Goal: Task Accomplishment & Management: Manage account settings

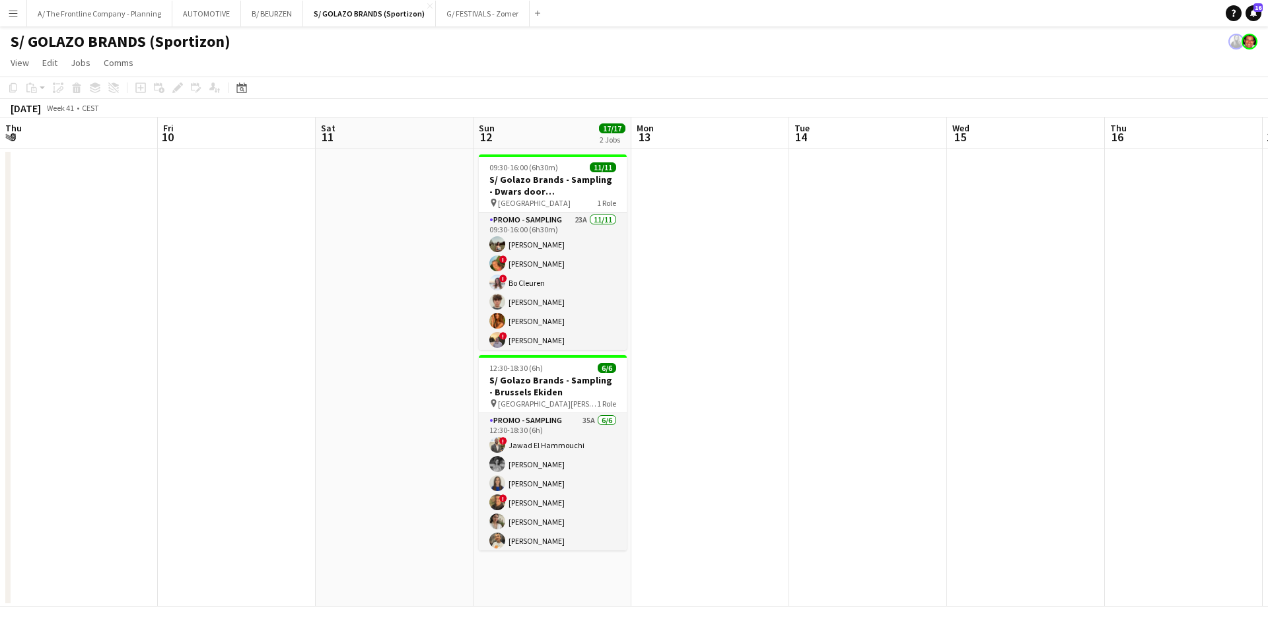
scroll to position [3, 0]
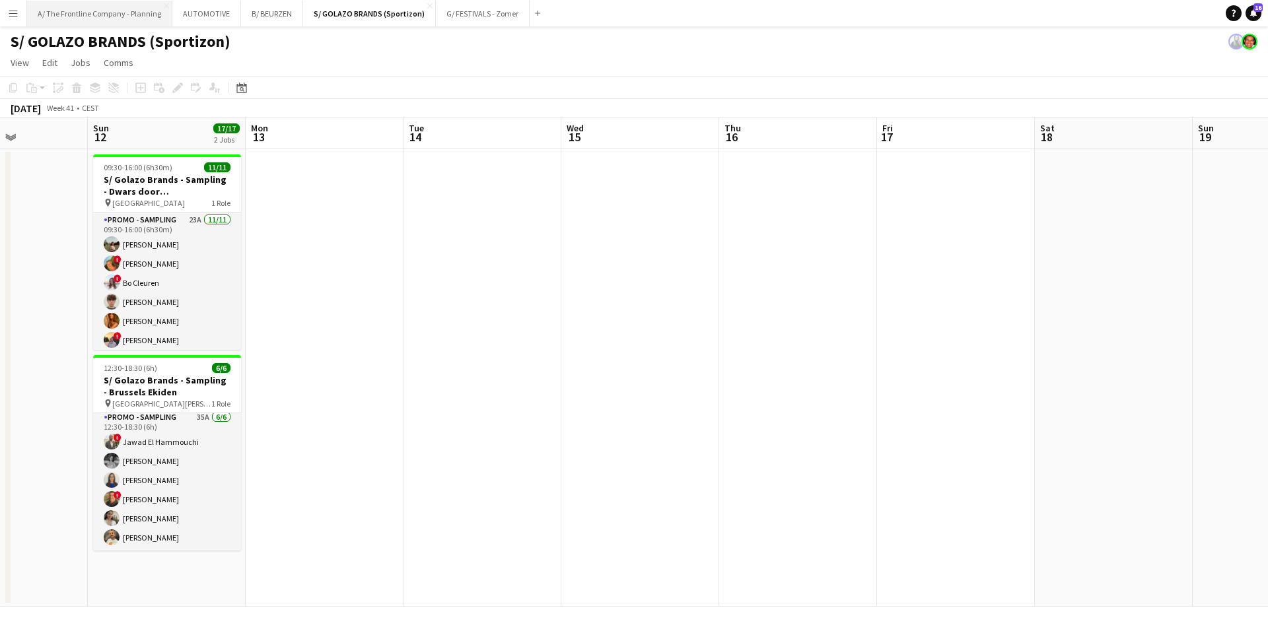
click at [129, 16] on button "A/ The Frontline Company - Planning Close" at bounding box center [99, 14] width 145 height 26
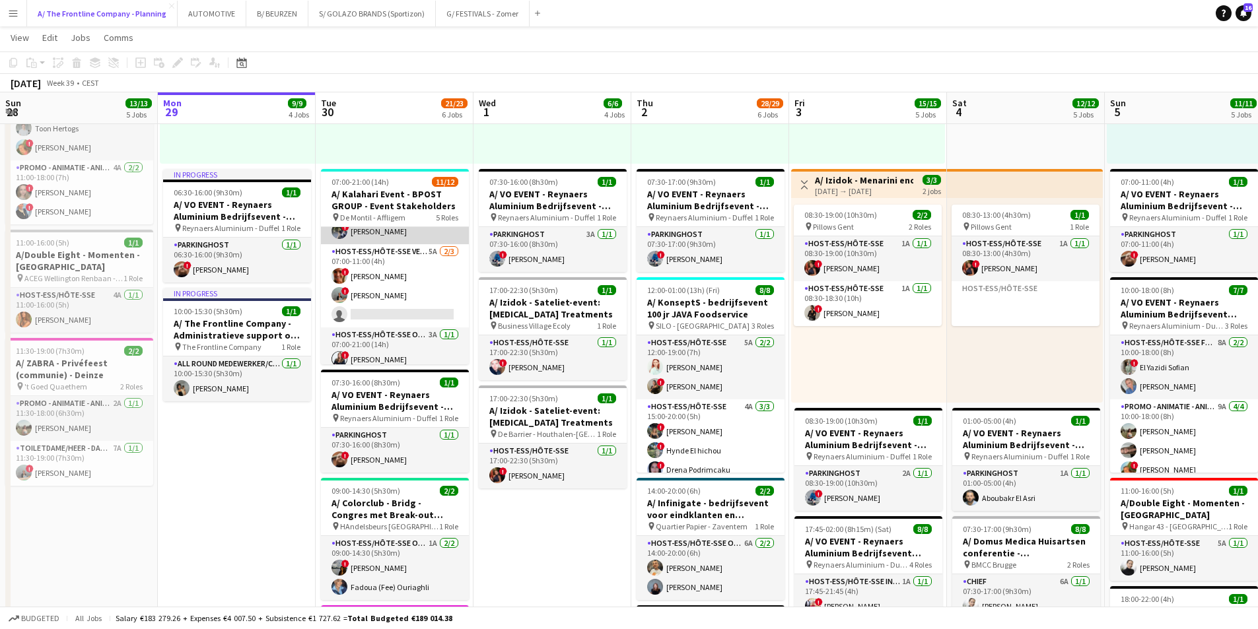
scroll to position [132, 0]
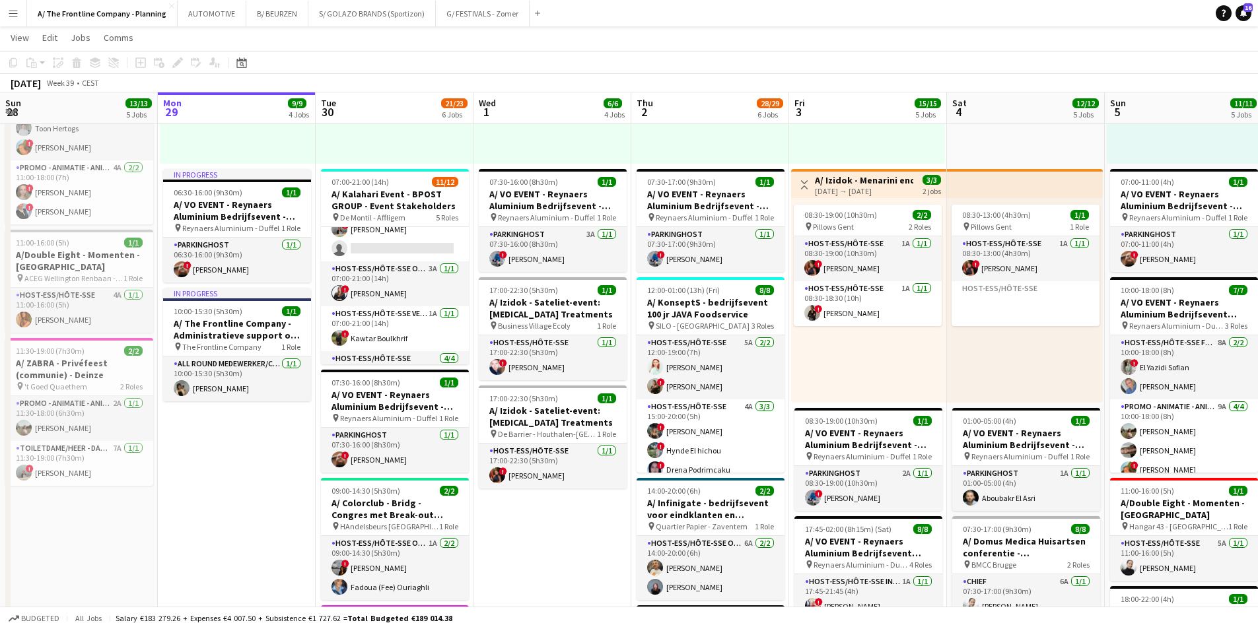
click at [402, 281] on app-card-role "Host-ess/Hôte-sse Onthaal-Accueill 3A [DATE] 07:00-21:00 (14h) ! Nawal Guemmar" at bounding box center [395, 284] width 148 height 45
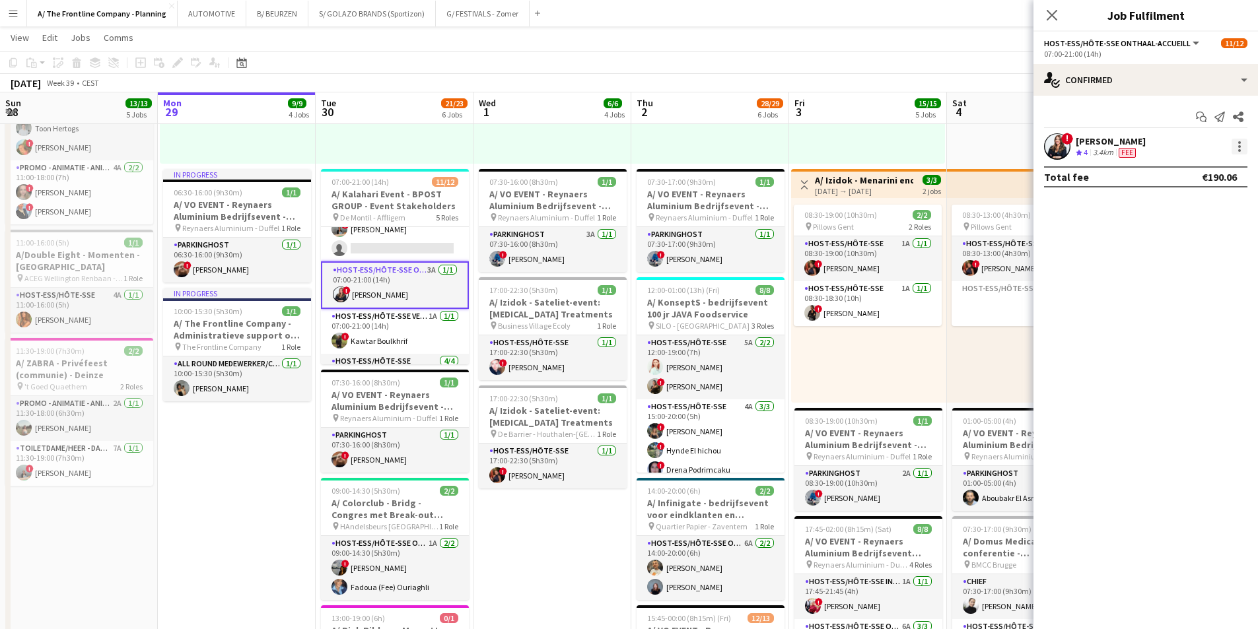
click at [1241, 145] on div at bounding box center [1240, 147] width 16 height 16
click at [1107, 141] on div at bounding box center [629, 314] width 1258 height 629
click at [1085, 147] on div "Nawal Guemmar Crew rating 4 3.4km Fee" at bounding box center [1111, 146] width 70 height 23
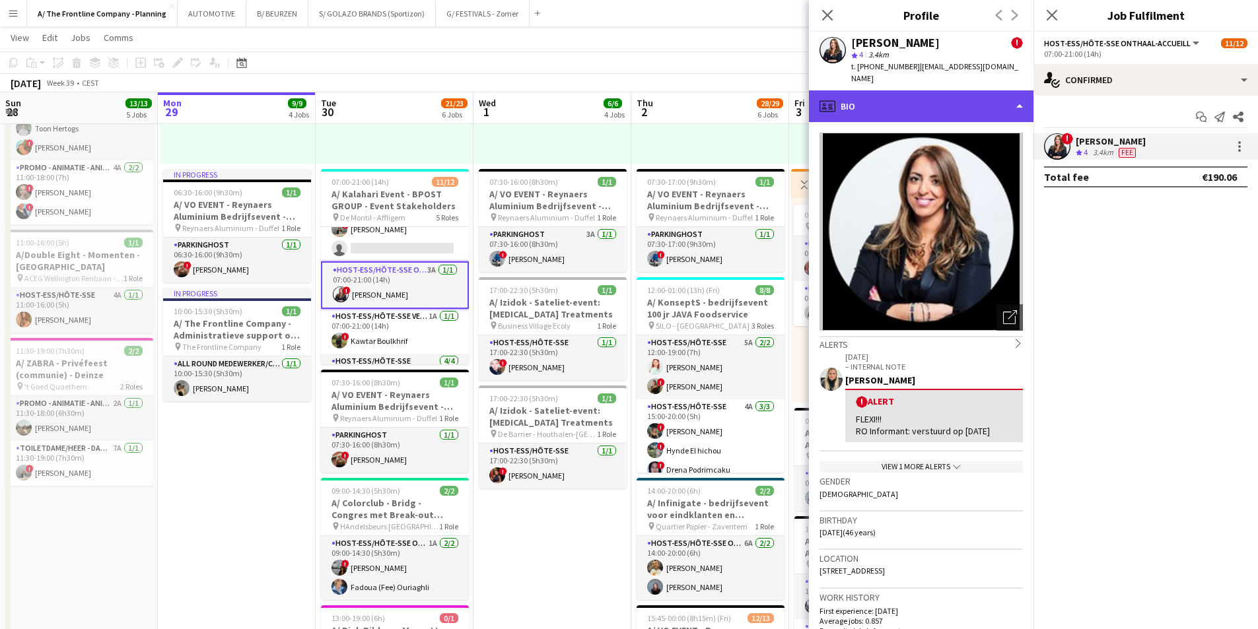
click at [910, 91] on div "profile Bio" at bounding box center [921, 106] width 225 height 32
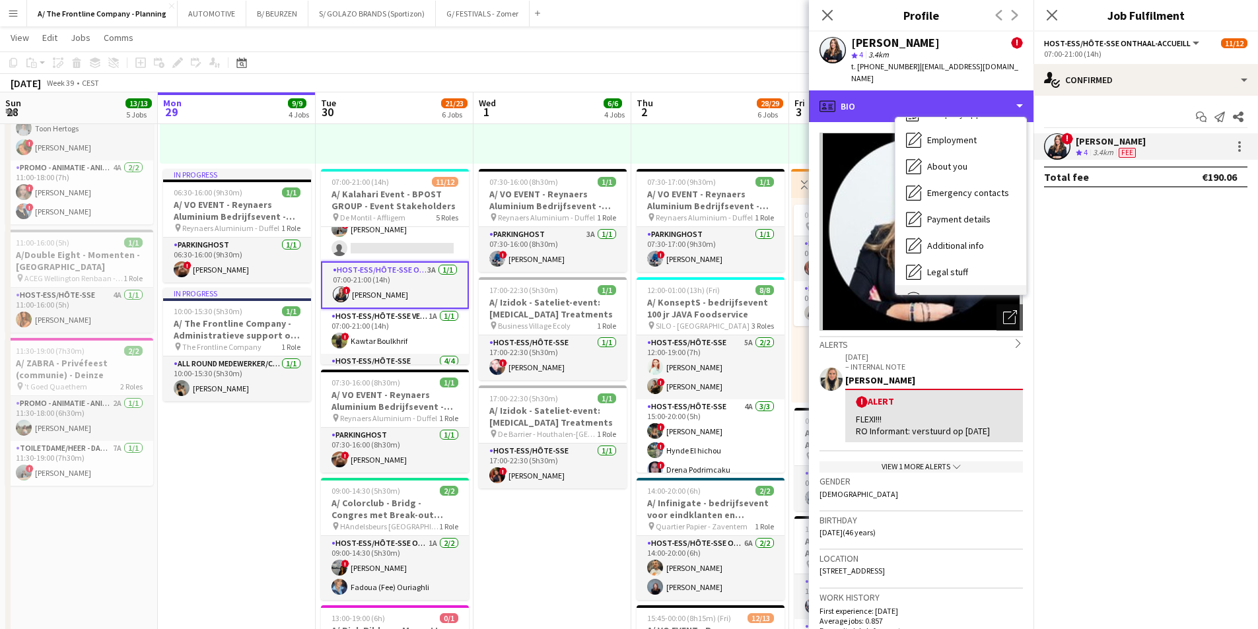
scroll to position [98, 0]
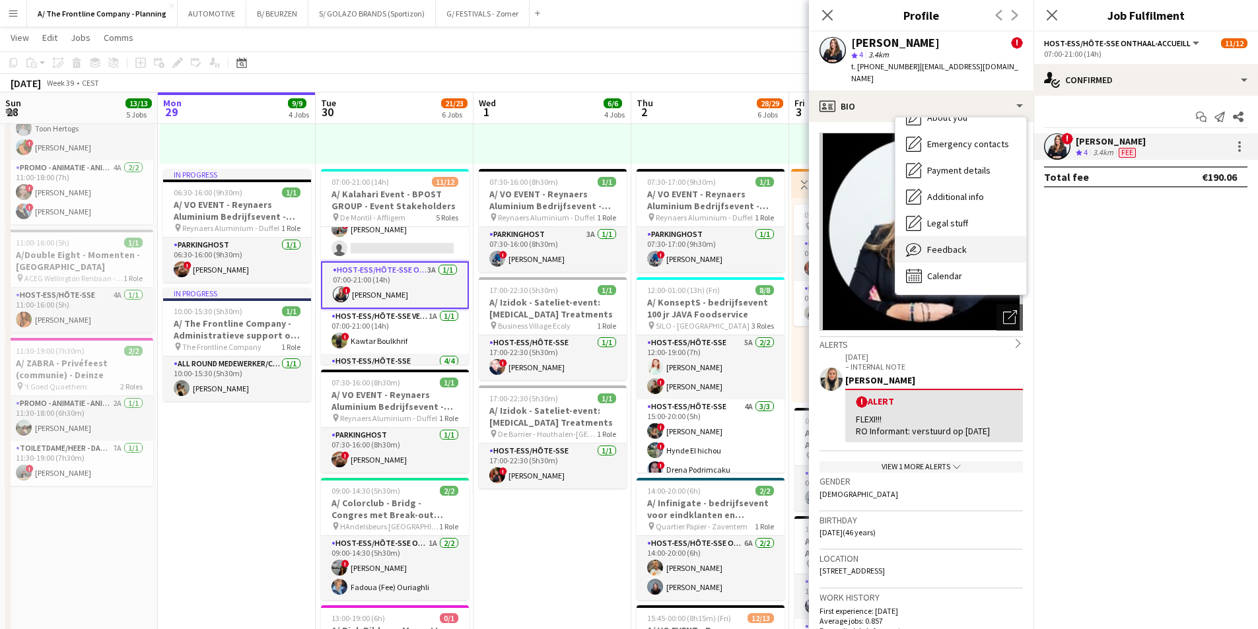
click at [958, 244] on span "Feedback" at bounding box center [947, 250] width 40 height 12
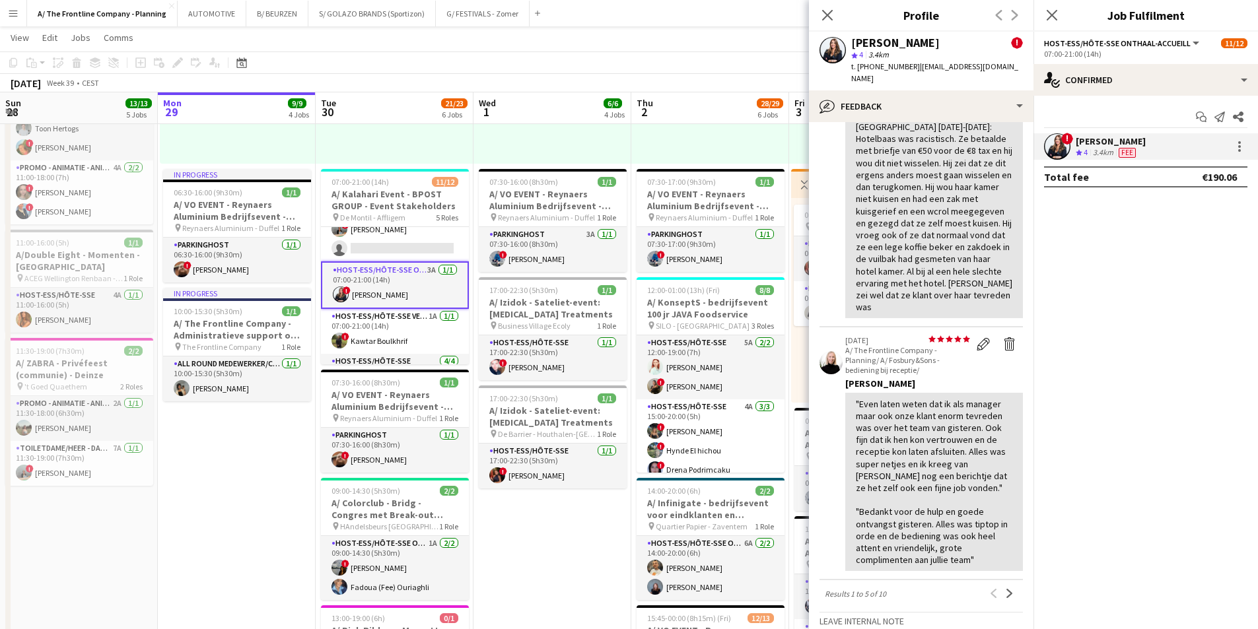
scroll to position [1670, 0]
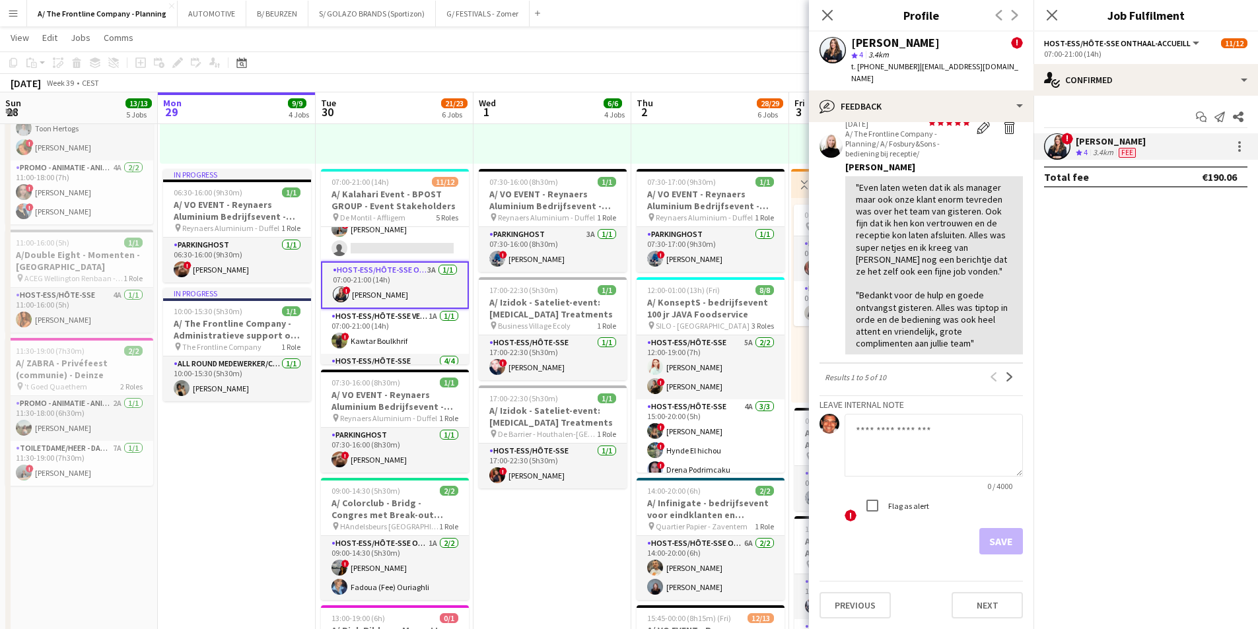
click at [907, 447] on textarea at bounding box center [934, 445] width 178 height 63
click at [949, 451] on textarea "**********" at bounding box center [934, 445] width 178 height 63
click at [950, 443] on textarea "**********" at bounding box center [934, 445] width 178 height 63
type textarea "**********"
click at [889, 503] on label "Flag as alert" at bounding box center [908, 506] width 44 height 10
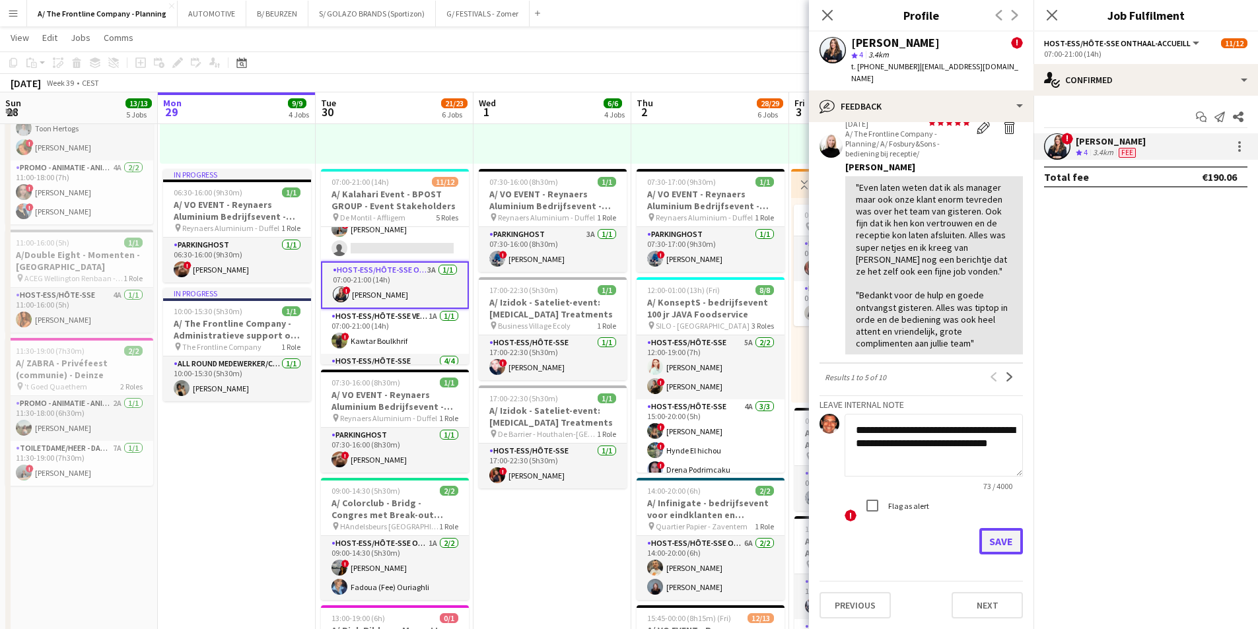
drag, startPoint x: 974, startPoint y: 543, endPoint x: 988, endPoint y: 527, distance: 21.1
click at [979, 543] on button "Save" at bounding box center [1001, 541] width 44 height 26
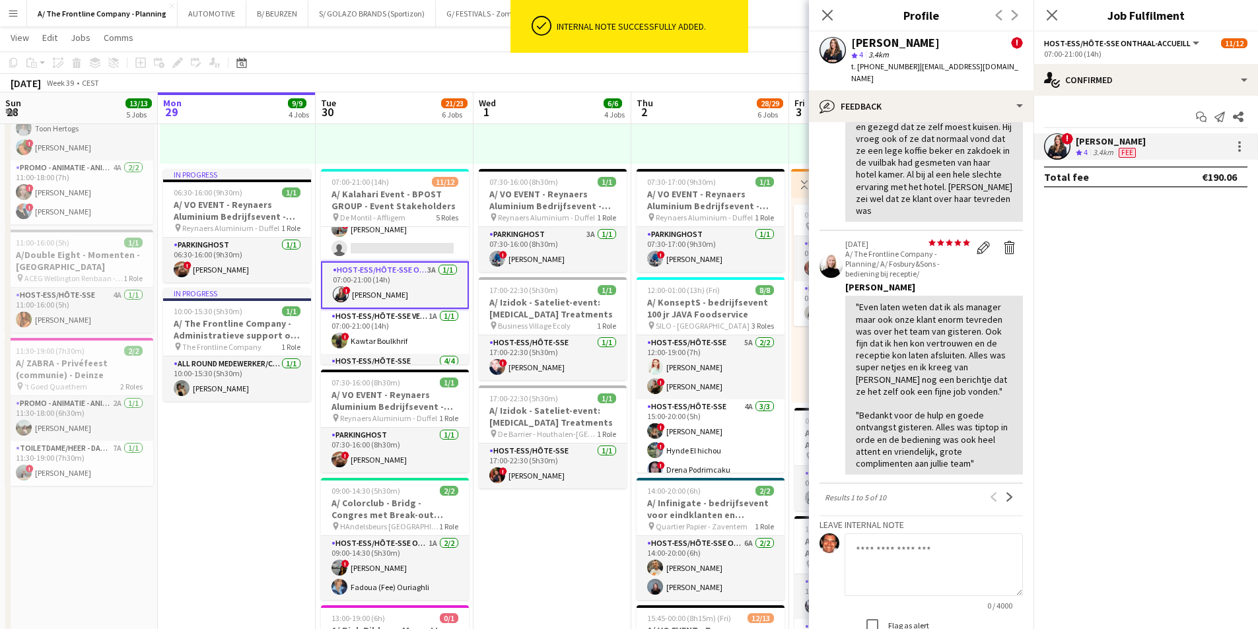
scroll to position [1789, 0]
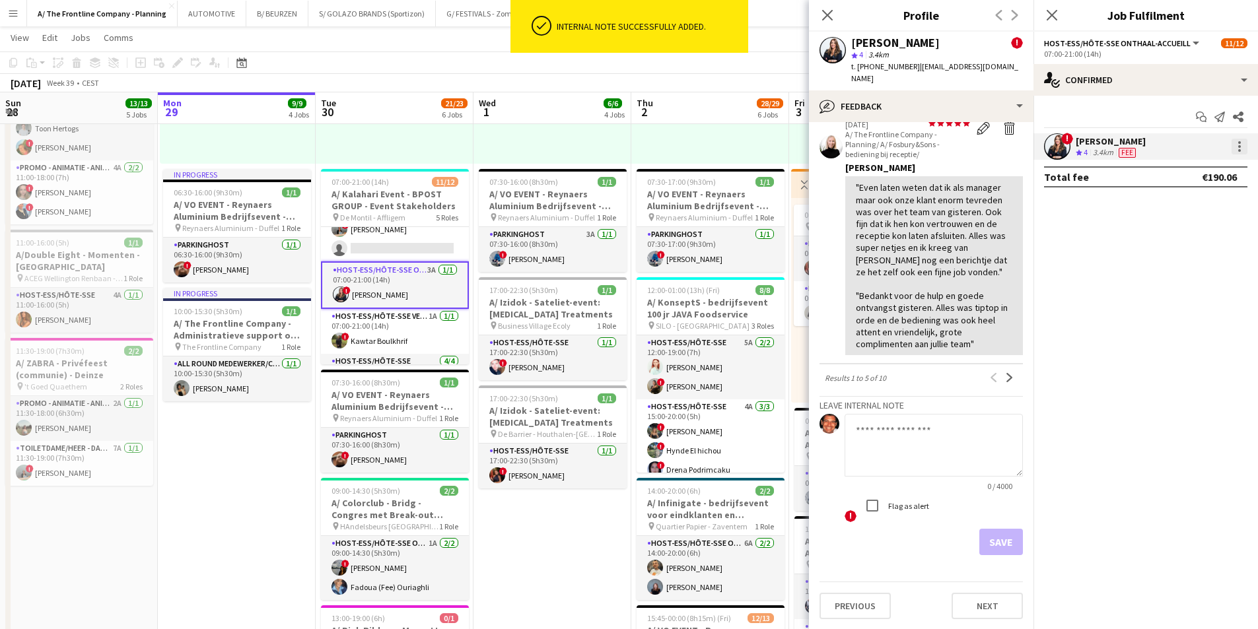
click at [1238, 155] on div at bounding box center [1240, 147] width 16 height 16
click at [1185, 298] on span "Remove" at bounding box center [1175, 297] width 40 height 11
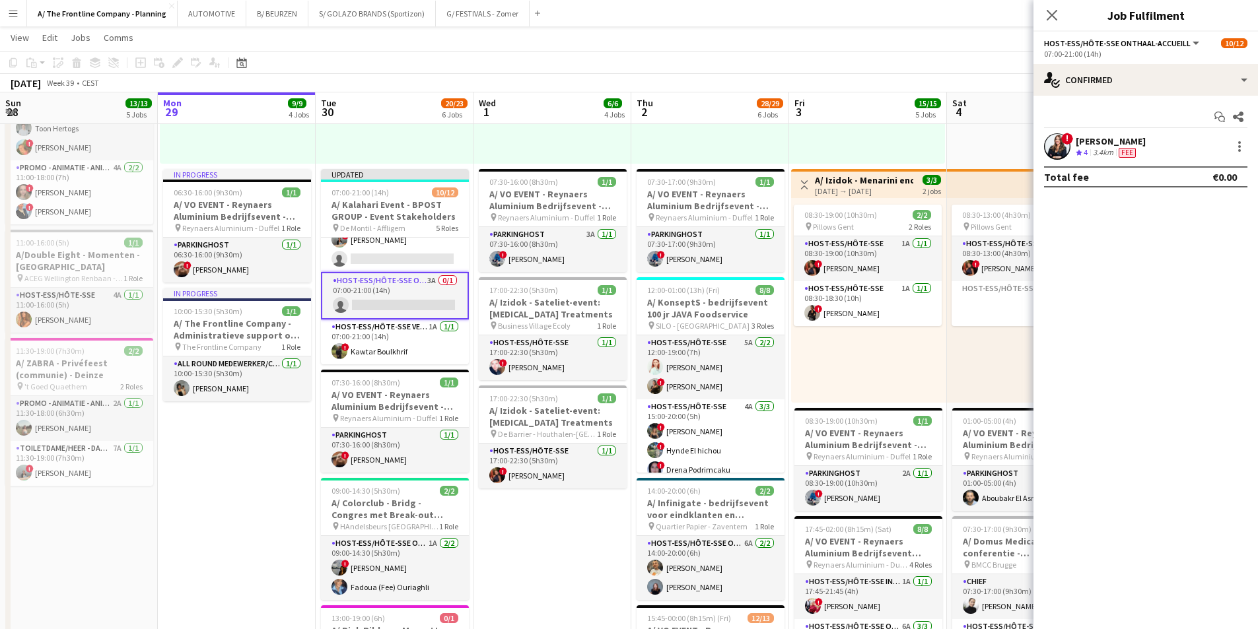
click at [404, 306] on app-card-role "Host-ess/Hôte-sse Onthaal-Accueill 3A 0/1 07:00-21:00 (14h) single-neutral-acti…" at bounding box center [395, 296] width 148 height 48
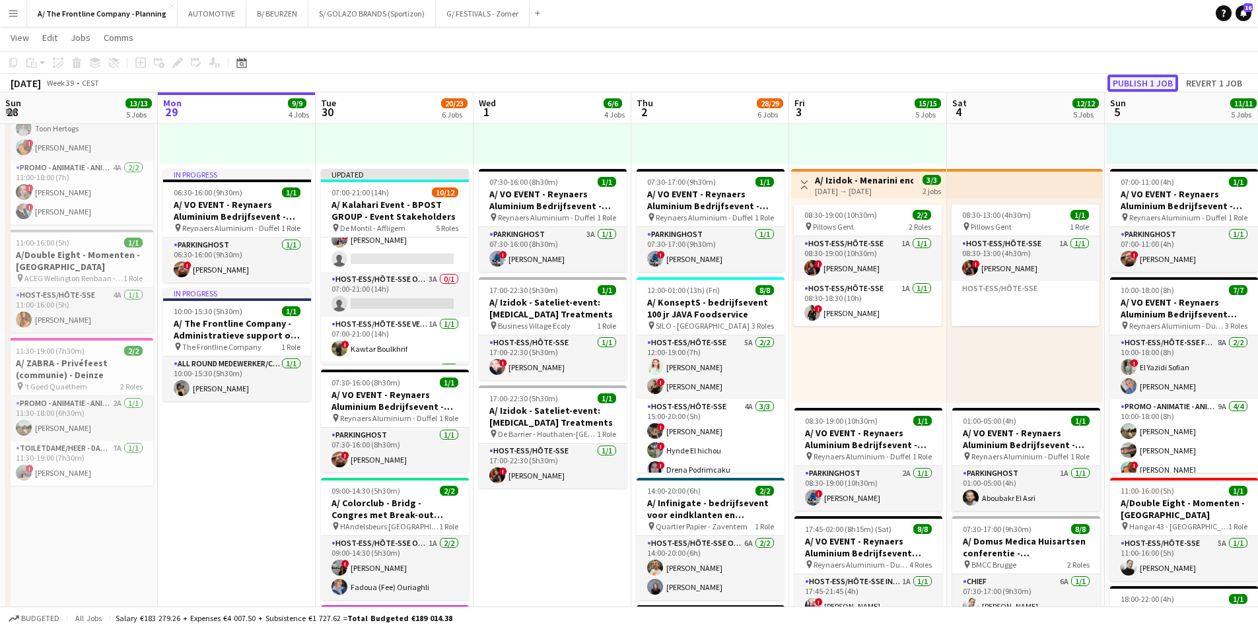
click at [1158, 78] on button "Publish 1 job" at bounding box center [1143, 83] width 71 height 17
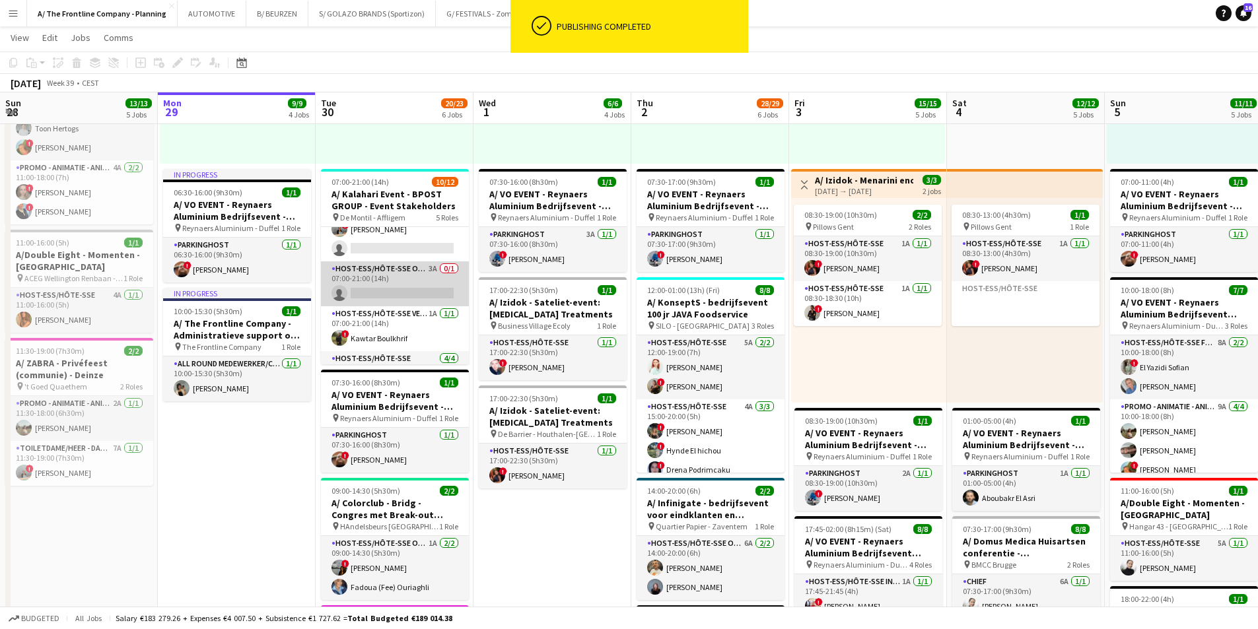
click at [386, 285] on app-card-role "Host-ess/Hôte-sse Onthaal-Accueill 3A 0/1 07:00-21:00 (14h) single-neutral-acti…" at bounding box center [395, 284] width 148 height 45
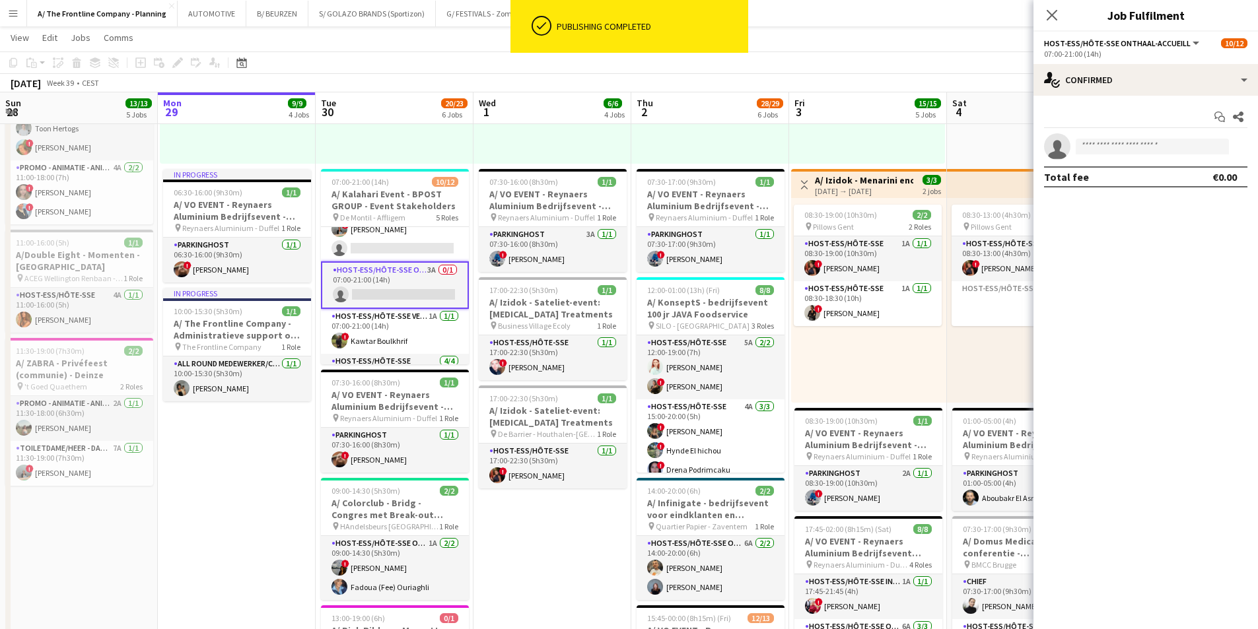
click at [386, 285] on app-card-role "Host-ess/Hôte-sse Onthaal-Accueill 3A 0/1 07:00-21:00 (14h) single-neutral-acti…" at bounding box center [395, 286] width 148 height 48
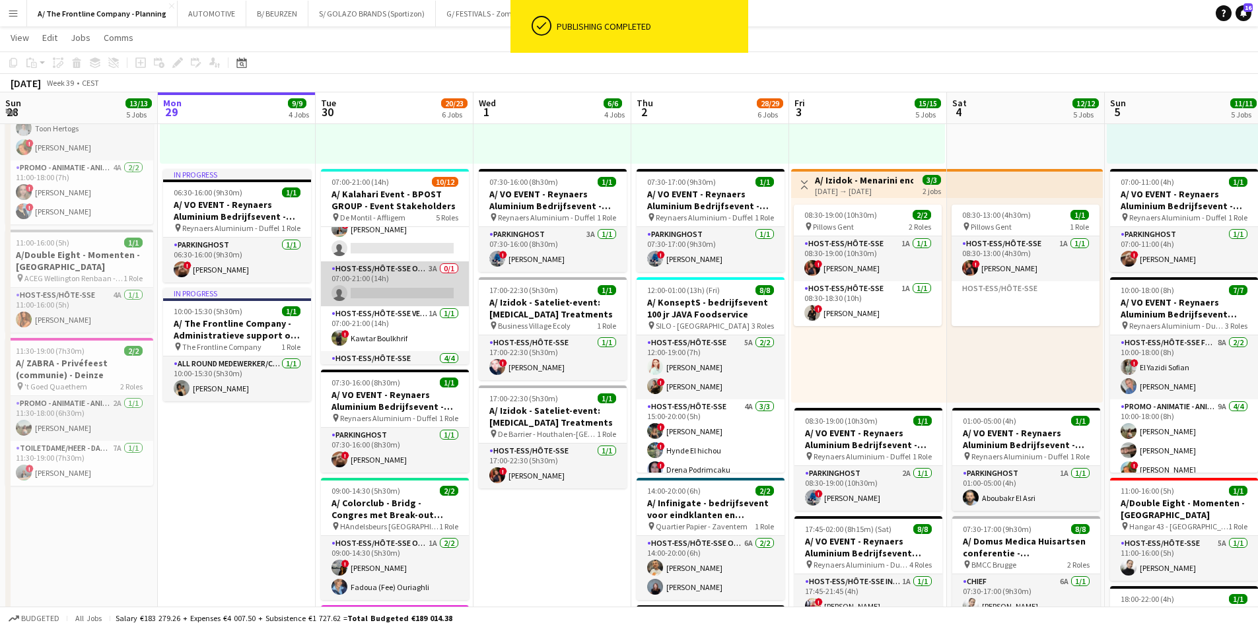
click at [386, 285] on app-card-role "Host-ess/Hôte-sse Onthaal-Accueill 3A 0/1 07:00-21:00 (14h) single-neutral-acti…" at bounding box center [395, 284] width 148 height 45
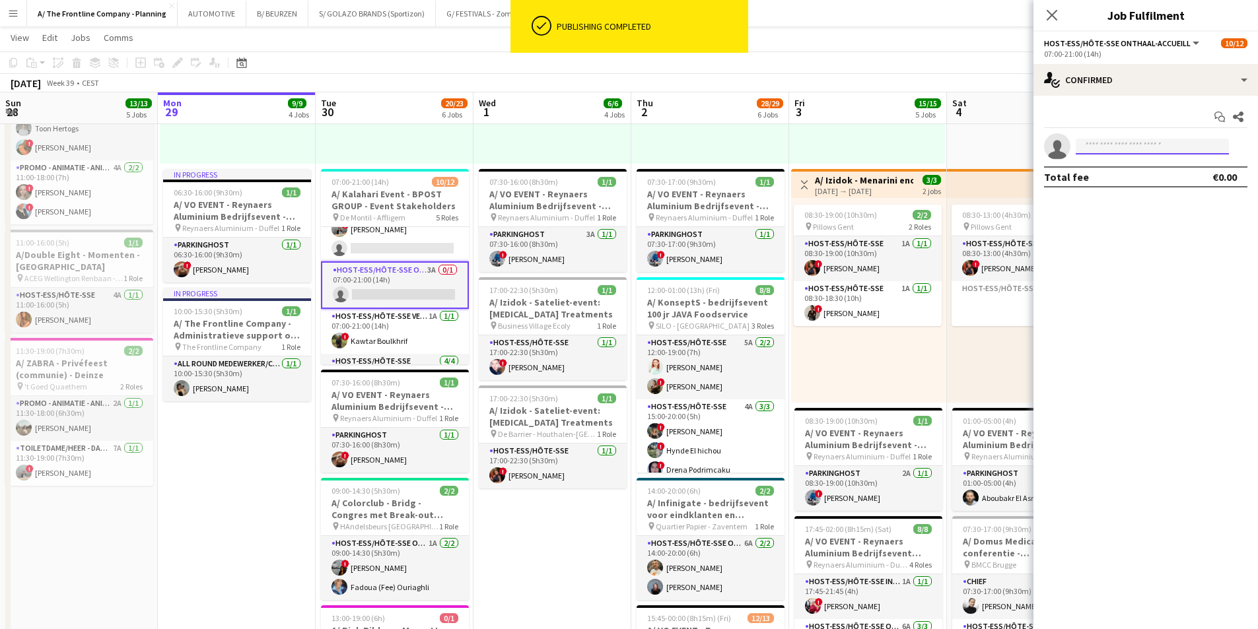
click at [1106, 145] on input at bounding box center [1152, 147] width 153 height 16
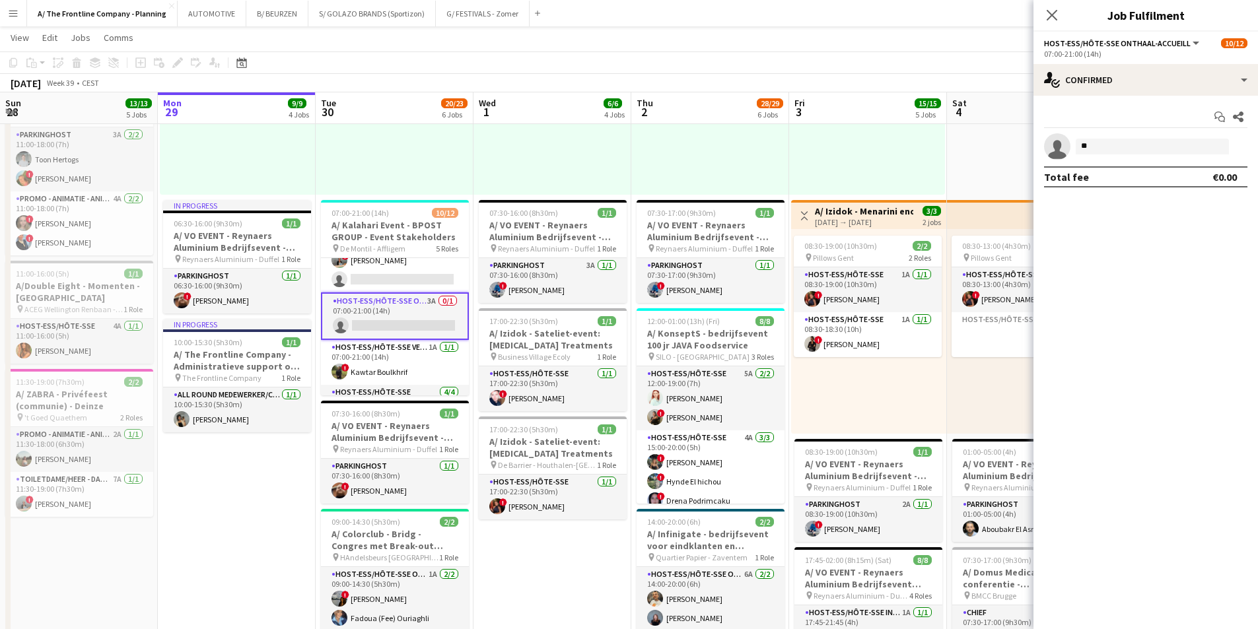
scroll to position [396, 0]
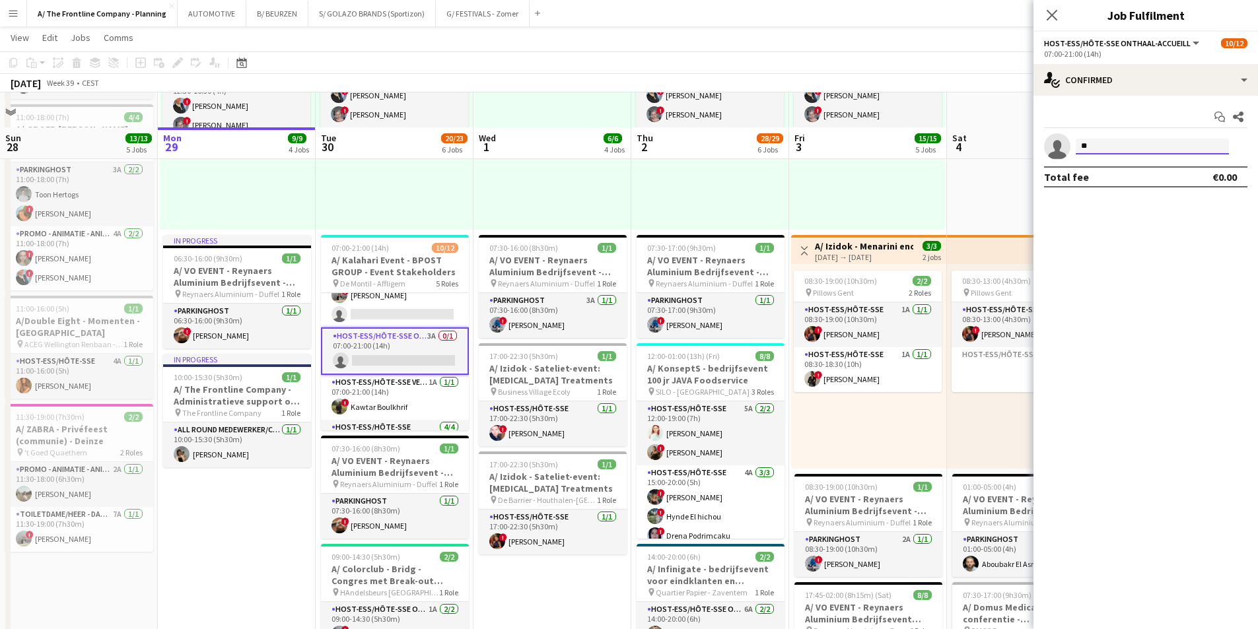
click at [1106, 145] on input "**" at bounding box center [1152, 147] width 153 height 16
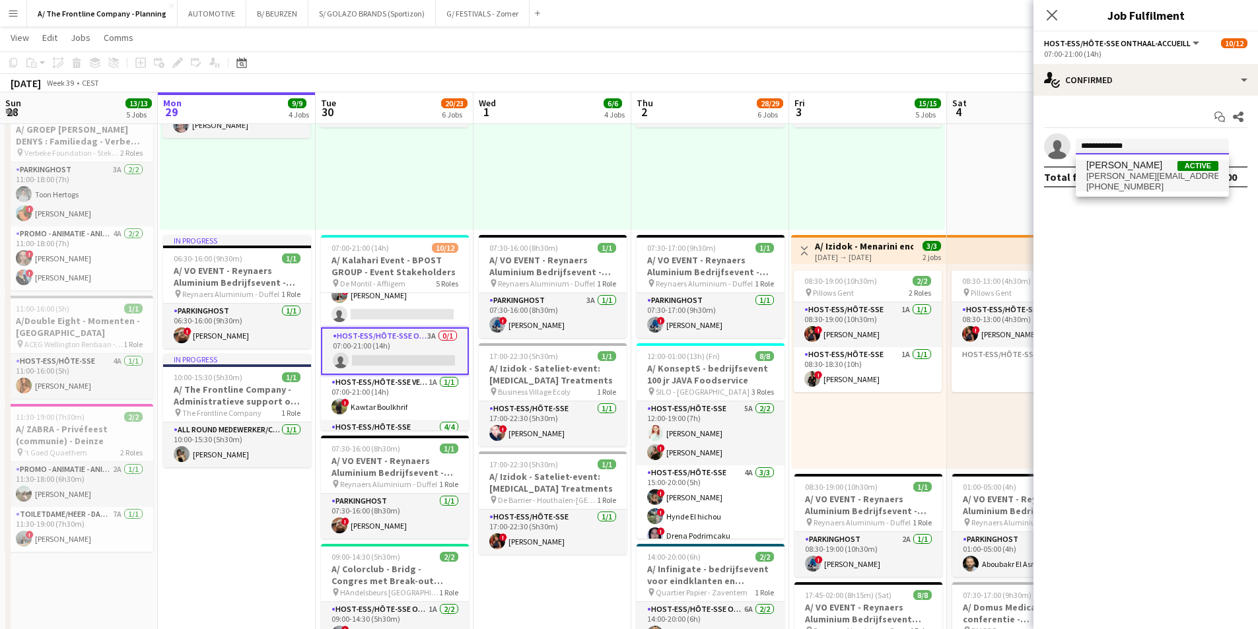
type input "**********"
click at [1101, 172] on span "[PERSON_NAME][EMAIL_ADDRESS][DOMAIN_NAME]" at bounding box center [1152, 176] width 132 height 11
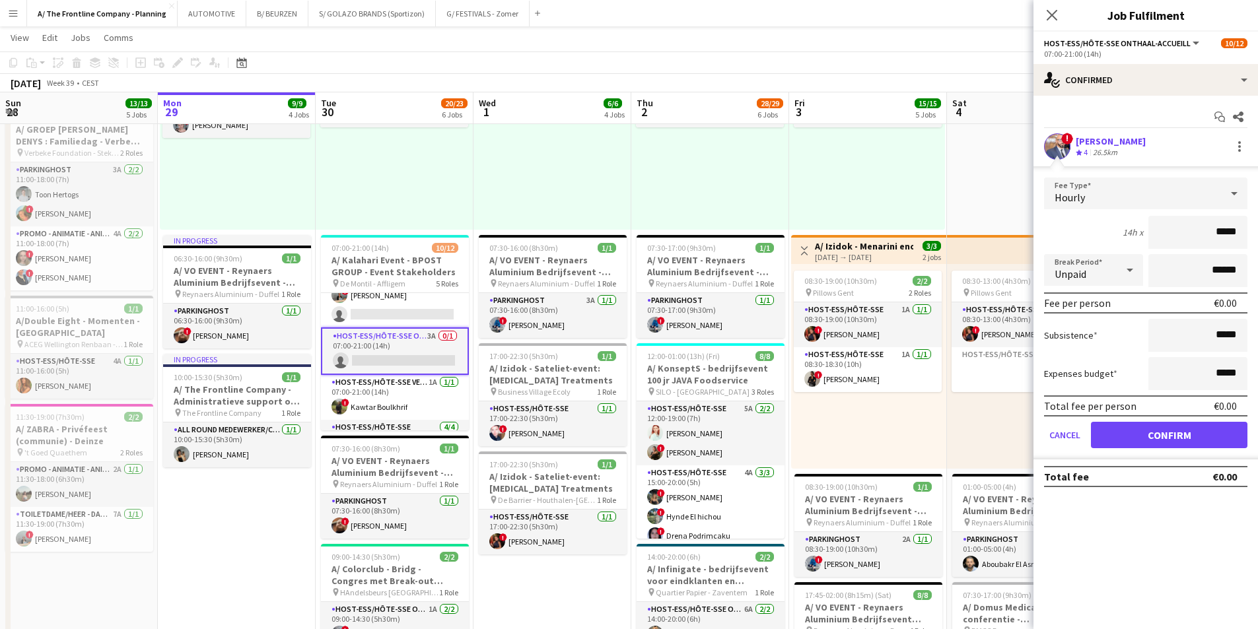
click at [1118, 143] on div "[PERSON_NAME]" at bounding box center [1111, 141] width 70 height 12
drag, startPoint x: 1197, startPoint y: 229, endPoint x: 1267, endPoint y: 245, distance: 72.6
click at [1258, 245] on html "Menu Boards Boards Boards All jobs Status Workforce Workforce My Workforce Recr…" at bounding box center [629, 386] width 1258 height 1565
type input "******"
click button "Confirm" at bounding box center [1169, 435] width 157 height 26
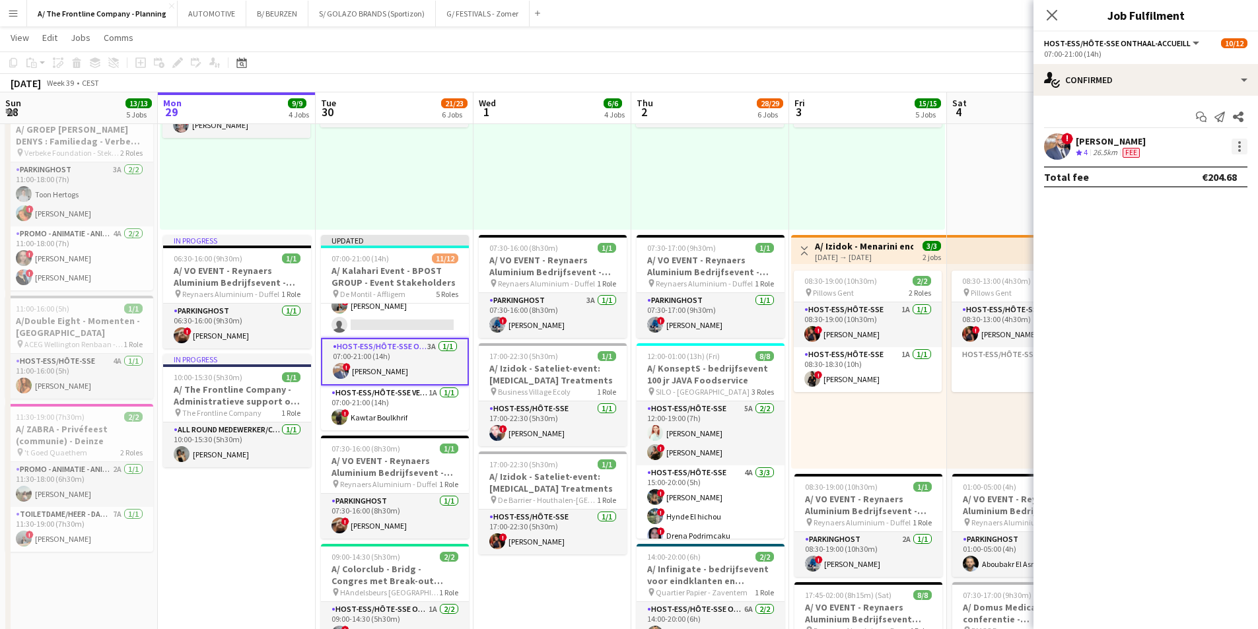
click at [1240, 147] on div at bounding box center [1239, 146] width 3 height 3
click at [1206, 176] on span "Edit fee" at bounding box center [1196, 171] width 82 height 12
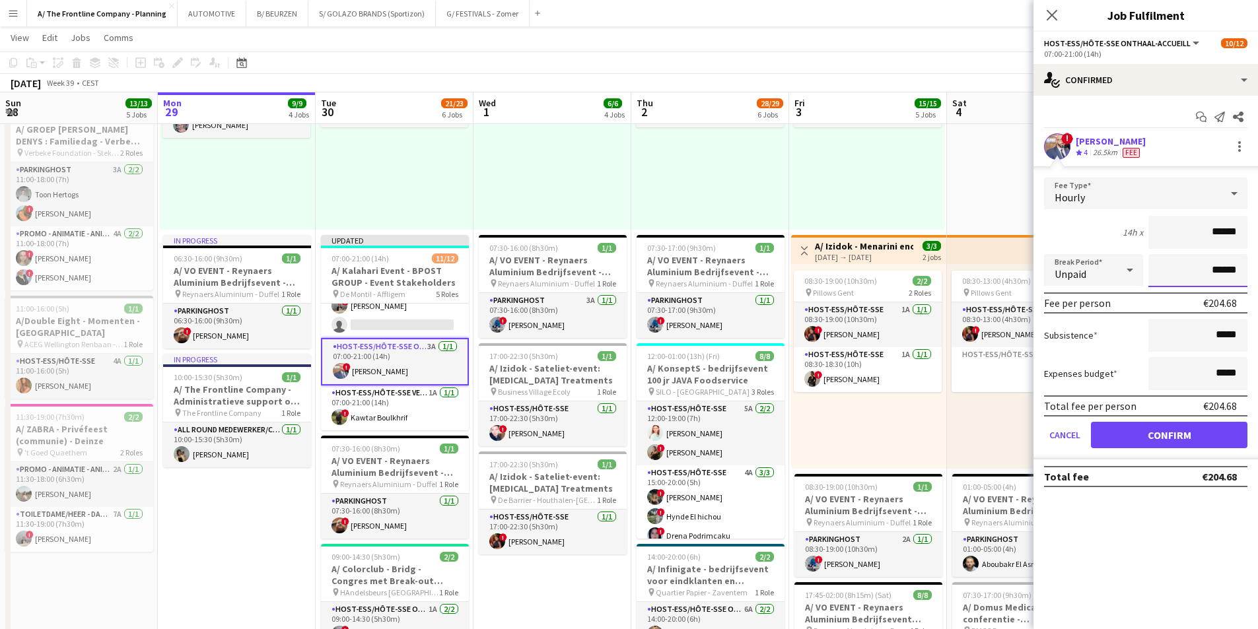
drag, startPoint x: 1187, startPoint y: 277, endPoint x: 1267, endPoint y: 276, distance: 80.6
click at [1258, 276] on html "Menu Boards Boards Boards All jobs Status Workforce Workforce My Workforce Recr…" at bounding box center [629, 386] width 1258 height 1565
type input "*******"
click button "Confirm" at bounding box center [1169, 435] width 157 height 26
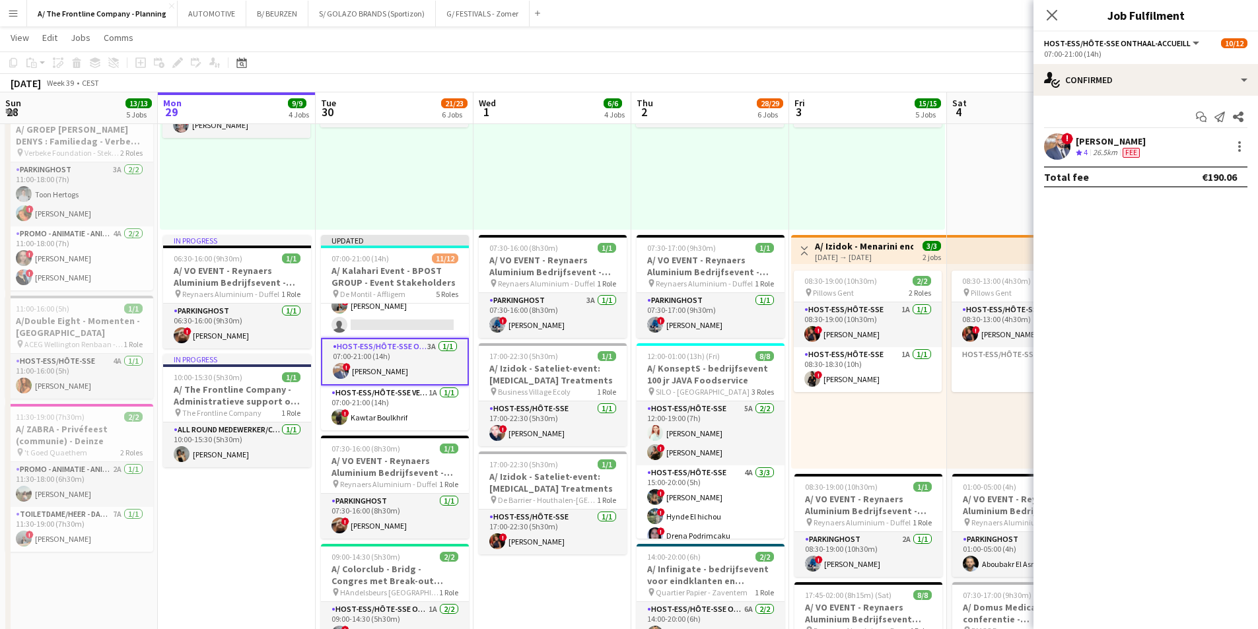
click at [834, 194] on div "08:00-12:00 (4h) 2/2 pin Gent 1 Role Host-ess/Hôte-sse 1A [DATE] 08:00-12:00 (4…" at bounding box center [867, 127] width 156 height 205
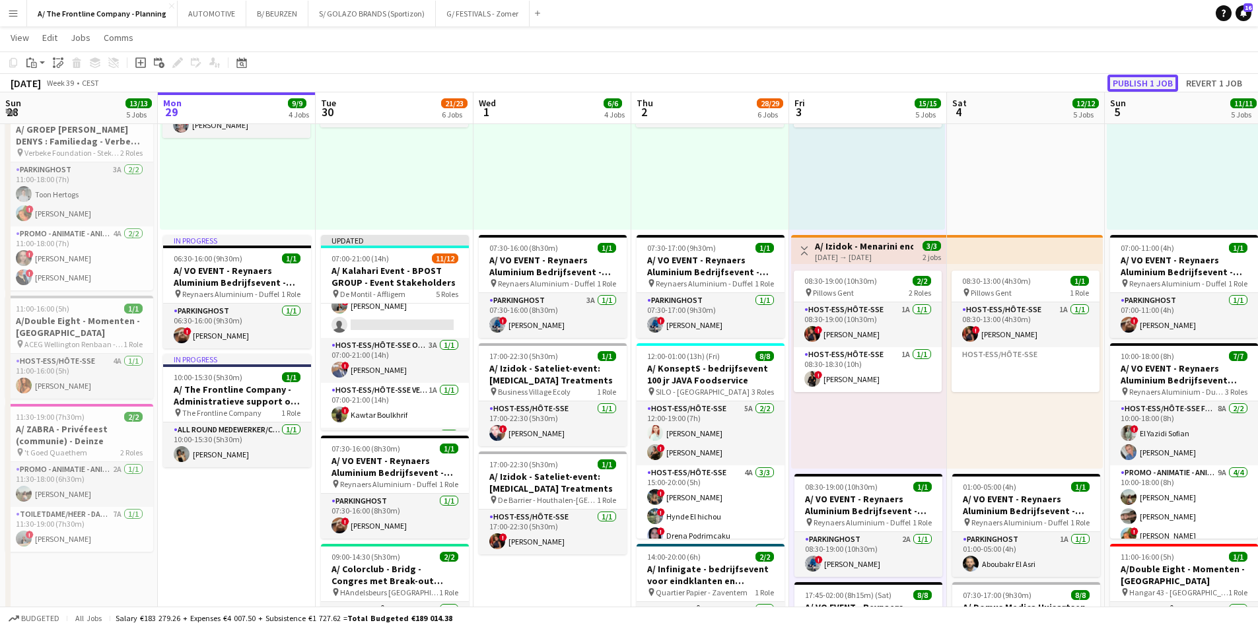
click at [1132, 87] on button "Publish 1 job" at bounding box center [1143, 83] width 71 height 17
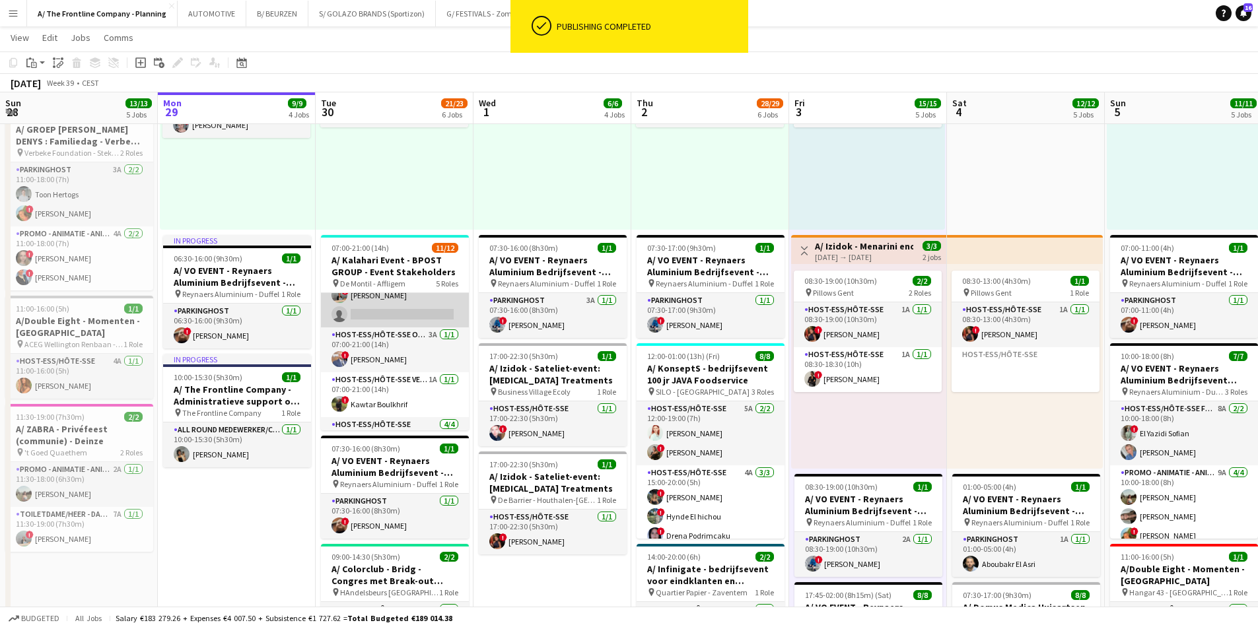
click at [402, 306] on app-card-role "Host-ess/Hôte-sse Vestiaire 5A [DATE] 07:00-11:00 (4h) ! [PERSON_NAME] ! [PERSO…" at bounding box center [395, 285] width 148 height 83
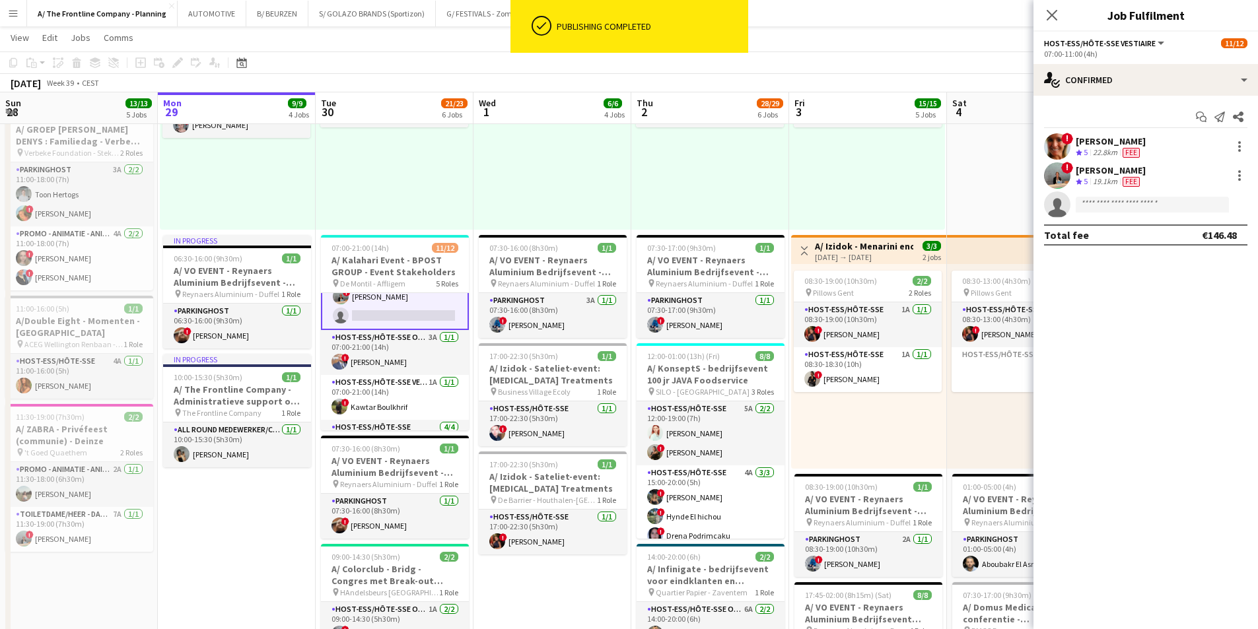
scroll to position [133, 0]
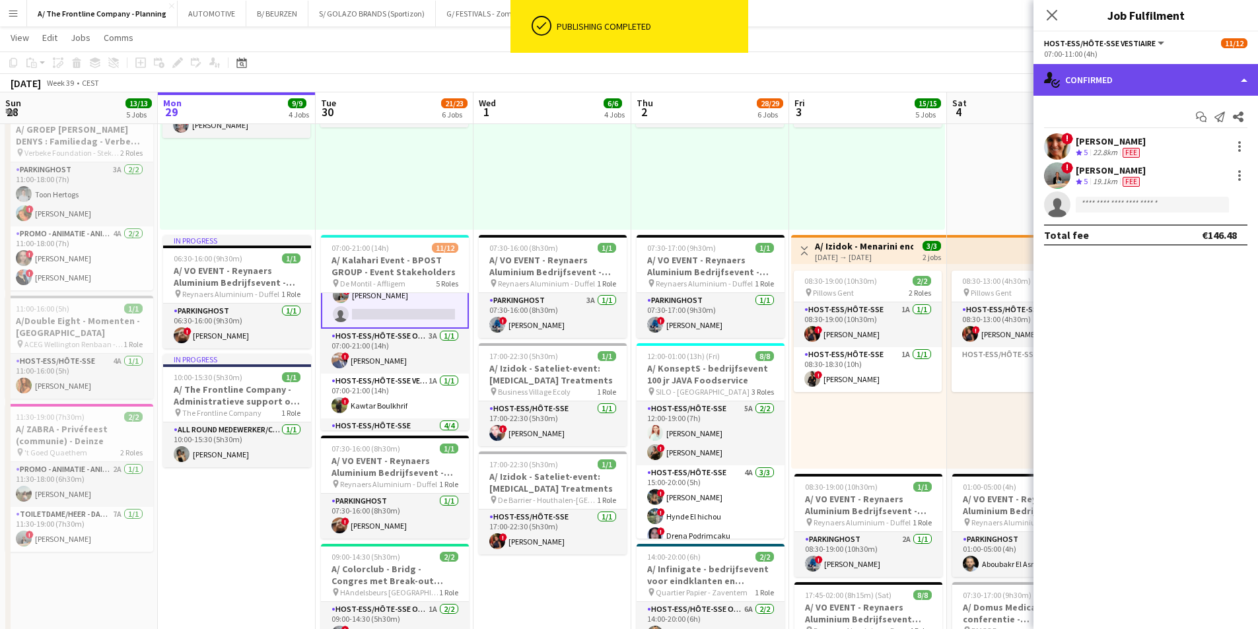
click at [1159, 82] on div "single-neutral-actions-check-2 Confirmed" at bounding box center [1146, 80] width 225 height 32
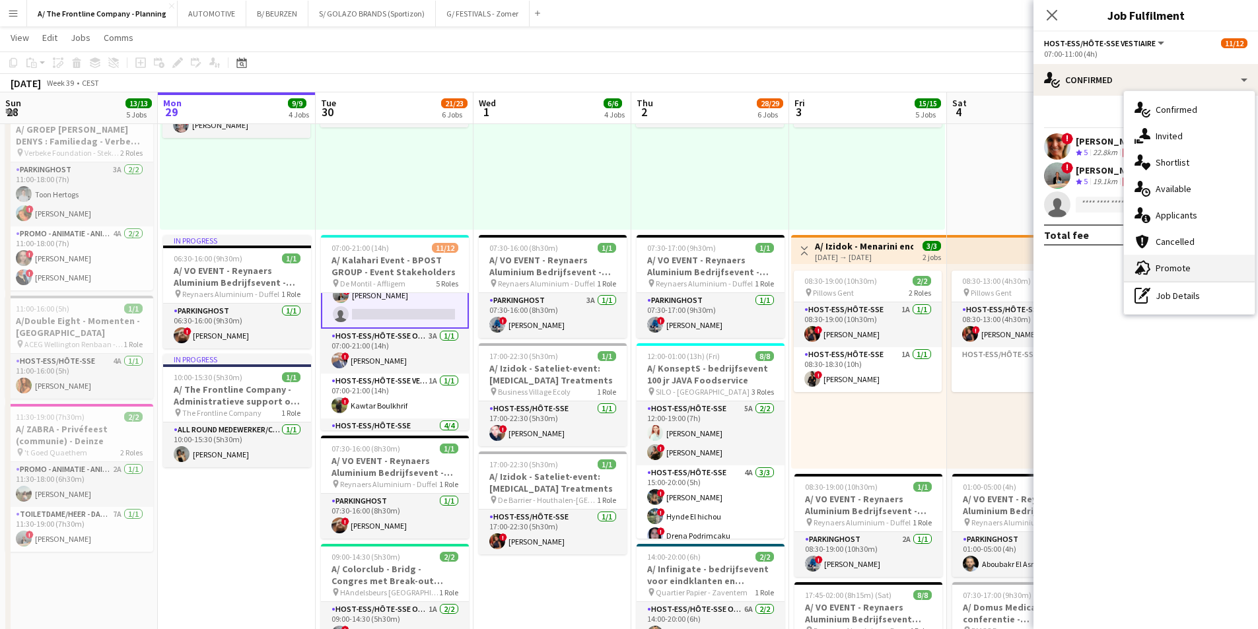
click at [1168, 273] on span "Promote" at bounding box center [1173, 268] width 35 height 12
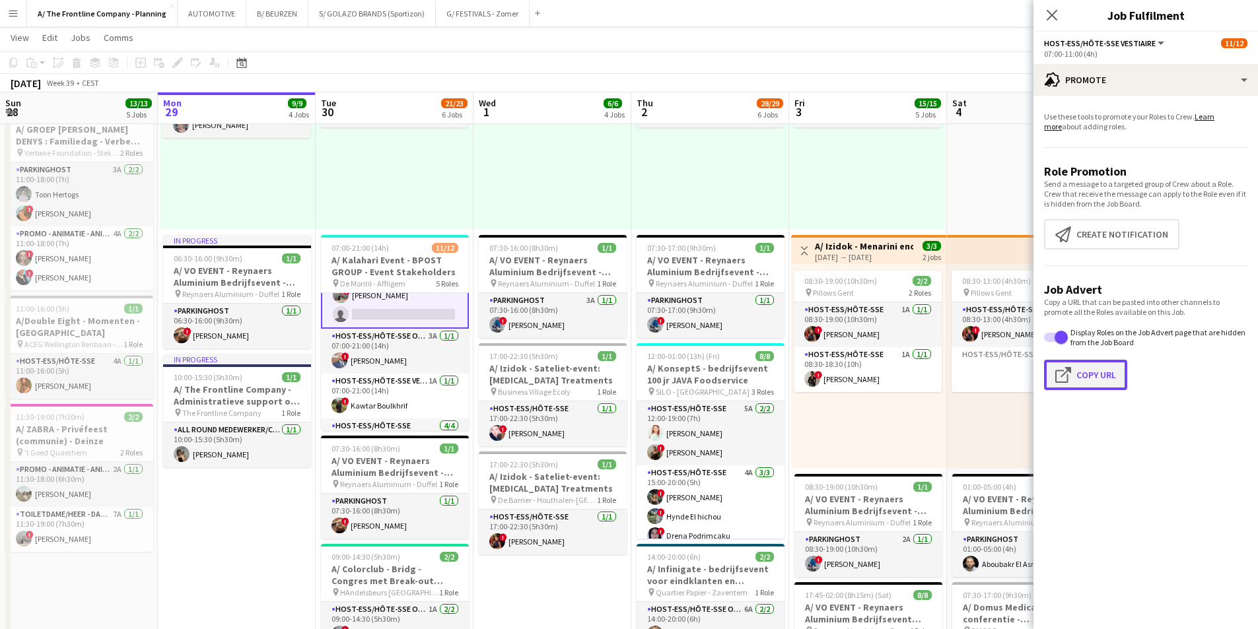
click at [1090, 374] on button "Click to copy URL Copy Url" at bounding box center [1085, 375] width 83 height 30
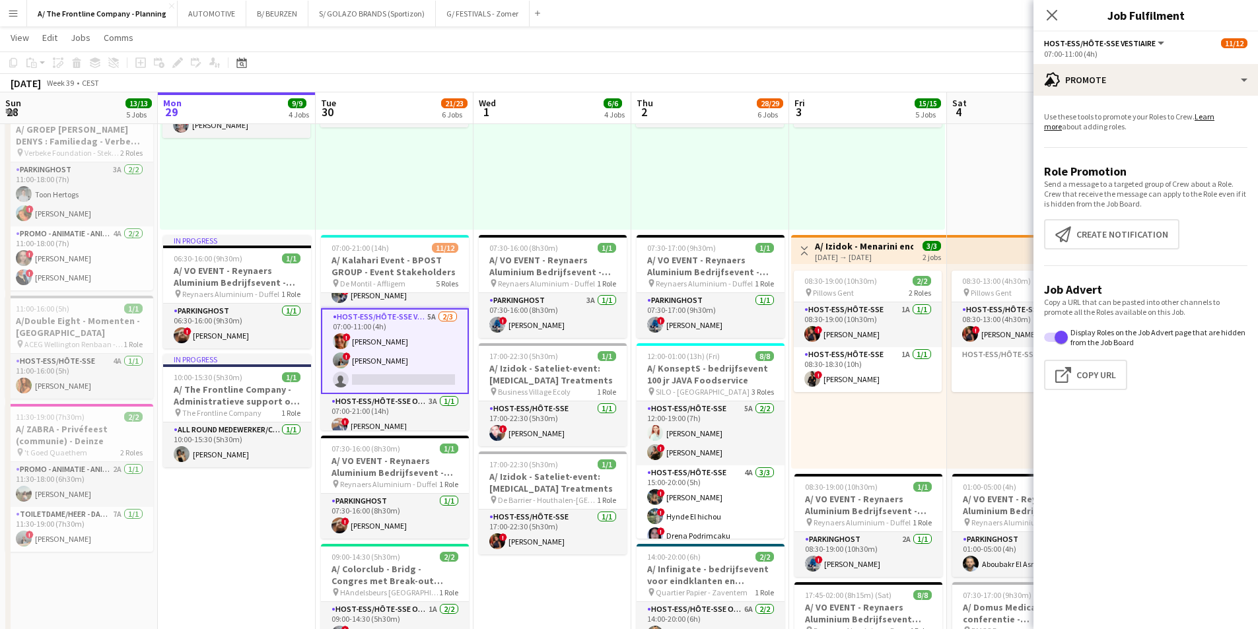
scroll to position [67, 0]
drag, startPoint x: 562, startPoint y: 594, endPoint x: 570, endPoint y: 579, distance: 16.6
click at [562, 594] on app-date-cell "07:00-18:00 (11h) 3/3 pin Room with a ZOO 1 Role Host-ess/Hôte-sse Click to add…" at bounding box center [553, 388] width 158 height 1273
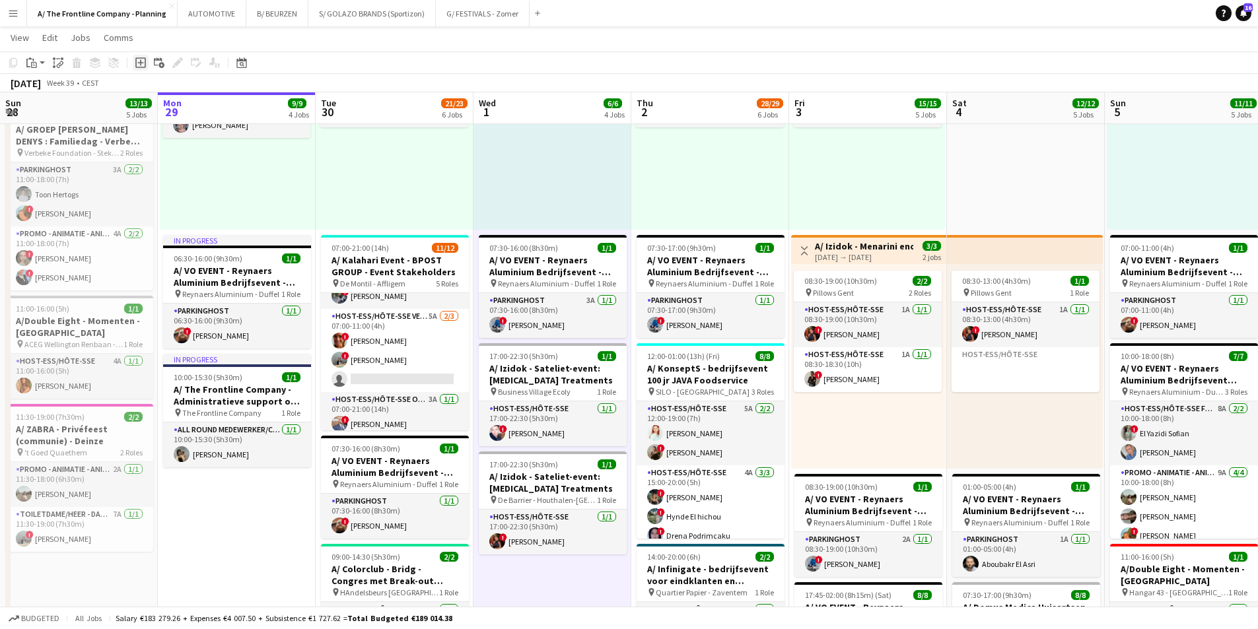
click at [138, 62] on icon "Add job" at bounding box center [140, 62] width 11 height 11
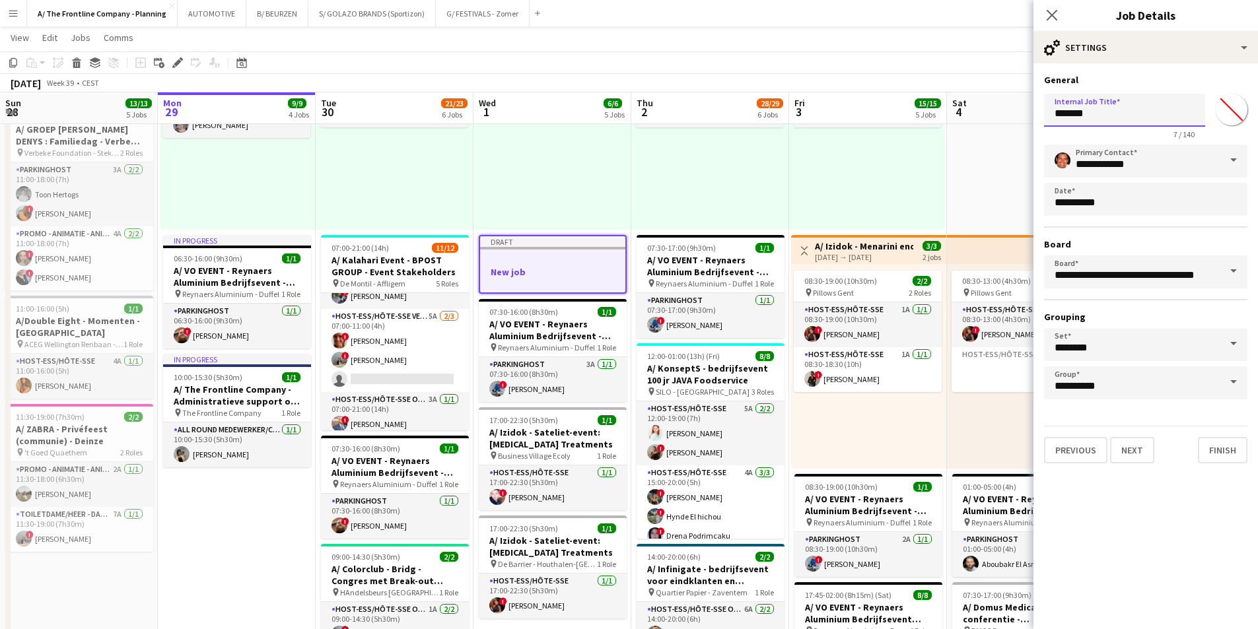
drag, startPoint x: 1126, startPoint y: 110, endPoint x: 1015, endPoint y: 110, distance: 111.0
click at [1015, 110] on body "Menu Boards Boards Boards All jobs Status Workforce Workforce My Workforce Recr…" at bounding box center [629, 386] width 1258 height 1565
type input "**********"
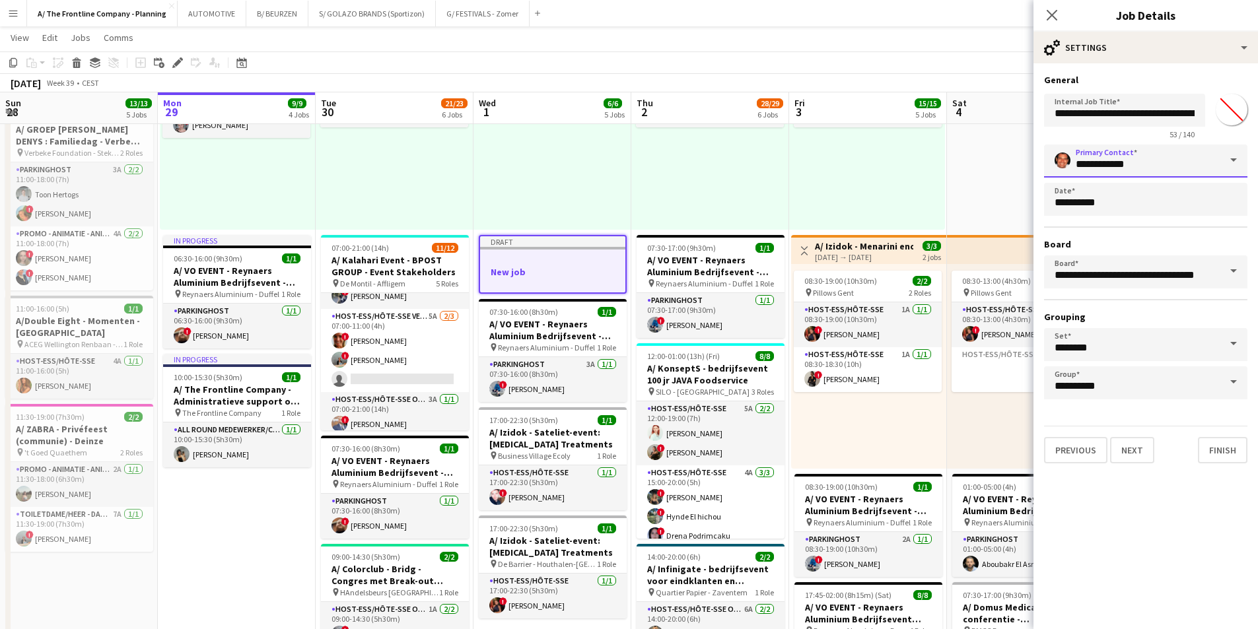
click at [1108, 151] on input "**********" at bounding box center [1145, 161] width 203 height 33
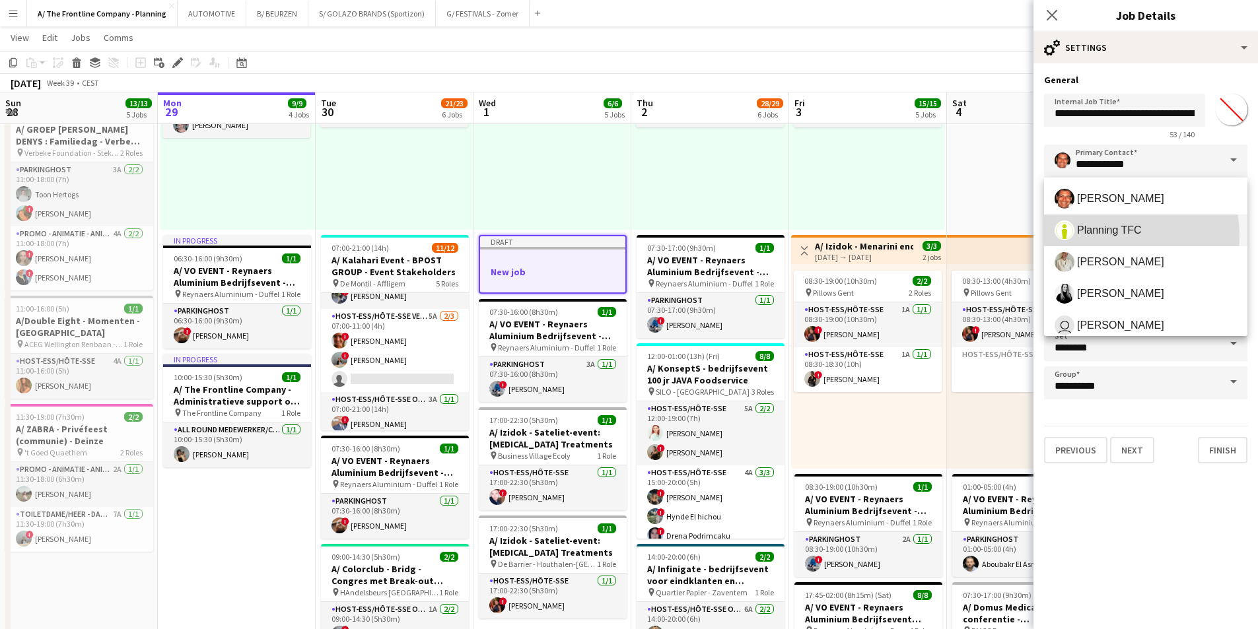
click at [1106, 236] on span "Planning TFC" at bounding box center [1109, 230] width 65 height 13
type input "**********"
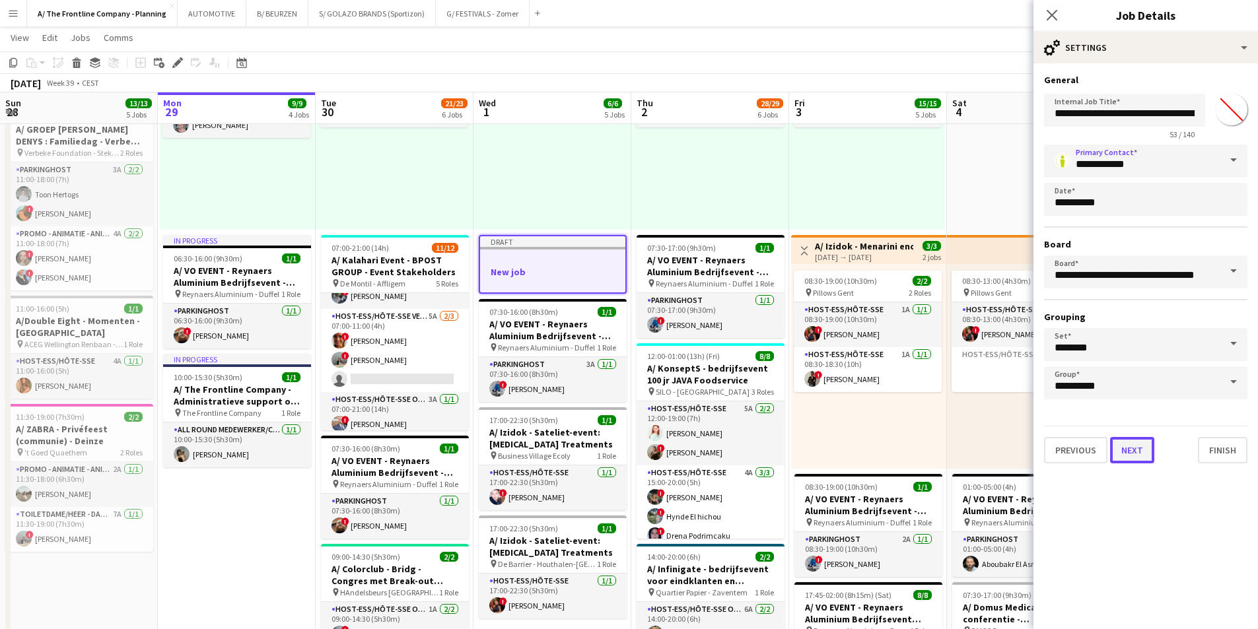
click at [1127, 461] on button "Next" at bounding box center [1132, 450] width 44 height 26
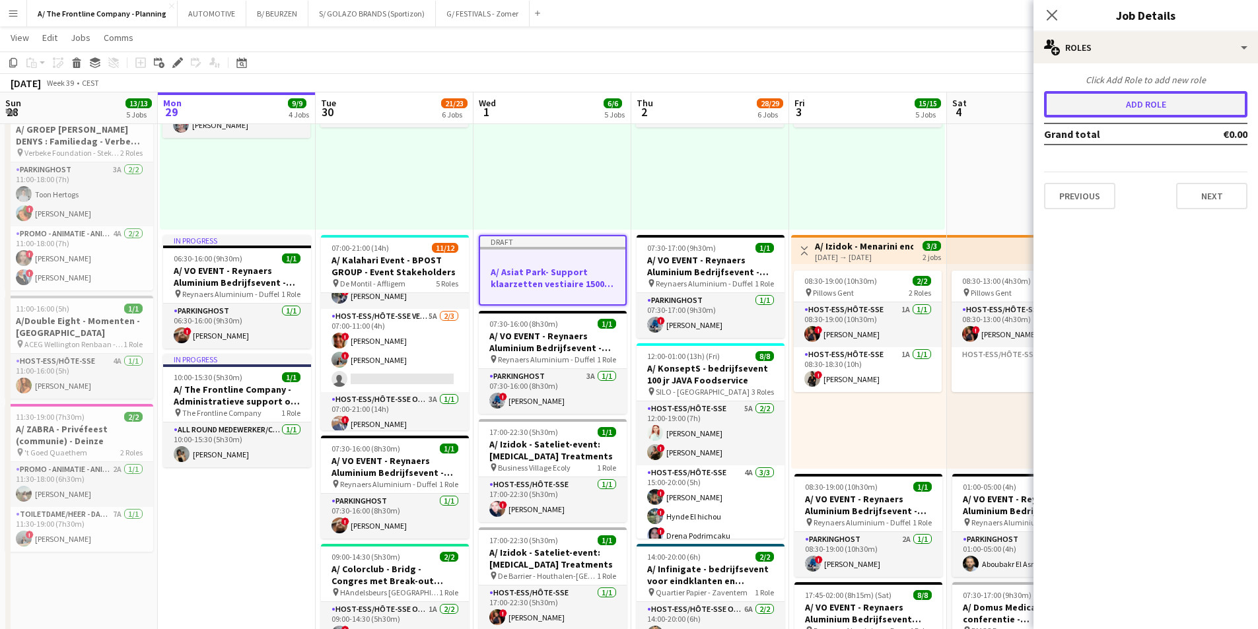
click at [1112, 92] on button "Add role" at bounding box center [1145, 104] width 203 height 26
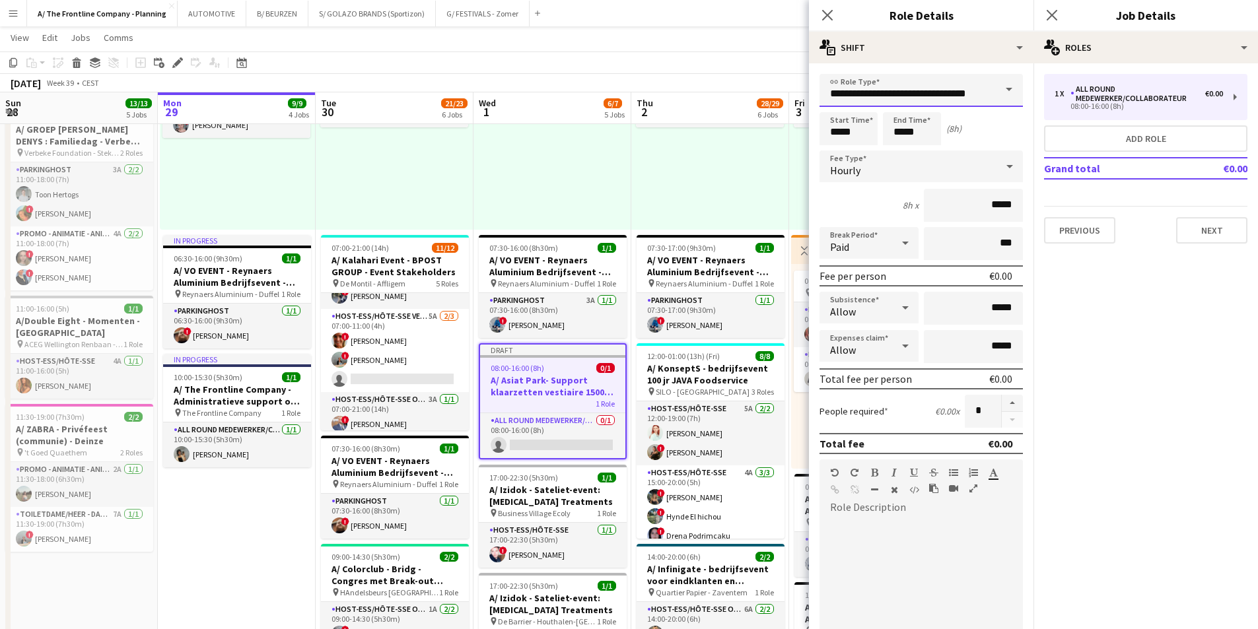
click at [885, 92] on input "**********" at bounding box center [921, 90] width 203 height 33
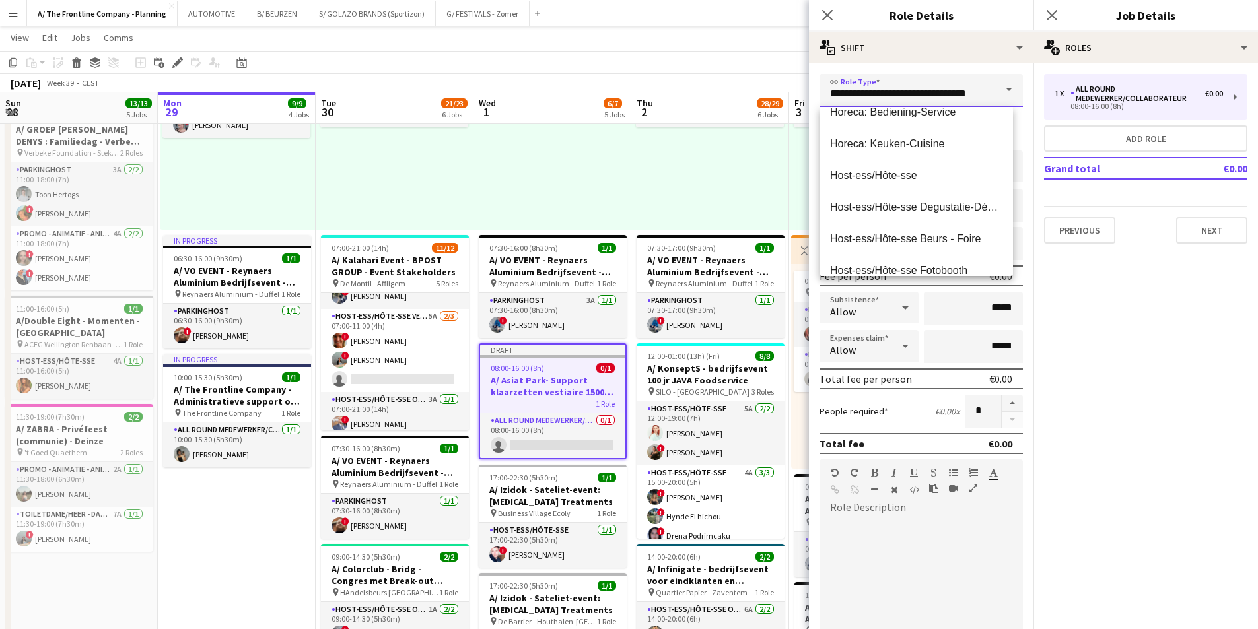
scroll to position [462, 0]
click at [870, 112] on span "Host-ess/Hôte-sse" at bounding box center [916, 109] width 172 height 13
type input "**********"
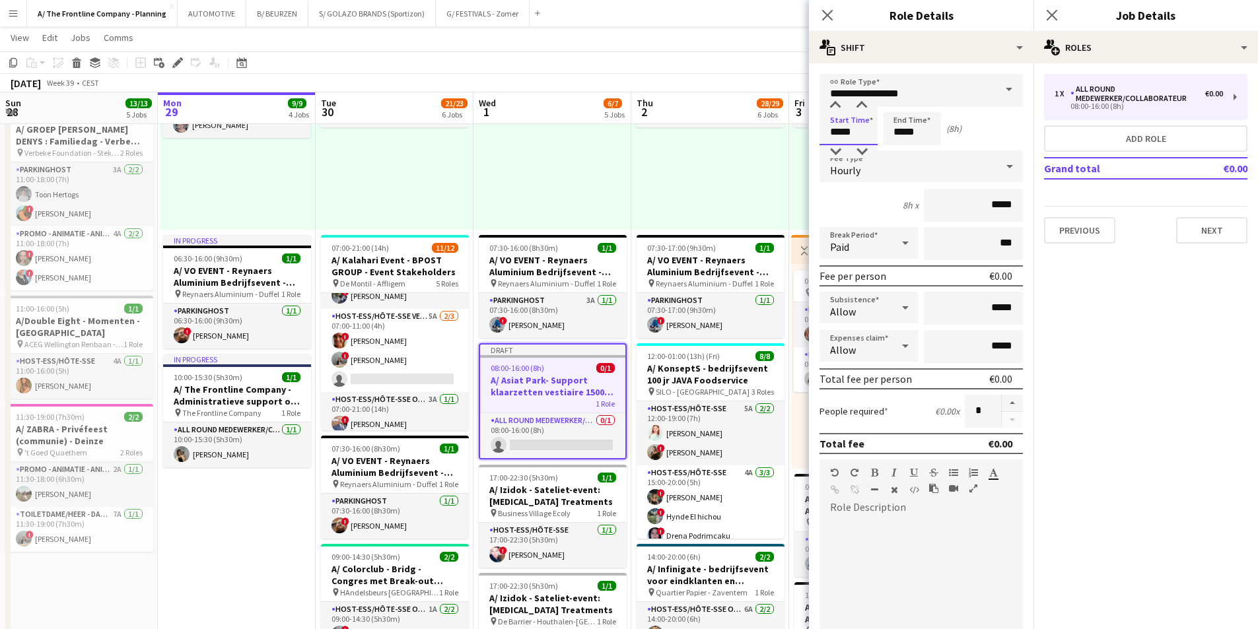
click at [843, 129] on input "*****" at bounding box center [849, 128] width 58 height 33
click at [836, 105] on div at bounding box center [835, 105] width 26 height 13
type input "*****"
click at [839, 155] on div at bounding box center [835, 151] width 26 height 13
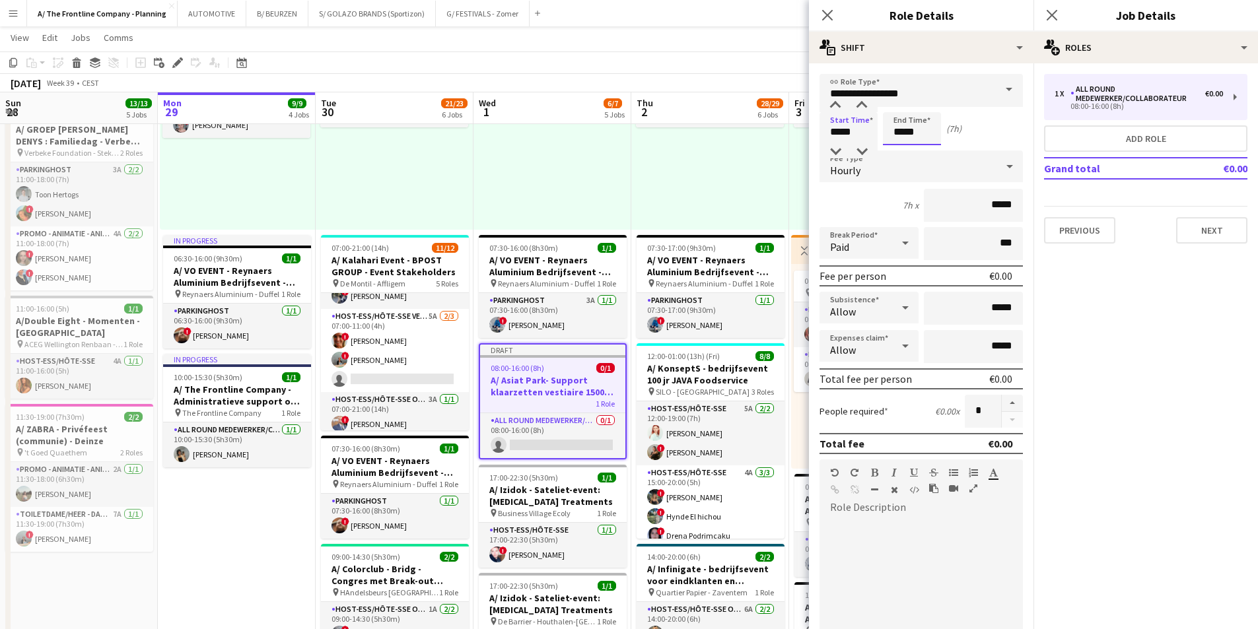
click at [906, 135] on input "*****" at bounding box center [912, 128] width 58 height 33
click at [894, 149] on div at bounding box center [899, 151] width 26 height 13
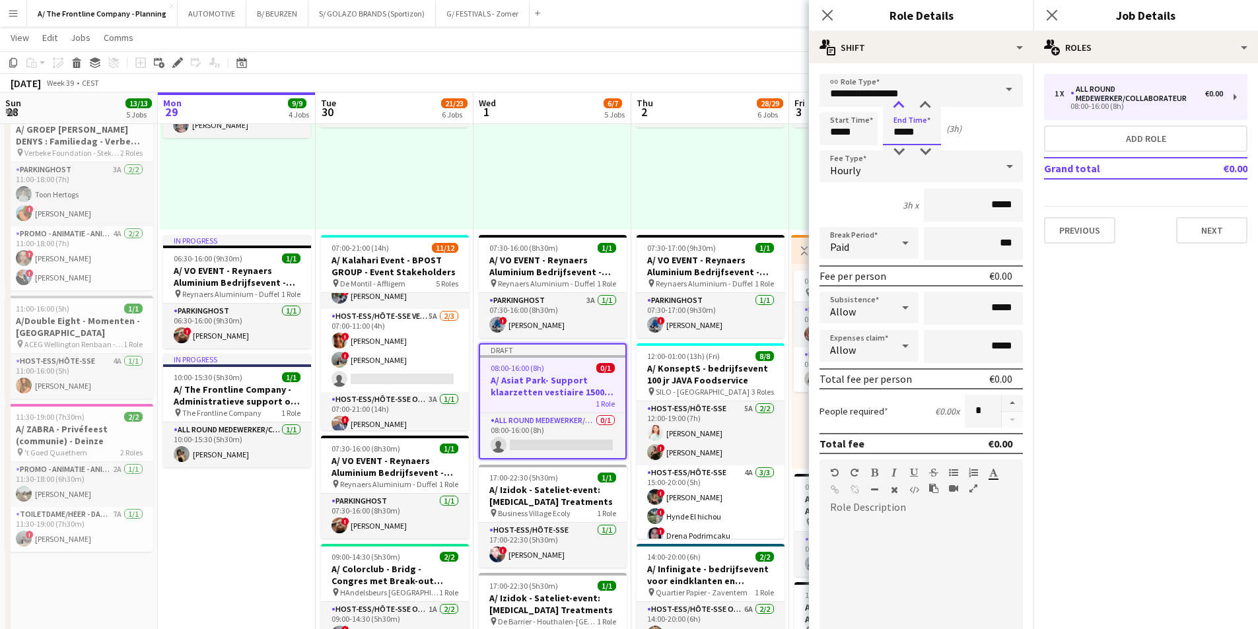
type input "*****"
click at [898, 104] on div at bounding box center [899, 105] width 26 height 13
drag, startPoint x: 983, startPoint y: 501, endPoint x: 961, endPoint y: 515, distance: 26.1
click at [961, 515] on div "default Heading 1 Heading 2 Heading 3 Heading 4 Heading 5 Heading 6 Heading 7 P…" at bounding box center [921, 568] width 203 height 217
click at [909, 537] on div at bounding box center [916, 538] width 172 height 13
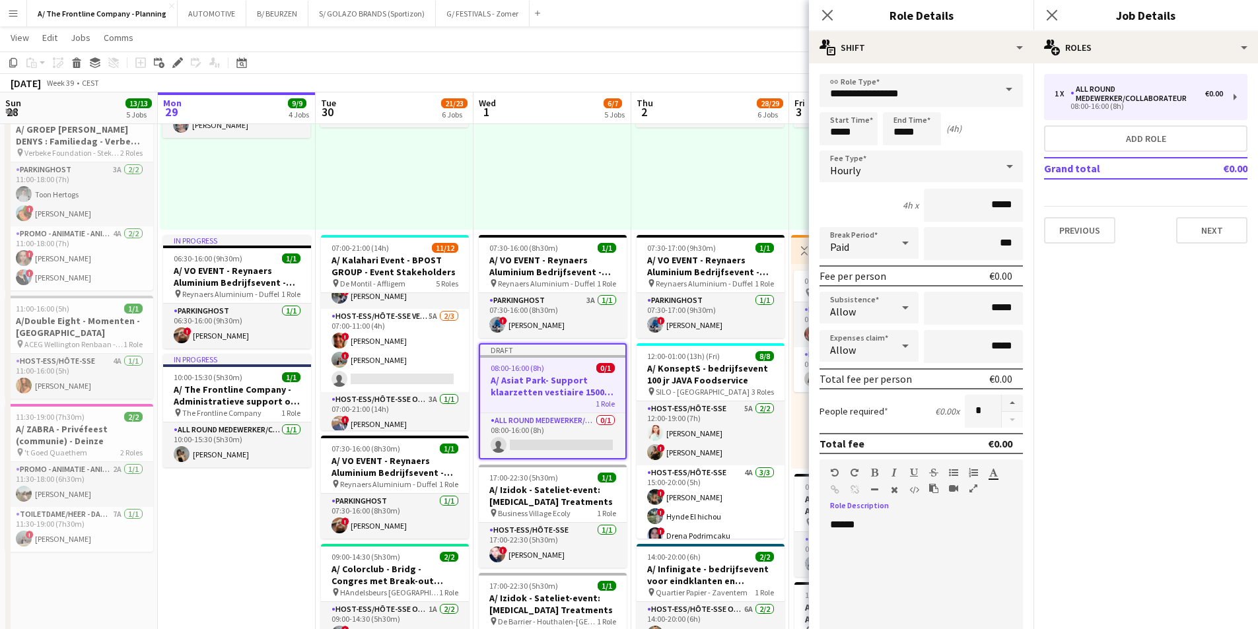
click at [973, 487] on icon "button" at bounding box center [974, 488] width 8 height 9
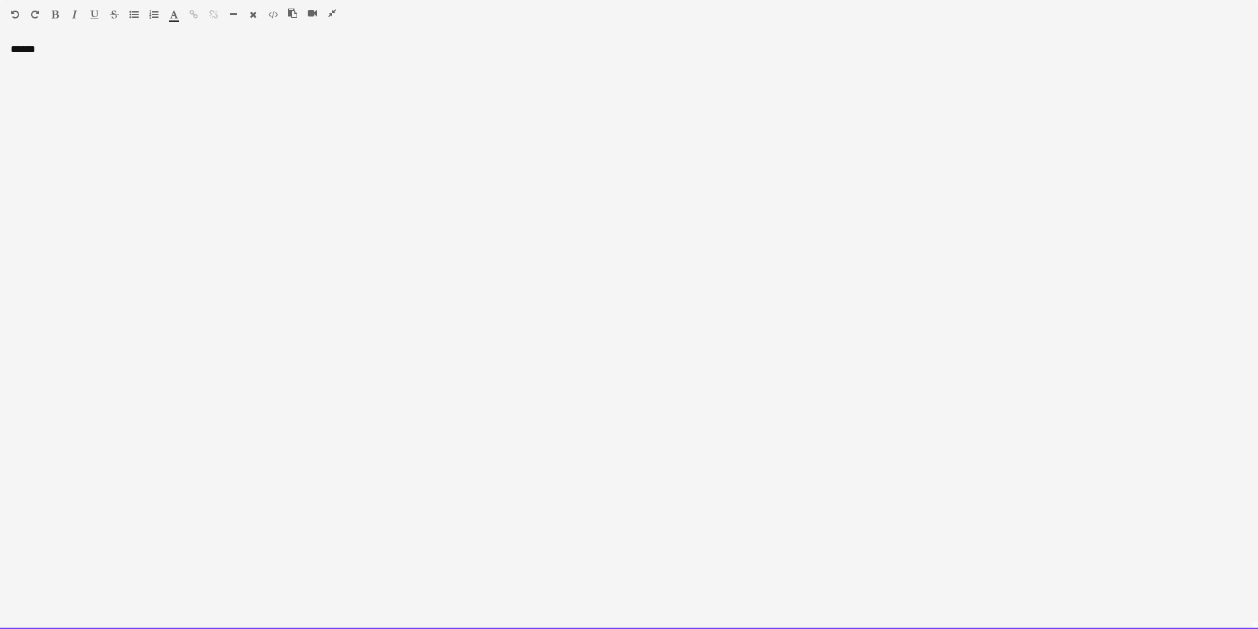
click at [36, 98] on div "******" at bounding box center [629, 336] width 1258 height 586
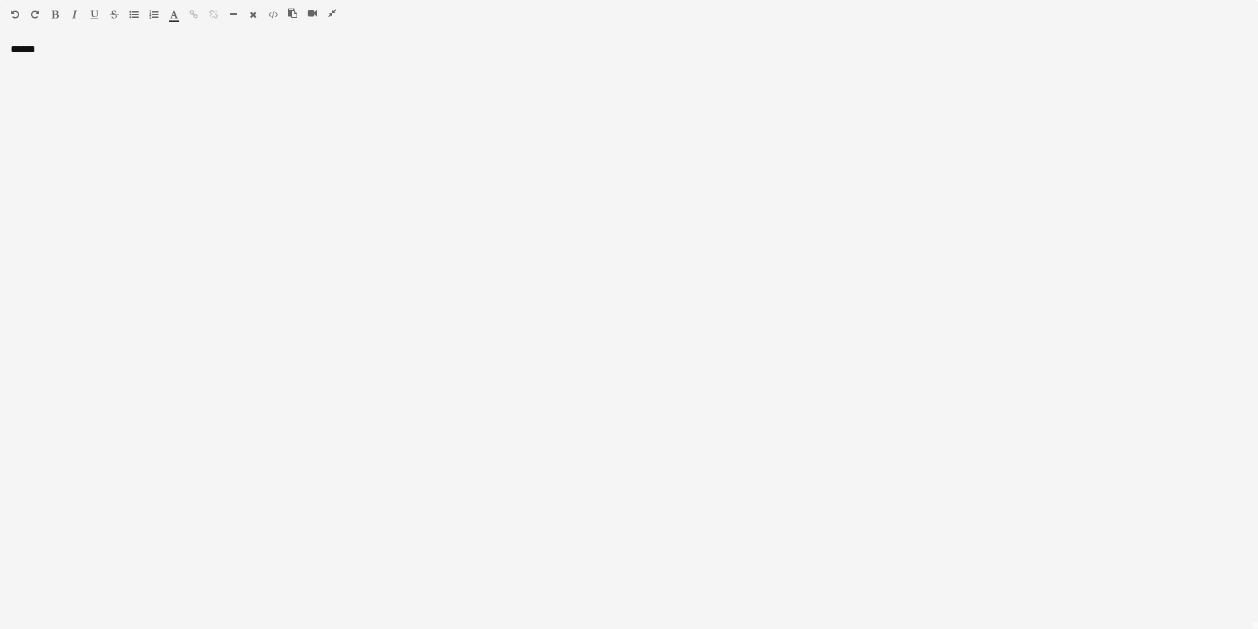
click at [131, 15] on icon "button" at bounding box center [133, 14] width 9 height 9
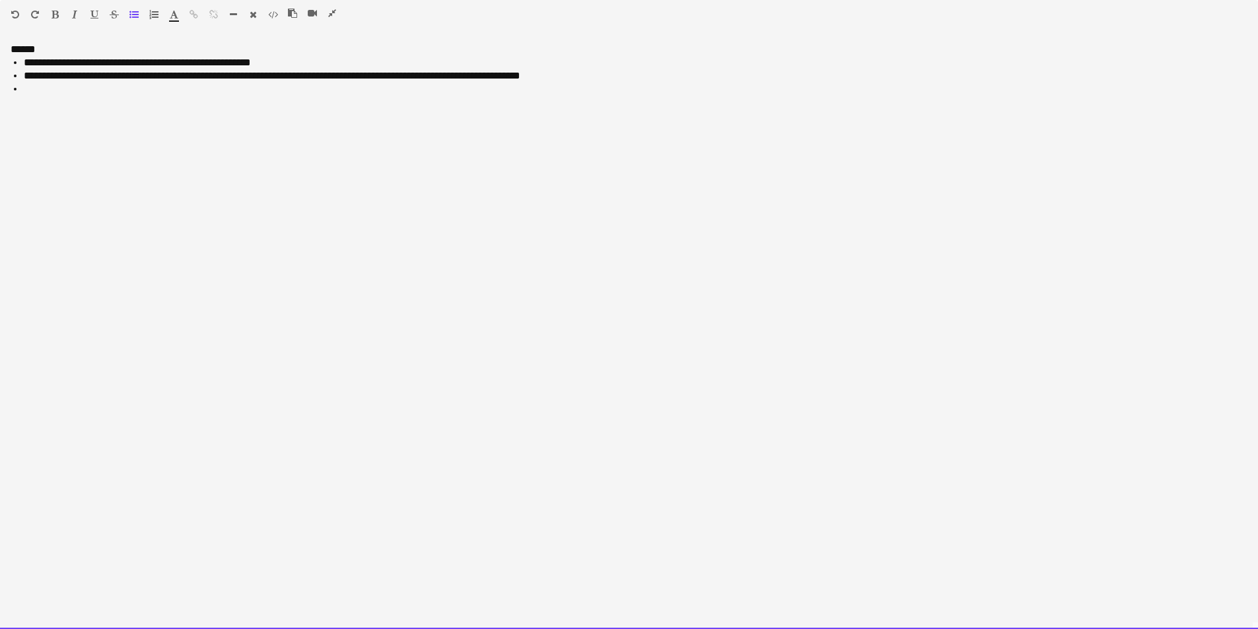
click at [209, 79] on li "**********" at bounding box center [636, 75] width 1224 height 13
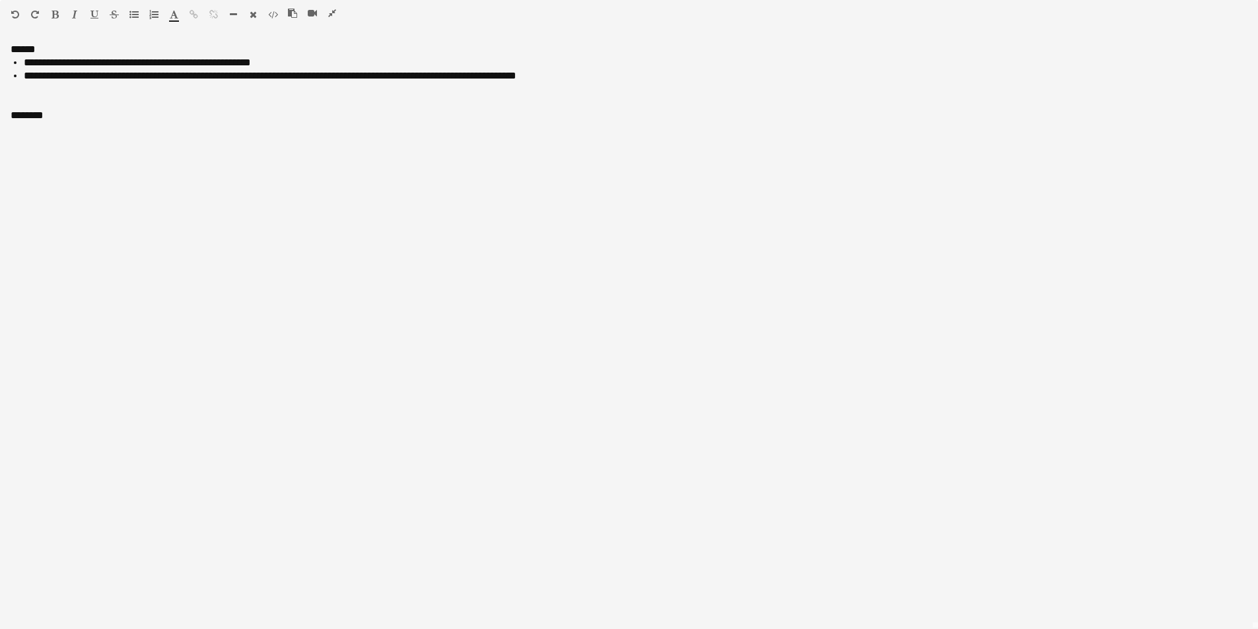
click at [132, 17] on icon "button" at bounding box center [133, 14] width 9 height 9
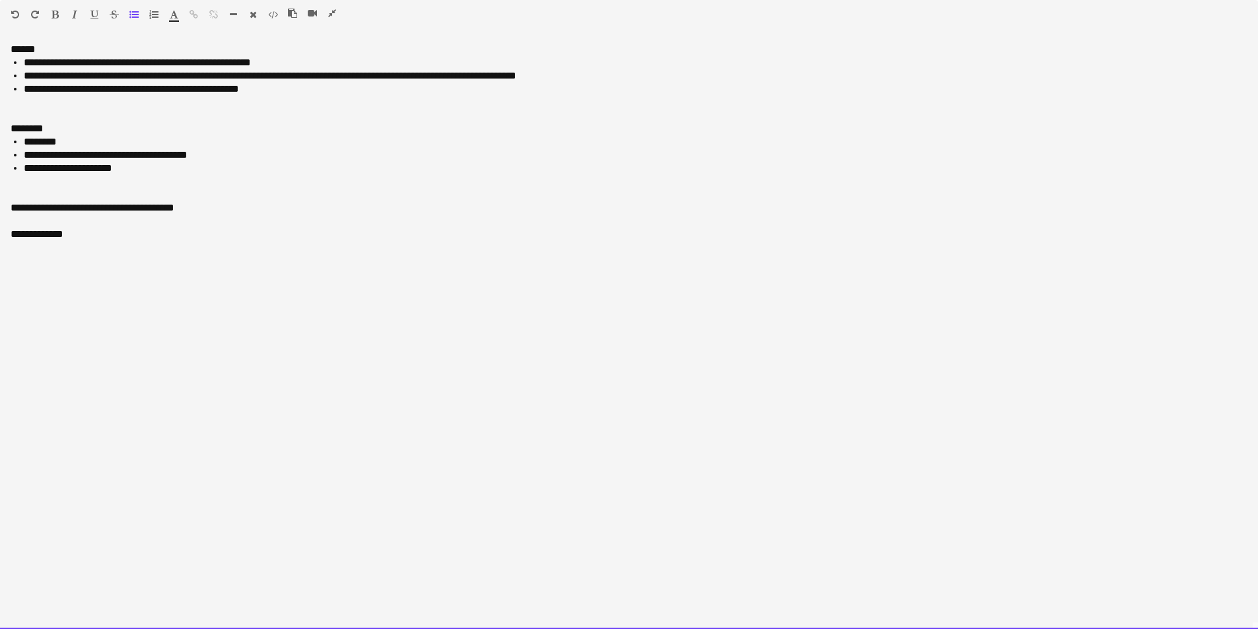
click at [28, 52] on div "**********" at bounding box center [629, 336] width 1258 height 586
click at [14, 131] on div "********" at bounding box center [629, 128] width 1237 height 13
click at [23, 212] on div "**********" at bounding box center [629, 207] width 1237 height 13
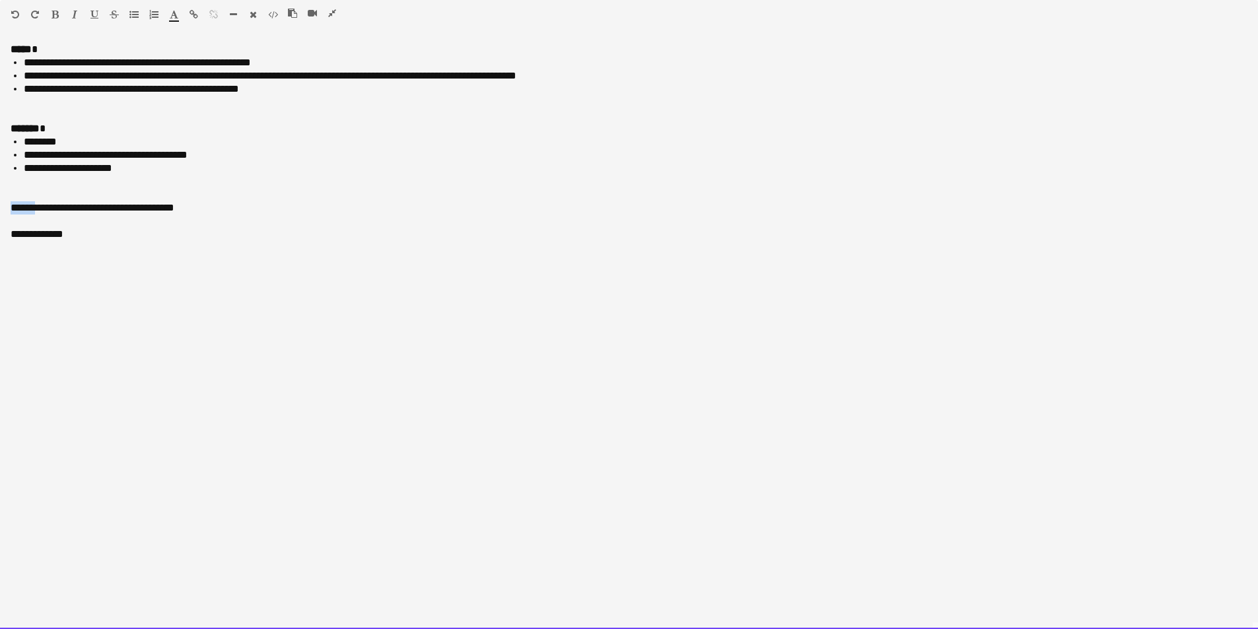
click at [23, 212] on div "**********" at bounding box center [629, 207] width 1237 height 13
click at [20, 232] on div "**********" at bounding box center [629, 234] width 1237 height 13
click at [58, 115] on div at bounding box center [629, 115] width 1237 height 13
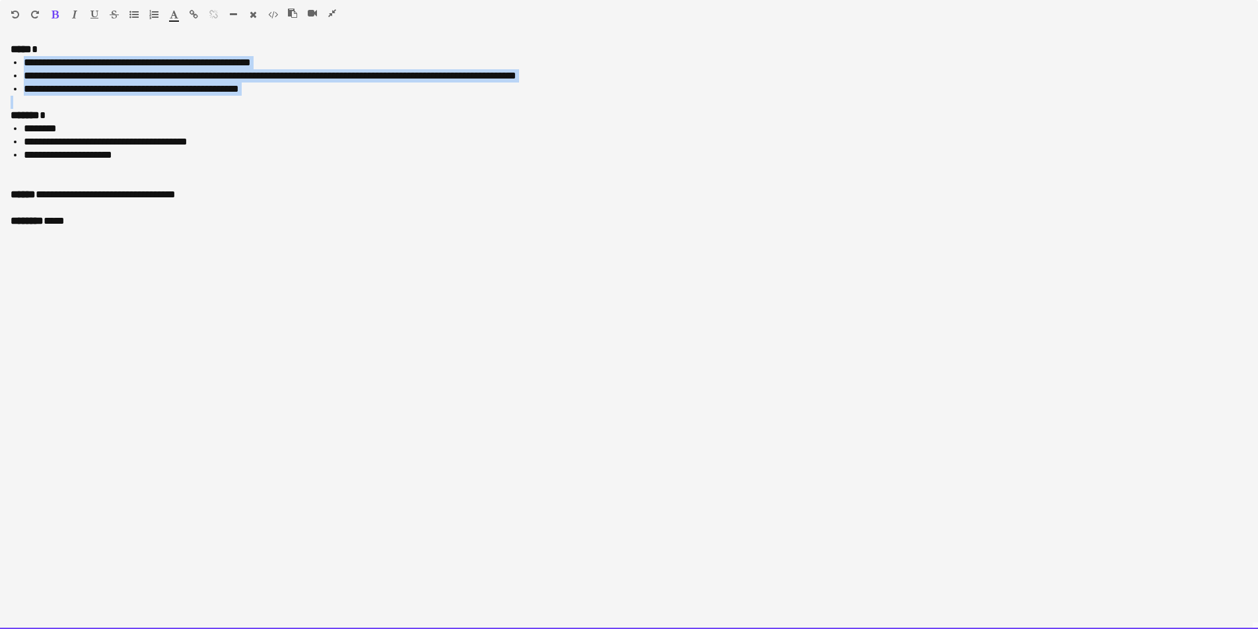
drag, startPoint x: 262, startPoint y: 99, endPoint x: -13, endPoint y: 63, distance: 277.1
copy ul "**********"
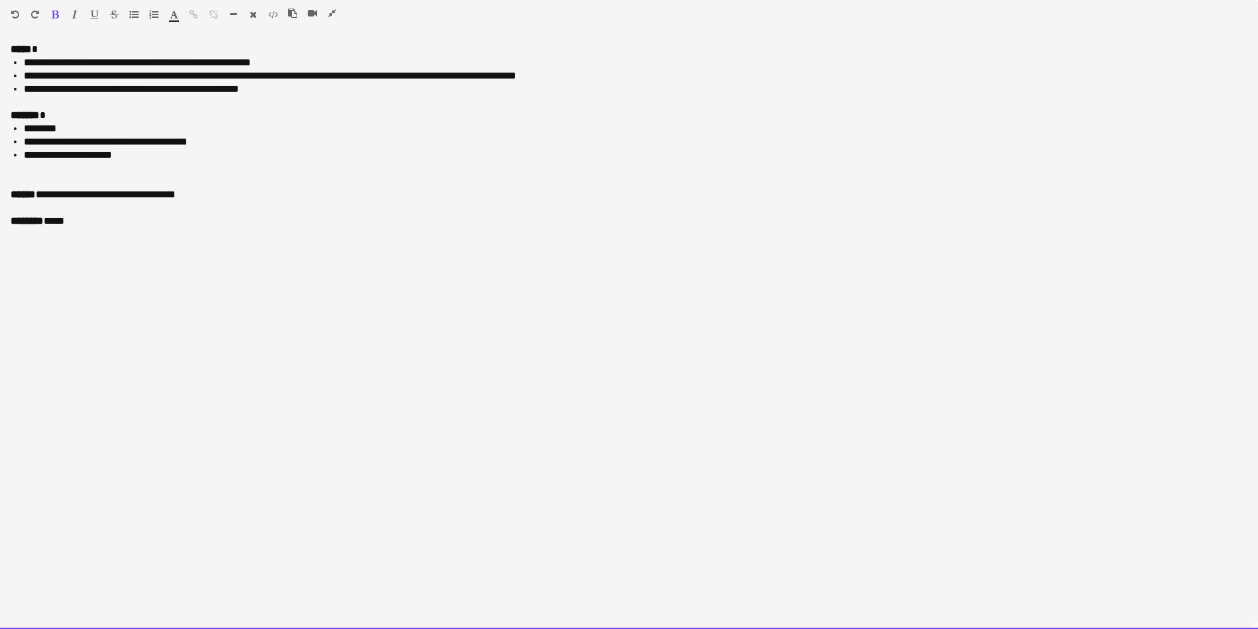
drag, startPoint x: 49, startPoint y: 95, endPoint x: 44, endPoint y: 101, distance: 7.5
click at [47, 97] on div "**********" at bounding box center [629, 82] width 1237 height 53
click at [40, 104] on div at bounding box center [629, 102] width 1237 height 13
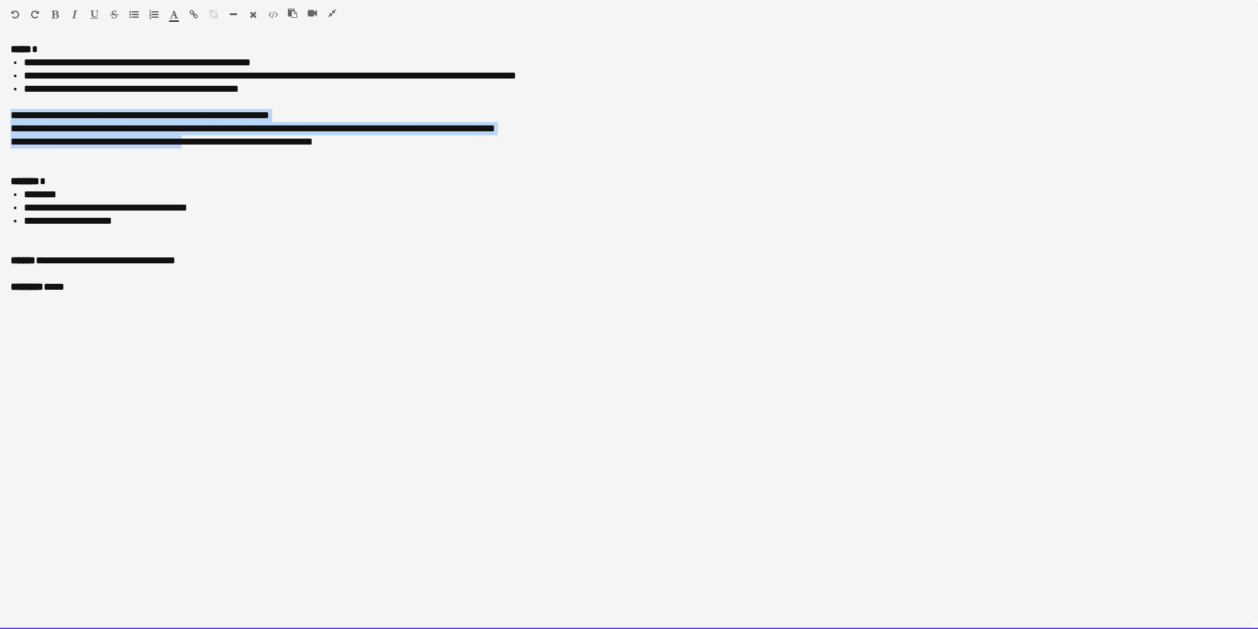
drag, startPoint x: 180, startPoint y: 143, endPoint x: 63, endPoint y: 51, distance: 148.6
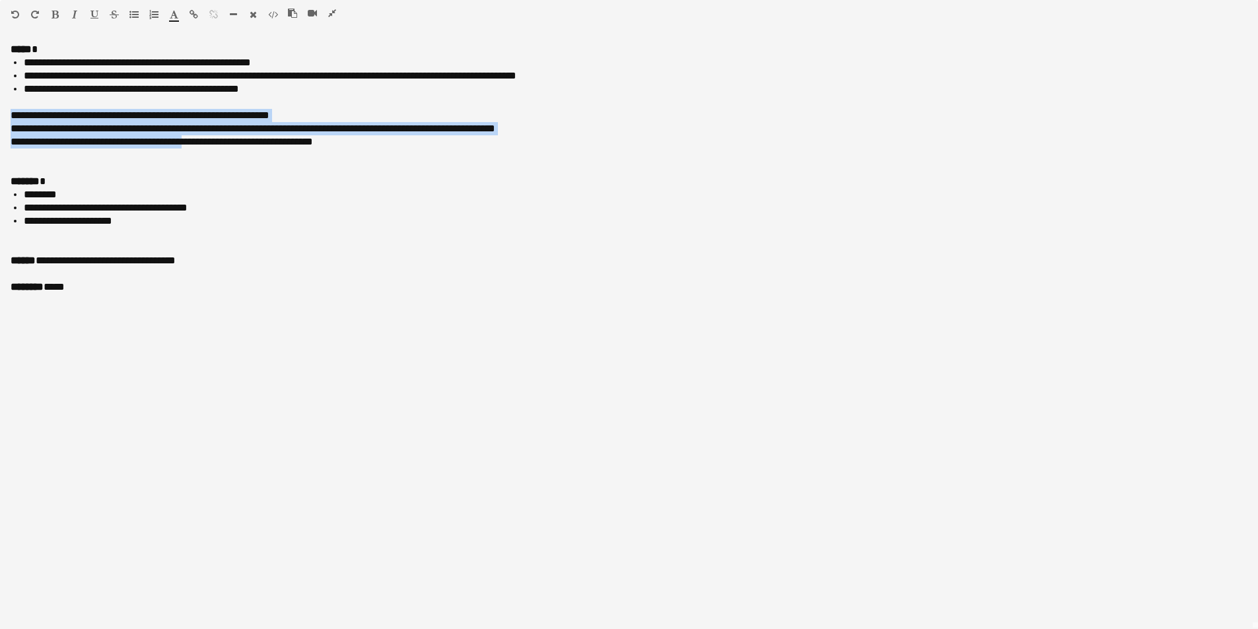
click at [135, 14] on icon "button" at bounding box center [133, 14] width 9 height 9
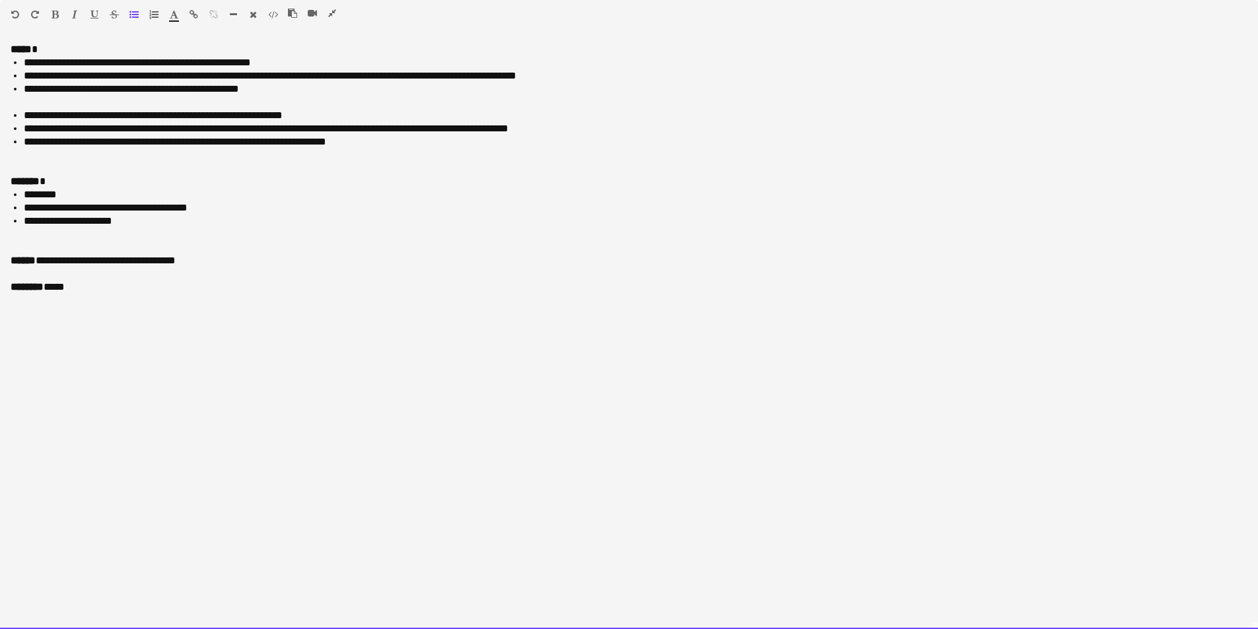
click at [195, 226] on li "**********" at bounding box center [636, 221] width 1224 height 13
drag, startPoint x: 145, startPoint y: 236, endPoint x: 3, endPoint y: 197, distance: 146.6
click at [3, 197] on div "**********" at bounding box center [629, 336] width 1258 height 586
copy ul "**********"
click at [77, 230] on div at bounding box center [629, 234] width 1237 height 13
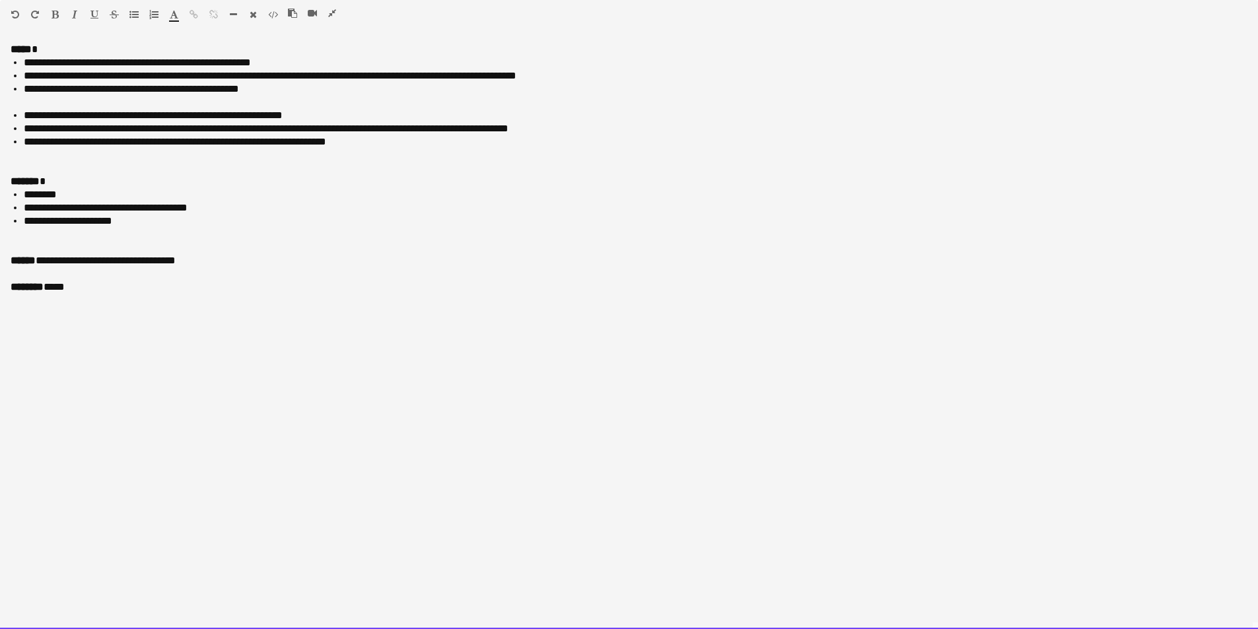
click at [67, 246] on div at bounding box center [629, 247] width 1237 height 13
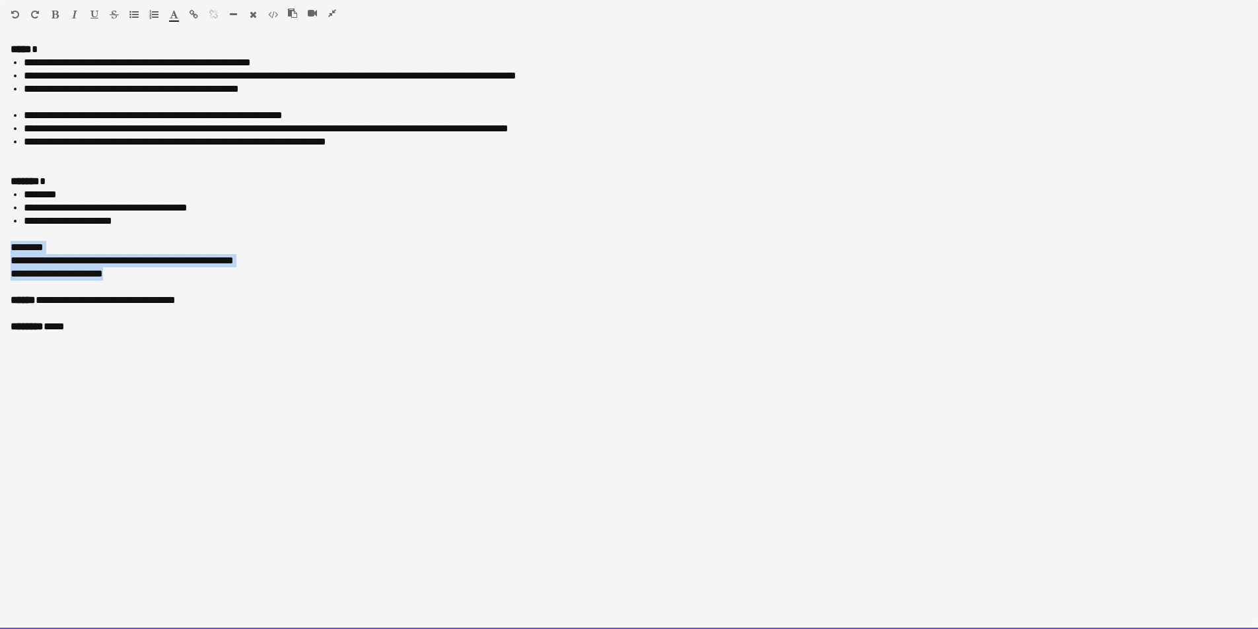
drag, startPoint x: 118, startPoint y: 276, endPoint x: -16, endPoint y: 244, distance: 137.8
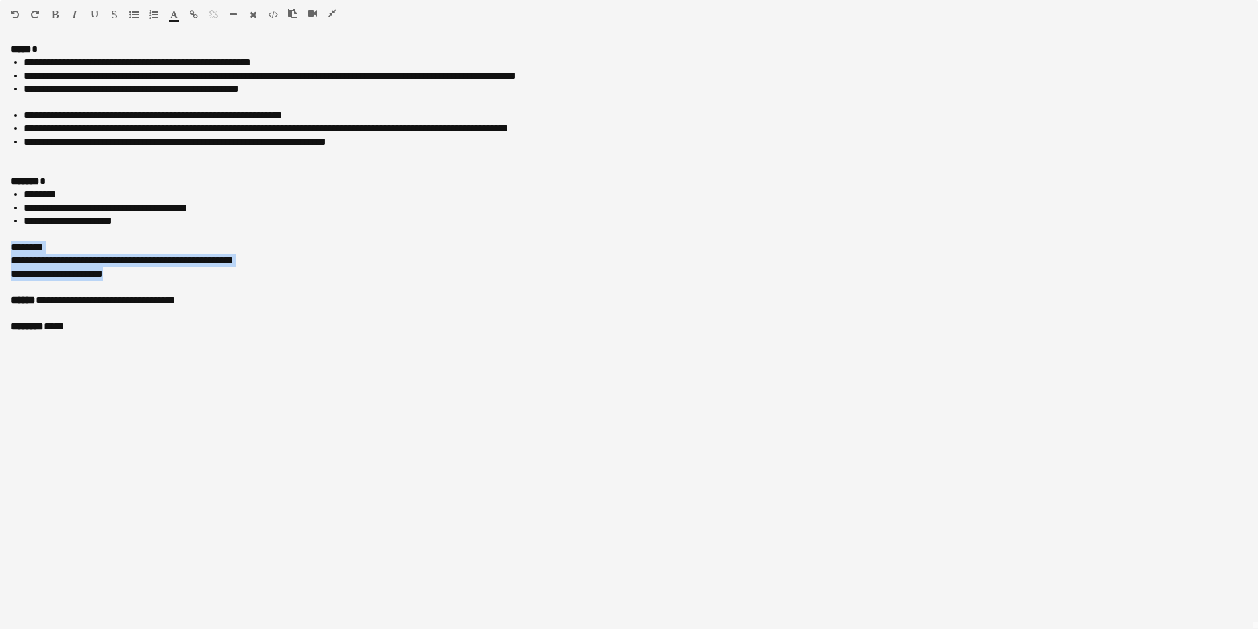
click at [135, 15] on icon "button" at bounding box center [133, 14] width 9 height 9
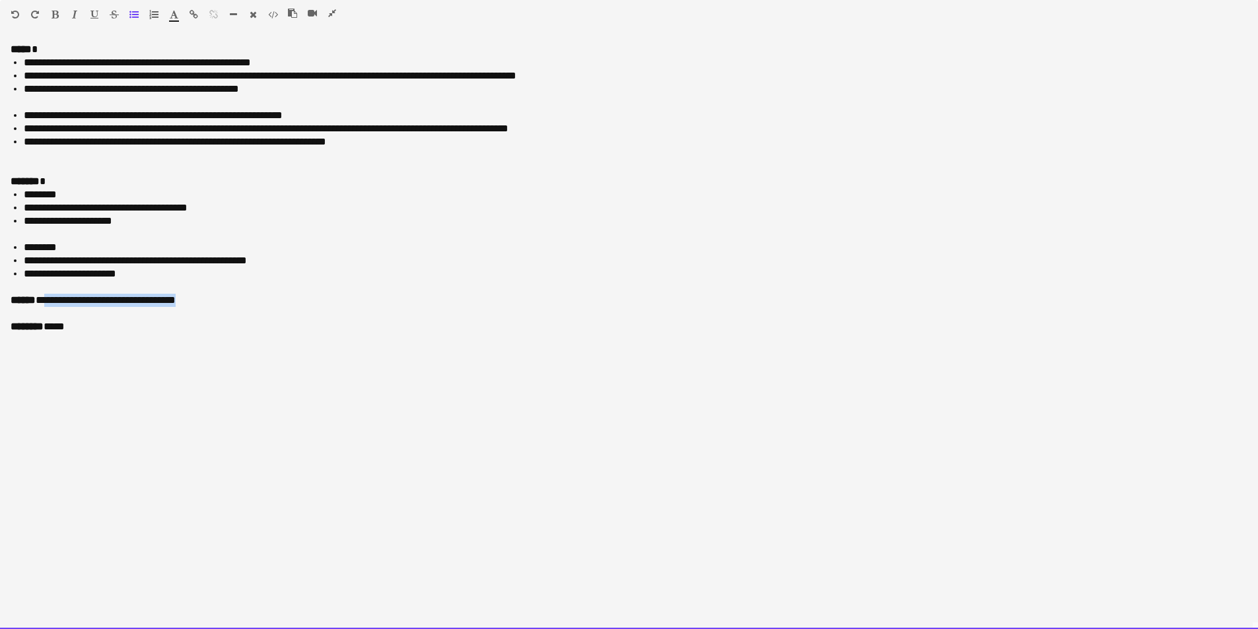
drag, startPoint x: 44, startPoint y: 299, endPoint x: 178, endPoint y: 304, distance: 134.2
click at [178, 304] on div "**********" at bounding box center [629, 300] width 1237 height 13
copy div "**********"
click at [42, 302] on div "**********" at bounding box center [629, 300] width 1237 height 13
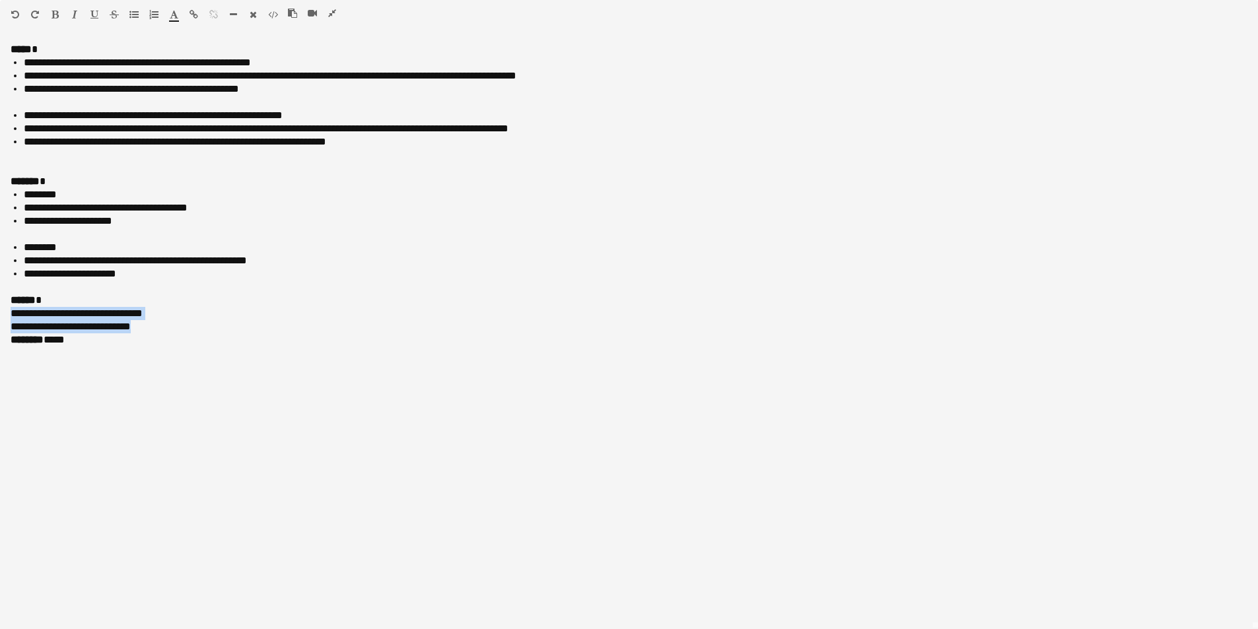
click at [133, 16] on icon "button" at bounding box center [133, 14] width 9 height 9
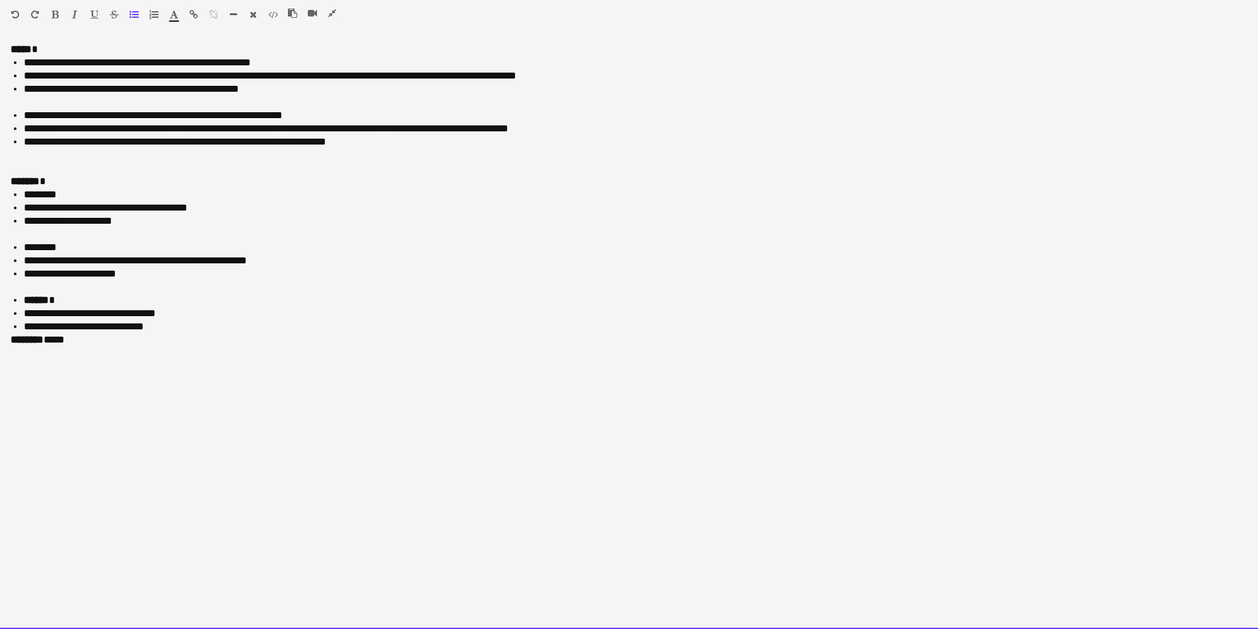
click at [164, 328] on li "**********" at bounding box center [636, 326] width 1224 height 13
click at [144, 326] on li "**********" at bounding box center [636, 326] width 1224 height 13
click at [90, 164] on div at bounding box center [629, 168] width 1237 height 13
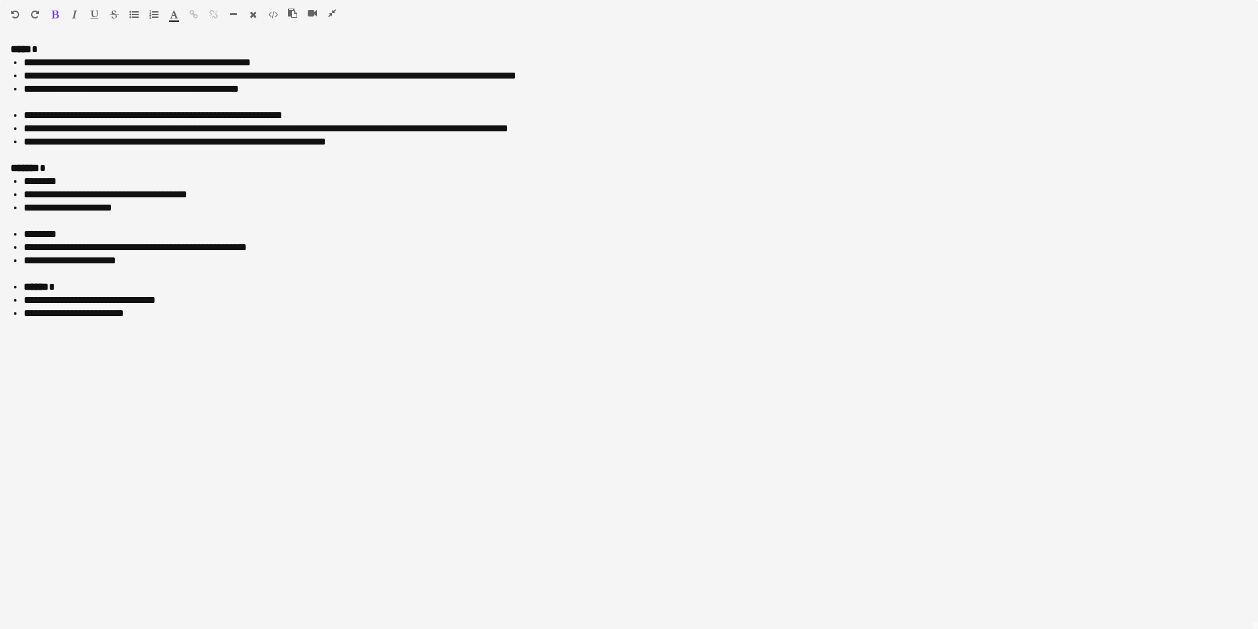
click at [334, 9] on icon "button" at bounding box center [332, 13] width 8 height 9
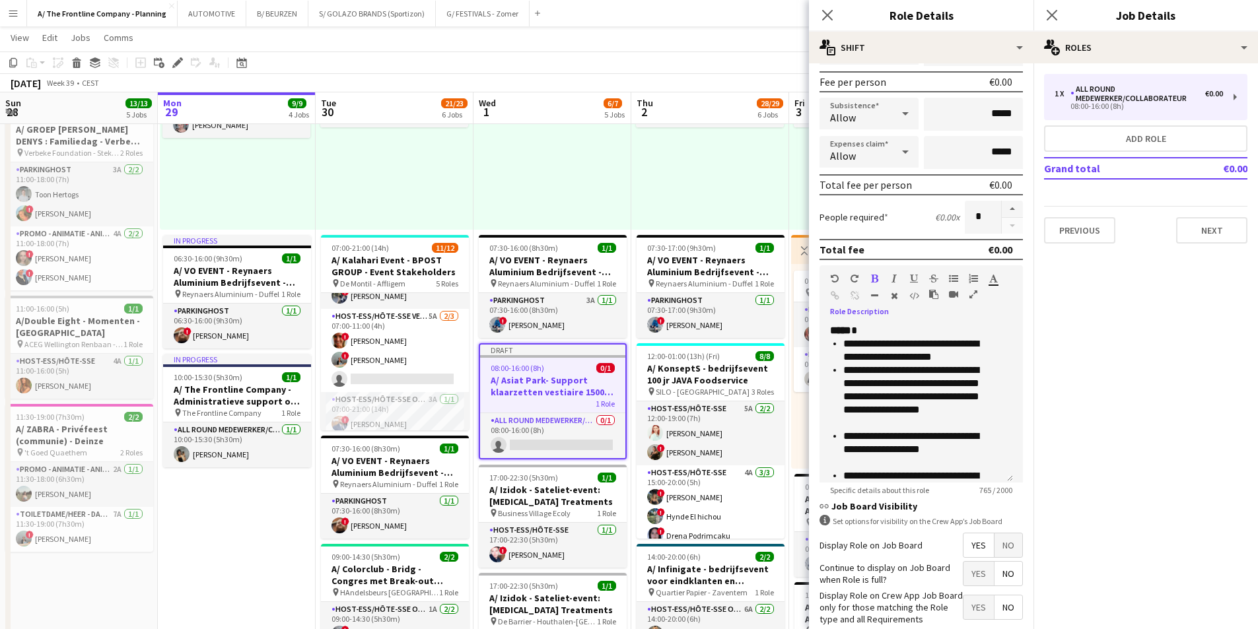
scroll to position [266, 0]
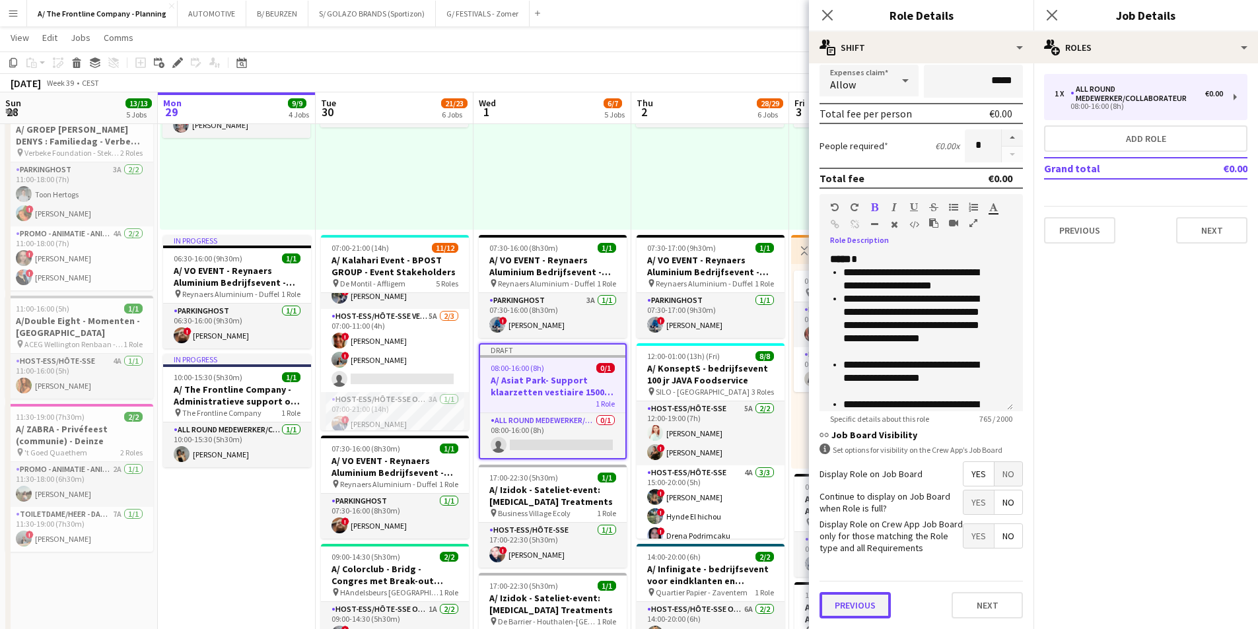
click at [857, 610] on button "Previous" at bounding box center [855, 605] width 71 height 26
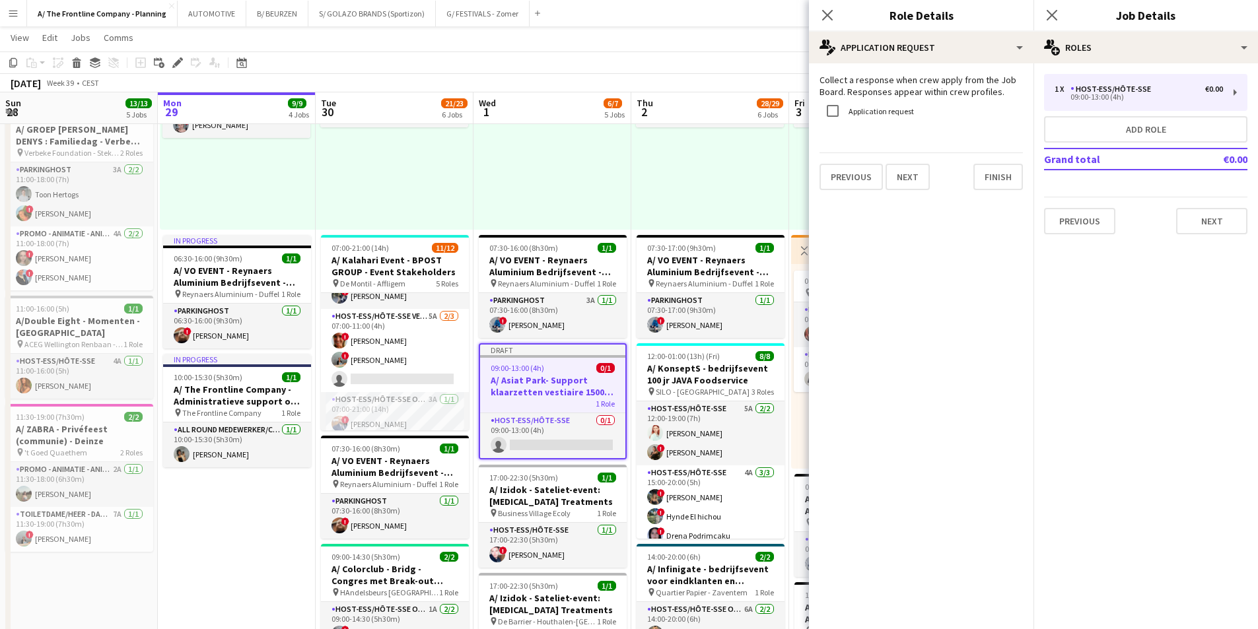
scroll to position [0, 0]
click at [882, 114] on label "Application request" at bounding box center [880, 111] width 68 height 10
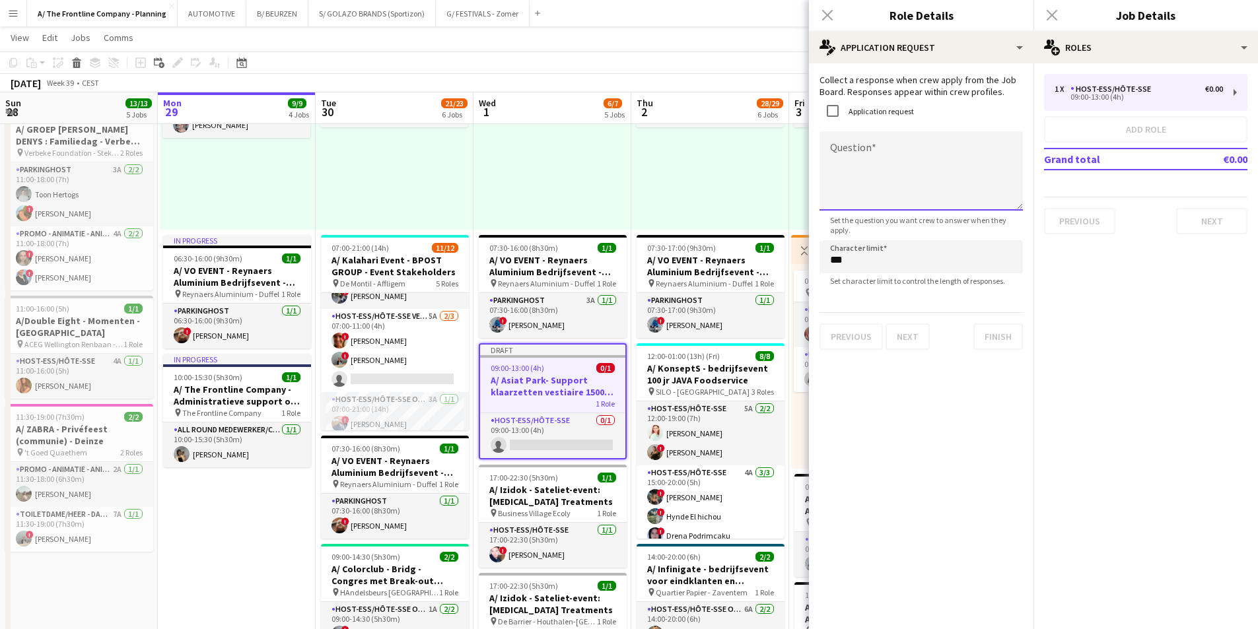
click at [868, 193] on textarea "Question" at bounding box center [921, 170] width 203 height 79
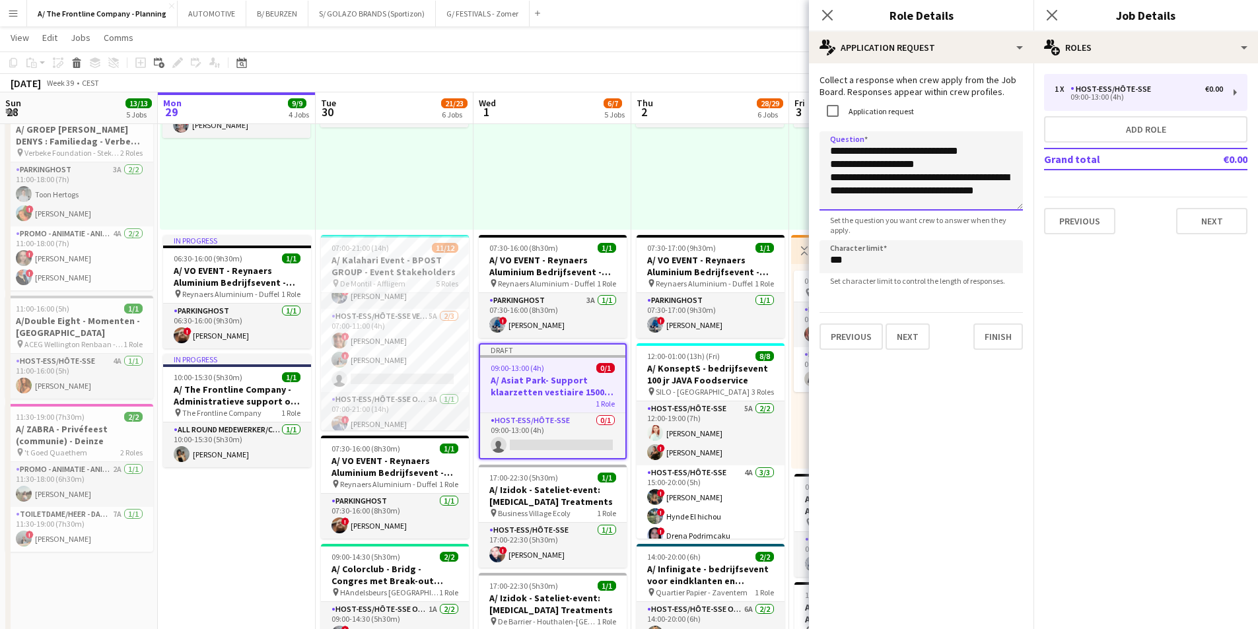
drag, startPoint x: 1010, startPoint y: 192, endPoint x: 812, endPoint y: 142, distance: 203.6
click at [806, 142] on body "Menu Boards Boards Boards All jobs Status Workforce Workforce My Workforce Recr…" at bounding box center [629, 386] width 1258 height 1565
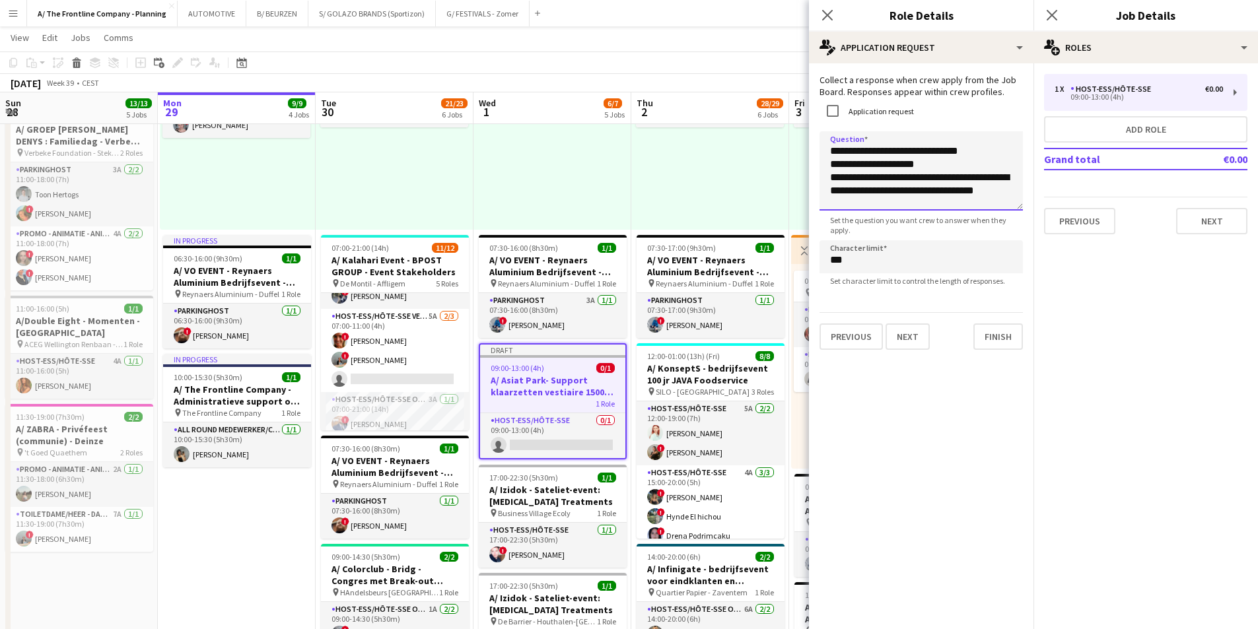
click at [1015, 197] on textarea "**********" at bounding box center [921, 170] width 203 height 79
paste textarea "**********"
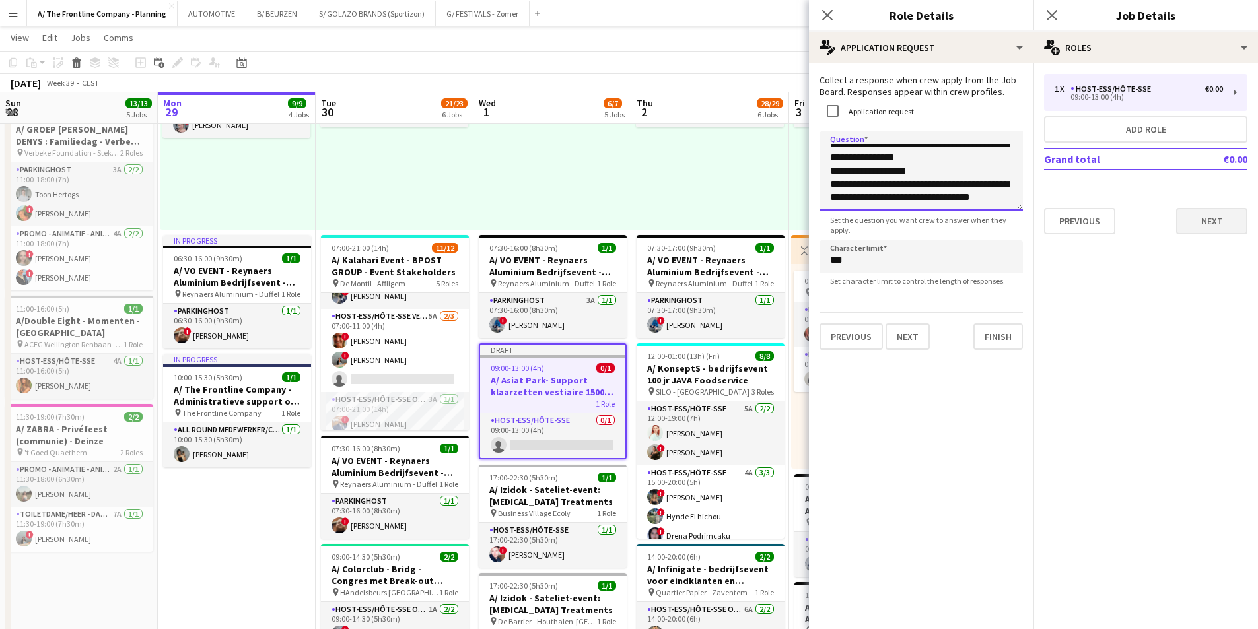
type textarea "**********"
click at [1243, 220] on button "Next" at bounding box center [1211, 221] width 71 height 26
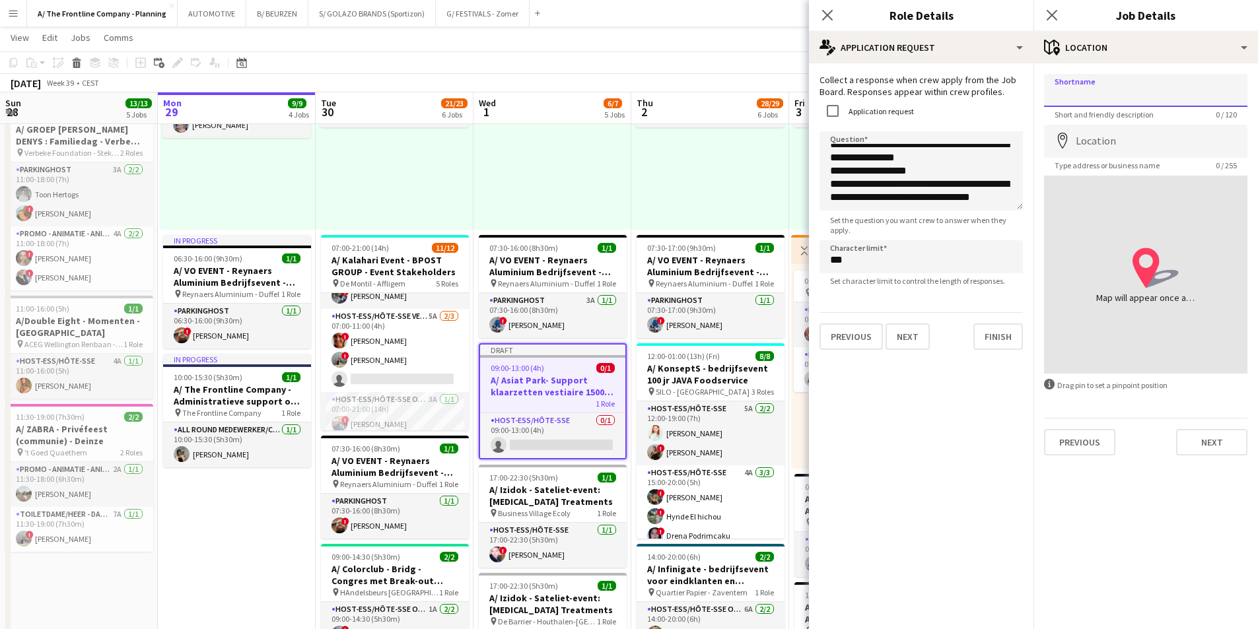
click at [1092, 88] on input "Shortname" at bounding box center [1145, 90] width 203 height 33
type input "**********"
click at [1087, 141] on input "Location" at bounding box center [1145, 141] width 203 height 33
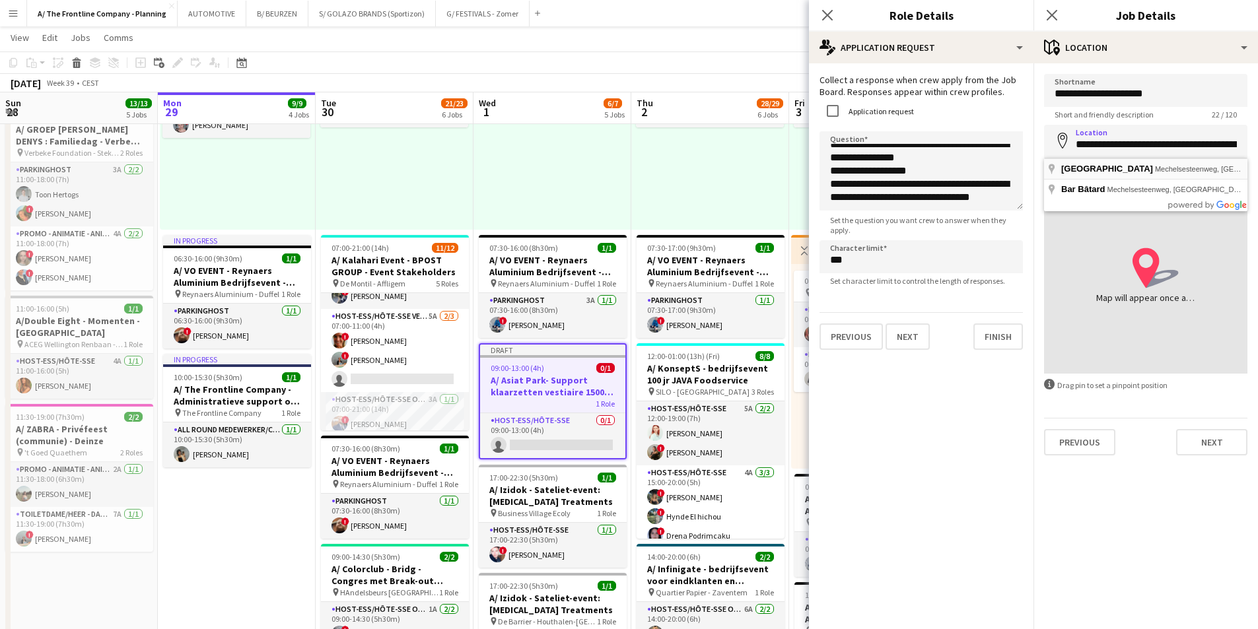
type input "**********"
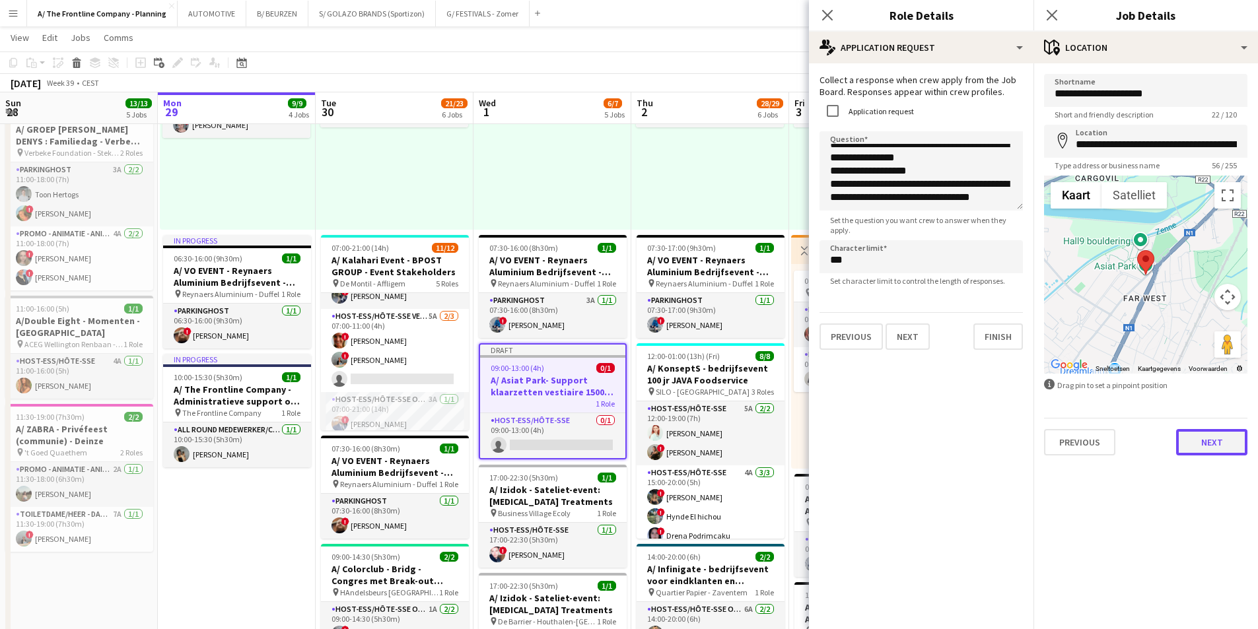
click at [1211, 449] on button "Next" at bounding box center [1211, 442] width 71 height 26
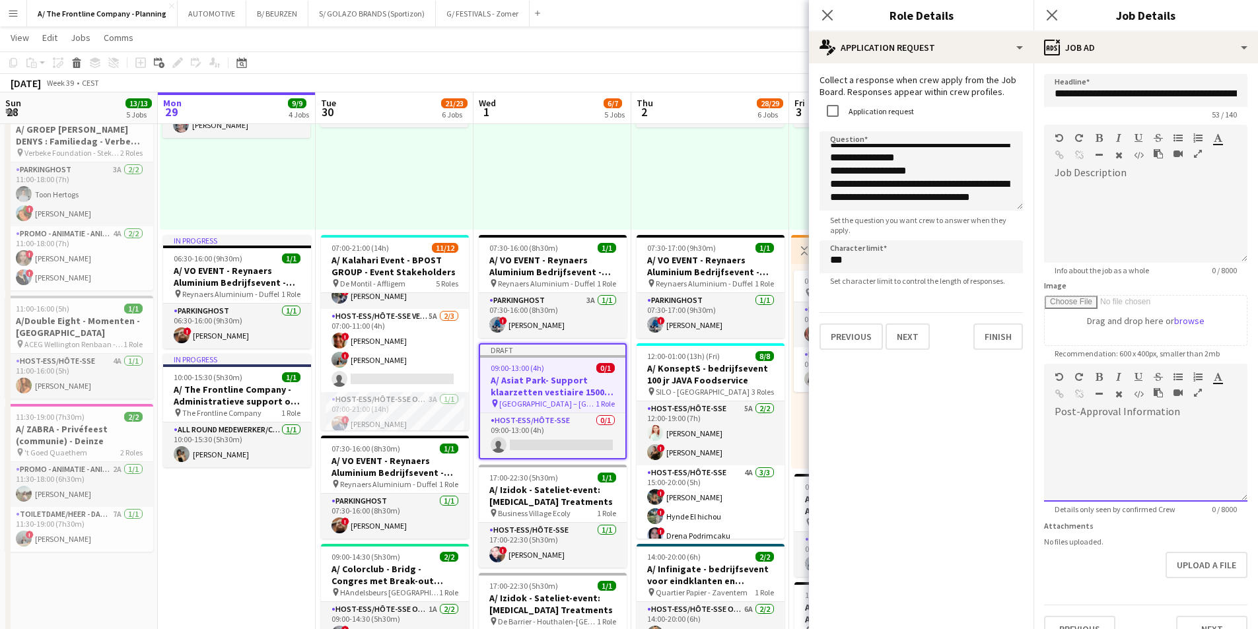
click at [1133, 441] on div at bounding box center [1145, 462] width 203 height 79
click at [1131, 337] on input "Image" at bounding box center [1146, 321] width 202 height 50
type input "**********"
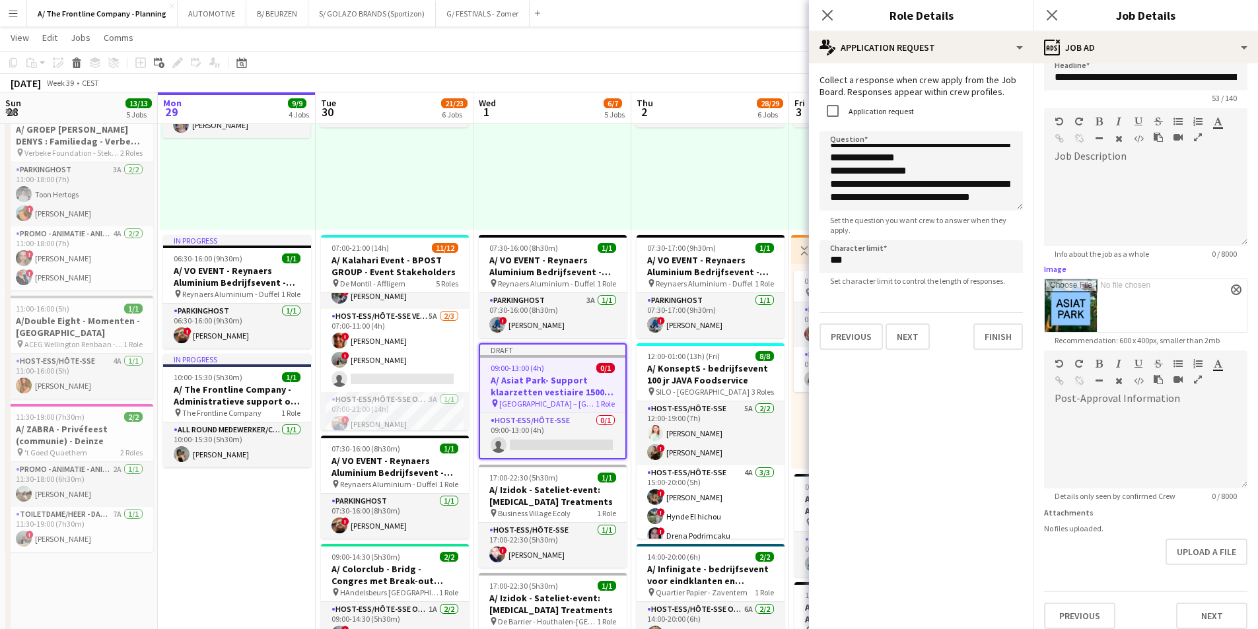
scroll to position [27, 0]
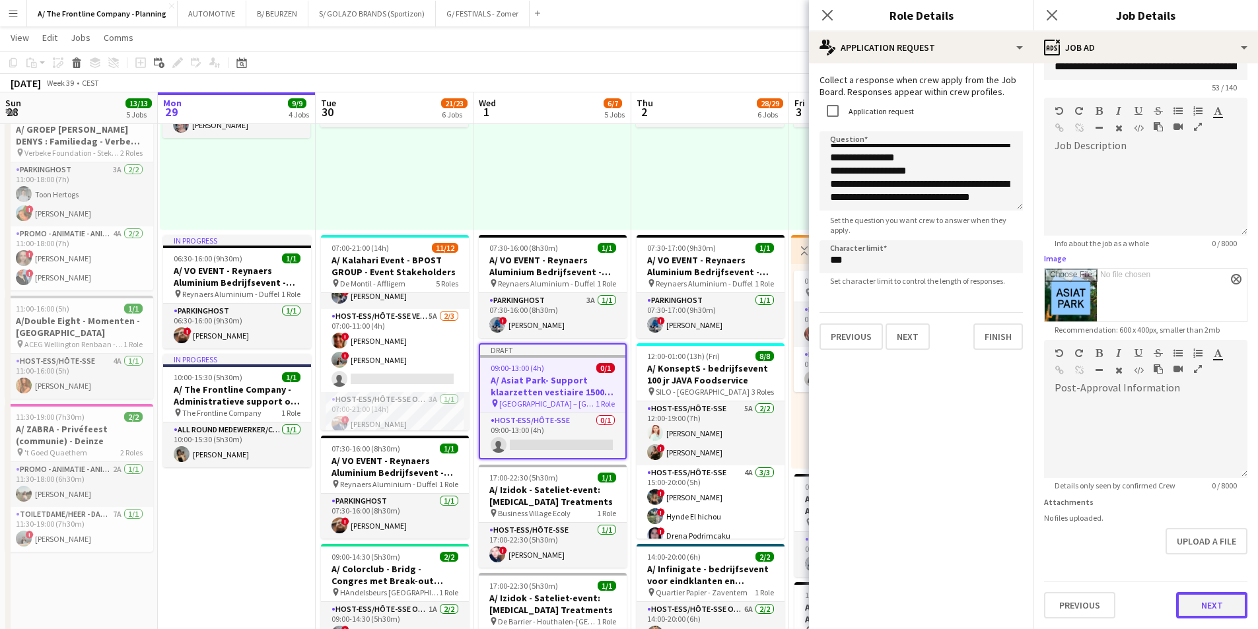
click at [1184, 606] on button "Next" at bounding box center [1211, 605] width 71 height 26
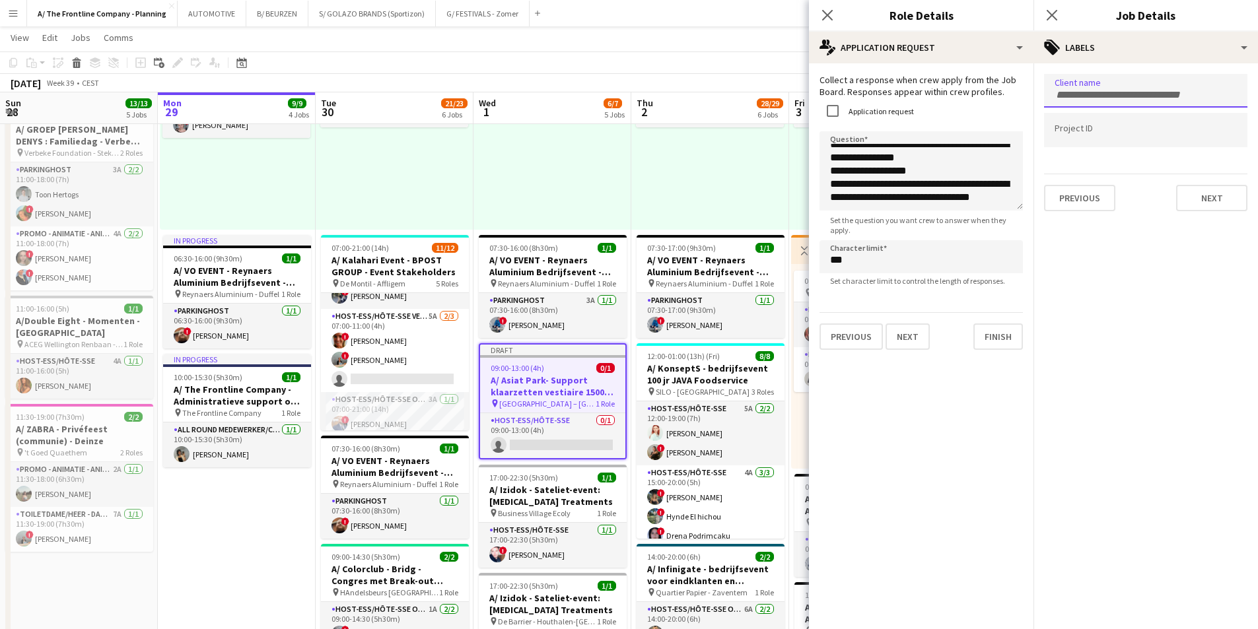
click at [1112, 99] on div at bounding box center [1145, 91] width 203 height 34
type input "*****"
click at [1098, 125] on div "[GEOGRAPHIC_DATA]" at bounding box center [1145, 132] width 203 height 32
click at [1098, 139] on div at bounding box center [1145, 131] width 203 height 34
type input "*********"
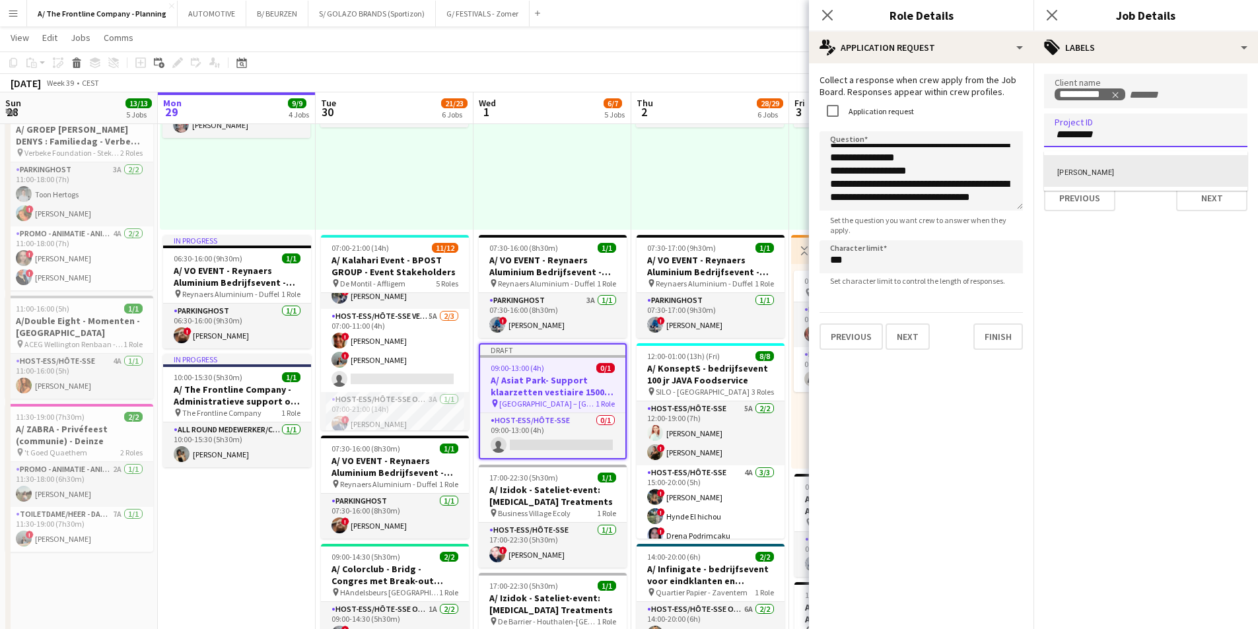
click at [1091, 169] on div "[PERSON_NAME]" at bounding box center [1145, 171] width 203 height 32
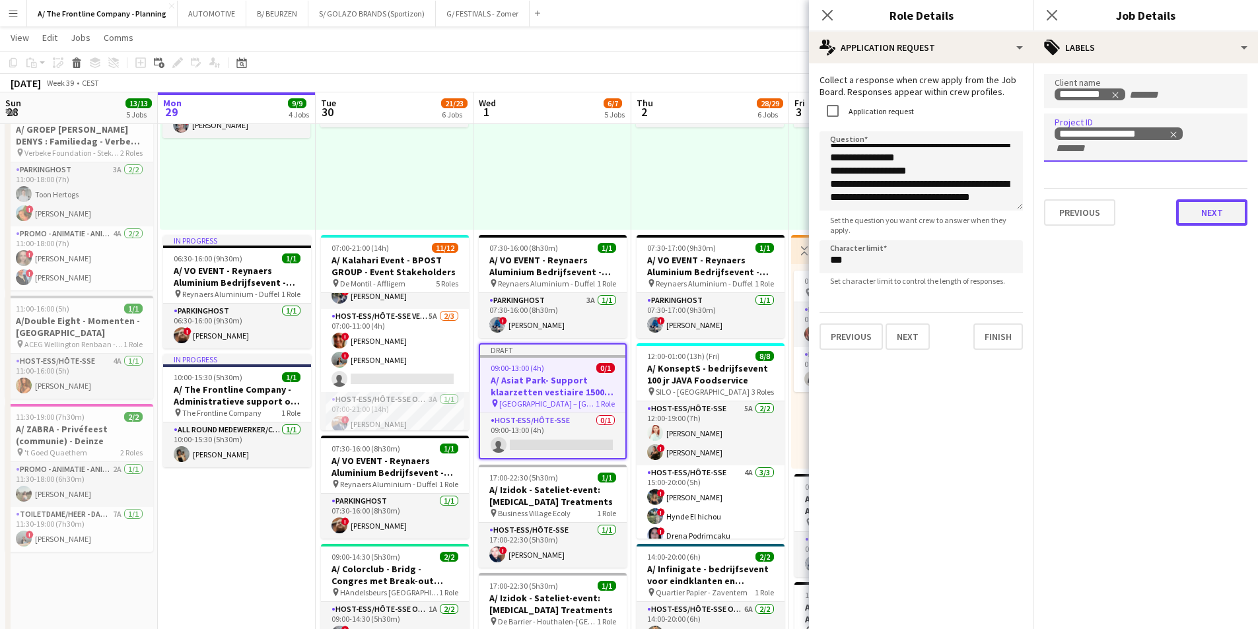
click at [1195, 213] on button "Next" at bounding box center [1211, 212] width 71 height 26
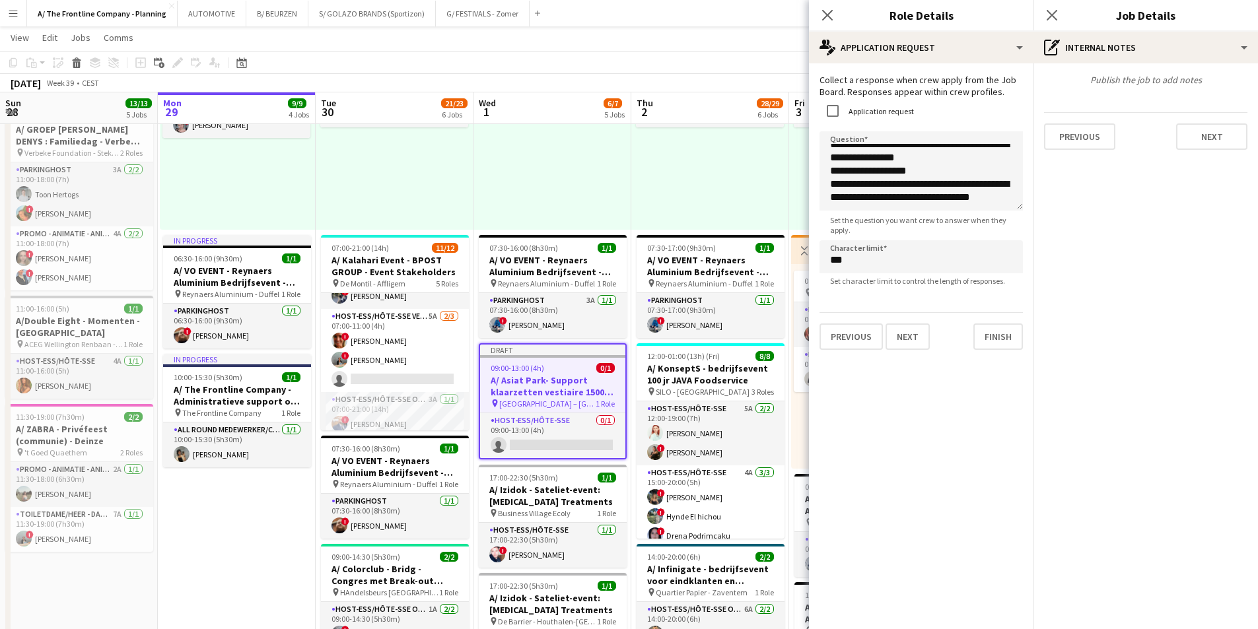
click at [721, 192] on div "12:30-16:30 (4h) 2/2 pin Gent 1 Role Host-ess/Hôte-sse 1A [DATE] 12:30-16:30 (4…" at bounding box center [710, 127] width 158 height 205
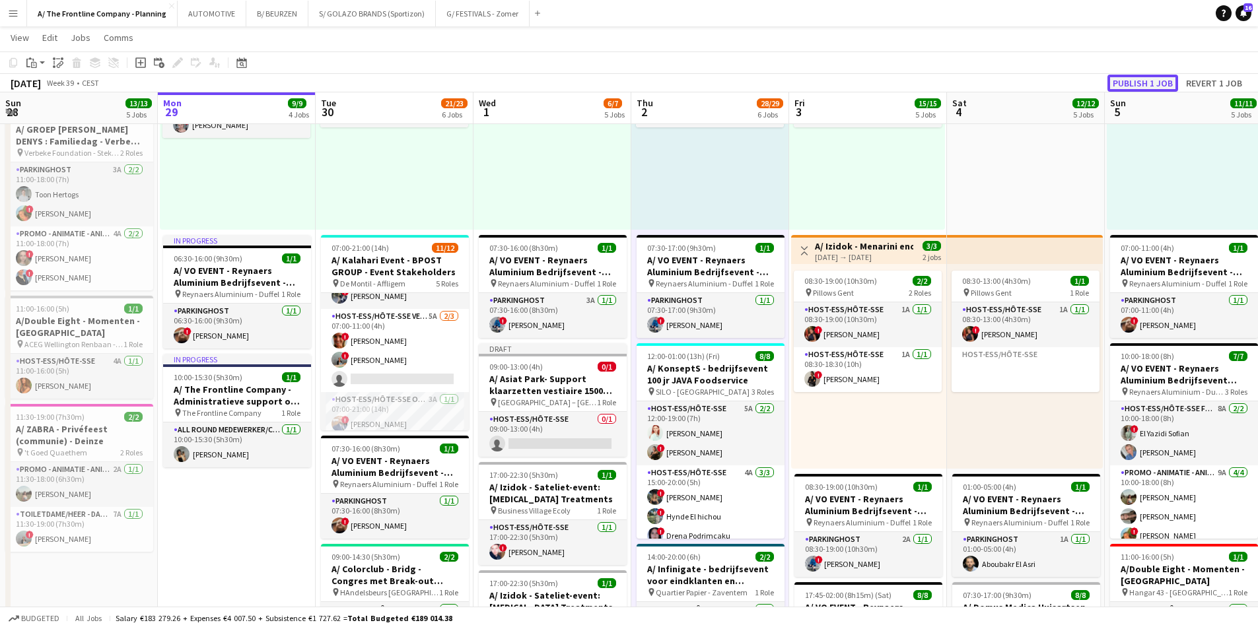
click at [1133, 85] on button "Publish 1 job" at bounding box center [1143, 83] width 71 height 17
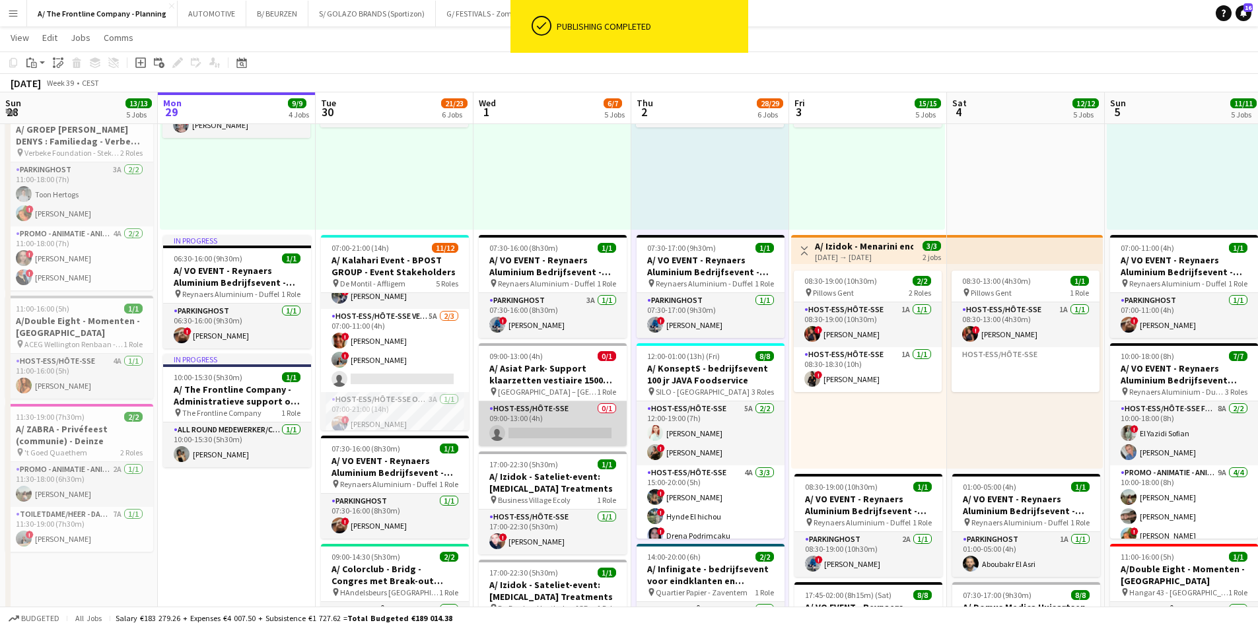
click at [554, 415] on app-card-role "Host-ess/Hôte-sse 0/1 09:00-13:00 (4h) single-neutral-actions" at bounding box center [553, 424] width 148 height 45
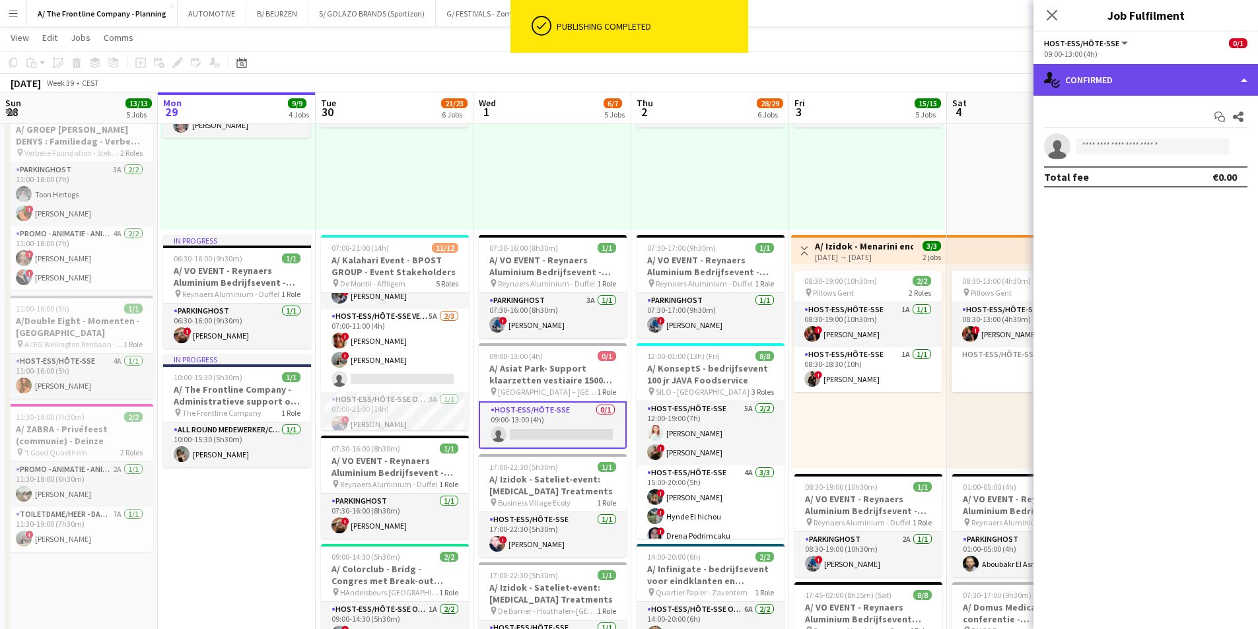
click at [1119, 74] on div "single-neutral-actions-check-2 Confirmed" at bounding box center [1146, 80] width 225 height 32
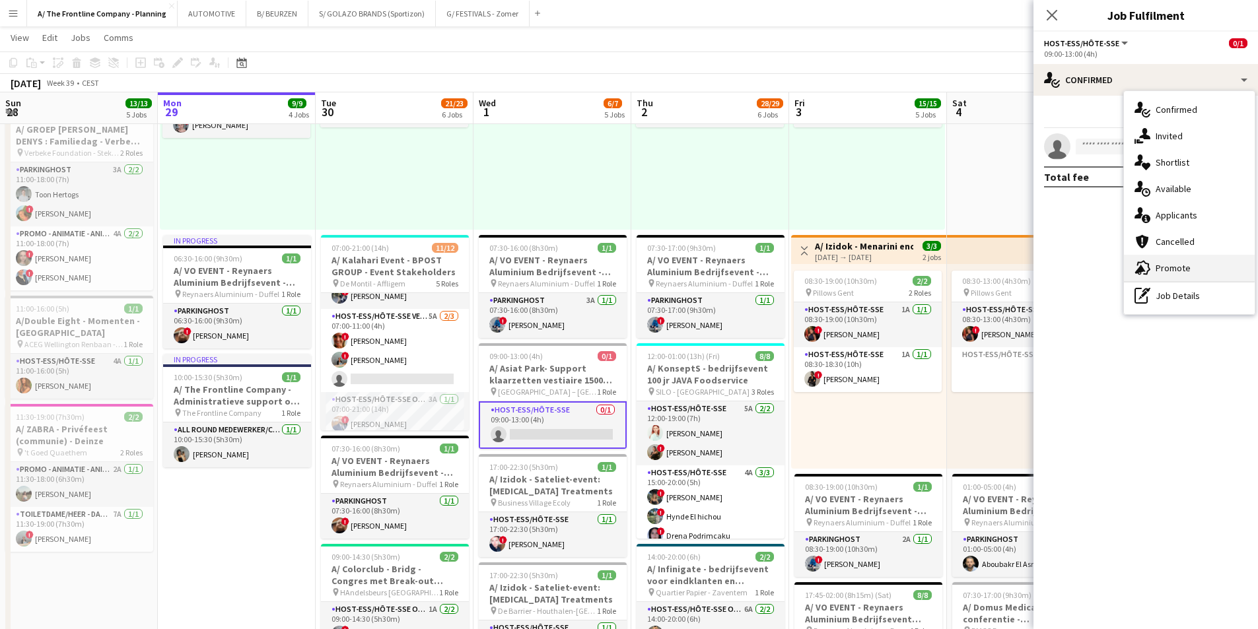
click at [1166, 279] on div "advertising-megaphone Promote" at bounding box center [1189, 268] width 131 height 26
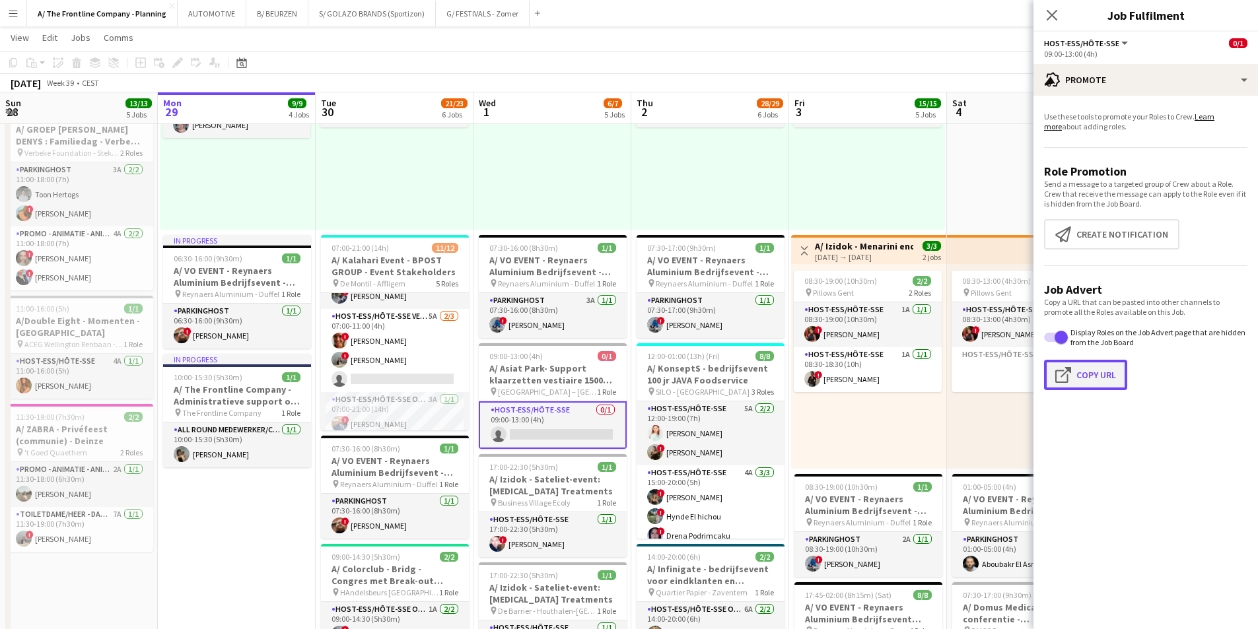
click at [1102, 377] on button "Click to copy URL Copy Url" at bounding box center [1085, 375] width 83 height 30
type textarea "**********"
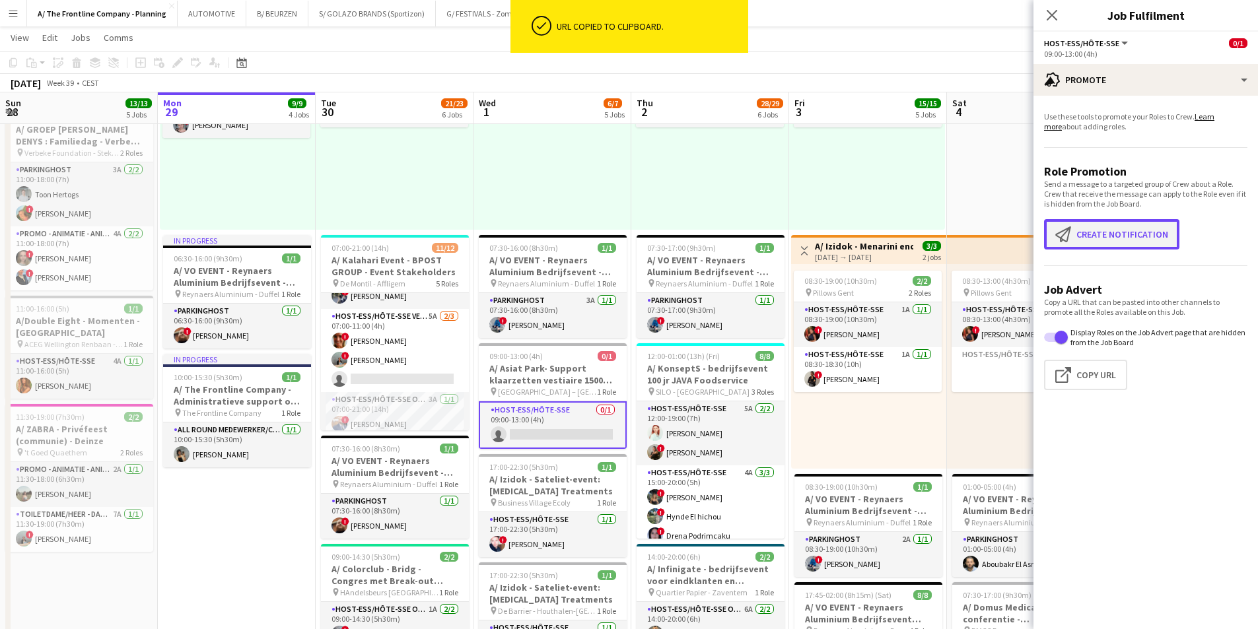
click at [1109, 225] on button "Create notification Create notification" at bounding box center [1111, 234] width 135 height 30
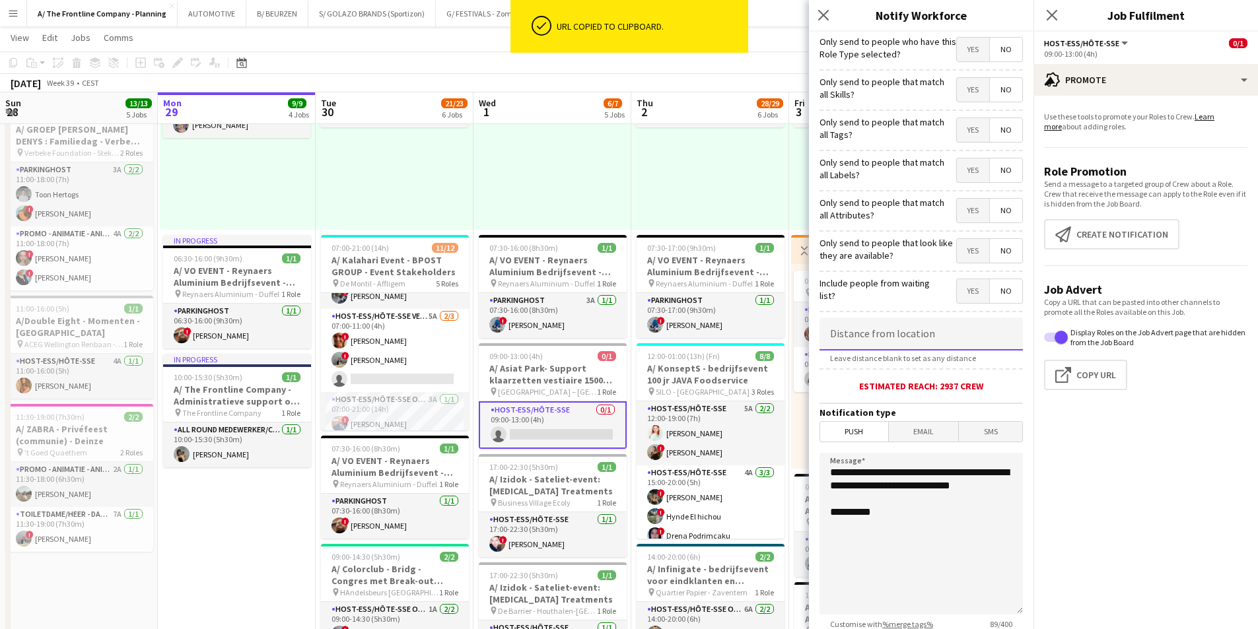
click at [888, 339] on input at bounding box center [921, 334] width 203 height 33
type input "*****"
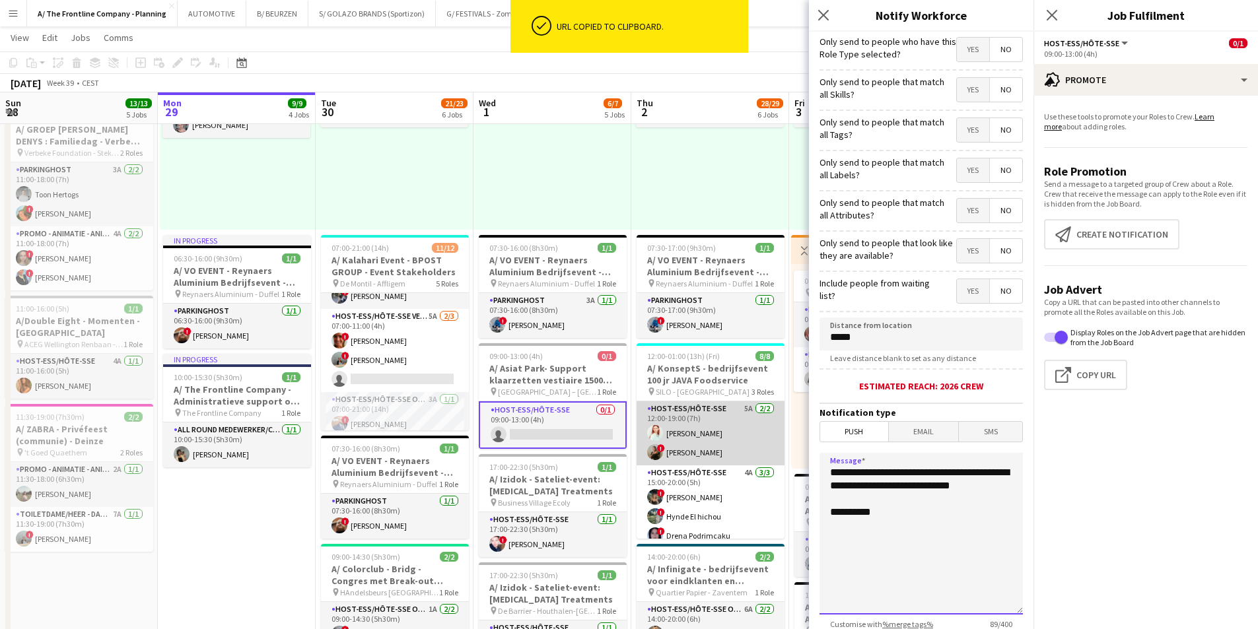
drag, startPoint x: 909, startPoint y: 505, endPoint x: 658, endPoint y: 421, distance: 264.6
click at [658, 421] on body "ok-circled URL copied to clipboard. Menu Boards Boards Boards All jobs Status W…" at bounding box center [629, 386] width 1258 height 1565
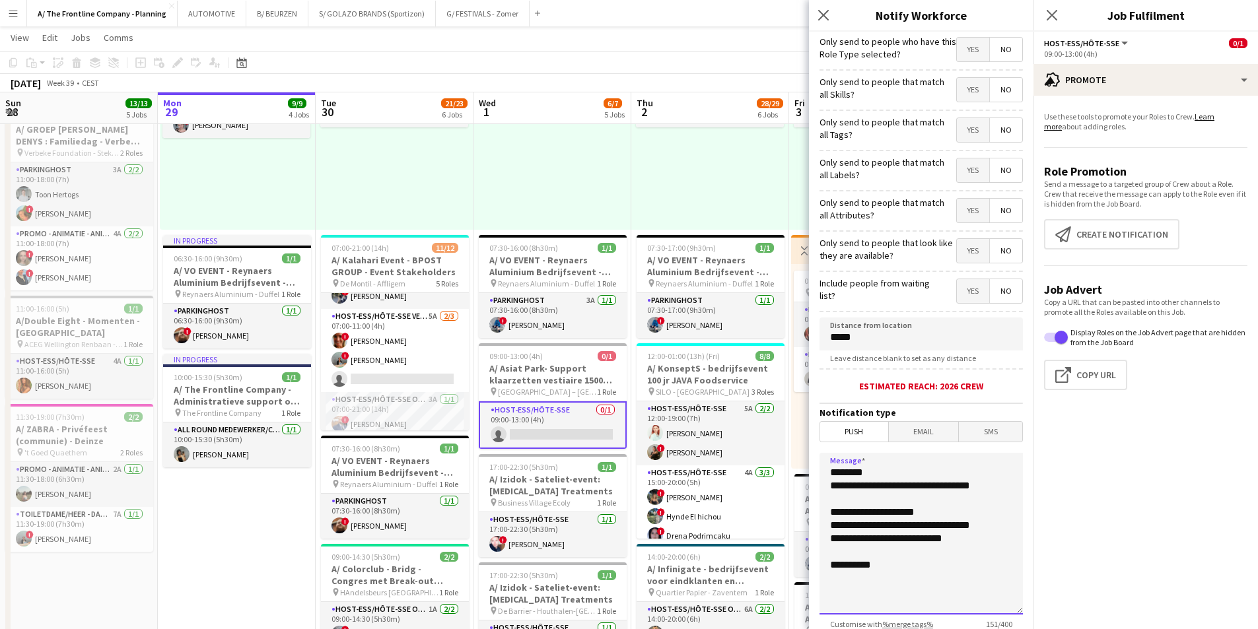
click at [851, 549] on textarea "**********" at bounding box center [921, 534] width 203 height 162
paste textarea "**********"
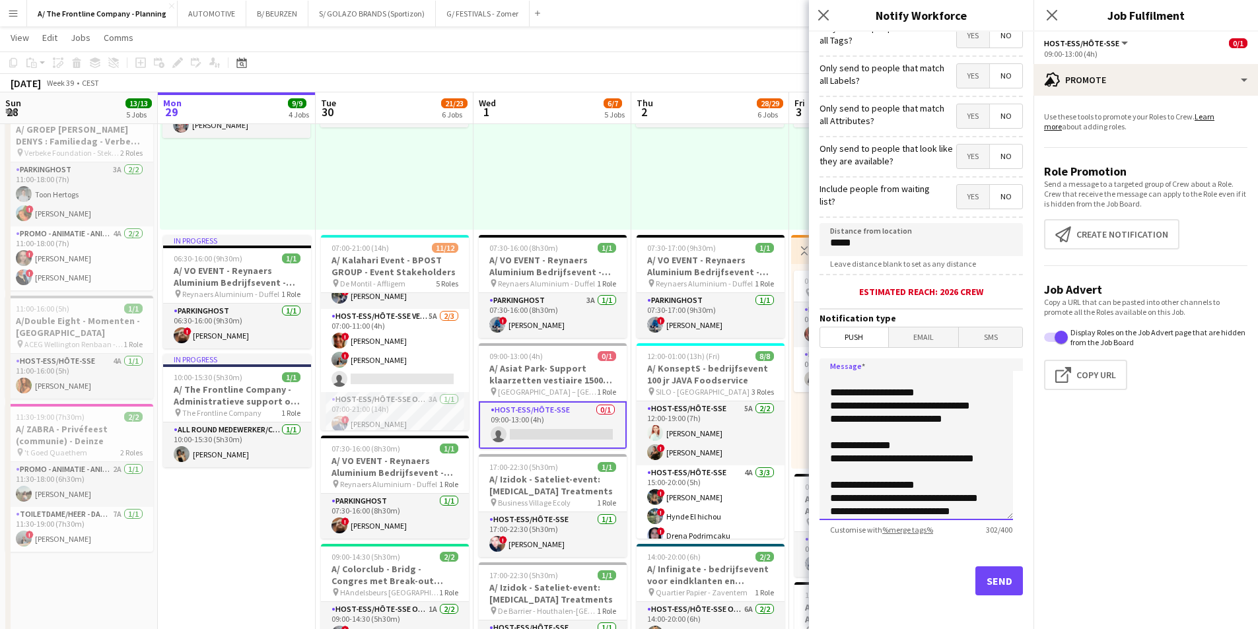
scroll to position [98, 0]
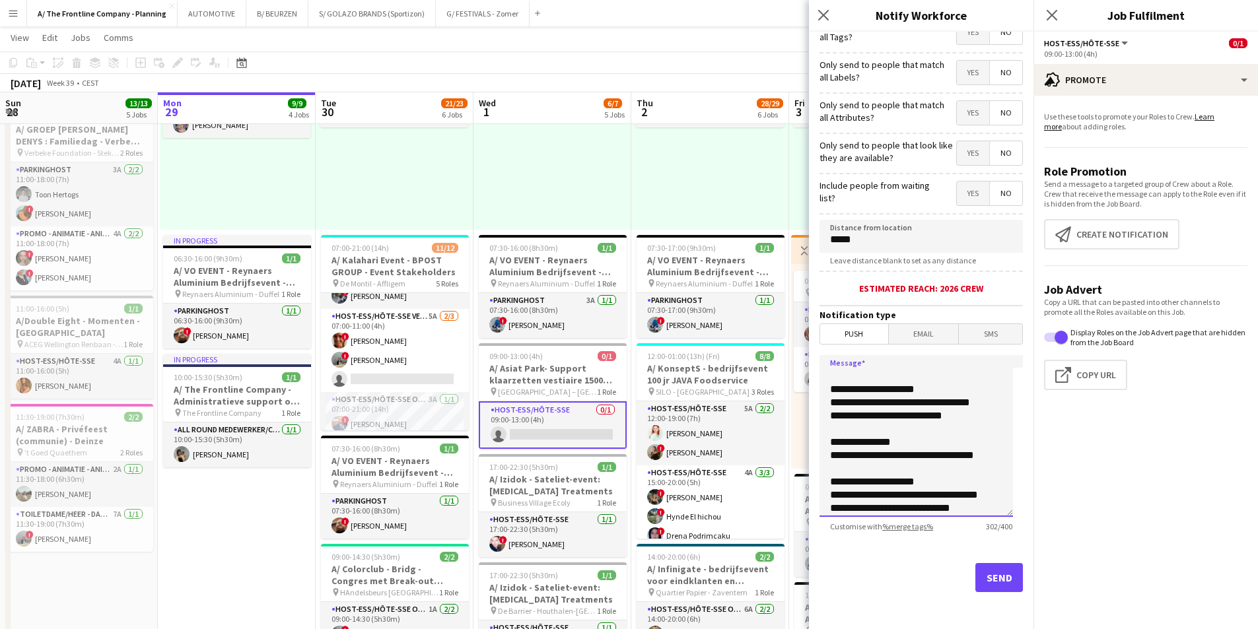
type textarea "**********"
click at [978, 578] on button "Send" at bounding box center [1000, 577] width 48 height 29
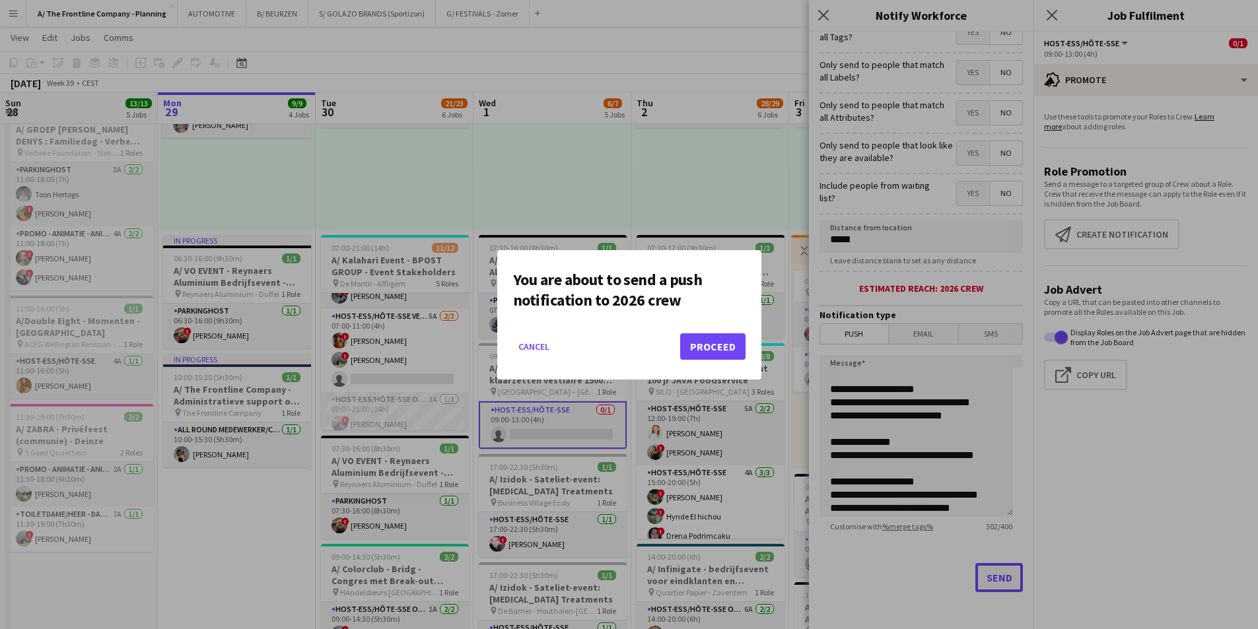
scroll to position [0, 0]
click at [707, 350] on button "Proceed" at bounding box center [712, 347] width 65 height 26
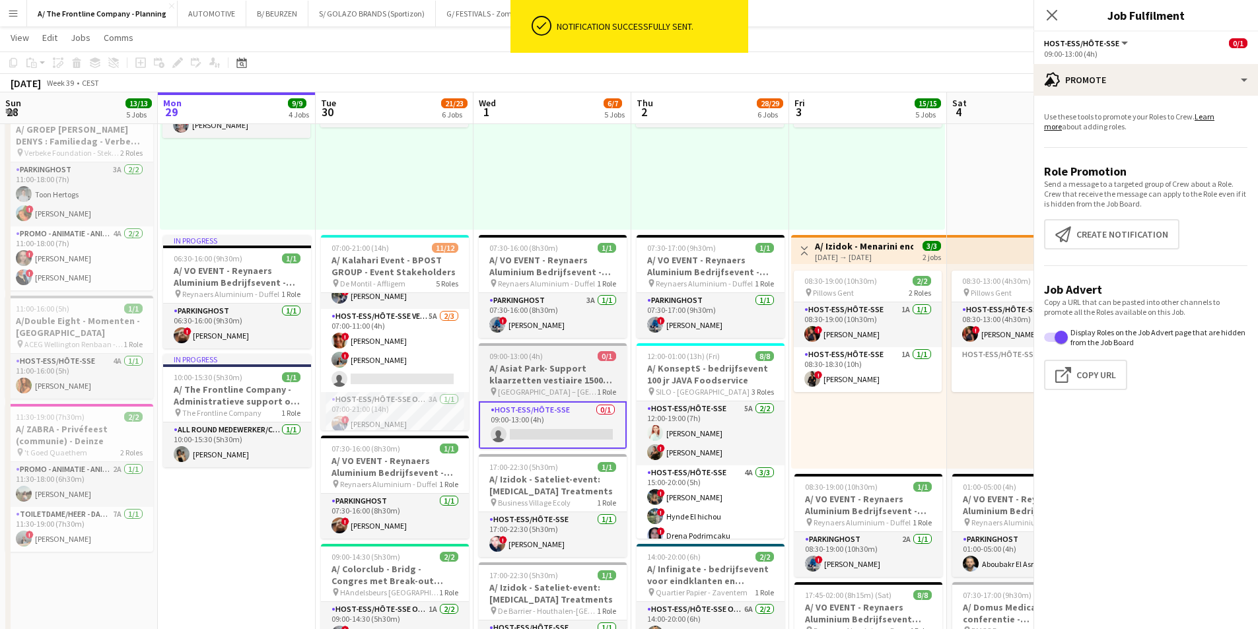
click at [539, 365] on h3 "A/ Asiat Park- Support klaarzetten vestiaire 1500 pax" at bounding box center [553, 375] width 148 height 24
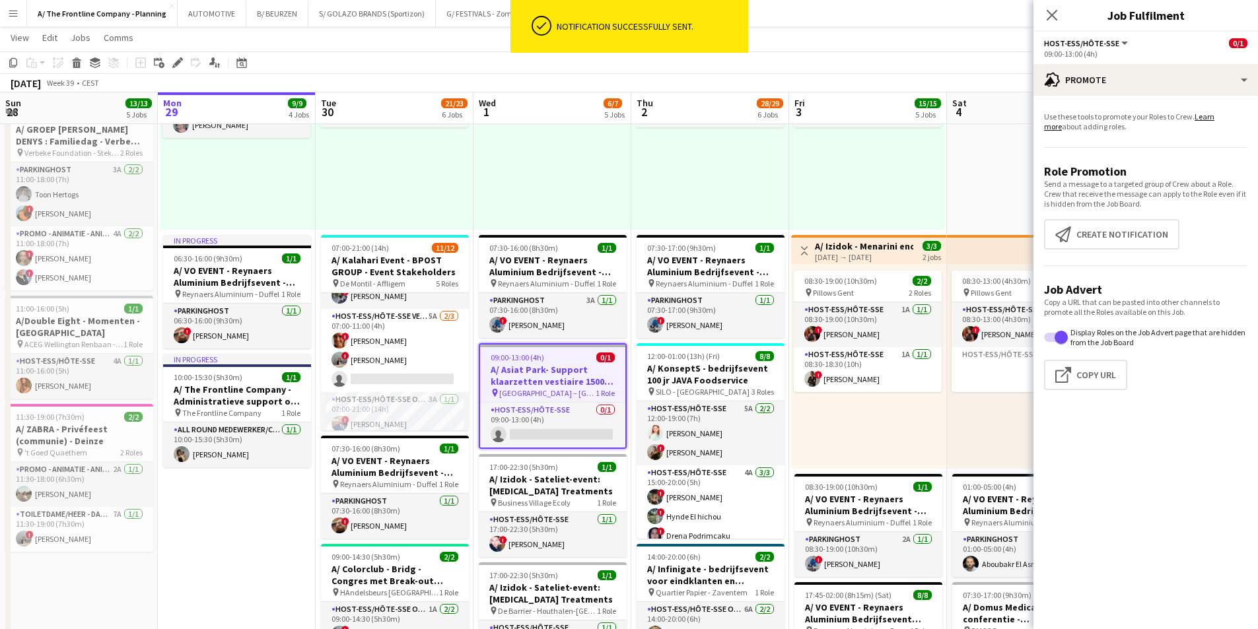
click at [186, 65] on div "Add job Add linked Job Edit Edit linked Job Applicants" at bounding box center [172, 63] width 101 height 16
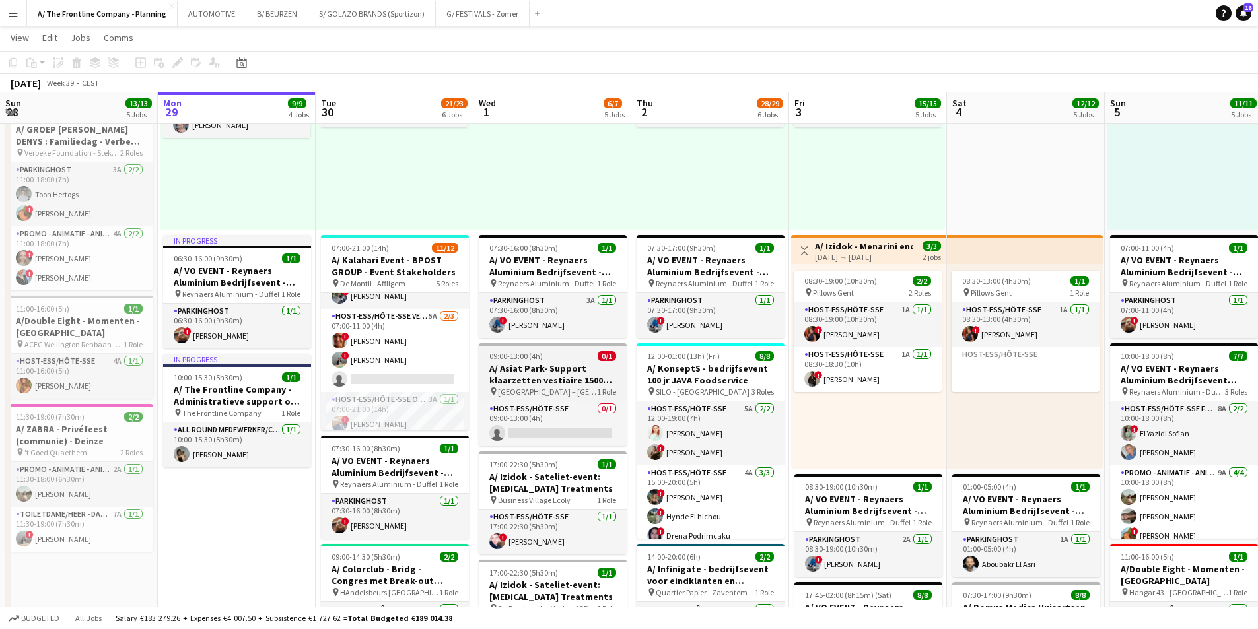
click at [531, 367] on h3 "A/ Asiat Park- Support klaarzetten vestiaire 1500 pax" at bounding box center [553, 375] width 148 height 24
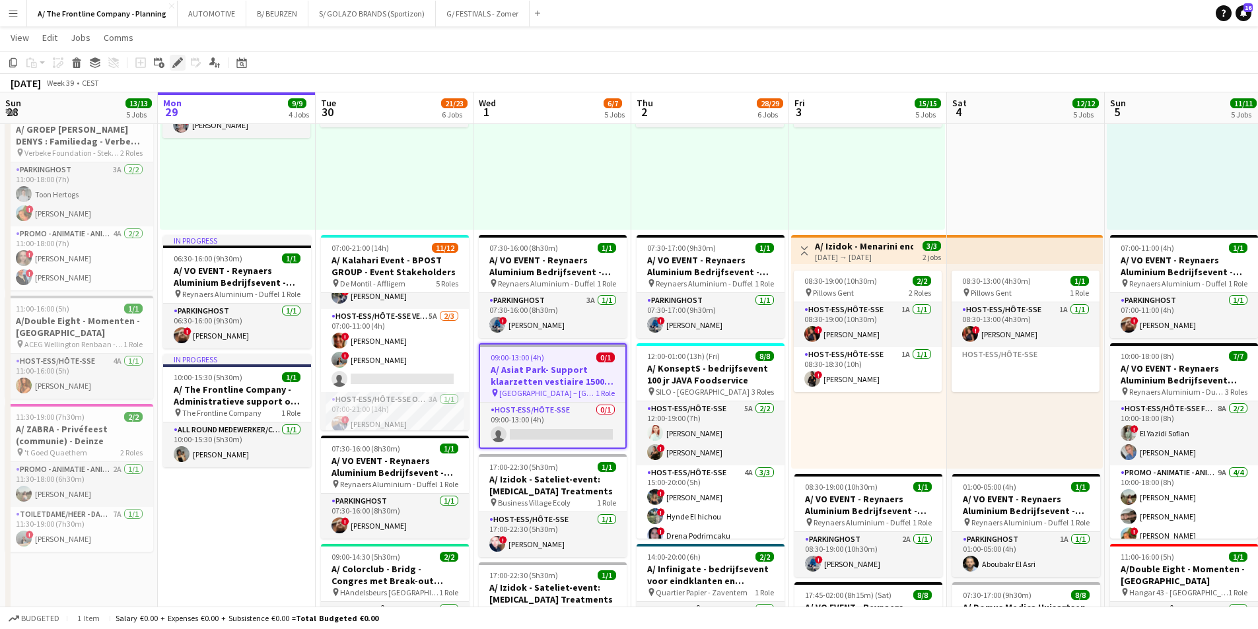
click at [178, 63] on icon at bounding box center [177, 62] width 7 height 7
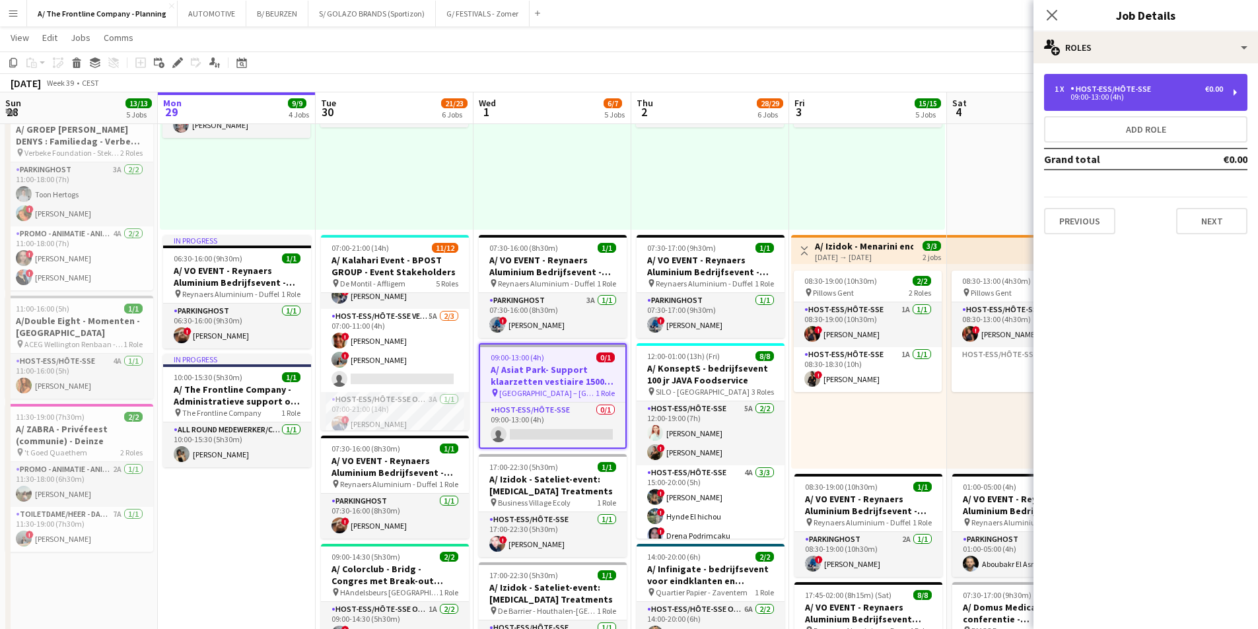
click at [1128, 92] on div "Host-ess/Hôte-sse" at bounding box center [1114, 89] width 86 height 9
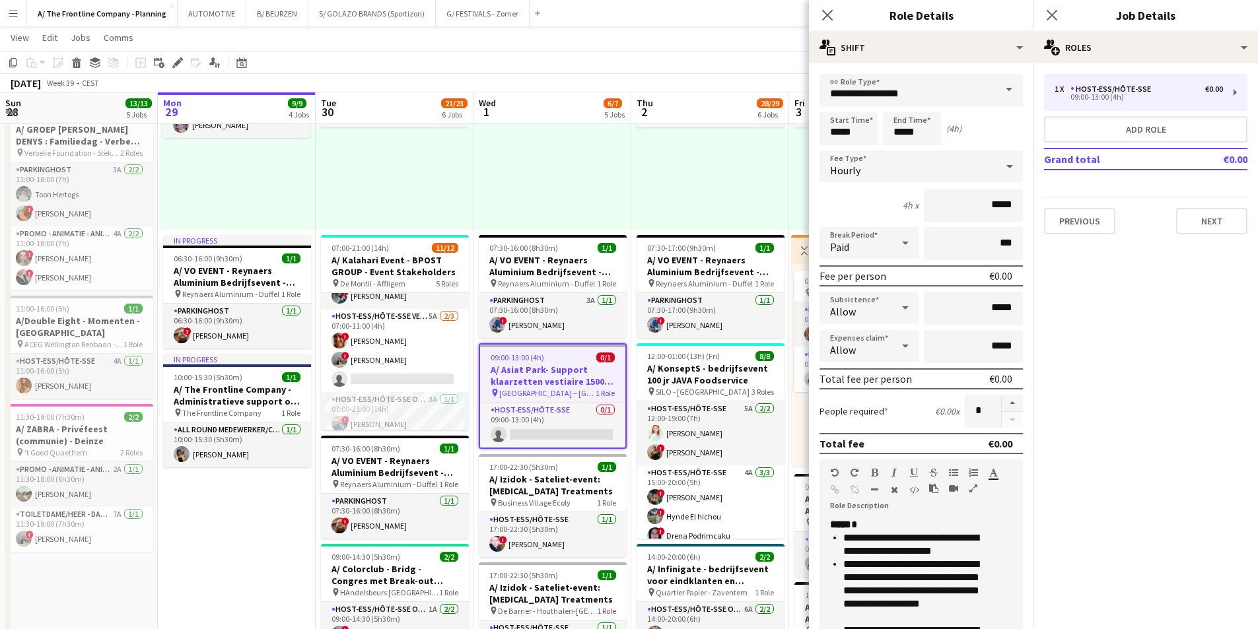
click at [974, 485] on icon "button" at bounding box center [974, 488] width 8 height 9
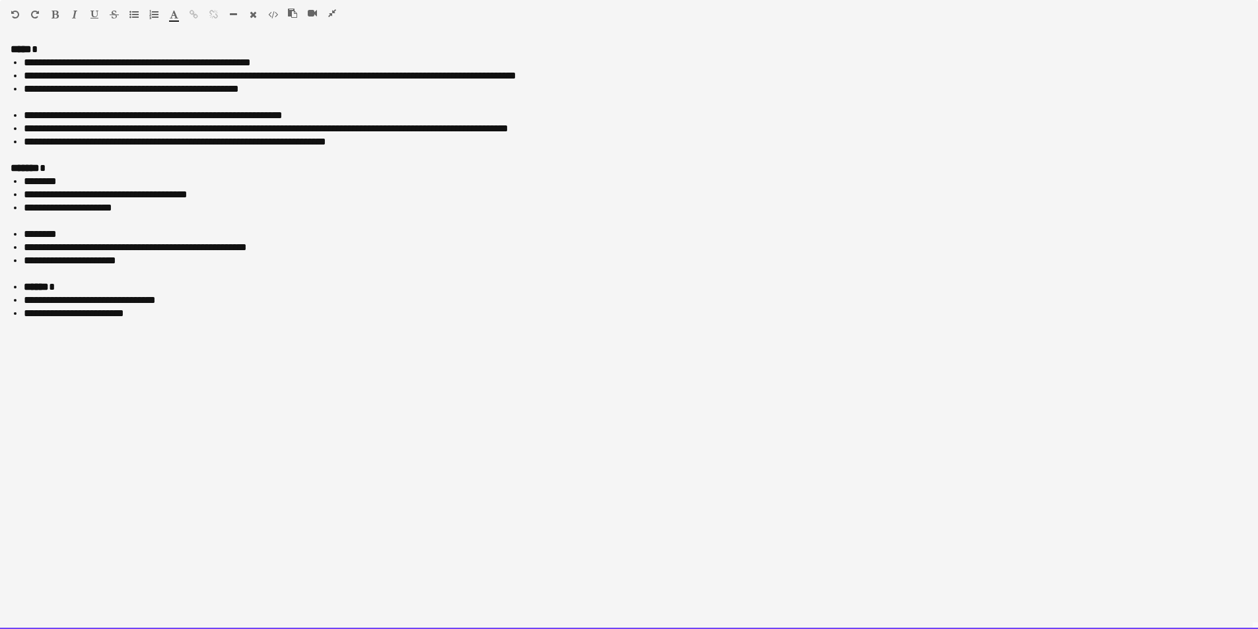
click at [83, 155] on div at bounding box center [629, 155] width 1237 height 13
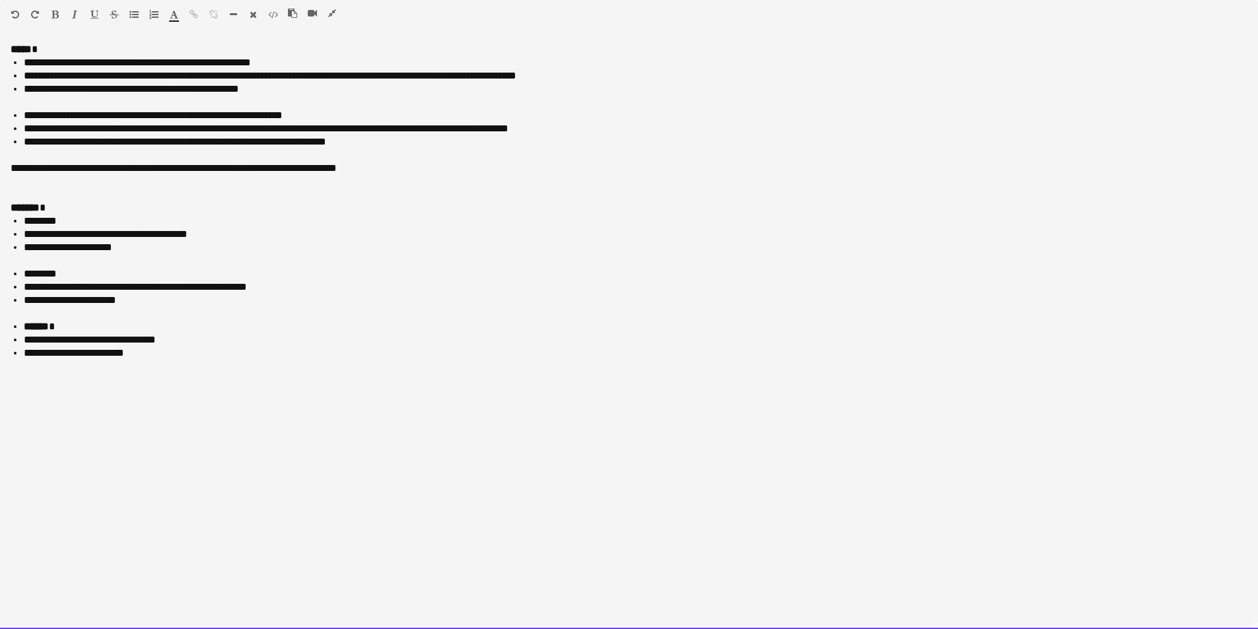
click at [209, 167] on div "**********" at bounding box center [629, 168] width 1237 height 13
copy div "**********"
click at [19, 188] on div at bounding box center [629, 181] width 1237 height 13
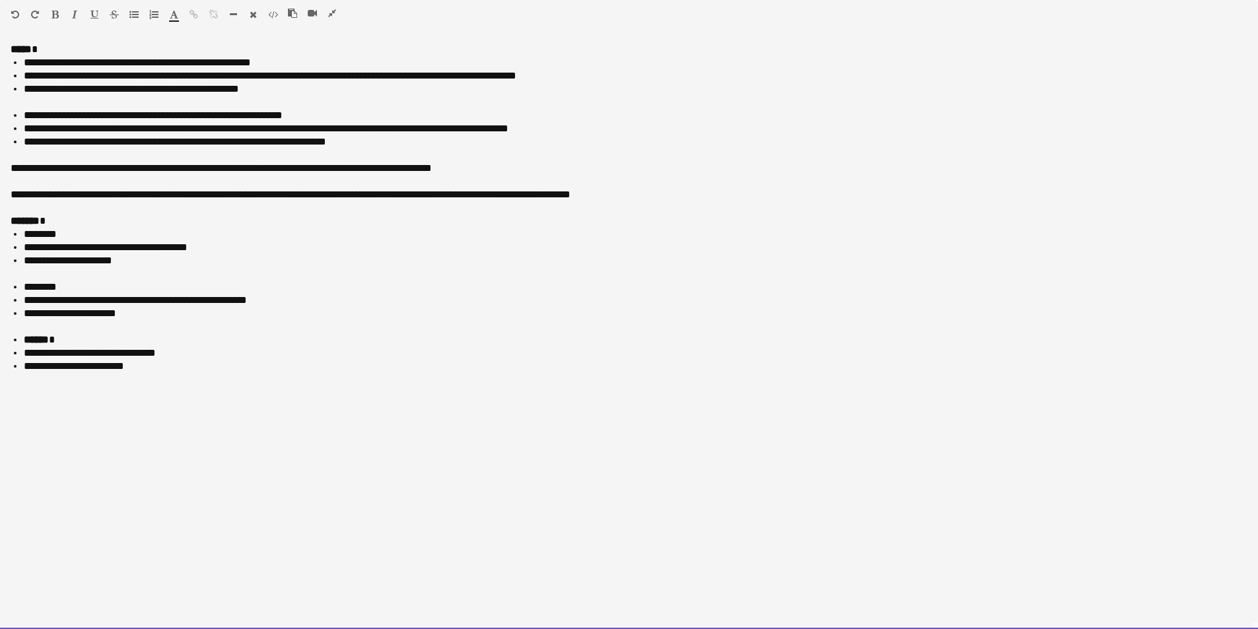
click at [72, 186] on div at bounding box center [629, 181] width 1237 height 13
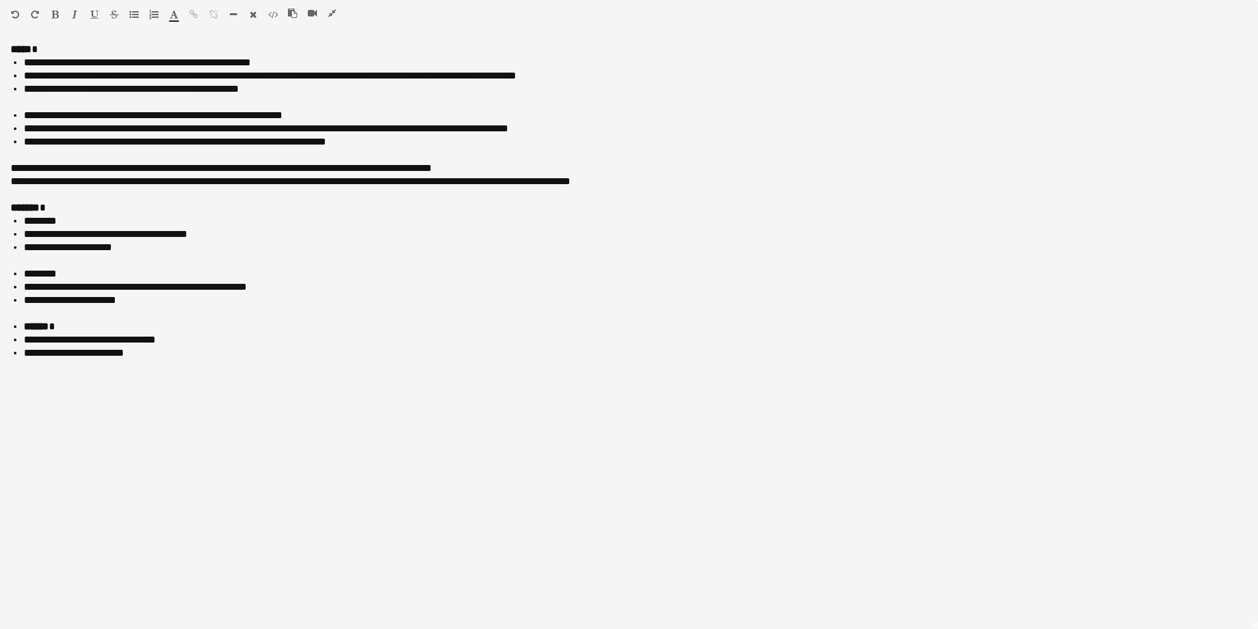
click at [334, 15] on icon "button" at bounding box center [332, 13] width 8 height 9
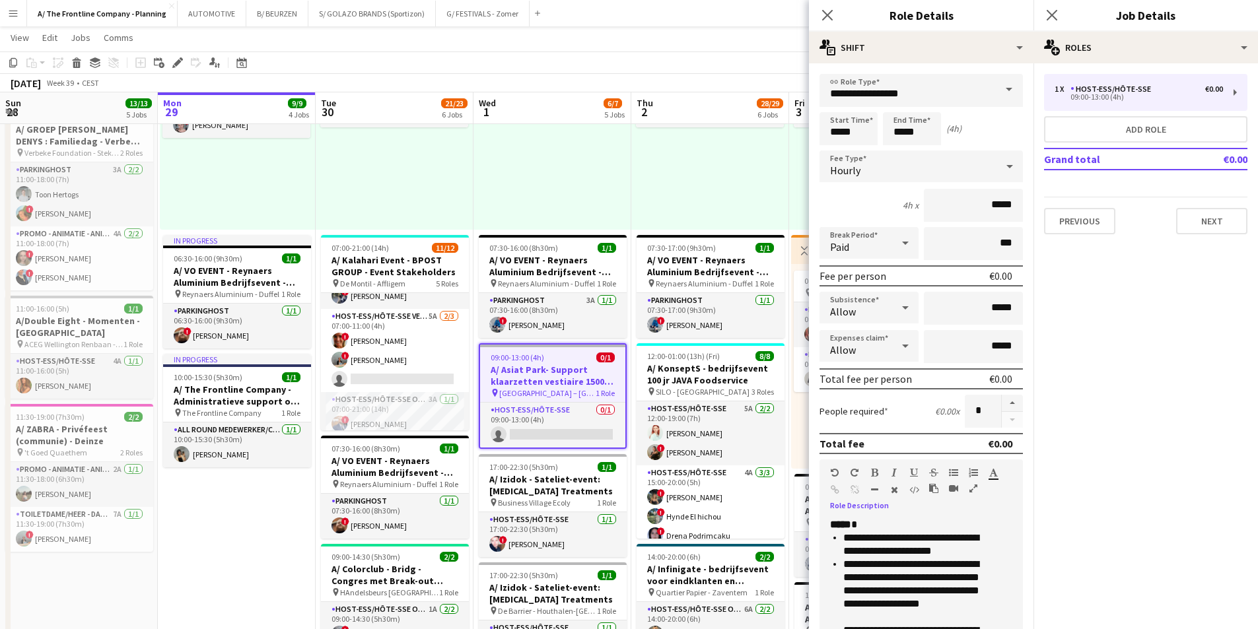
drag, startPoint x: 489, startPoint y: 160, endPoint x: 691, endPoint y: 182, distance: 202.5
click at [497, 166] on app-calendar-viewport "Fri 26 3/3 2 Jobs Sat 27 5/5 5 Jobs Sun 28 13/13 5 Jobs Mon 29 9/9 4 Jobs Tue 3…" at bounding box center [629, 400] width 1258 height 1491
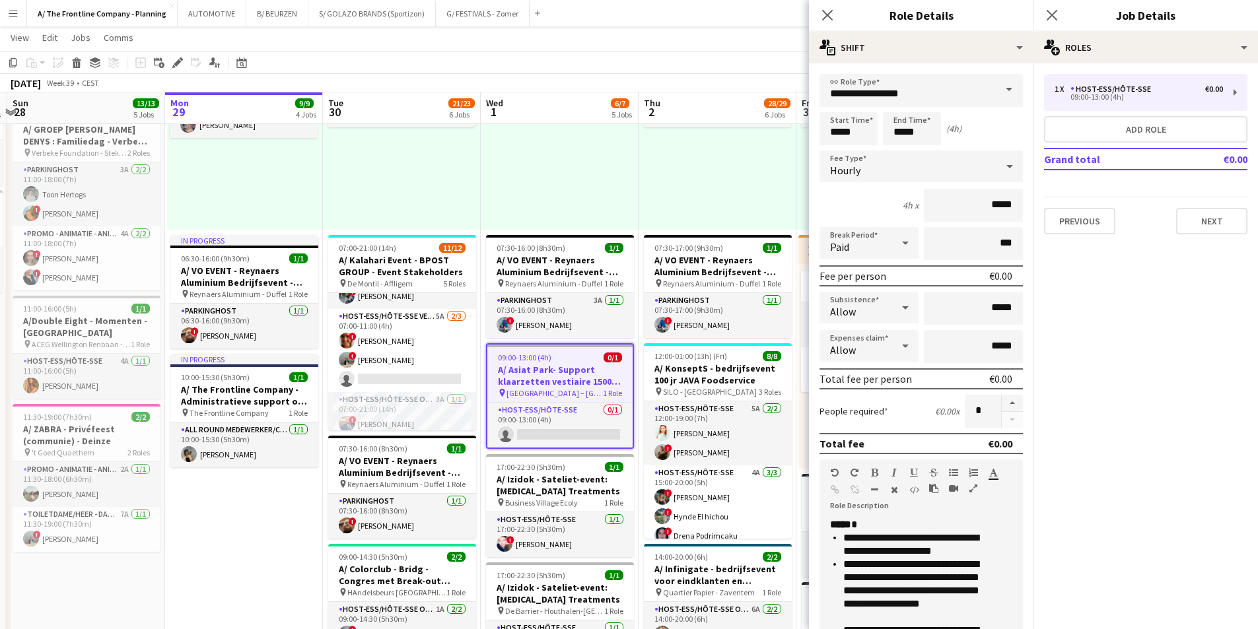
click at [621, 211] on div at bounding box center [560, 127] width 158 height 205
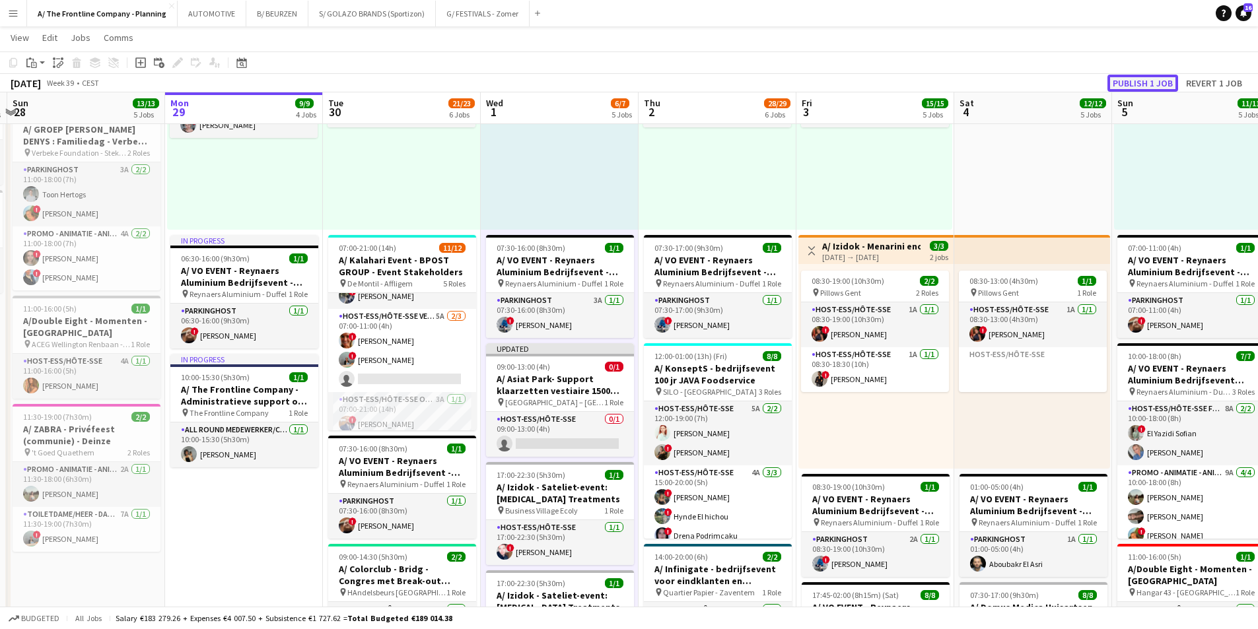
click at [1153, 81] on button "Publish 1 job" at bounding box center [1143, 83] width 71 height 17
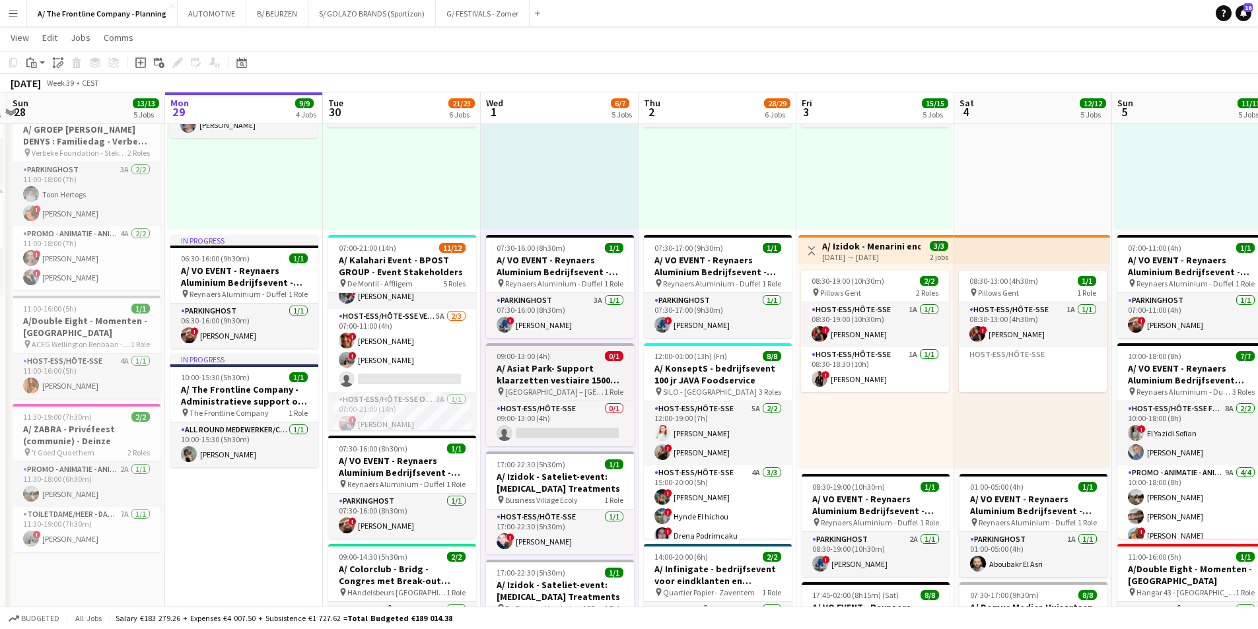
click at [530, 371] on h3 "A/ Asiat Park- Support klaarzetten vestiaire 1500 pax" at bounding box center [560, 375] width 148 height 24
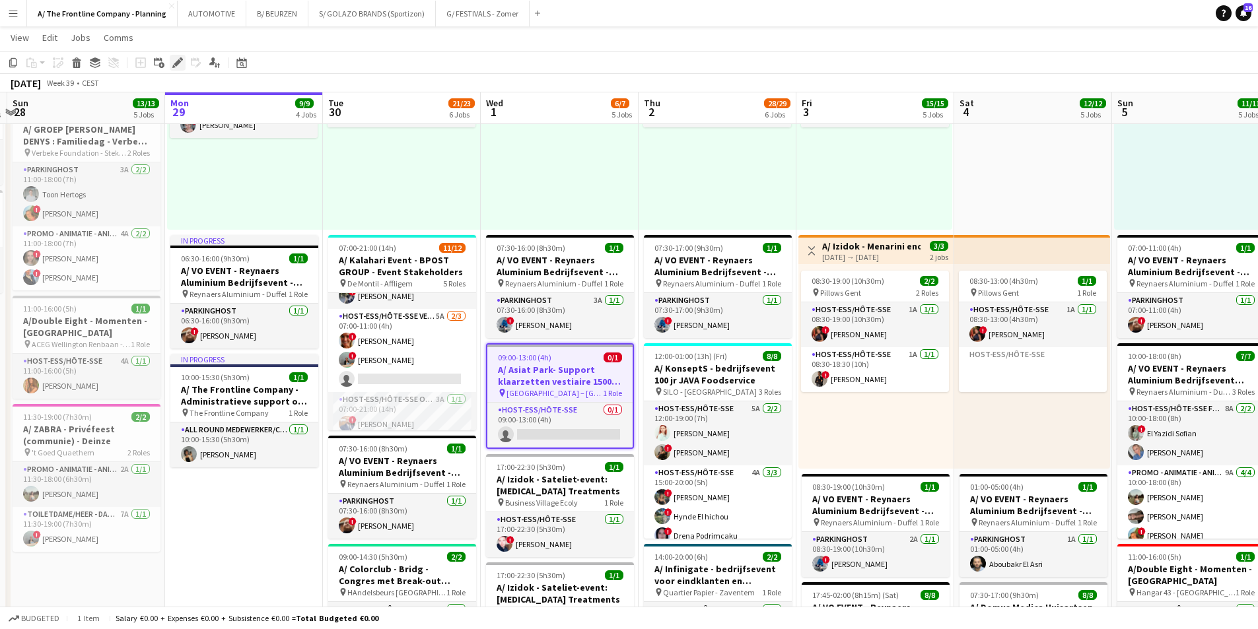
click at [177, 64] on icon at bounding box center [177, 62] width 7 height 7
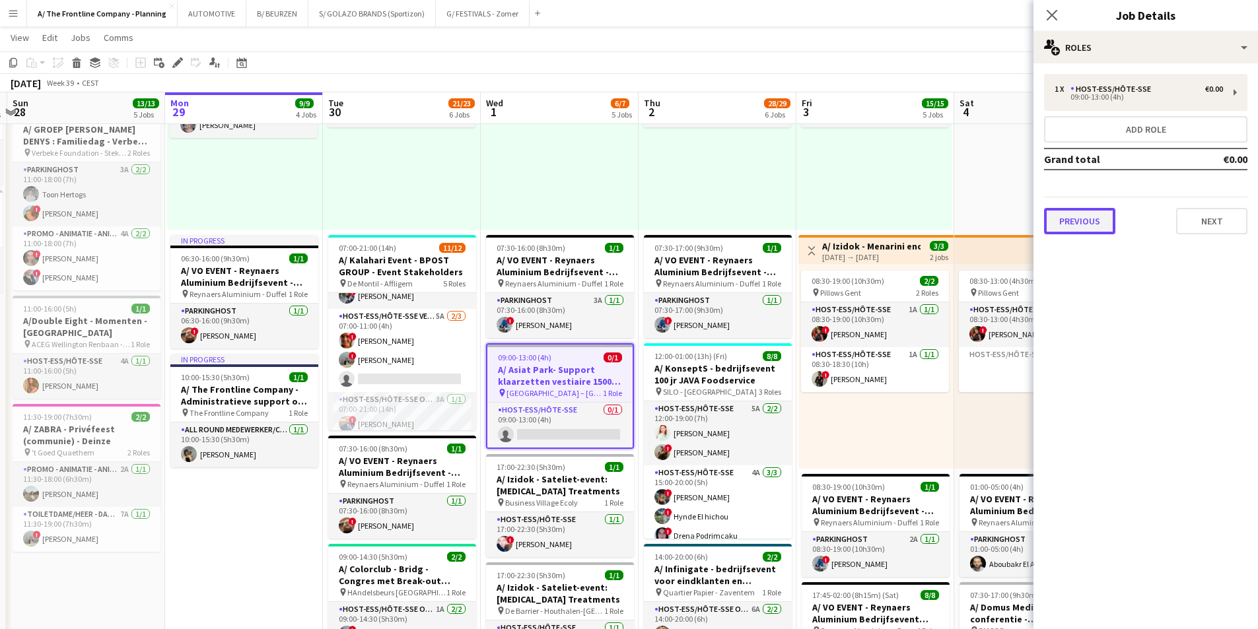
click at [1091, 211] on button "Previous" at bounding box center [1079, 221] width 71 height 26
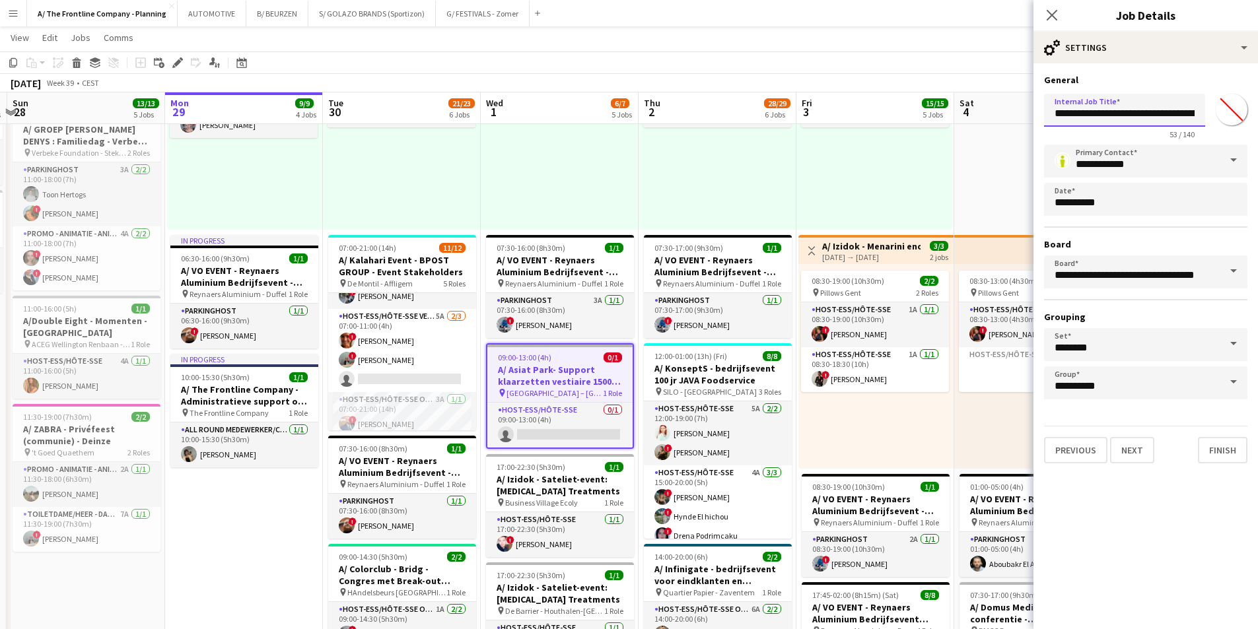
scroll to position [0, 89]
drag, startPoint x: 1117, startPoint y: 117, endPoint x: 1267, endPoint y: 116, distance: 150.6
click at [1258, 116] on html "Menu Boards Boards Boards All jobs Status Workforce Workforce My Workforce Recr…" at bounding box center [629, 386] width 1258 height 1565
click at [1141, 115] on input "**********" at bounding box center [1124, 110] width 161 height 33
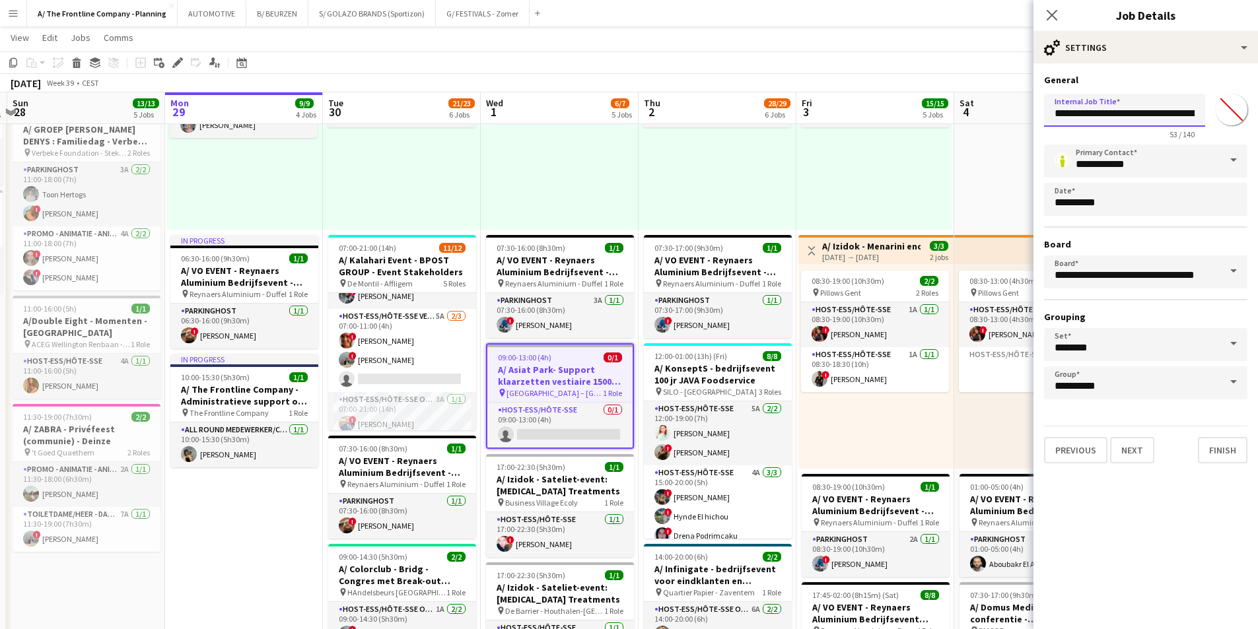
click at [1137, 115] on input "**********" at bounding box center [1124, 110] width 161 height 33
paste input "**********"
type input "**********"
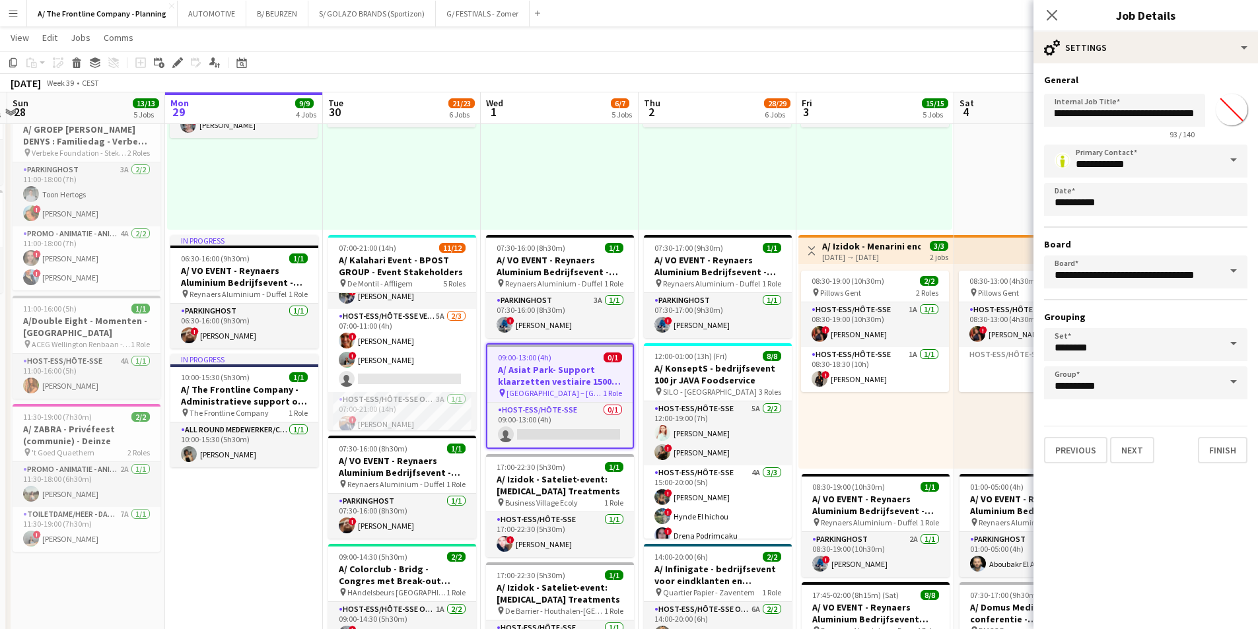
click at [863, 170] on div "08:00-12:00 (4h) 2/2 pin Gent 1 Role Host-ess/Hôte-sse 1A [DATE] 08:00-12:00 (4…" at bounding box center [875, 127] width 156 height 205
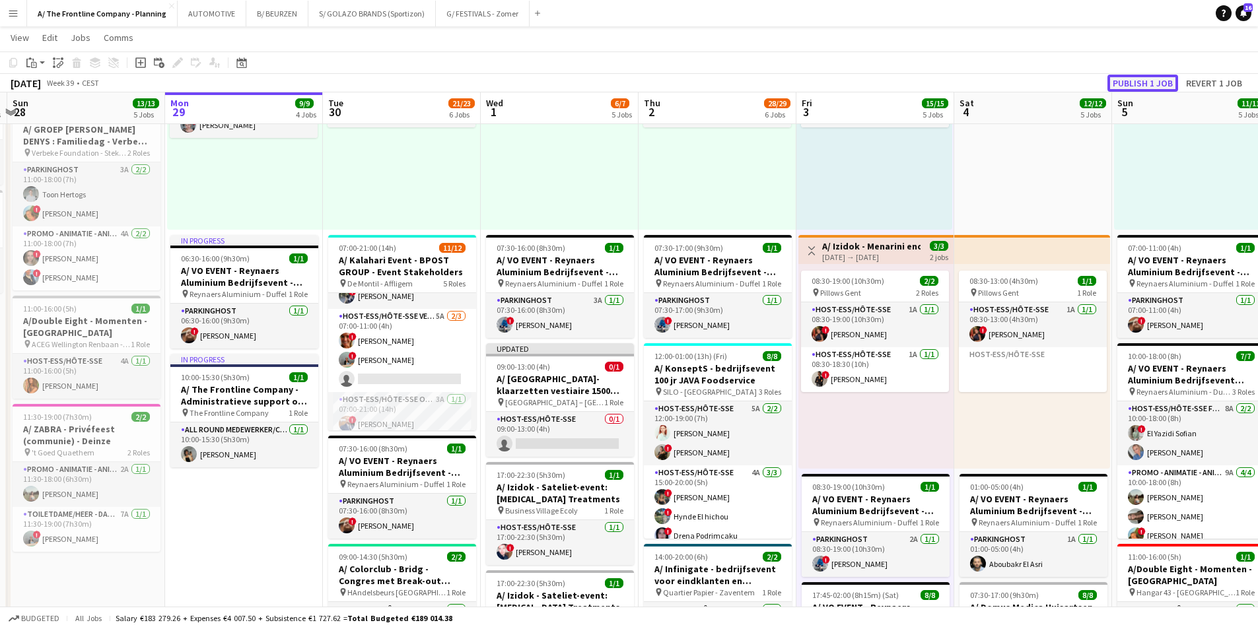
click at [1159, 85] on button "Publish 1 job" at bounding box center [1143, 83] width 71 height 17
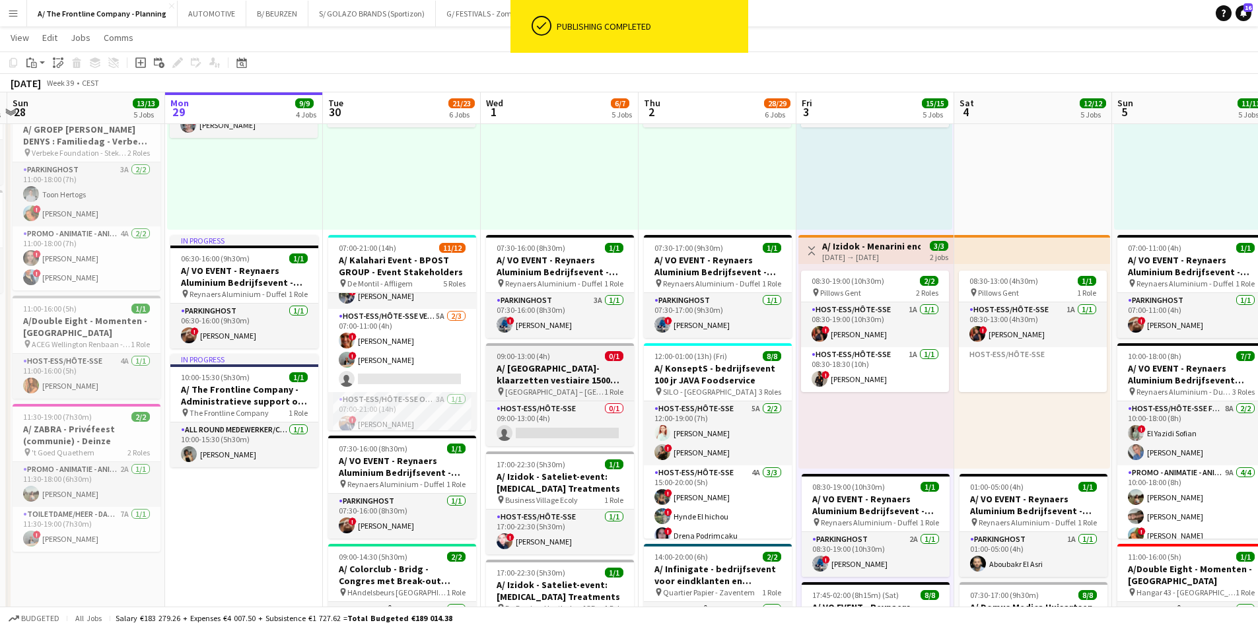
click at [540, 367] on h3 "A/ [GEOGRAPHIC_DATA]- klaarzetten vestiaire 1500 pax - Préparation du vestiaire…" at bounding box center [560, 375] width 148 height 24
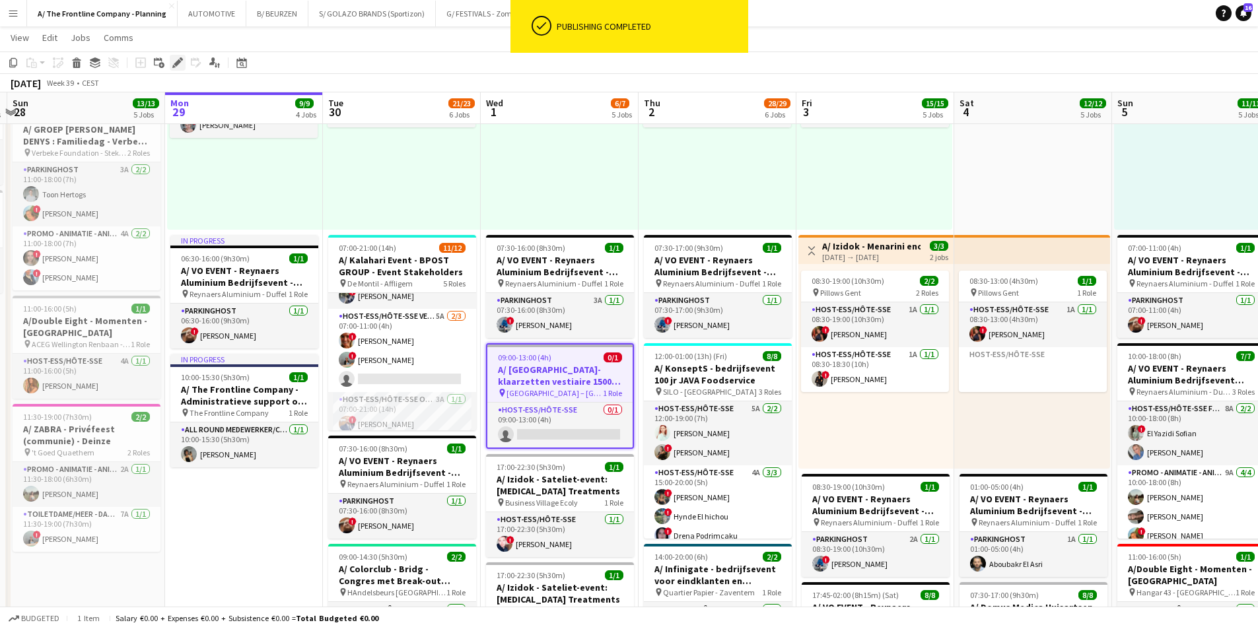
click at [171, 61] on div "Edit" at bounding box center [178, 63] width 16 height 16
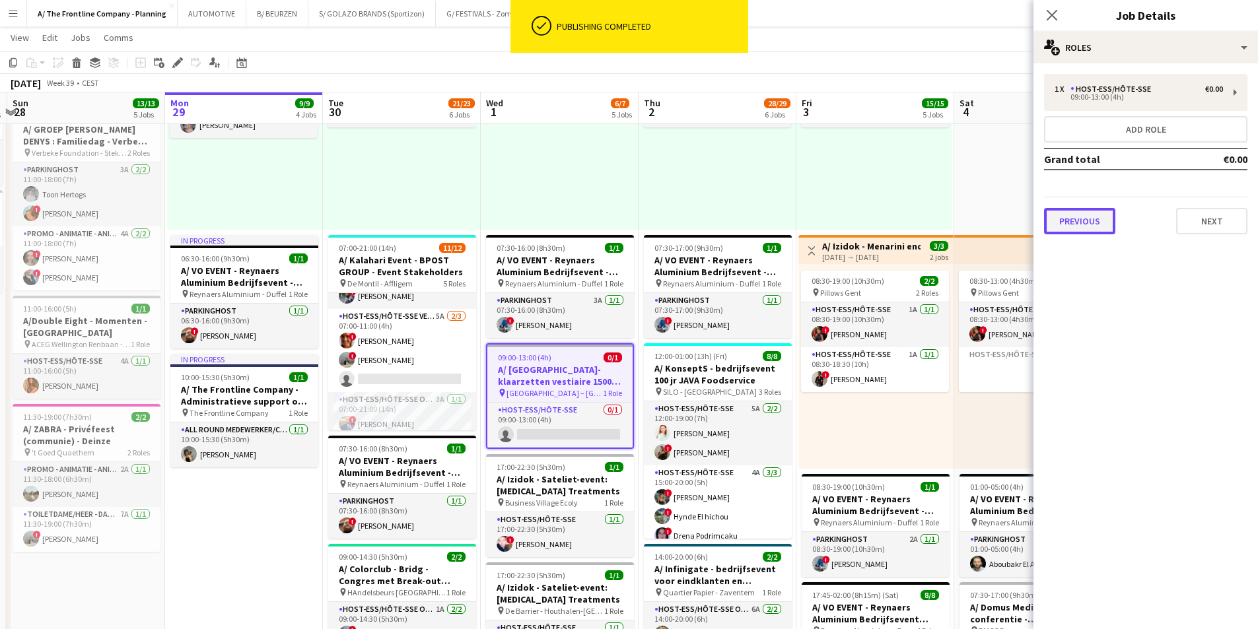
click at [1112, 225] on button "Previous" at bounding box center [1079, 221] width 71 height 26
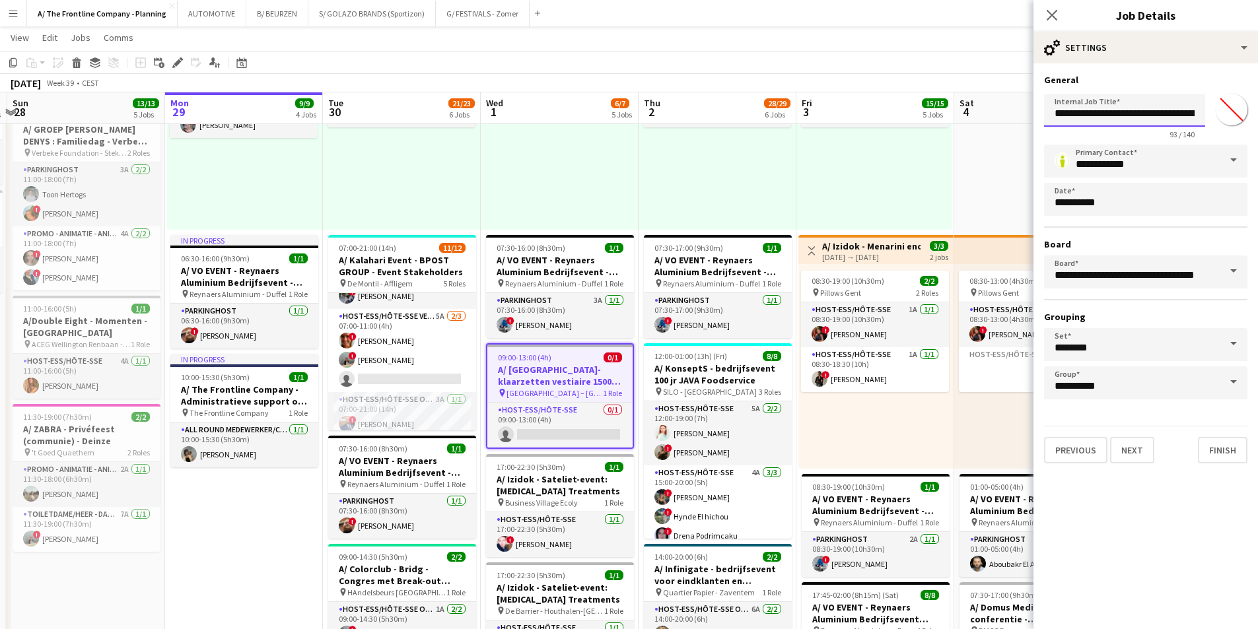
click at [1102, 109] on input "**********" at bounding box center [1124, 110] width 161 height 33
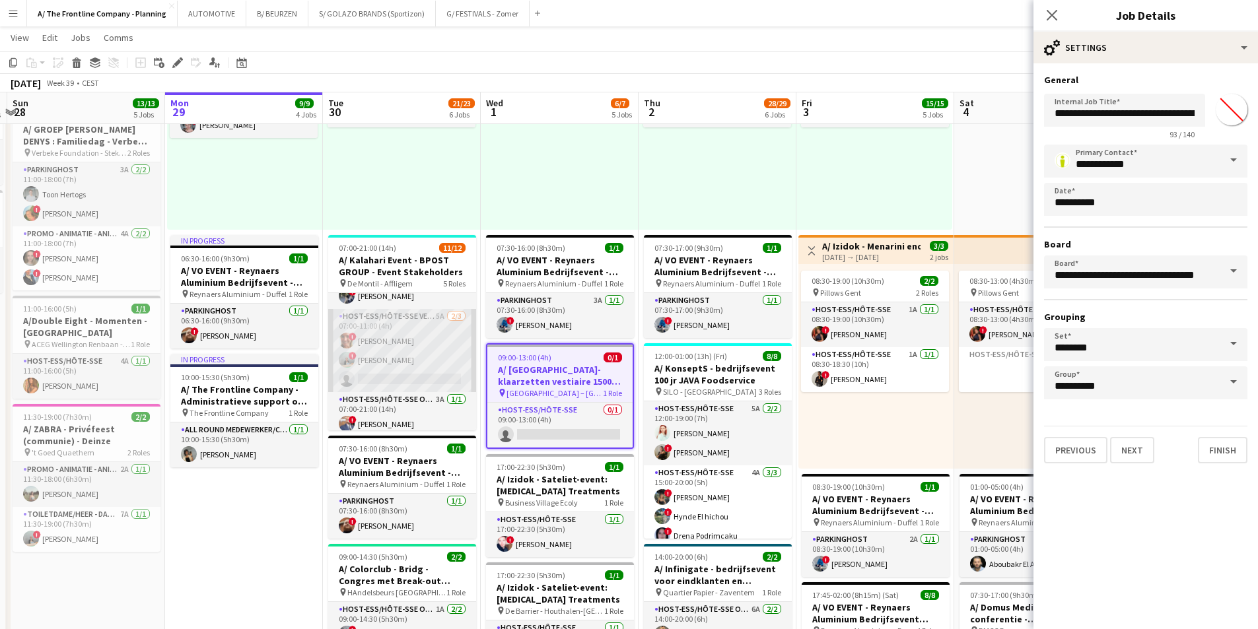
scroll to position [0, 309]
click at [411, 350] on app-card-role "Host-ess/Hôte-sse Vestiaire 5A [DATE] 07:00-11:00 (4h) ! [PERSON_NAME] ! [PERSO…" at bounding box center [402, 350] width 148 height 83
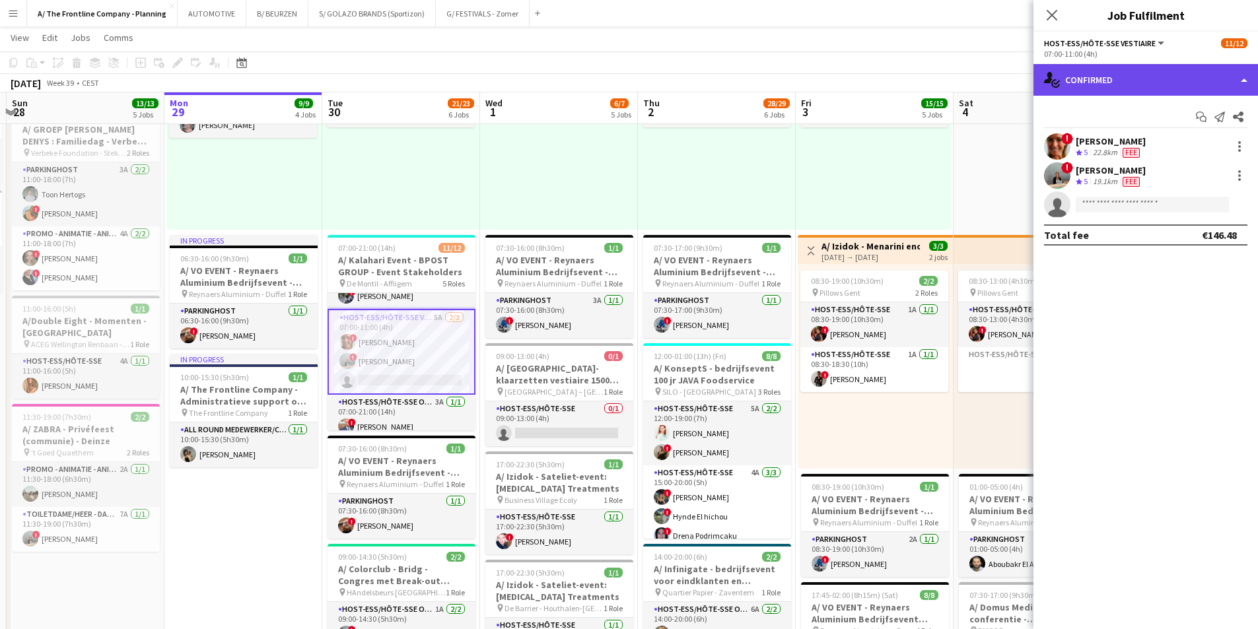
click at [1109, 92] on div "single-neutral-actions-check-2 Confirmed" at bounding box center [1146, 80] width 225 height 32
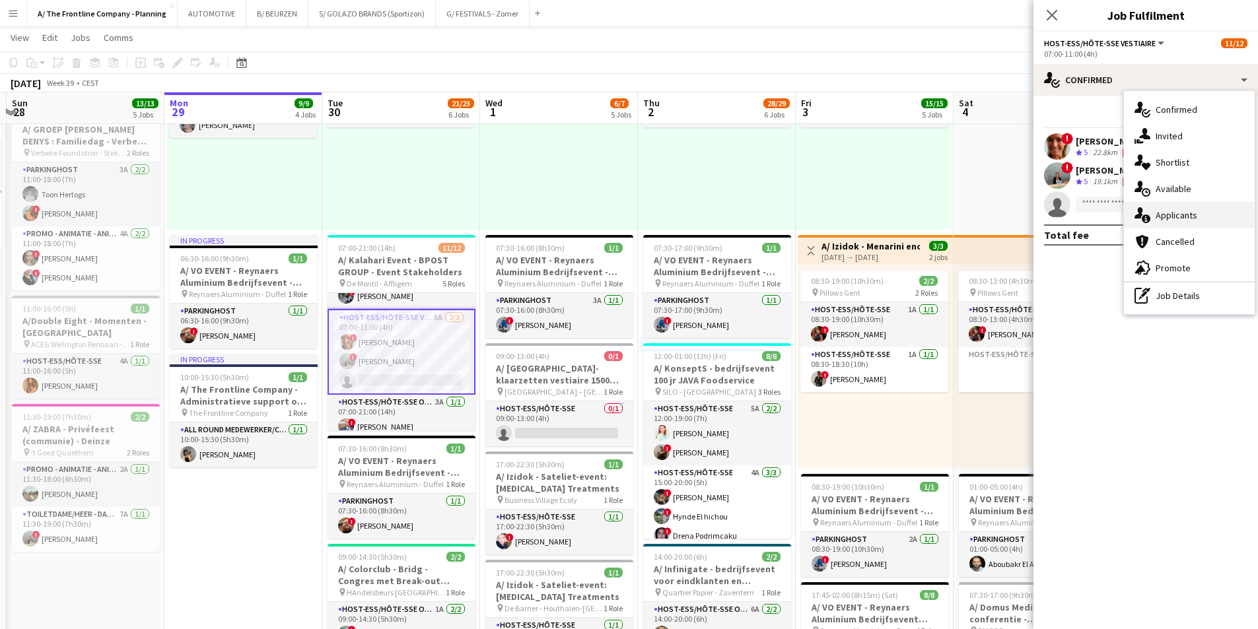
click at [1172, 219] on span "Applicants" at bounding box center [1177, 215] width 42 height 12
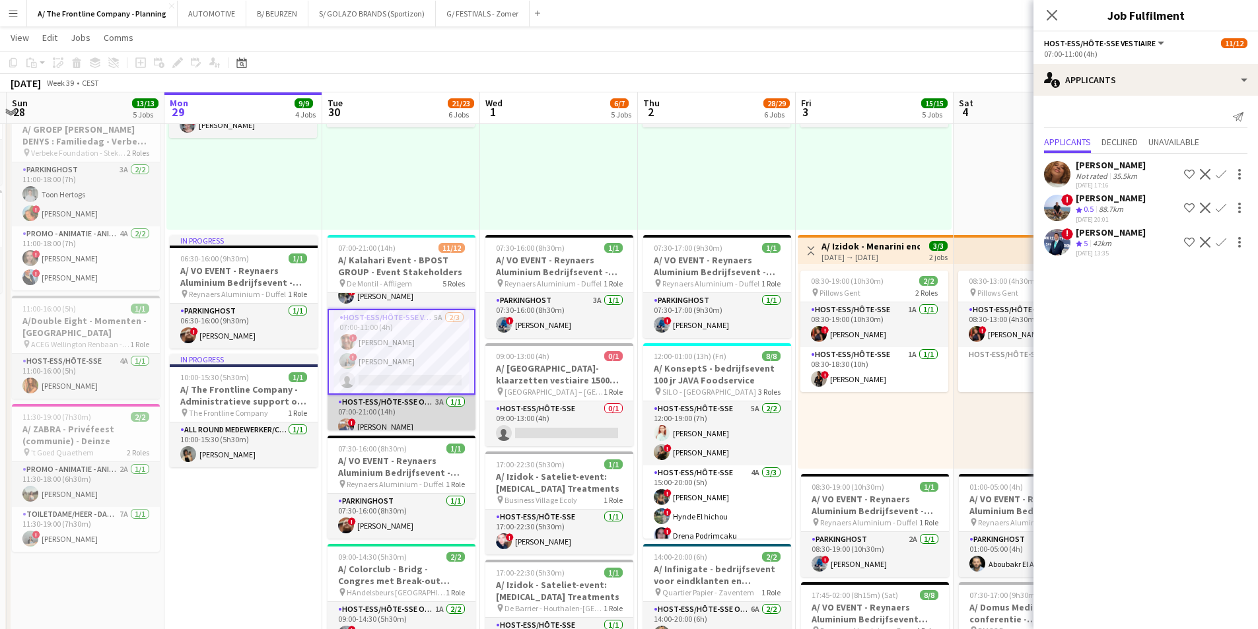
click at [391, 404] on app-card-role "Host-ess/Hôte-sse Onthaal-Accueill 3A [DATE] 07:00-21:00 (14h) ! [PERSON_NAME]" at bounding box center [402, 417] width 148 height 45
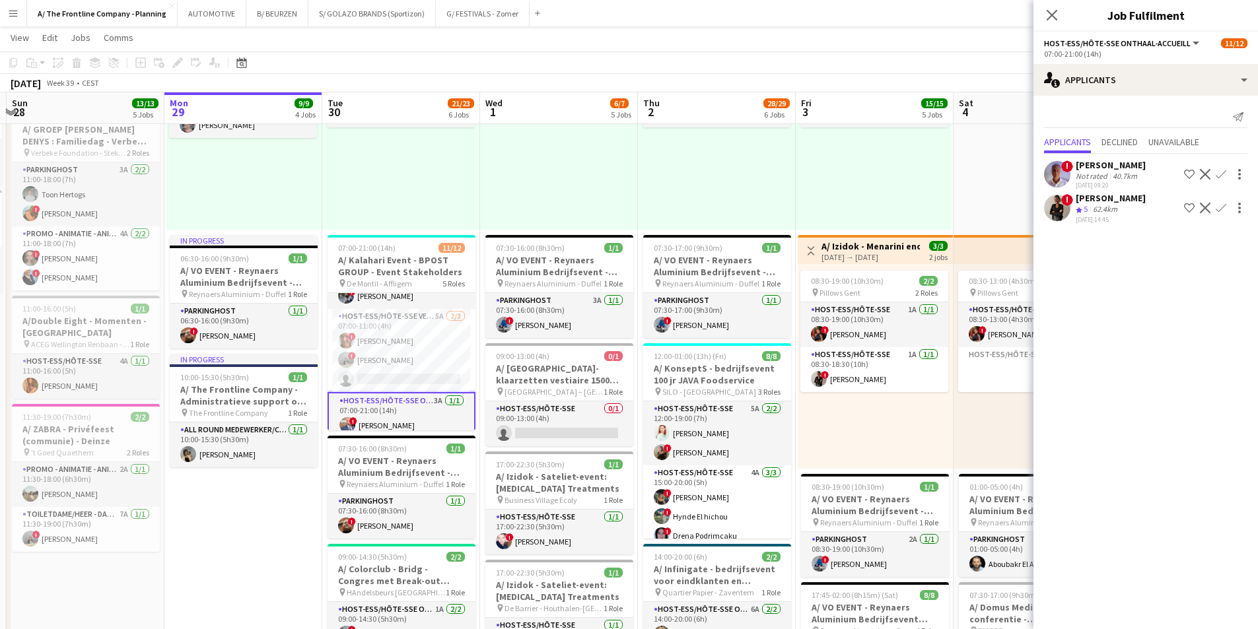
click at [1106, 207] on div "62.4km" at bounding box center [1105, 209] width 30 height 11
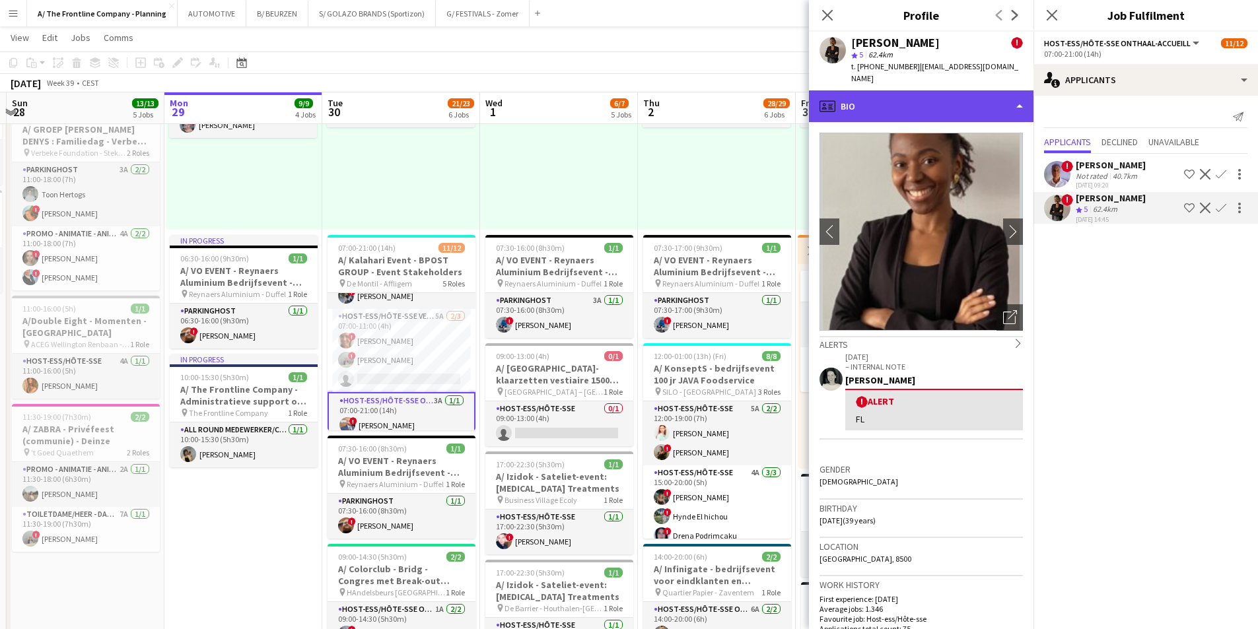
click at [923, 91] on div "profile Bio" at bounding box center [921, 106] width 225 height 32
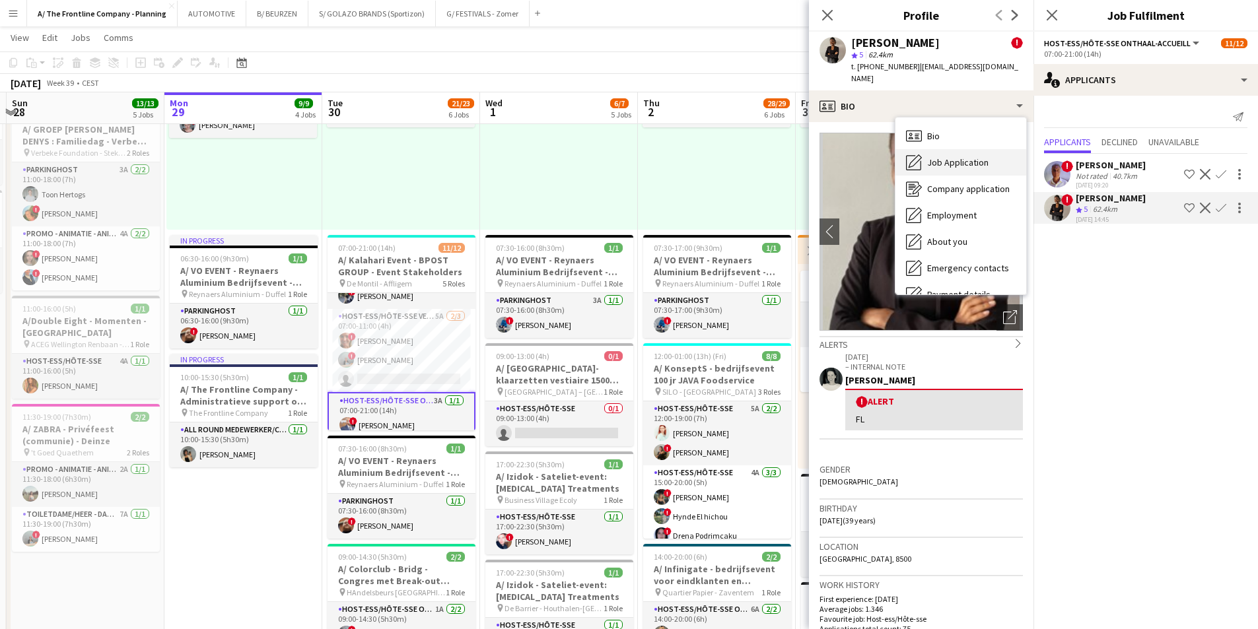
click at [939, 157] on span "Job Application" at bounding box center [957, 163] width 61 height 12
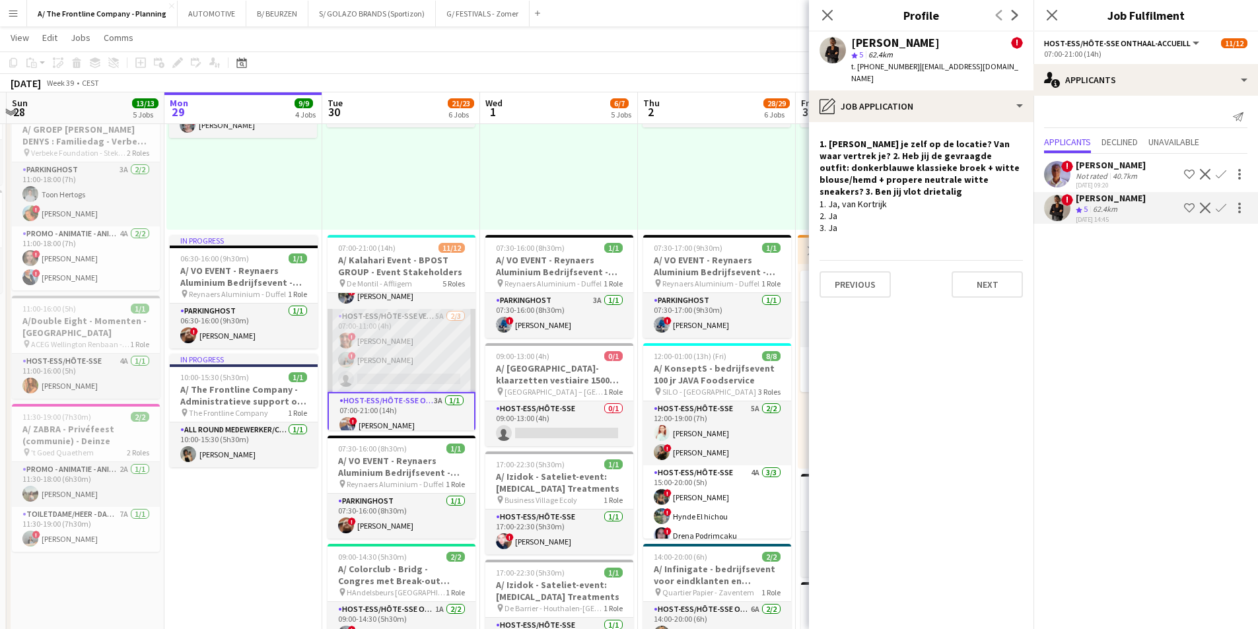
click at [403, 360] on app-card-role "Host-ess/Hôte-sse Vestiaire 5A [DATE] 07:00-11:00 (4h) ! [PERSON_NAME] ! [PERSO…" at bounding box center [402, 350] width 148 height 83
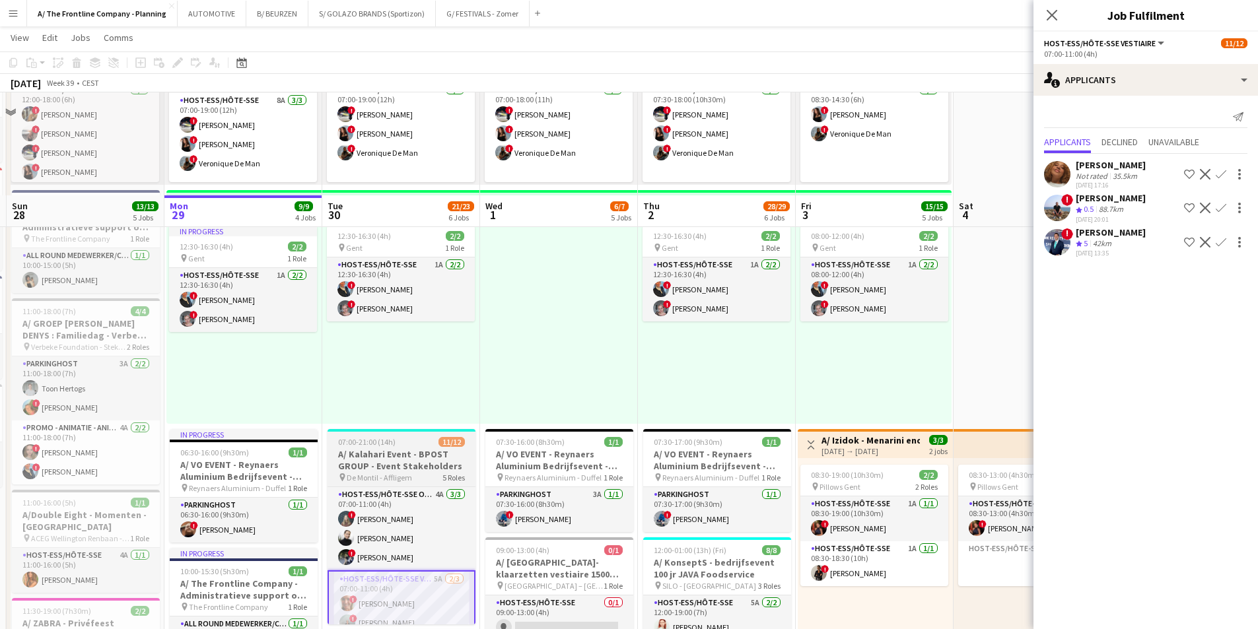
scroll to position [198, 0]
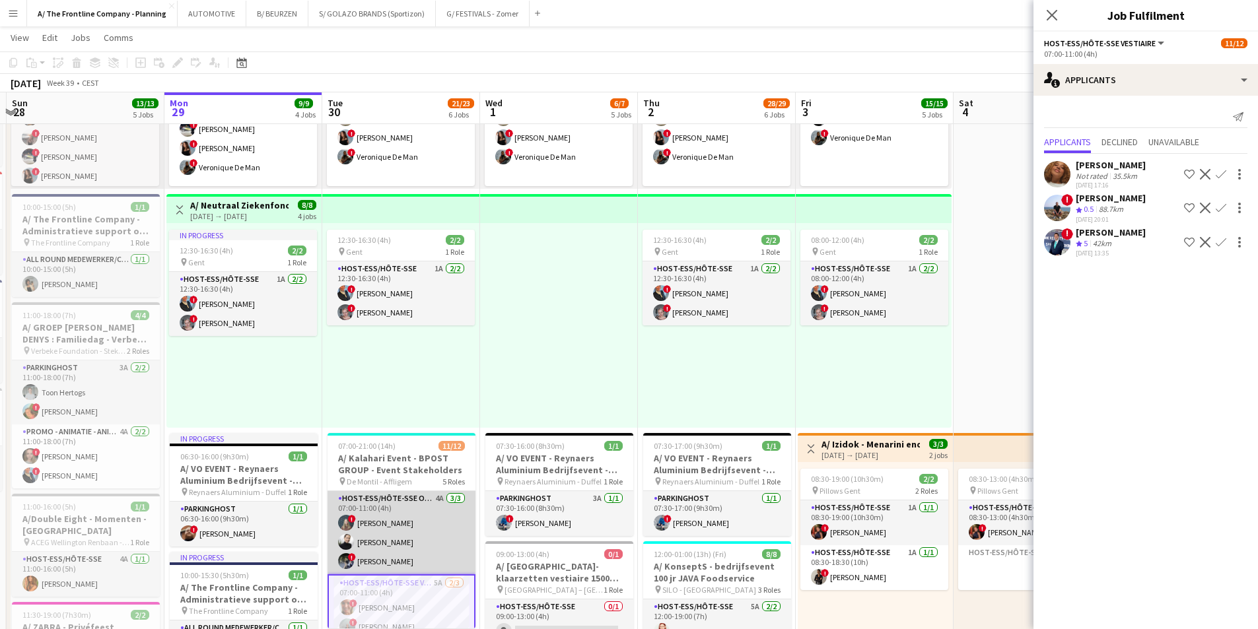
click at [406, 535] on app-card-role "Host-ess/Hôte-sse Onthaal-Accueill 4A [DATE] 07:00-11:00 (4h) ! [PERSON_NAME] […" at bounding box center [402, 532] width 148 height 83
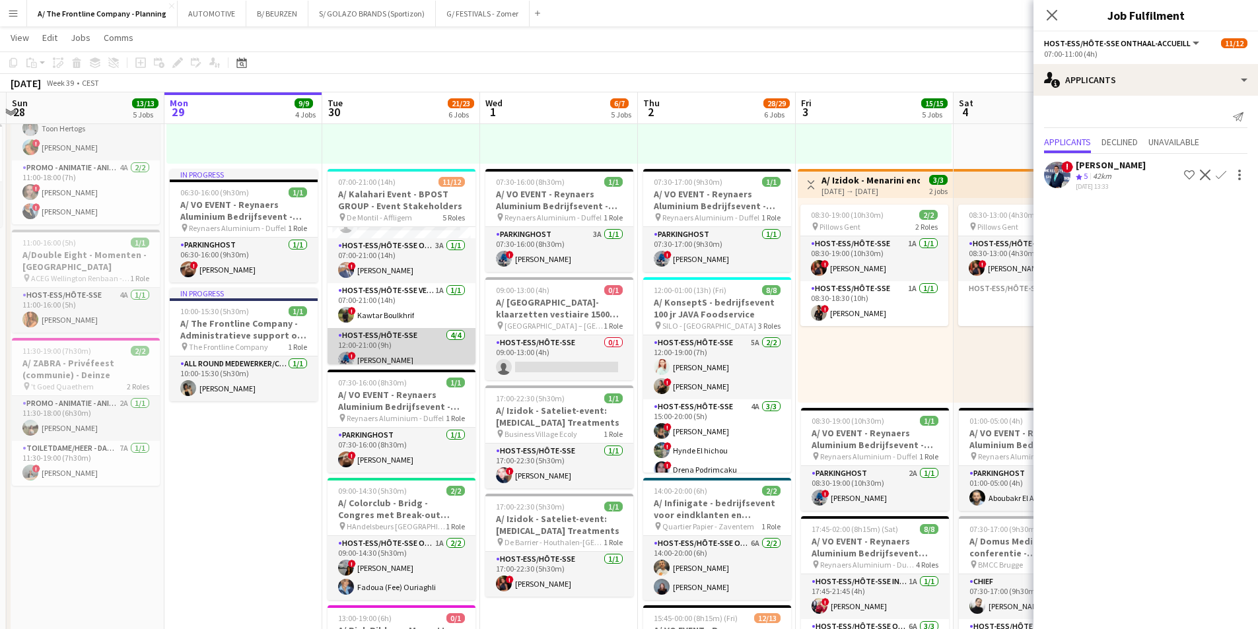
scroll to position [92, 0]
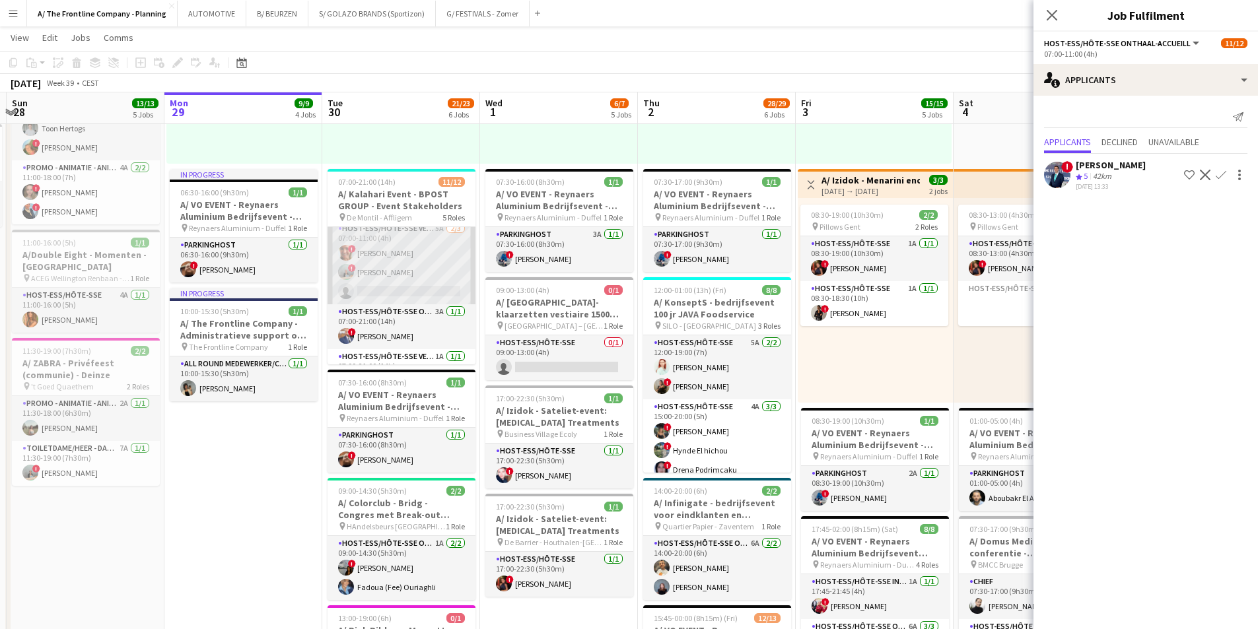
click at [410, 273] on app-card-role "Host-ess/Hôte-sse Vestiaire 5A [DATE] 07:00-11:00 (4h) ! [PERSON_NAME] ! [PERSO…" at bounding box center [402, 262] width 148 height 83
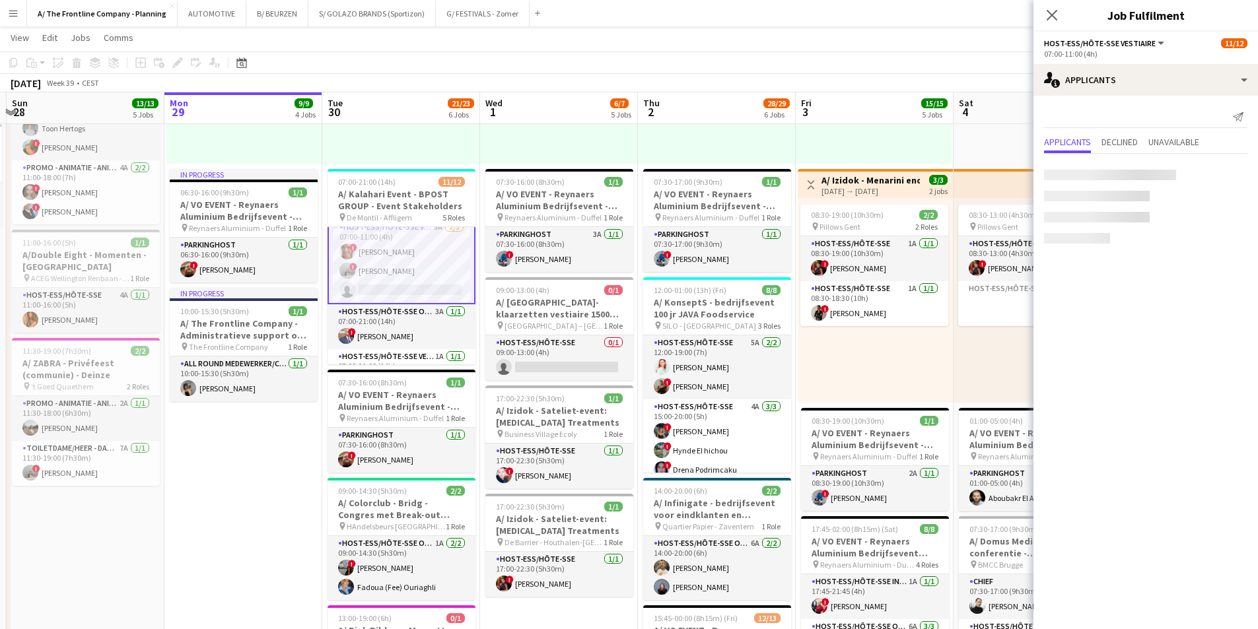
scroll to position [90, 0]
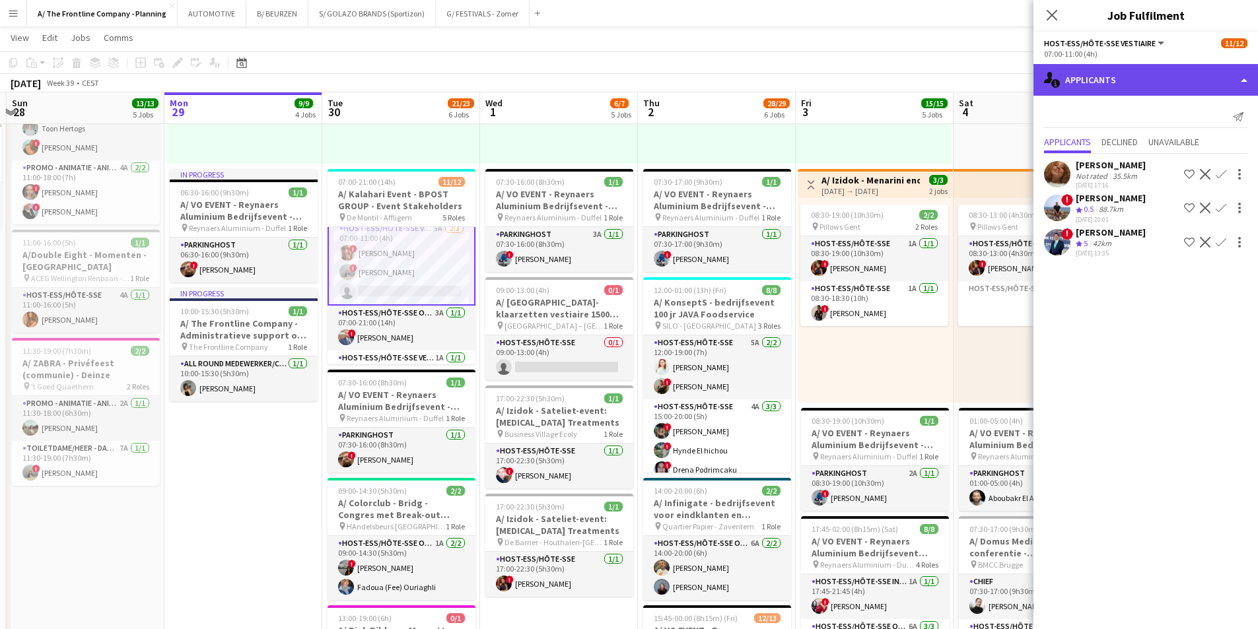
click at [1141, 73] on div "single-neutral-actions-information Applicants" at bounding box center [1146, 80] width 225 height 32
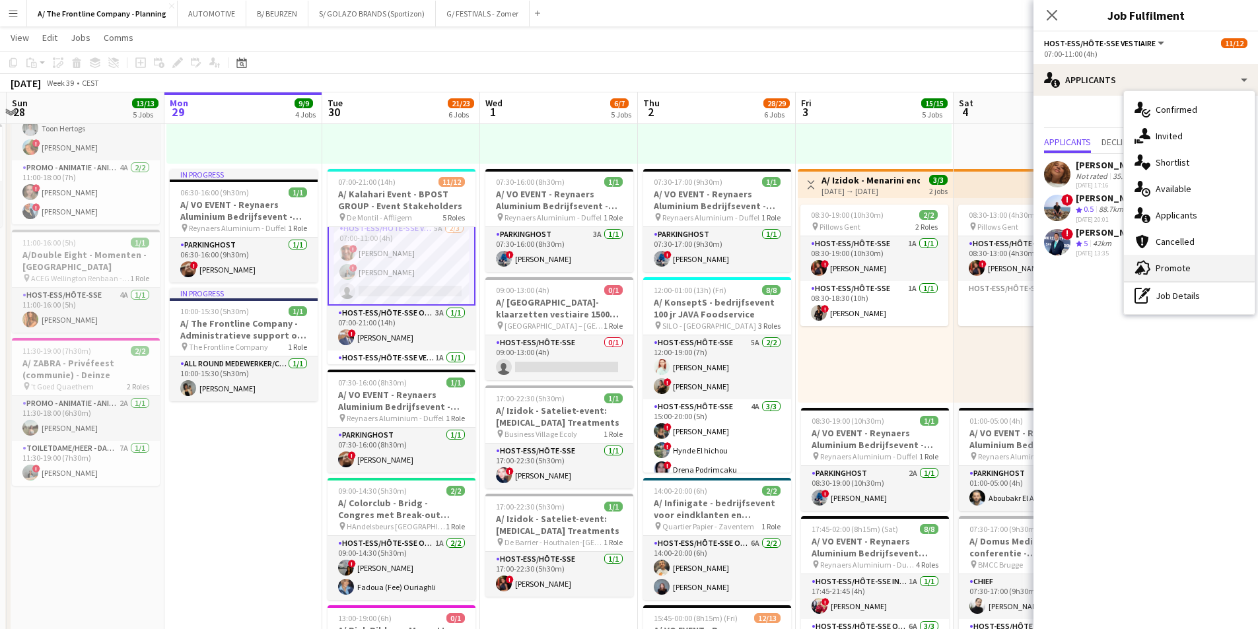
click at [1172, 263] on span "Promote" at bounding box center [1173, 268] width 35 height 12
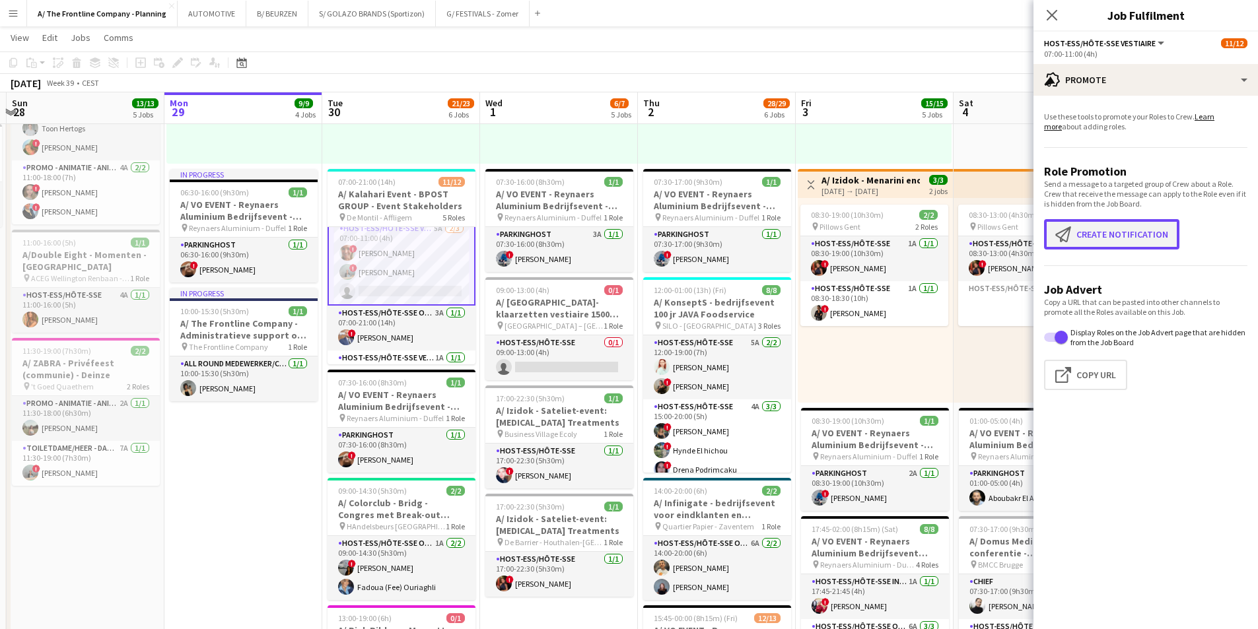
click at [1113, 230] on button "Create notification Create notification" at bounding box center [1111, 234] width 135 height 30
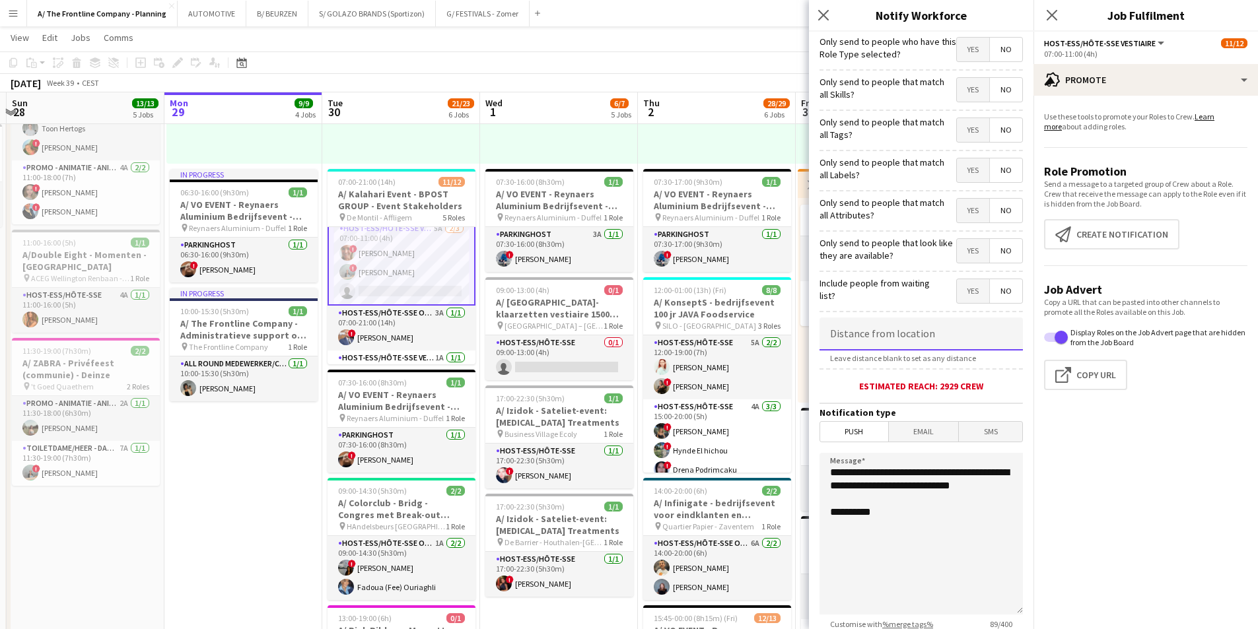
click at [937, 329] on input at bounding box center [921, 334] width 203 height 33
type input "*****"
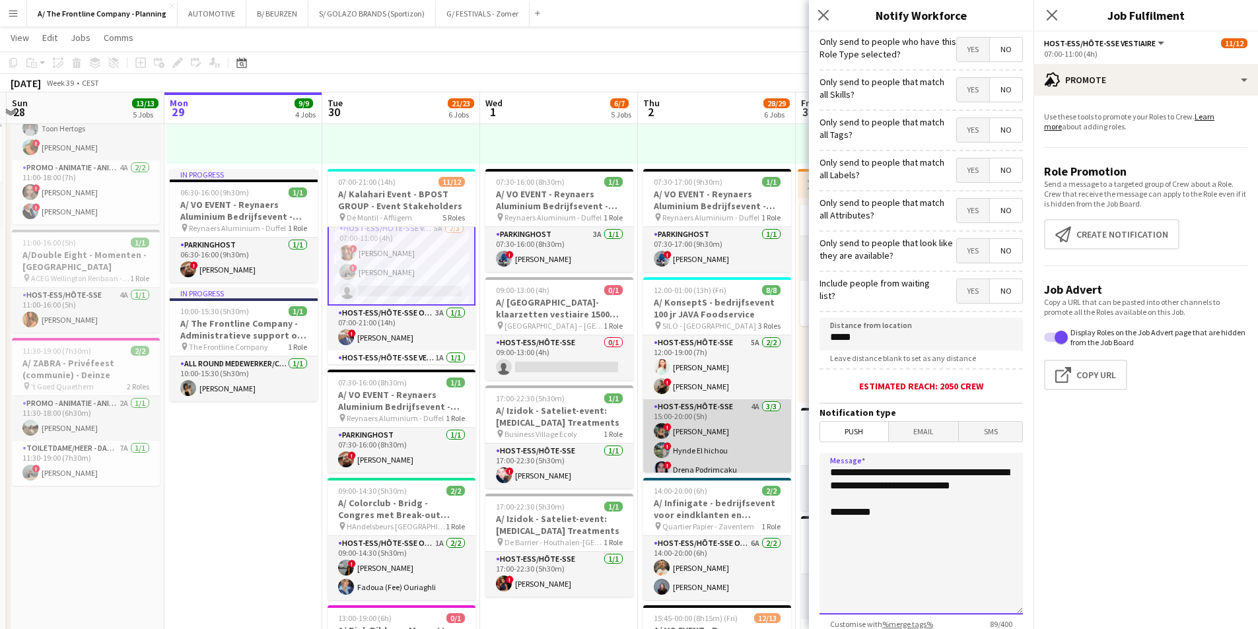
drag, startPoint x: 899, startPoint y: 500, endPoint x: 738, endPoint y: 435, distance: 173.9
click at [738, 435] on body "Menu Boards Boards Boards All jobs Status Workforce Workforce My Workforce Recr…" at bounding box center [629, 320] width 1258 height 1565
drag, startPoint x: 931, startPoint y: 567, endPoint x: 765, endPoint y: 464, distance: 195.7
click at [765, 464] on body "Menu Boards Boards Boards All jobs Status Workforce Workforce My Workforce Recr…" at bounding box center [629, 320] width 1258 height 1565
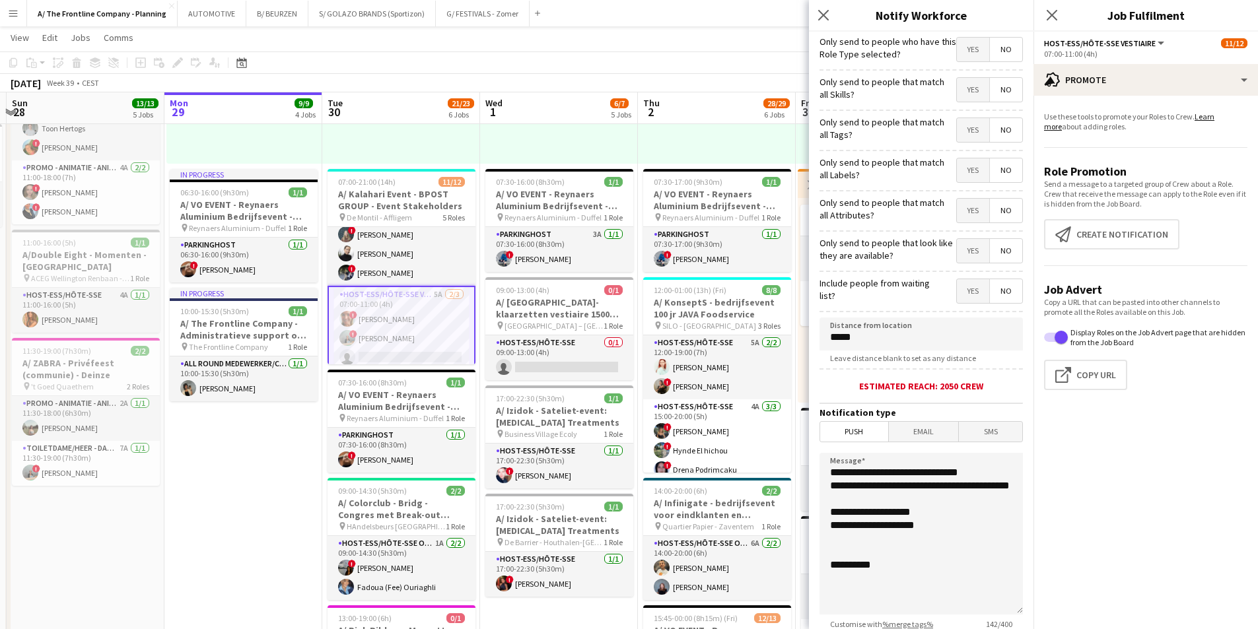
scroll to position [0, 0]
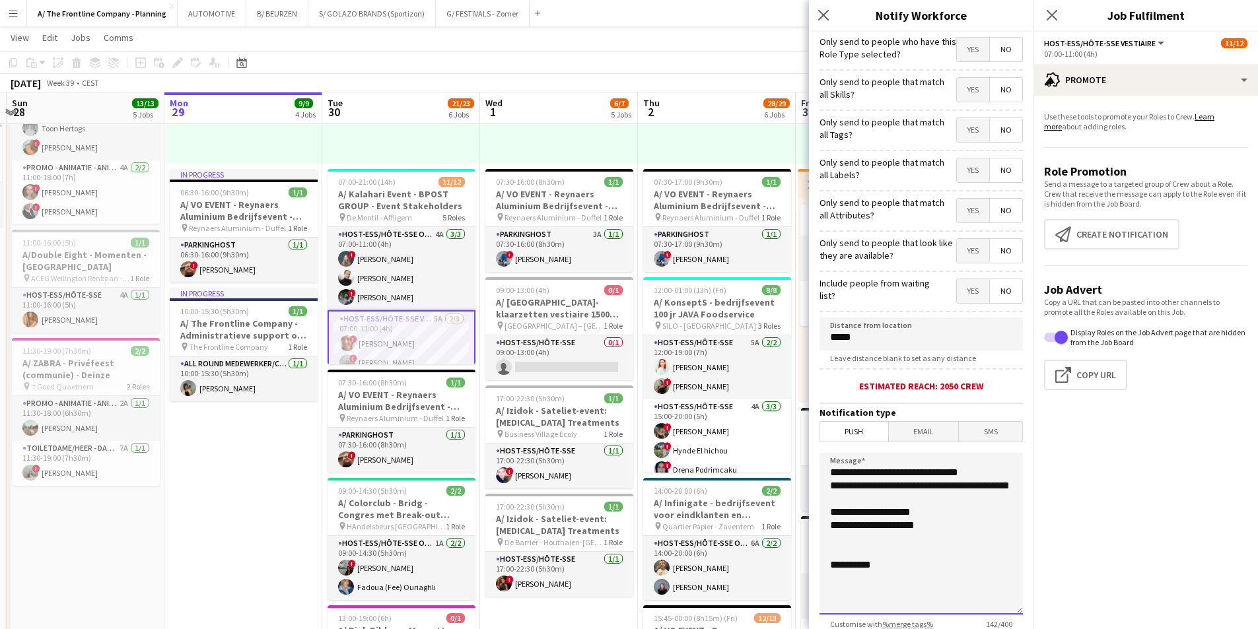
click at [837, 562] on textarea "**********" at bounding box center [921, 534] width 203 height 162
click at [839, 560] on textarea "**********" at bounding box center [921, 534] width 203 height 162
click at [845, 551] on textarea "**********" at bounding box center [921, 534] width 203 height 162
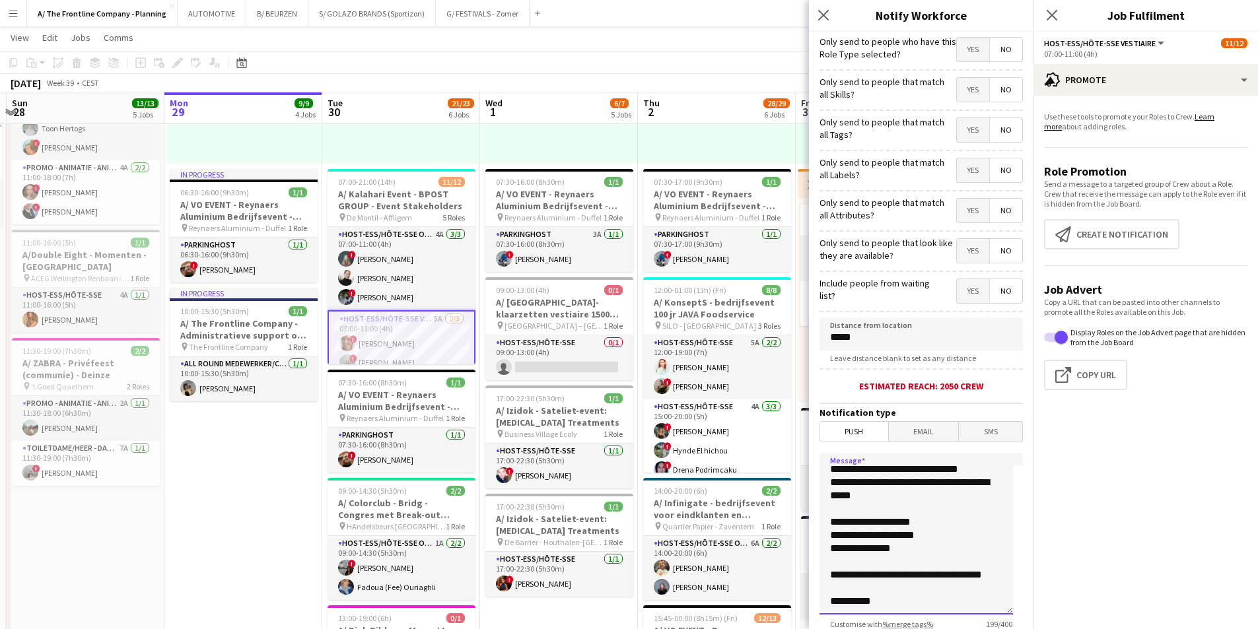
scroll to position [98, 0]
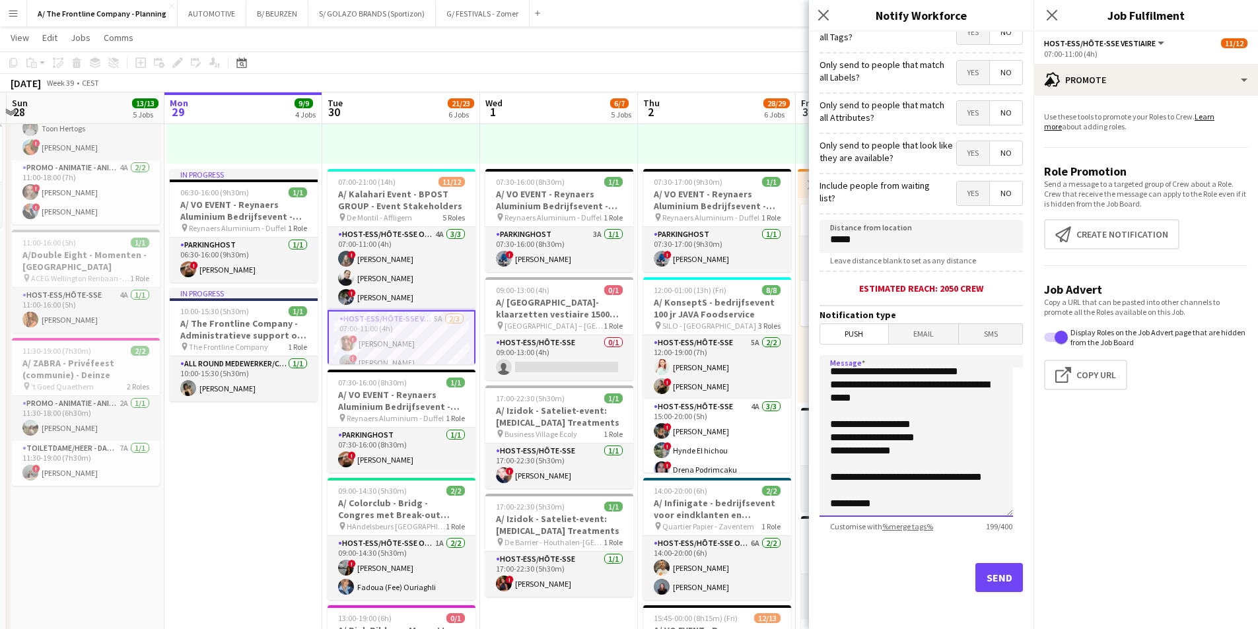
type textarea "**********"
click at [988, 584] on button "Send" at bounding box center [1000, 577] width 48 height 29
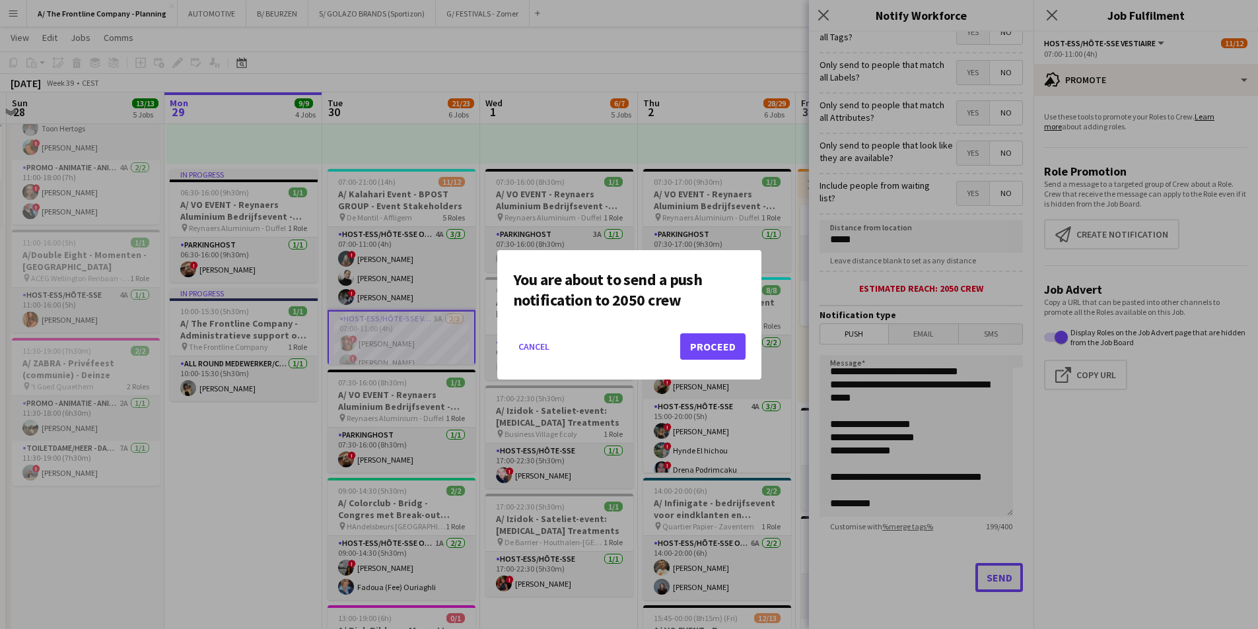
scroll to position [0, 0]
click at [702, 347] on button "Proceed" at bounding box center [712, 347] width 65 height 26
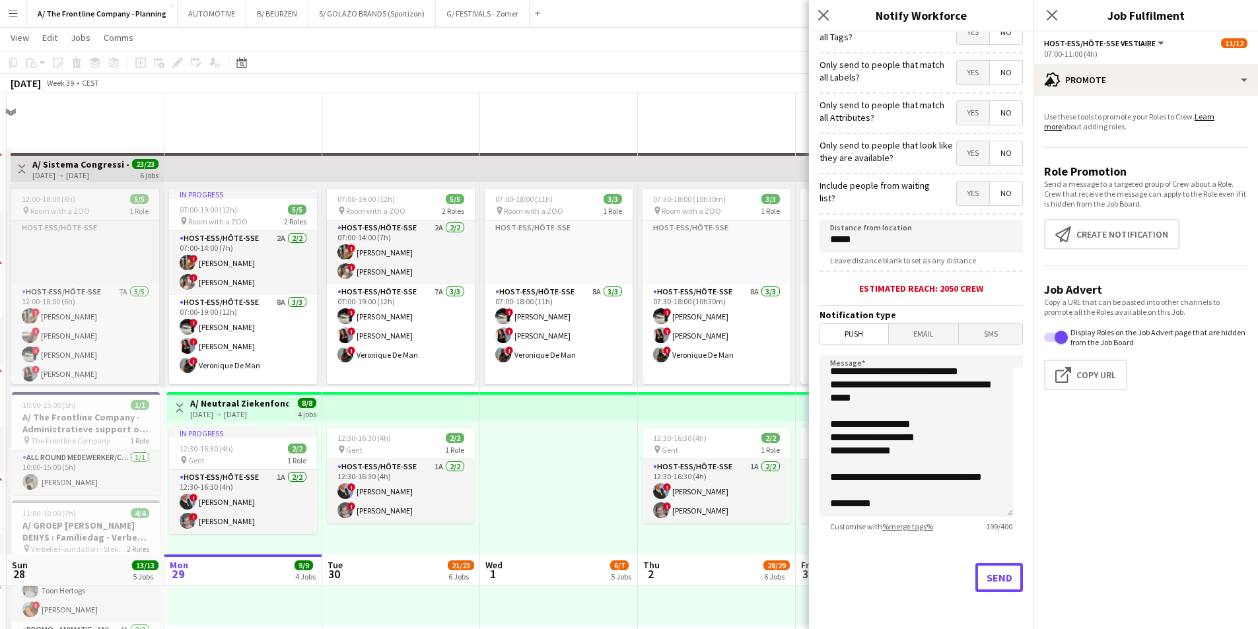
scroll to position [462, 0]
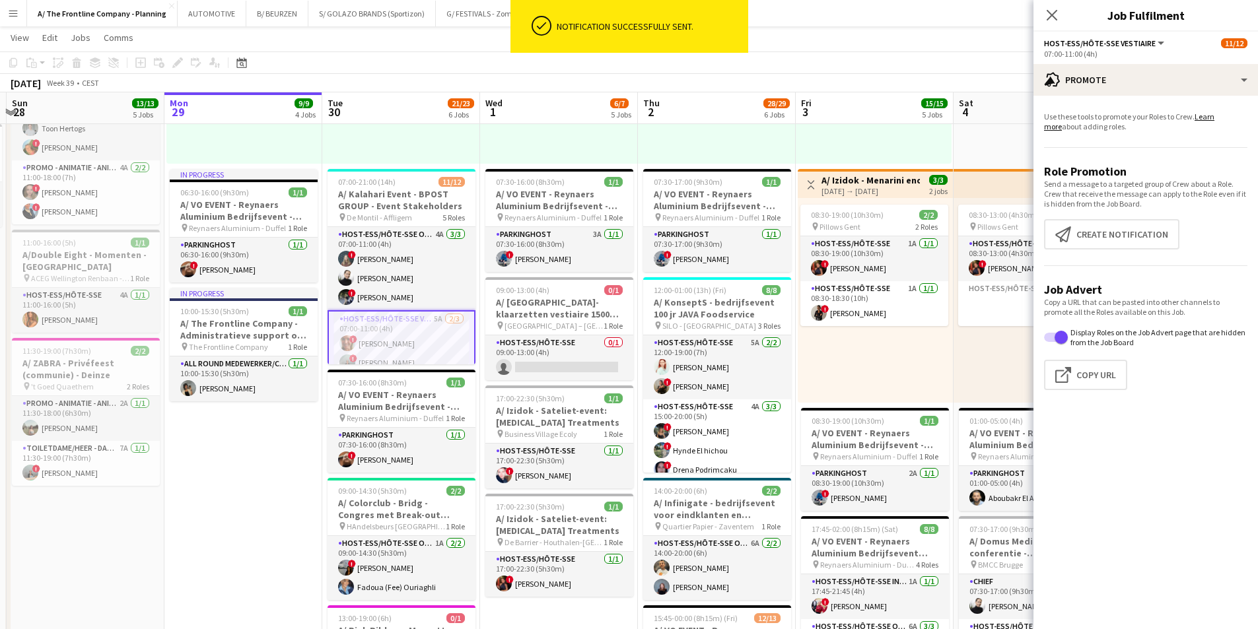
click at [269, 462] on app-date-cell "In progress 07:00-19:00 (12h) 5/5 pin Room with a ZOO 2 Roles Host-ess/Hôte-sse…" at bounding box center [243, 322] width 158 height 1273
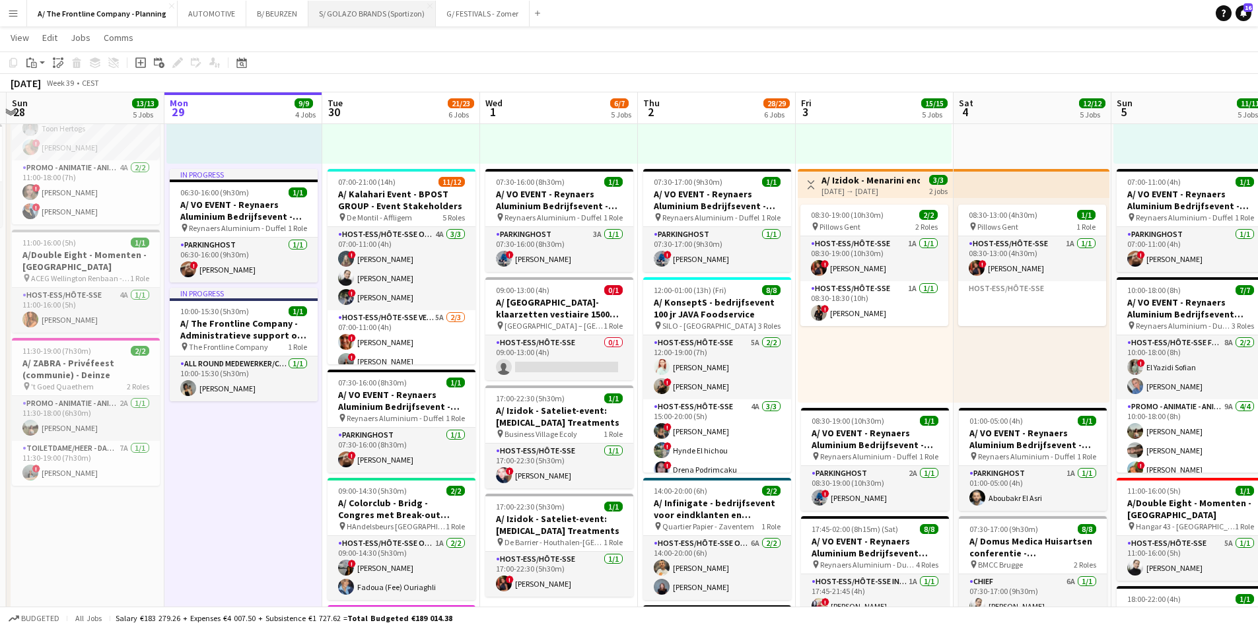
click at [350, 19] on button "S/ GOLAZO BRANDS (Sportizon) Close" at bounding box center [371, 14] width 127 height 26
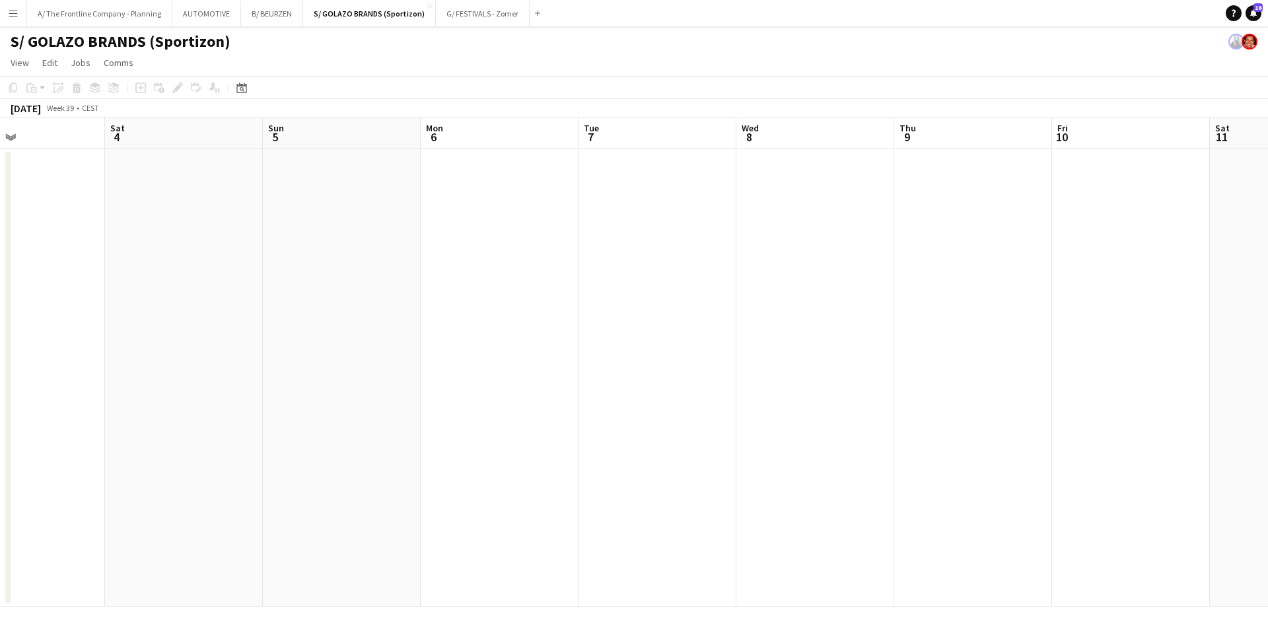
drag, startPoint x: 725, startPoint y: 304, endPoint x: 169, endPoint y: 275, distance: 556.2
click at [139, 262] on app-calendar-viewport "Wed 1 Thu 2 Fri 3 Sat 4 Sun 5 Mon 6 Tue 7 Wed 8 Thu 9 Fri 10 Sat 11 Sun 12 Mon …" at bounding box center [634, 362] width 1268 height 489
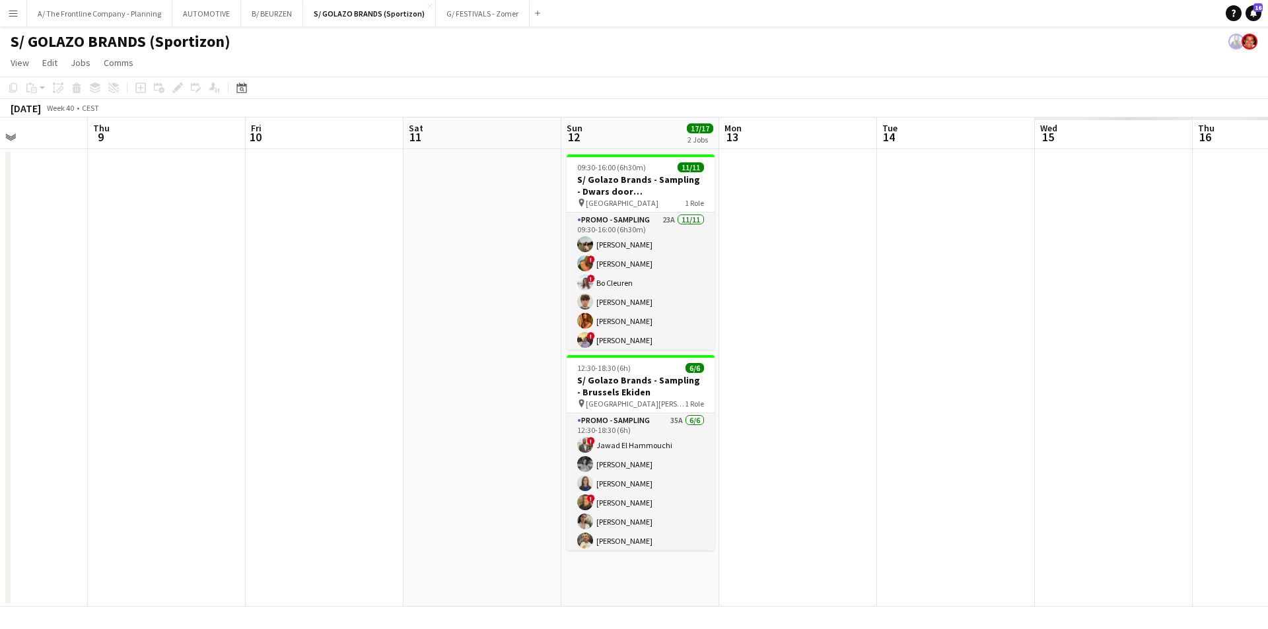
scroll to position [0, 413]
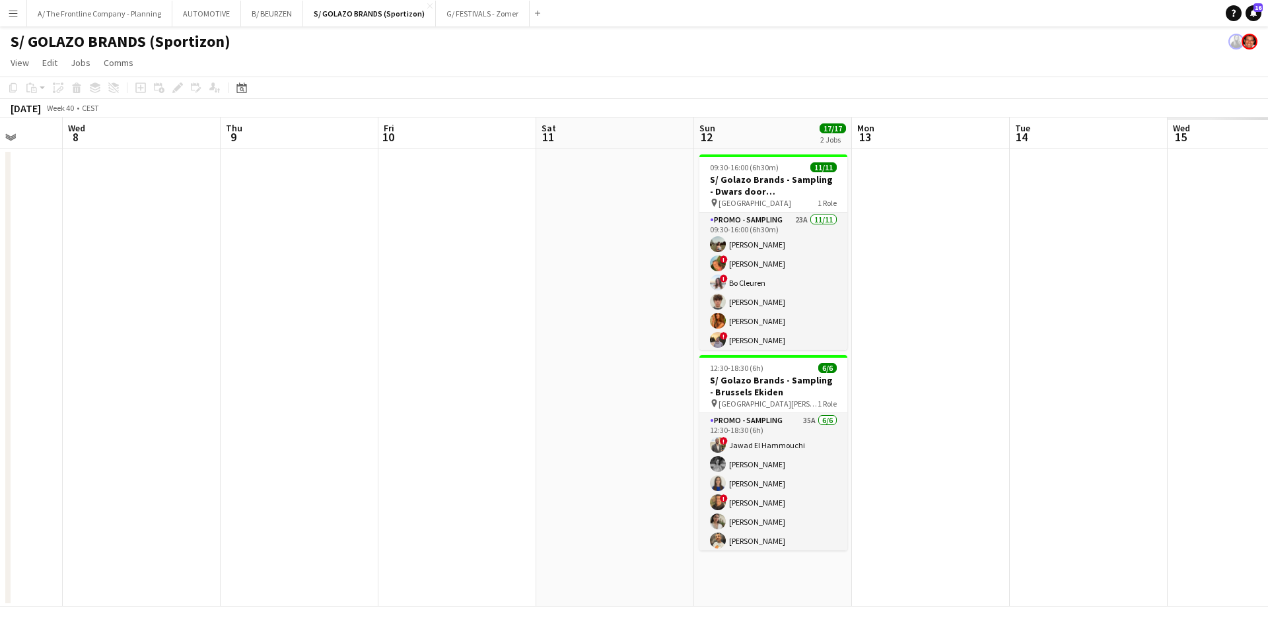
drag, startPoint x: 289, startPoint y: 309, endPoint x: 94, endPoint y: 321, distance: 195.2
click at [93, 321] on app-calendar-viewport "Sun 5 Mon 6 Tue 7 Wed 8 Thu 9 Fri 10 Sat 11 Sun 12 17/17 2 Jobs Mon 13 Tue 14 W…" at bounding box center [634, 362] width 1268 height 489
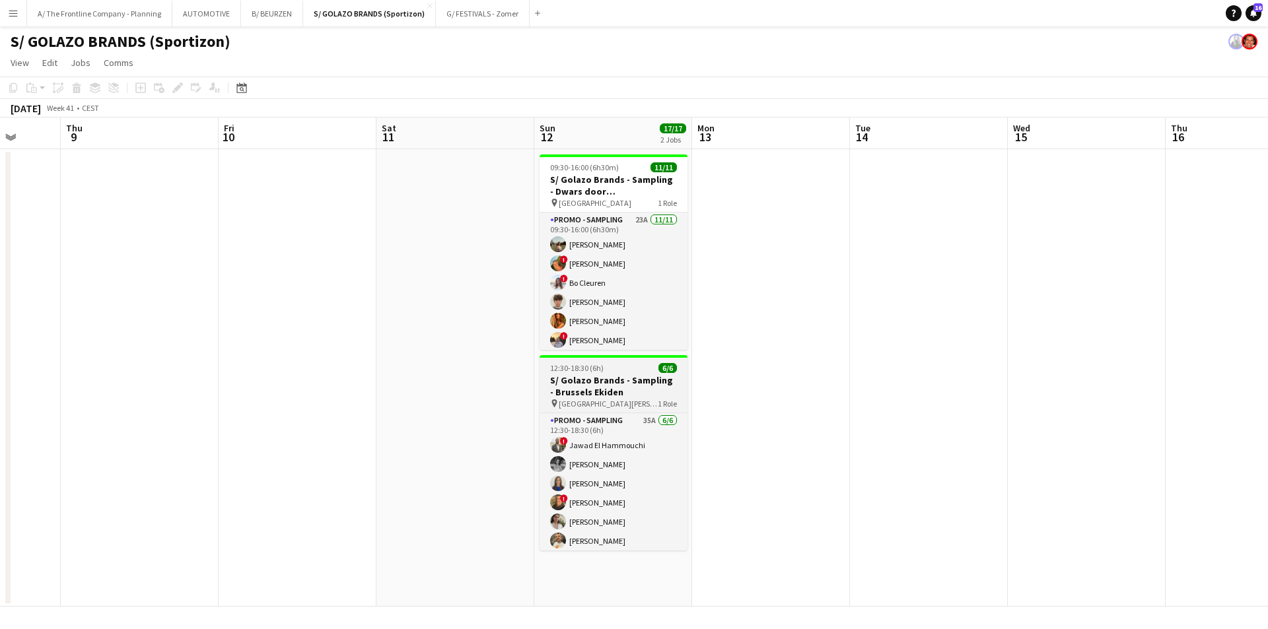
click at [599, 392] on h3 "S/ Golazo Brands - Sampling - Brussels Ekiden" at bounding box center [614, 386] width 148 height 24
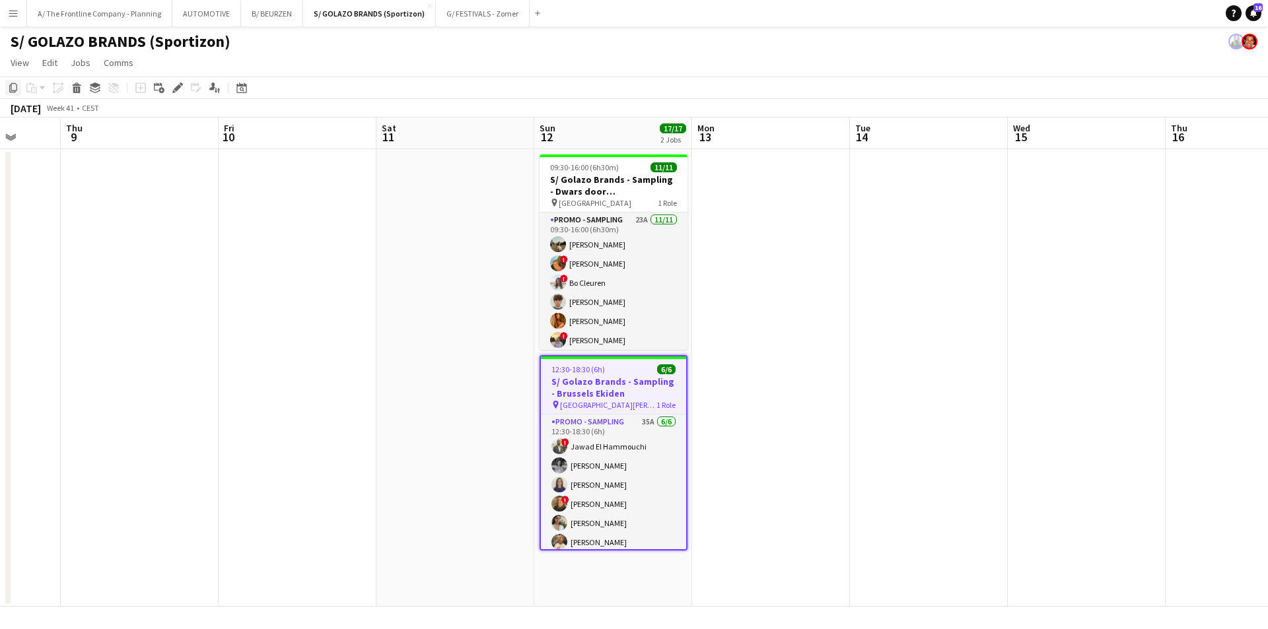
click at [13, 90] on icon at bounding box center [13, 87] width 8 height 9
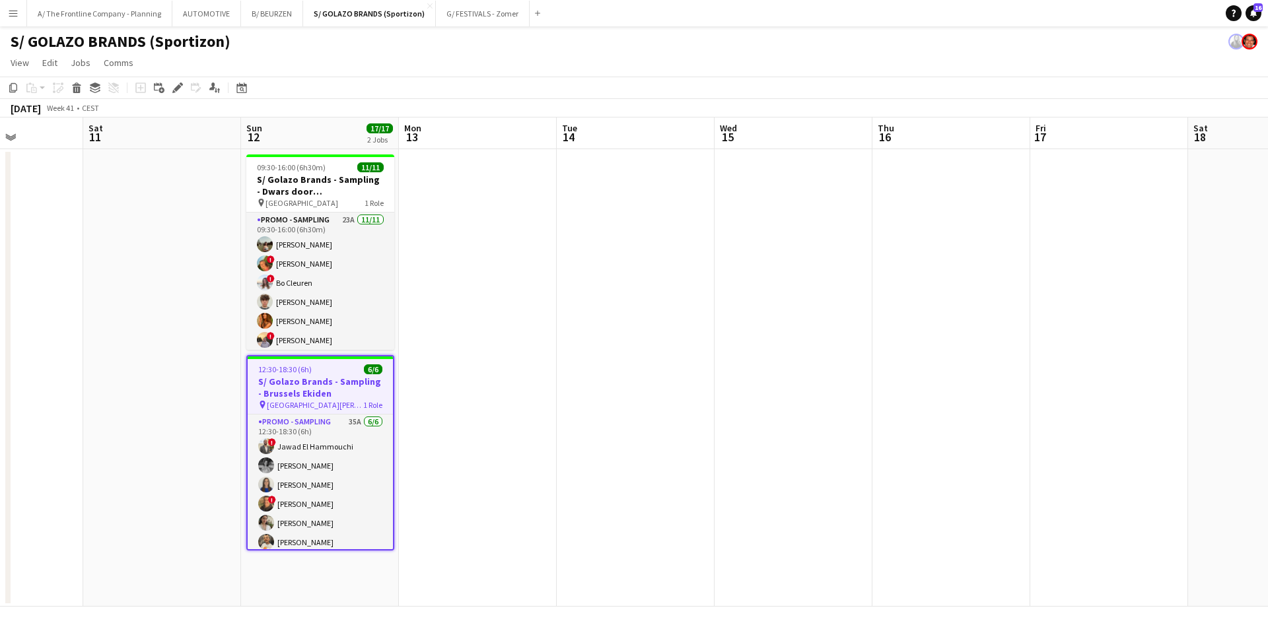
scroll to position [0, 430]
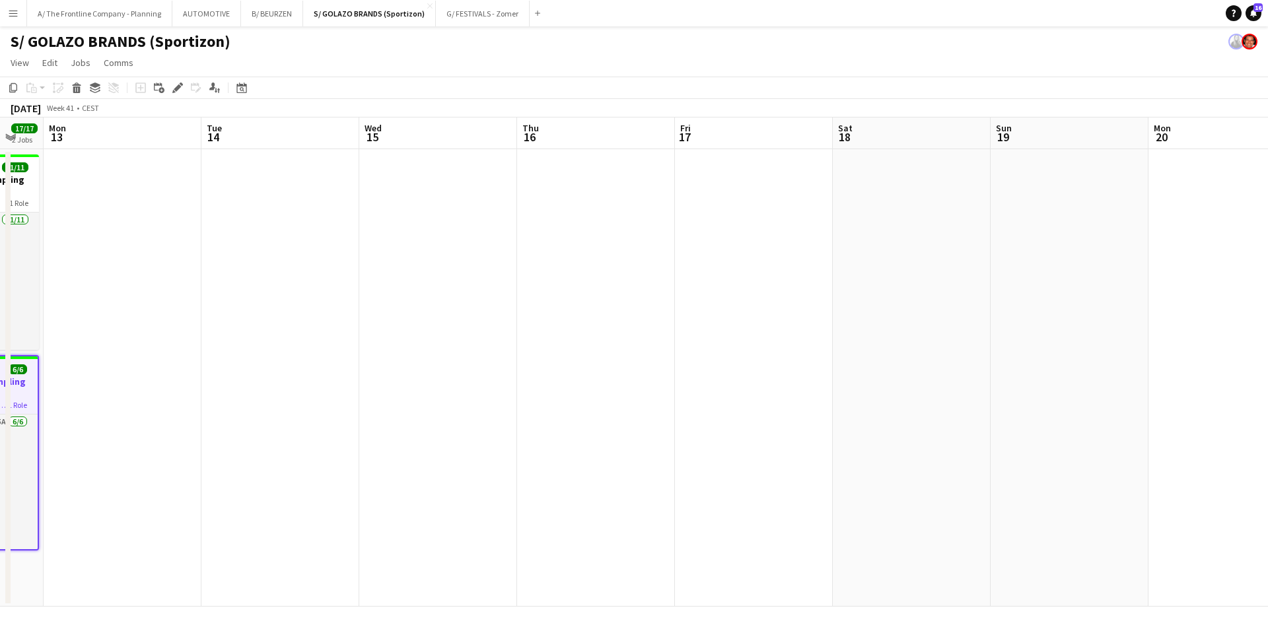
drag, startPoint x: 1048, startPoint y: 277, endPoint x: 490, endPoint y: 254, distance: 557.9
click at [399, 243] on app-calendar-viewport "Fri 10 Sat 11 Sun 12 17/17 2 Jobs Mon 13 Tue 14 Wed 15 Thu 16 Fri 17 Sat 18 Sun…" at bounding box center [634, 362] width 1268 height 489
click at [904, 207] on app-date-cell at bounding box center [912, 378] width 158 height 458
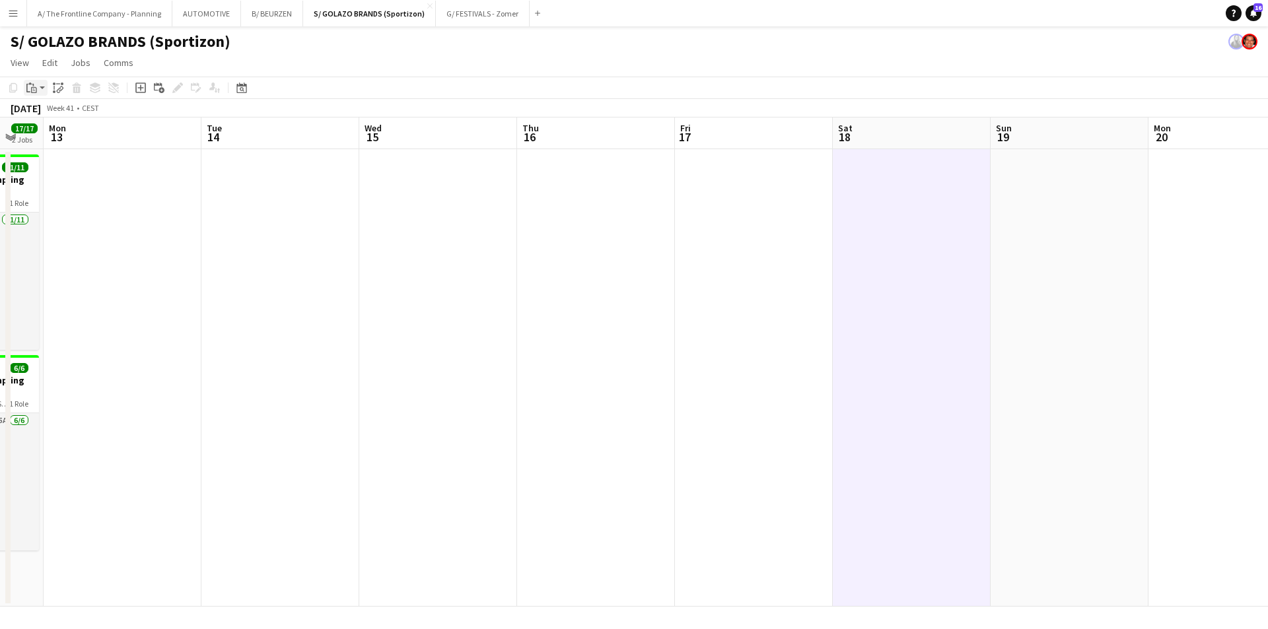
click at [43, 91] on app-action-btn "Paste" at bounding box center [36, 88] width 24 height 16
click at [55, 110] on link "Paste Ctrl+V" at bounding box center [97, 113] width 124 height 12
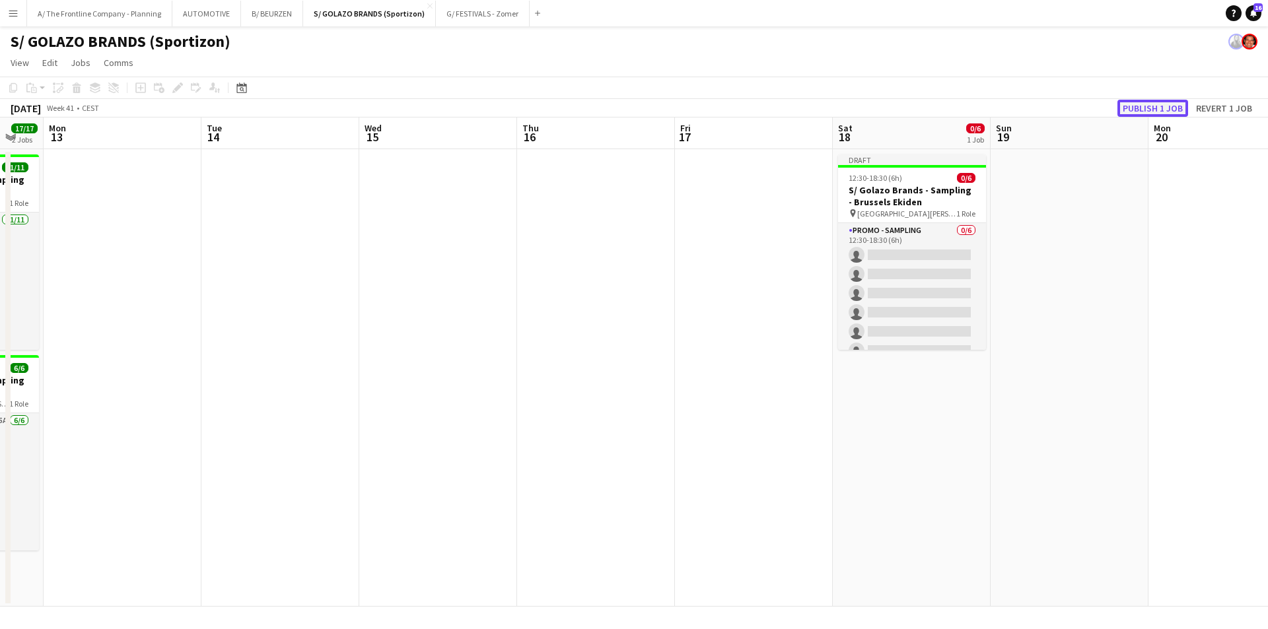
click at [1160, 114] on button "Publish 1 job" at bounding box center [1153, 108] width 71 height 17
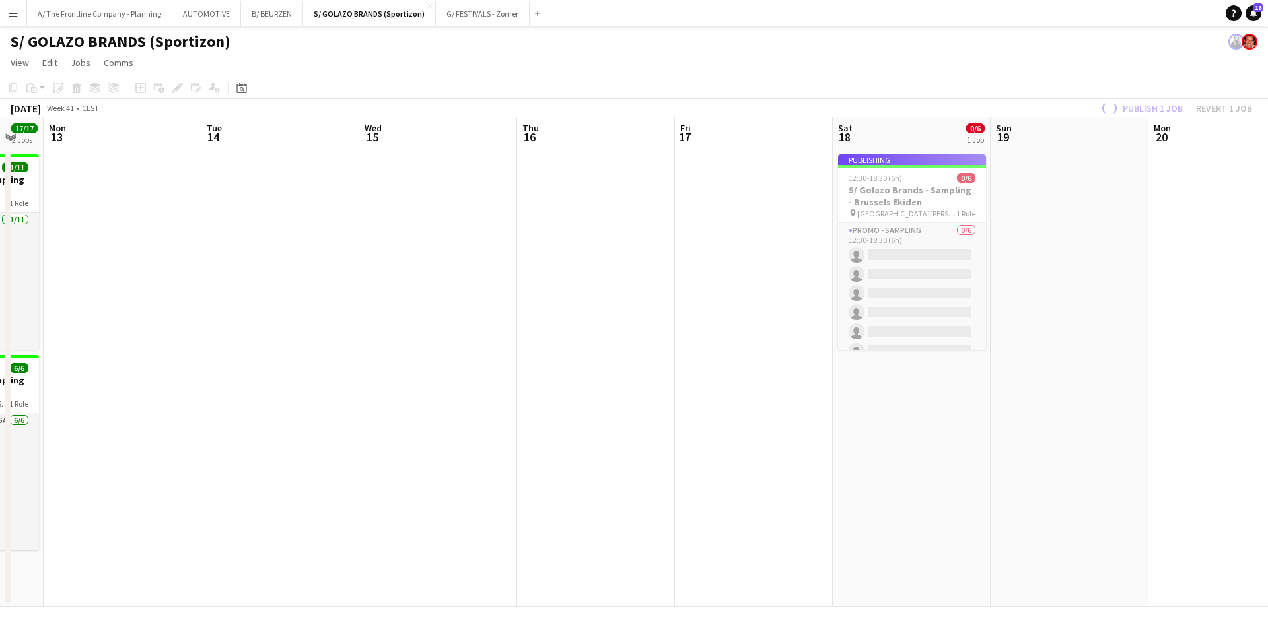
scroll to position [0, 427]
click at [583, 356] on app-date-cell at bounding box center [599, 378] width 158 height 458
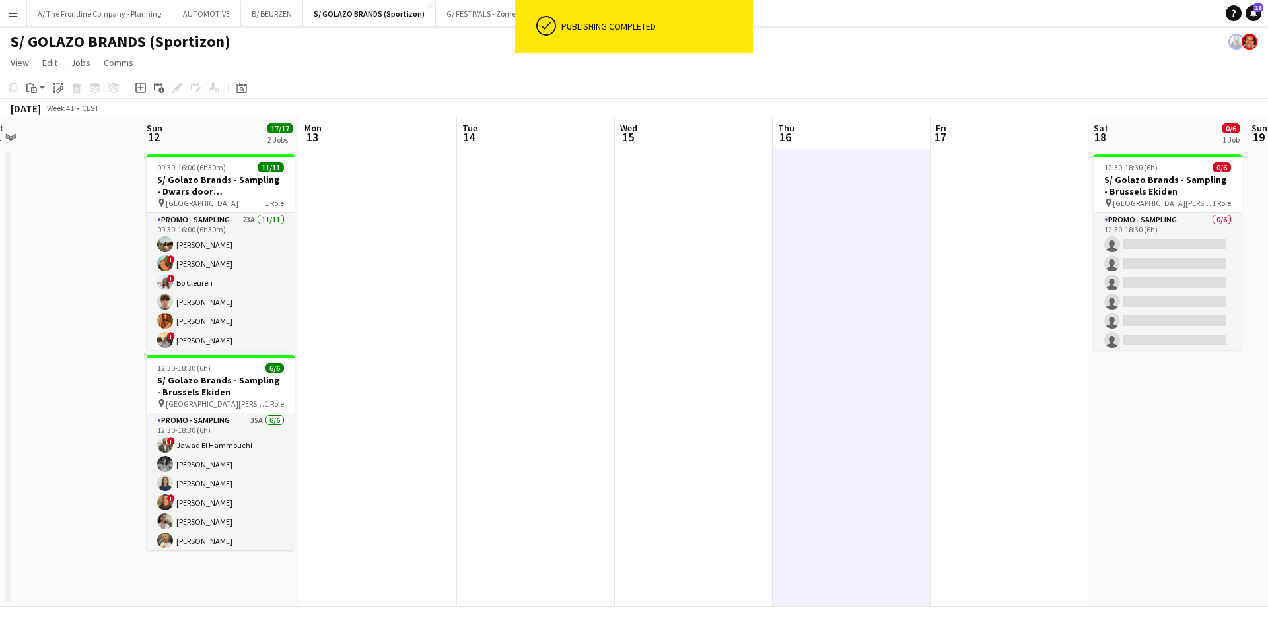
scroll to position [0, 279]
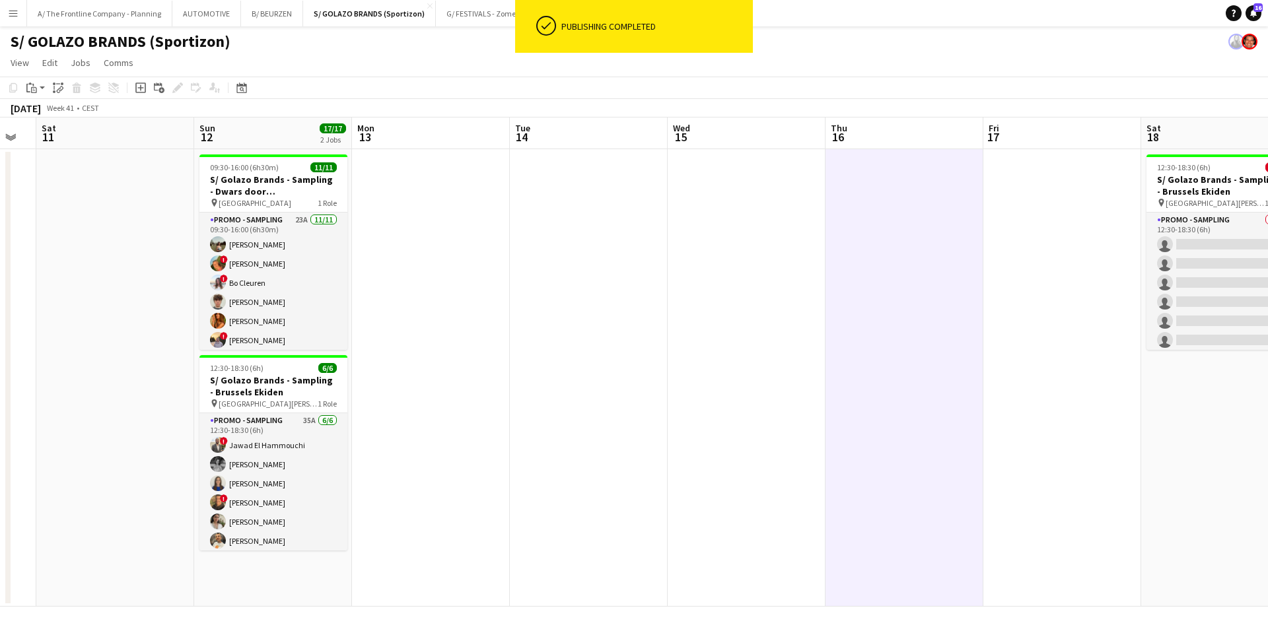
drag, startPoint x: 561, startPoint y: 370, endPoint x: 841, endPoint y: 329, distance: 283.0
click at [867, 328] on app-calendar-viewport "Thu 9 Fri 10 Sat 11 Sun 12 17/17 2 Jobs Mon 13 Tue 14 Wed 15 Thu 16 Fri 17 Sat …" at bounding box center [634, 362] width 1268 height 489
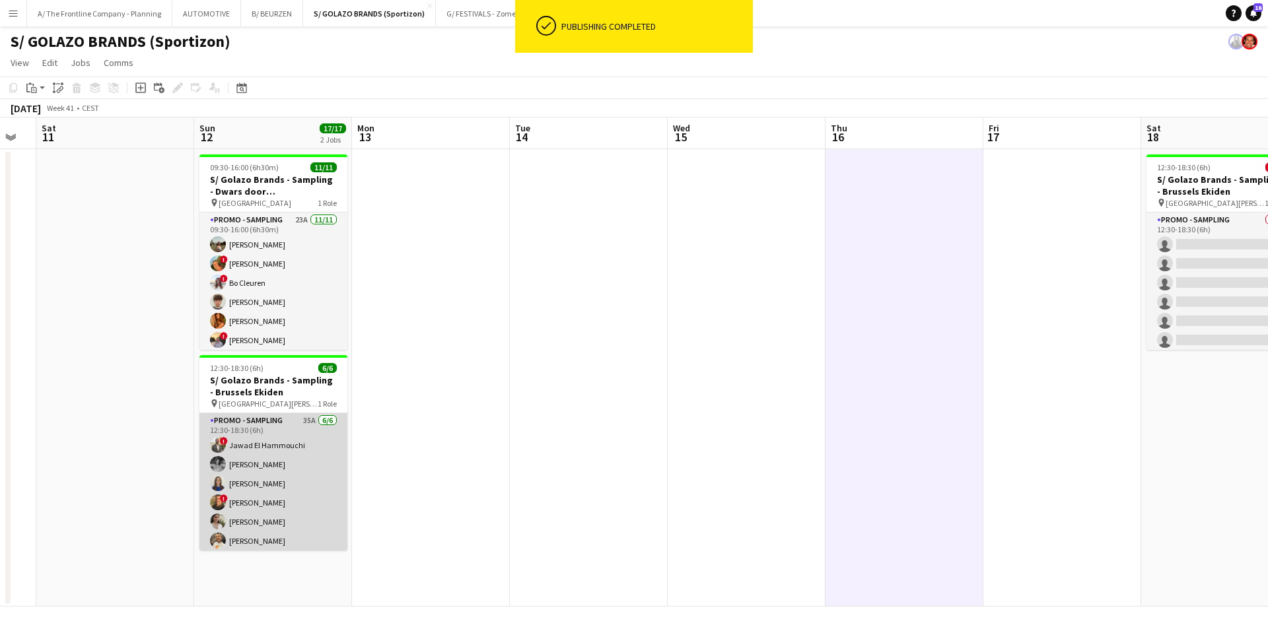
click at [287, 485] on app-card-role "Promo - Sampling 35A [DATE] 12:30-18:30 (6h) ! Jawad El Hammouchi [PERSON_NAME]…" at bounding box center [273, 483] width 148 height 141
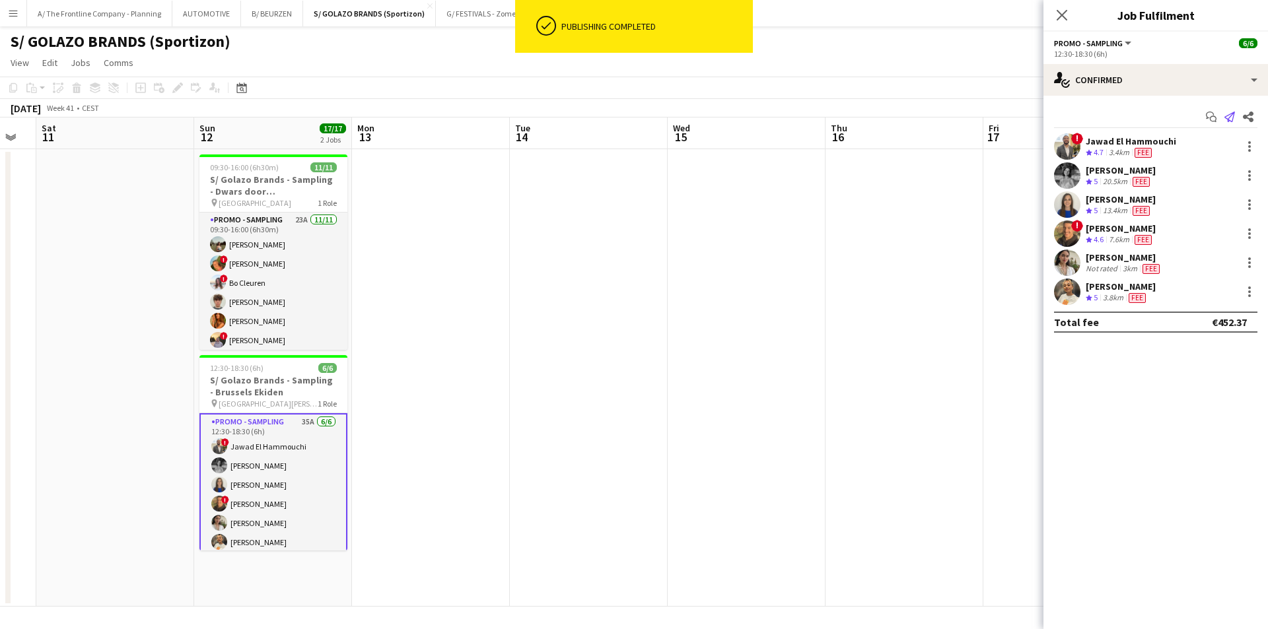
click at [1227, 118] on icon "Send notification" at bounding box center [1230, 117] width 11 height 11
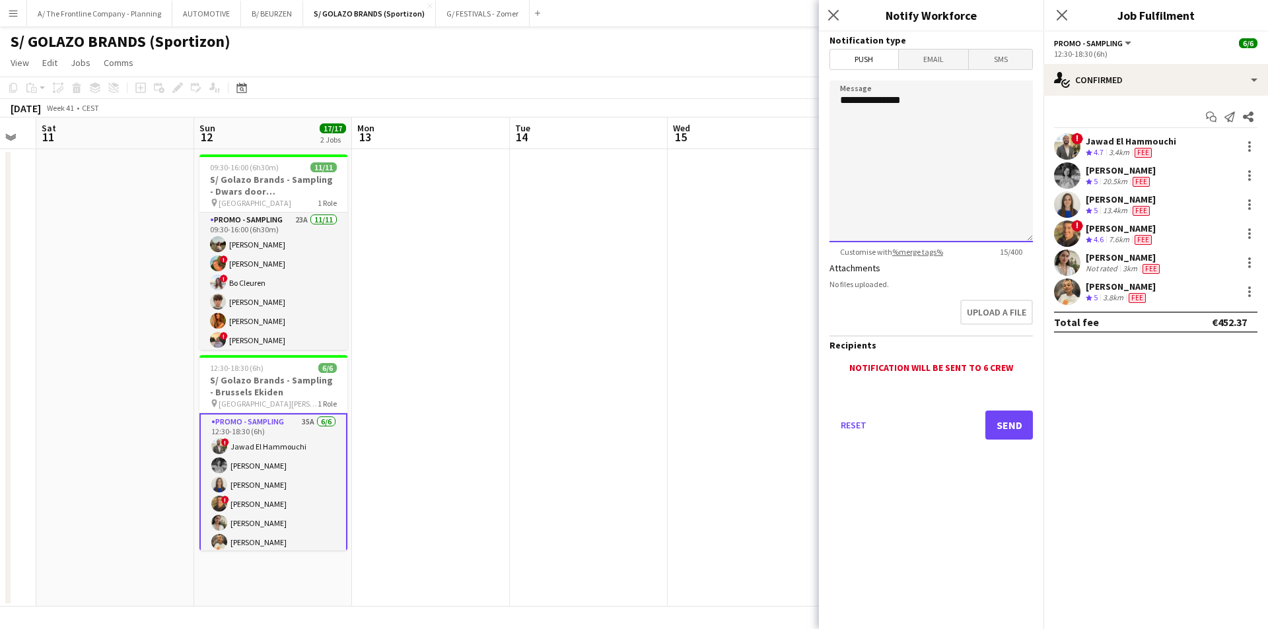
click at [938, 116] on textarea "**********" at bounding box center [931, 162] width 203 height 162
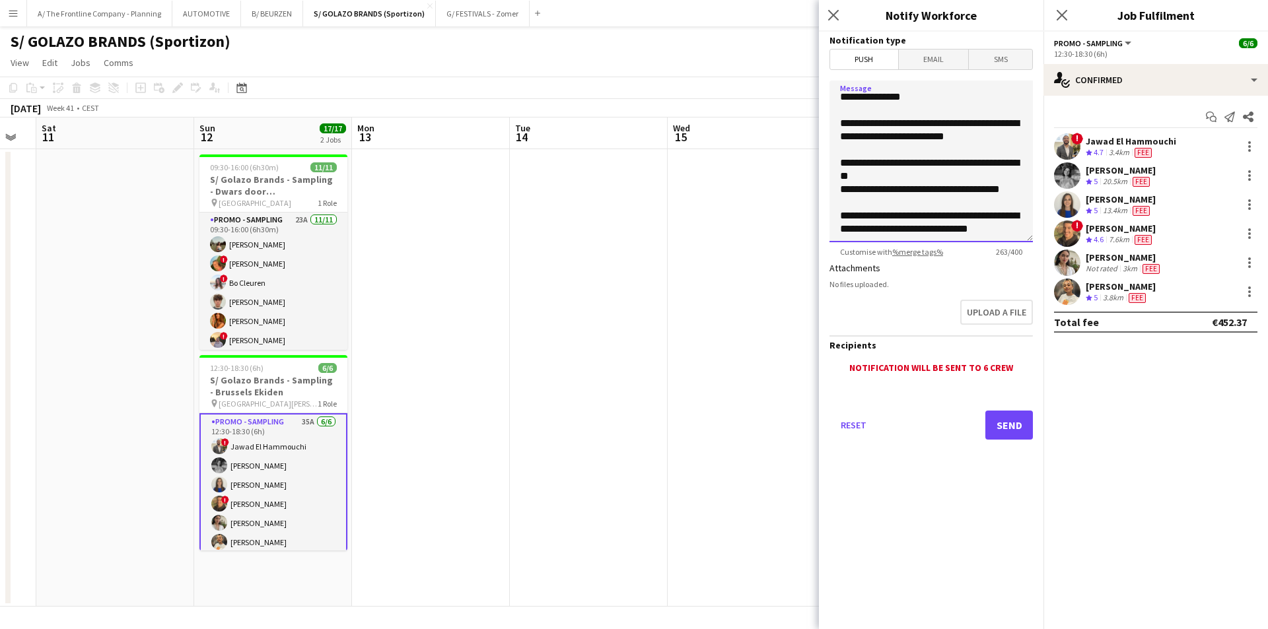
scroll to position [24, 0]
click at [923, 236] on textarea "**********" at bounding box center [931, 162] width 203 height 162
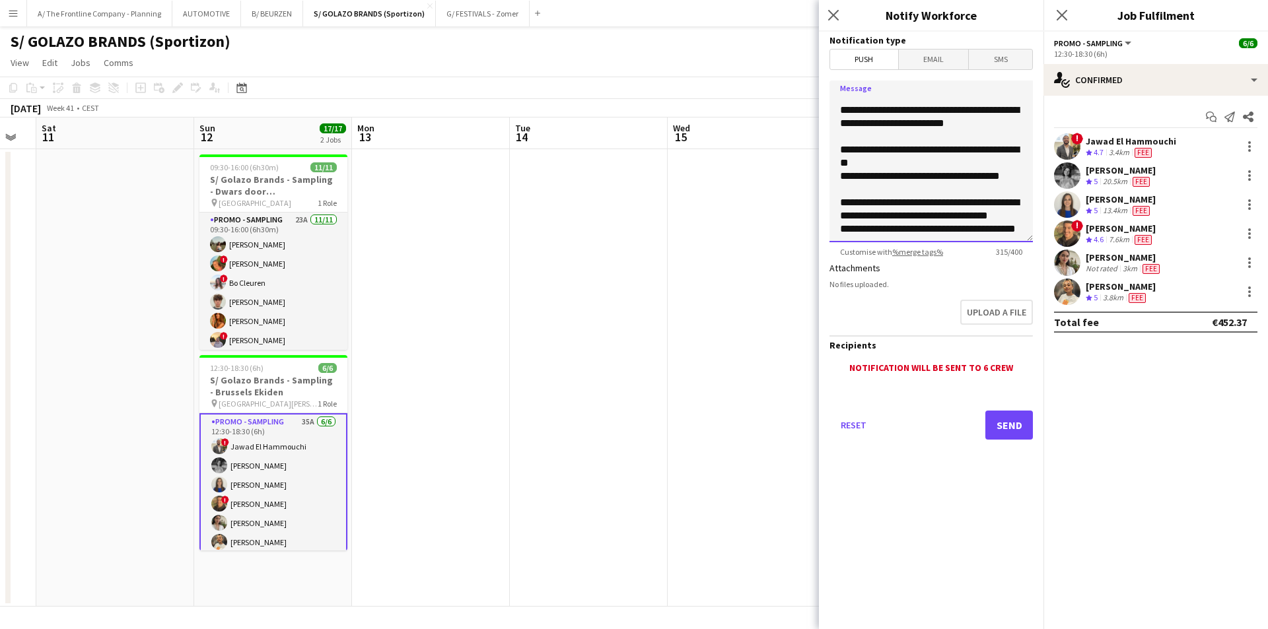
scroll to position [56, 0]
click at [920, 219] on textarea "**********" at bounding box center [931, 162] width 203 height 162
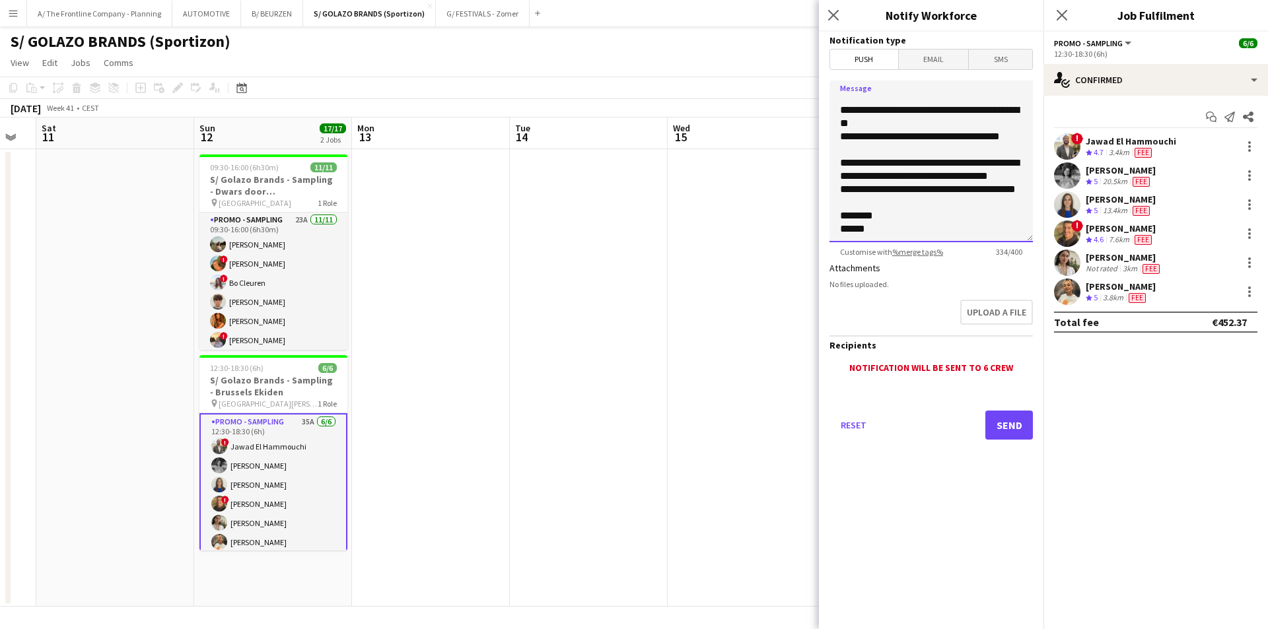
scroll to position [104, 0]
type textarea "**********"
click at [1009, 418] on button "Send" at bounding box center [1009, 425] width 48 height 29
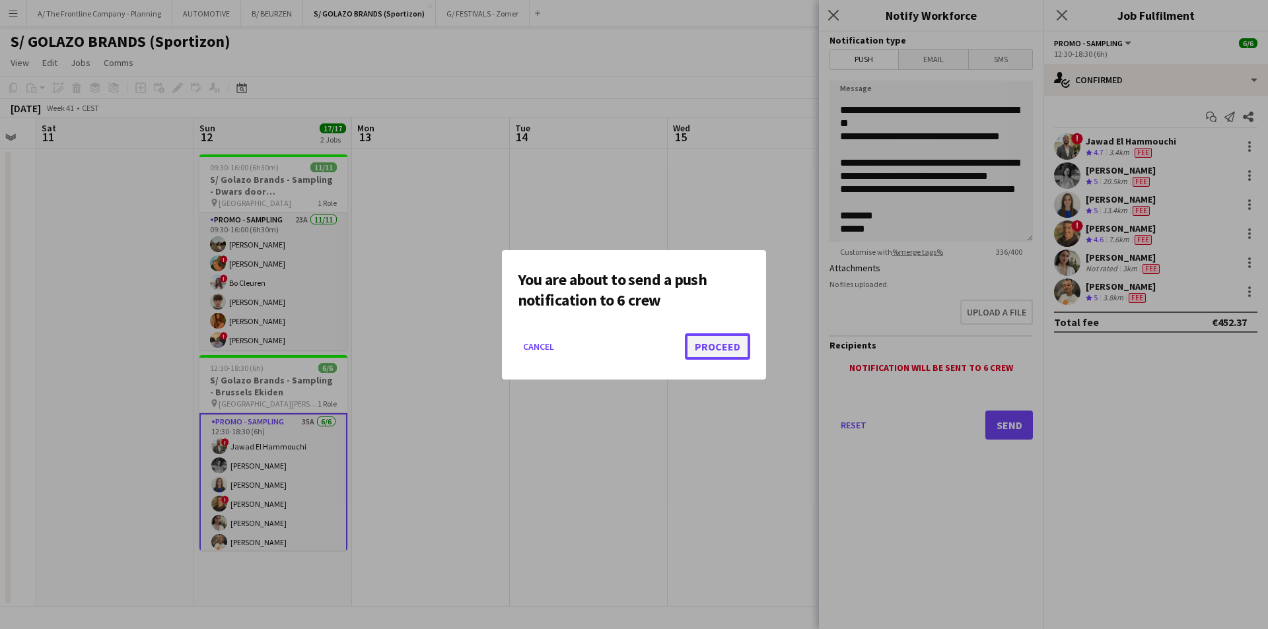
click at [713, 345] on button "Proceed" at bounding box center [717, 347] width 65 height 26
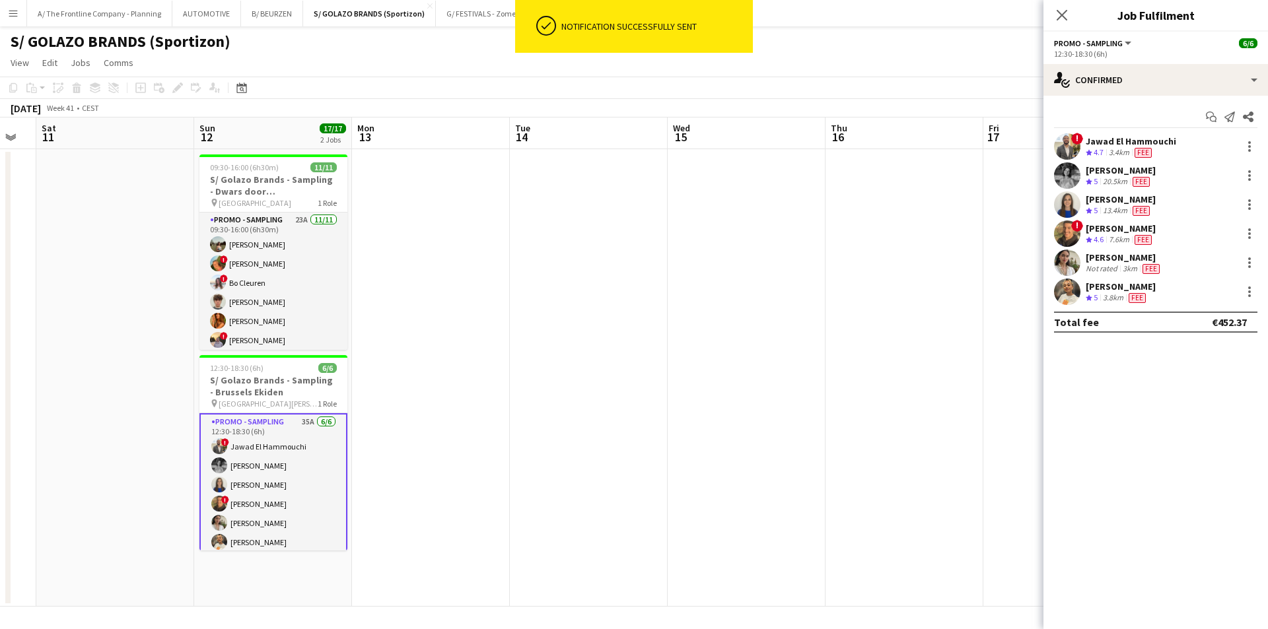
click at [949, 264] on app-date-cell at bounding box center [905, 378] width 158 height 458
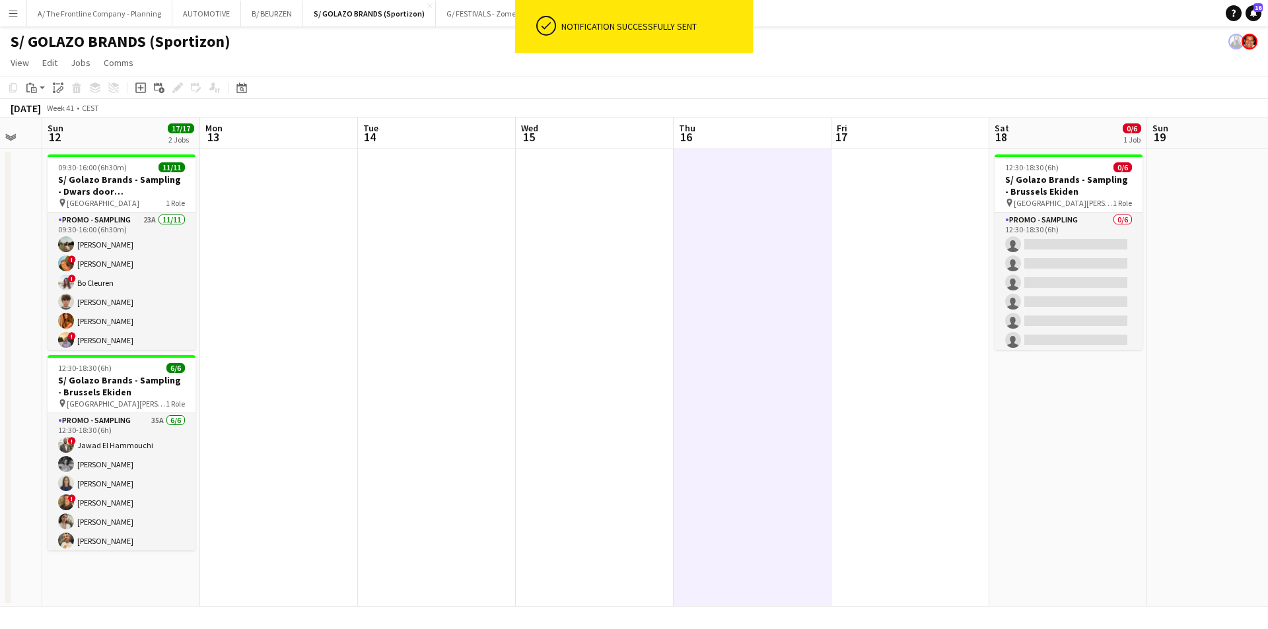
drag, startPoint x: 901, startPoint y: 266, endPoint x: 788, endPoint y: 258, distance: 113.2
click at [778, 261] on app-calendar-viewport "Thu 9 Fri 10 Sat 11 Sun 12 17/17 2 Jobs Mon 13 Tue 14 Wed 15 Thu 16 Fri 17 Sat …" at bounding box center [634, 362] width 1268 height 489
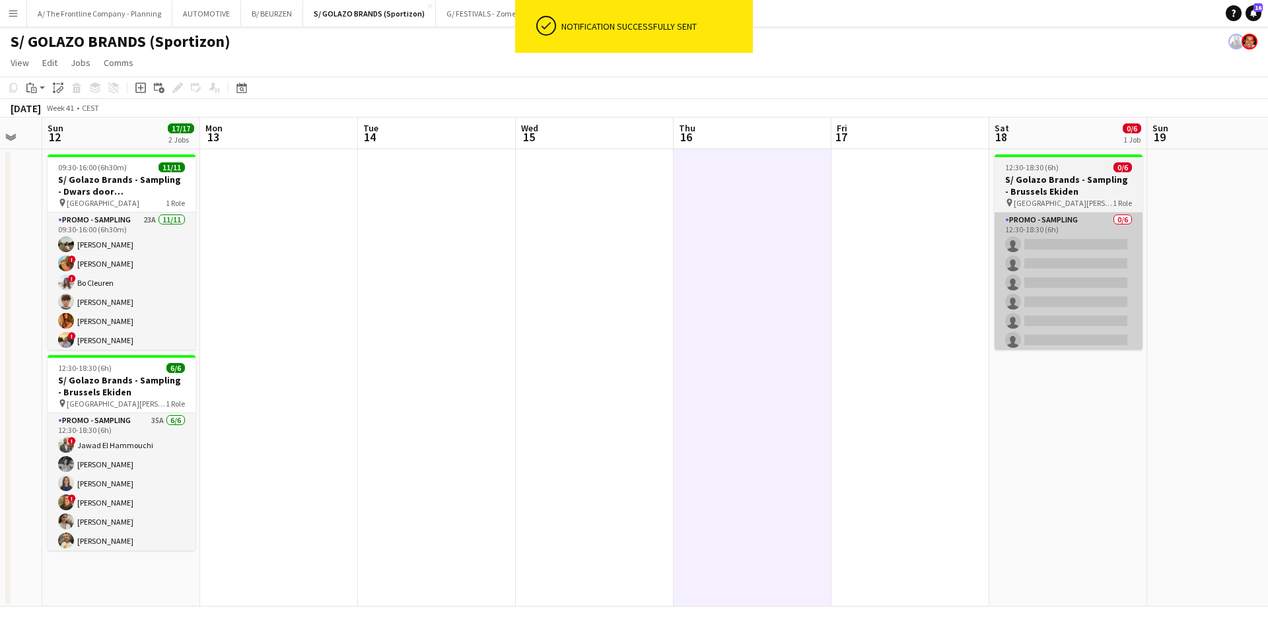
scroll to position [0, 432]
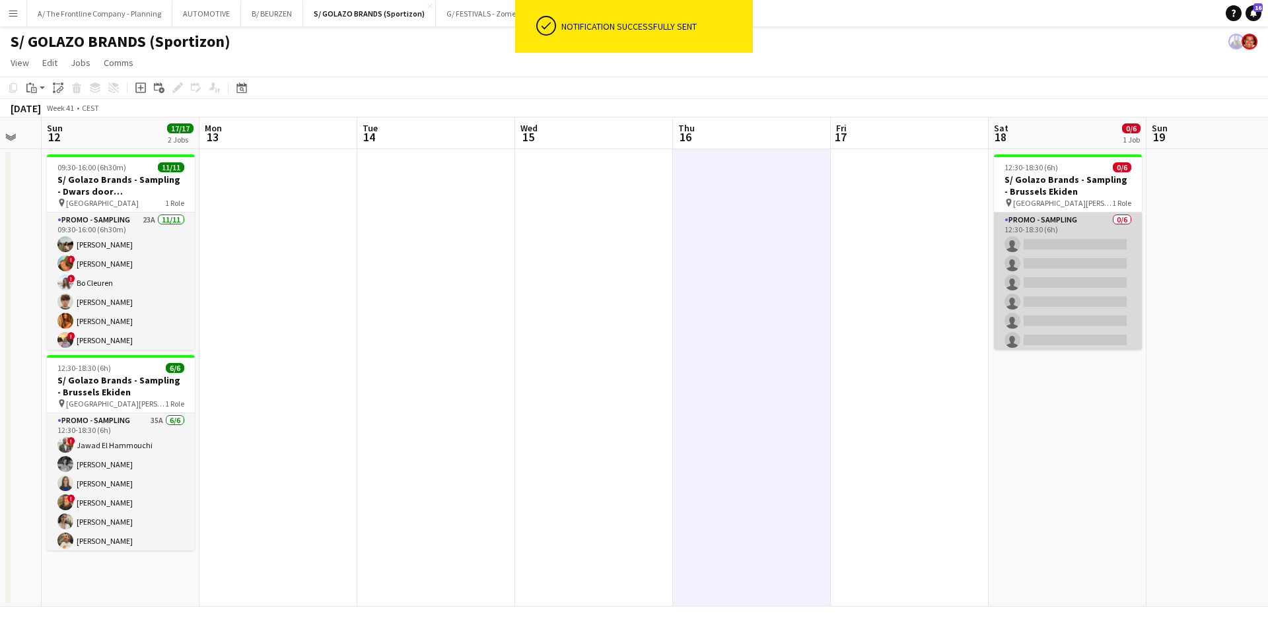
click at [1025, 250] on app-card-role "Promo - Sampling 0/6 12:30-18:30 (6h) single-neutral-actions single-neutral-act…" at bounding box center [1068, 283] width 148 height 141
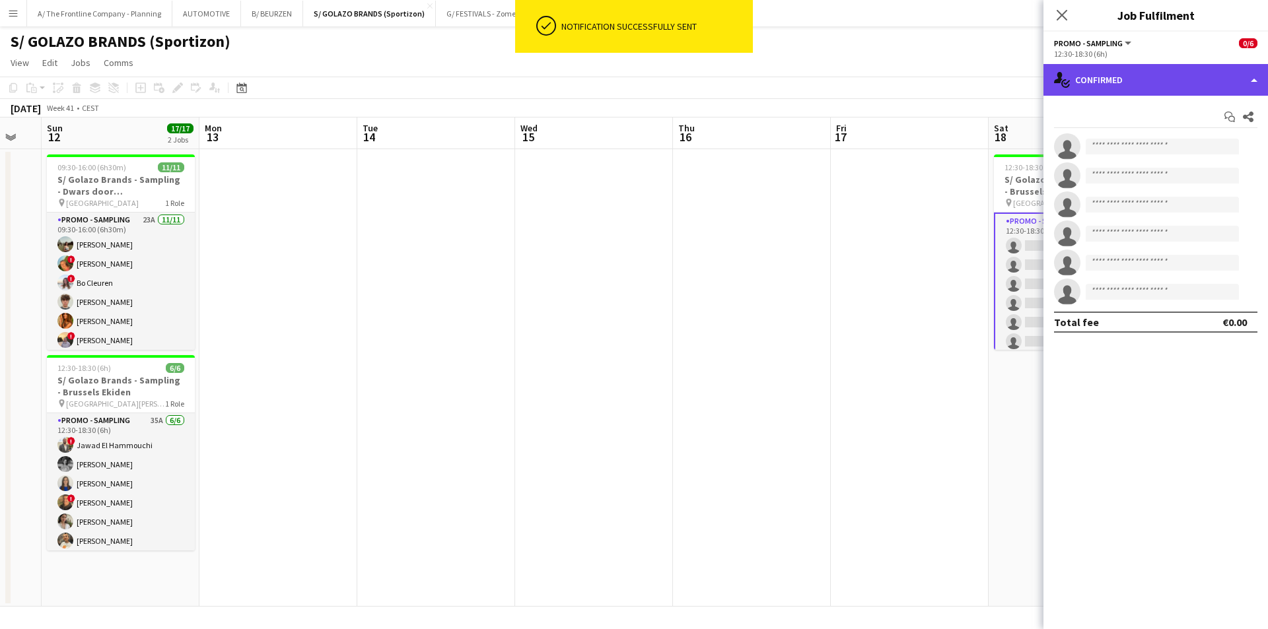
click at [1132, 78] on div "single-neutral-actions-check-2 Confirmed" at bounding box center [1156, 80] width 225 height 32
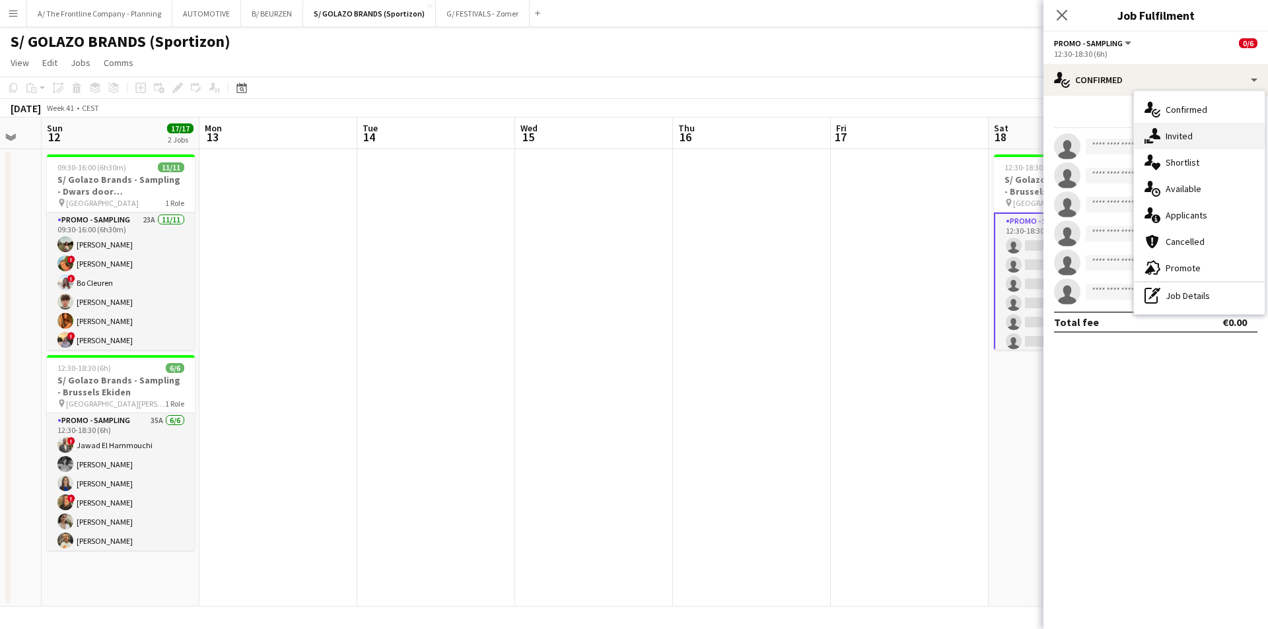
click at [1172, 143] on div "single-neutral-actions-share-1 Invited" at bounding box center [1199, 136] width 131 height 26
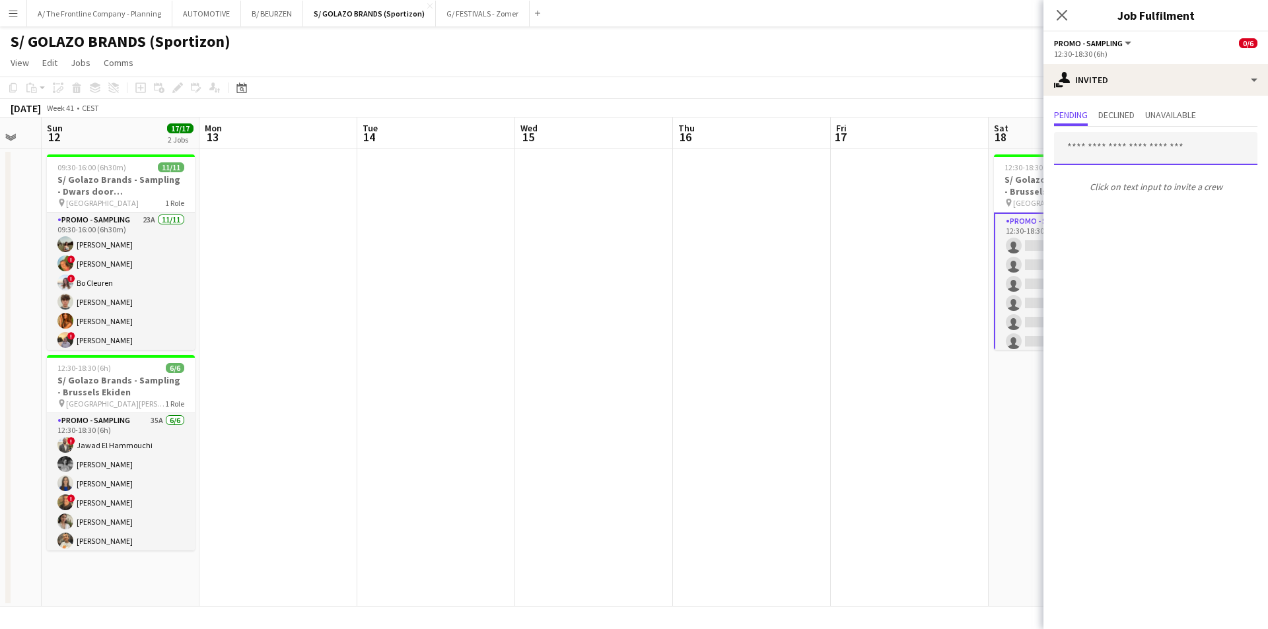
click at [1118, 155] on input "text" at bounding box center [1155, 148] width 203 height 33
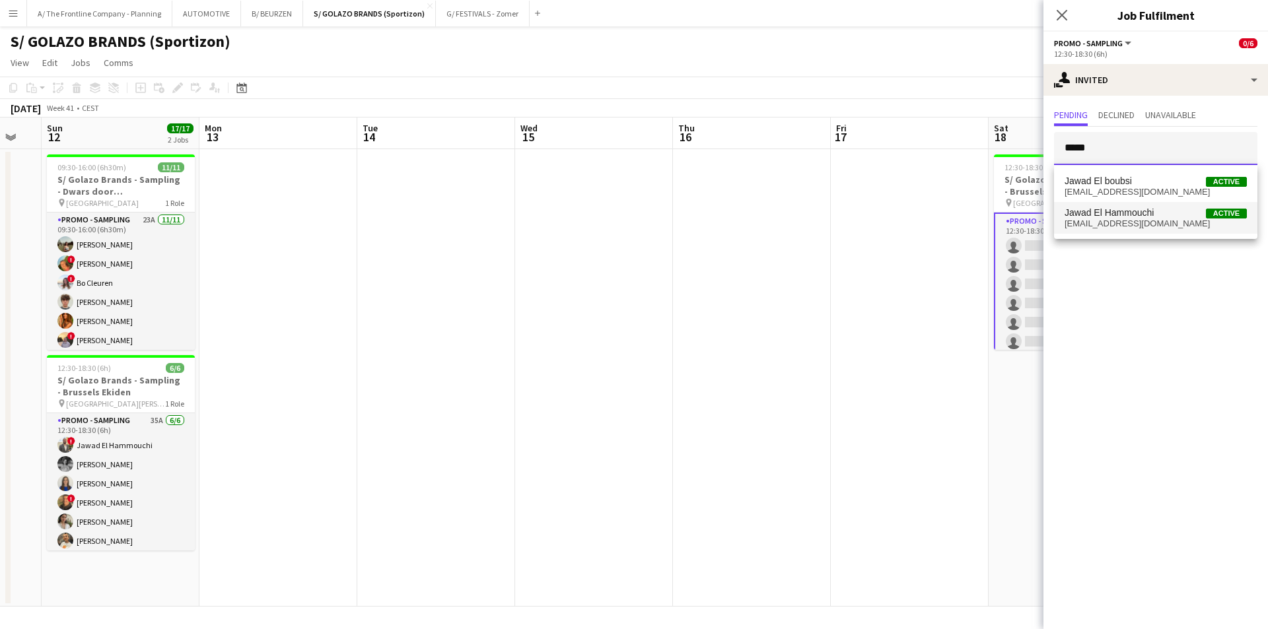
type input "*****"
click at [1105, 216] on span "Jawad El Hammouchi" at bounding box center [1109, 212] width 89 height 11
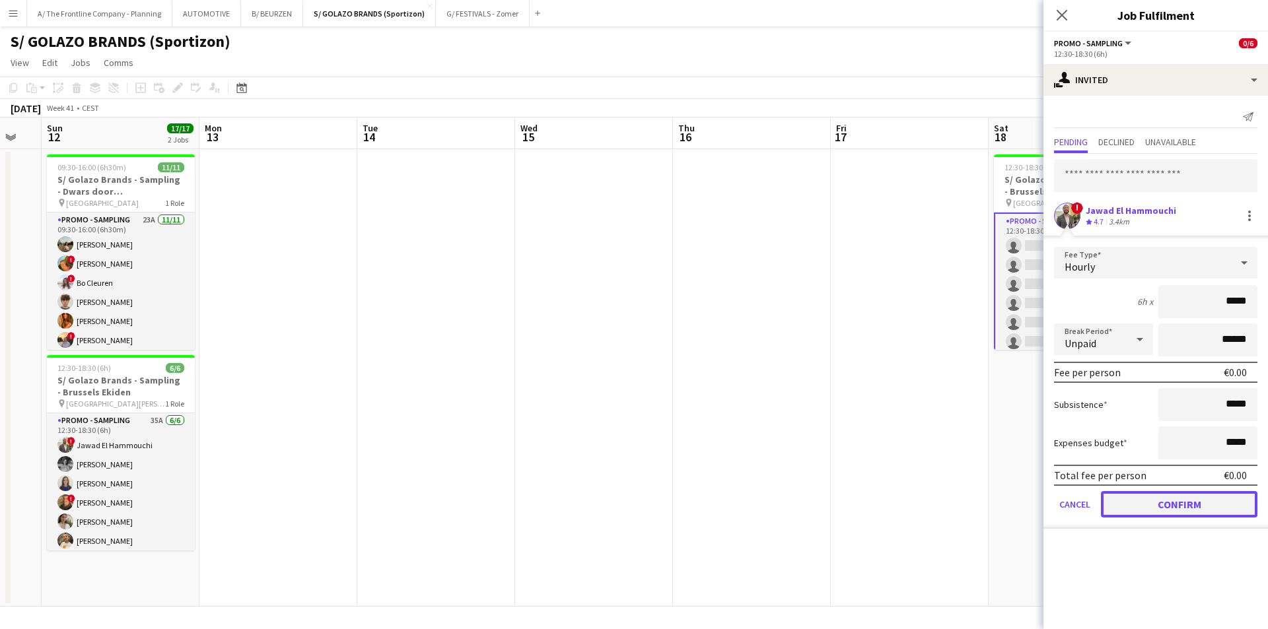
click at [1168, 505] on button "Confirm" at bounding box center [1179, 504] width 157 height 26
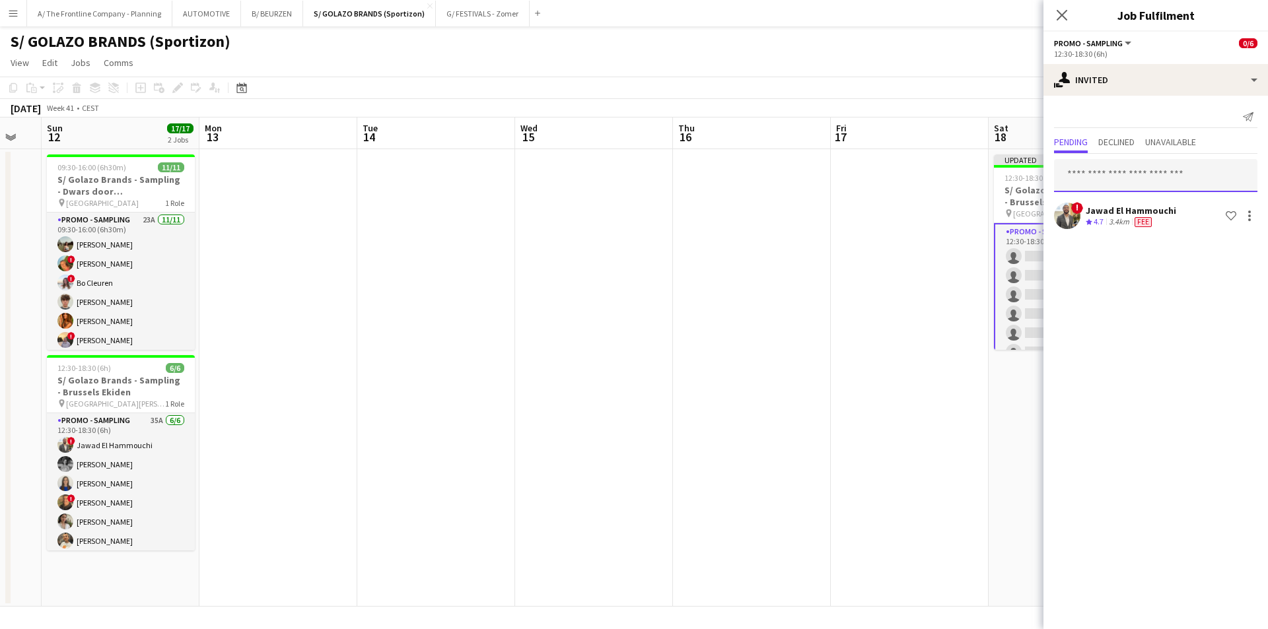
click at [1108, 174] on input "text" at bounding box center [1155, 175] width 203 height 33
click at [1130, 178] on input "*********" at bounding box center [1155, 175] width 203 height 33
type input "**********"
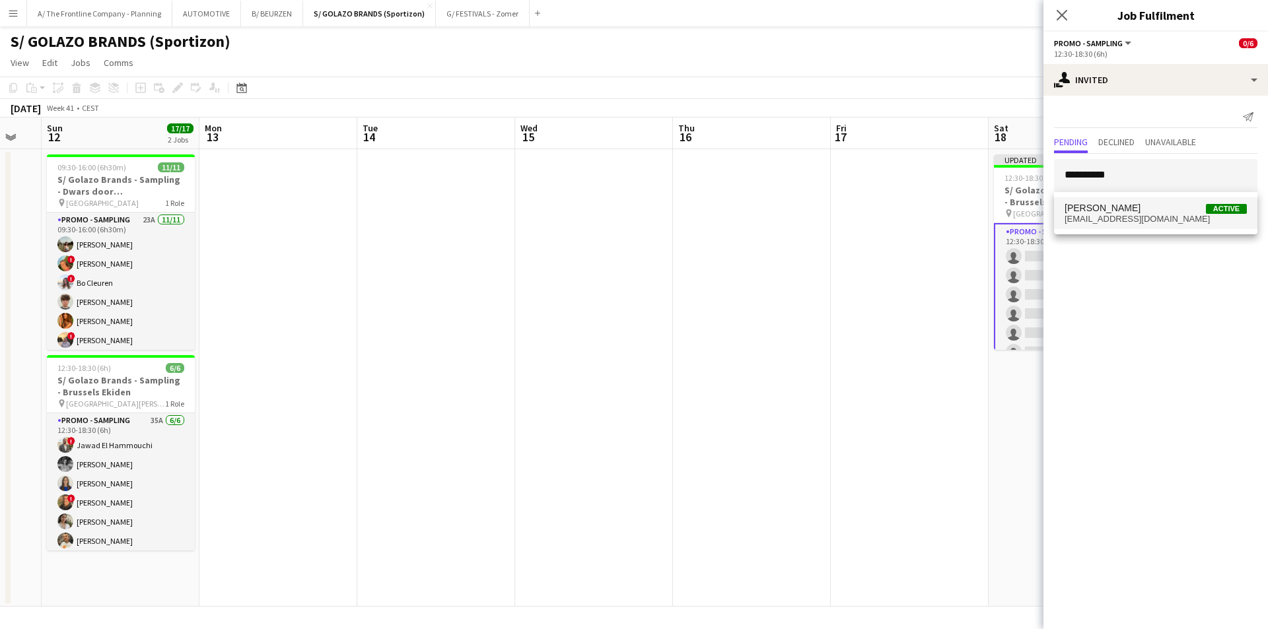
click at [1103, 209] on span "[PERSON_NAME]" at bounding box center [1103, 208] width 76 height 11
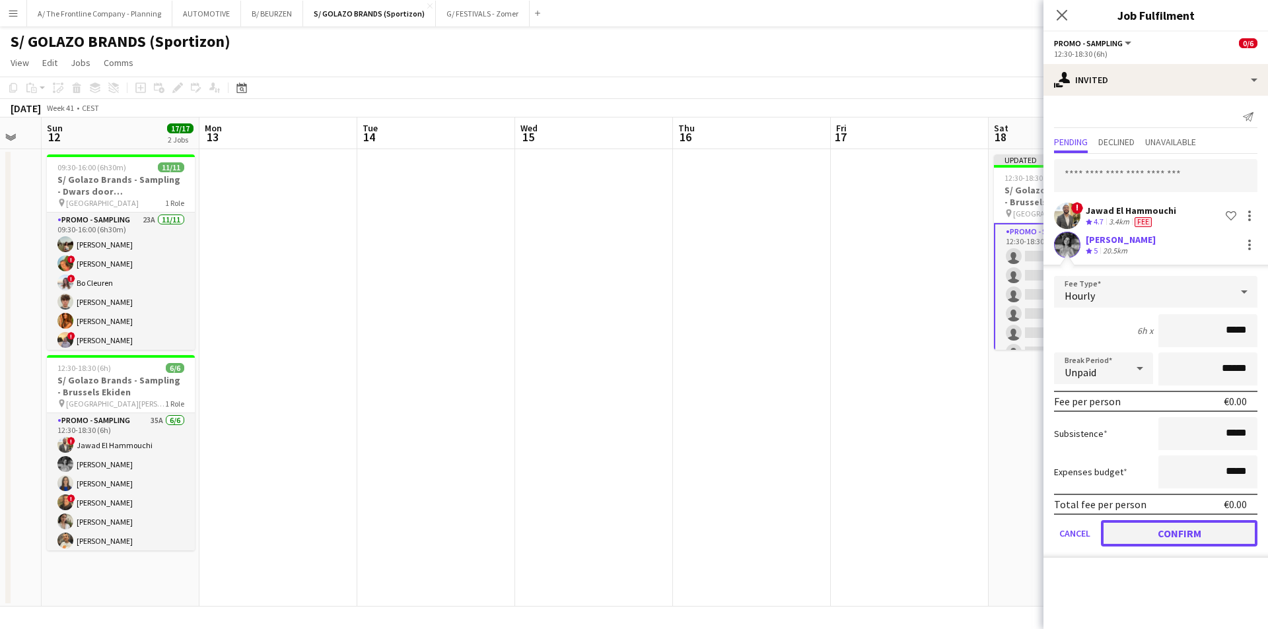
click at [1196, 538] on button "Confirm" at bounding box center [1179, 533] width 157 height 26
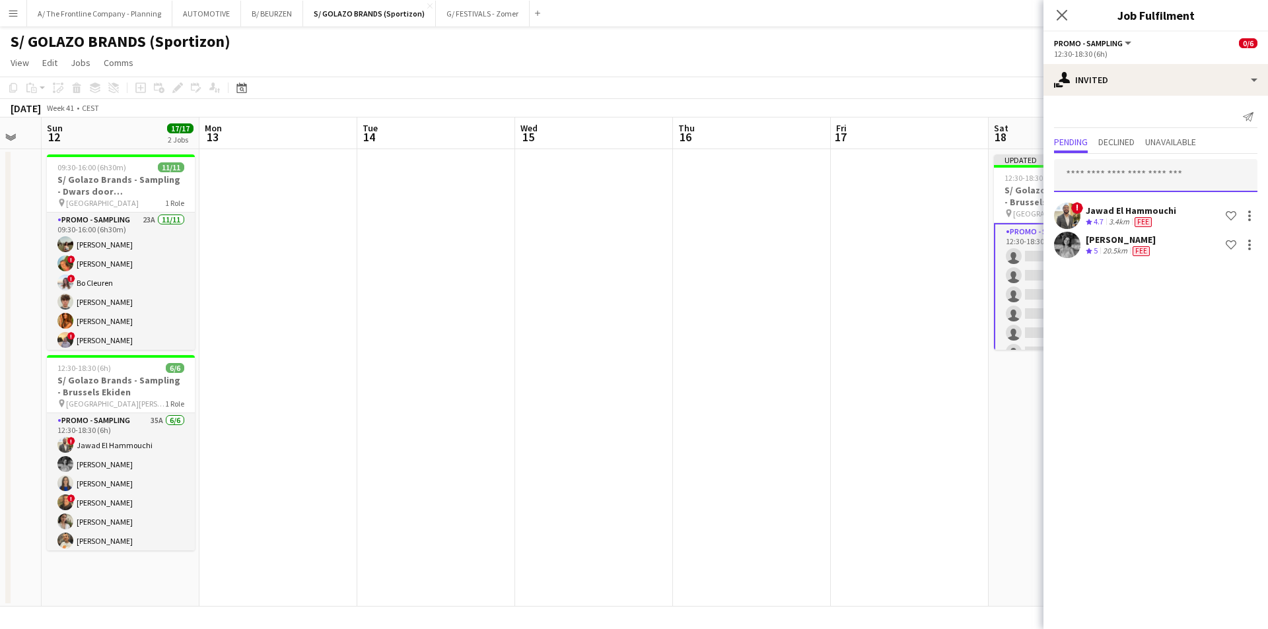
click at [1116, 178] on input "text" at bounding box center [1155, 175] width 203 height 33
type input "**********"
click at [1114, 211] on span "[PERSON_NAME]" at bounding box center [1103, 208] width 76 height 11
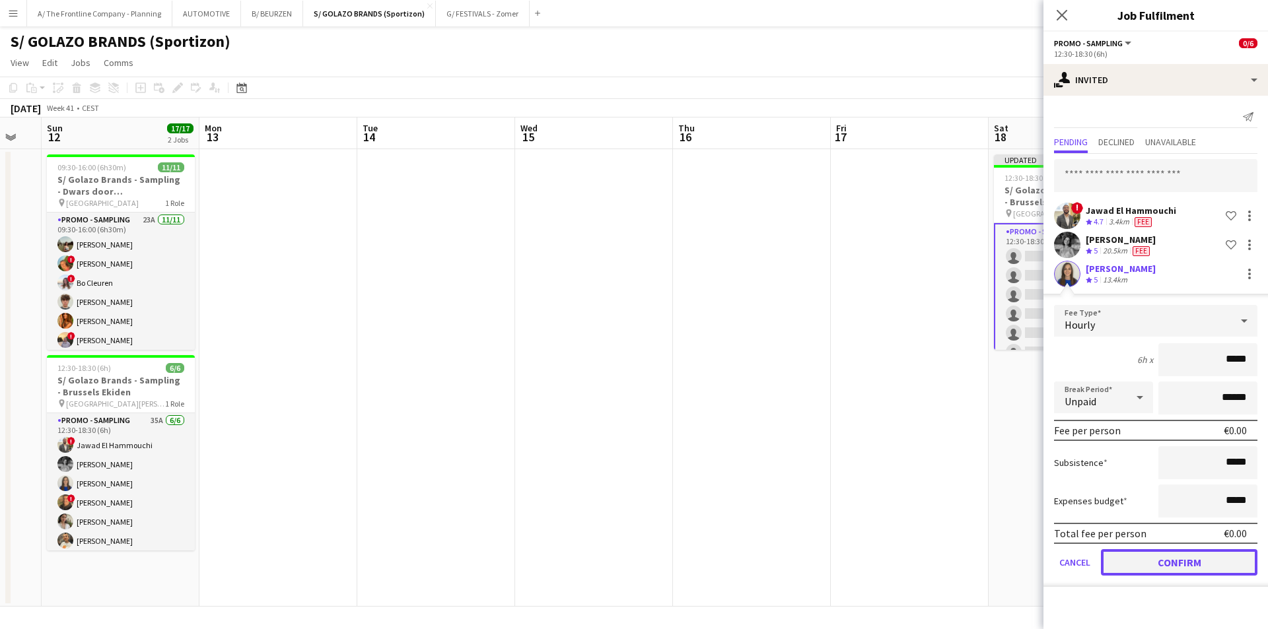
click at [1164, 556] on button "Confirm" at bounding box center [1179, 563] width 157 height 26
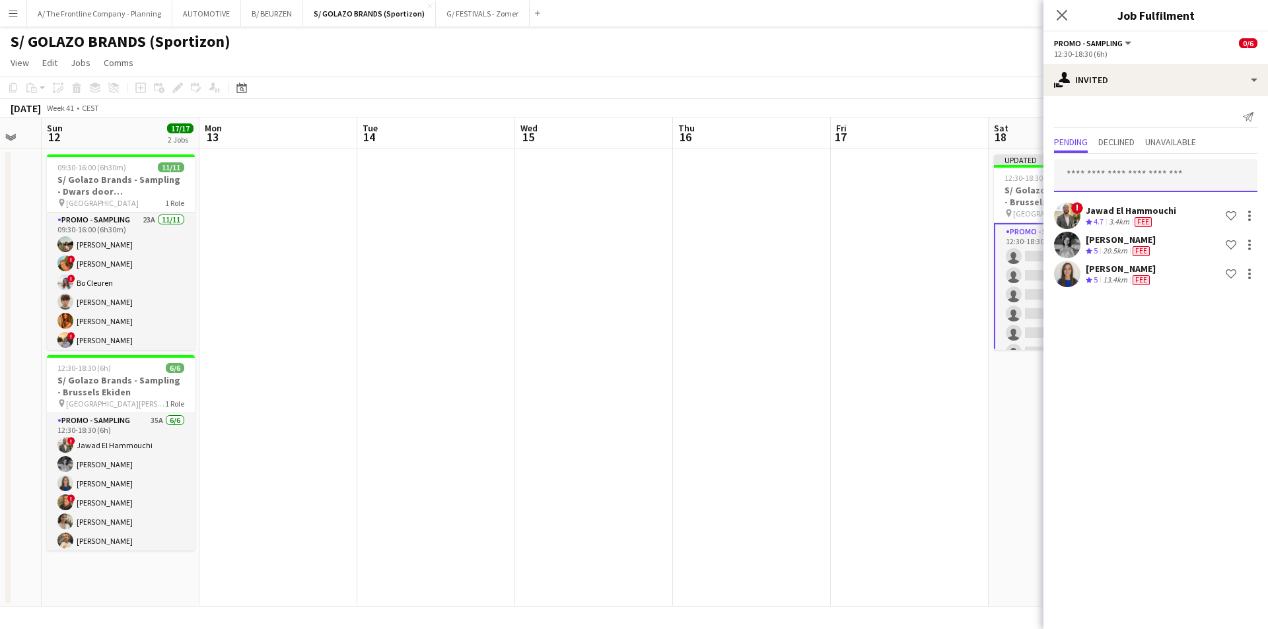
click at [1133, 178] on input "text" at bounding box center [1155, 175] width 203 height 33
type input "*********"
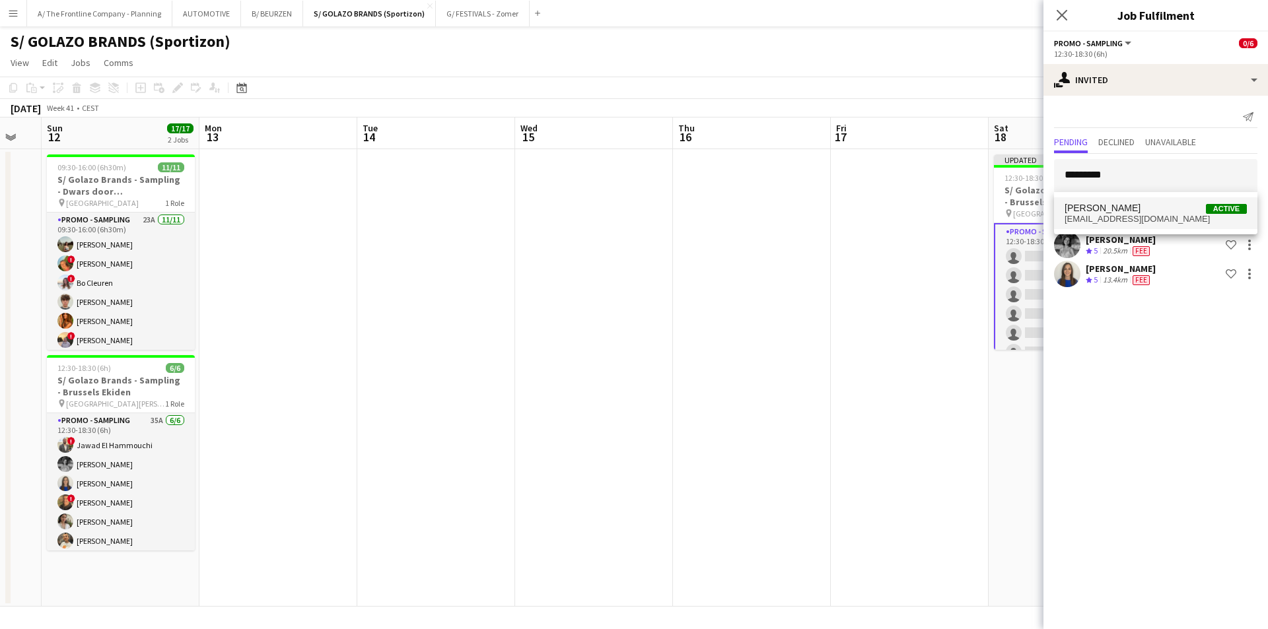
click at [1119, 223] on span "[EMAIL_ADDRESS][DOMAIN_NAME]" at bounding box center [1156, 219] width 182 height 11
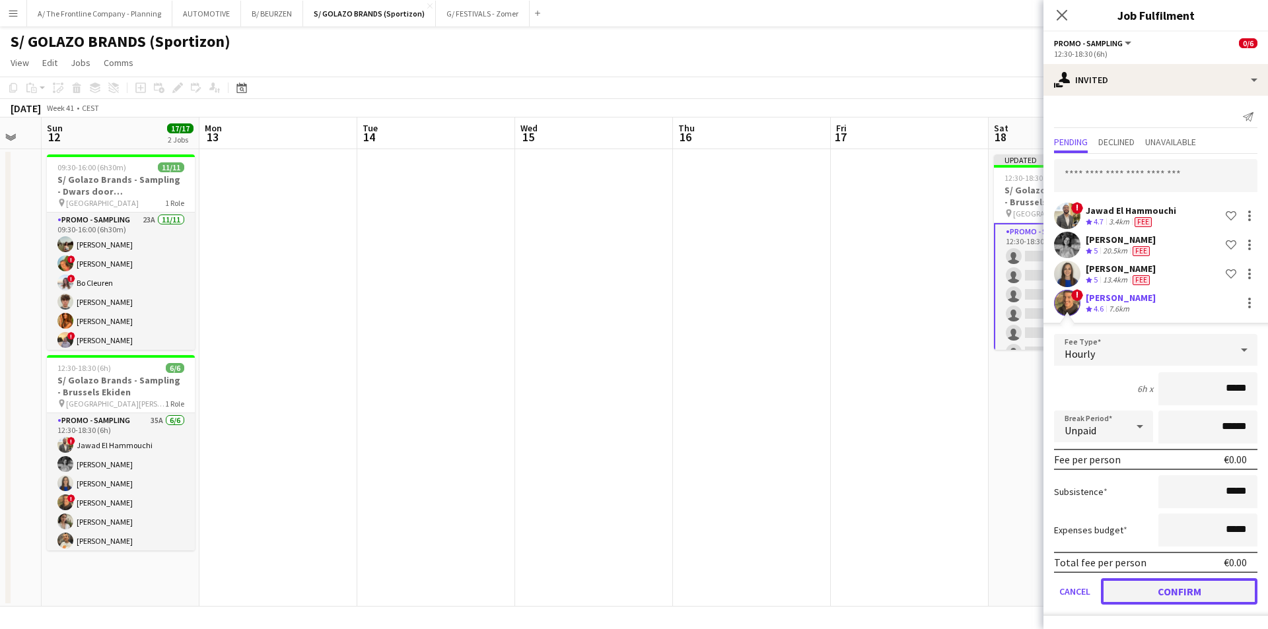
click at [1170, 594] on button "Confirm" at bounding box center [1179, 592] width 157 height 26
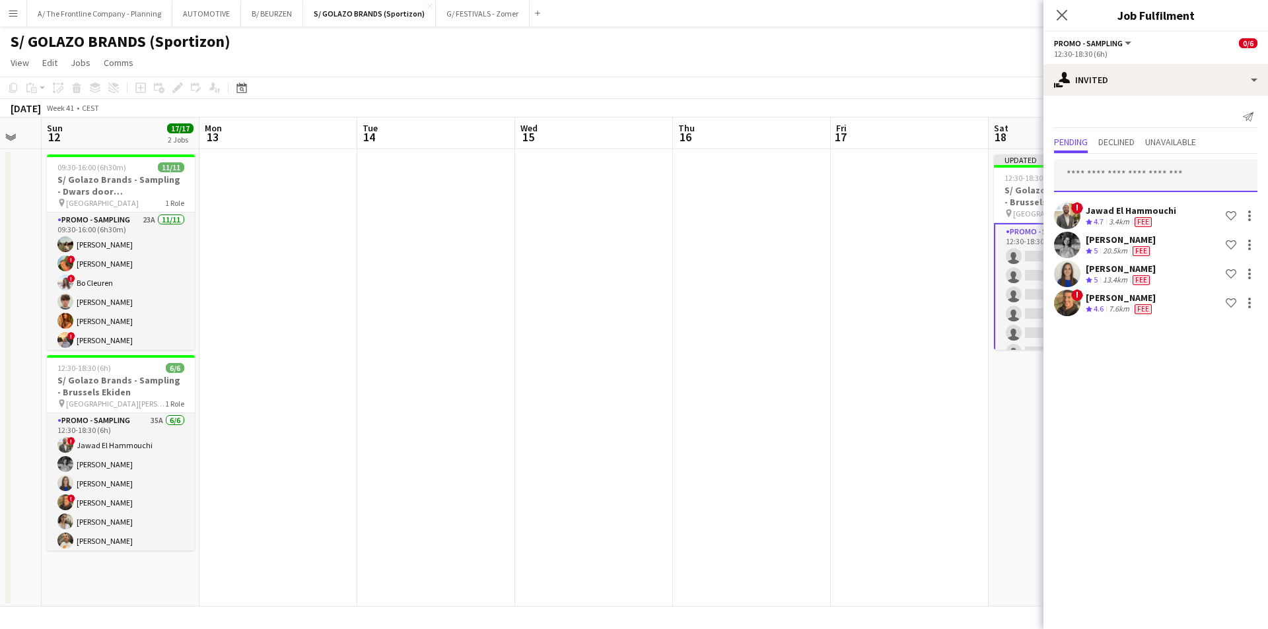
click at [1117, 177] on input "text" at bounding box center [1155, 175] width 203 height 33
click at [1078, 176] on input "**********" at bounding box center [1155, 175] width 203 height 33
click at [1145, 177] on input "**********" at bounding box center [1155, 175] width 203 height 33
type input "**********"
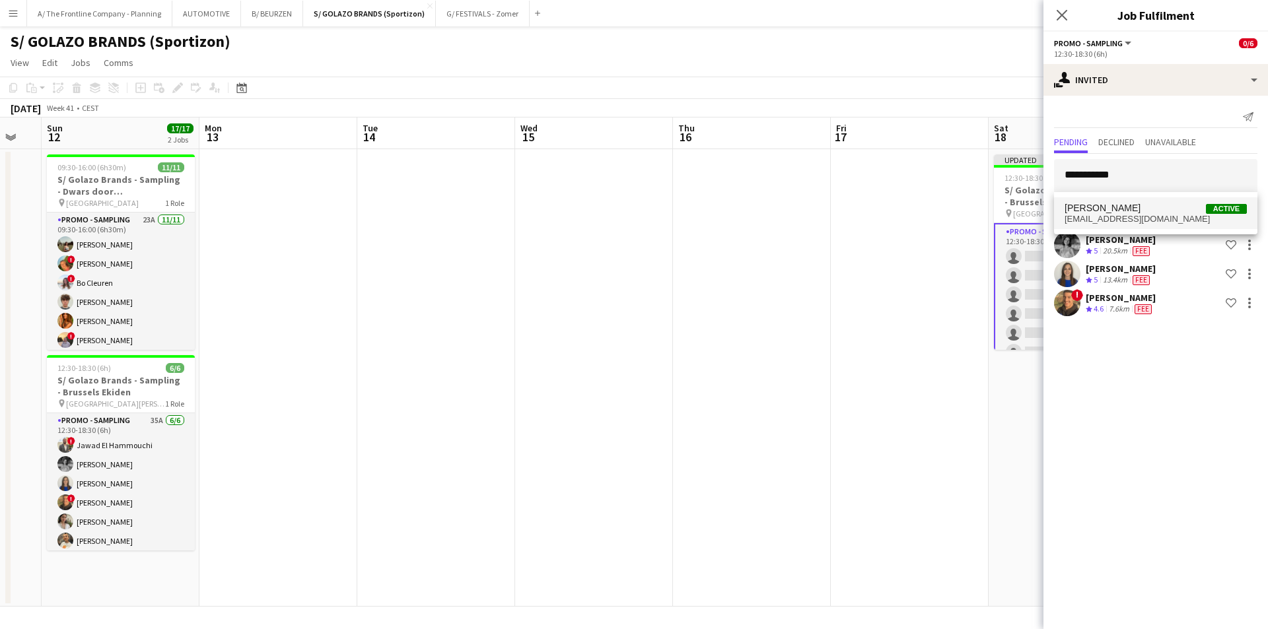
click at [1131, 211] on span "[PERSON_NAME] Active" at bounding box center [1156, 208] width 182 height 11
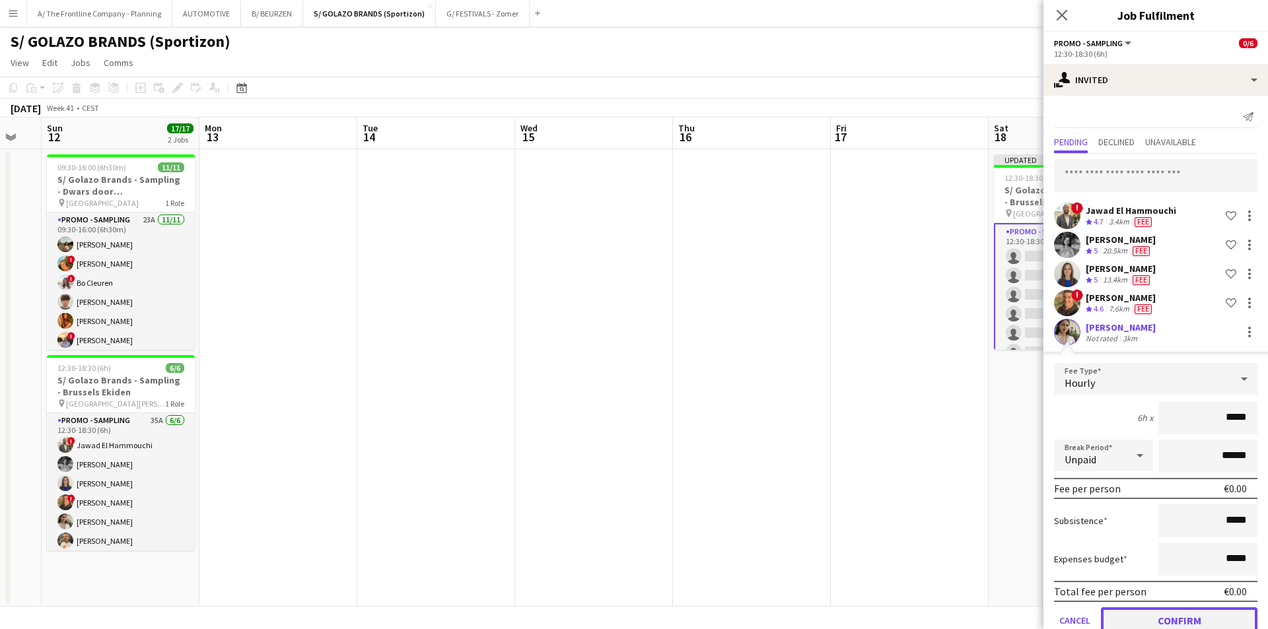
click at [1178, 618] on button "Confirm" at bounding box center [1179, 621] width 157 height 26
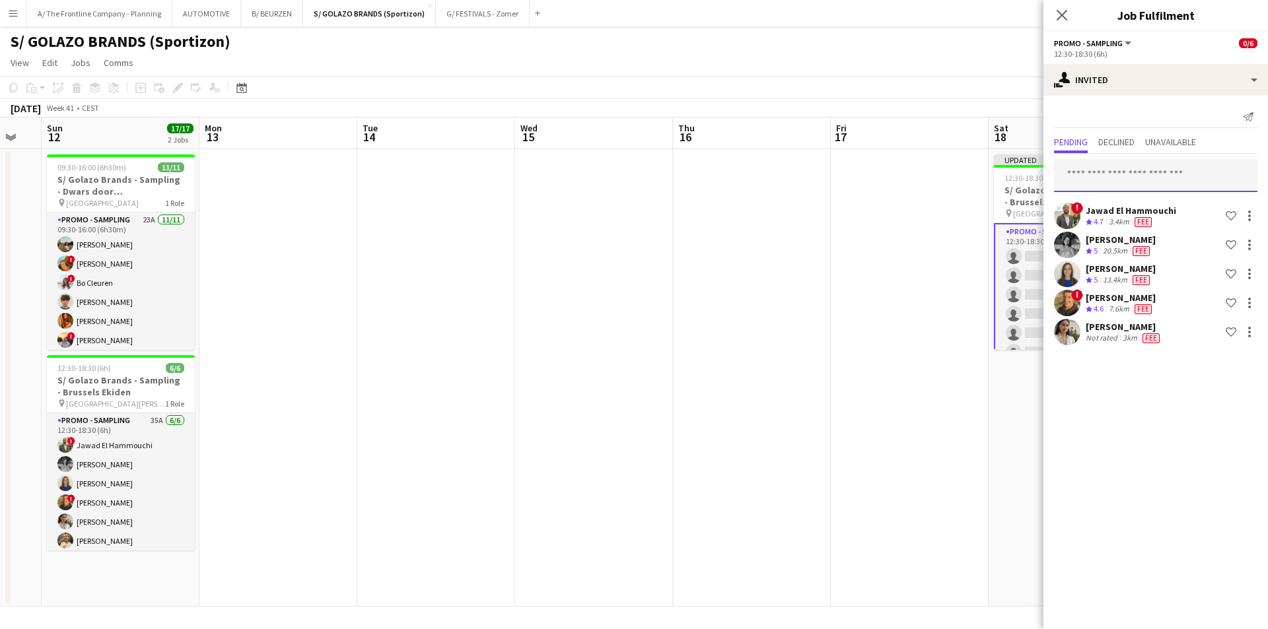
click at [1111, 176] on input "text" at bounding box center [1155, 175] width 203 height 33
type input "*********"
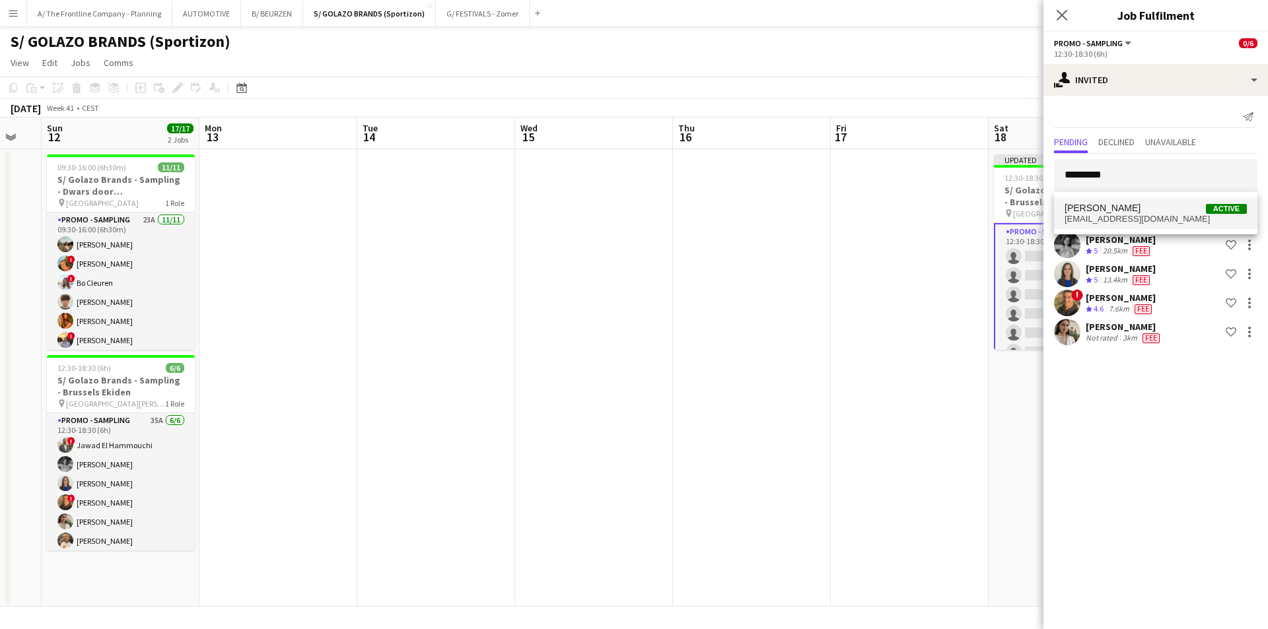
click at [1105, 218] on span "[EMAIL_ADDRESS][DOMAIN_NAME]" at bounding box center [1156, 219] width 182 height 11
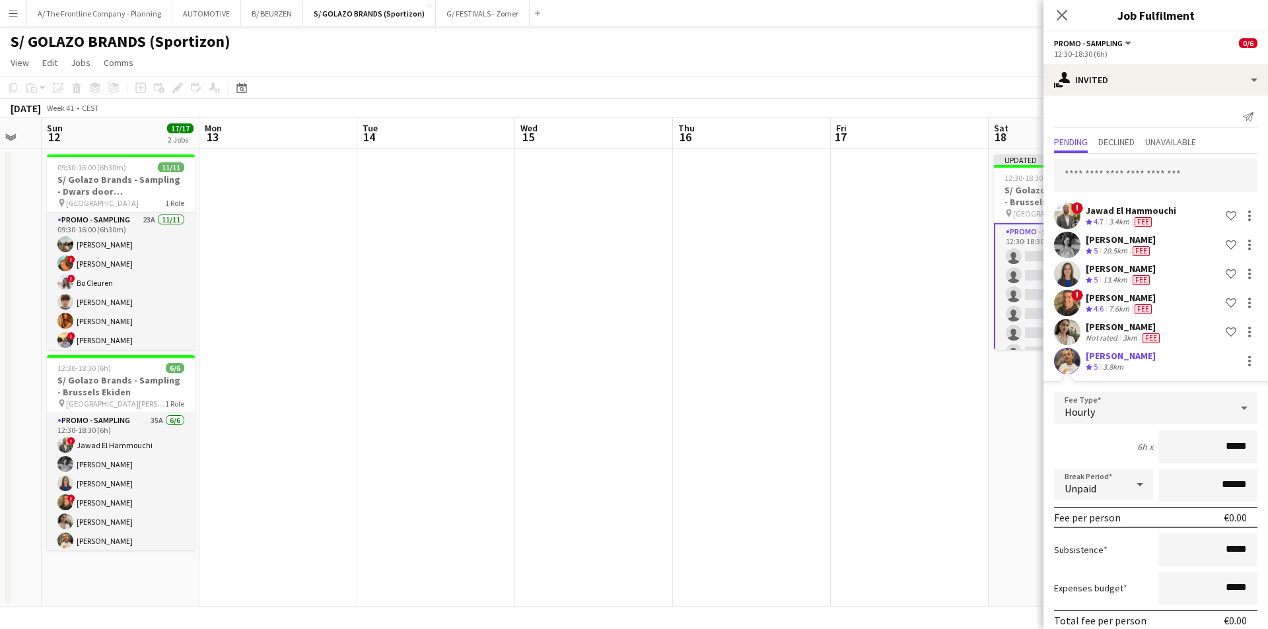
scroll to position [58, 0]
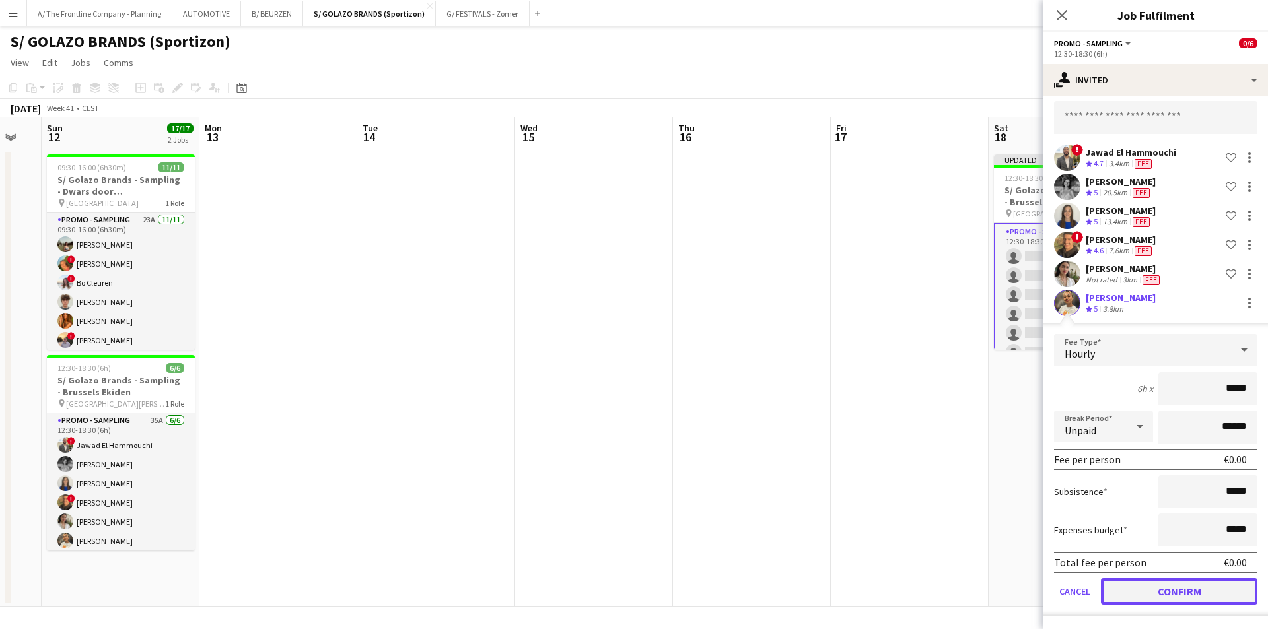
click at [1153, 603] on button "Confirm" at bounding box center [1179, 592] width 157 height 26
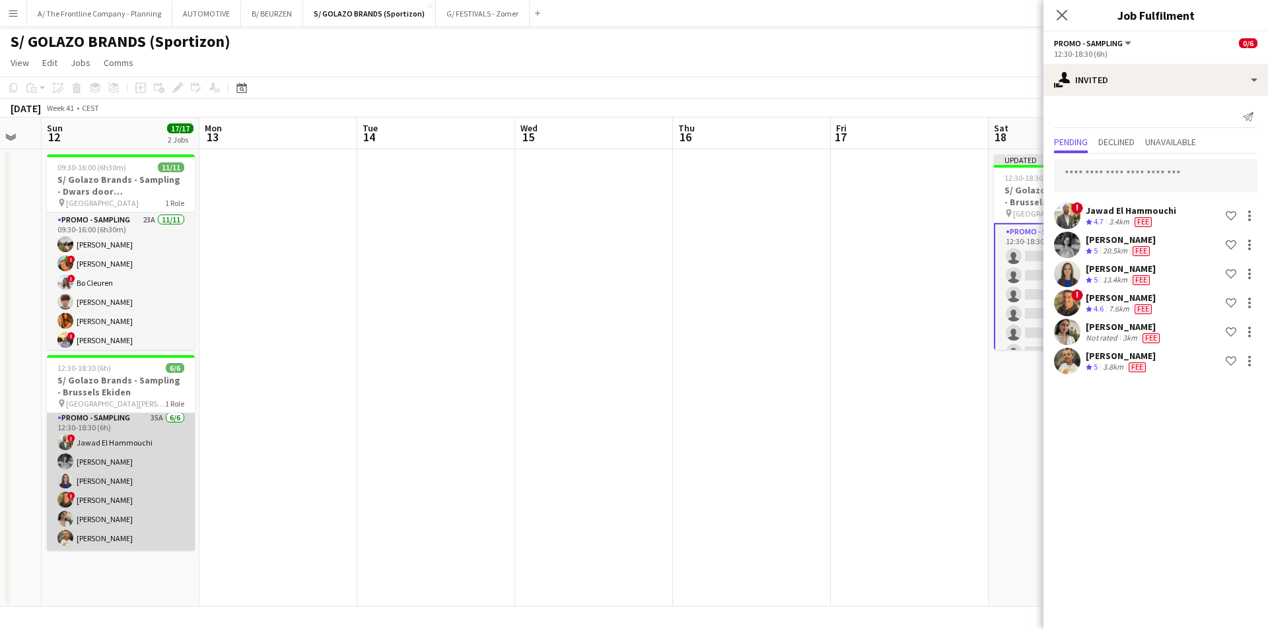
scroll to position [3, 0]
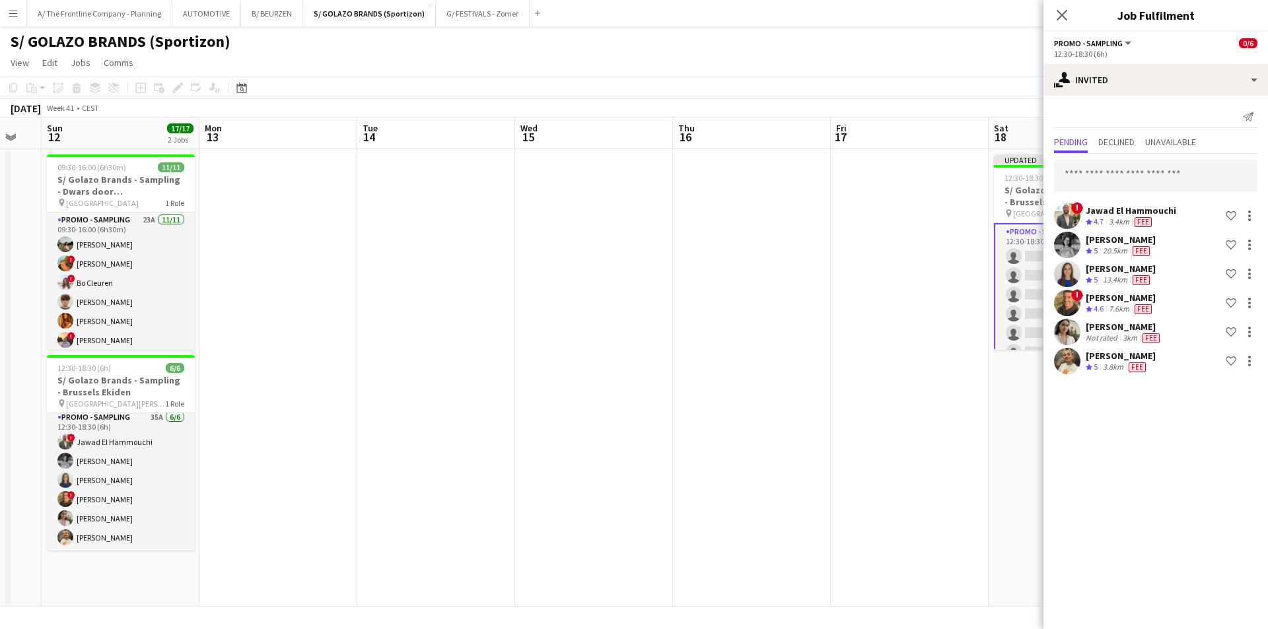
drag, startPoint x: 1075, startPoint y: 439, endPoint x: 987, endPoint y: 415, distance: 91.0
click at [1073, 437] on mat-expansion-panel "user-plus Invited Send notification Pending Declined Unavailable ! Jawad El Ham…" at bounding box center [1156, 363] width 225 height 534
drag, startPoint x: 985, startPoint y: 415, endPoint x: 993, endPoint y: 397, distance: 20.1
click at [985, 414] on app-date-cell at bounding box center [910, 378] width 158 height 458
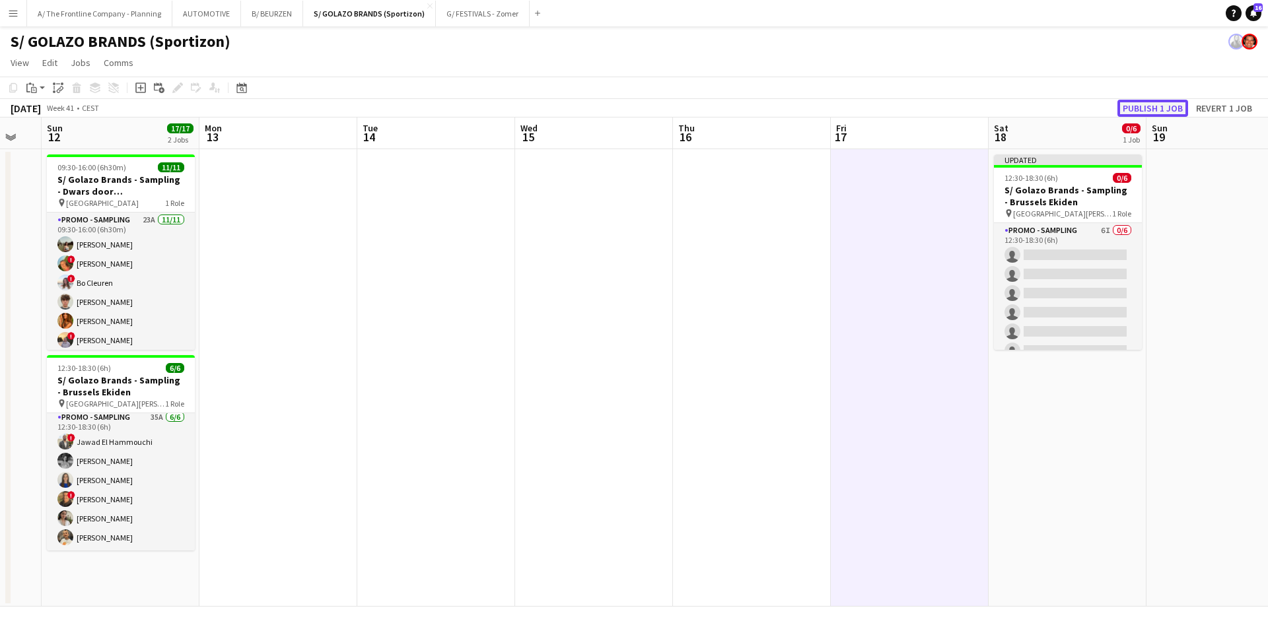
click at [1139, 106] on button "Publish 1 job" at bounding box center [1153, 108] width 71 height 17
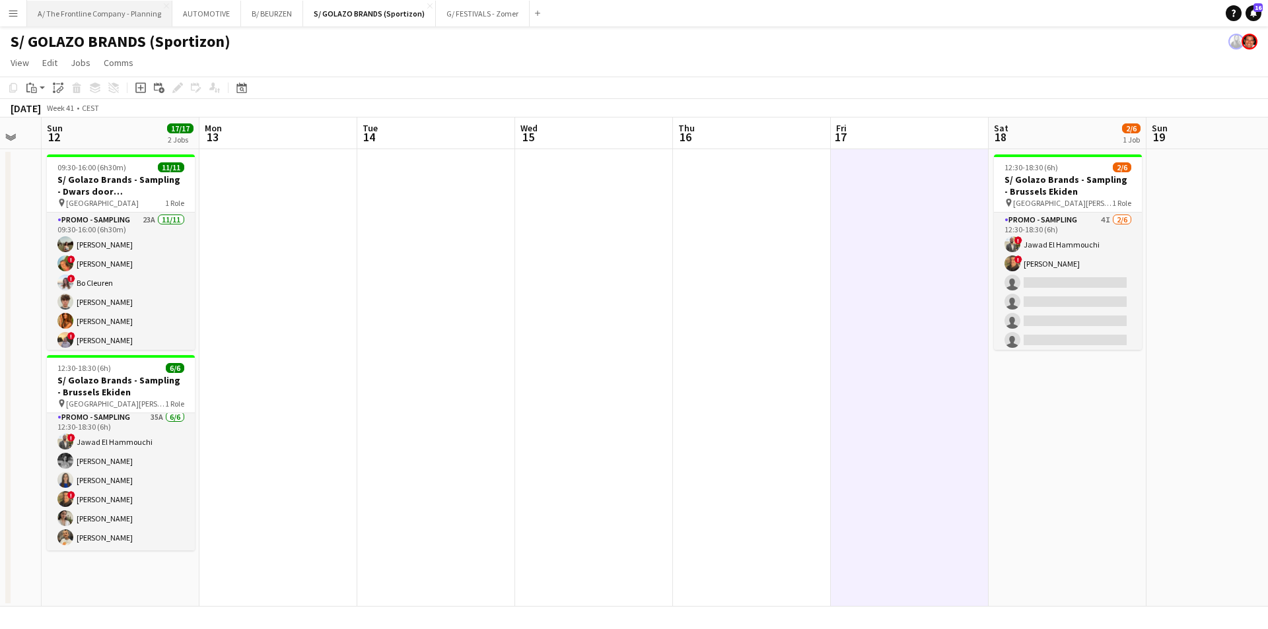
click at [126, 17] on button "A/ The Frontline Company - Planning Close" at bounding box center [99, 14] width 145 height 26
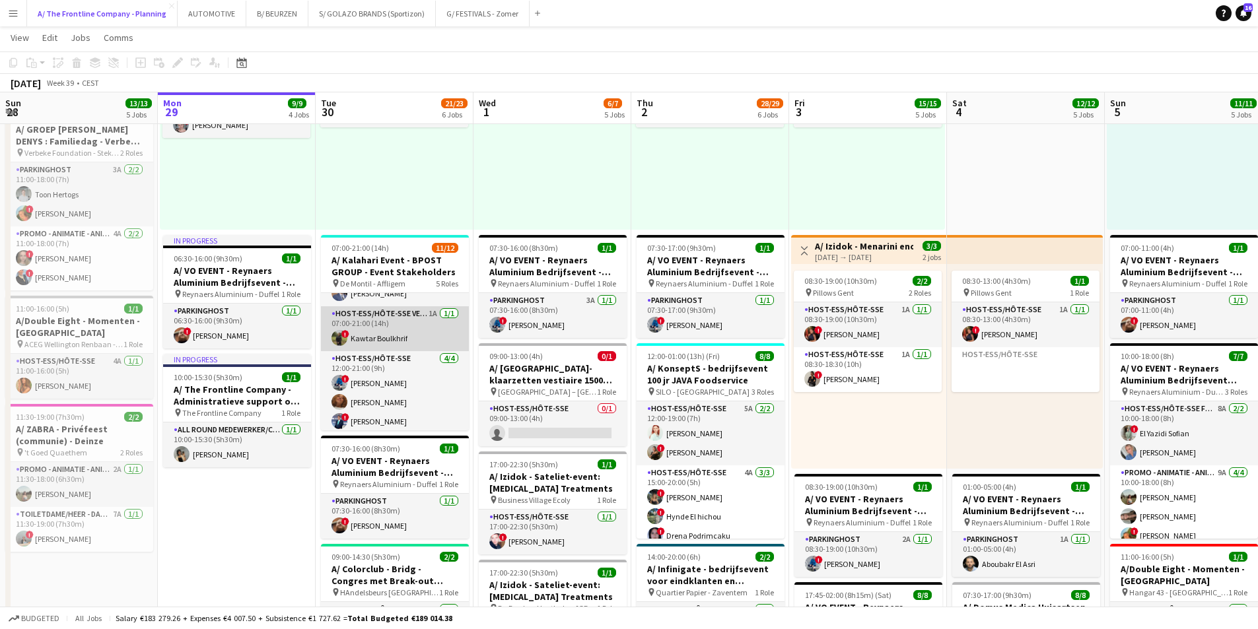
scroll to position [132, 0]
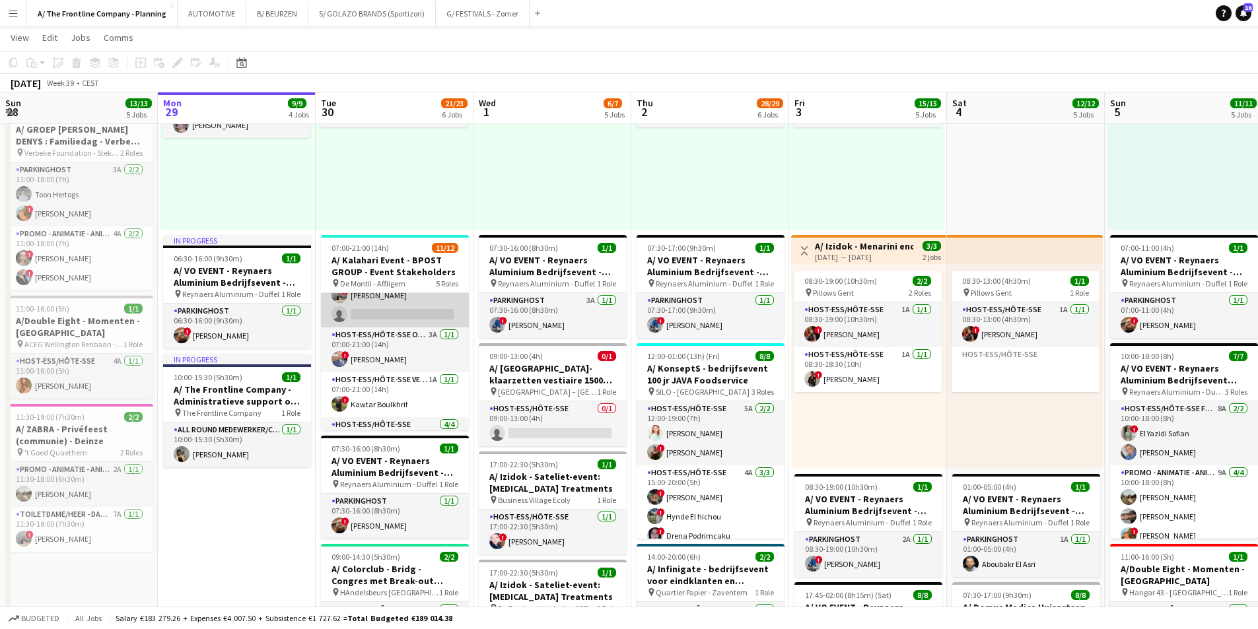
click at [382, 311] on app-card-role "Host-ess/Hôte-sse Vestiaire 5A [DATE] 07:00-11:00 (4h) ! [PERSON_NAME] ! [PERSO…" at bounding box center [395, 285] width 148 height 83
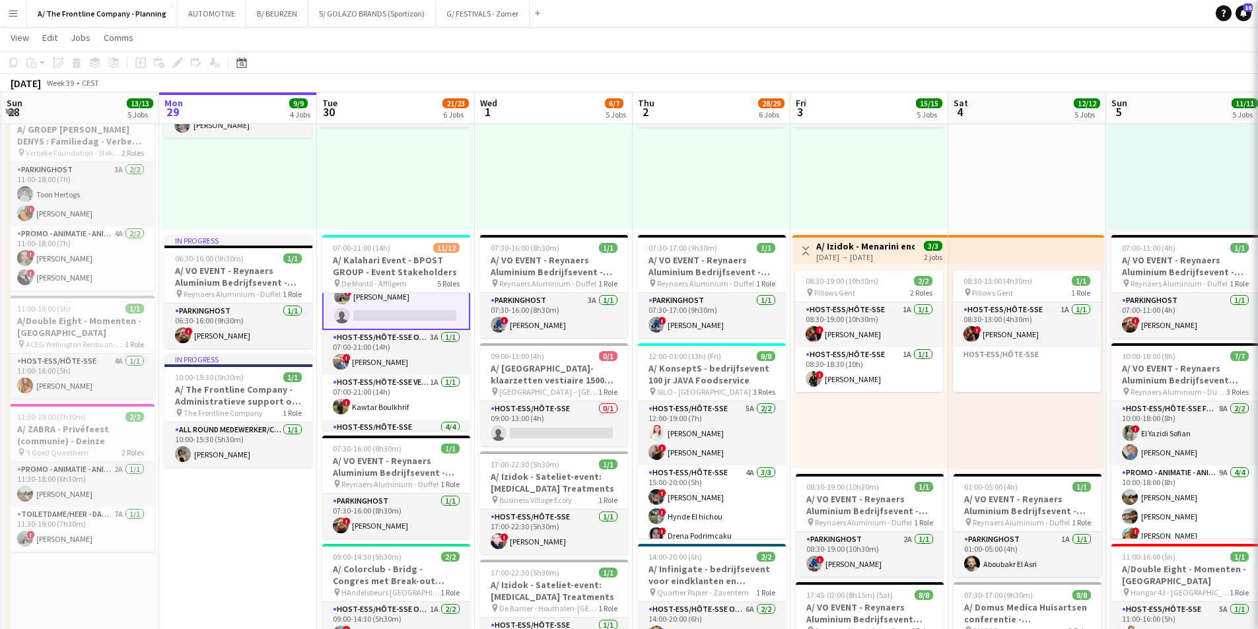
scroll to position [133, 0]
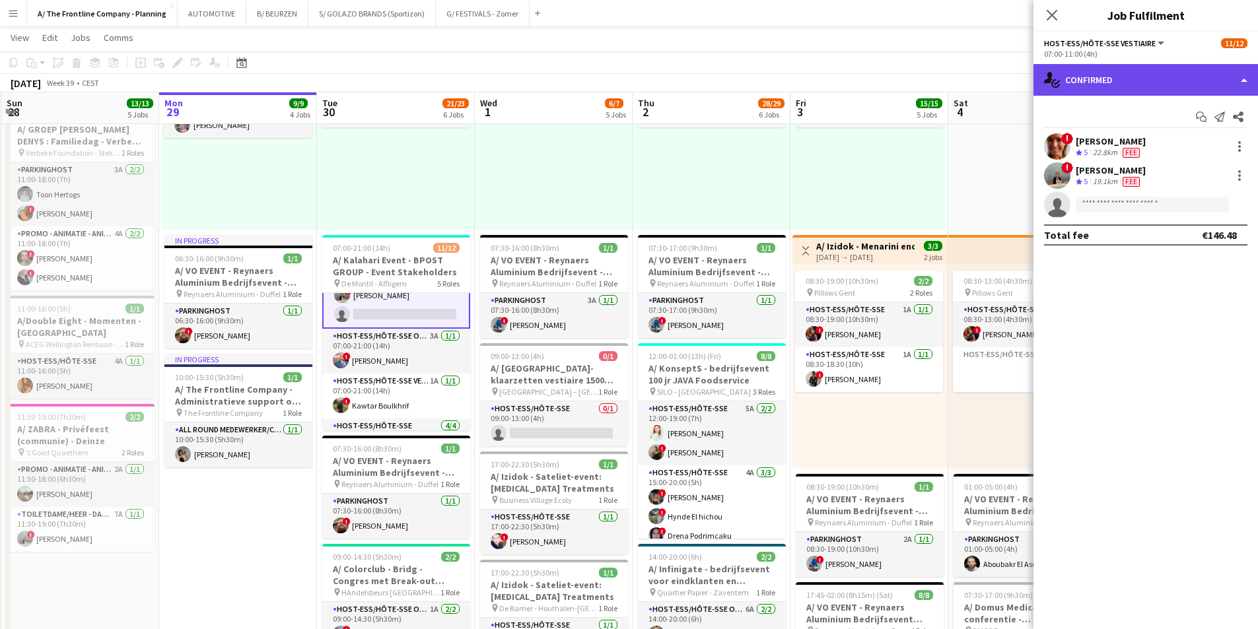
click at [1160, 87] on div "single-neutral-actions-check-2 Confirmed" at bounding box center [1146, 80] width 225 height 32
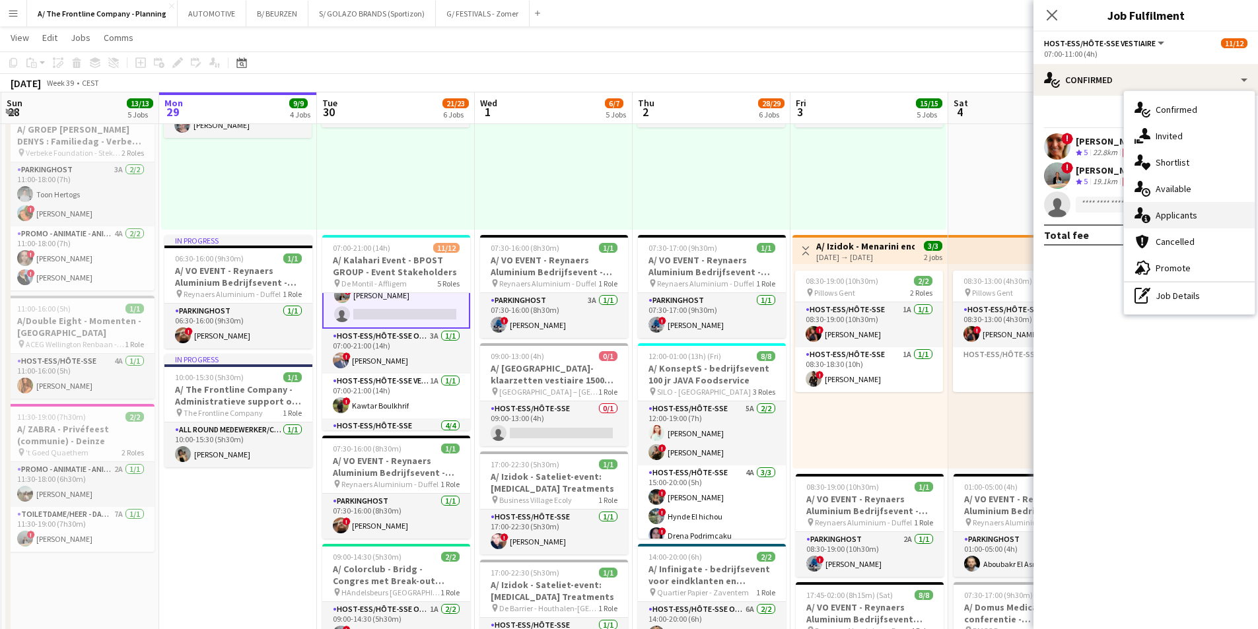
click at [1170, 213] on span "Applicants" at bounding box center [1177, 215] width 42 height 12
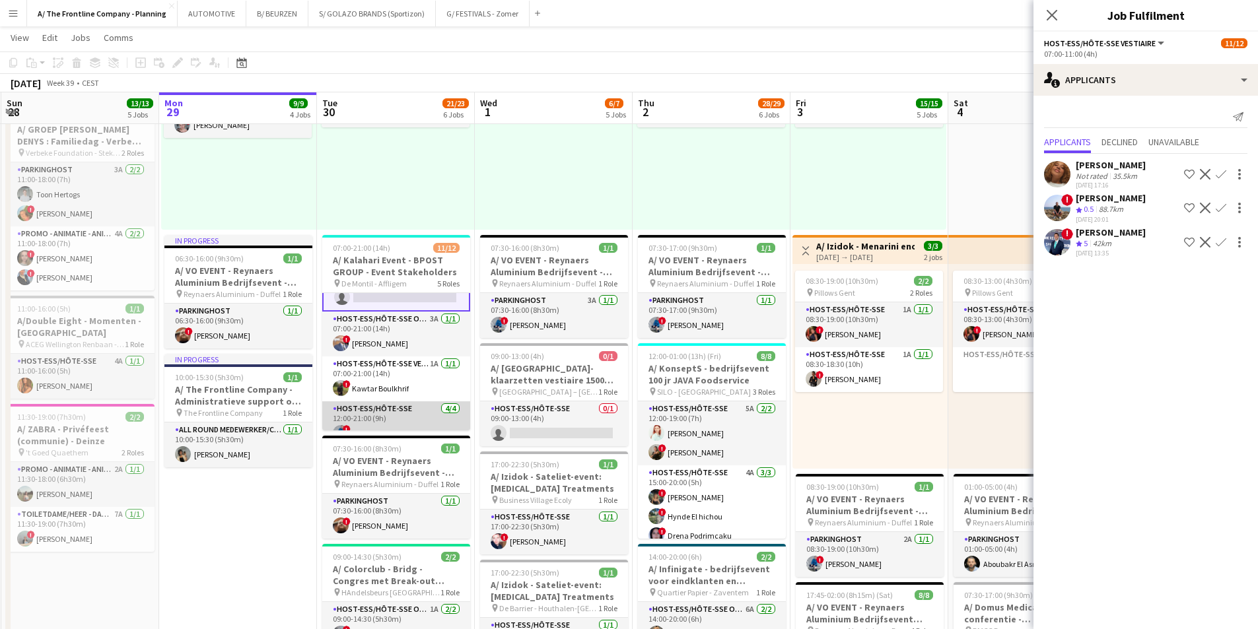
scroll to position [224, 0]
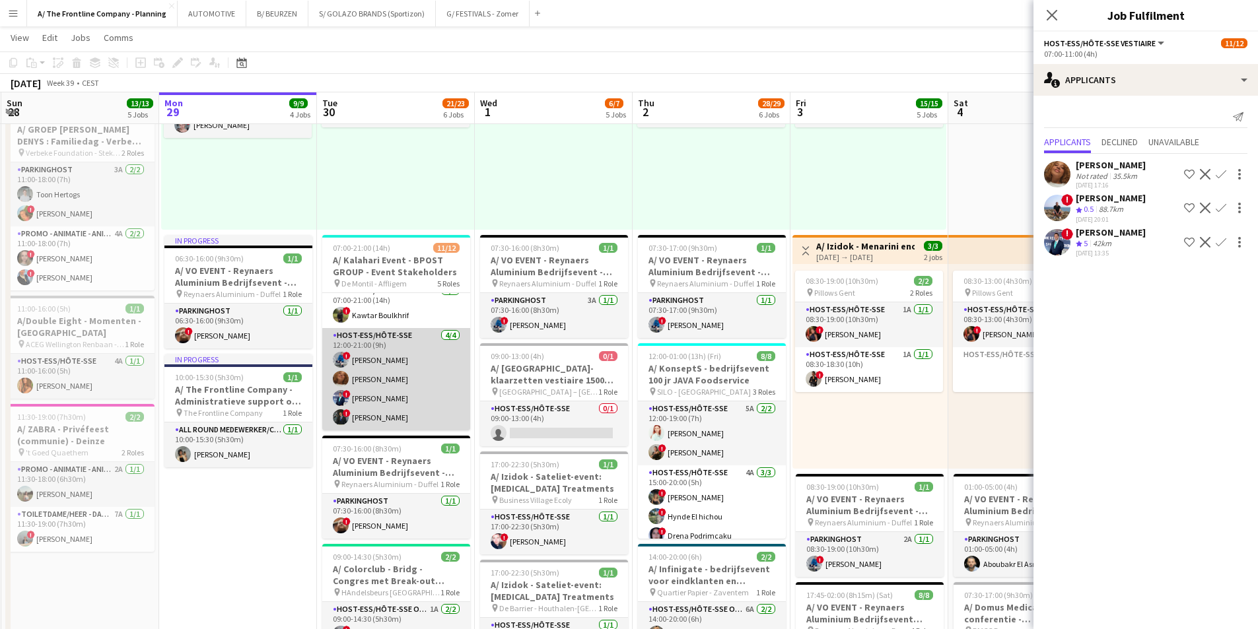
click at [400, 355] on app-card-role "Host-ess/Hôte-sse [DATE] 12:00-21:00 (9h) ! [PERSON_NAME] [PERSON_NAME] ! [PERS…" at bounding box center [396, 379] width 148 height 102
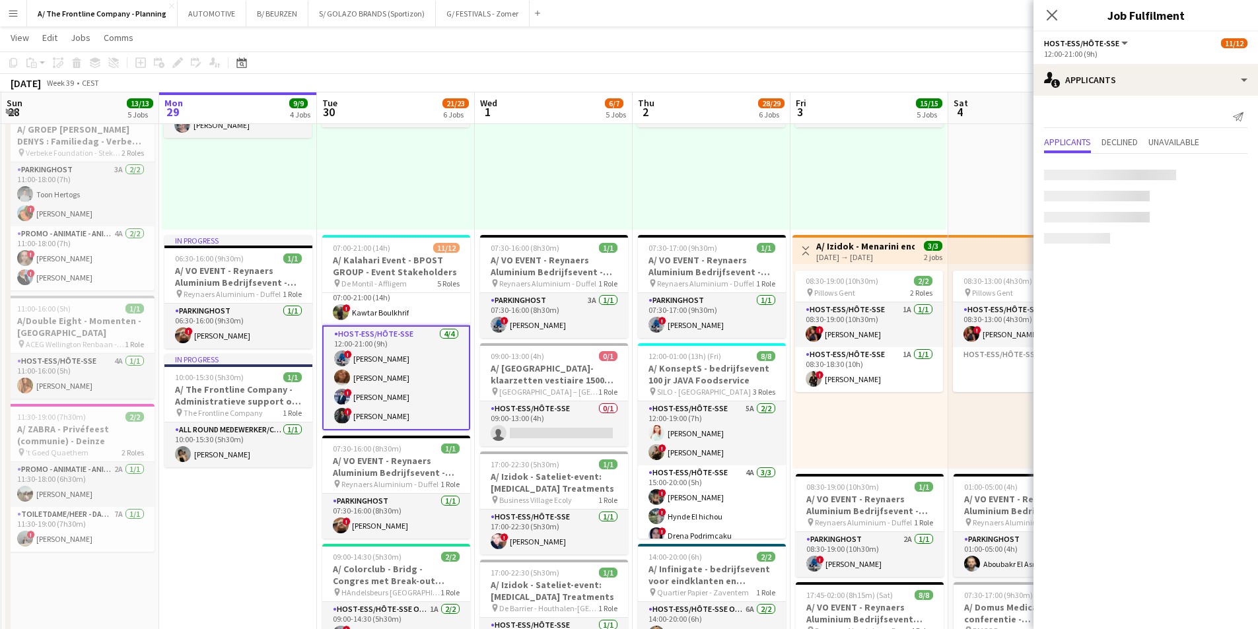
scroll to position [0, 314]
click at [399, 305] on app-card-role "Host-ess/Hôte-sse Vestiaire 1A [DATE] 07:00-21:00 (14h) ! Kawtar Boulkhrif" at bounding box center [397, 305] width 148 height 45
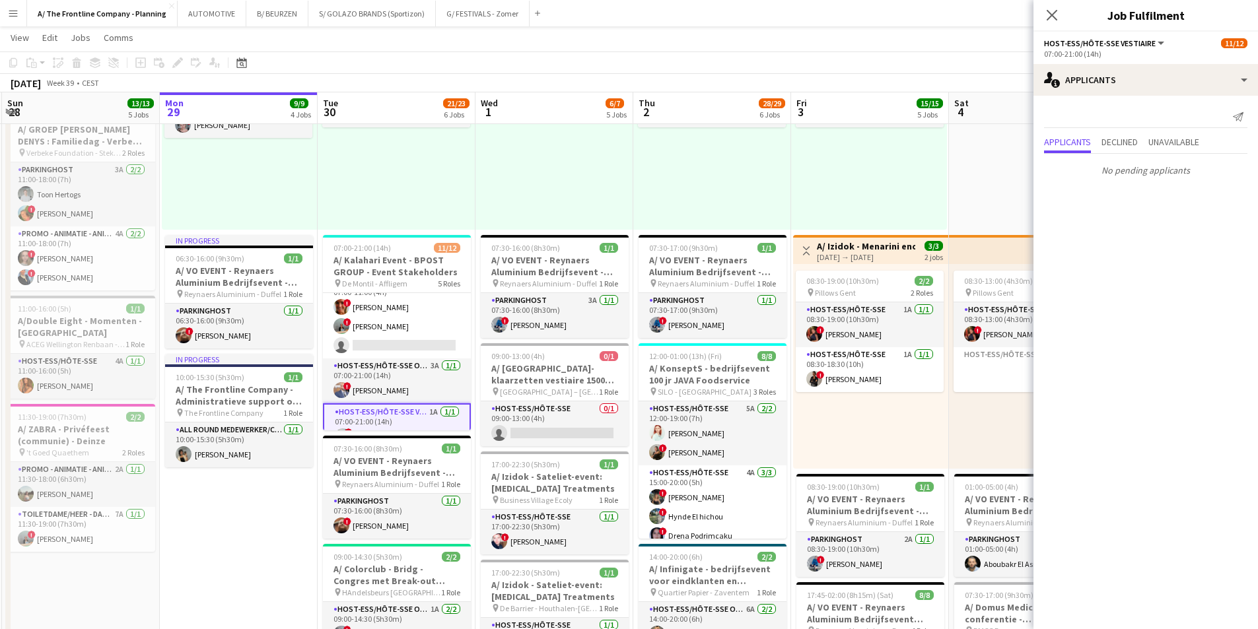
scroll to position [90, 0]
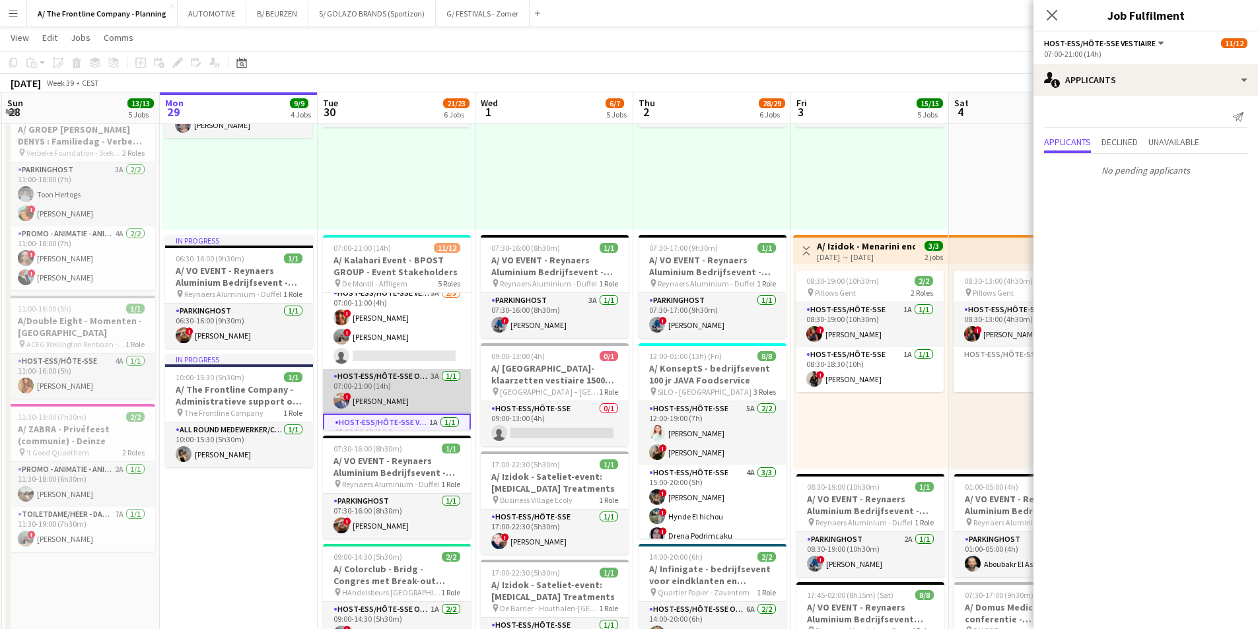
click at [377, 388] on app-card-role "Host-ess/Hôte-sse Onthaal-Accueill 3A [DATE] 07:00-21:00 (14h) ! [PERSON_NAME]" at bounding box center [397, 391] width 148 height 45
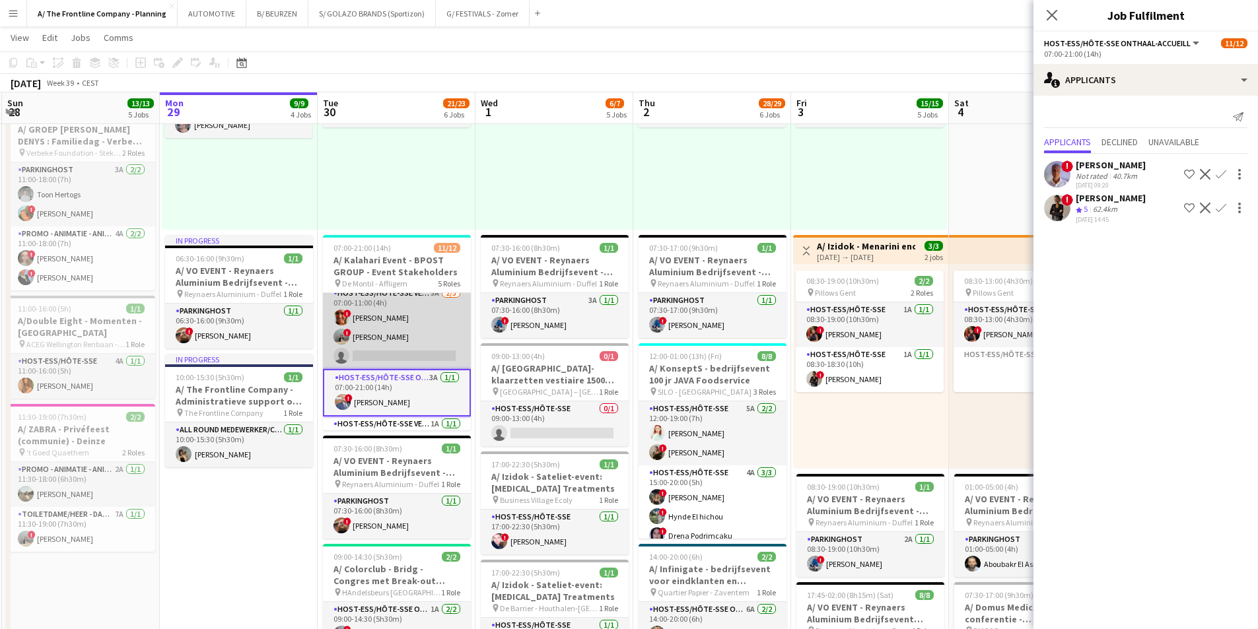
click at [397, 337] on app-card-role "Host-ess/Hôte-sse Vestiaire 5A [DATE] 07:00-11:00 (4h) ! [PERSON_NAME] ! [PERSO…" at bounding box center [397, 327] width 148 height 83
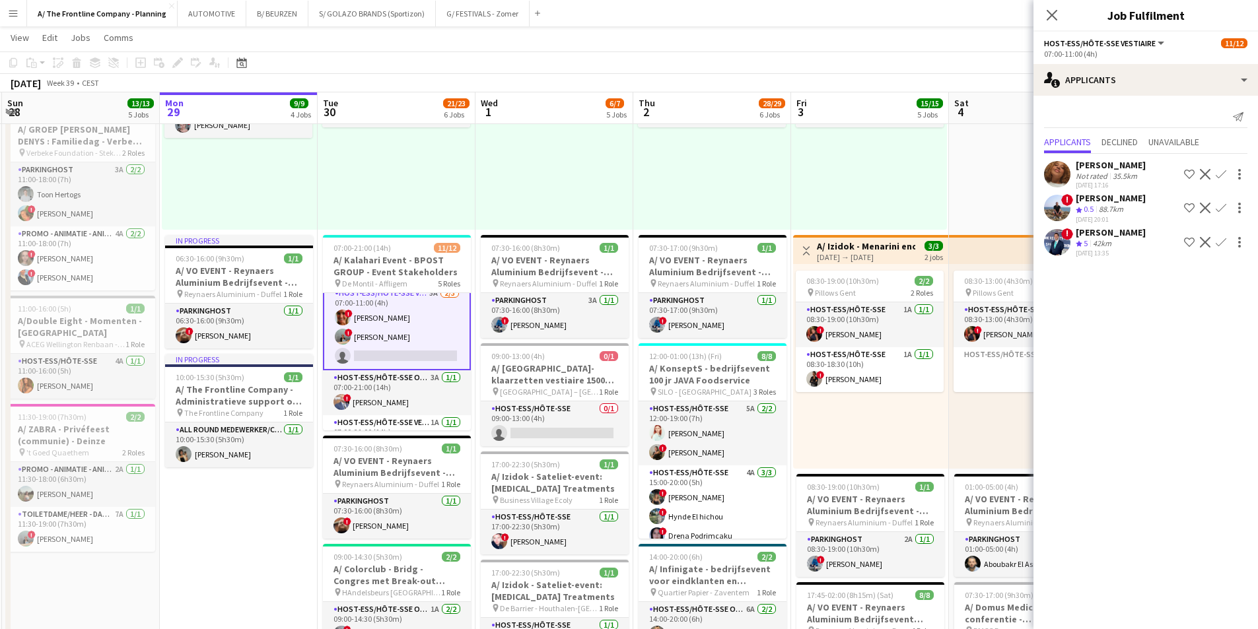
click at [1153, 63] on app-options-switcher "Host-ess/Hôte-sse Vestiaire All roles Host-ess/Hôte-sse Vestiaire [DATE] 07:00-…" at bounding box center [1146, 48] width 225 height 32
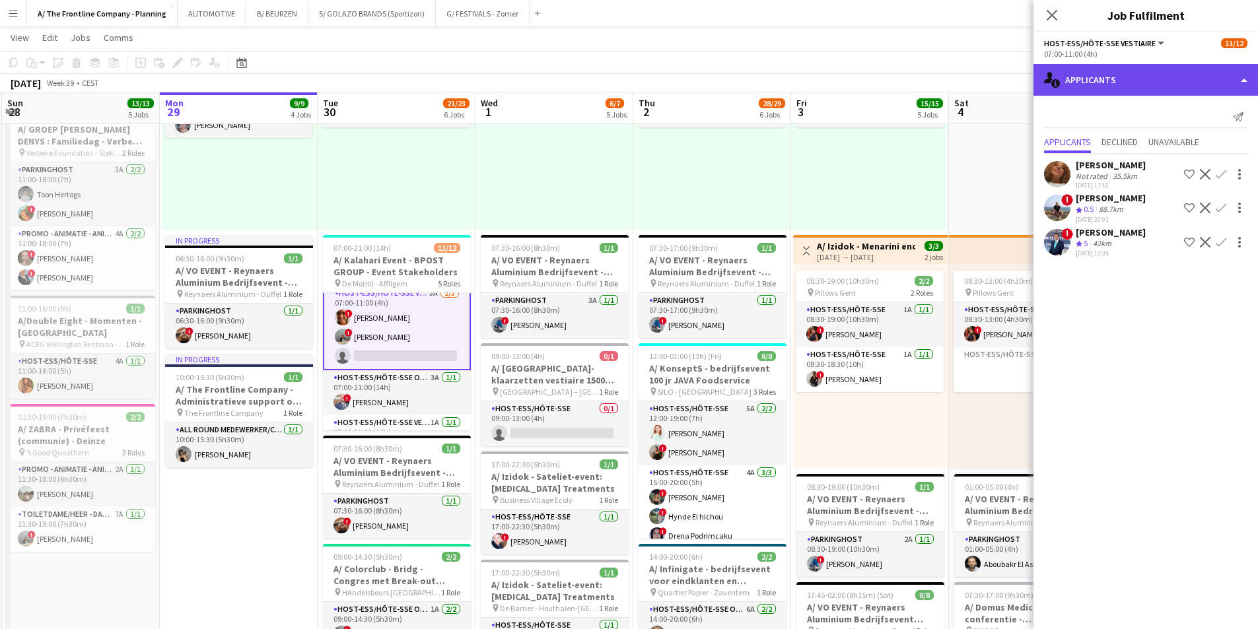
click at [1147, 87] on div "single-neutral-actions-information Applicants" at bounding box center [1146, 80] width 225 height 32
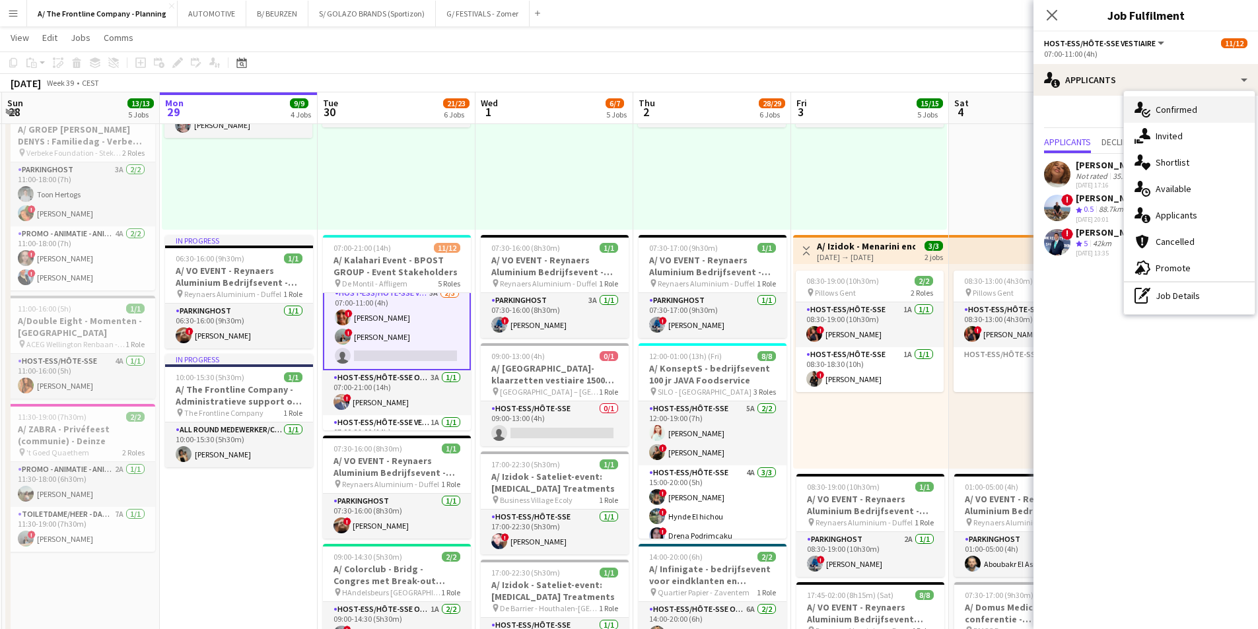
click at [1171, 110] on span "Confirmed" at bounding box center [1177, 110] width 42 height 12
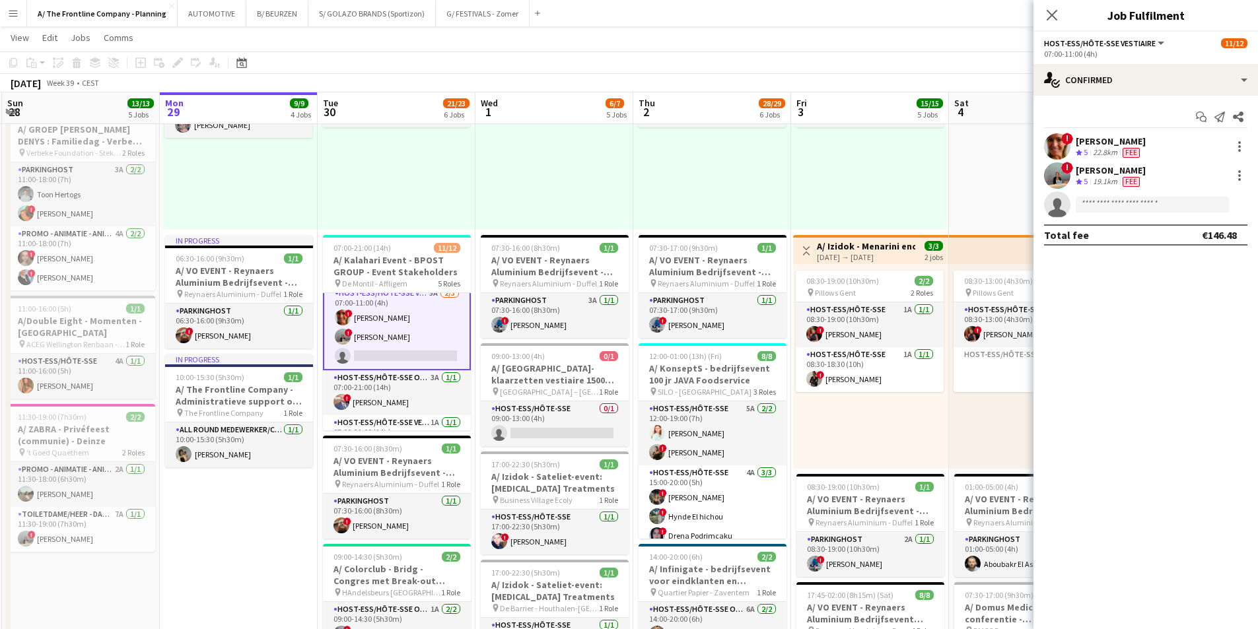
click at [1098, 180] on div "19.1km" at bounding box center [1105, 181] width 30 height 11
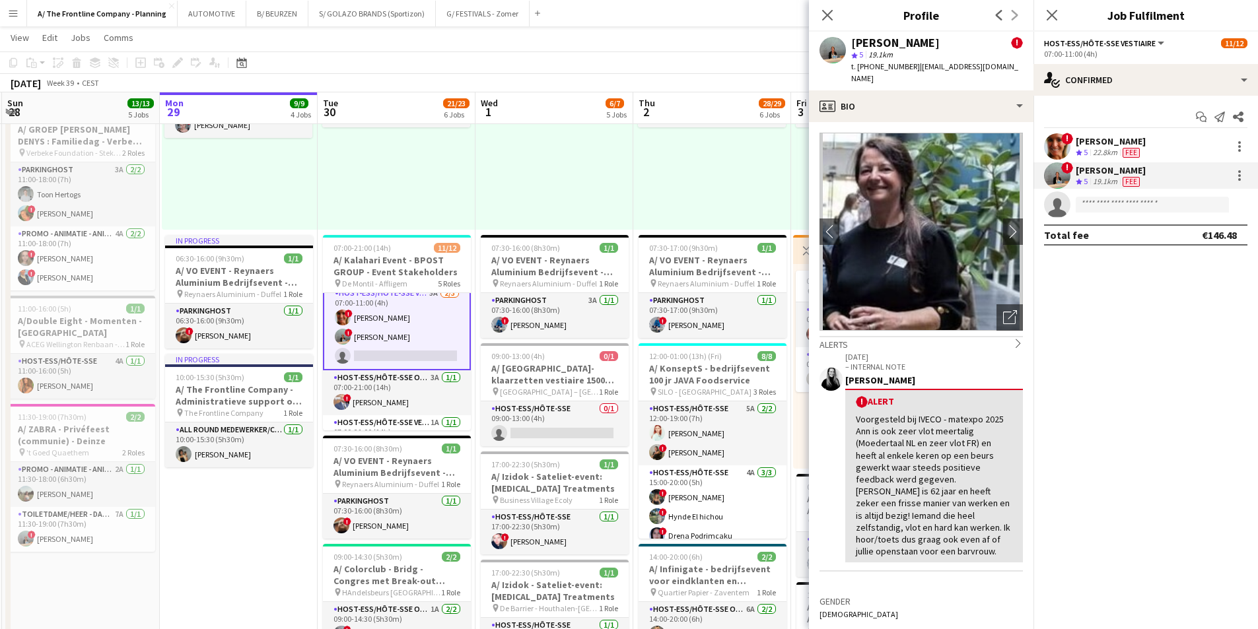
click at [1104, 138] on div "[PERSON_NAME]" at bounding box center [1111, 141] width 70 height 12
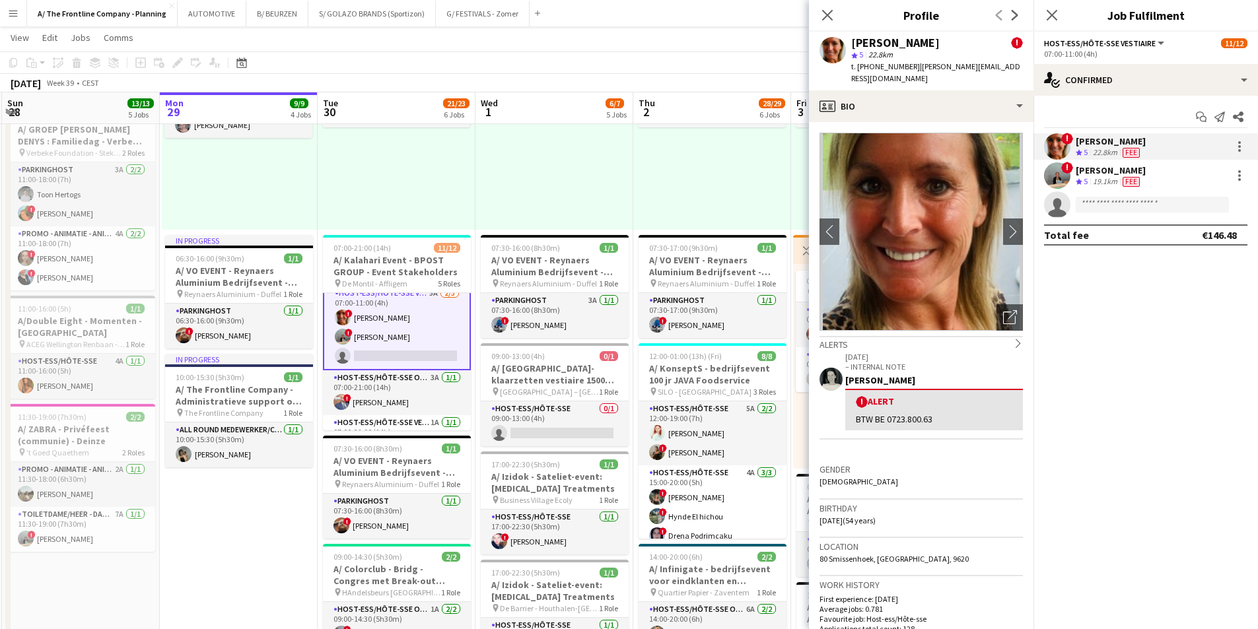
click at [616, 209] on div at bounding box center [555, 127] width 158 height 205
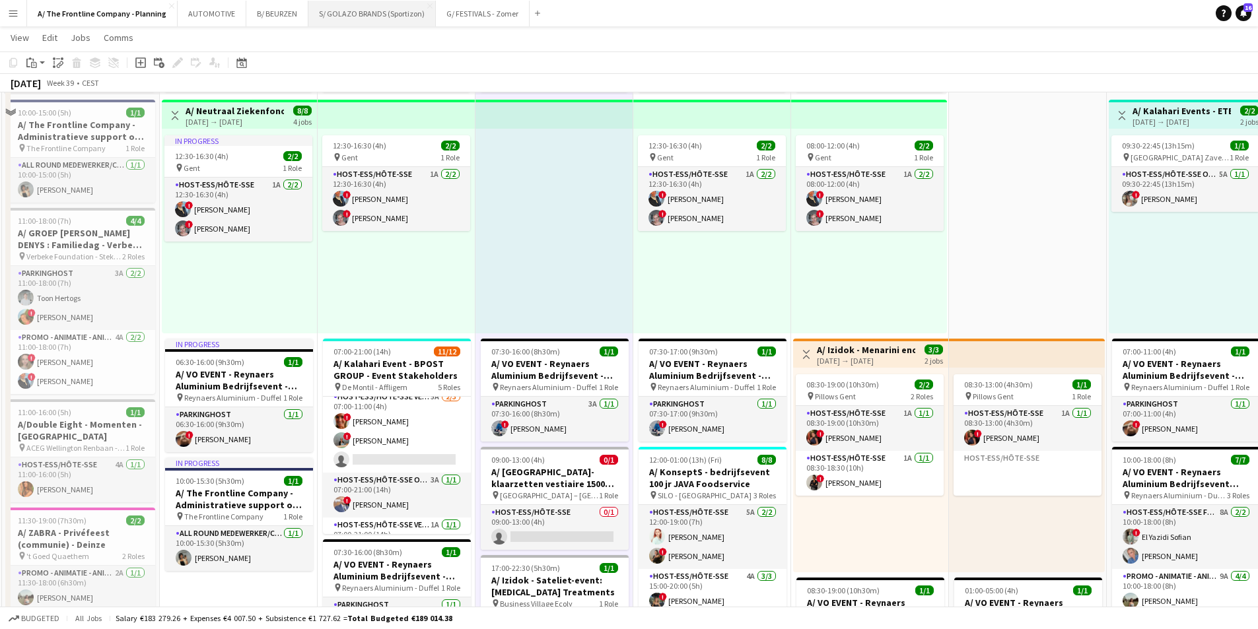
scroll to position [132, 0]
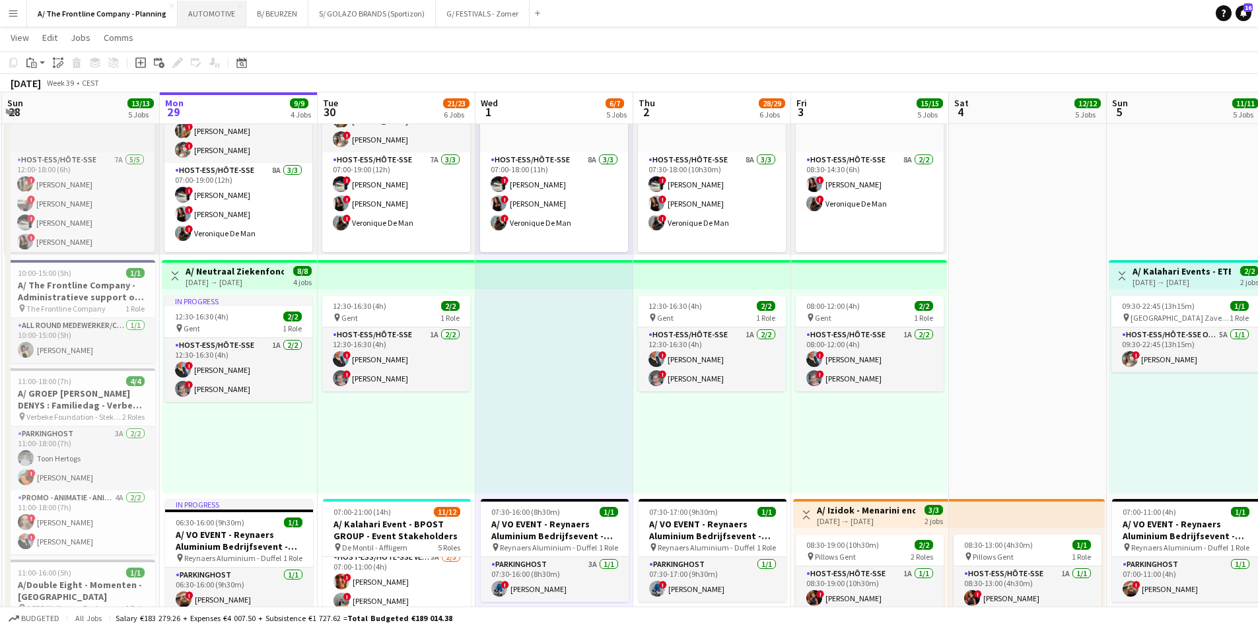
click at [182, 17] on button "AUTOMOTIVE Close" at bounding box center [212, 14] width 69 height 26
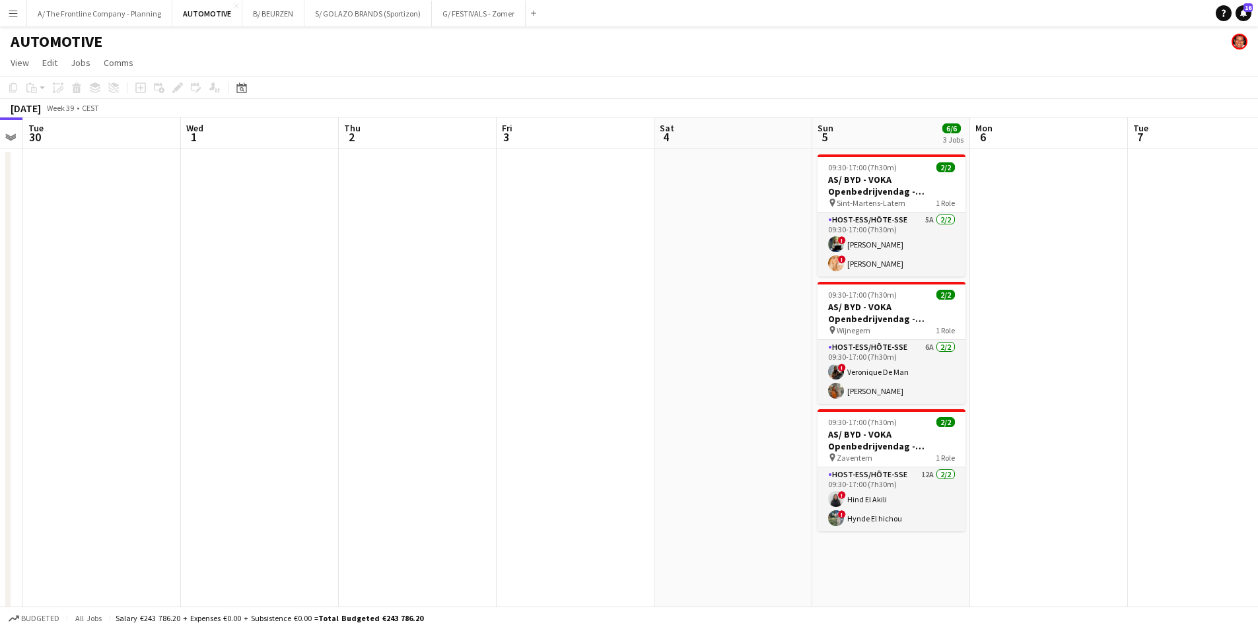
scroll to position [0, 497]
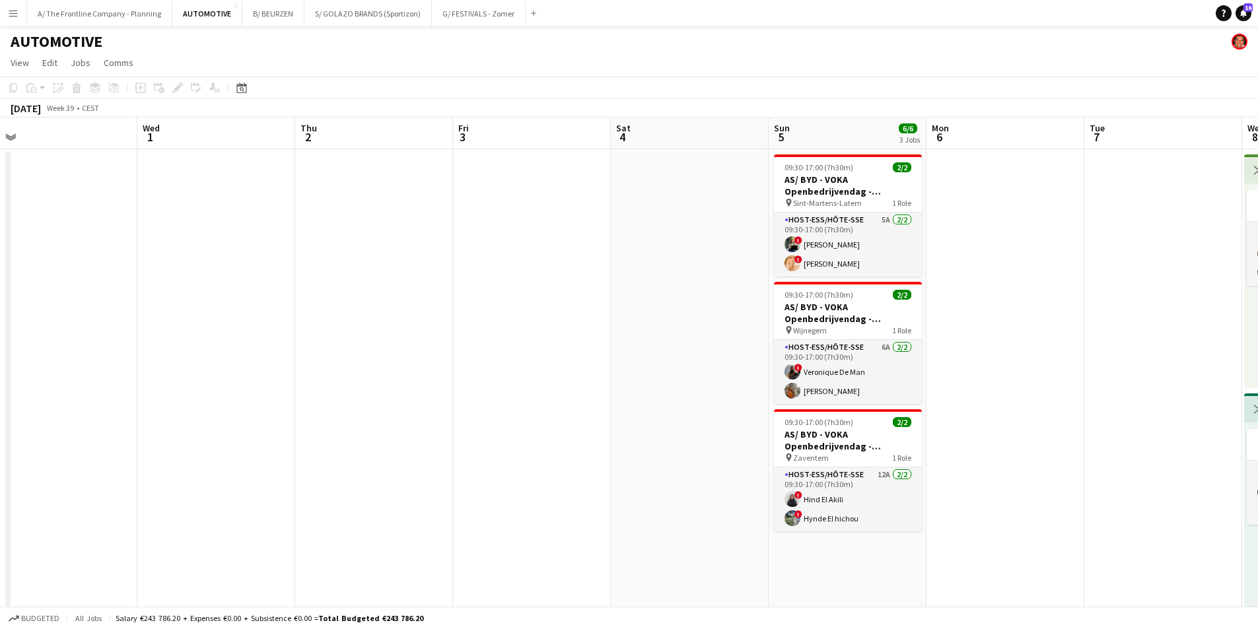
drag, startPoint x: 882, startPoint y: 288, endPoint x: 590, endPoint y: 267, distance: 293.3
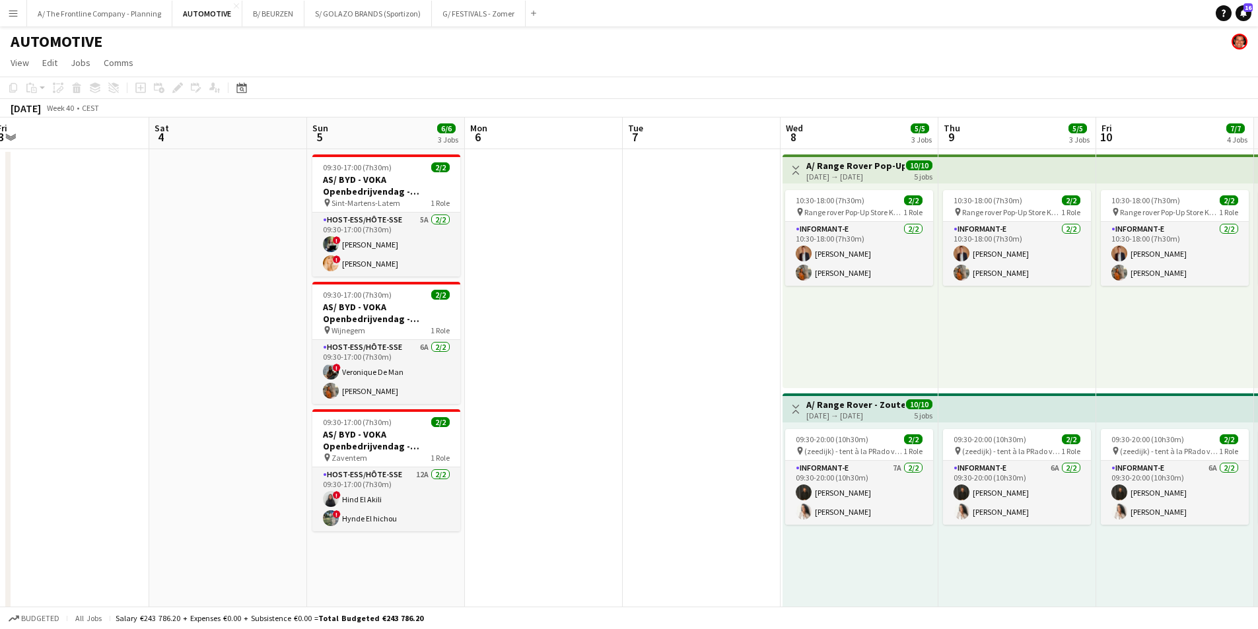
scroll to position [0, 429]
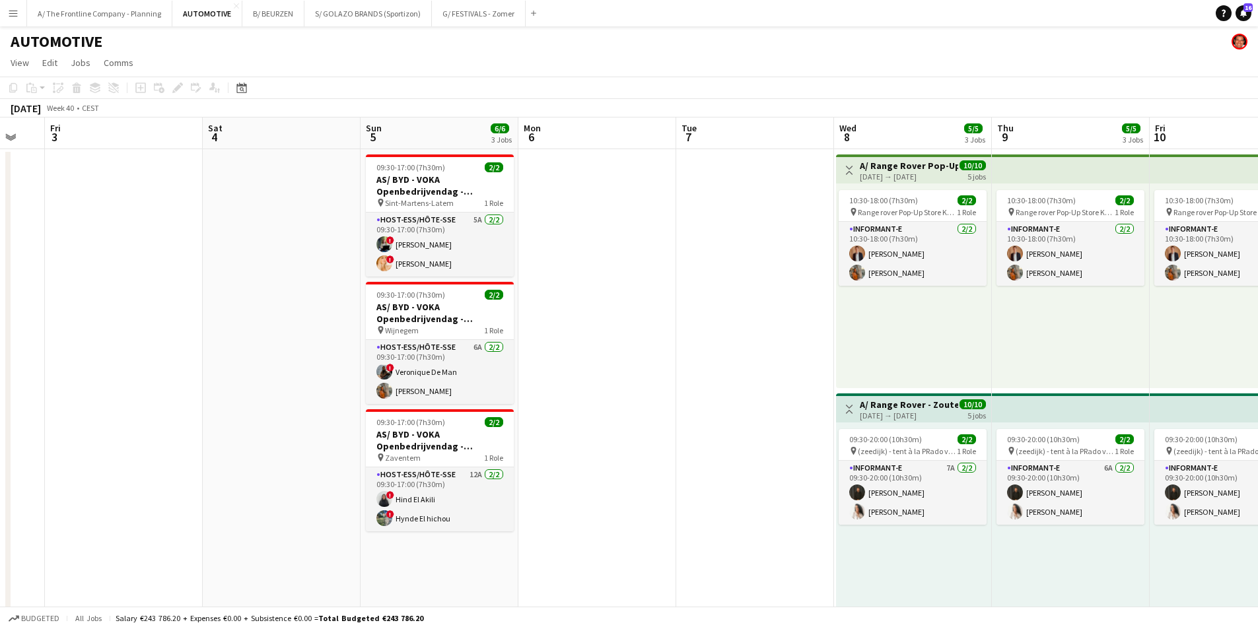
drag, startPoint x: 1015, startPoint y: 308, endPoint x: 610, endPoint y: 279, distance: 405.9
click at [472, 363] on app-card-role "Host-ess/Hôte-sse 6A [DATE] 09:30-17:00 (7h30m) ! Veronique De Man Nathalie Roo…" at bounding box center [440, 372] width 148 height 64
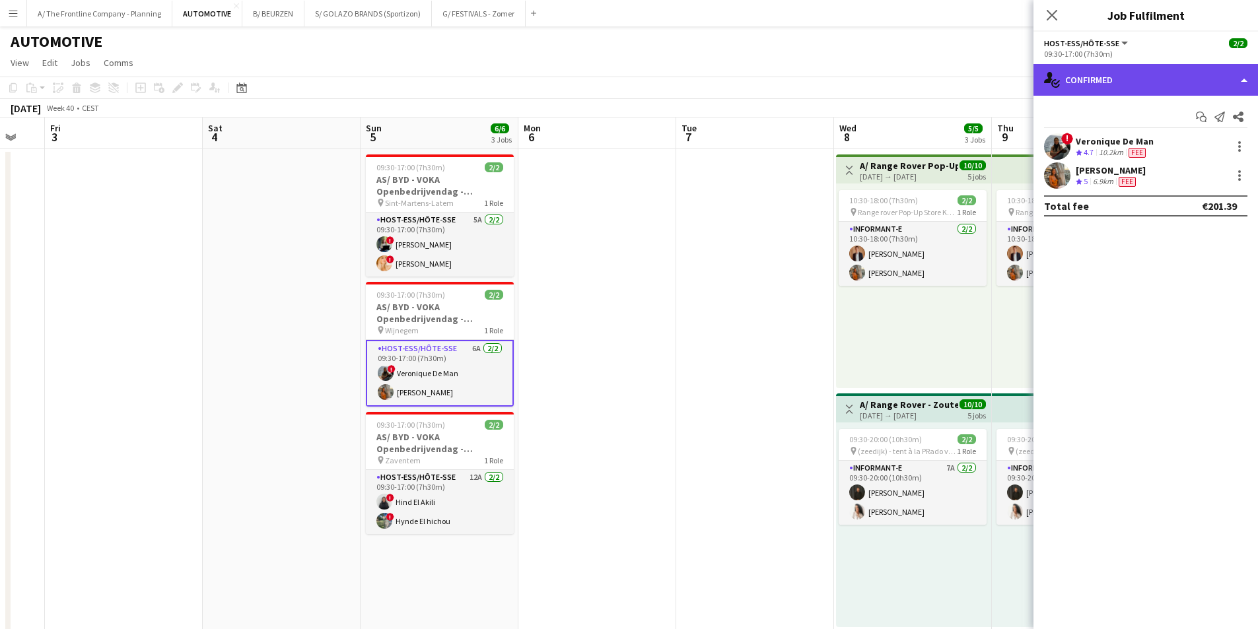
click at [1161, 72] on div "single-neutral-actions-check-2 Confirmed" at bounding box center [1146, 80] width 225 height 32
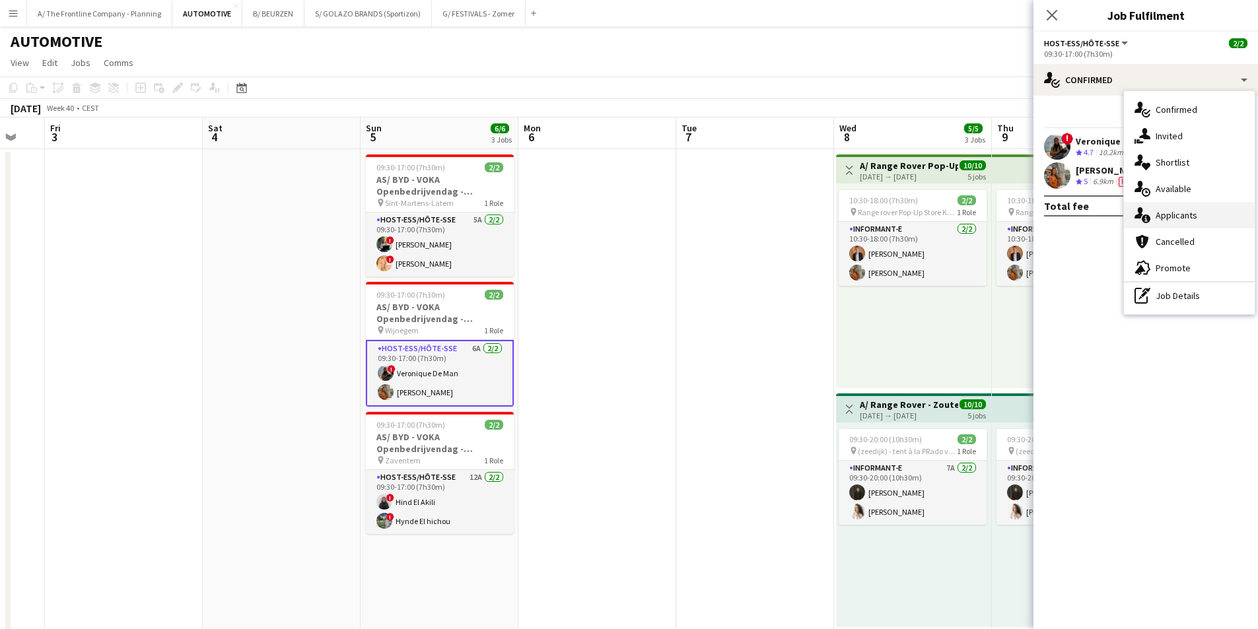
click at [1168, 223] on div "single-neutral-actions-information Applicants" at bounding box center [1189, 215] width 131 height 26
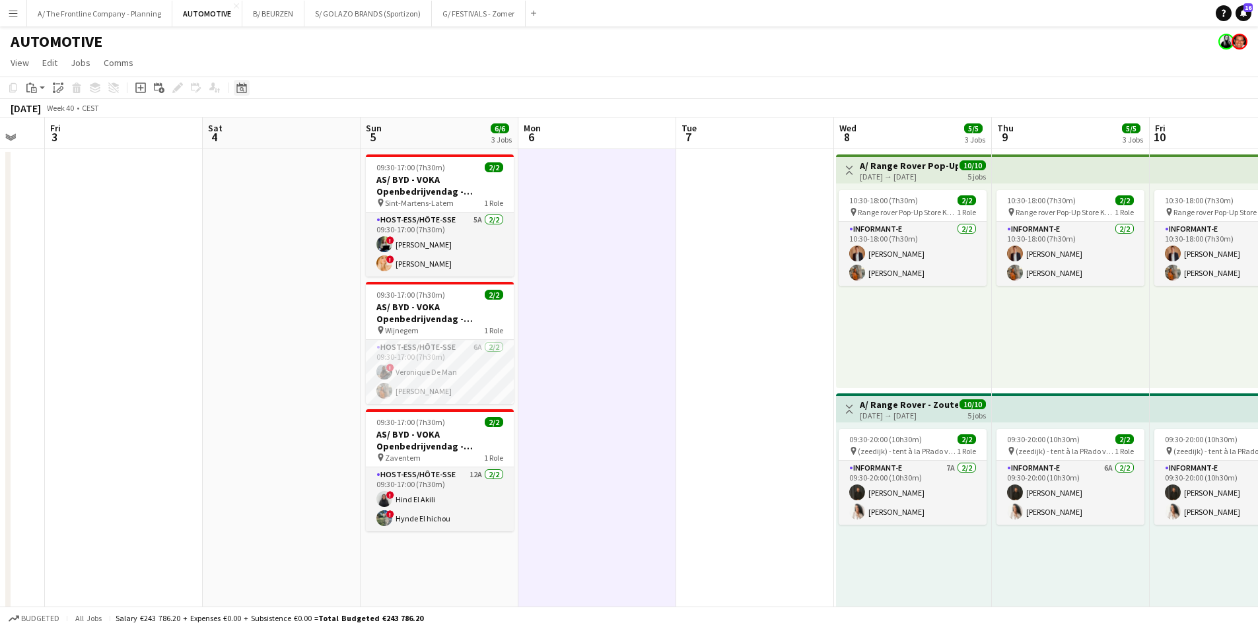
click at [240, 89] on icon at bounding box center [242, 89] width 5 height 5
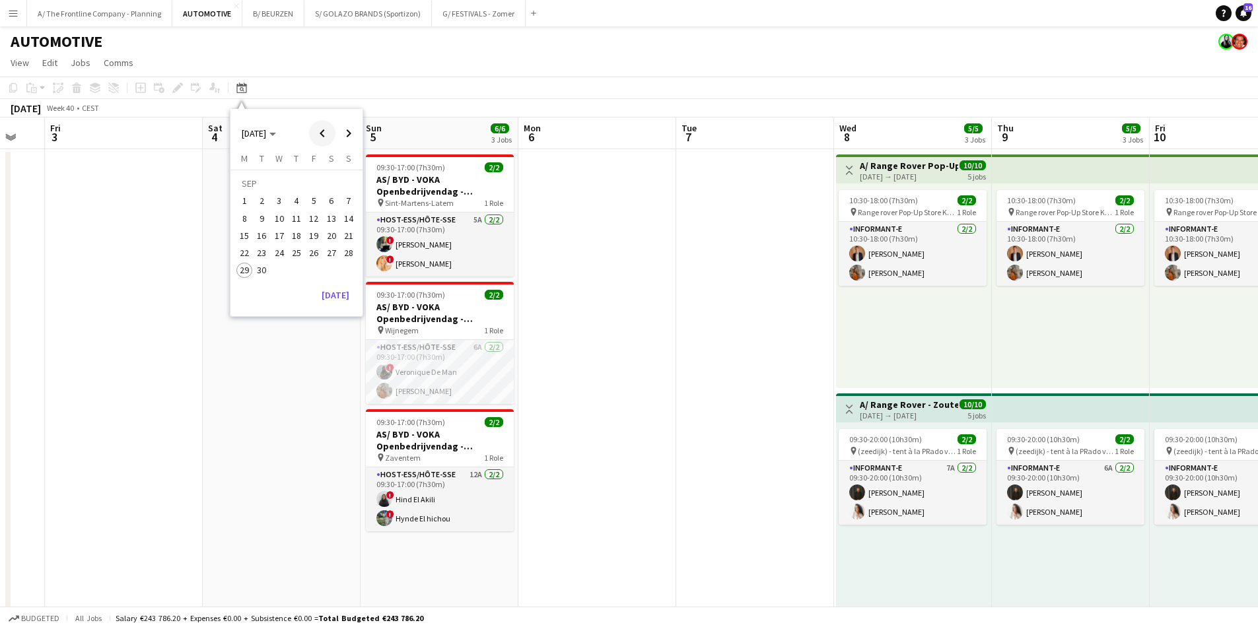
click at [323, 142] on span "Previous month" at bounding box center [322, 133] width 26 height 26
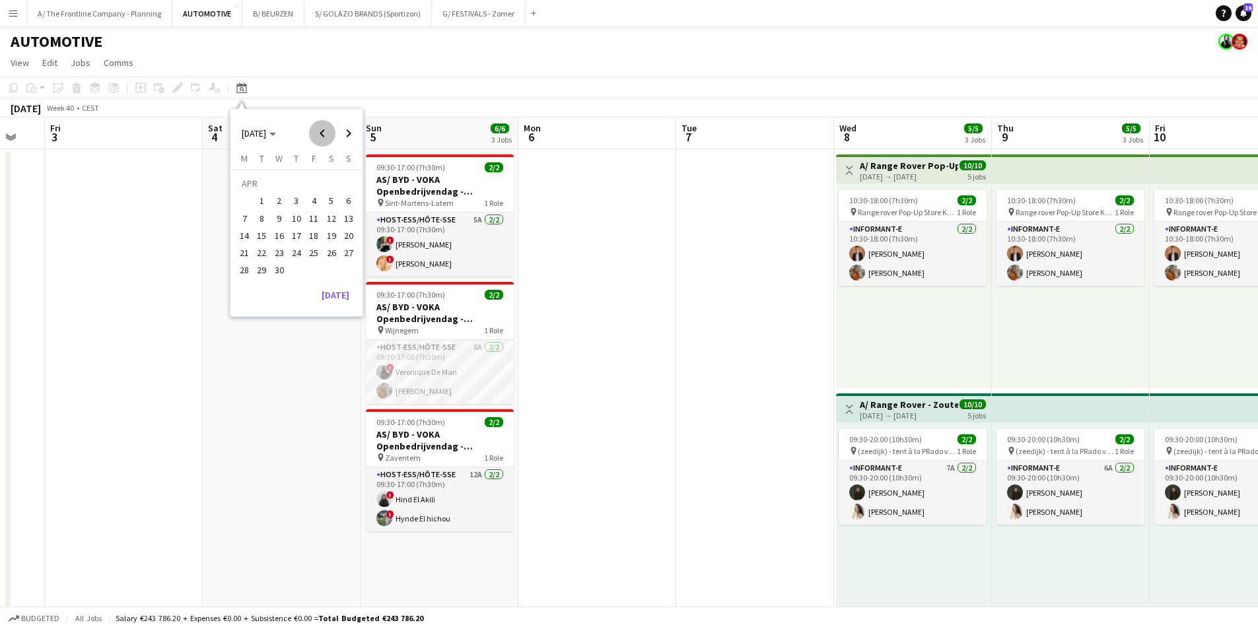
click at [323, 142] on span "Previous month" at bounding box center [322, 133] width 26 height 26
click at [295, 218] on span "9" at bounding box center [297, 219] width 16 height 16
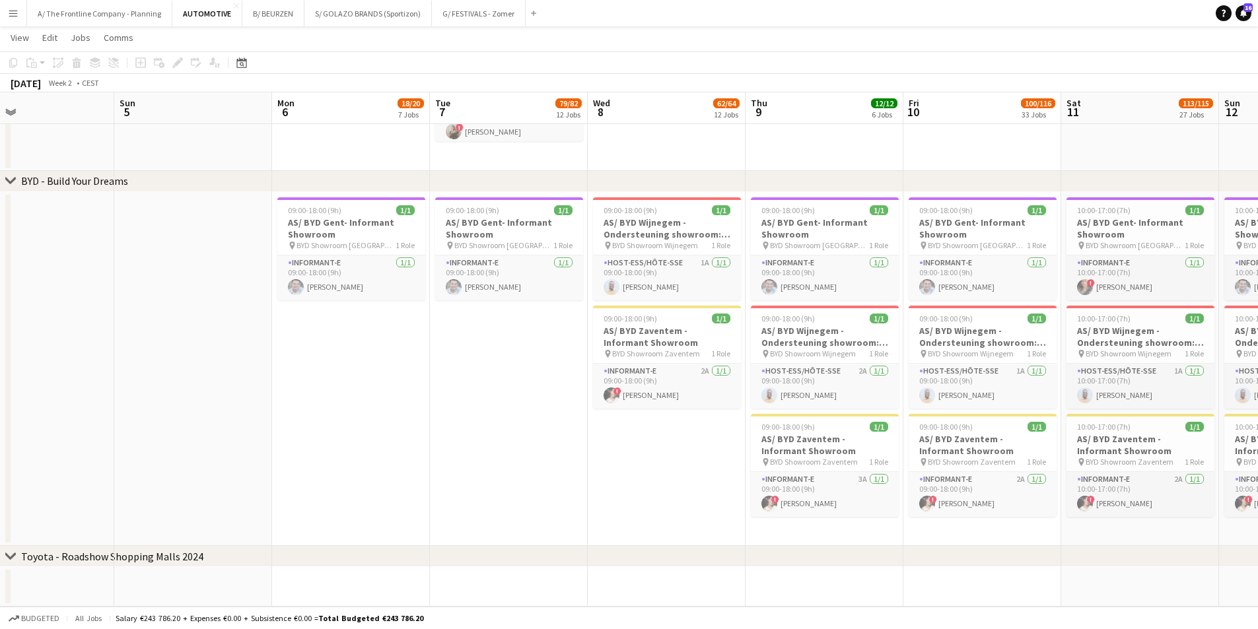
scroll to position [0, 297]
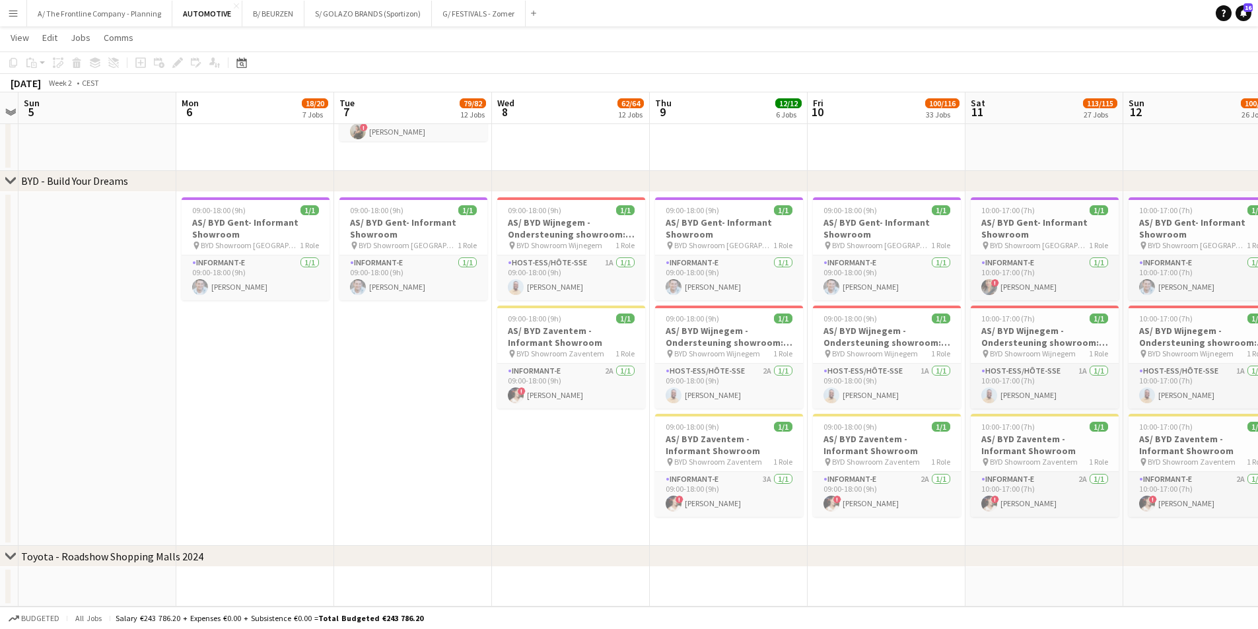
drag, startPoint x: 300, startPoint y: 405, endPoint x: 773, endPoint y: 384, distance: 473.3
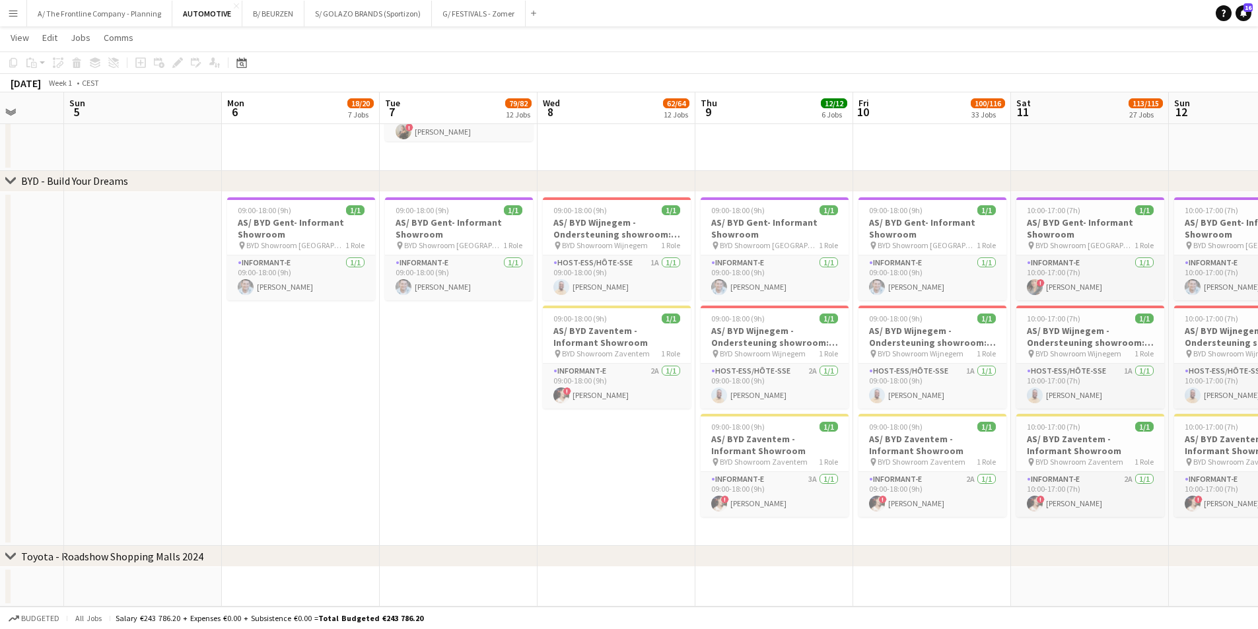
scroll to position [0, 424]
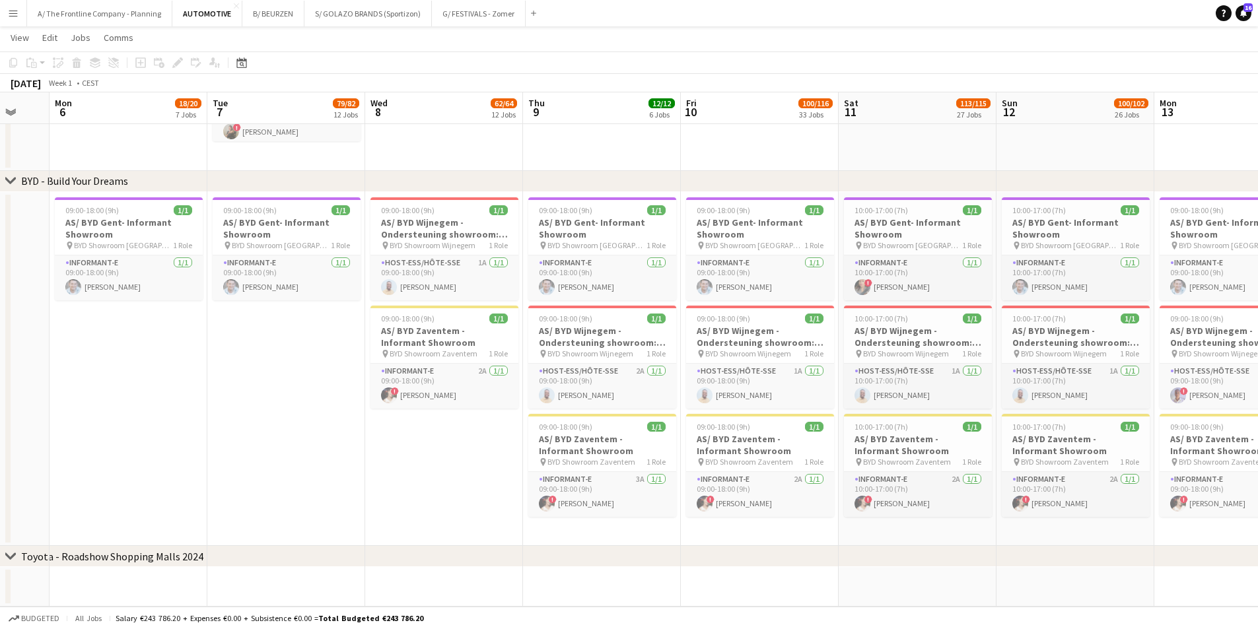
drag, startPoint x: 568, startPoint y: 398, endPoint x: 325, endPoint y: 390, distance: 243.2
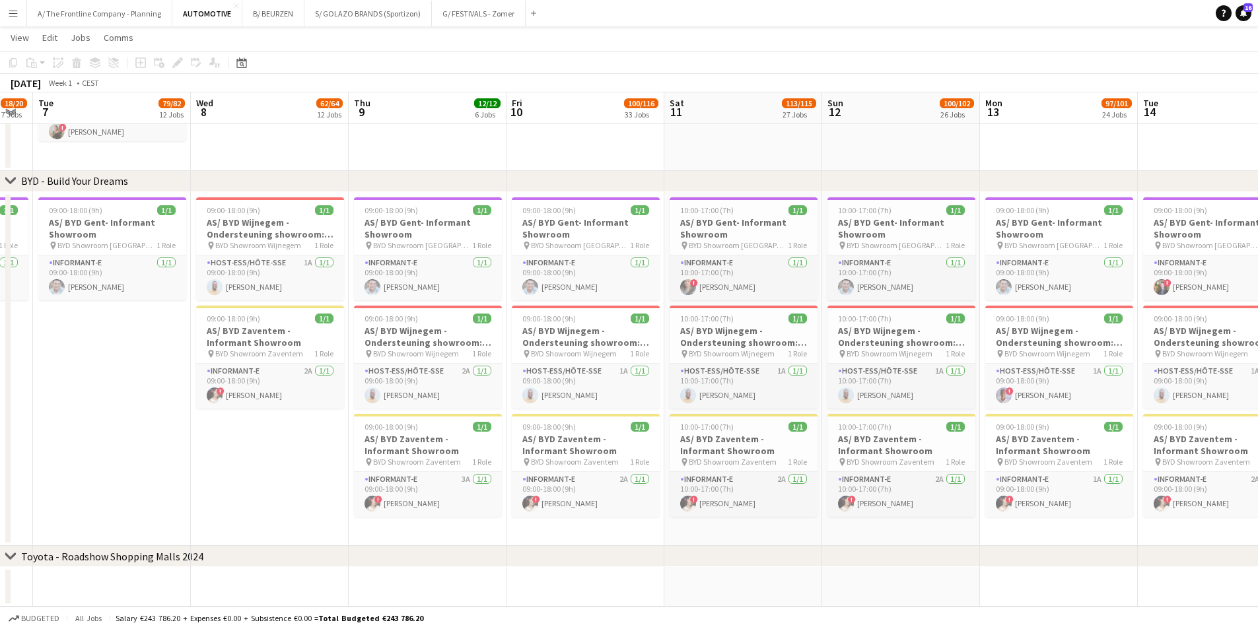
scroll to position [0, 452]
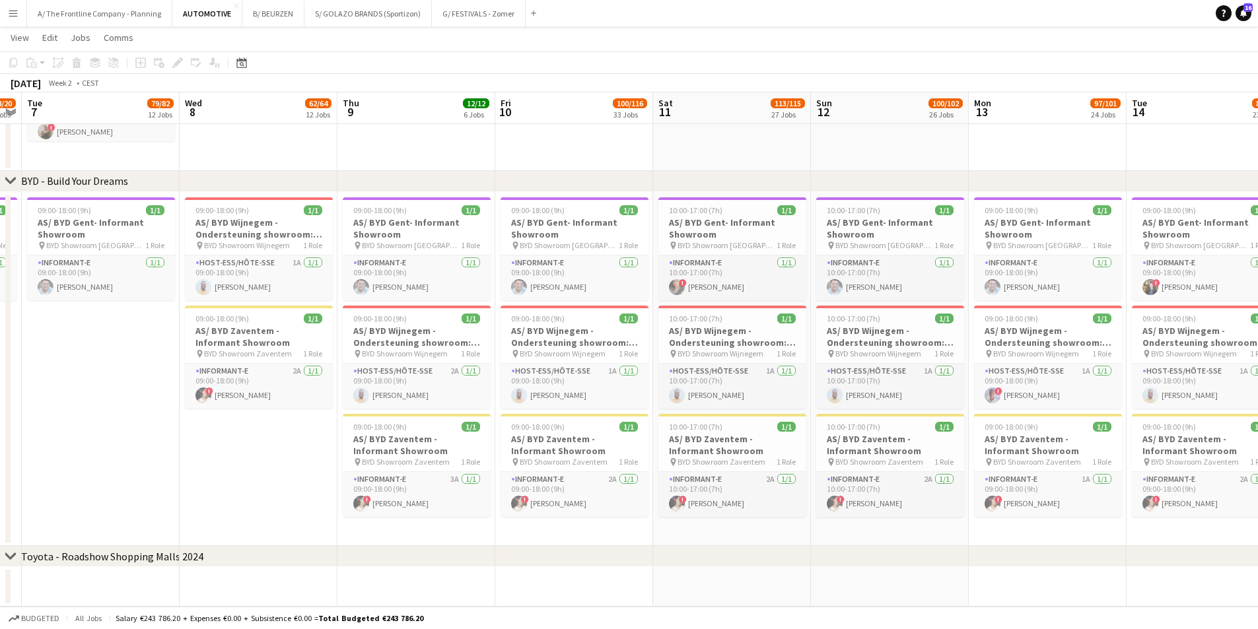
drag, startPoint x: 641, startPoint y: 337, endPoint x: 456, endPoint y: 330, distance: 185.8
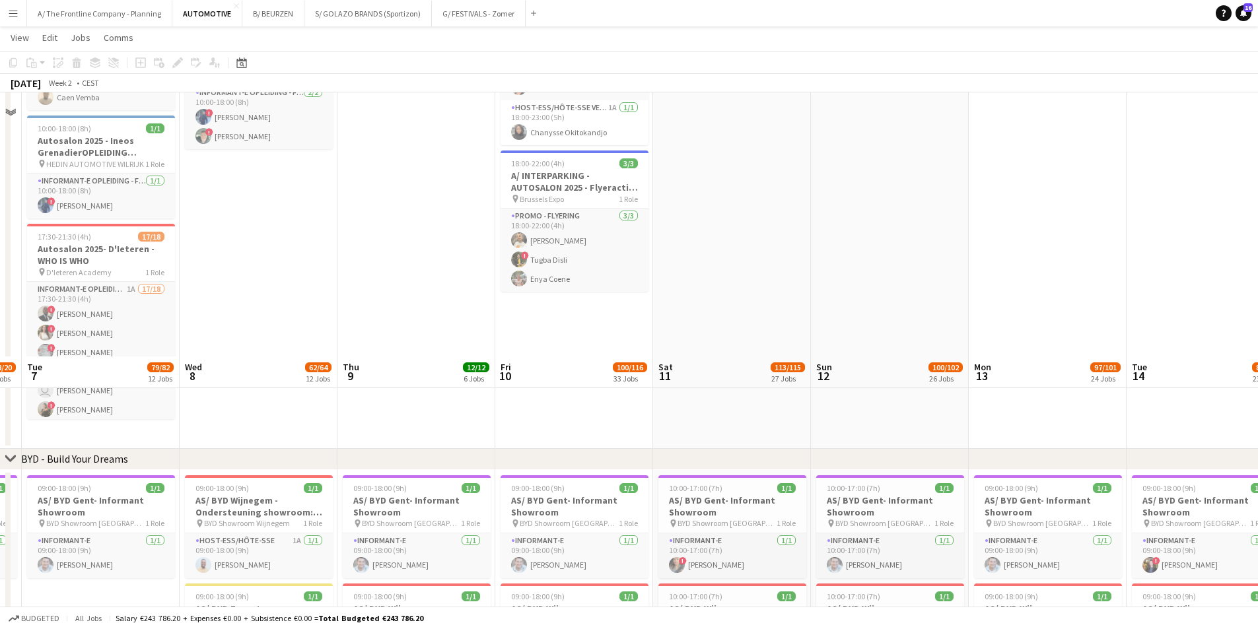
scroll to position [2483, 0]
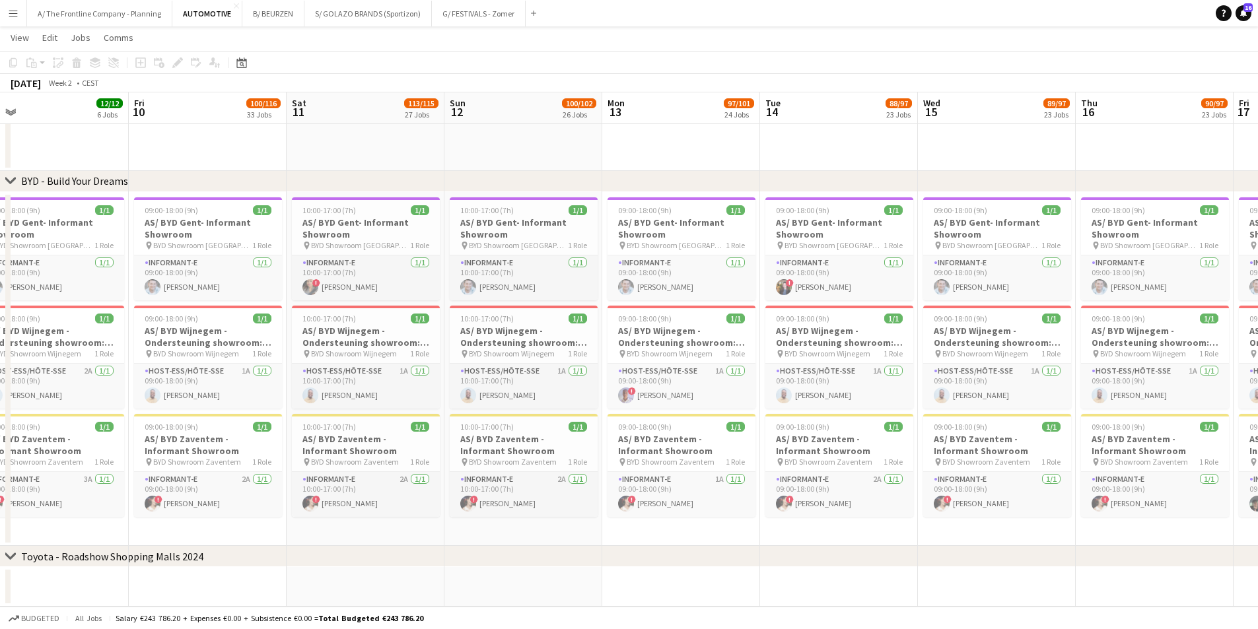
drag, startPoint x: 937, startPoint y: 413, endPoint x: 456, endPoint y: 394, distance: 481.2
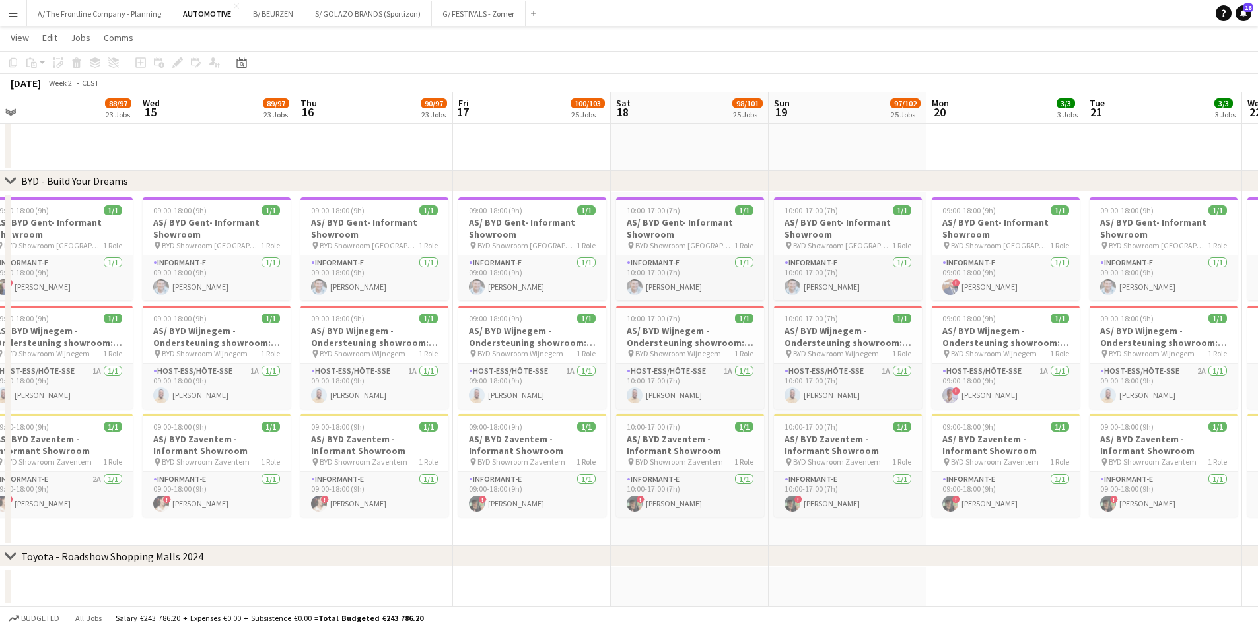
drag, startPoint x: 917, startPoint y: 384, endPoint x: 540, endPoint y: 383, distance: 377.8
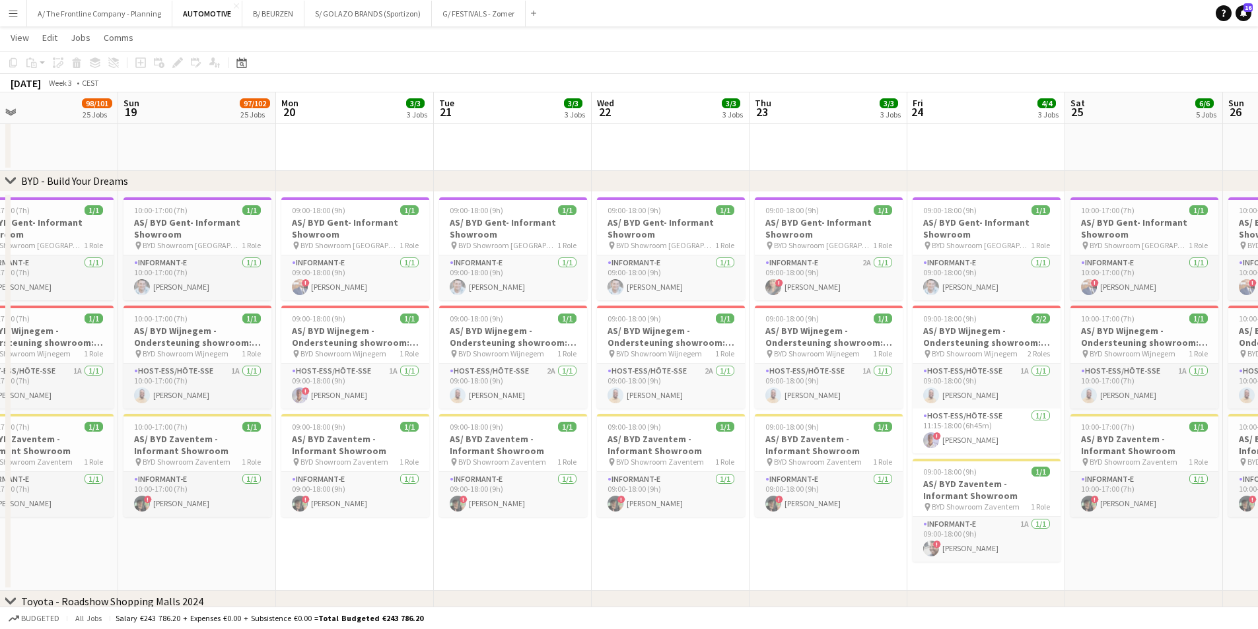
drag, startPoint x: 1074, startPoint y: 384, endPoint x: 436, endPoint y: 391, distance: 638.1
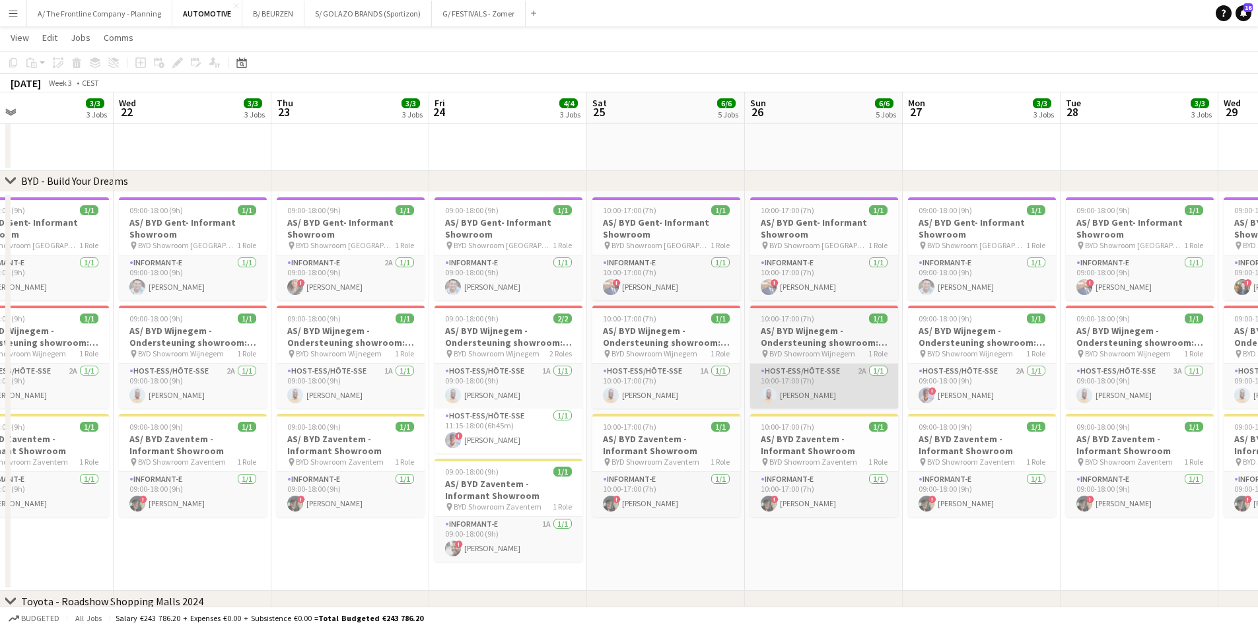
drag, startPoint x: 937, startPoint y: 400, endPoint x: 804, endPoint y: 397, distance: 132.8
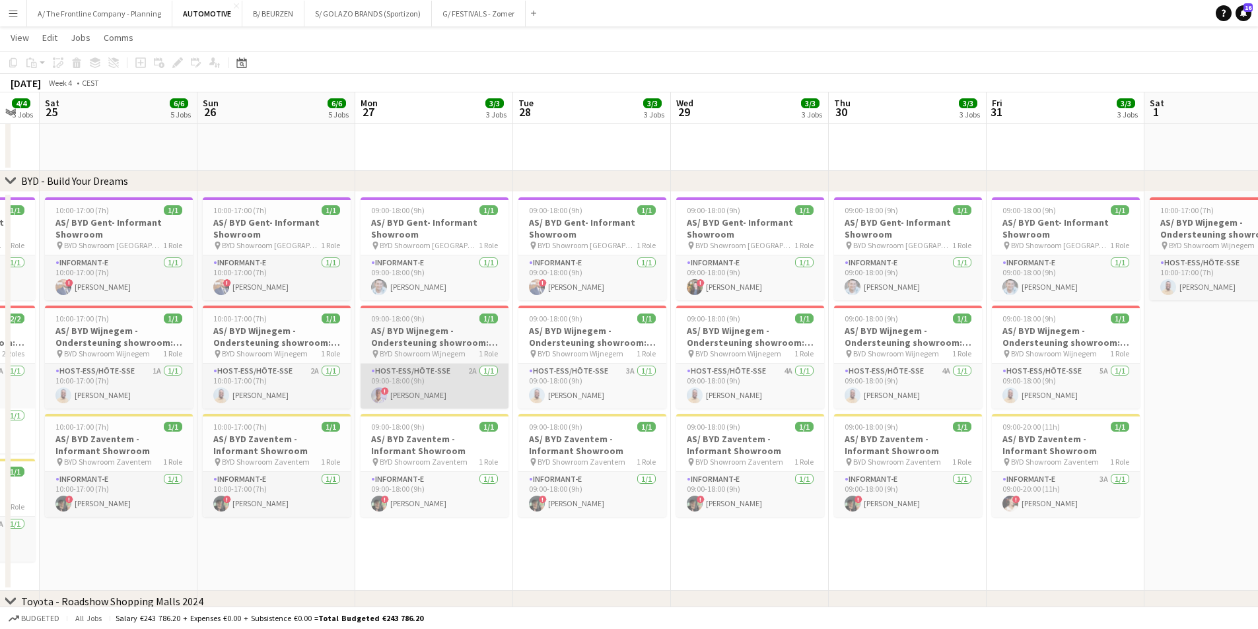
drag, startPoint x: 970, startPoint y: 414, endPoint x: 472, endPoint y: 403, distance: 498.1
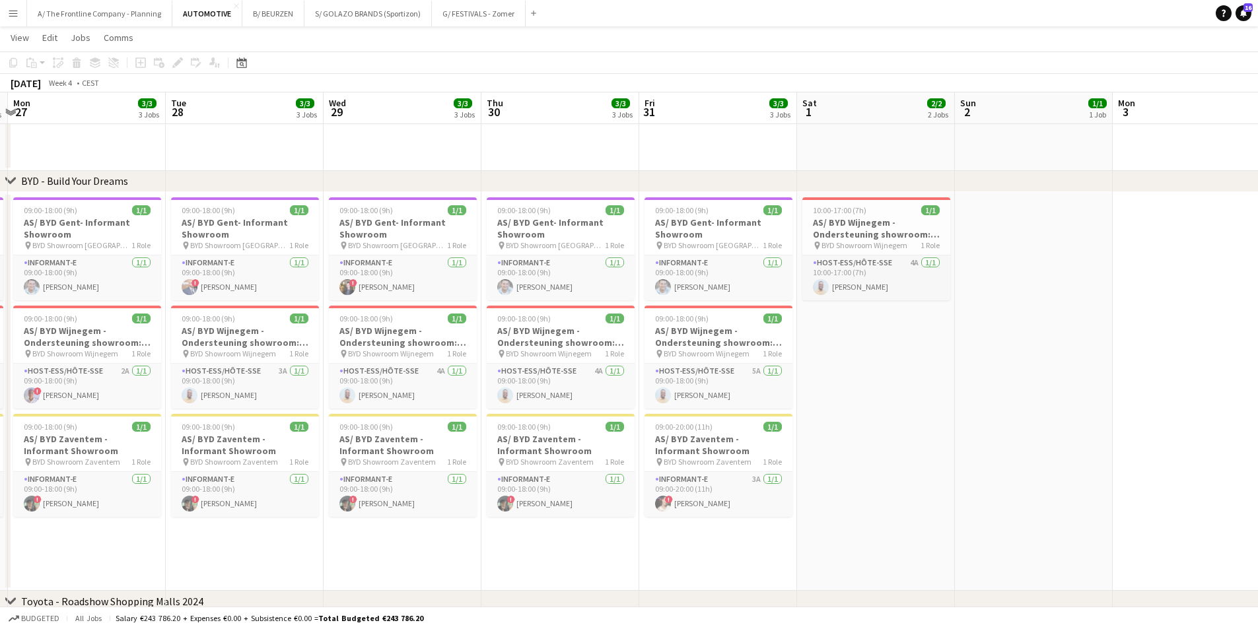
drag, startPoint x: 941, startPoint y: 415, endPoint x: 697, endPoint y: 404, distance: 244.0
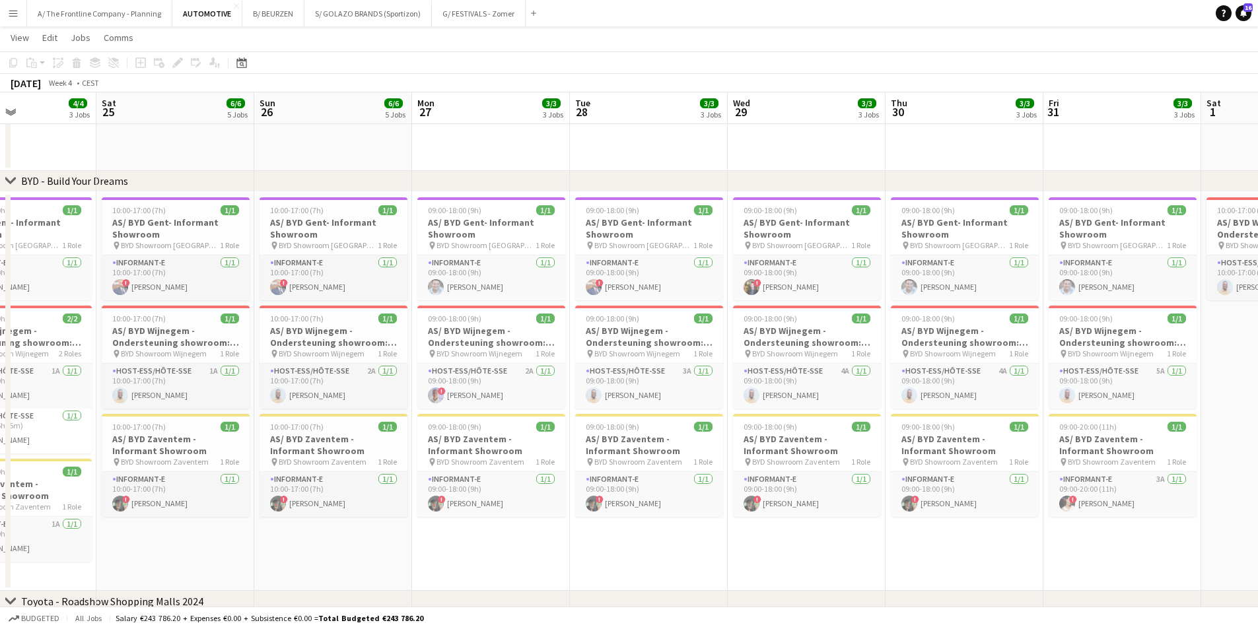
drag, startPoint x: 443, startPoint y: 512, endPoint x: 692, endPoint y: 501, distance: 249.9
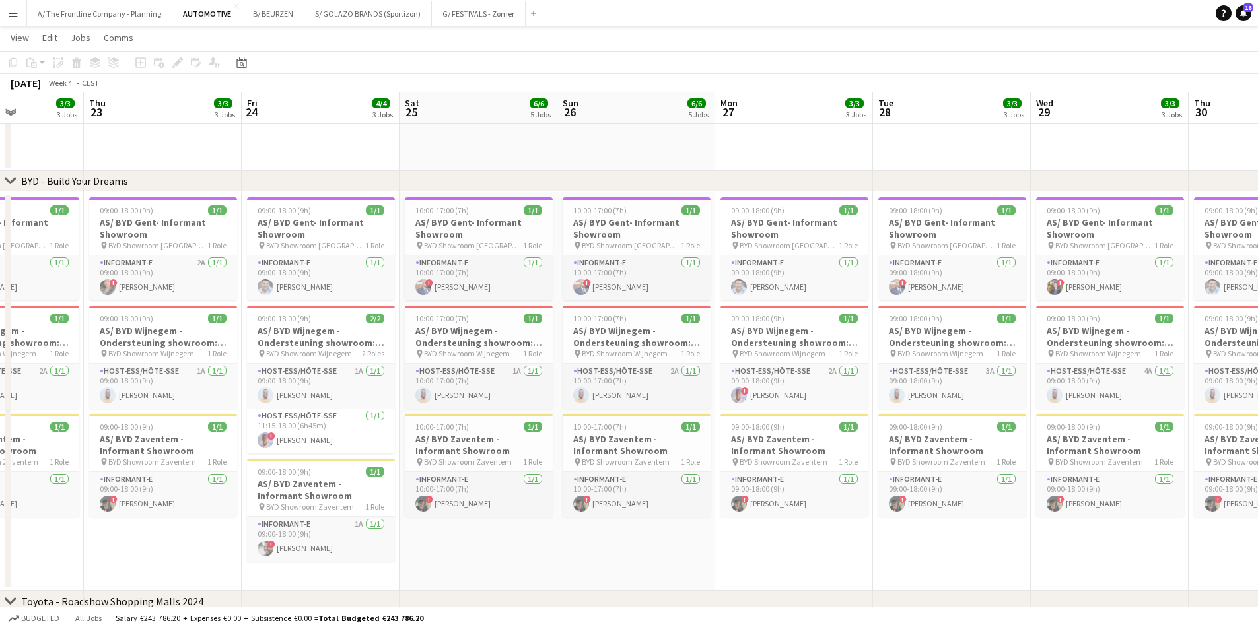
drag, startPoint x: 699, startPoint y: 540, endPoint x: 709, endPoint y: 540, distance: 9.2
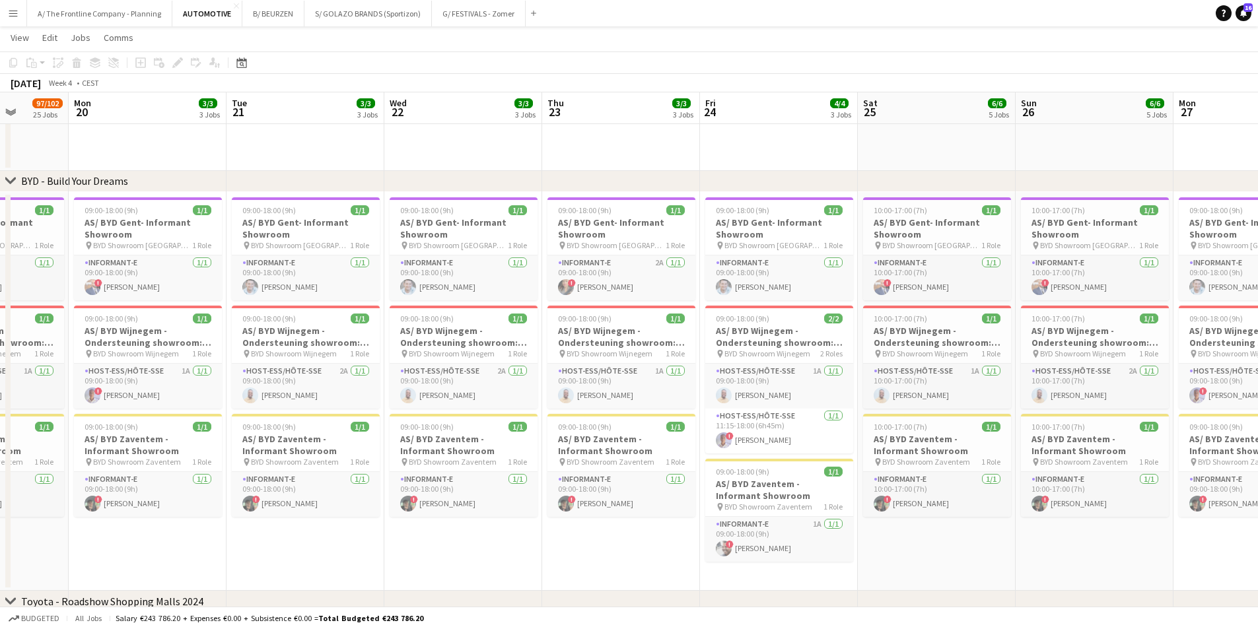
drag, startPoint x: 385, startPoint y: 543, endPoint x: 644, endPoint y: 543, distance: 258.9
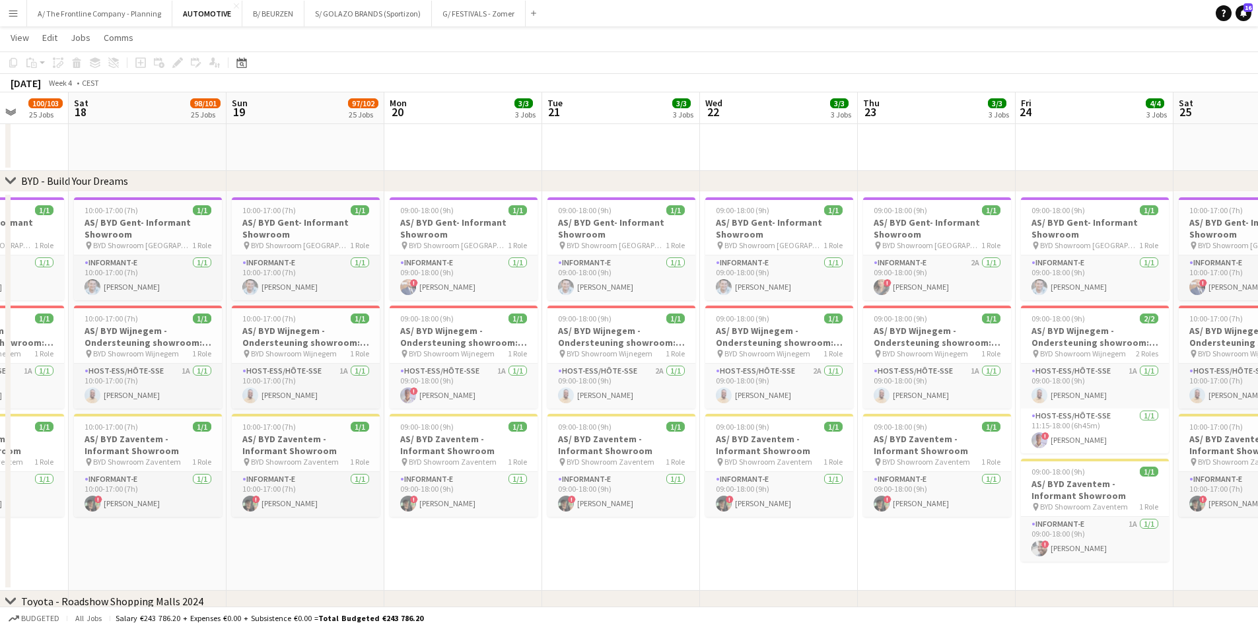
scroll to position [0, 398]
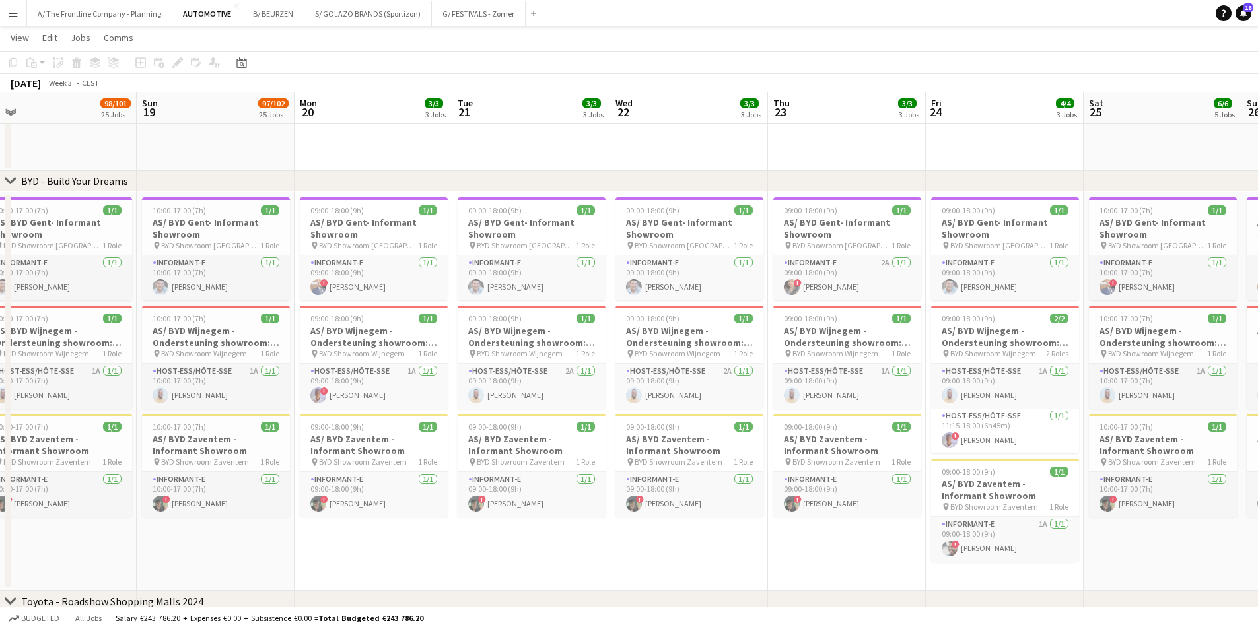
drag, startPoint x: 561, startPoint y: 543, endPoint x: 789, endPoint y: 542, distance: 227.9
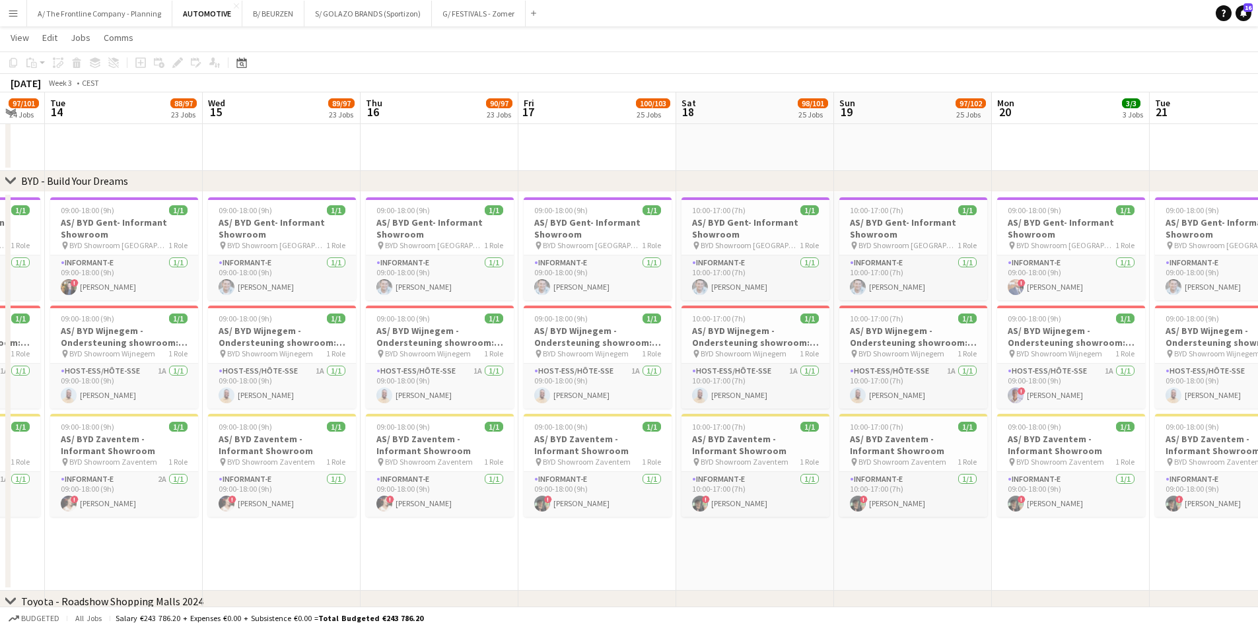
scroll to position [0, 409]
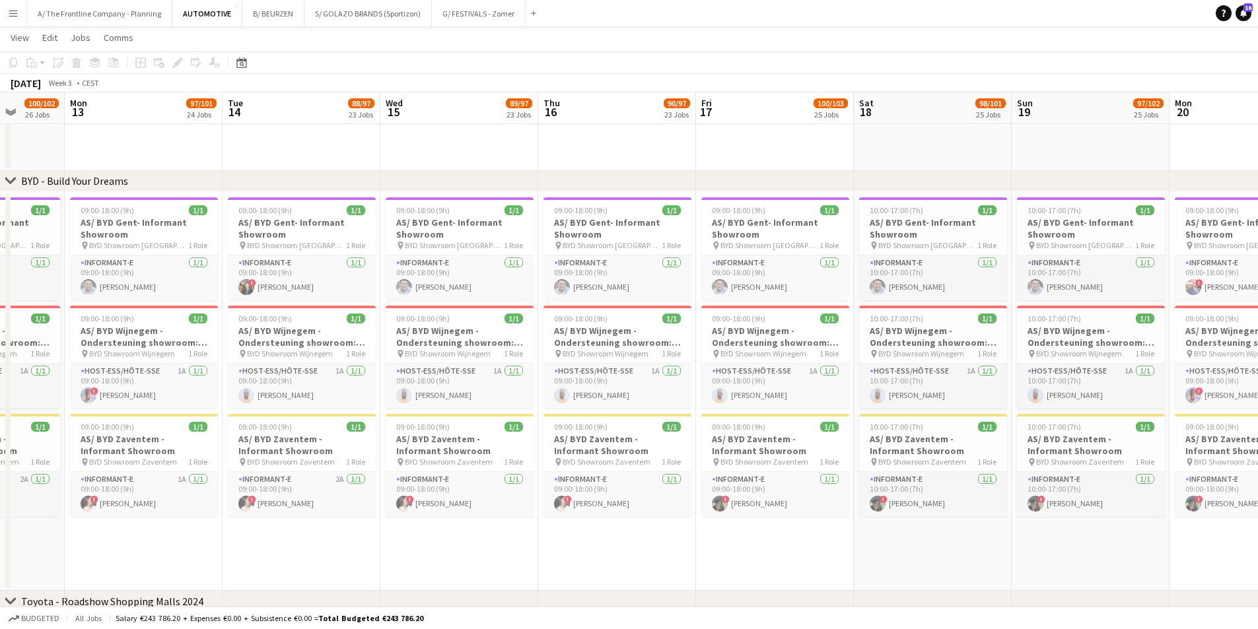
drag, startPoint x: 349, startPoint y: 539, endPoint x: 606, endPoint y: 537, distance: 256.9
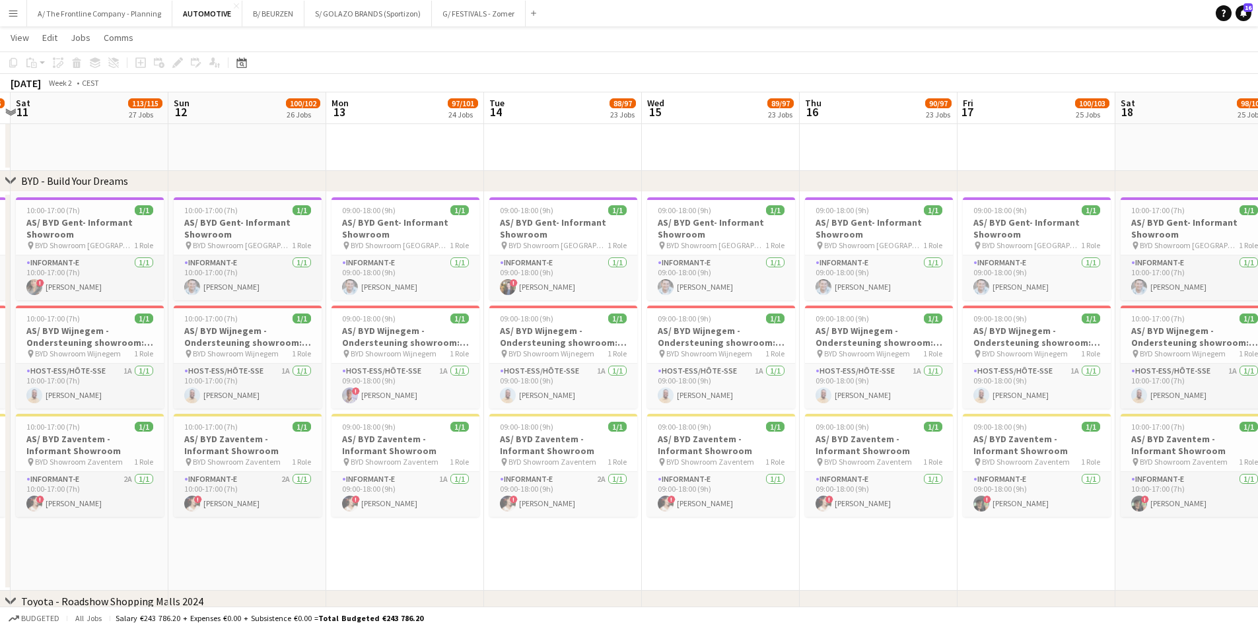
drag, startPoint x: 357, startPoint y: 410, endPoint x: 920, endPoint y: 379, distance: 564.2
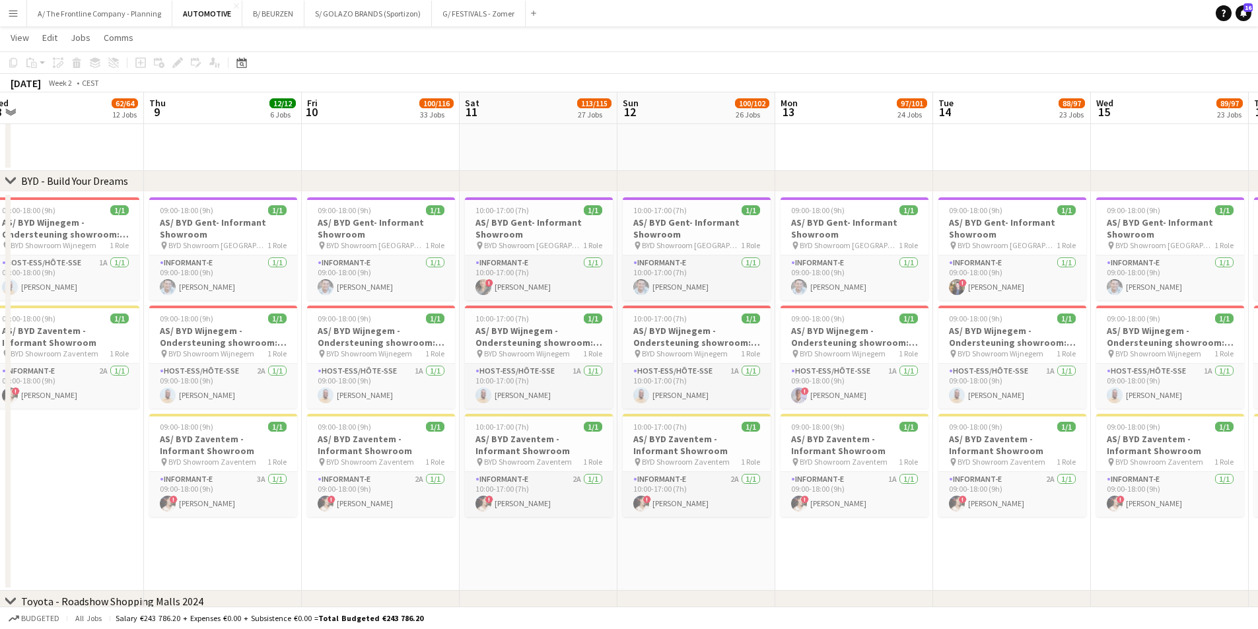
scroll to position [0, 452]
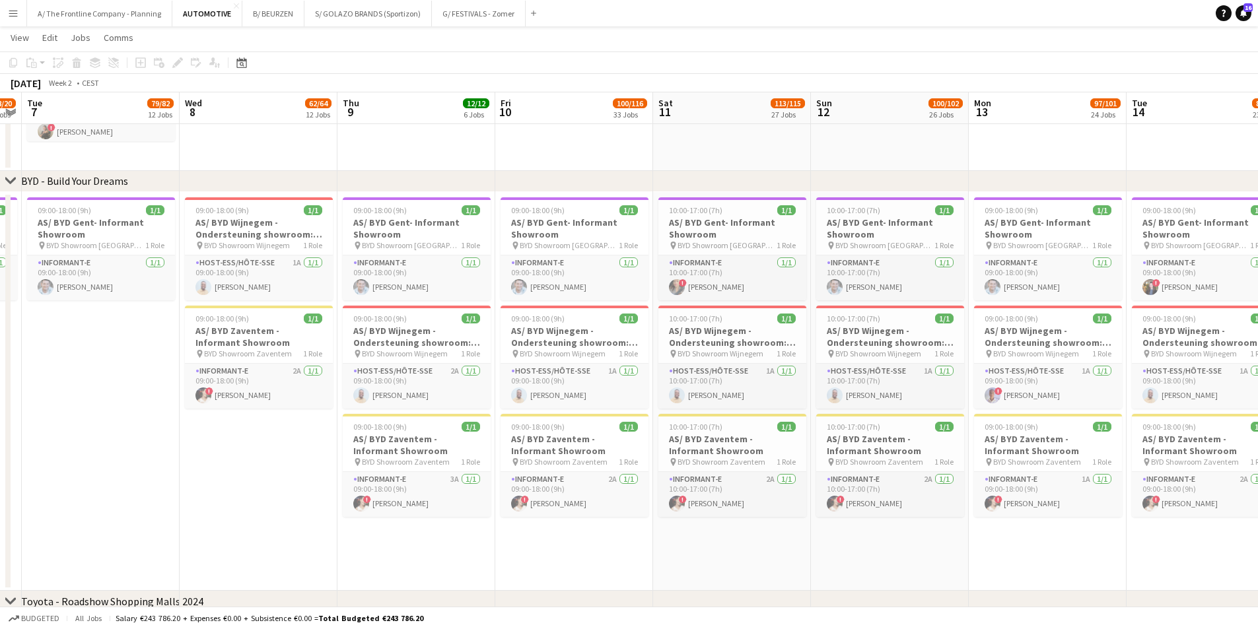
drag, startPoint x: 425, startPoint y: 395, endPoint x: 763, endPoint y: 391, distance: 338.2
drag, startPoint x: 302, startPoint y: 391, endPoint x: 250, endPoint y: 386, distance: 52.4
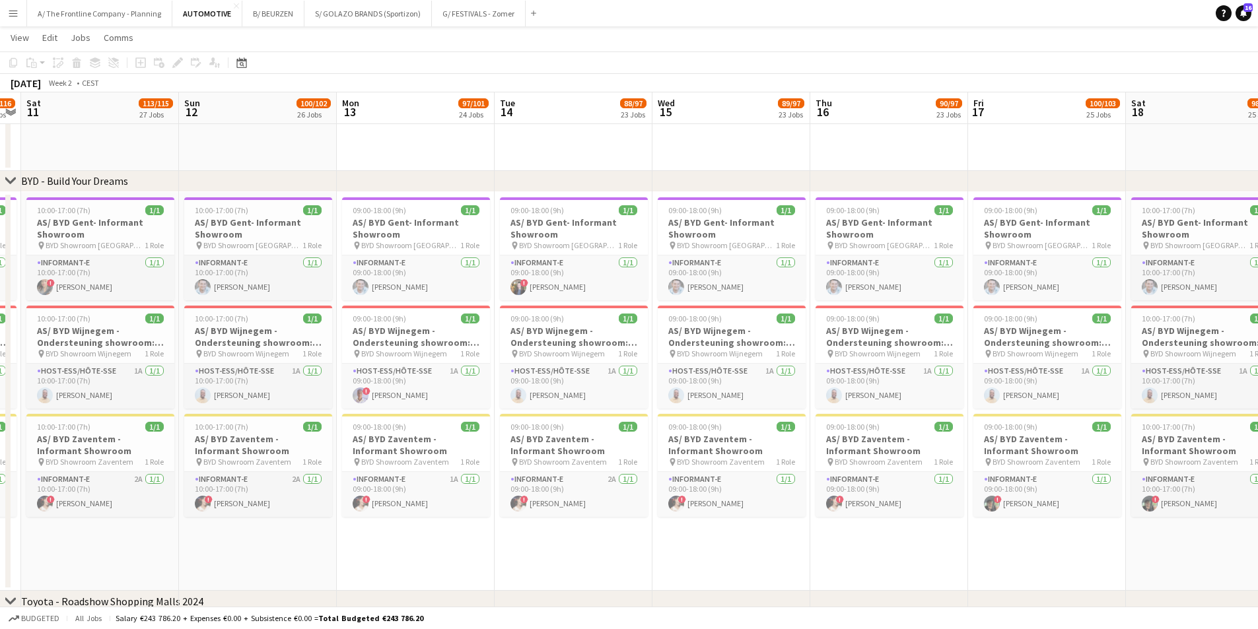
drag, startPoint x: 794, startPoint y: 426, endPoint x: 335, endPoint y: 400, distance: 459.7
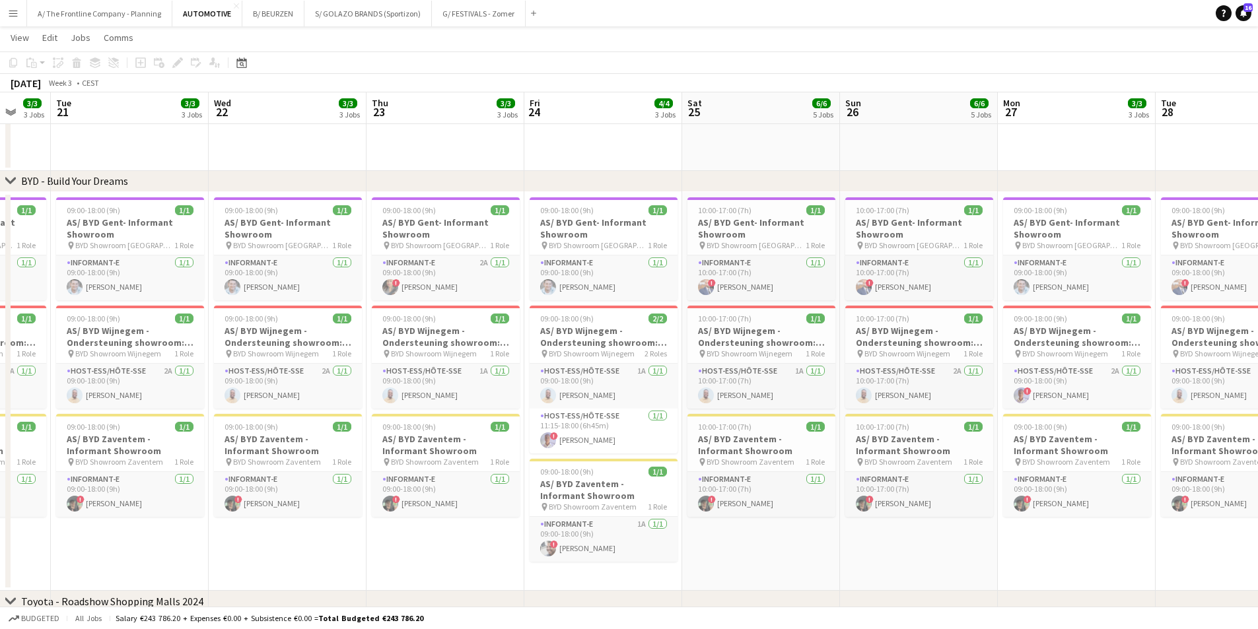
drag, startPoint x: 720, startPoint y: 424, endPoint x: 190, endPoint y: 398, distance: 530.4
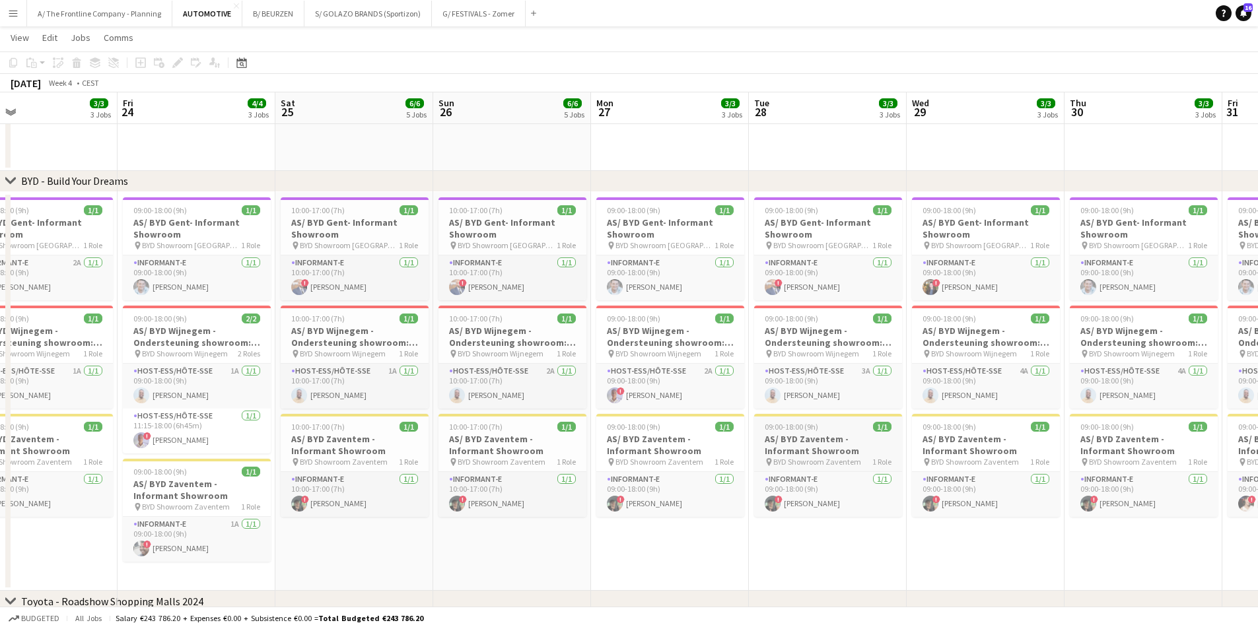
drag, startPoint x: 859, startPoint y: 437, endPoint x: 231, endPoint y: 418, distance: 627.7
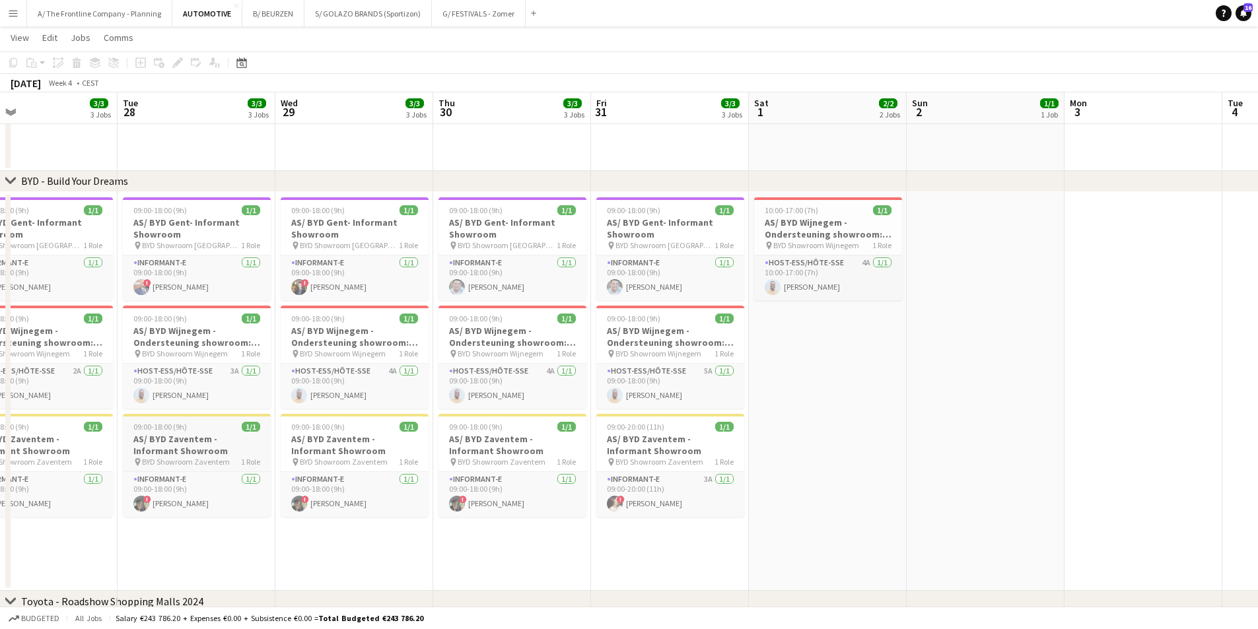
scroll to position [0, 419]
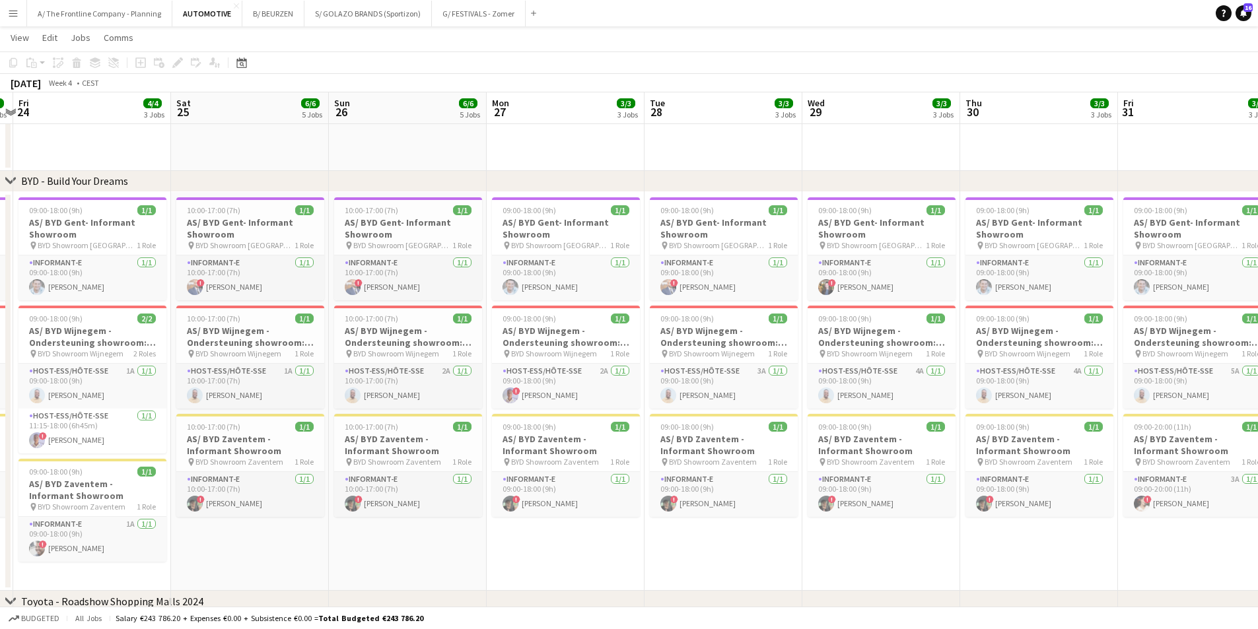
drag, startPoint x: 931, startPoint y: 437, endPoint x: 1041, endPoint y: 439, distance: 110.3
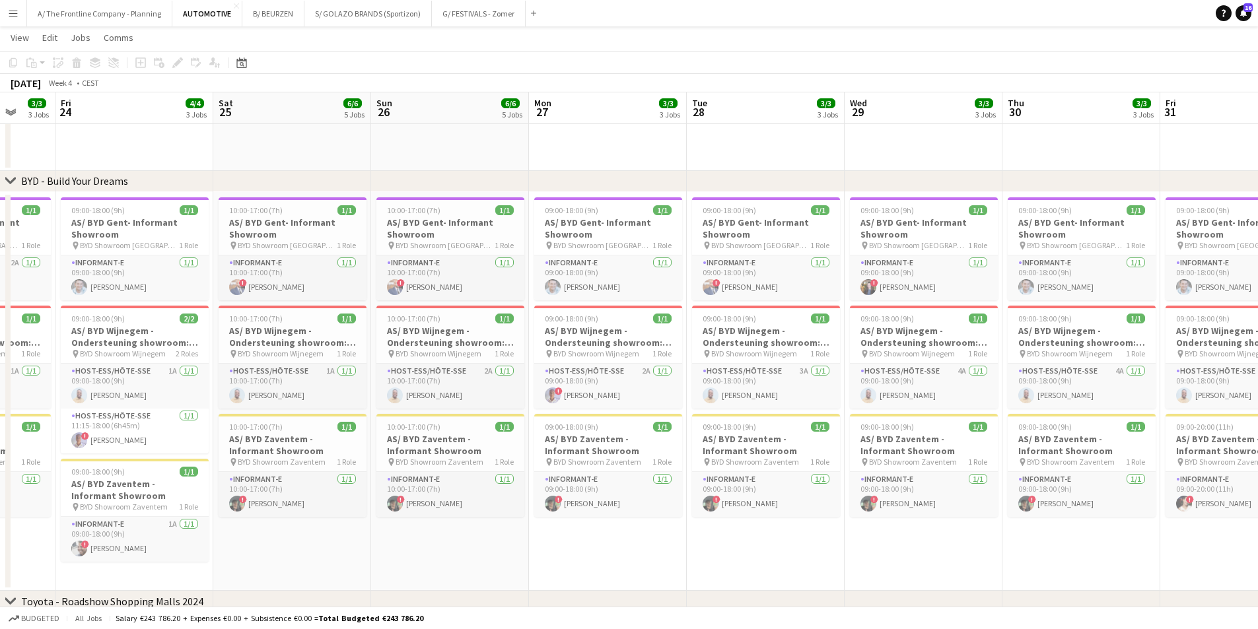
drag, startPoint x: 742, startPoint y: 424, endPoint x: 902, endPoint y: 404, distance: 160.5
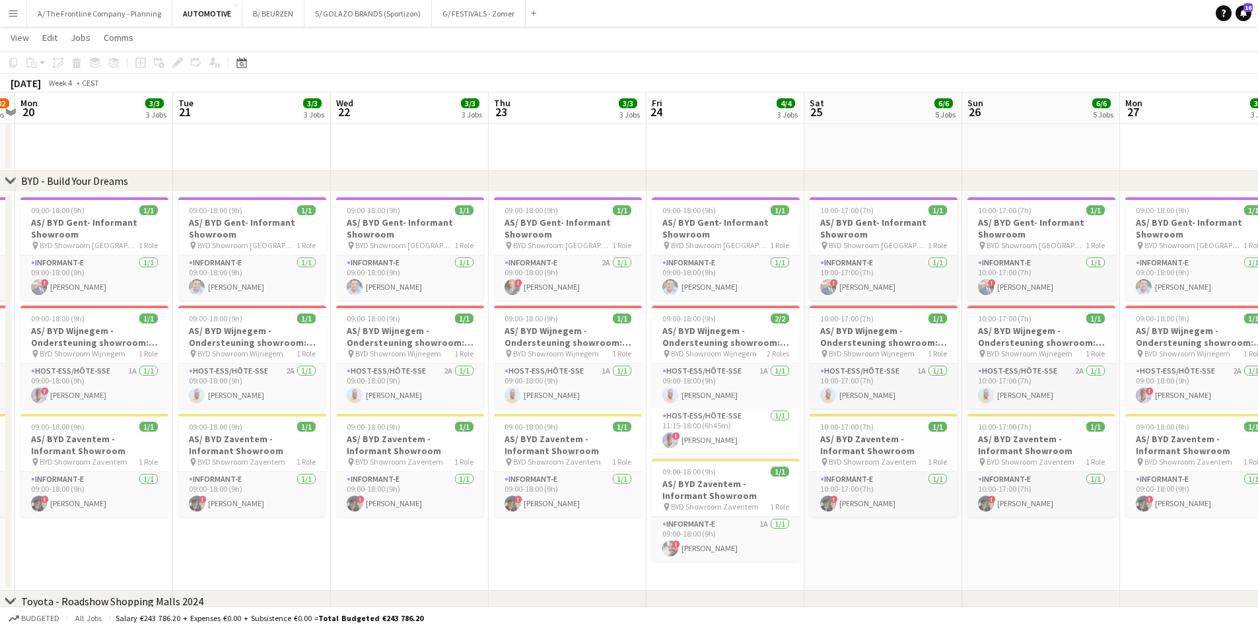
drag, startPoint x: 551, startPoint y: 417, endPoint x: 701, endPoint y: 406, distance: 150.4
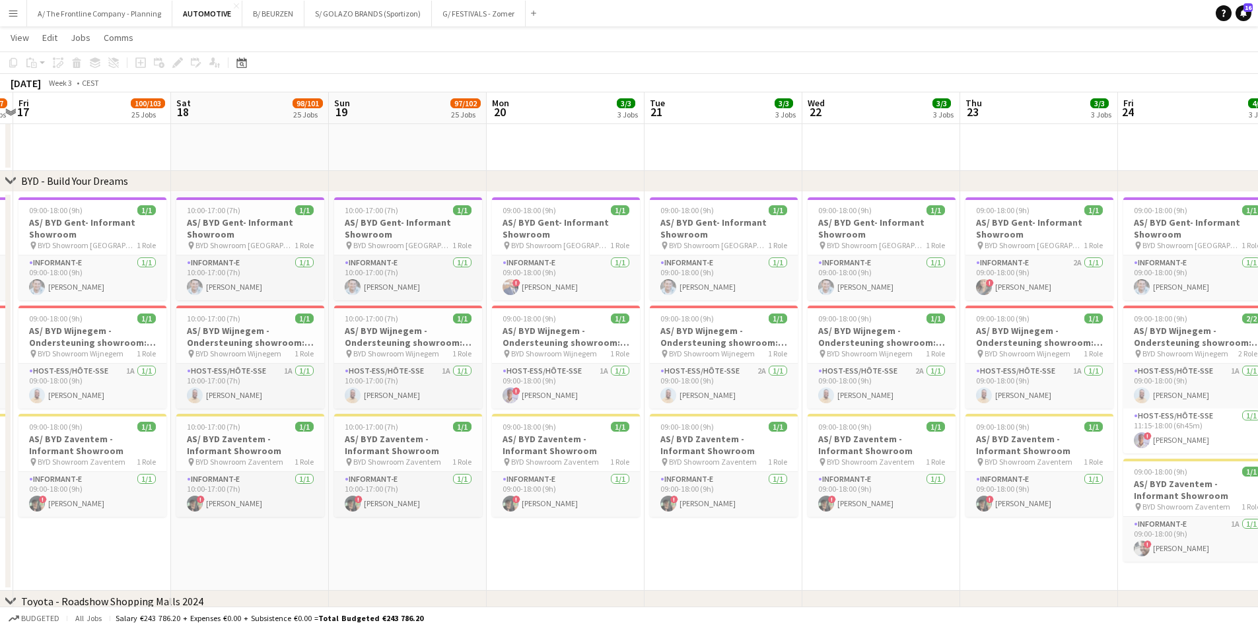
drag, startPoint x: 458, startPoint y: 407, endPoint x: 736, endPoint y: 402, distance: 278.8
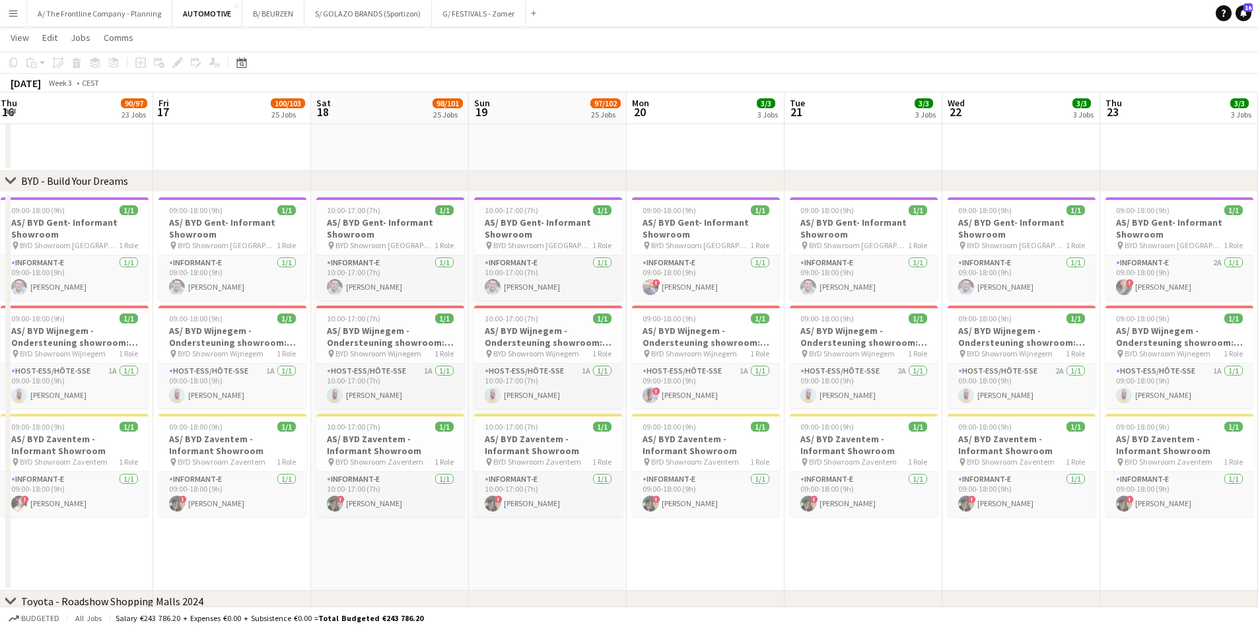
drag, startPoint x: 664, startPoint y: 413, endPoint x: 865, endPoint y: 411, distance: 200.8
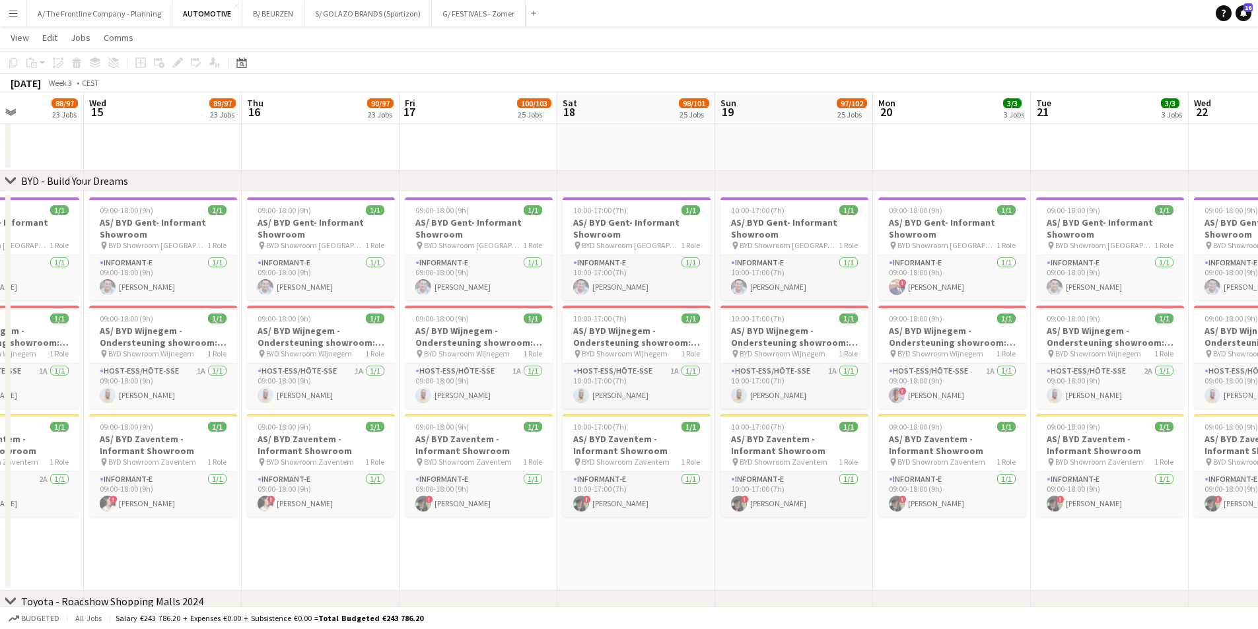
click at [326, 538] on app-date-cell "09:00-18:00 (9h) 1/1 AS/ BYD Gent- Informant Showroom pin BYD Showroom [GEOGRAP…" at bounding box center [321, 392] width 158 height 400
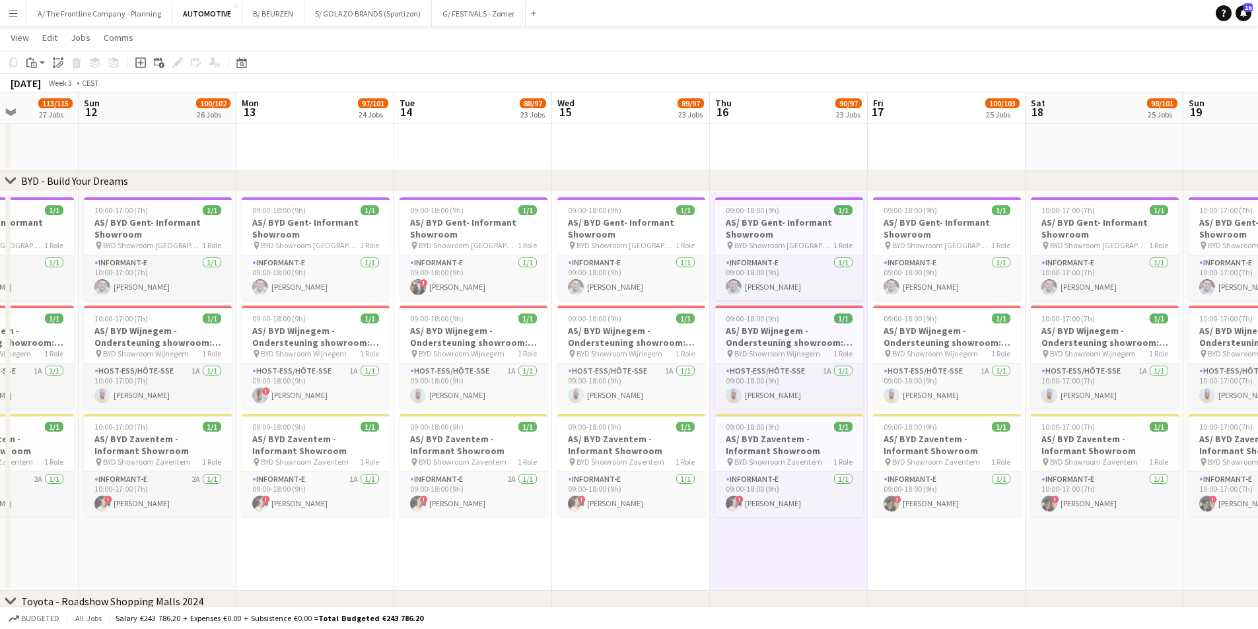
drag, startPoint x: 444, startPoint y: 540, endPoint x: 654, endPoint y: 539, distance: 209.4
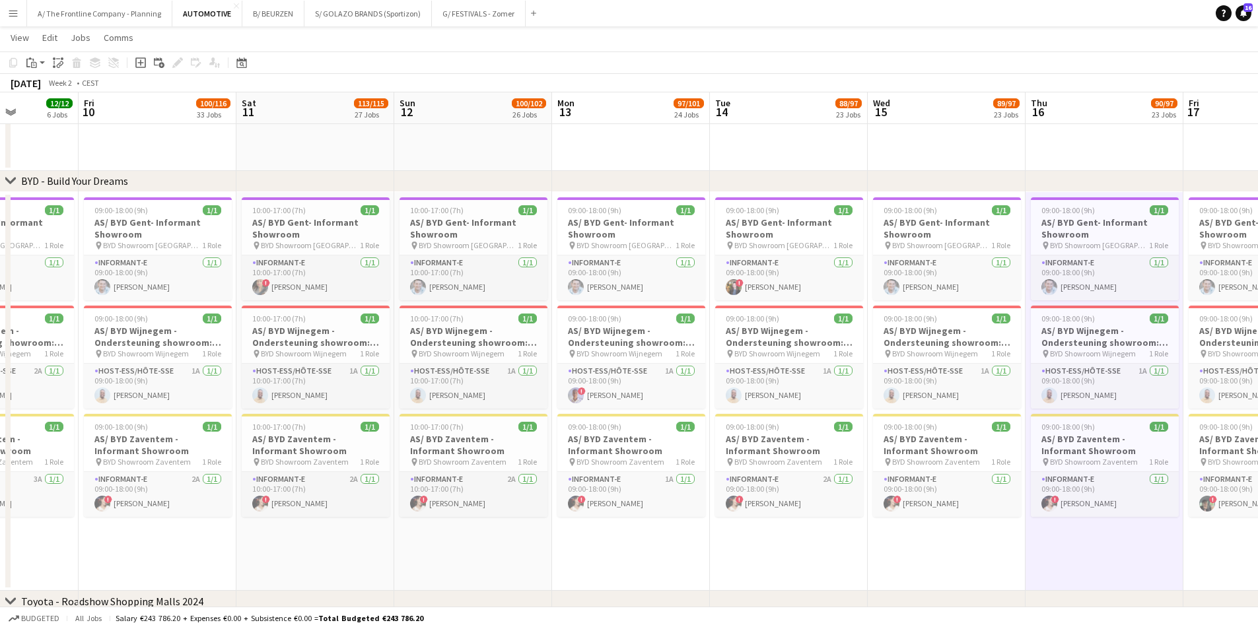
drag, startPoint x: 526, startPoint y: 540, endPoint x: 1007, endPoint y: 531, distance: 480.9
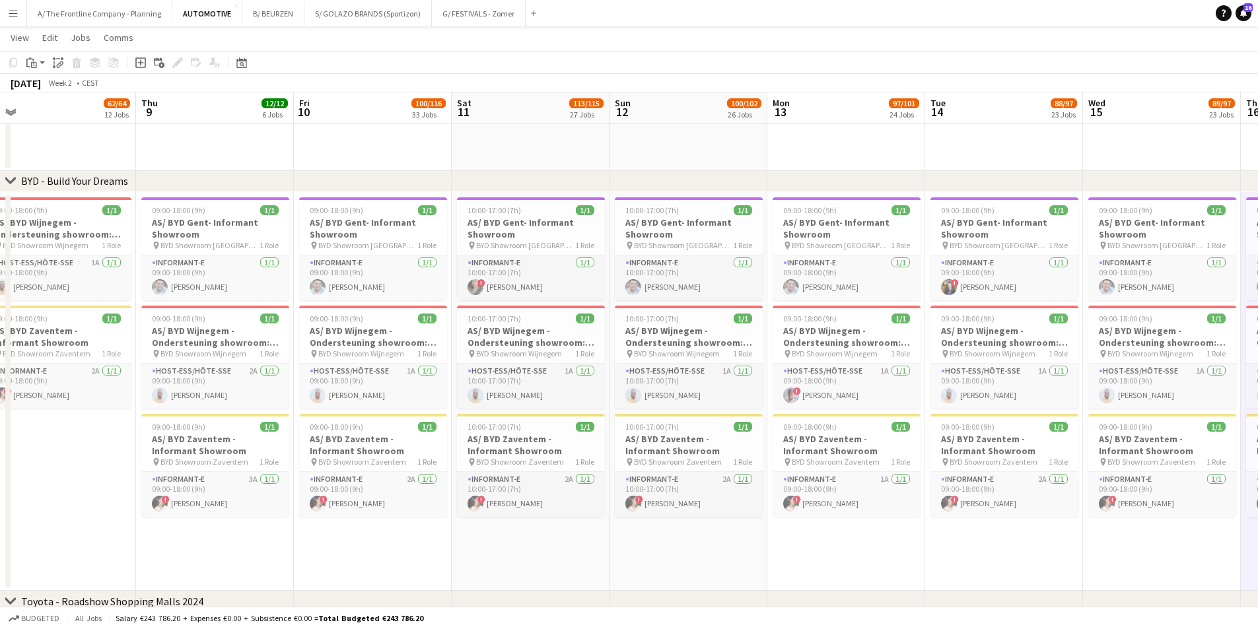
scroll to position [0, 348]
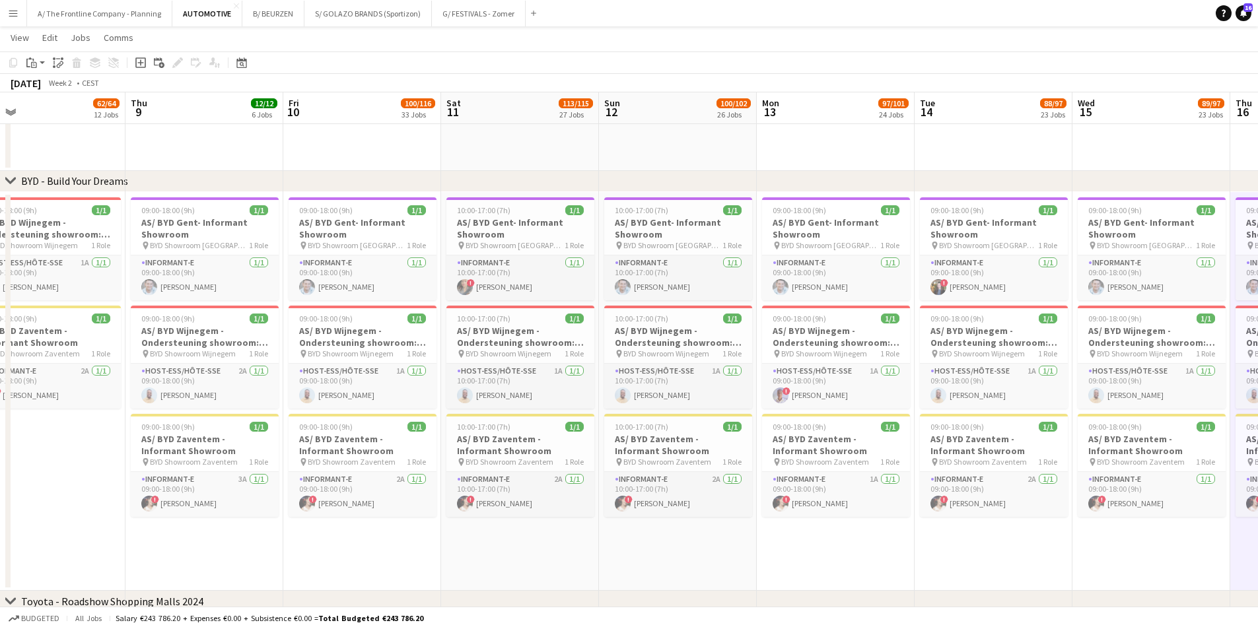
drag, startPoint x: 424, startPoint y: 532, endPoint x: 729, endPoint y: 530, distance: 305.1
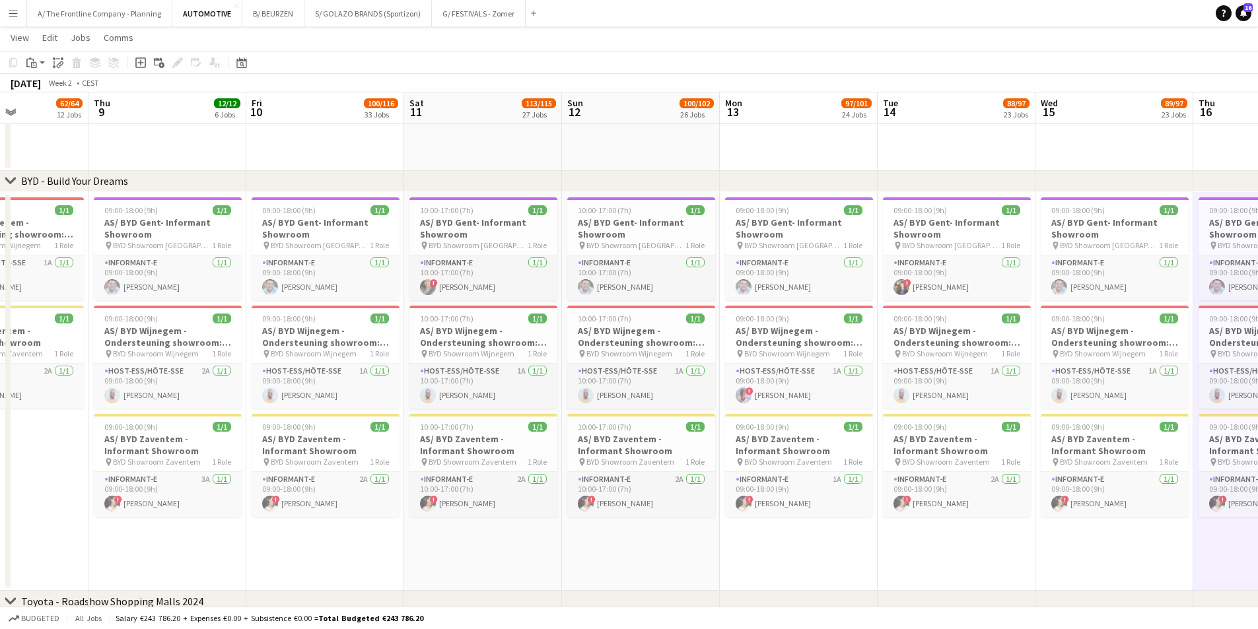
scroll to position [0, 402]
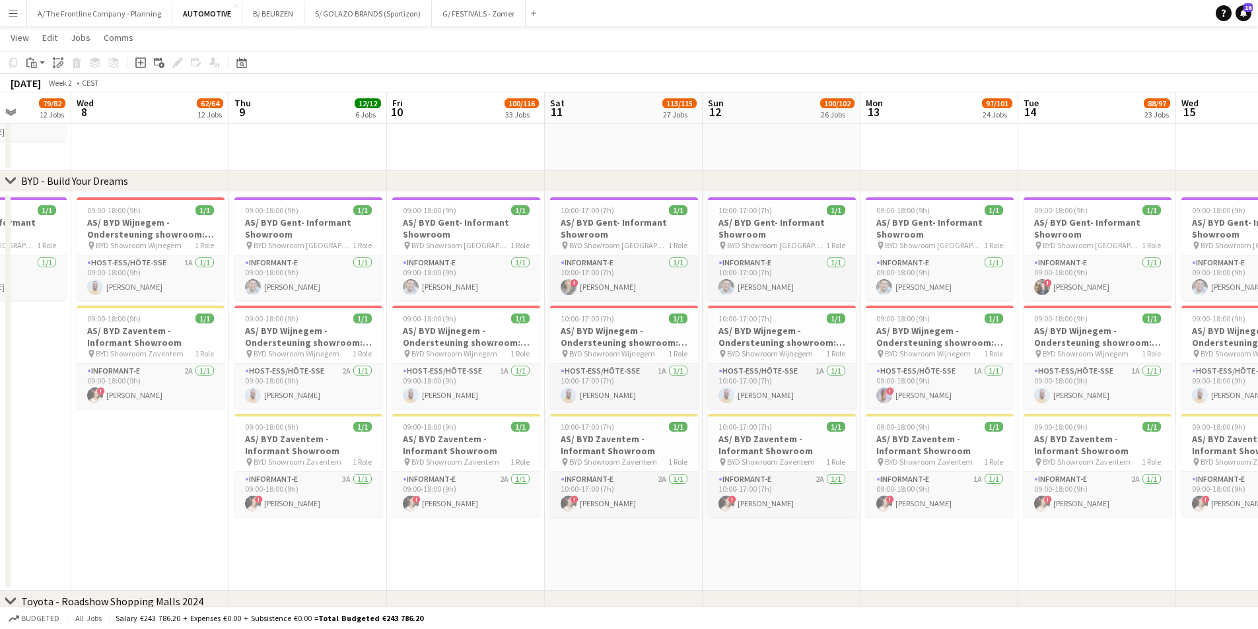
drag, startPoint x: 388, startPoint y: 443, endPoint x: 176, endPoint y: 433, distance: 212.3
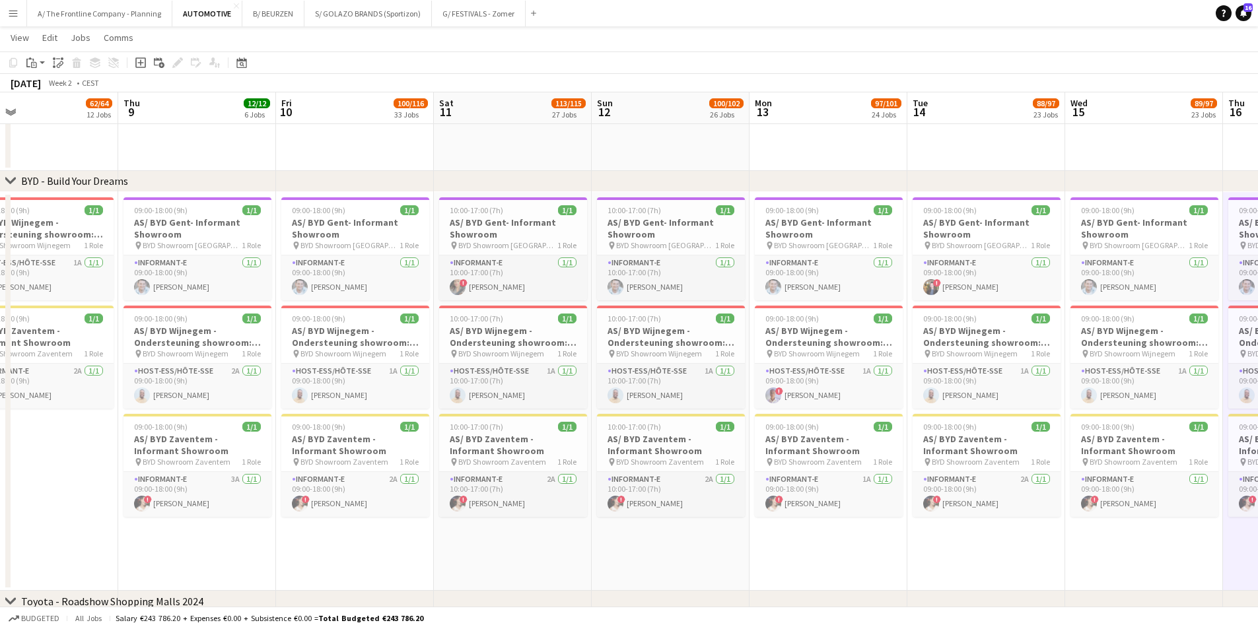
drag, startPoint x: 643, startPoint y: 546, endPoint x: 404, endPoint y: 542, distance: 238.5
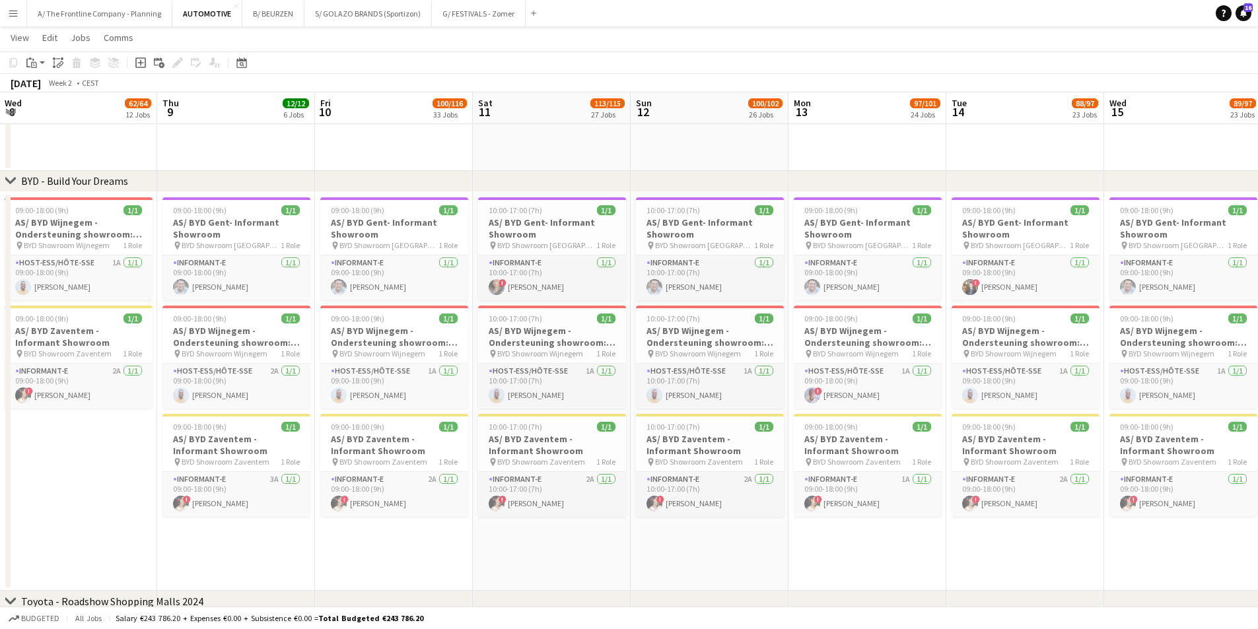
drag, startPoint x: 369, startPoint y: 544, endPoint x: 590, endPoint y: 540, distance: 220.6
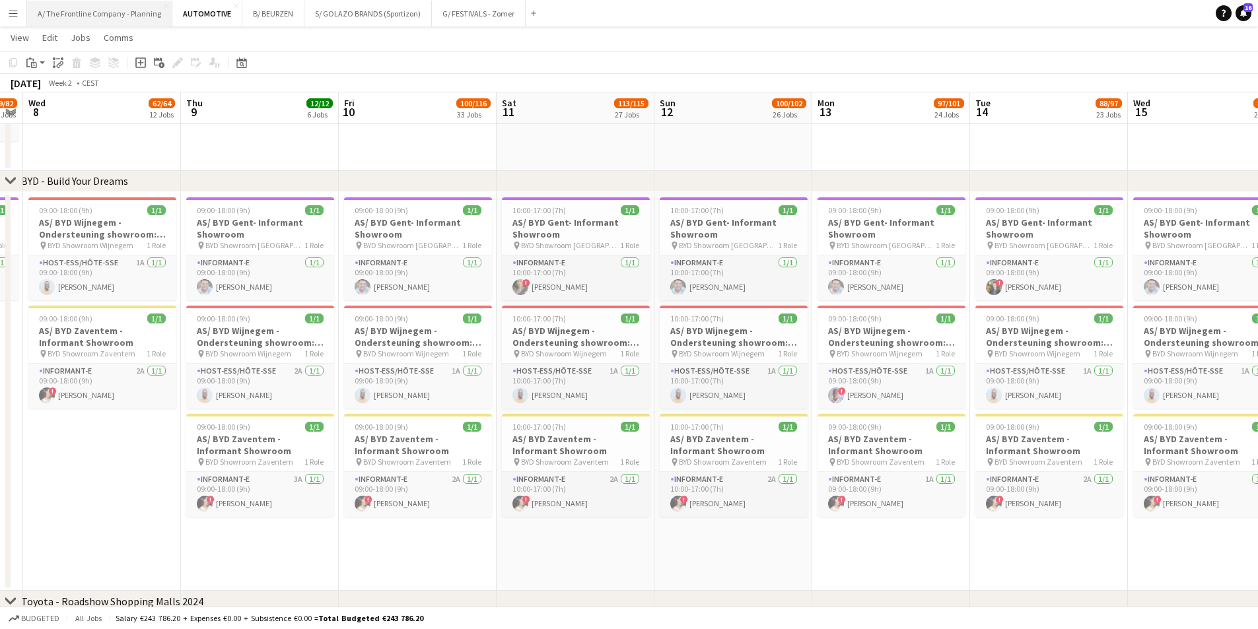
click at [110, 16] on button "A/ The Frontline Company - Planning Close" at bounding box center [99, 14] width 145 height 26
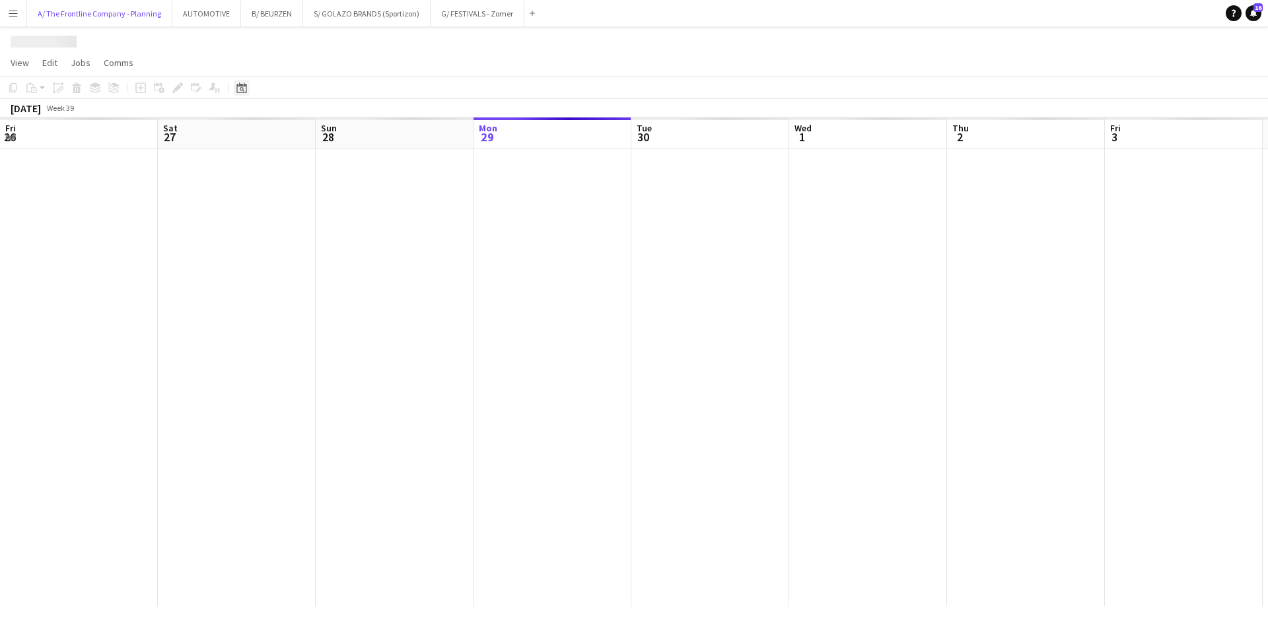
scroll to position [0, 316]
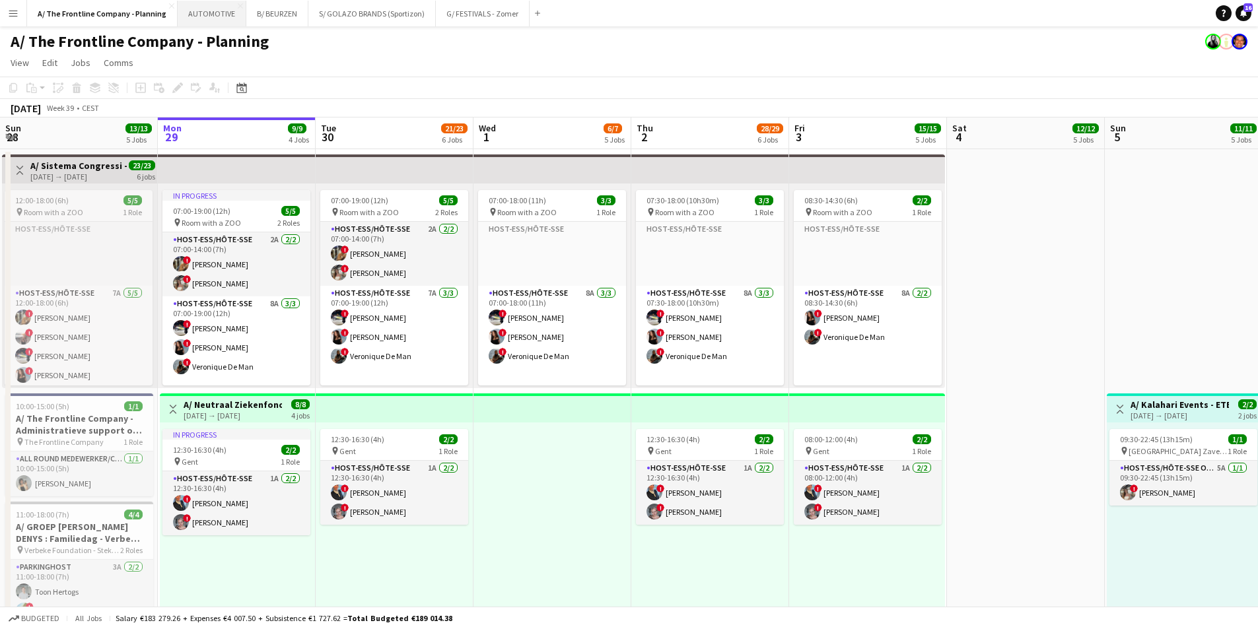
click at [219, 18] on button "AUTOMOTIVE Close" at bounding box center [212, 14] width 69 height 26
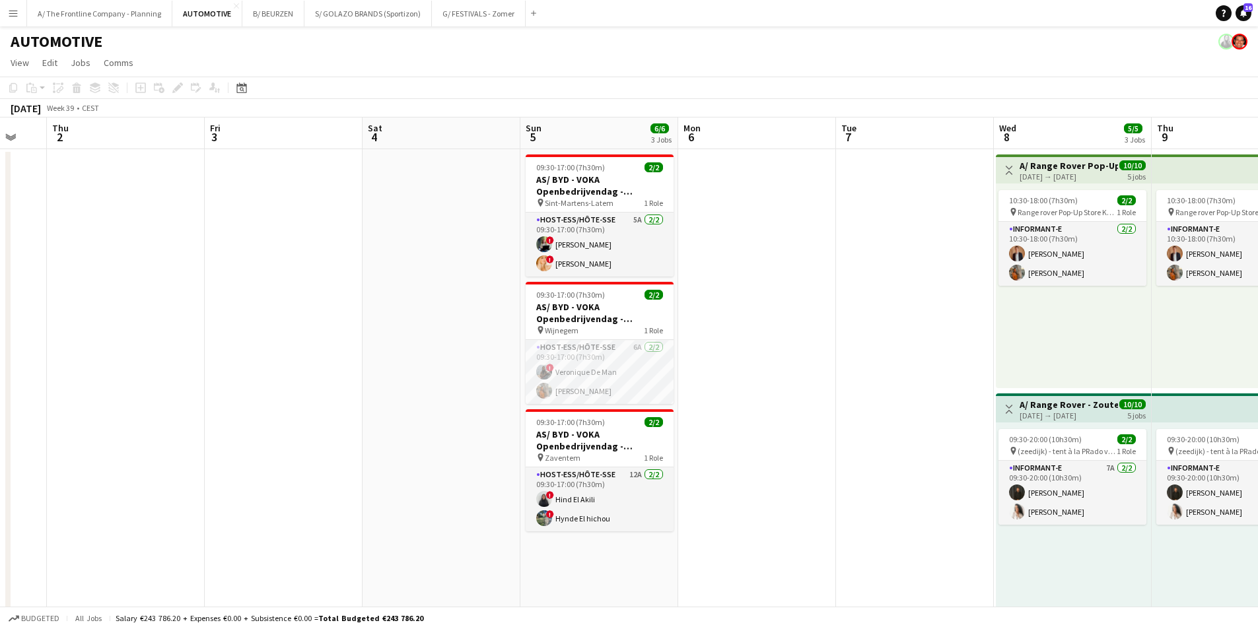
drag, startPoint x: 1034, startPoint y: 324, endPoint x: 319, endPoint y: 302, distance: 715.6
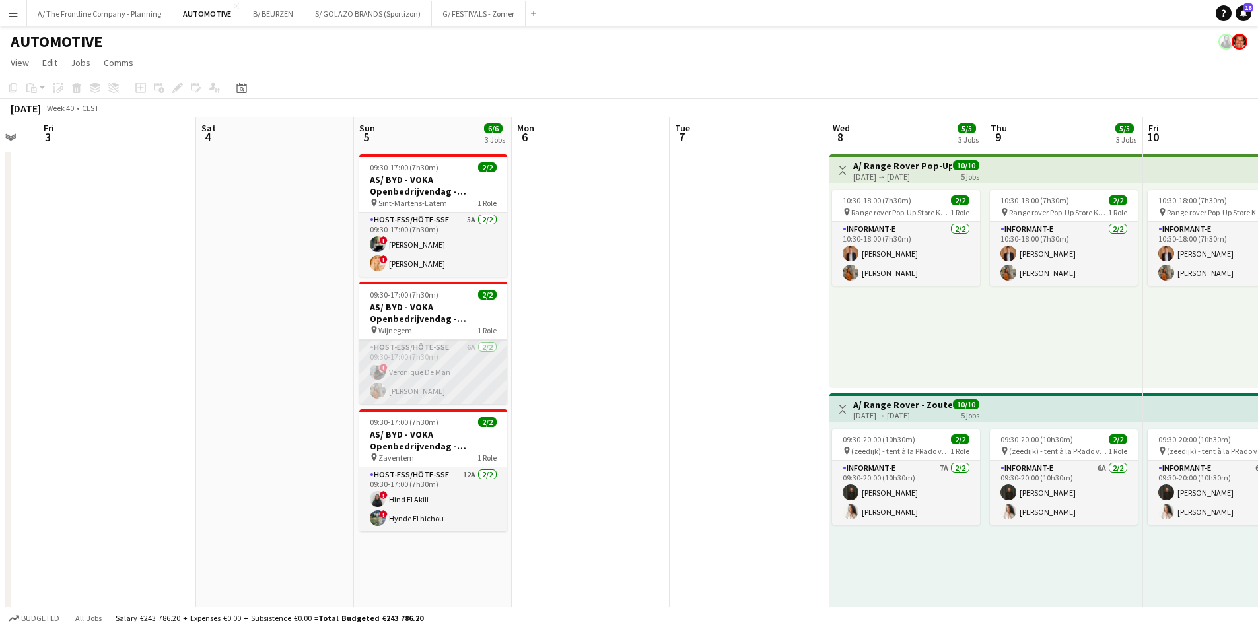
click at [440, 374] on app-card-role "Host-ess/Hôte-sse 6A [DATE] 09:30-17:00 (7h30m) ! Veronique De Man Nathalie Roo…" at bounding box center [433, 372] width 148 height 64
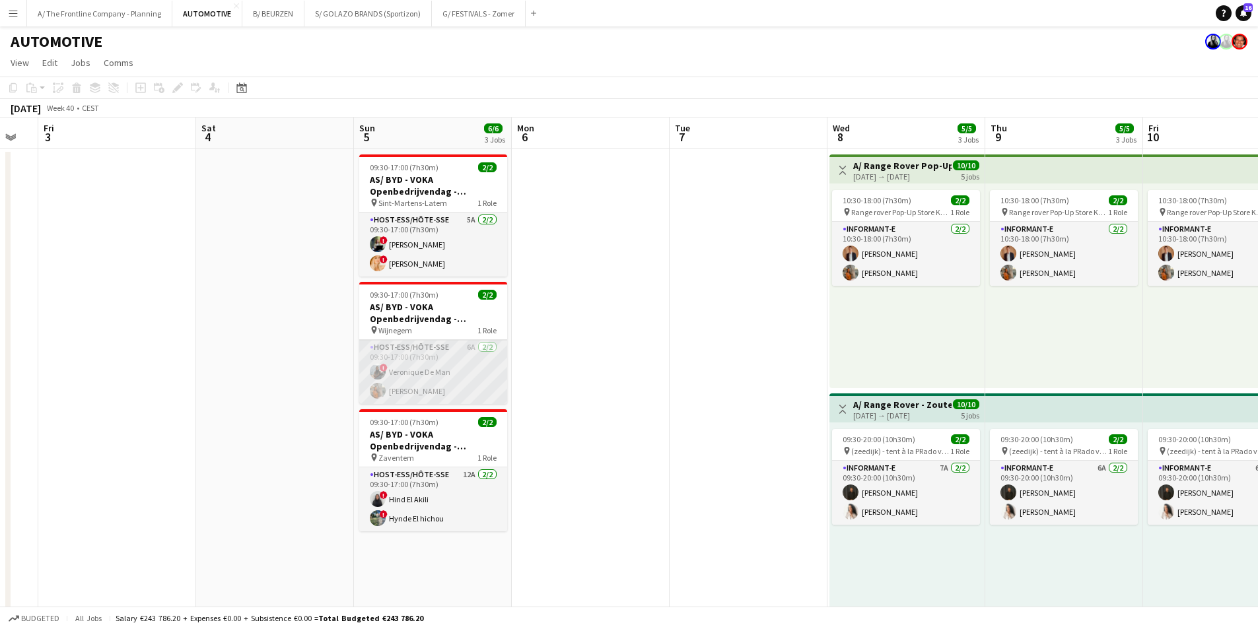
click at [453, 373] on app-card-role "Host-ess/Hôte-sse 6A [DATE] 09:30-17:00 (7h30m) ! Veronique De Man Nathalie Roo…" at bounding box center [433, 372] width 148 height 64
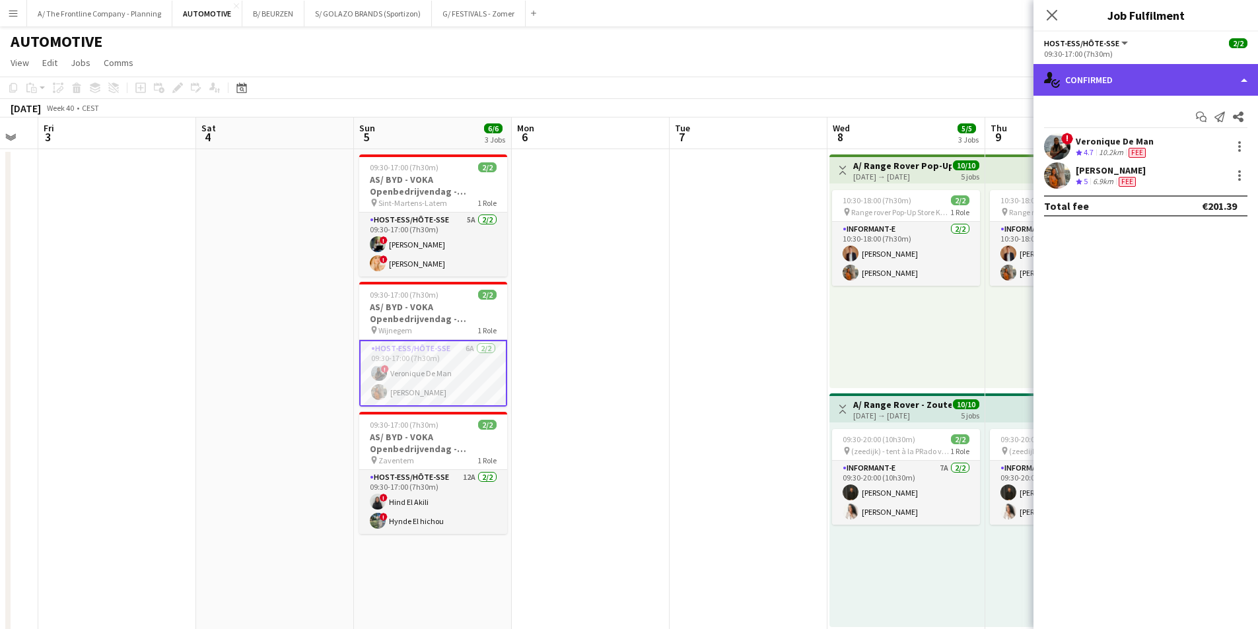
click at [1176, 68] on div "single-neutral-actions-check-2 Confirmed" at bounding box center [1146, 80] width 225 height 32
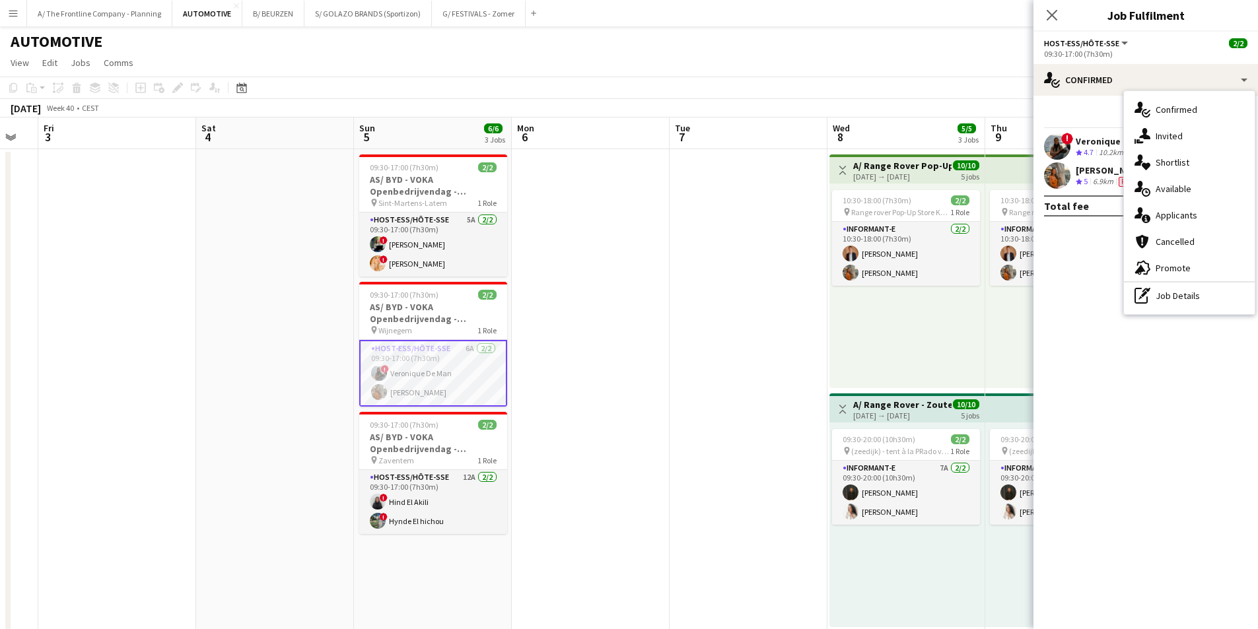
click at [1174, 217] on span "Applicants" at bounding box center [1177, 215] width 42 height 12
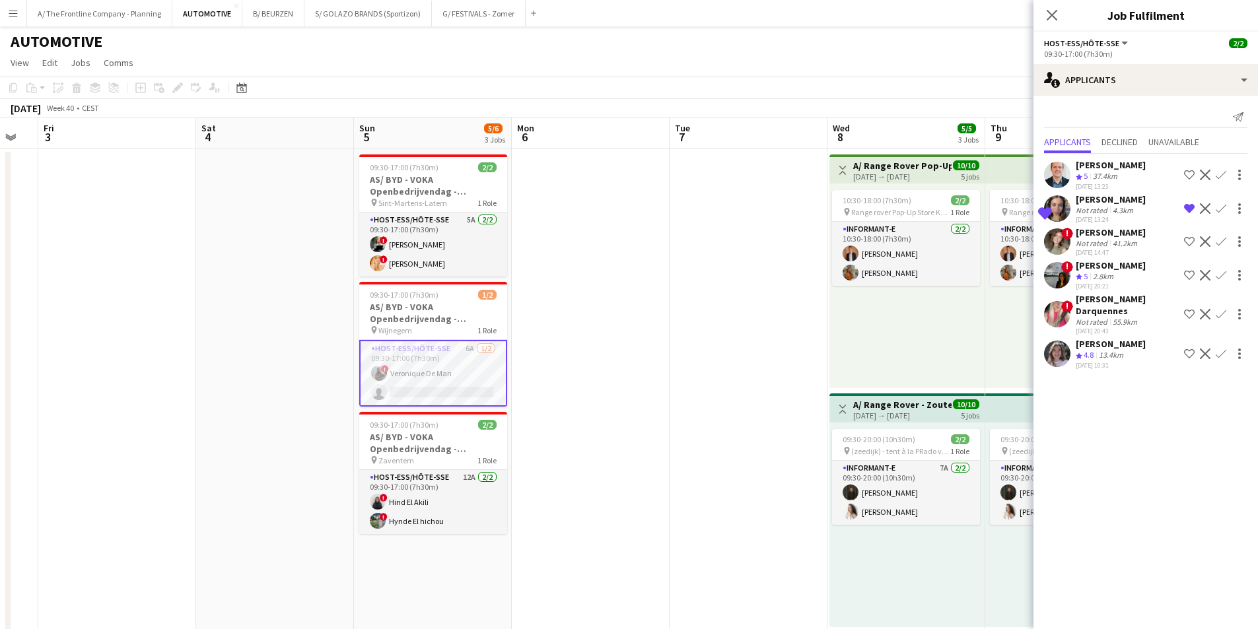
click at [446, 369] on app-card-role "Host-ess/Hôte-sse 6A [DATE] 09:30-17:00 (7h30m) ! Veronique De Man single-neutr…" at bounding box center [433, 373] width 148 height 67
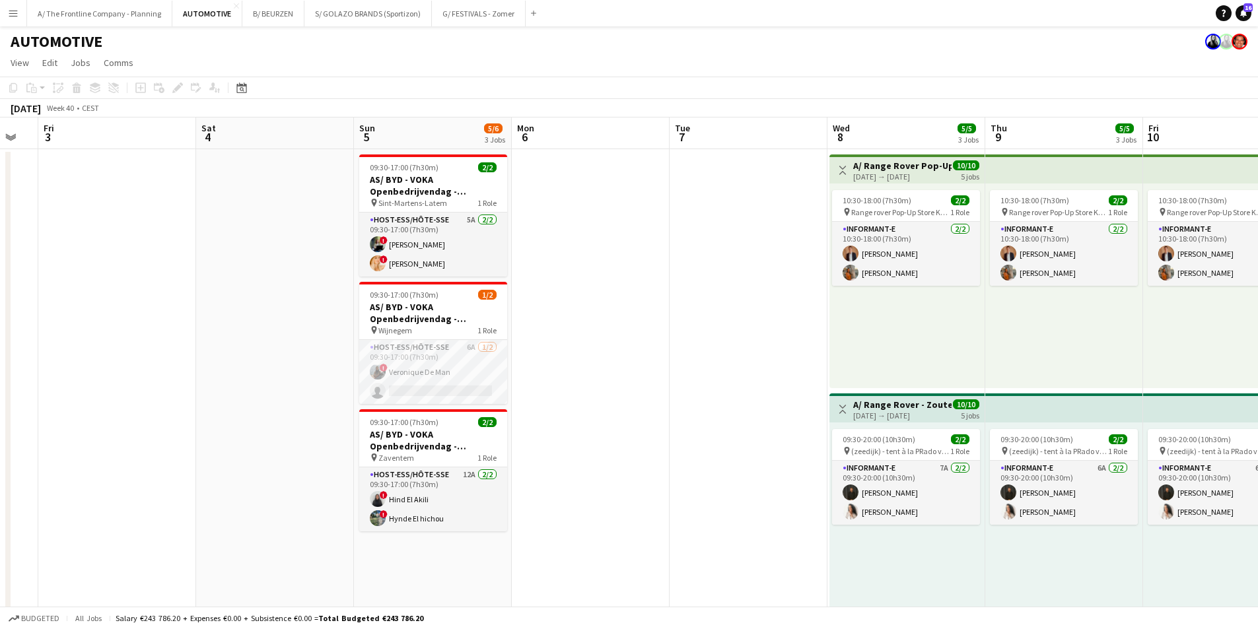
drag, startPoint x: 423, startPoint y: 377, endPoint x: 522, endPoint y: 339, distance: 105.6
click at [424, 376] on app-card-role "Host-ess/Hôte-sse 6A [DATE] 09:30-17:00 (7h30m) ! Veronique De Man single-neutr…" at bounding box center [433, 372] width 148 height 64
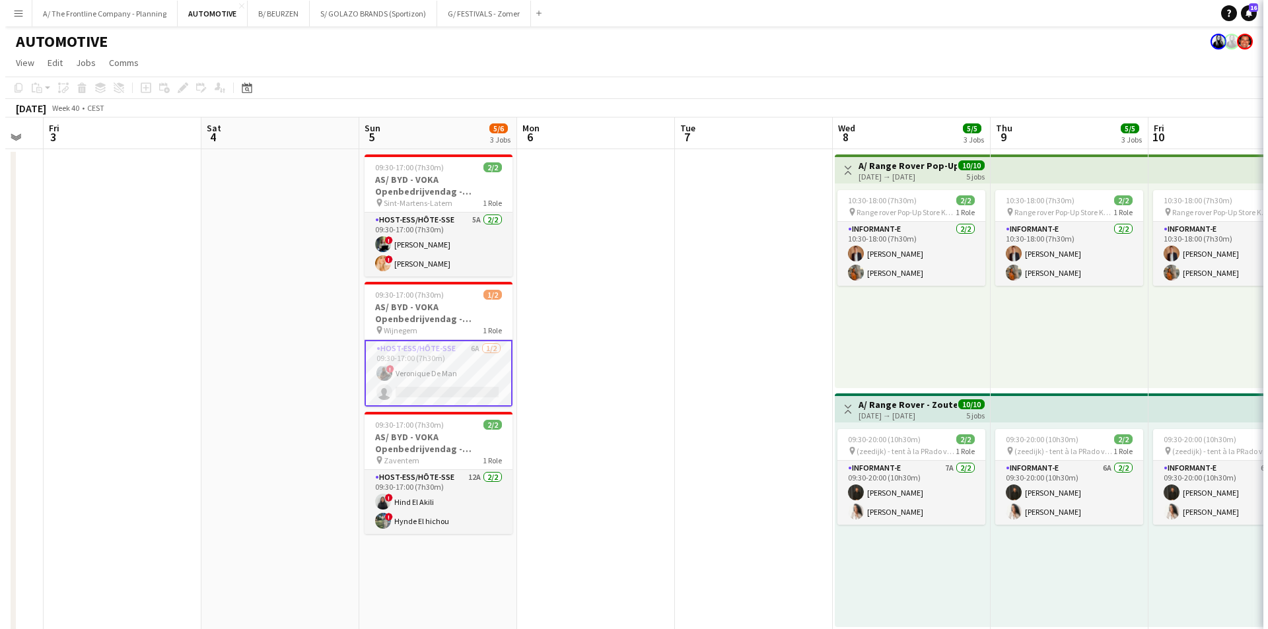
scroll to position [0, 435]
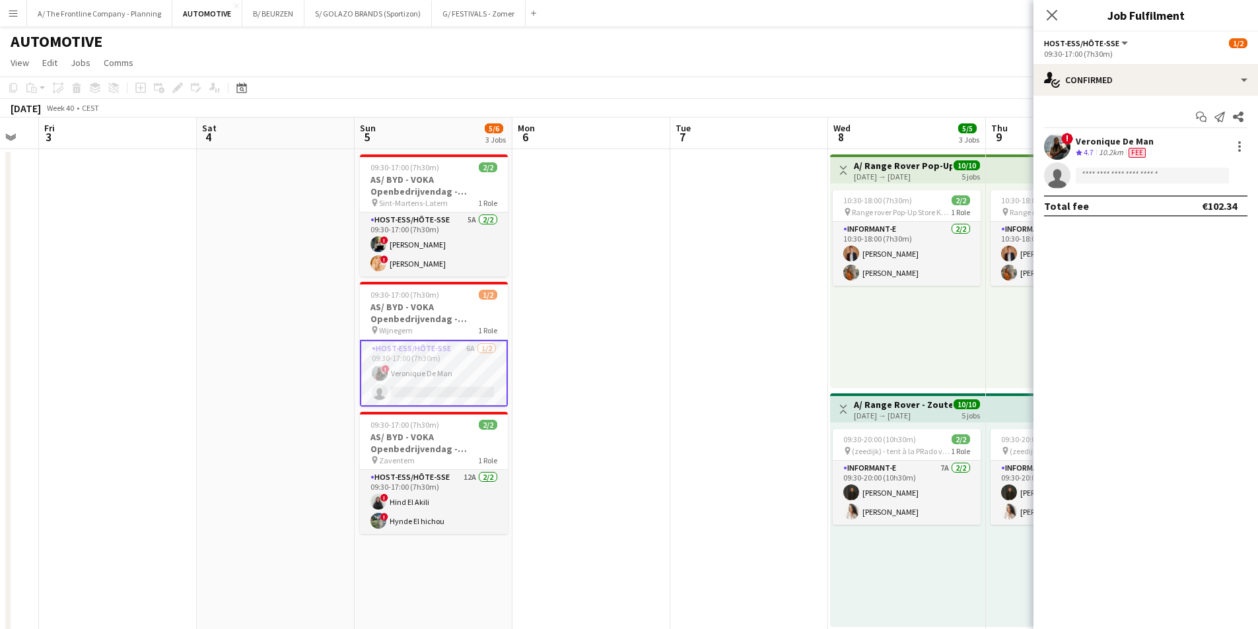
drag, startPoint x: 1122, startPoint y: 134, endPoint x: 1119, endPoint y: 147, distance: 13.6
click at [1123, 135] on div "! Veronique De Man Crew rating 4.7 10.2km Fee" at bounding box center [1146, 146] width 225 height 26
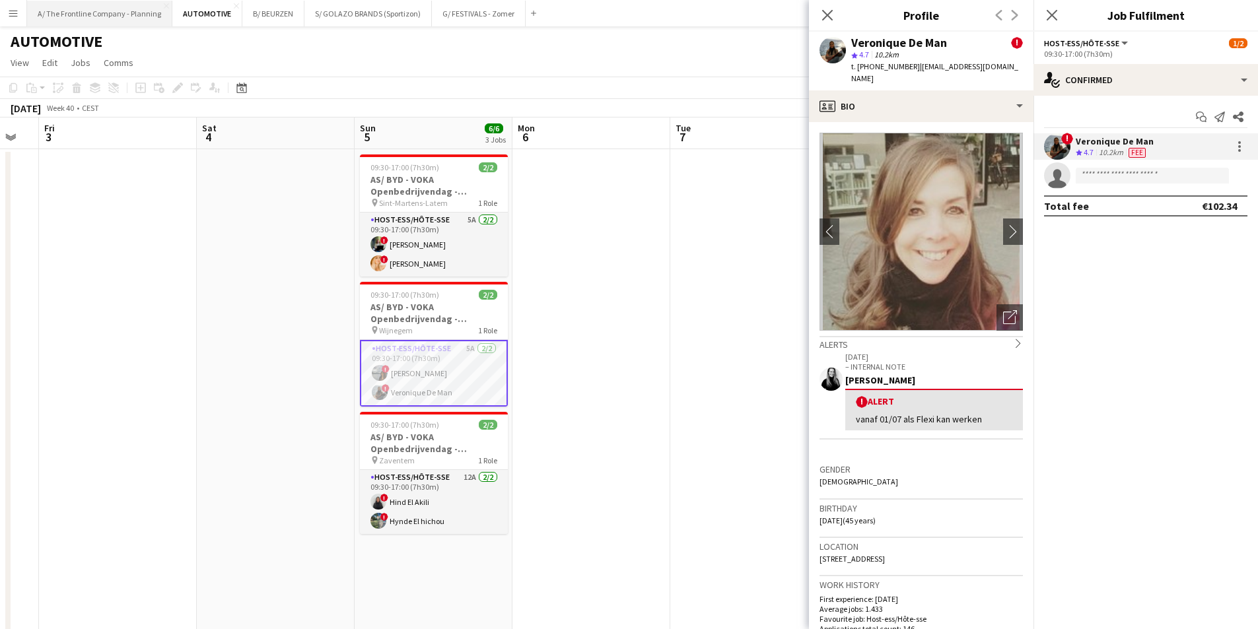
click at [89, 15] on button "A/ The Frontline Company - Planning Close" at bounding box center [99, 14] width 145 height 26
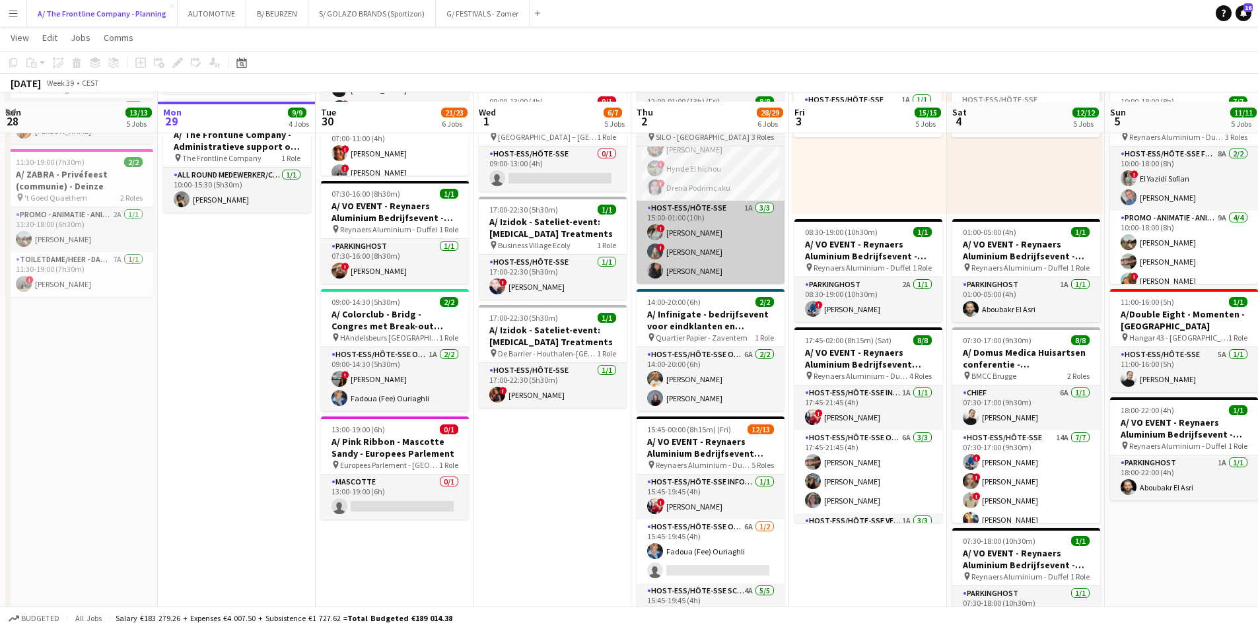
scroll to position [660, 0]
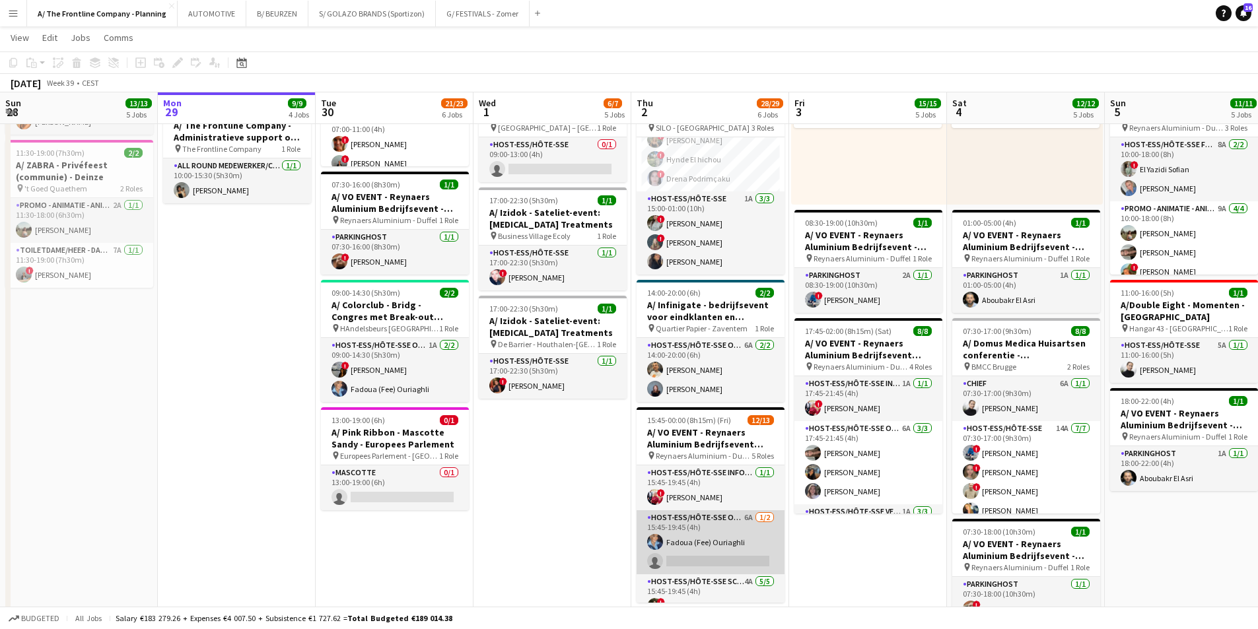
click at [712, 559] on app-card-role "Host-ess/Hôte-sse Onthaal-Accueill 6A [DATE] 15:45-19:45 (4h) Fadoua (Fee) [GEO…" at bounding box center [711, 543] width 148 height 64
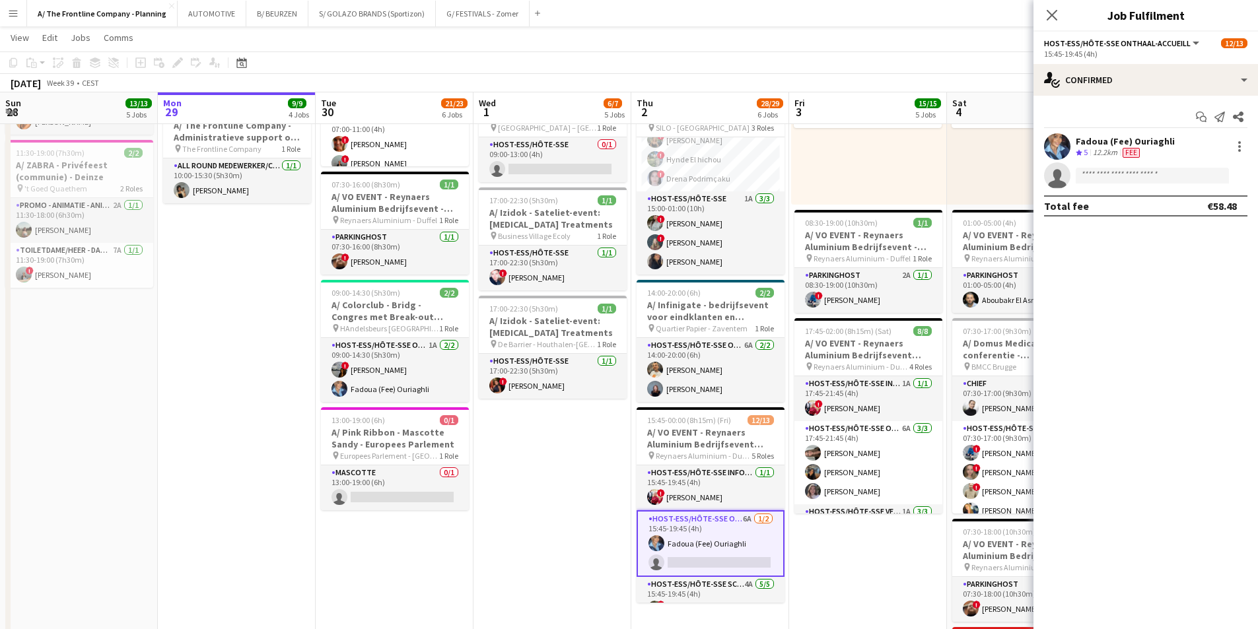
click at [1171, 61] on app-options-switcher "Host-ess/Hôte-sse Onthaal-Accueill All roles Host-ess/Hôte-sse Onthaal-Accueill…" at bounding box center [1146, 48] width 225 height 32
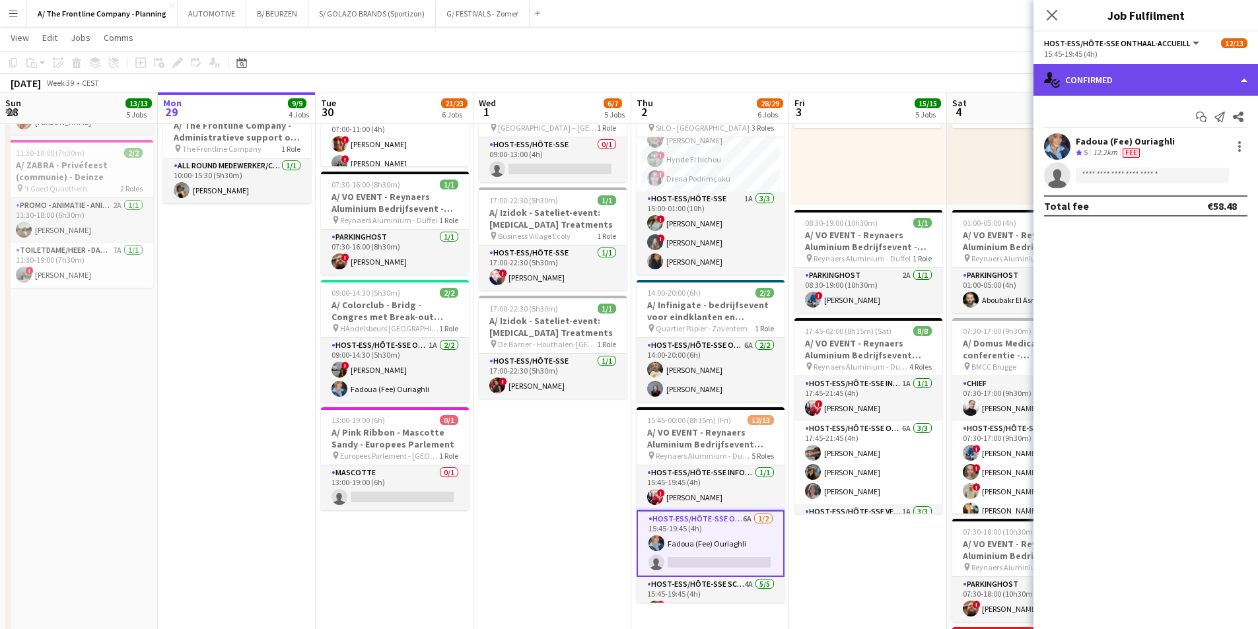
click at [1165, 70] on div "single-neutral-actions-check-2 Confirmed" at bounding box center [1146, 80] width 225 height 32
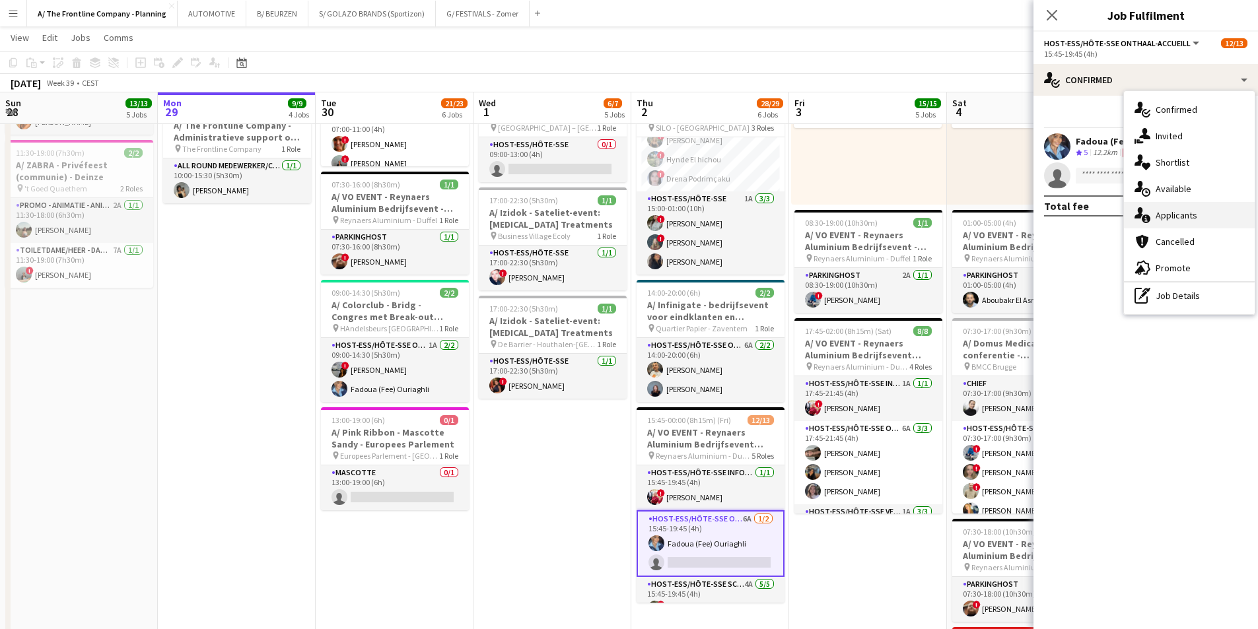
click at [1156, 227] on div "single-neutral-actions-information Applicants" at bounding box center [1189, 215] width 131 height 26
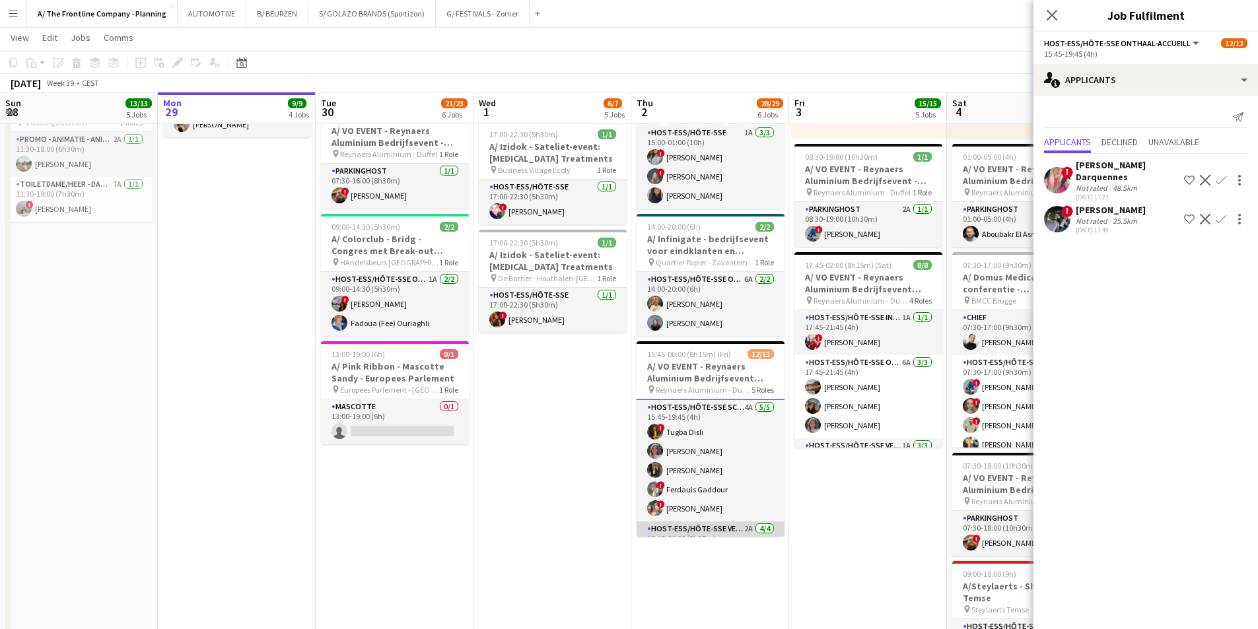
scroll to position [45, 0]
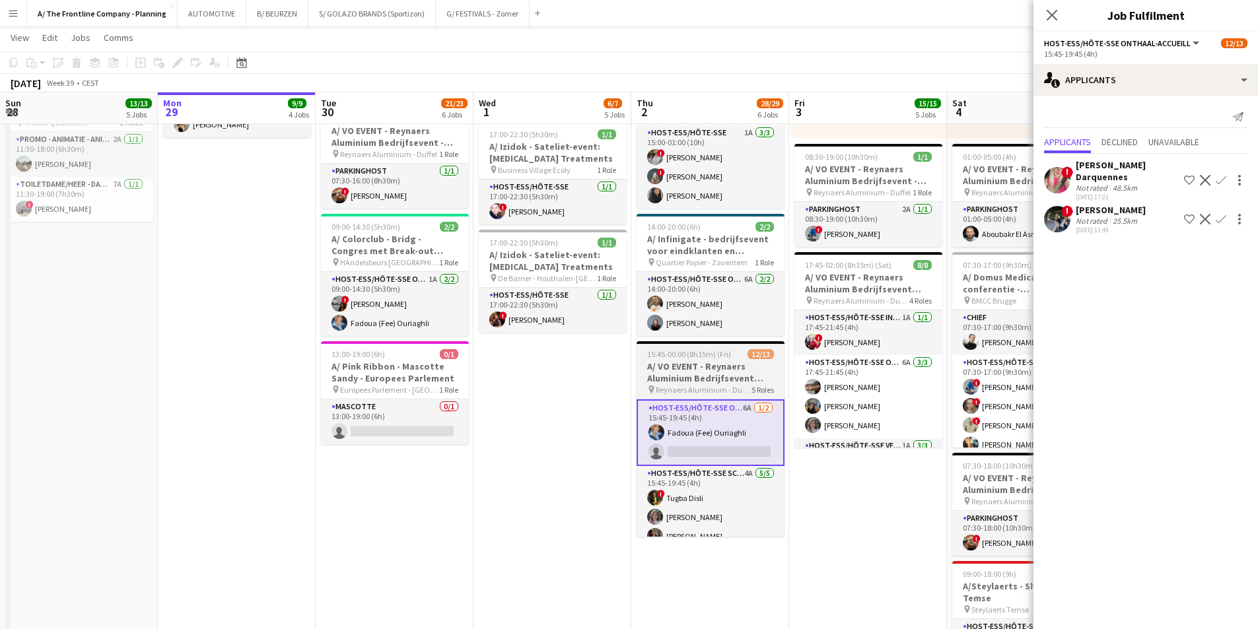
click at [704, 375] on h3 "A/ VO EVENT - Reynaers Aluminium Bedrijfsevent (02+03+05/10)" at bounding box center [711, 373] width 148 height 24
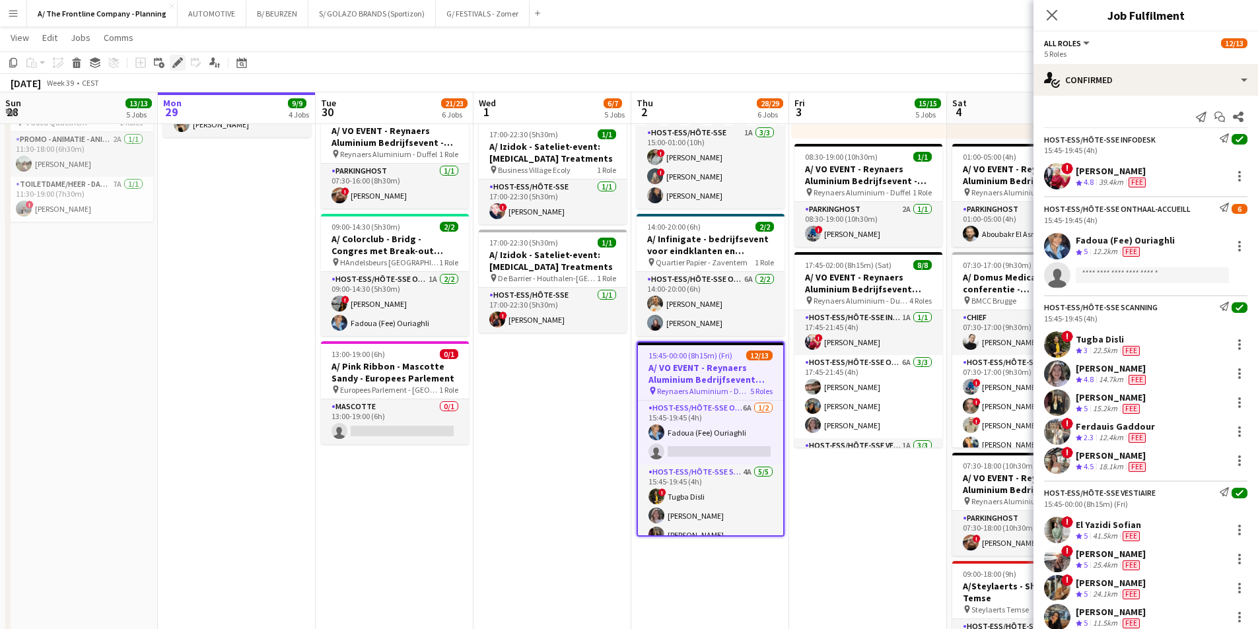
click at [176, 64] on icon at bounding box center [177, 62] width 7 height 7
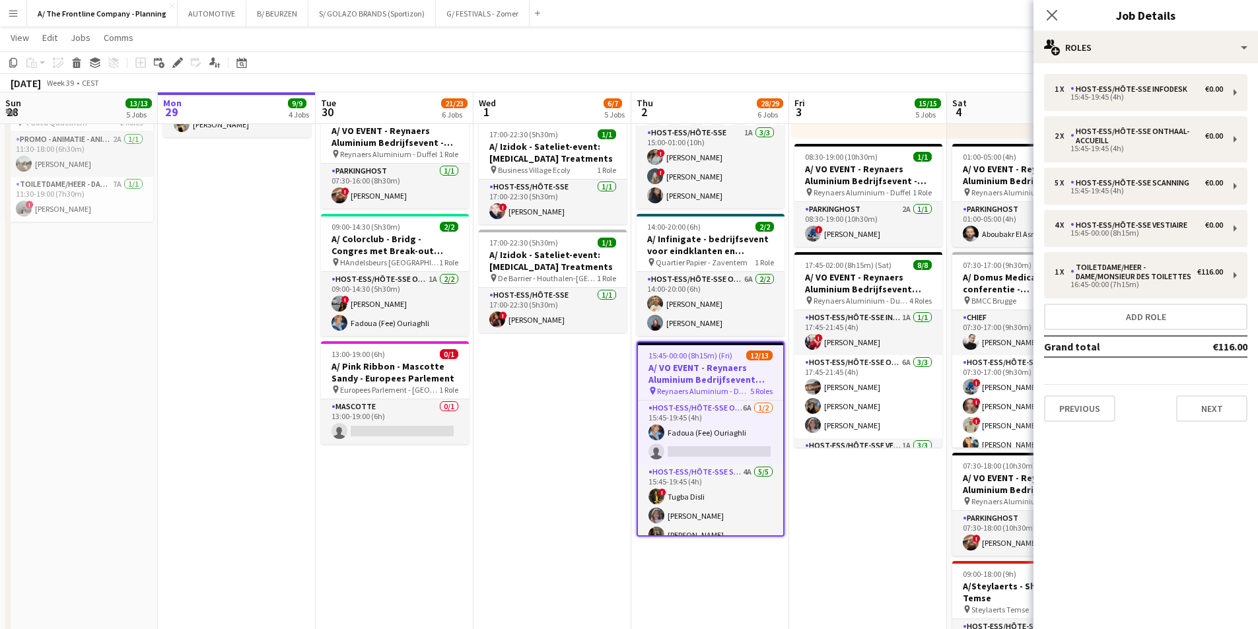
click at [553, 430] on app-date-cell "07:00-18:00 (11h) 3/3 pin Room with a ZOO 1 Role Host-ess/Hôte-sse Click to add…" at bounding box center [553, 57] width 158 height 1273
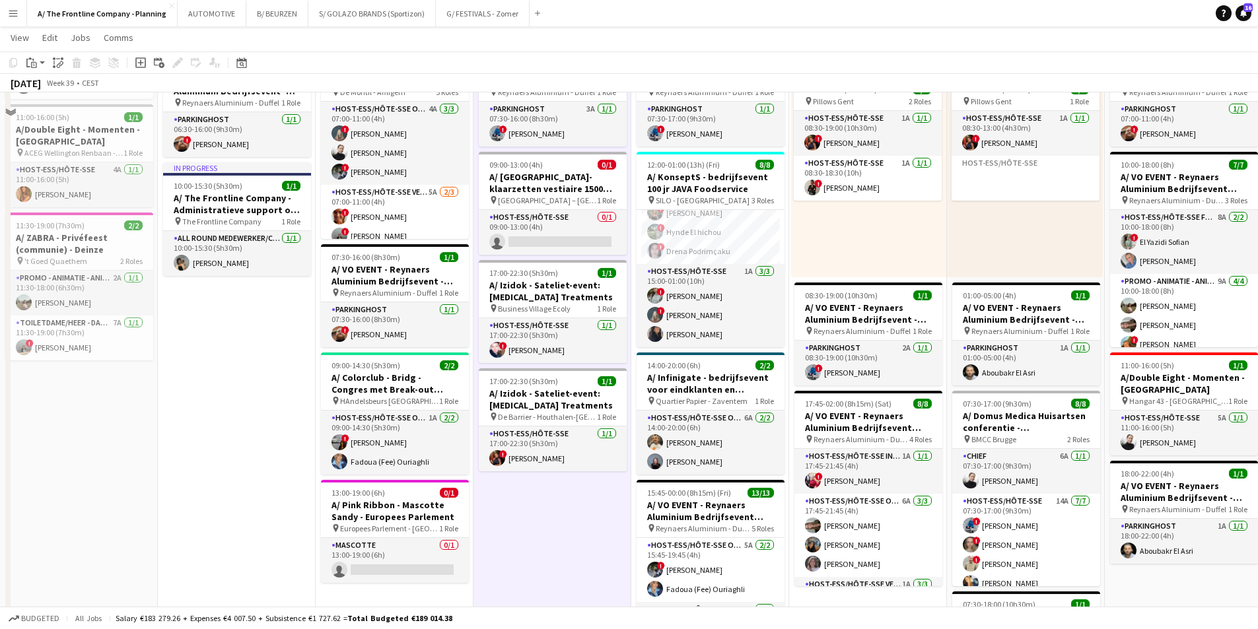
scroll to position [660, 0]
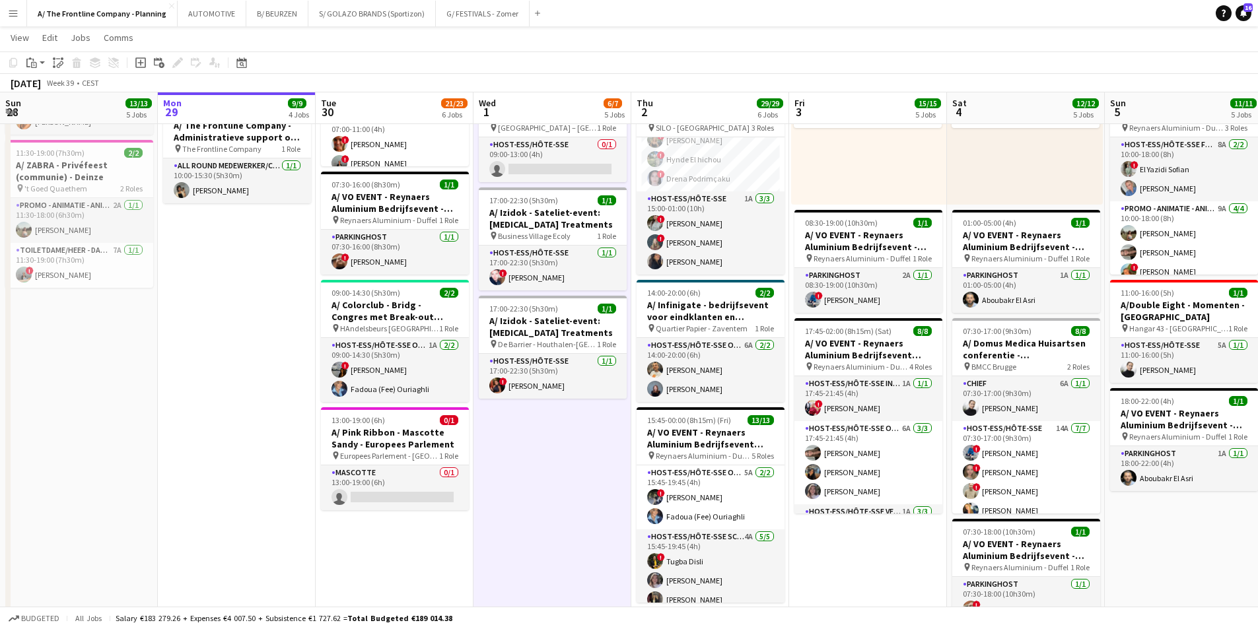
click at [174, 352] on app-date-cell "In progress 07:00-19:00 (12h) 5/5 pin Room with a ZOO 2 Roles Host-ess/Hôte-sse…" at bounding box center [237, 123] width 158 height 1273
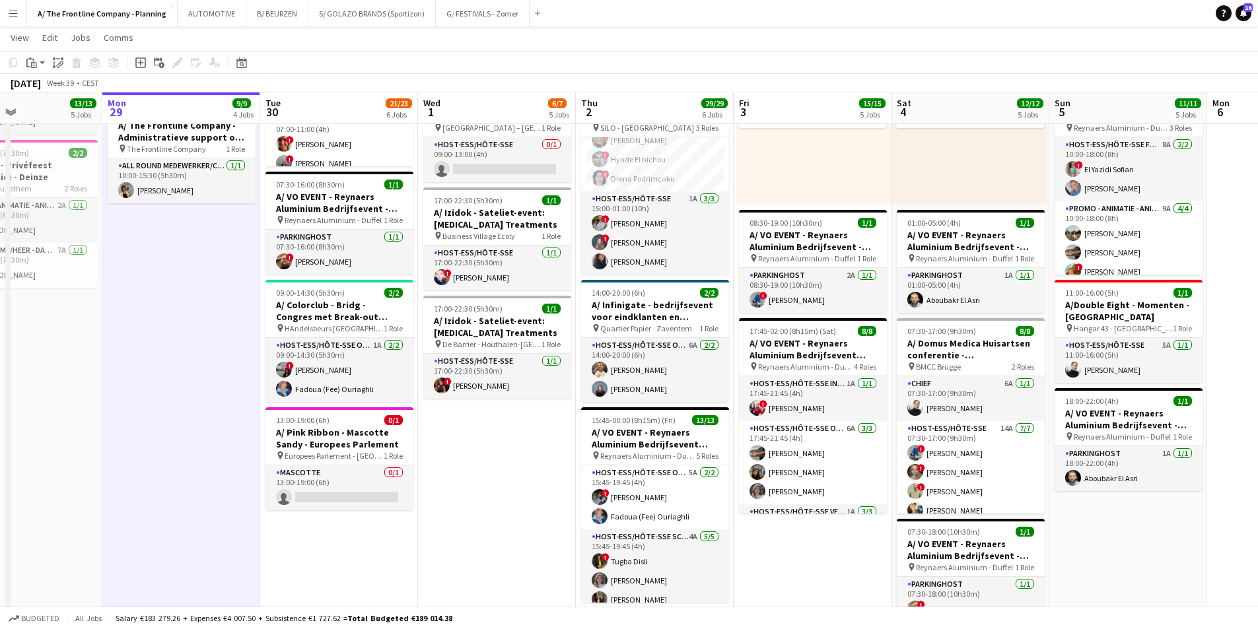
click at [491, 446] on app-calendar-viewport "Fri 26 3/3 2 Jobs Sat 27 5/5 5 Jobs Sun 28 13/13 5 Jobs Mon 29 9/9 4 Jobs Tue 3…" at bounding box center [629, 136] width 1258 height 1491
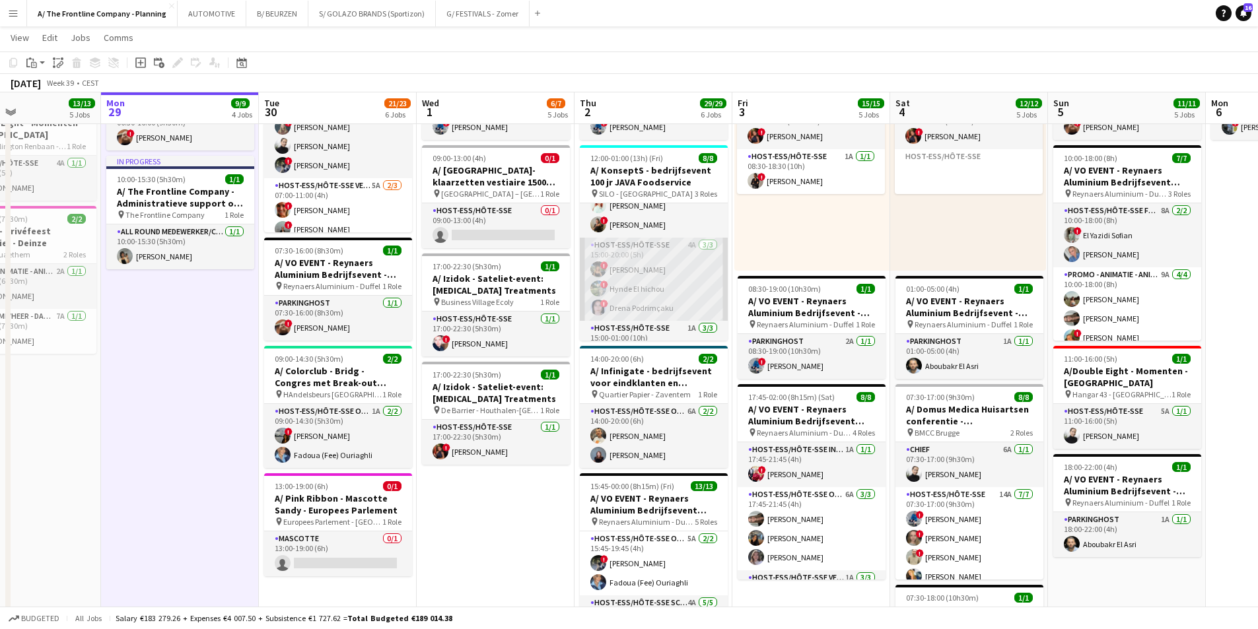
scroll to position [27, 0]
click at [646, 269] on app-card-role "Host-ess/Hôte-sse 4A [DATE] 15:00-20:00 (5h) ! [PERSON_NAME] ! Hynde El hichou …" at bounding box center [654, 281] width 148 height 83
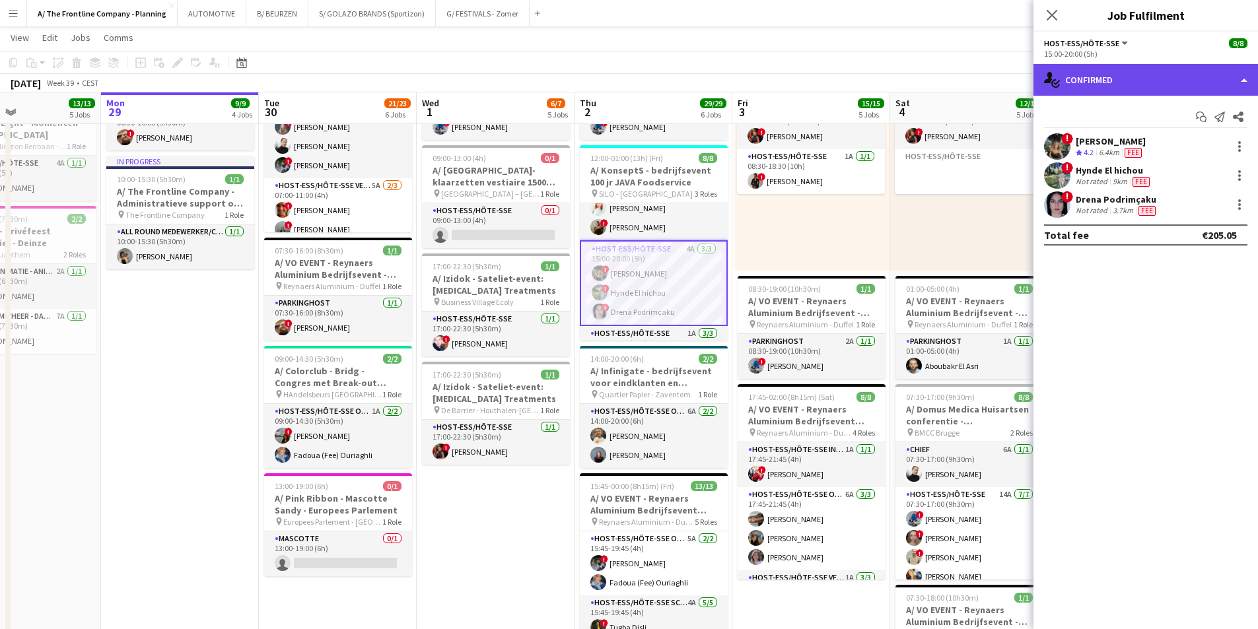
click at [1142, 77] on div "single-neutral-actions-check-2 Confirmed" at bounding box center [1146, 80] width 225 height 32
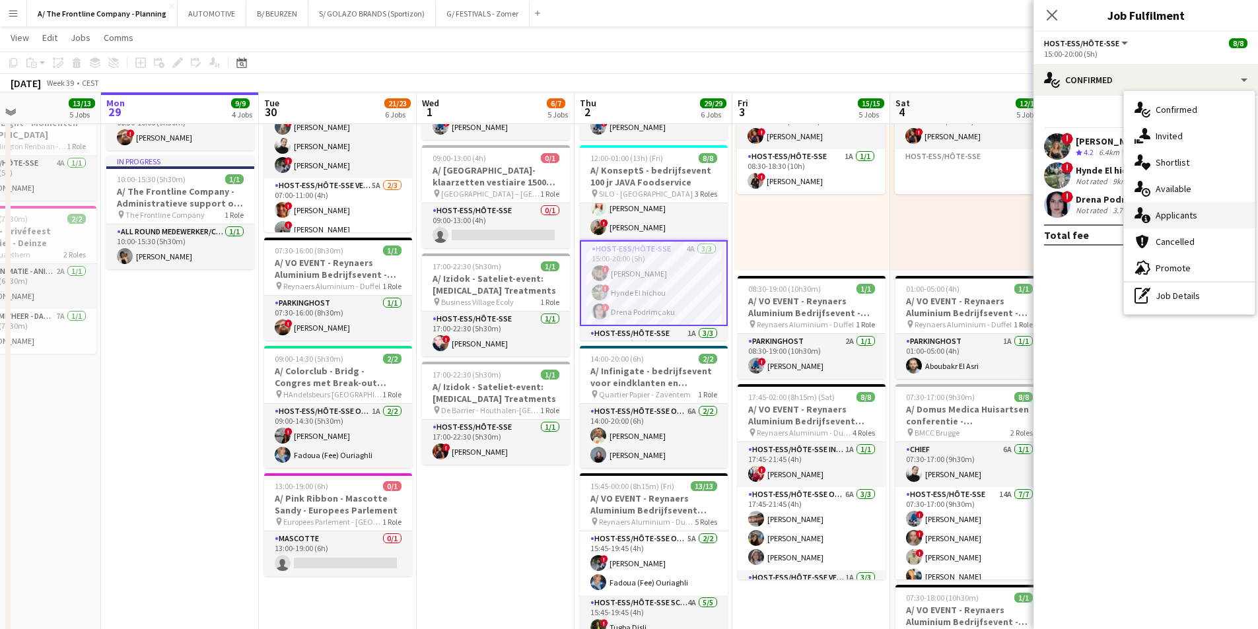
click at [1159, 215] on span "Applicants" at bounding box center [1177, 215] width 42 height 12
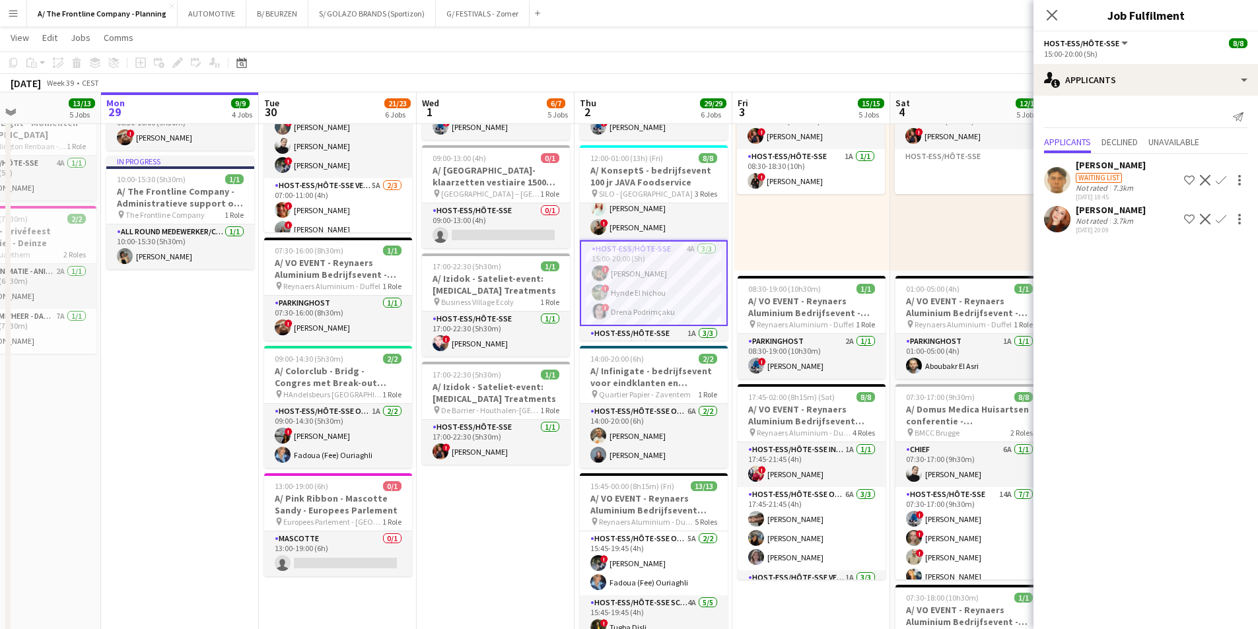
click at [1104, 216] on div "Not rated" at bounding box center [1093, 221] width 34 height 10
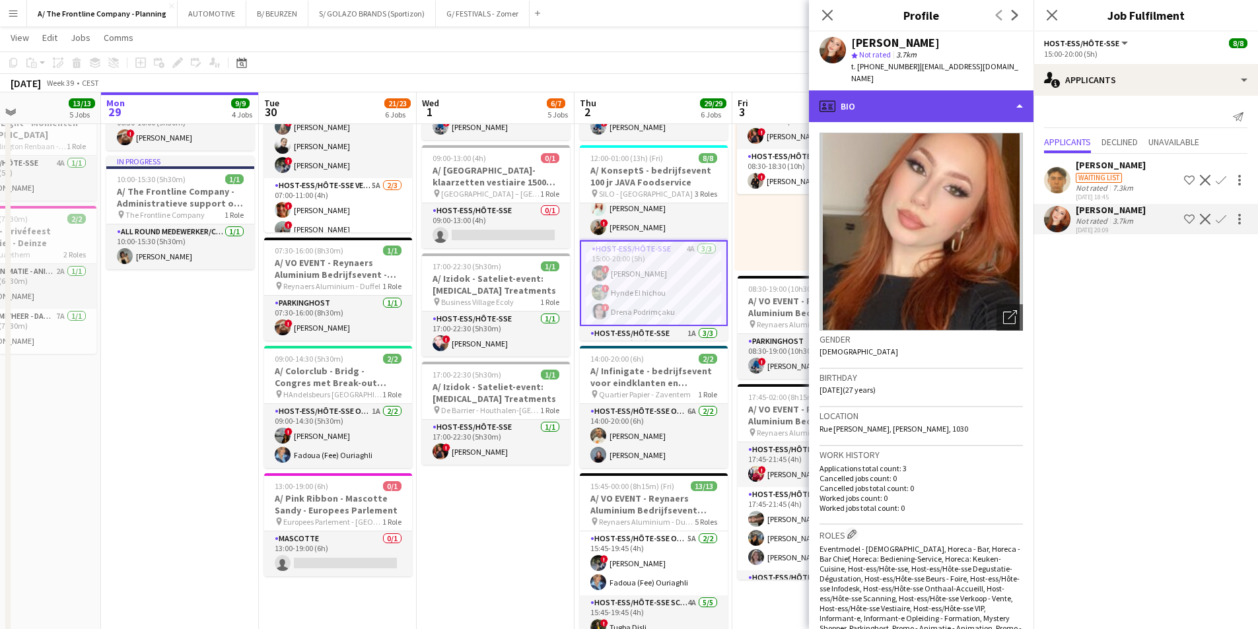
click at [952, 91] on div "profile Bio" at bounding box center [921, 106] width 225 height 32
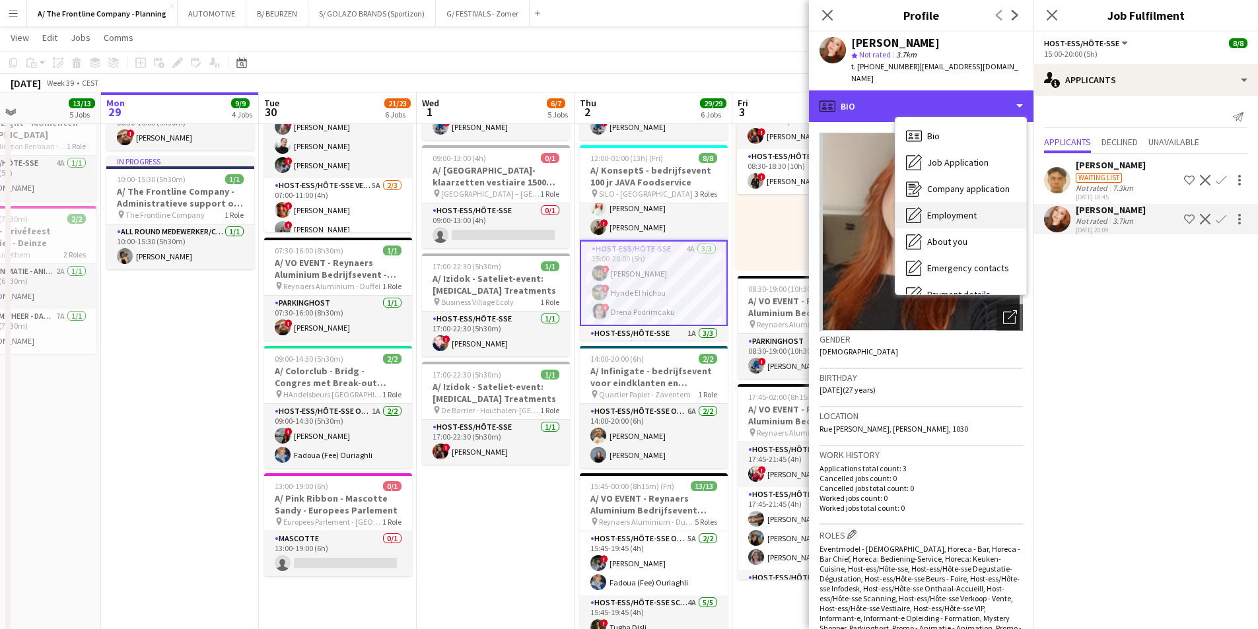
scroll to position [124, 0]
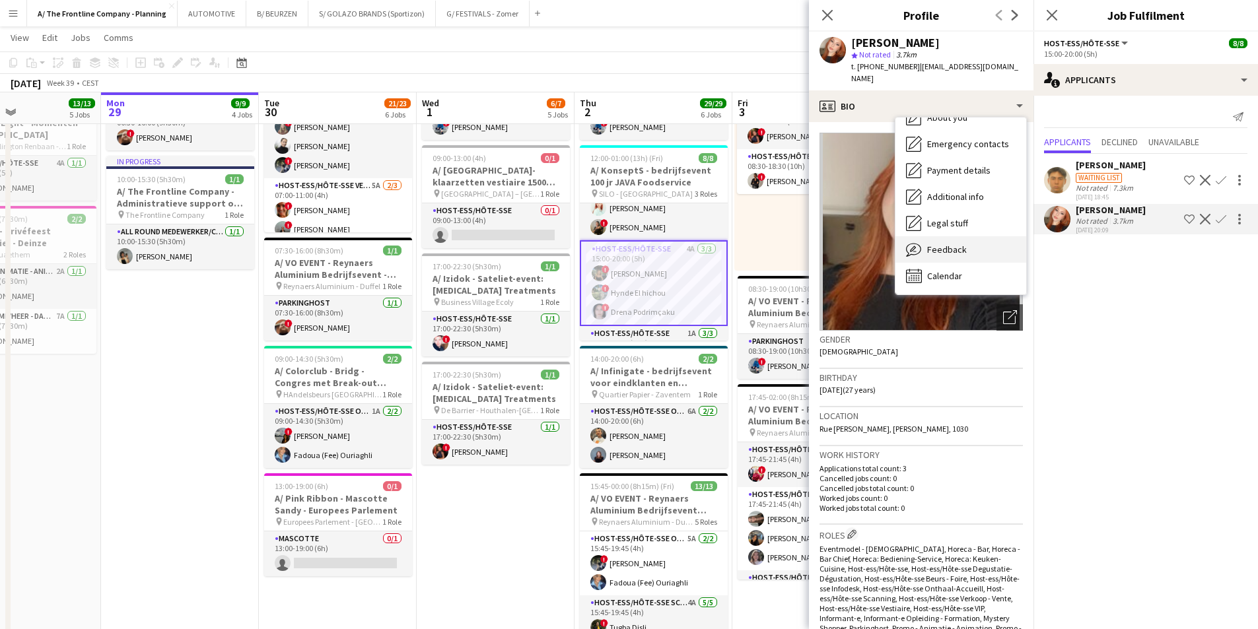
click at [948, 244] on span "Feedback" at bounding box center [947, 250] width 40 height 12
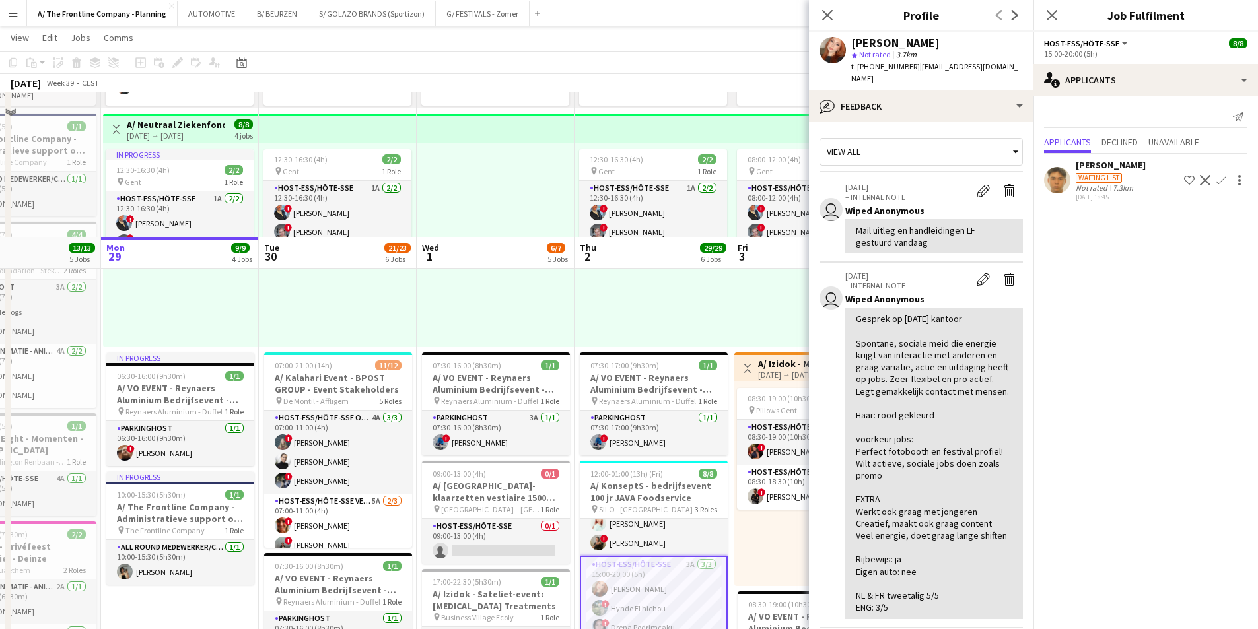
scroll to position [264, 0]
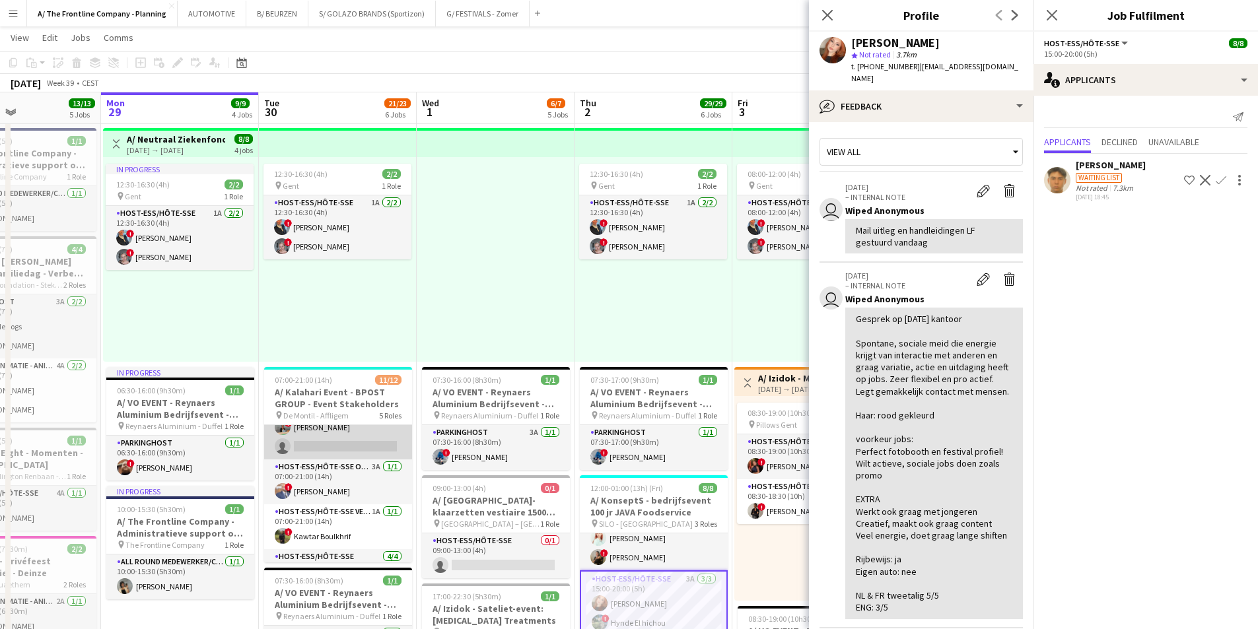
click at [350, 442] on app-card-role "Host-ess/Hôte-sse Vestiaire 5A [DATE] 07:00-11:00 (4h) ! [PERSON_NAME] ! [PERSO…" at bounding box center [338, 417] width 148 height 83
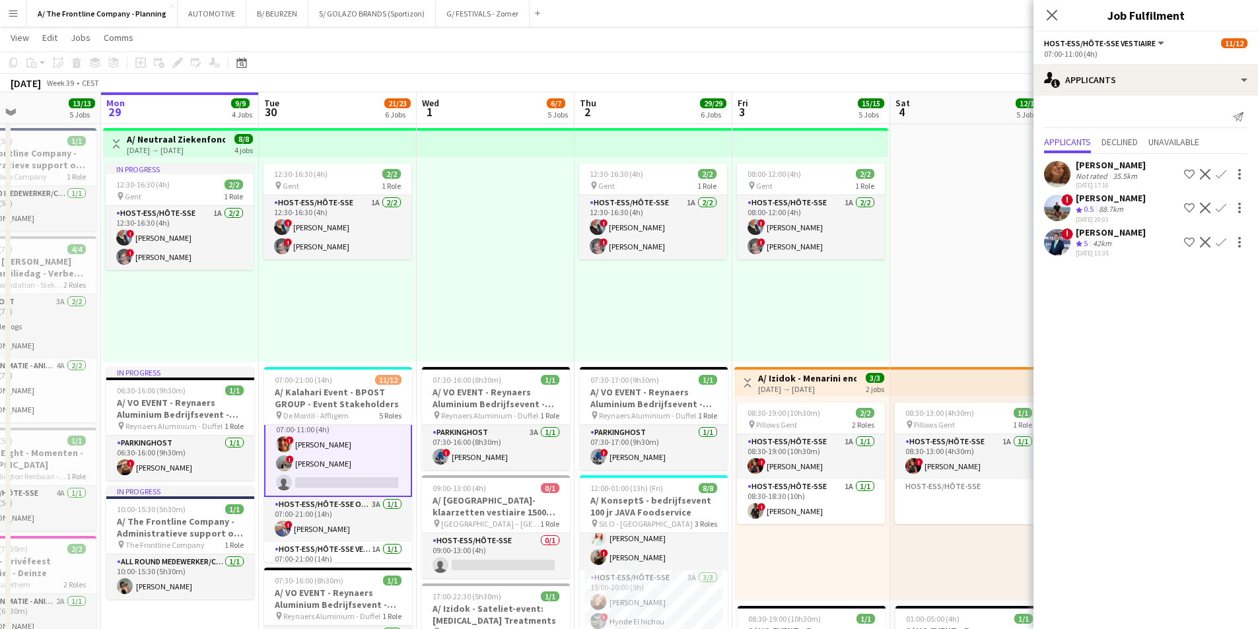
scroll to position [67, 0]
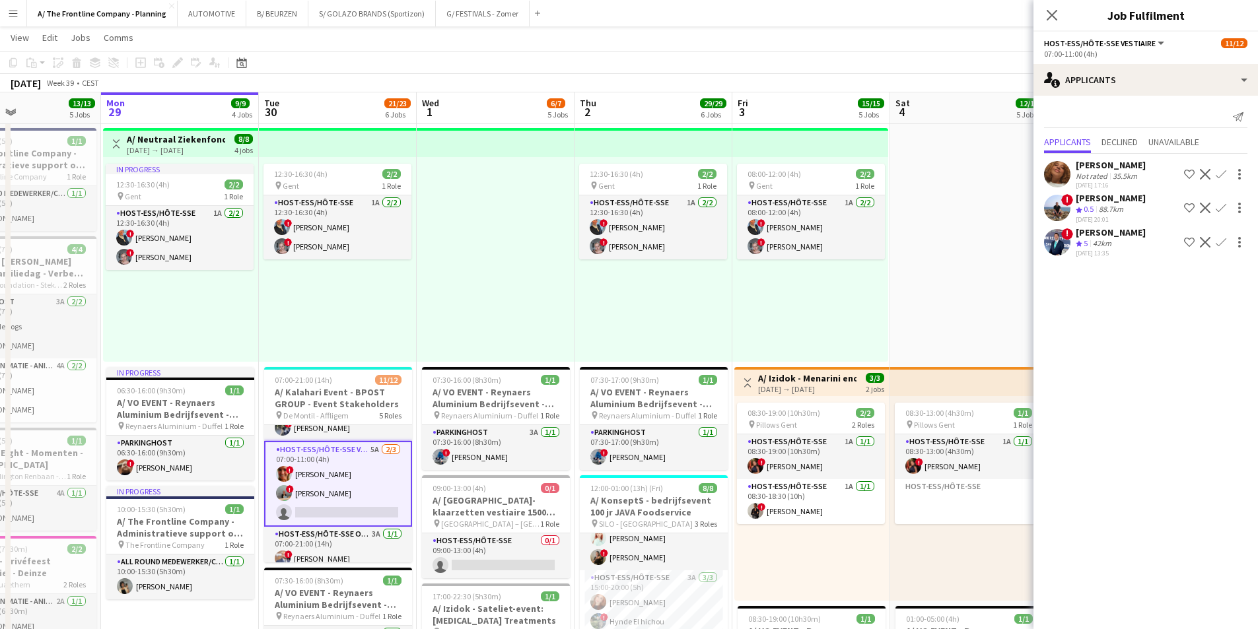
click at [355, 479] on app-card-role "Host-ess/Hôte-sse Vestiaire 5A [DATE] 07:00-11:00 (4h) ! [PERSON_NAME] ! [PERSO…" at bounding box center [338, 484] width 148 height 86
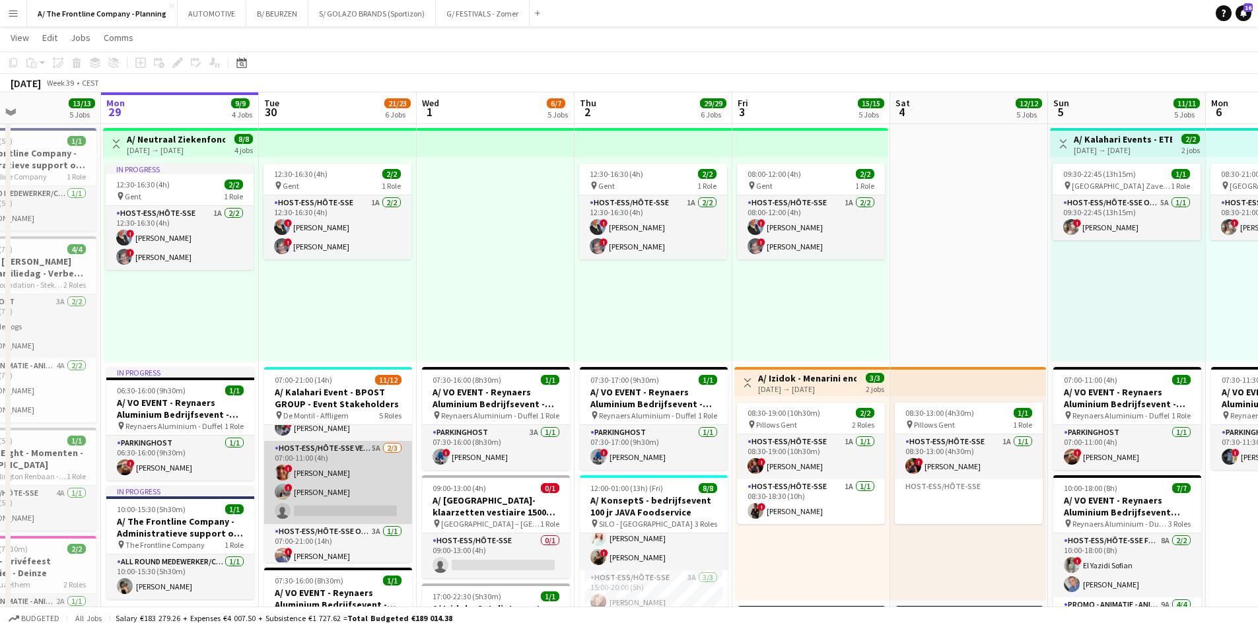
click at [355, 479] on app-card-role "Host-ess/Hôte-sse Vestiaire 5A [DATE] 07:00-11:00 (4h) ! [PERSON_NAME] ! [PERSO…" at bounding box center [338, 482] width 148 height 83
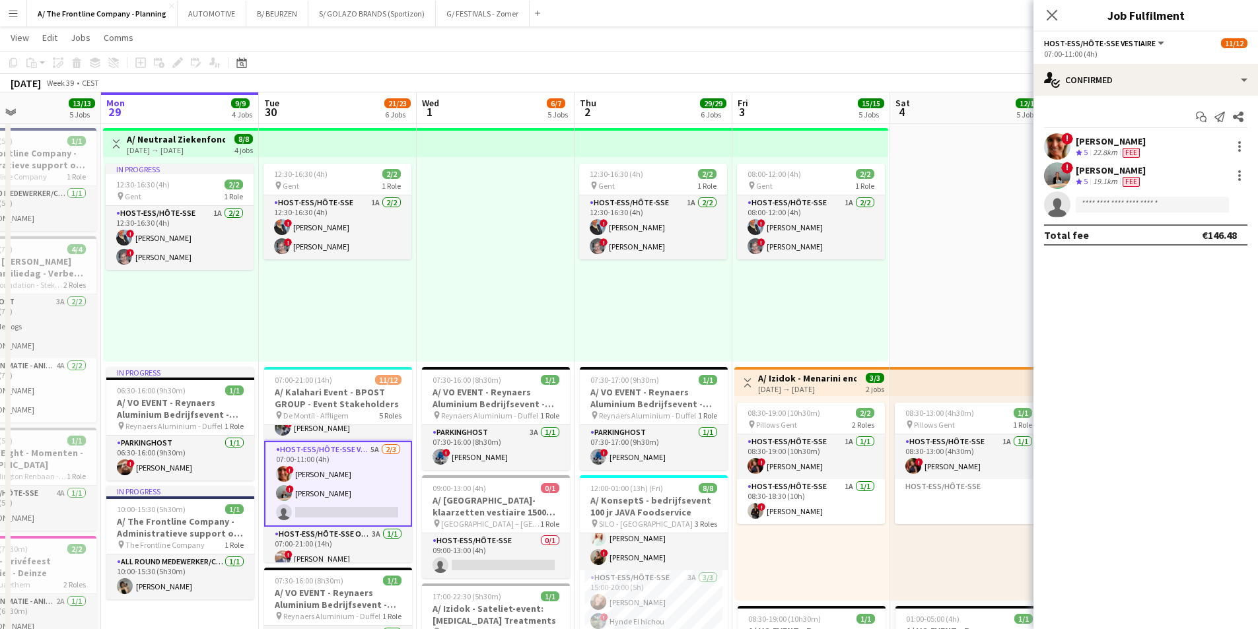
click at [11, 18] on button "Menu" at bounding box center [13, 13] width 26 height 26
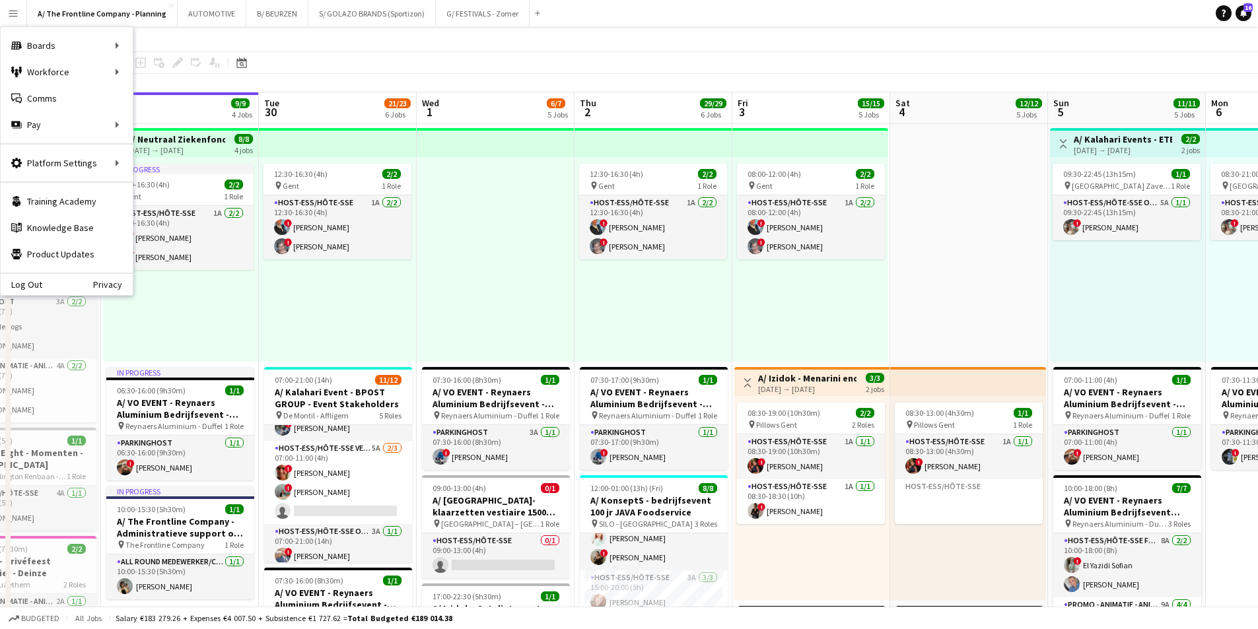
click at [300, 70] on app-toolbar "Copy Paste Paste Ctrl+V Paste with crew Ctrl+Shift+V Paste linked Job [GEOGRAPH…" at bounding box center [629, 63] width 1258 height 22
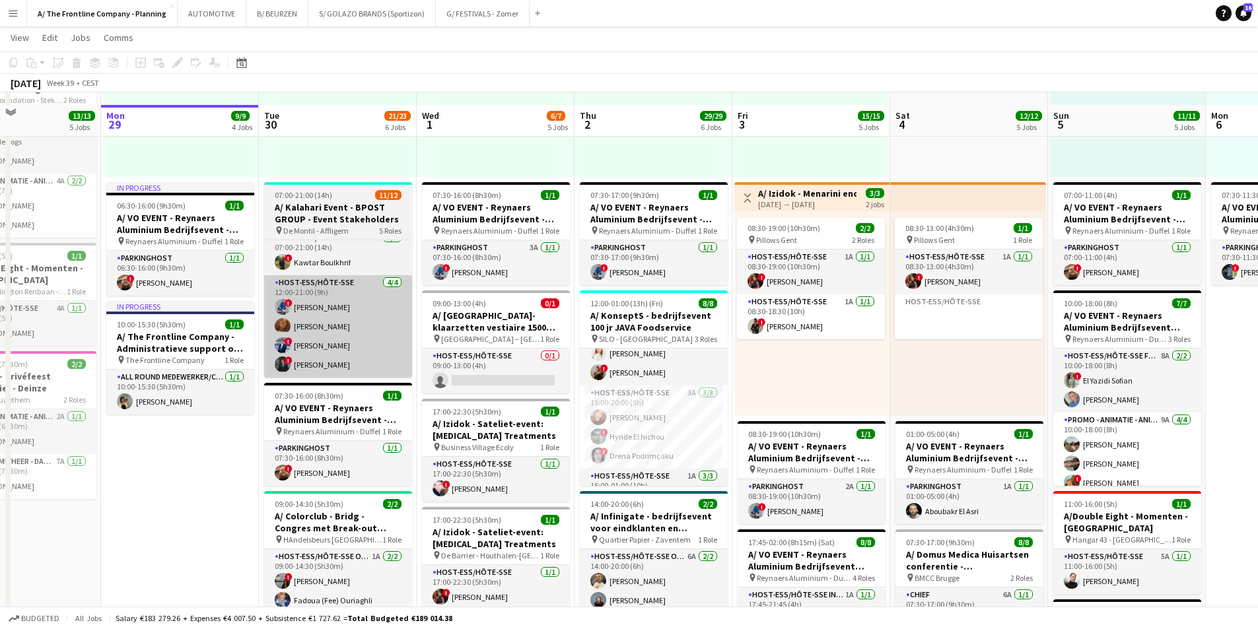
scroll to position [462, 0]
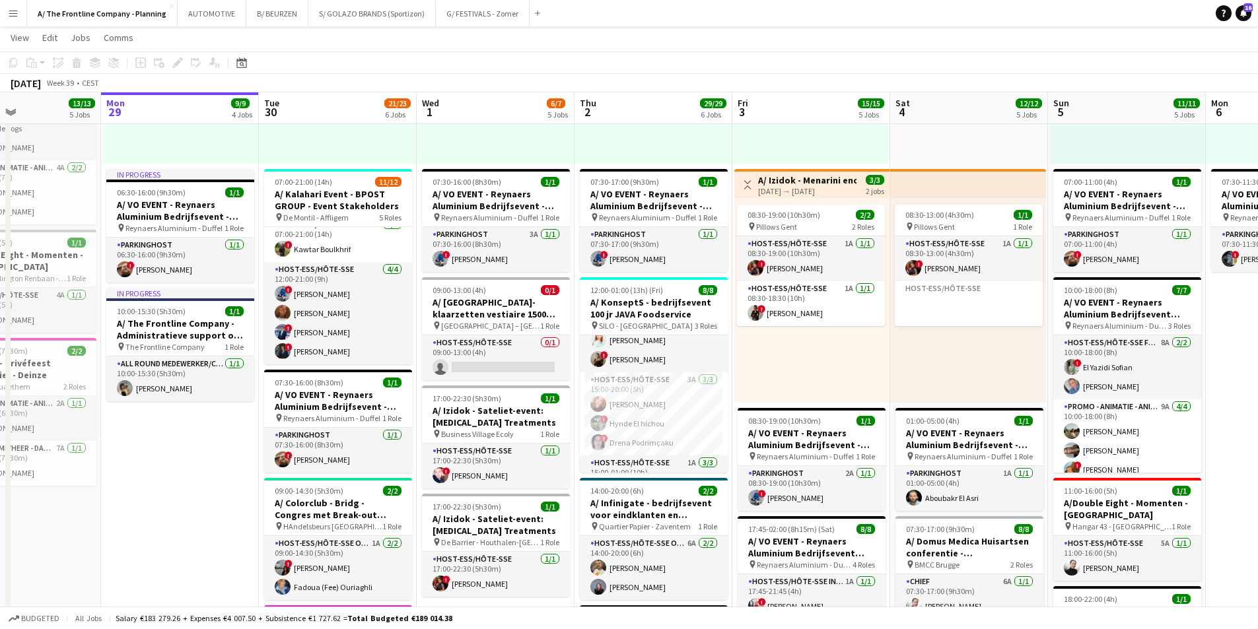
click at [193, 542] on app-date-cell "In progress 07:00-19:00 (12h) 5/5 pin Room with a ZOO 2 Roles Host-ess/Hôte-sse…" at bounding box center [180, 322] width 158 height 1273
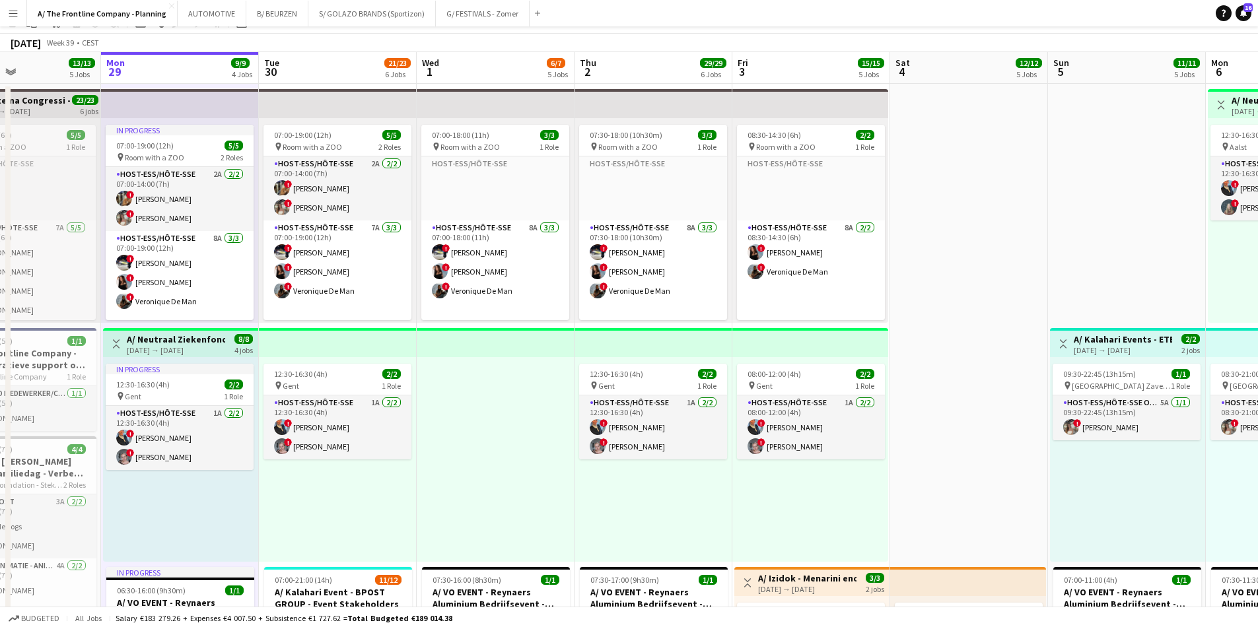
scroll to position [0, 0]
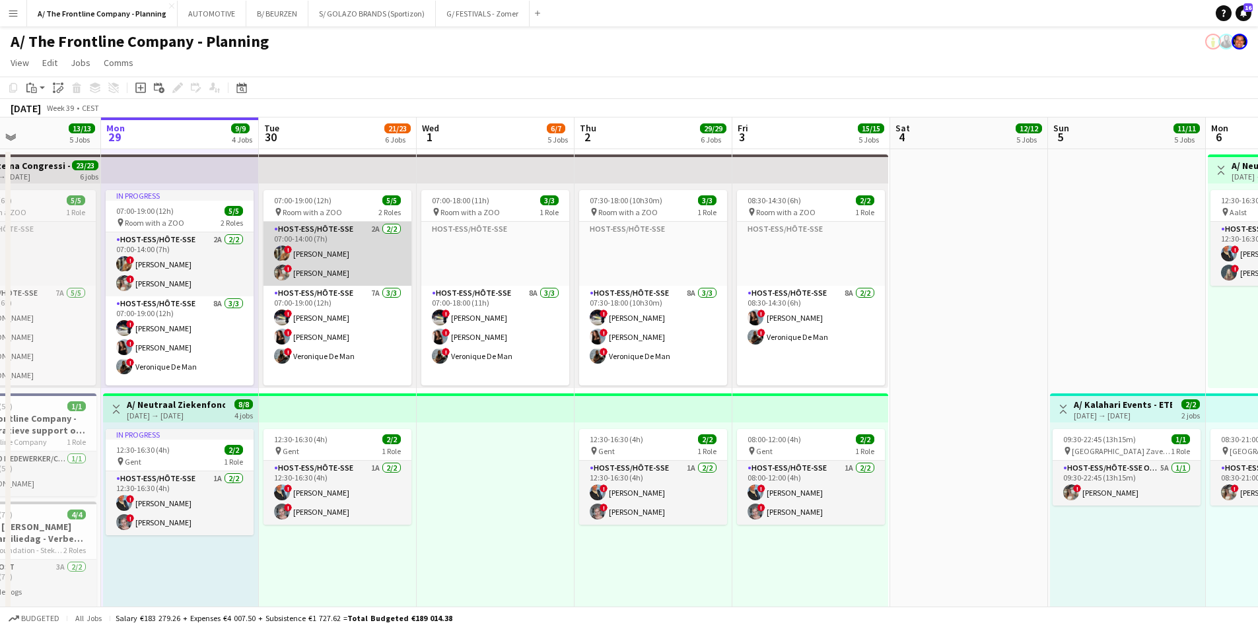
click at [376, 268] on app-card-role "Host-ess/Hôte-sse 2A [DATE] 07:00-14:00 (7h) ! [PERSON_NAME] ! [PERSON_NAME]" at bounding box center [338, 254] width 148 height 64
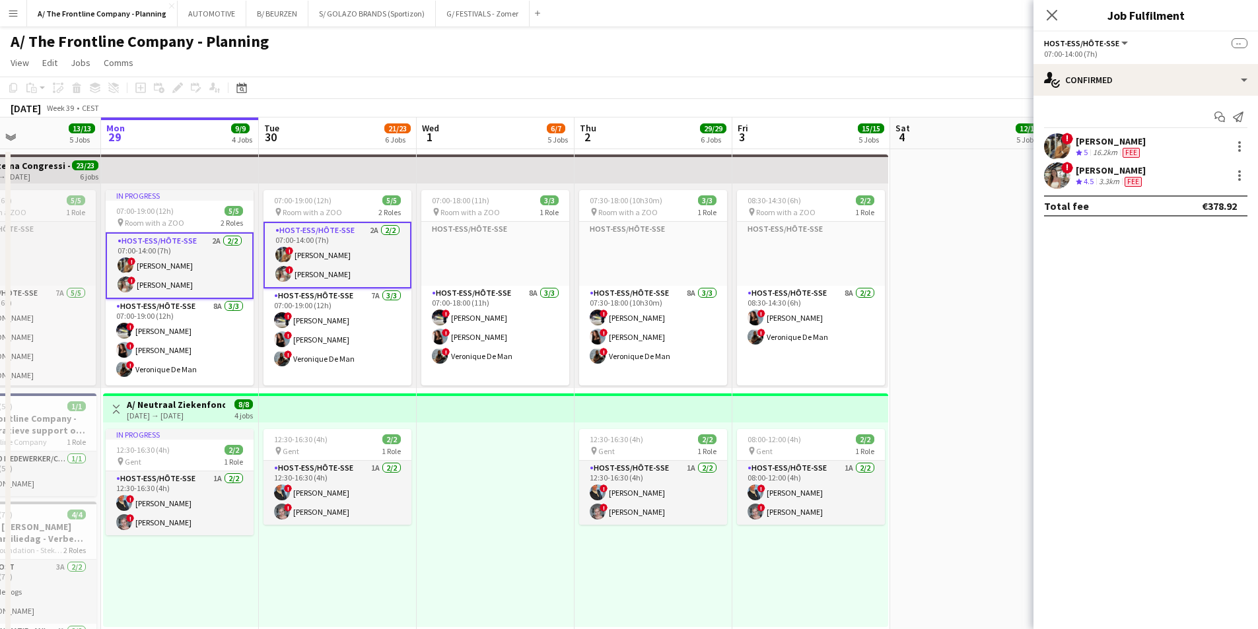
click at [1102, 180] on div "3.3km" at bounding box center [1109, 181] width 26 height 11
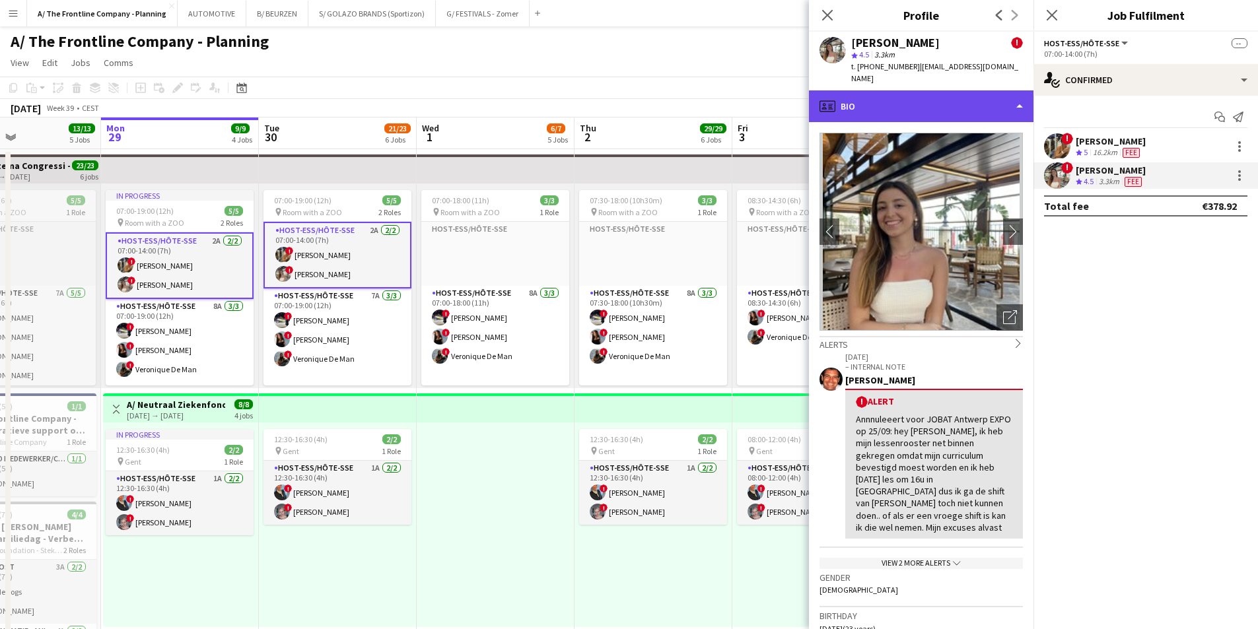
click at [946, 106] on div "profile Bio" at bounding box center [921, 106] width 225 height 32
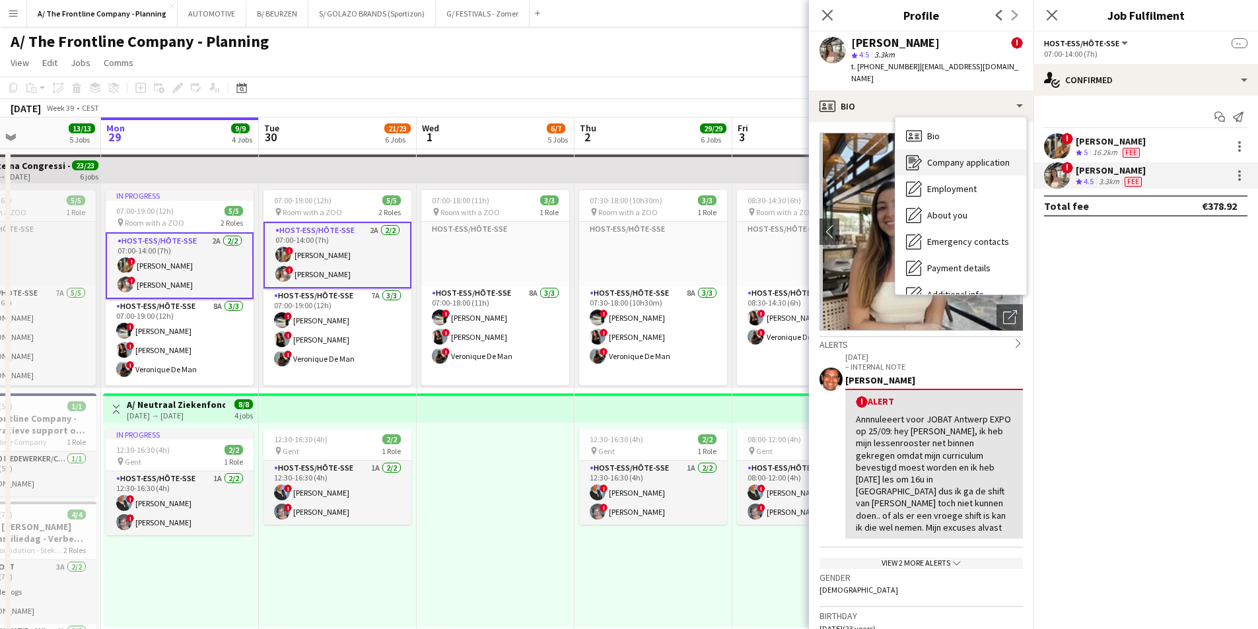
click at [945, 157] on span "Company application" at bounding box center [968, 163] width 83 height 12
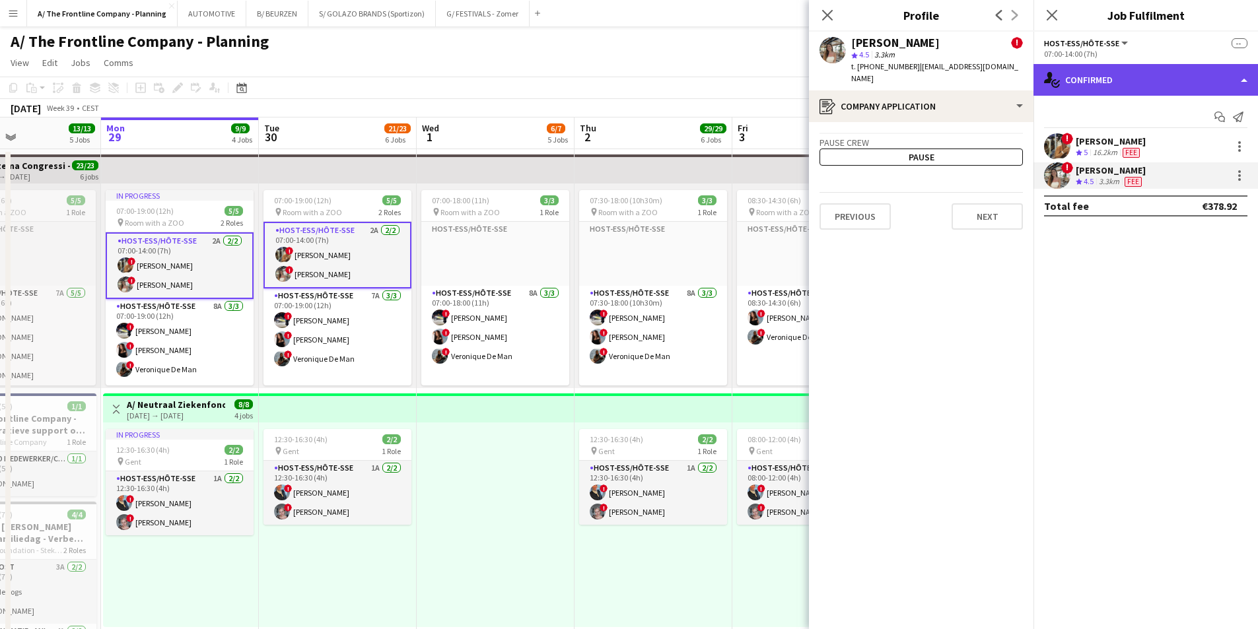
click at [1133, 79] on div "single-neutral-actions-check-2 Confirmed" at bounding box center [1146, 80] width 225 height 32
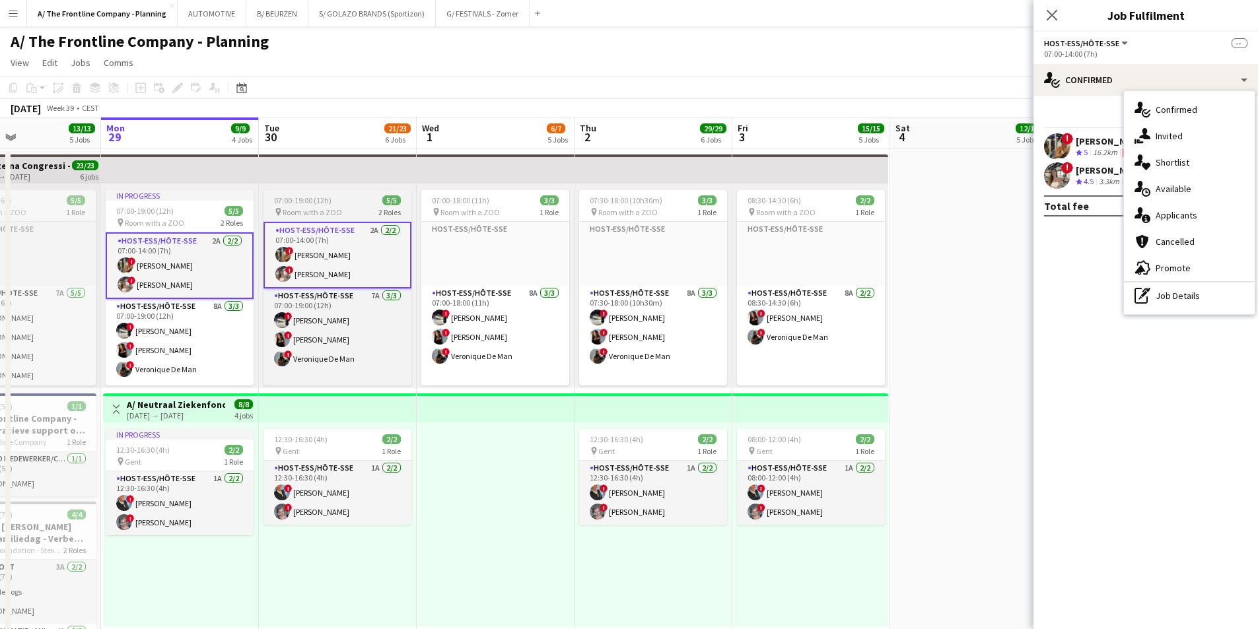
click at [273, 205] on div "07:00-19:00 (12h) 5/5" at bounding box center [338, 200] width 148 height 10
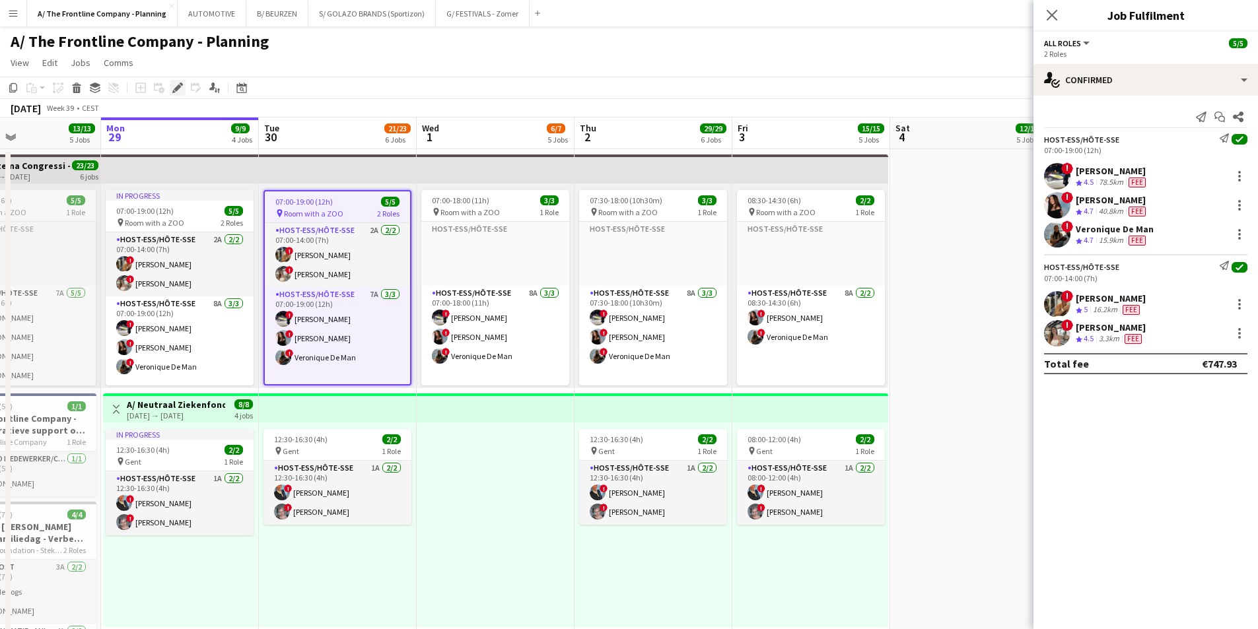
click at [176, 85] on icon "Edit" at bounding box center [177, 88] width 11 height 11
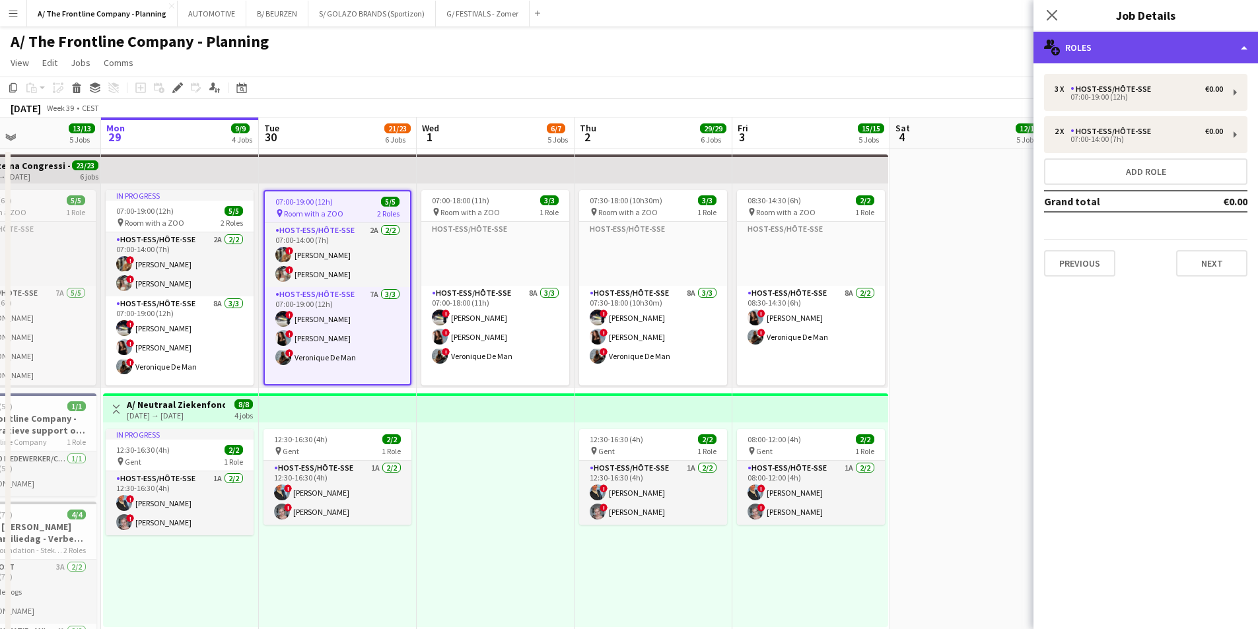
click at [1121, 51] on div "multiple-users-add Roles" at bounding box center [1146, 48] width 225 height 32
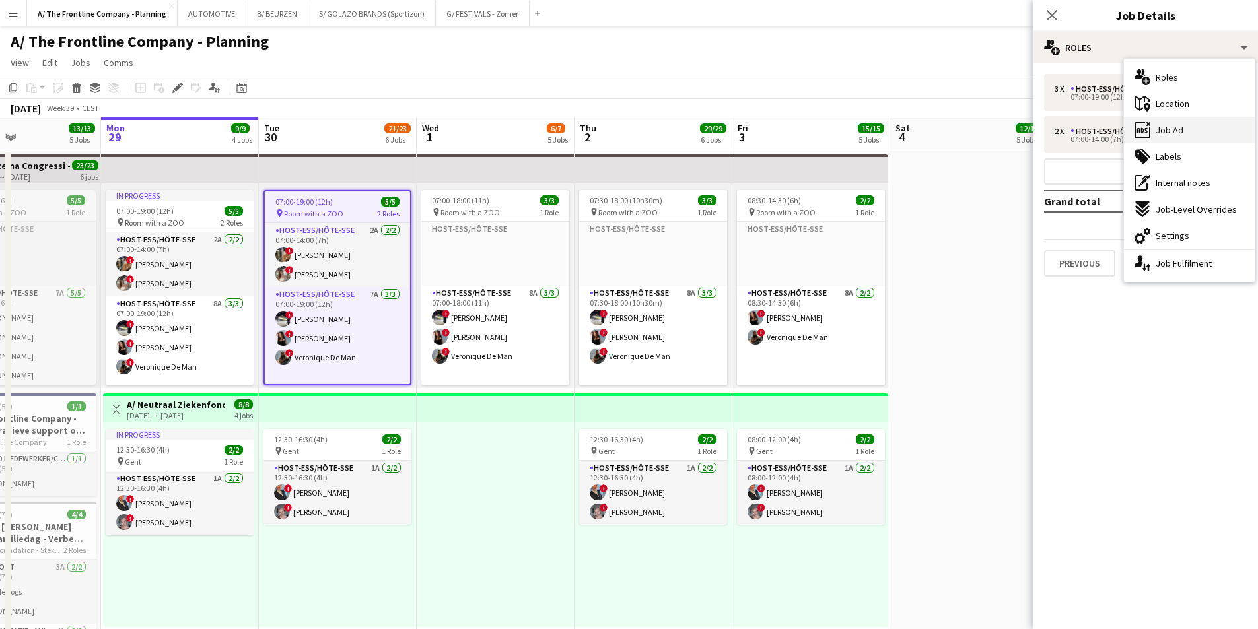
click at [1167, 131] on span "Job Ad" at bounding box center [1170, 130] width 28 height 12
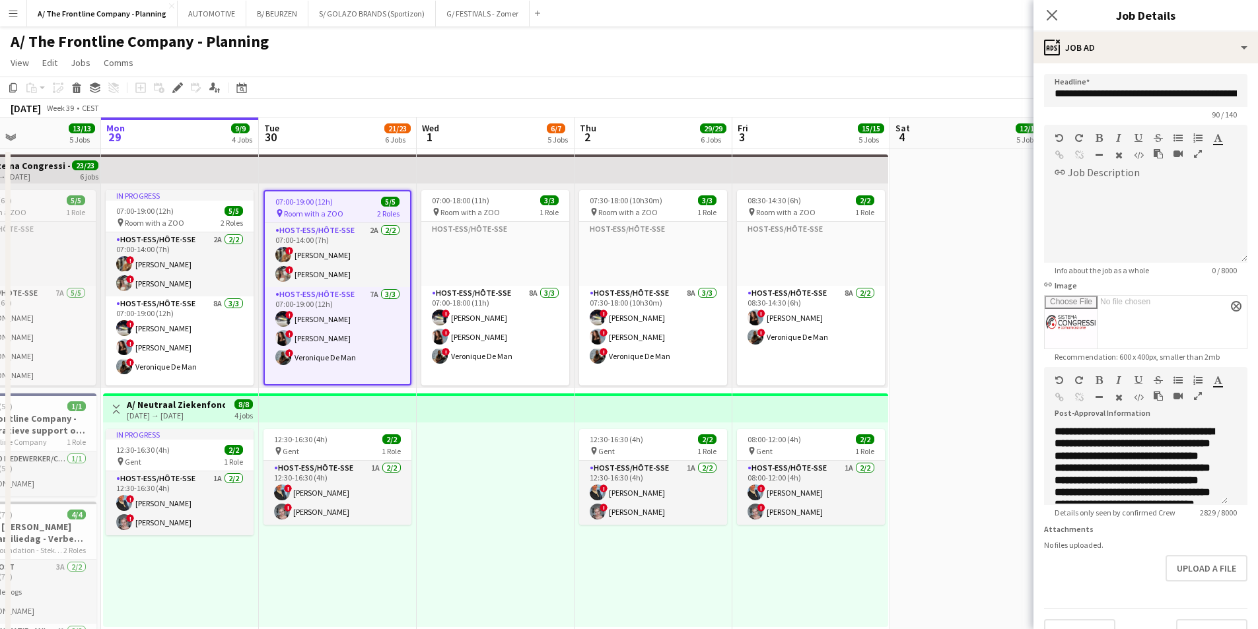
click at [1194, 401] on icon "button" at bounding box center [1198, 396] width 8 height 9
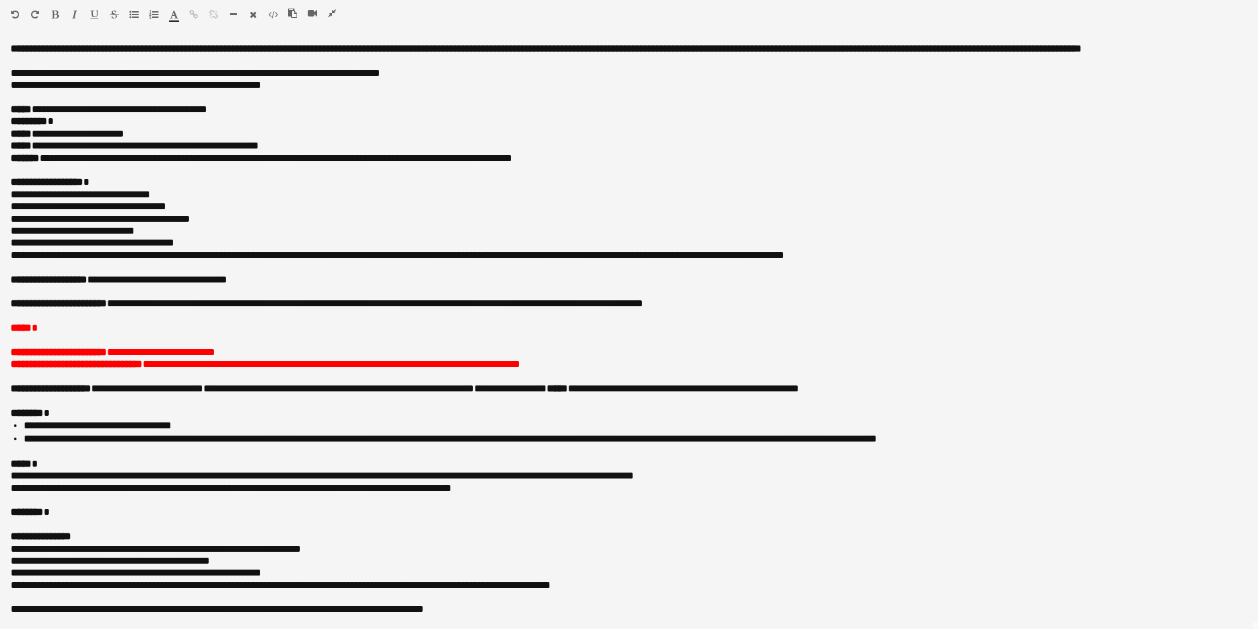
click at [334, 11] on icon "button" at bounding box center [332, 13] width 8 height 9
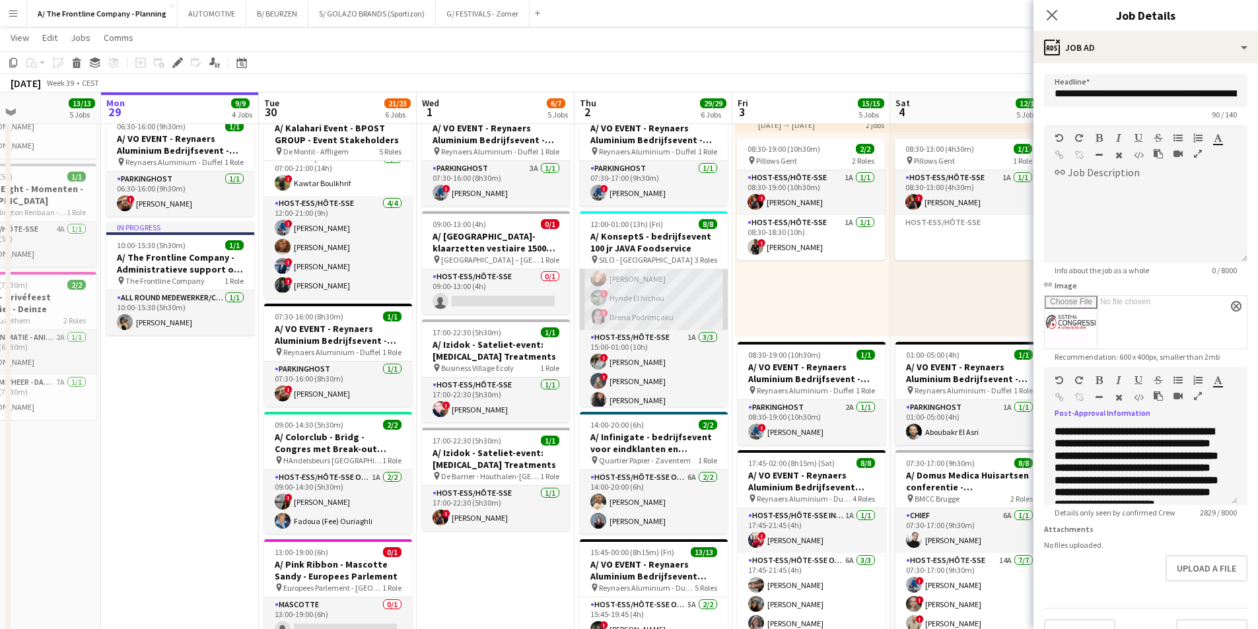
scroll to position [93, 0]
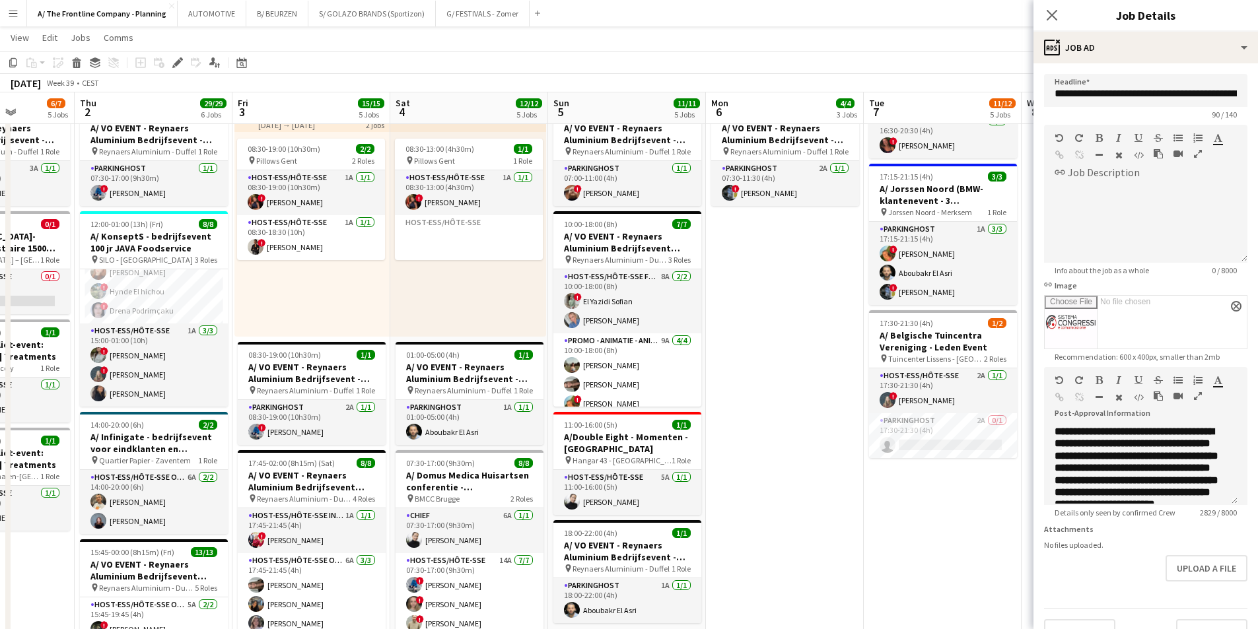
drag, startPoint x: 713, startPoint y: 326, endPoint x: 356, endPoint y: 332, distance: 357.4
click at [347, 337] on app-calendar-viewport "Mon 29 9/9 4 Jobs Tue 30 21/23 6 Jobs Wed 1 6/7 5 Jobs Thu 2 29/29 6 Jobs Fri 3…" at bounding box center [629, 268] width 1258 height 1491
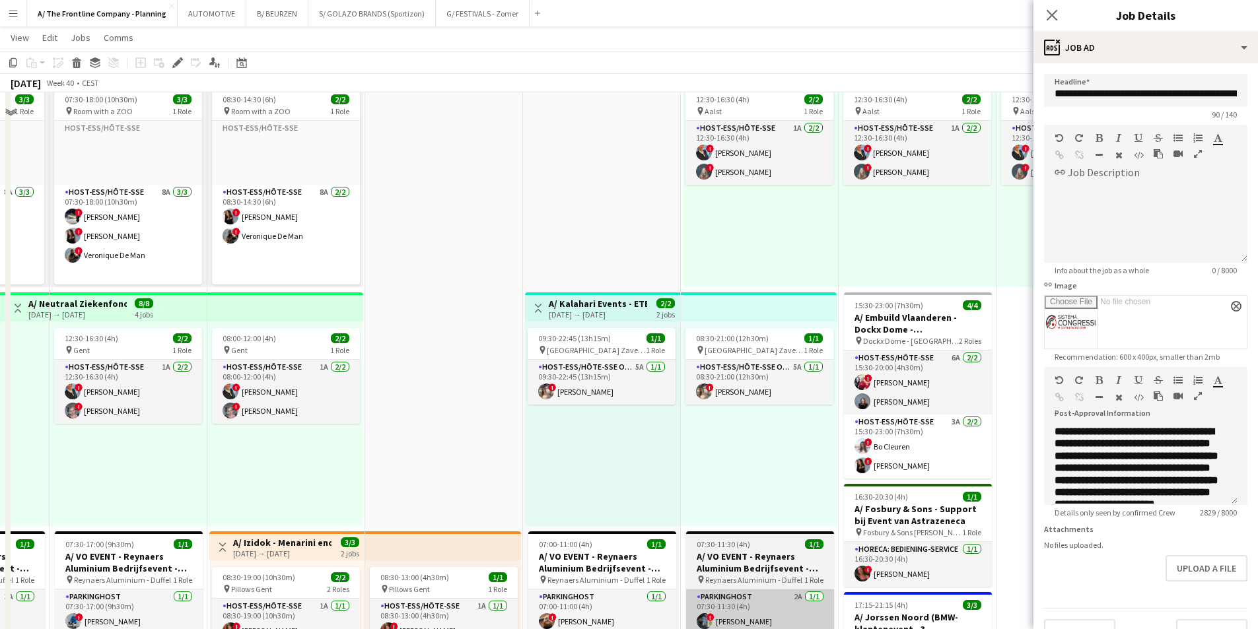
scroll to position [0, 0]
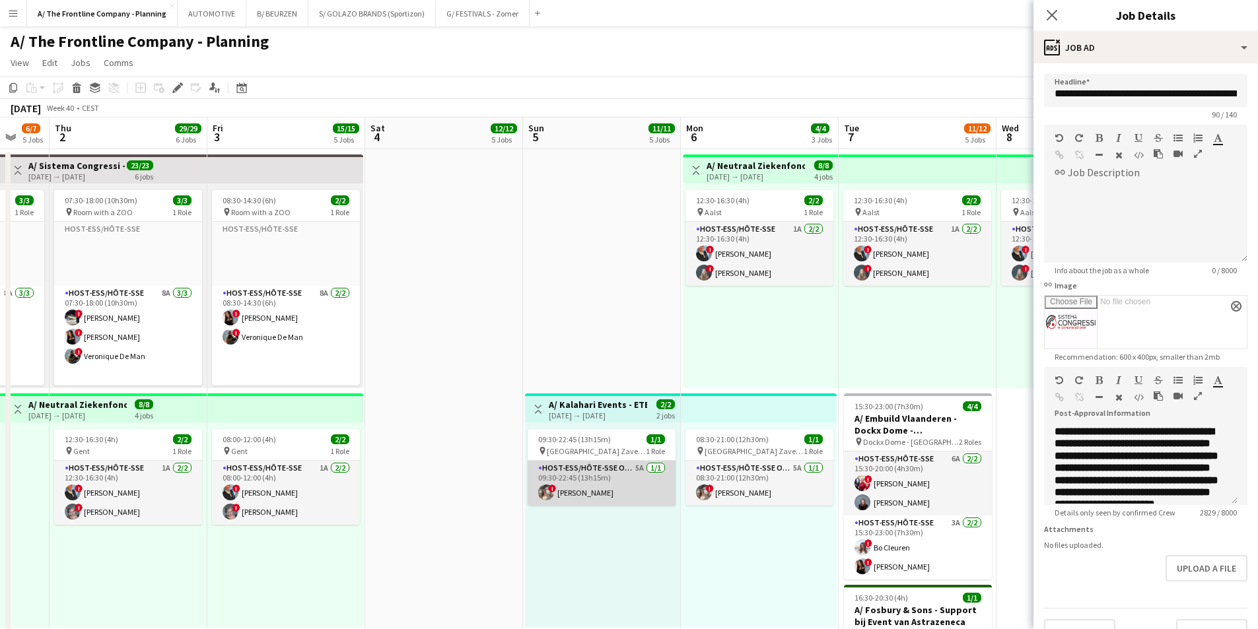
click at [616, 489] on app-card-role "Host-ess/Hôte-sse Onthaal-Accueill 5A [DATE] 09:30-22:45 (13h15m) ! [PERSON_NAM…" at bounding box center [602, 483] width 148 height 45
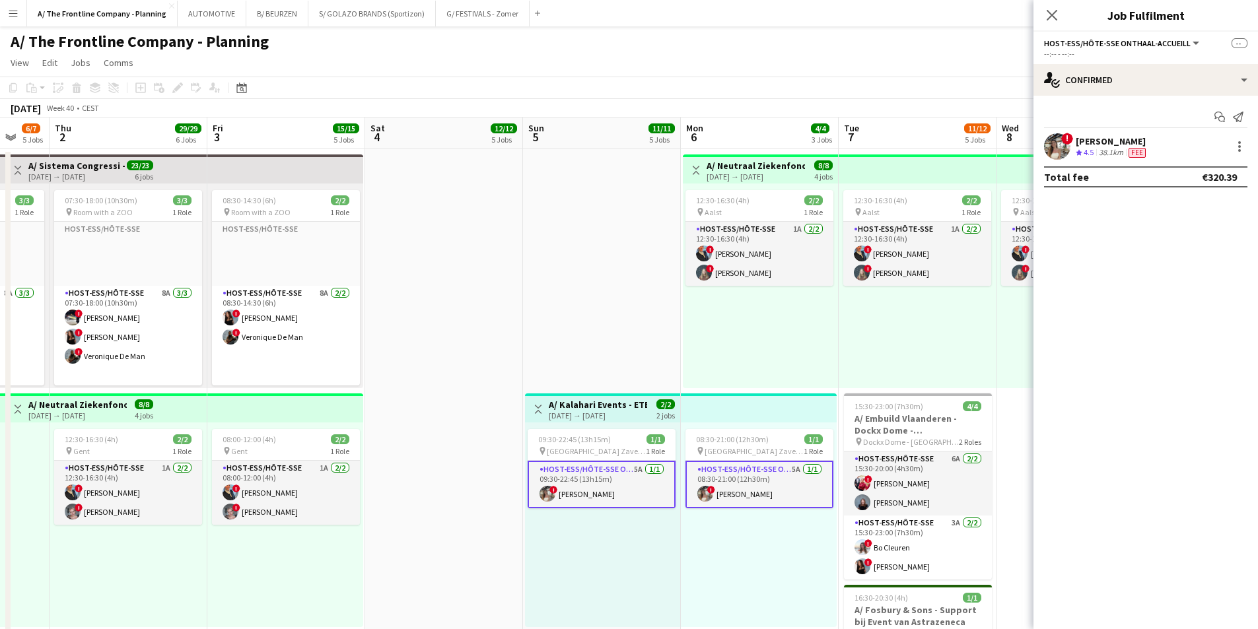
click at [1102, 62] on app-options-switcher "Host-ess/Hôte-sse Onthaal-Accueill All roles Host-ess/Hôte-sse Onthaal-Accueill…" at bounding box center [1146, 48] width 225 height 32
click at [1075, 132] on div "Start chat Send notification ! [PERSON_NAME] Crew rating 4.5 38.1km Fee Total f…" at bounding box center [1146, 147] width 225 height 102
click at [1077, 142] on div "[PERSON_NAME]" at bounding box center [1112, 141] width 73 height 12
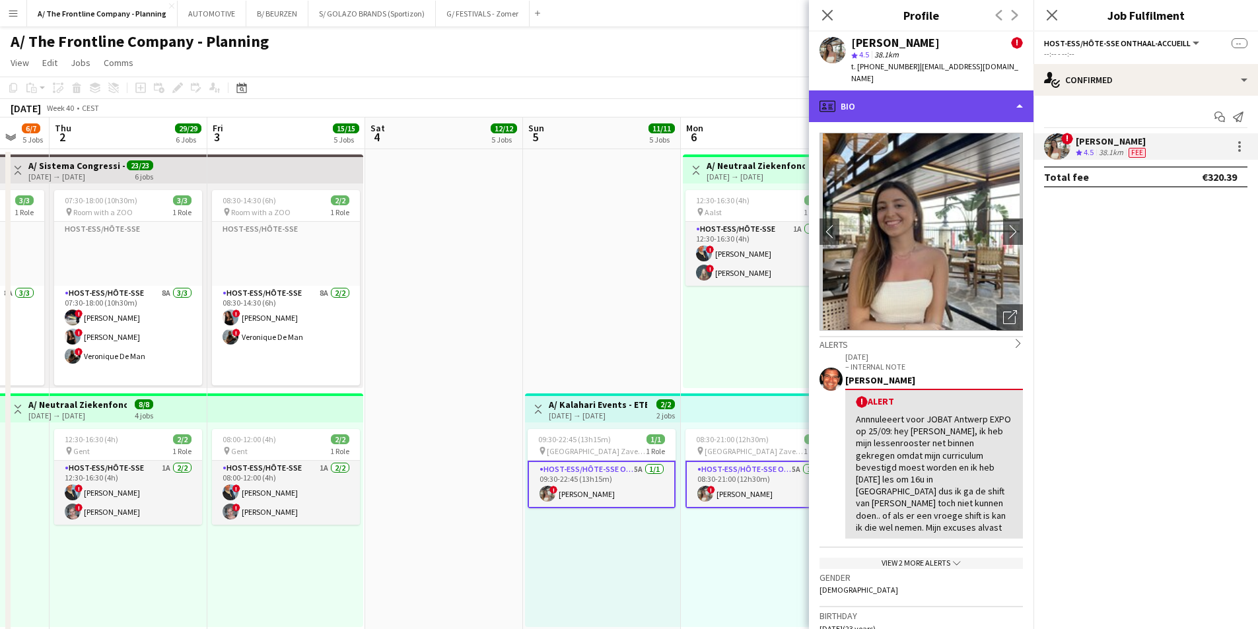
click at [925, 94] on div "profile Bio" at bounding box center [921, 106] width 225 height 32
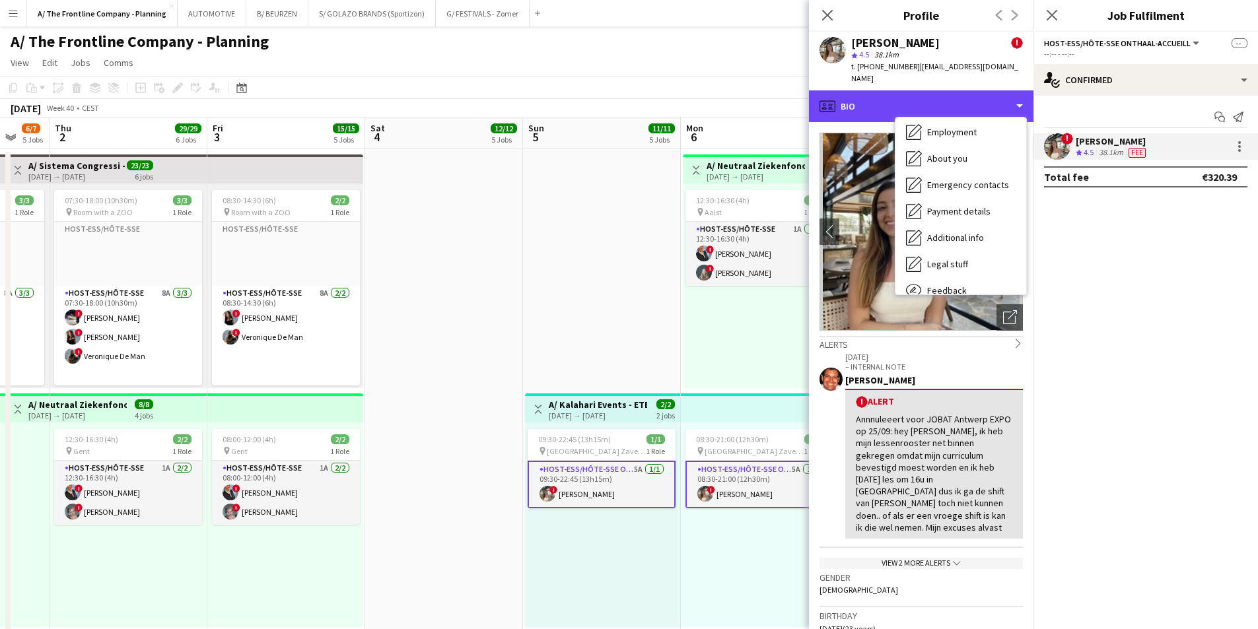
scroll to position [124, 0]
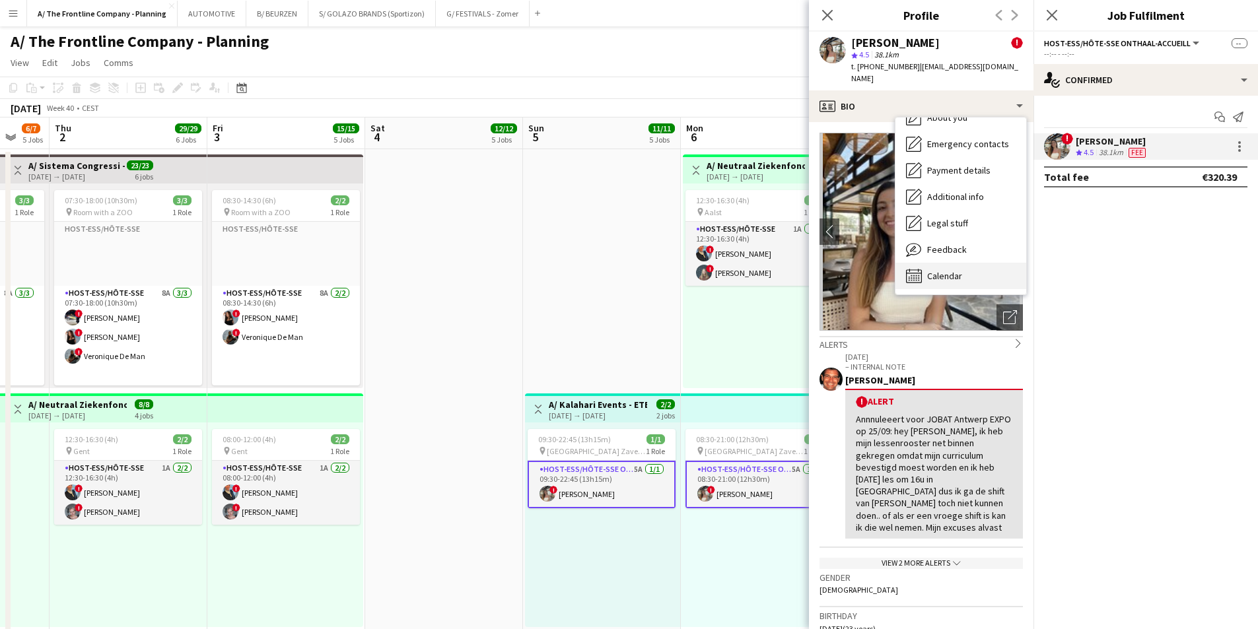
click at [955, 270] on span "Calendar" at bounding box center [944, 276] width 35 height 12
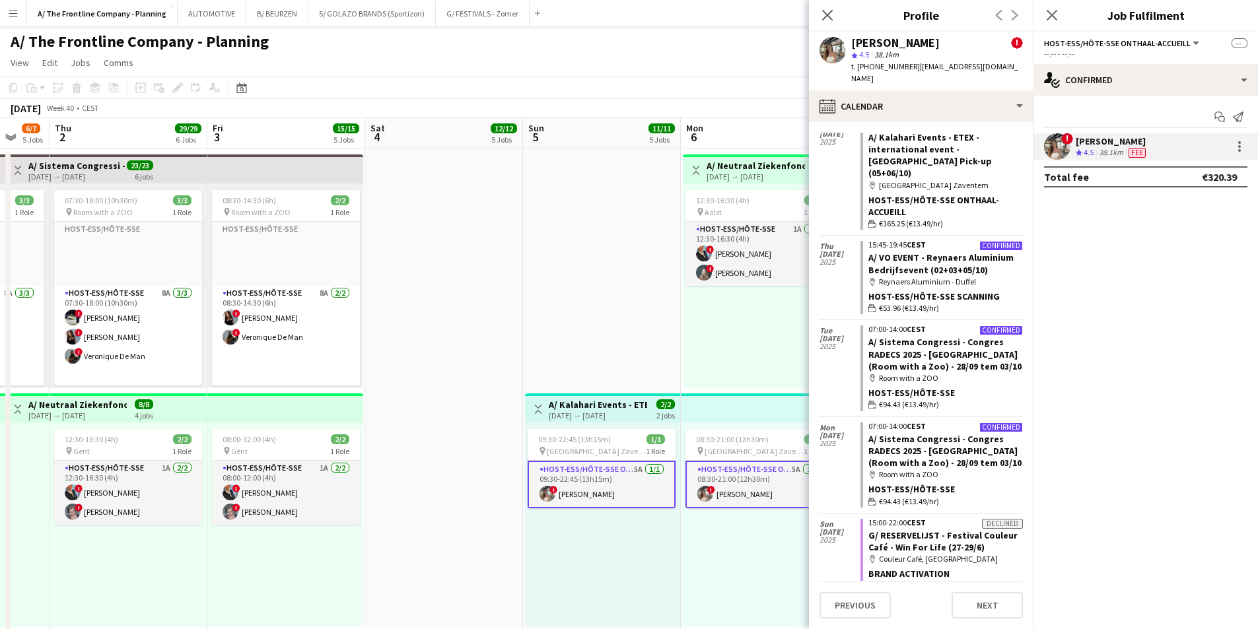
scroll to position [727, 0]
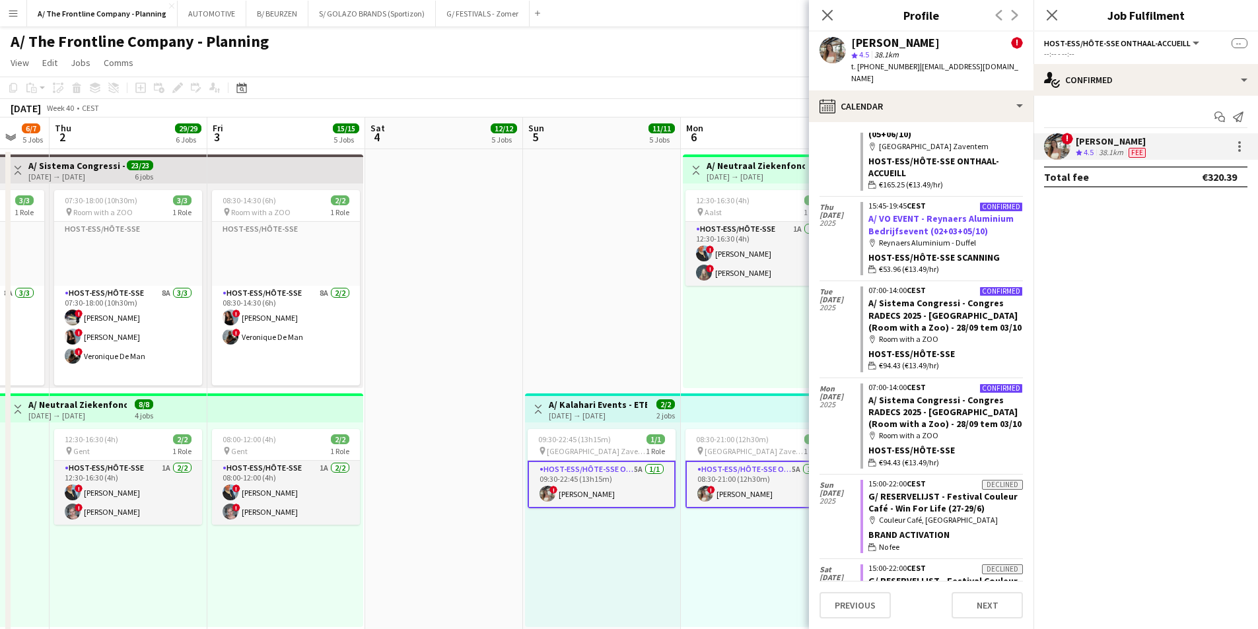
click at [905, 213] on link "A/ VO EVENT - Reynaers Aluminium Bedrijfsevent (02+03+05/10)" at bounding box center [941, 225] width 145 height 24
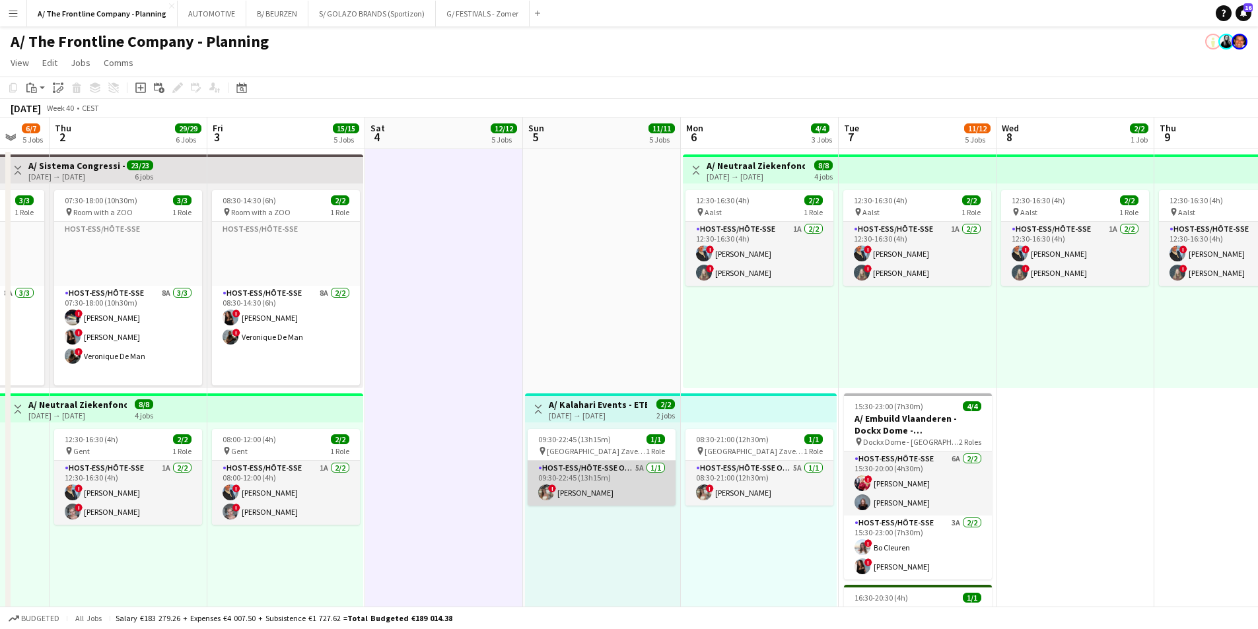
click at [590, 472] on app-card-role "Host-ess/Hôte-sse Onthaal-Accueill 5A [DATE] 09:30-22:45 (13h15m) ! [PERSON_NAM…" at bounding box center [602, 483] width 148 height 45
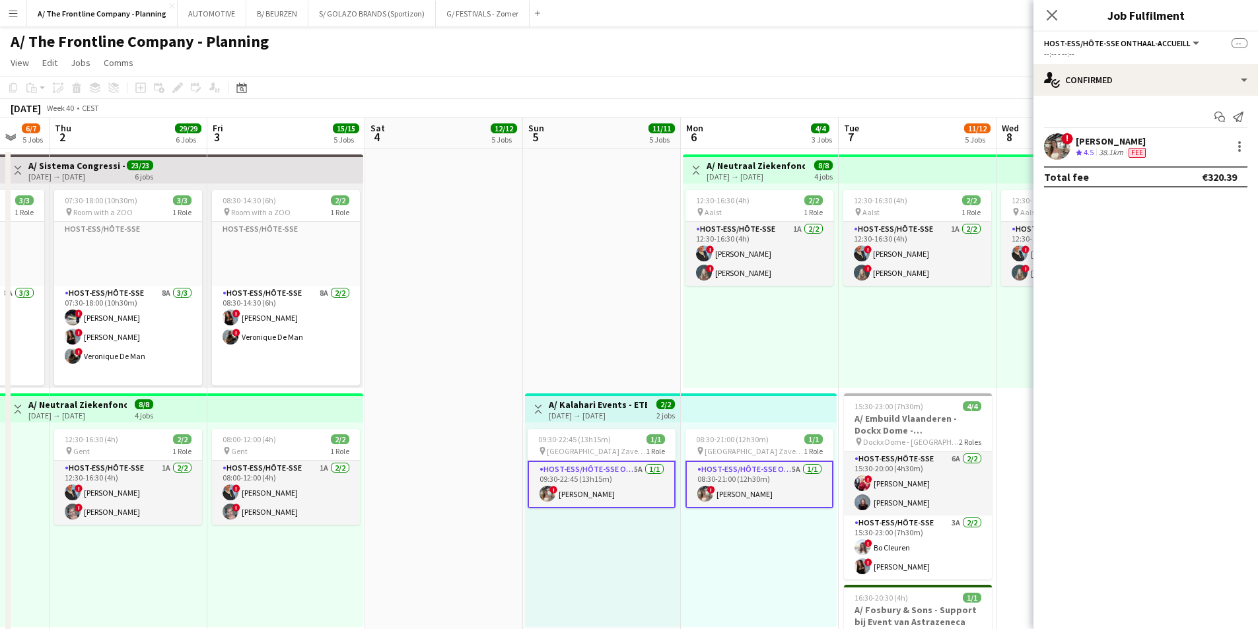
click at [1094, 153] on span "4.5" at bounding box center [1089, 152] width 10 height 10
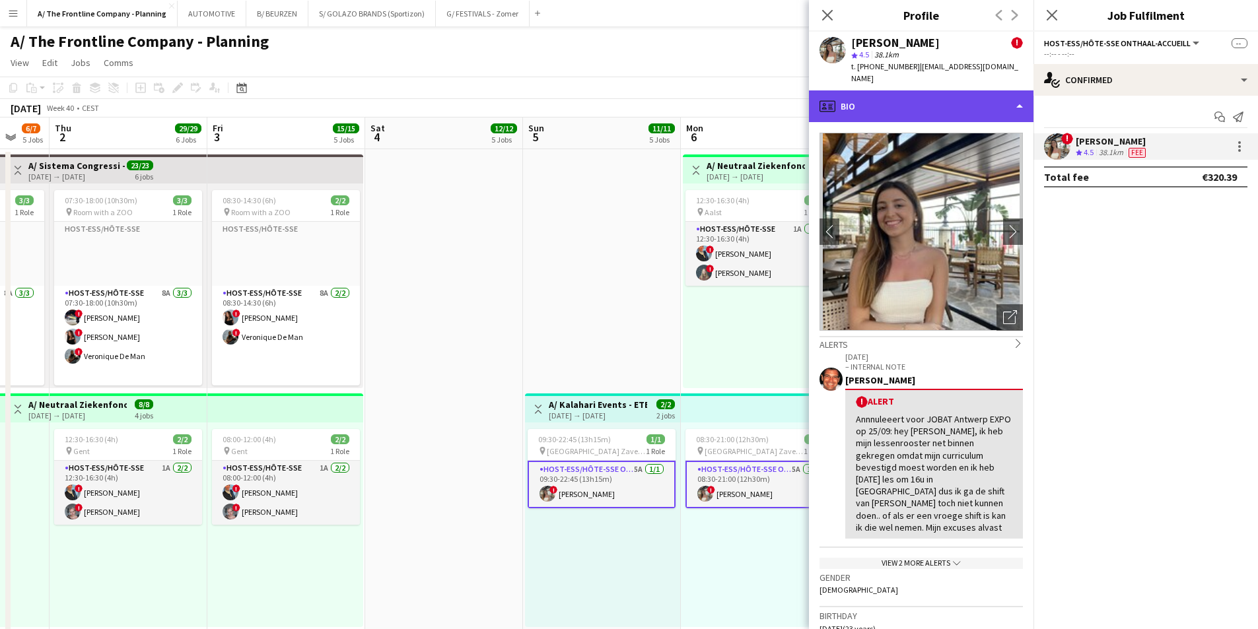
click at [935, 91] on div "profile Bio" at bounding box center [921, 106] width 225 height 32
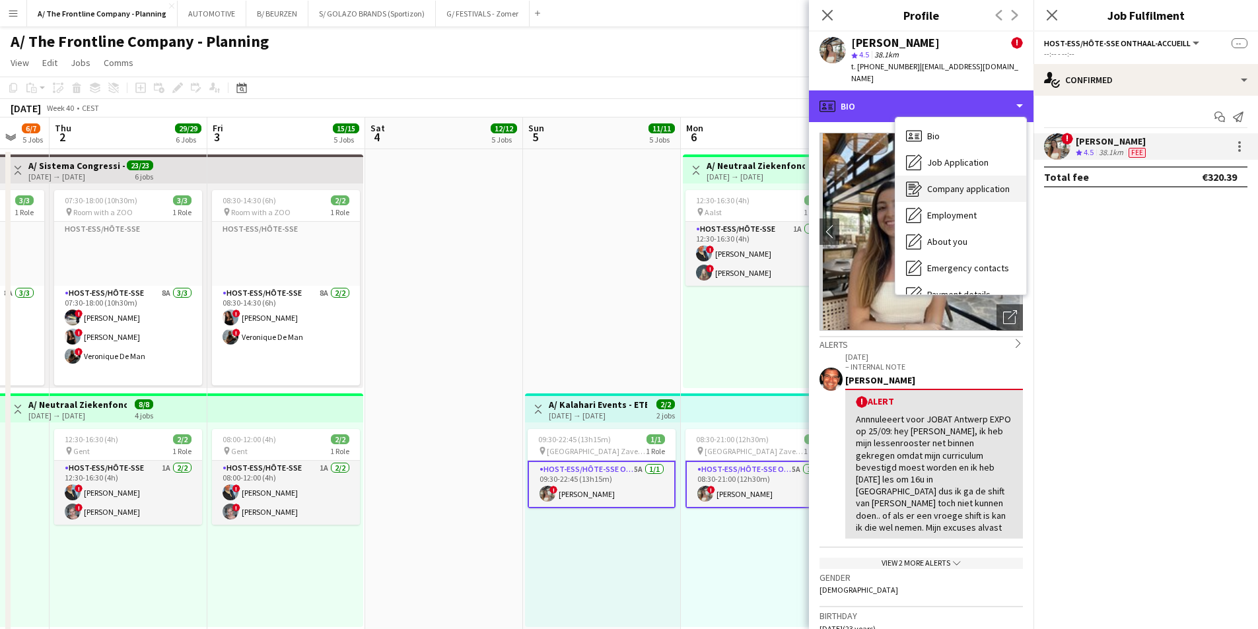
scroll to position [124, 0]
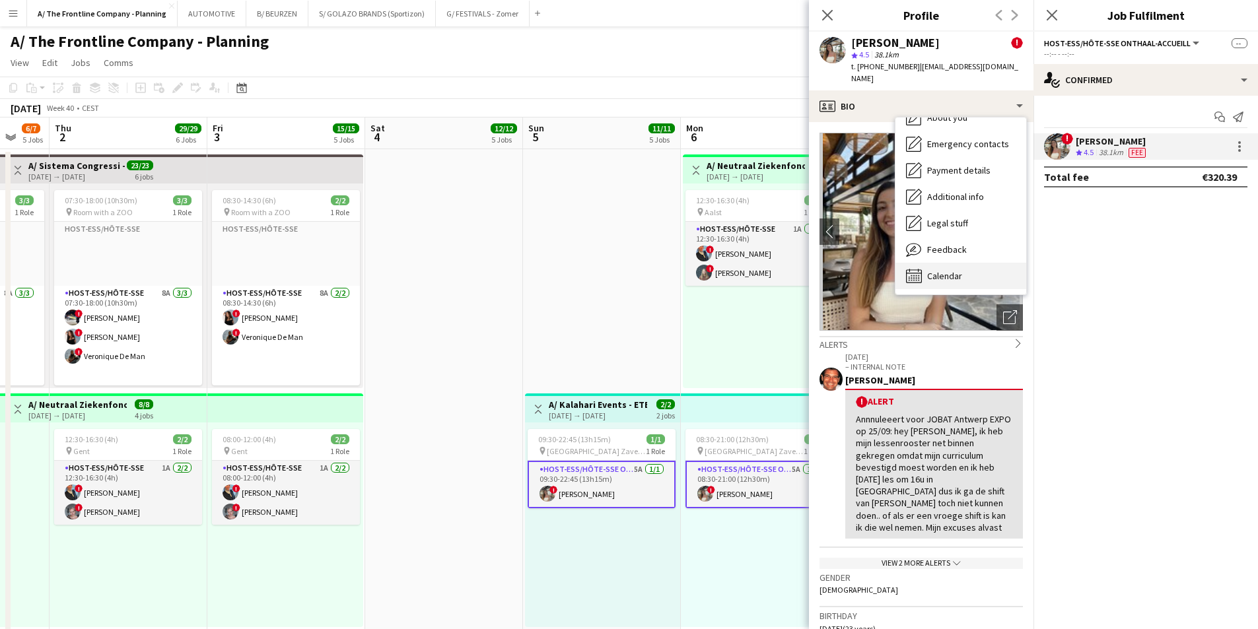
click at [951, 270] on span "Calendar" at bounding box center [944, 276] width 35 height 12
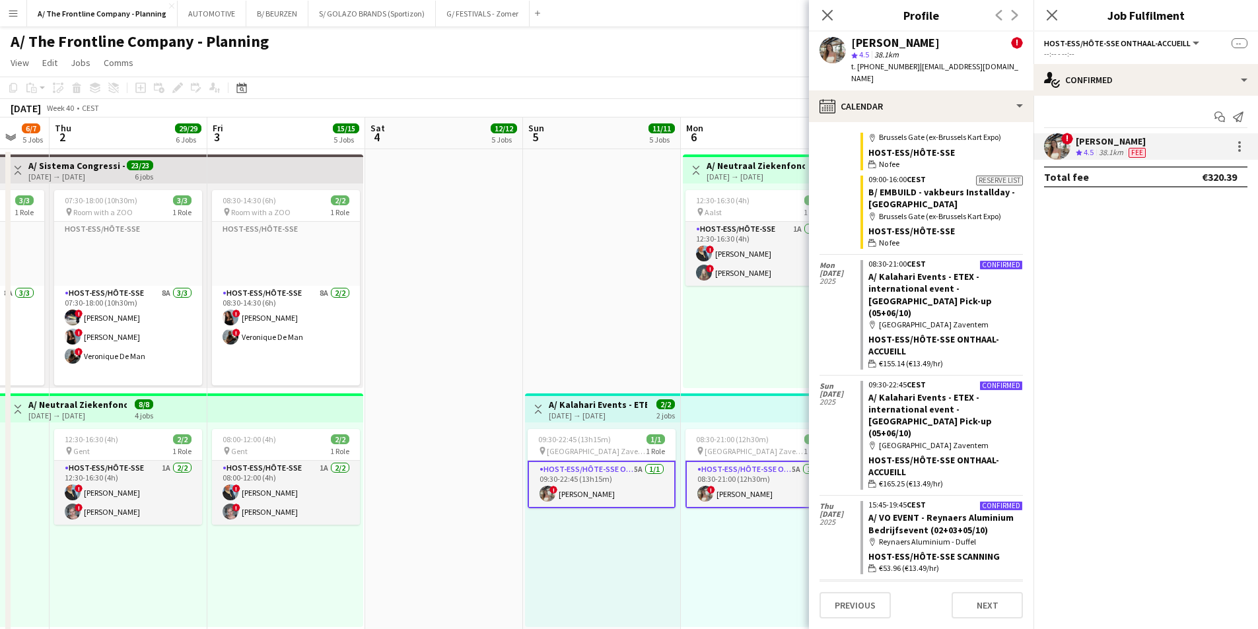
scroll to position [462, 0]
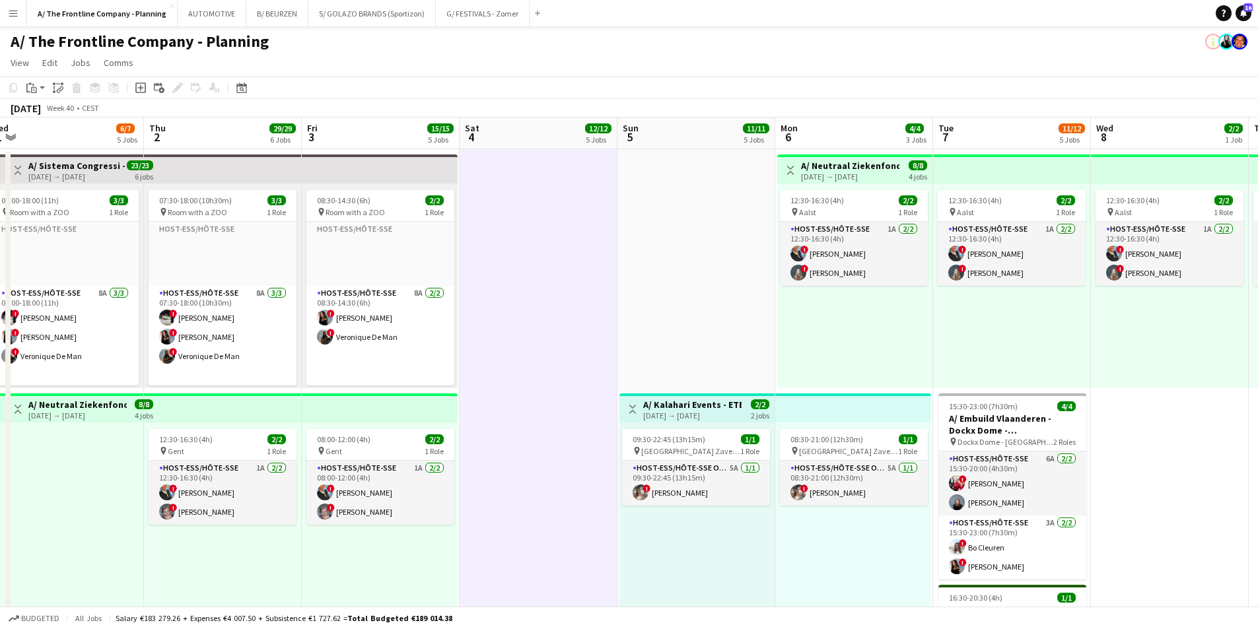
scroll to position [0, 406]
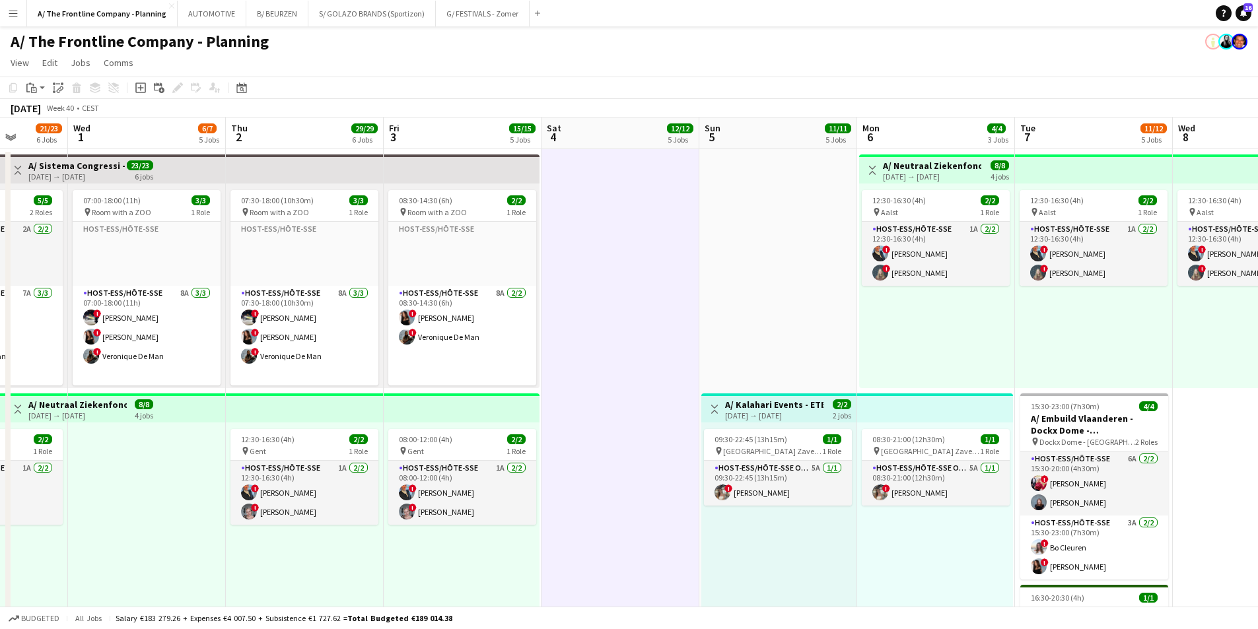
drag, startPoint x: 440, startPoint y: 287, endPoint x: 616, endPoint y: 253, distance: 179.5
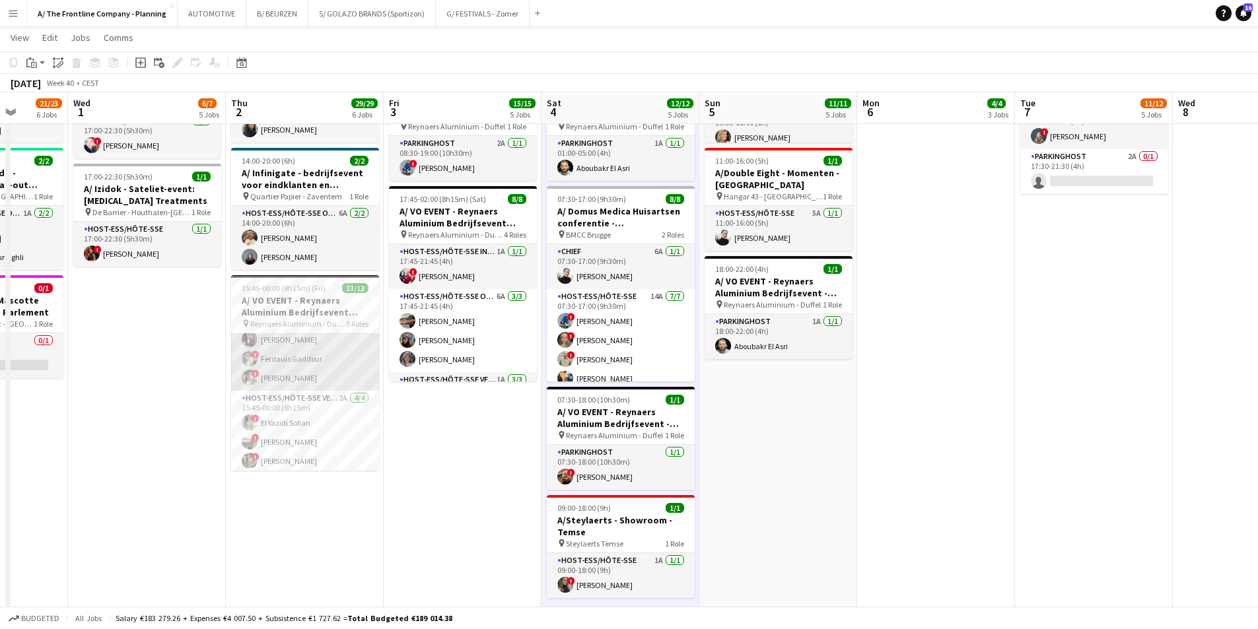
scroll to position [177, 0]
click at [285, 349] on app-card-role "Host-ess/Hôte-sse Scanning 4A [DATE] 15:45-19:45 (4h) ! [PERSON_NAME] Winke De …" at bounding box center [305, 327] width 148 height 122
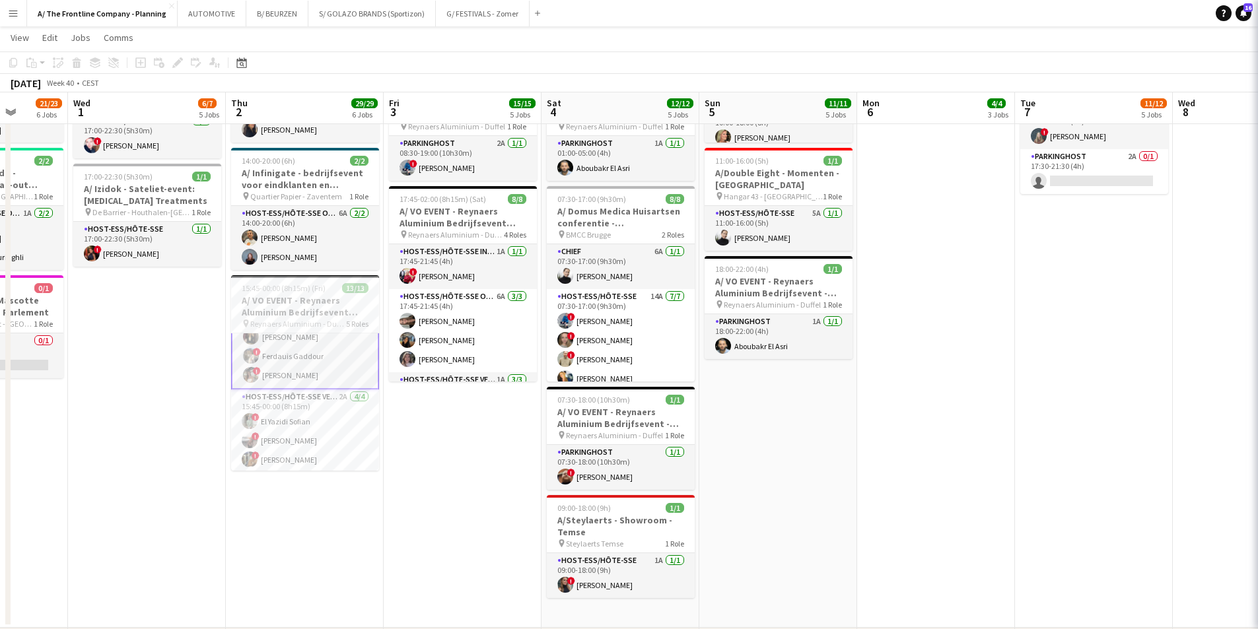
scroll to position [178, 0]
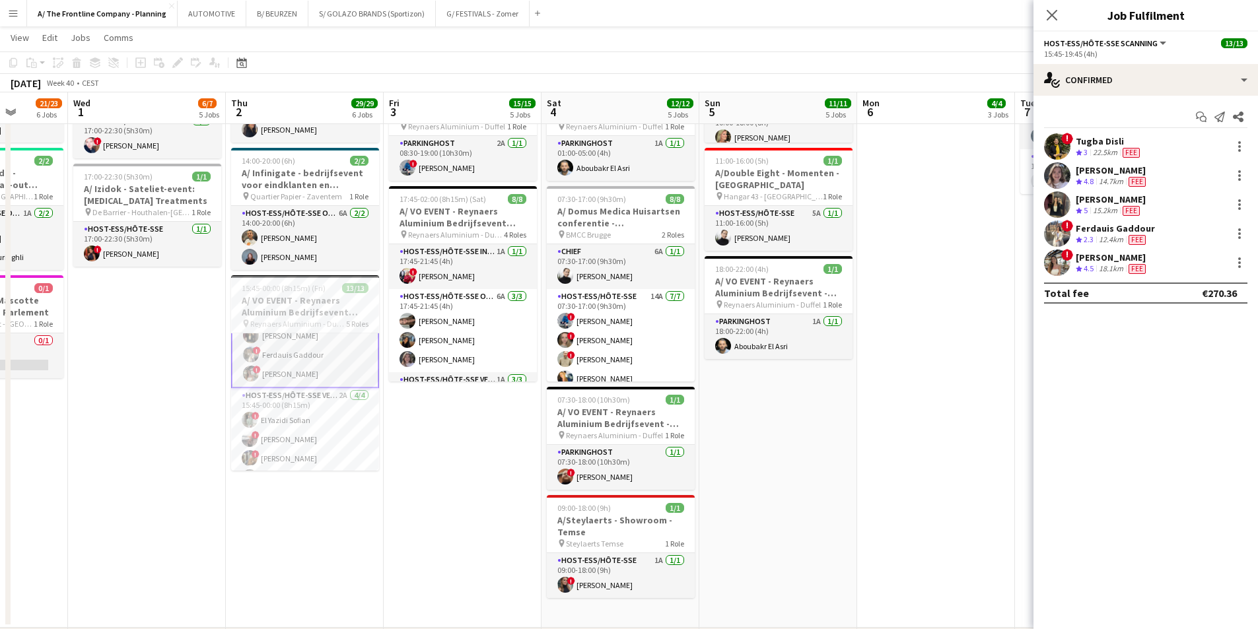
click at [1113, 194] on div "[PERSON_NAME]" at bounding box center [1111, 200] width 70 height 12
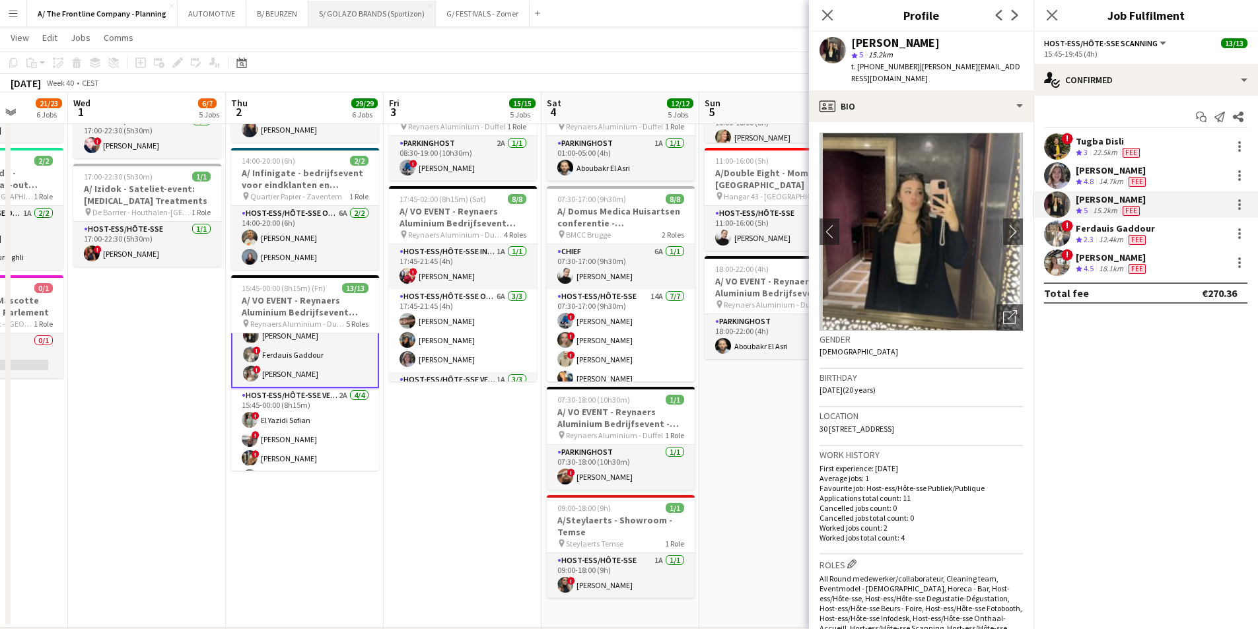
click at [351, 10] on button "S/ GOLAZO BRANDS (Sportizon) Close" at bounding box center [371, 14] width 127 height 26
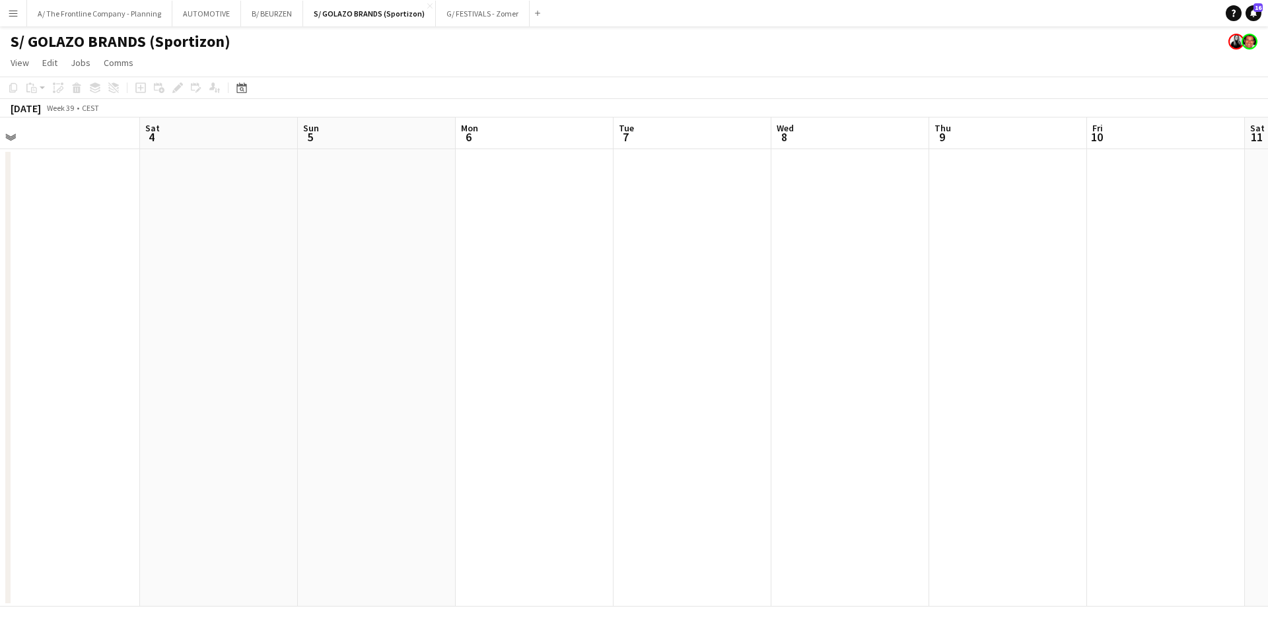
drag, startPoint x: 219, startPoint y: 320, endPoint x: 278, endPoint y: 336, distance: 60.9
click at [157, 320] on app-calendar-viewport "Wed 1 Thu 2 Fri 3 Sat 4 Sun 5 Mon 6 Tue 7 Wed 8 Thu 9 Fri 10 Sat 11 Sun 12 17/1…" at bounding box center [634, 362] width 1268 height 489
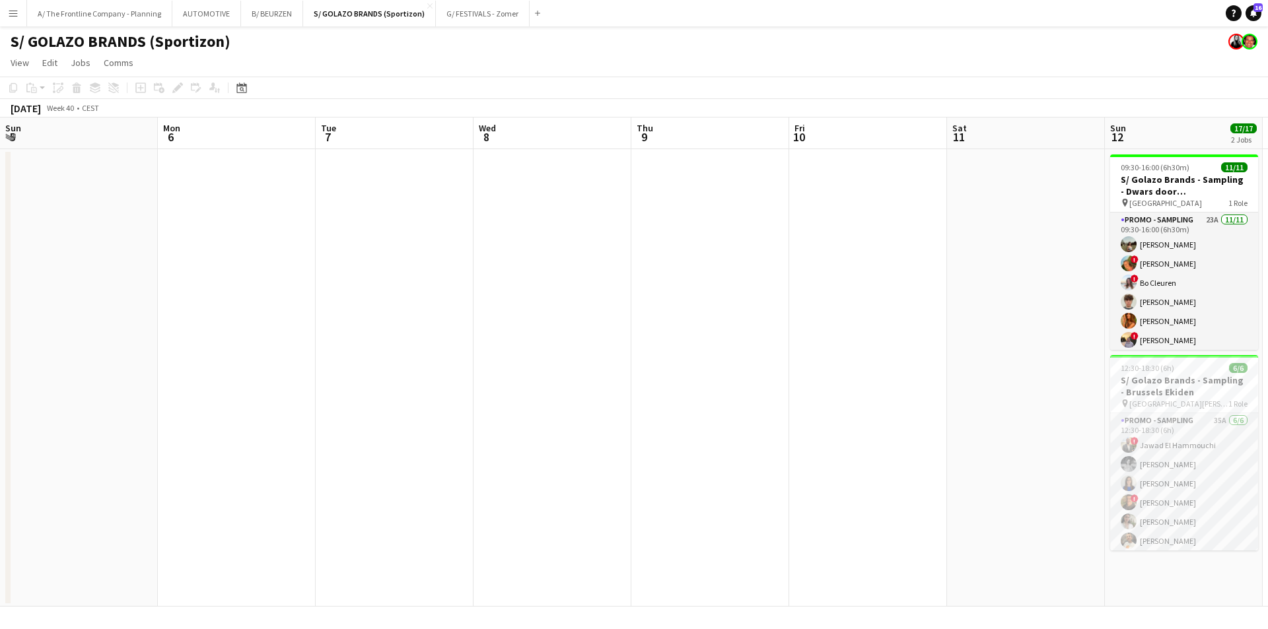
scroll to position [0, 524]
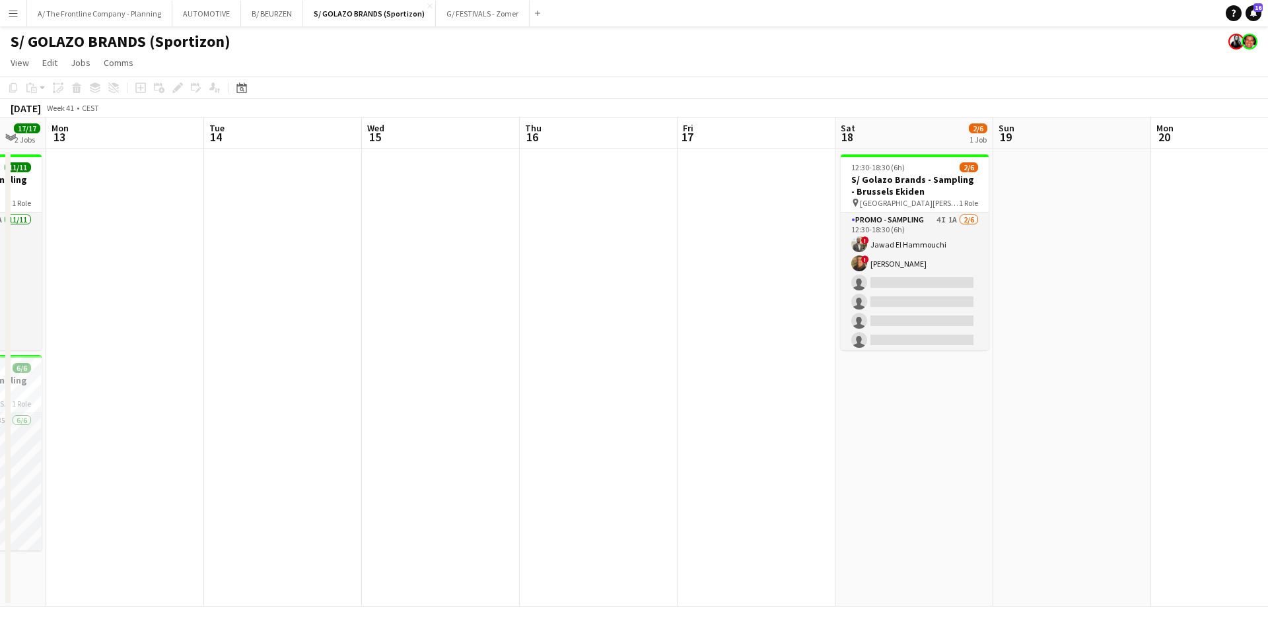
drag, startPoint x: 928, startPoint y: 387, endPoint x: 507, endPoint y: 385, distance: 421.4
click at [277, 386] on app-calendar-viewport "Fri 10 Sat 11 Sun 12 17/17 2 Jobs Mon 13 Tue 14 Wed 15 Thu 16 Fri 17 Sat 18 2/6…" at bounding box center [634, 362] width 1268 height 489
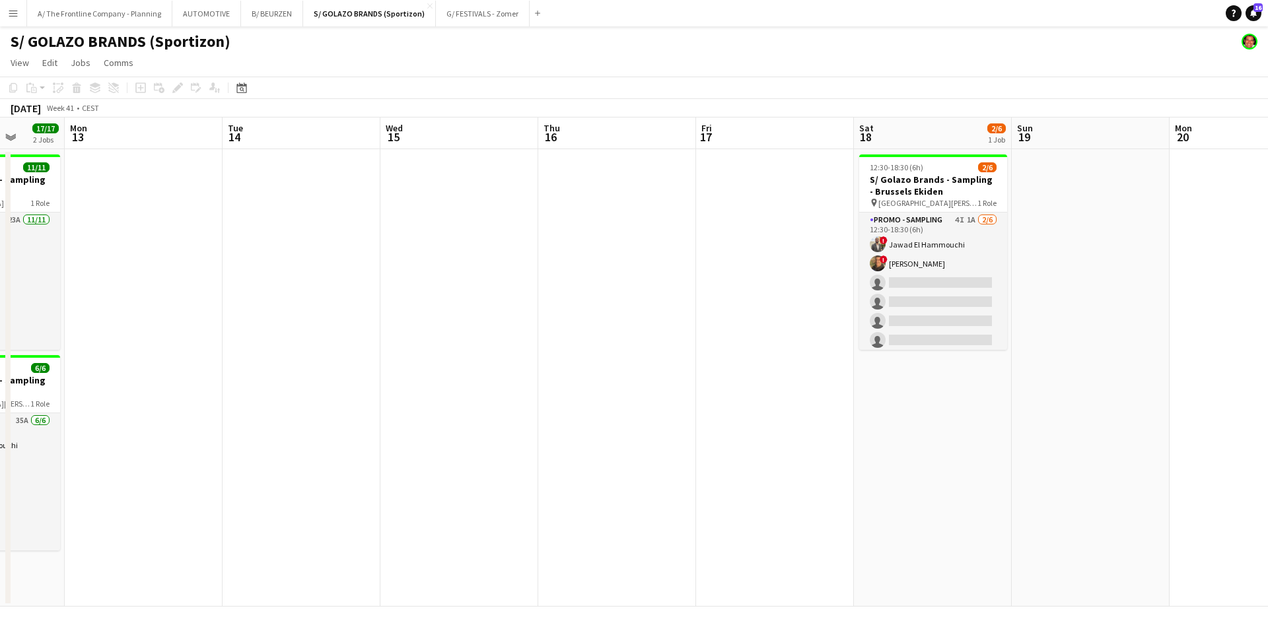
click at [17, 11] on app-icon "Menu" at bounding box center [13, 13] width 11 height 11
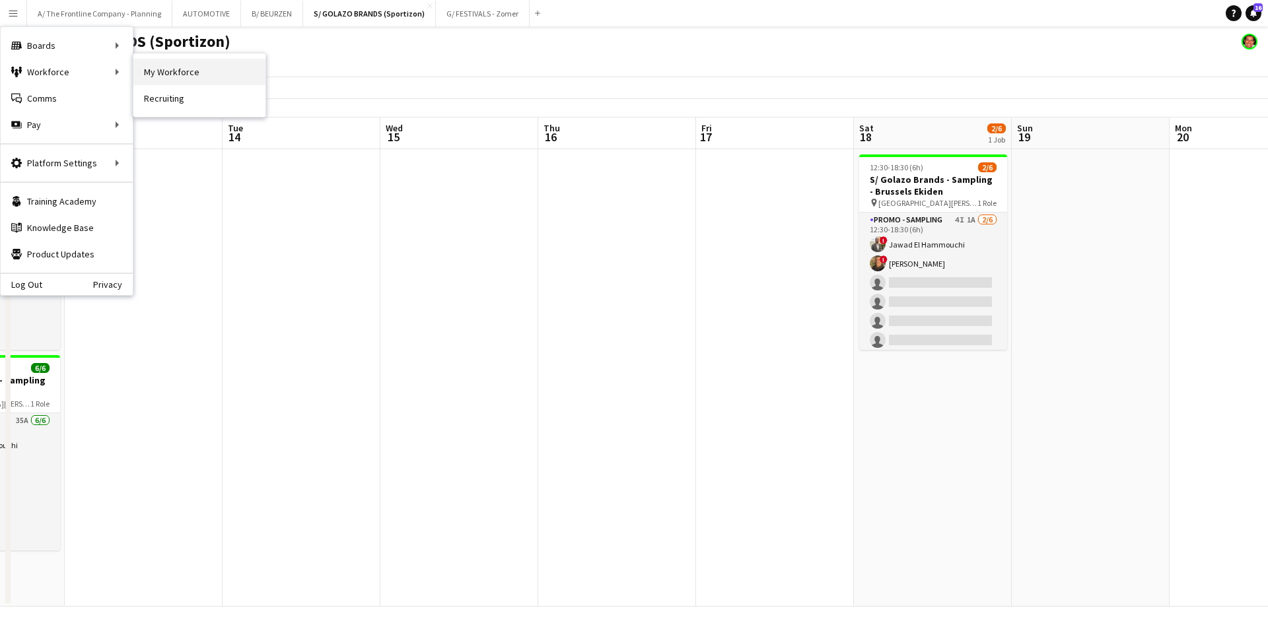
click at [137, 69] on link "My Workforce" at bounding box center [199, 72] width 132 height 26
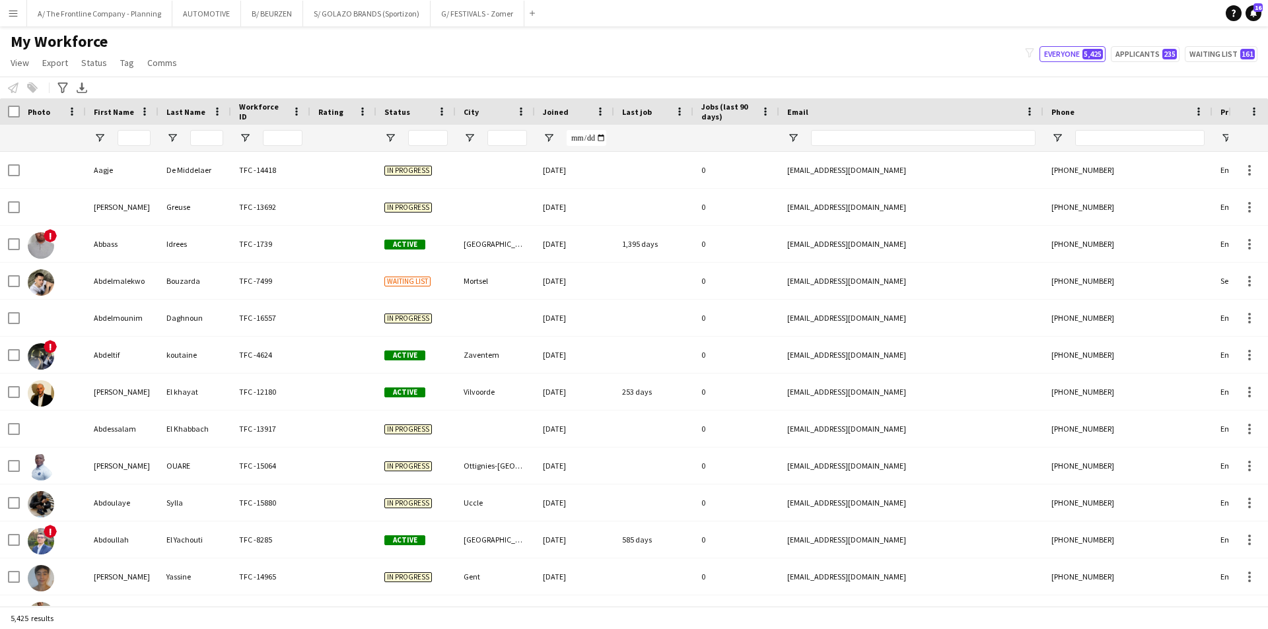
type input "******"
type input "**********"
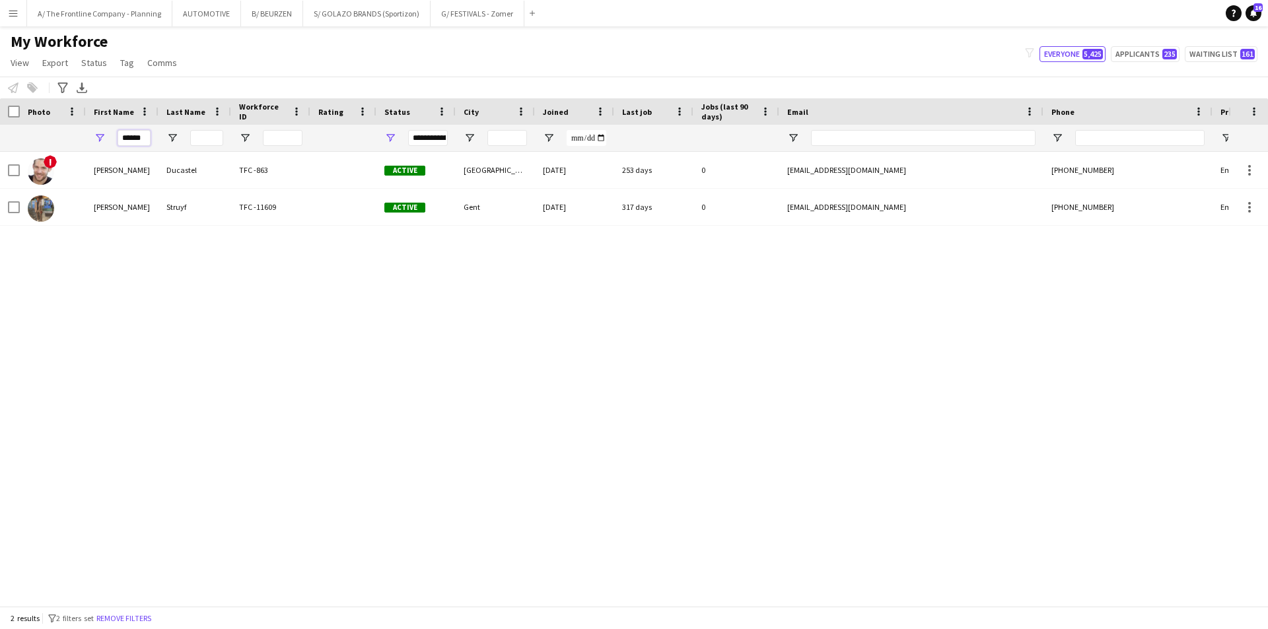
click at [133, 134] on input "******" at bounding box center [134, 138] width 33 height 16
type input "*****"
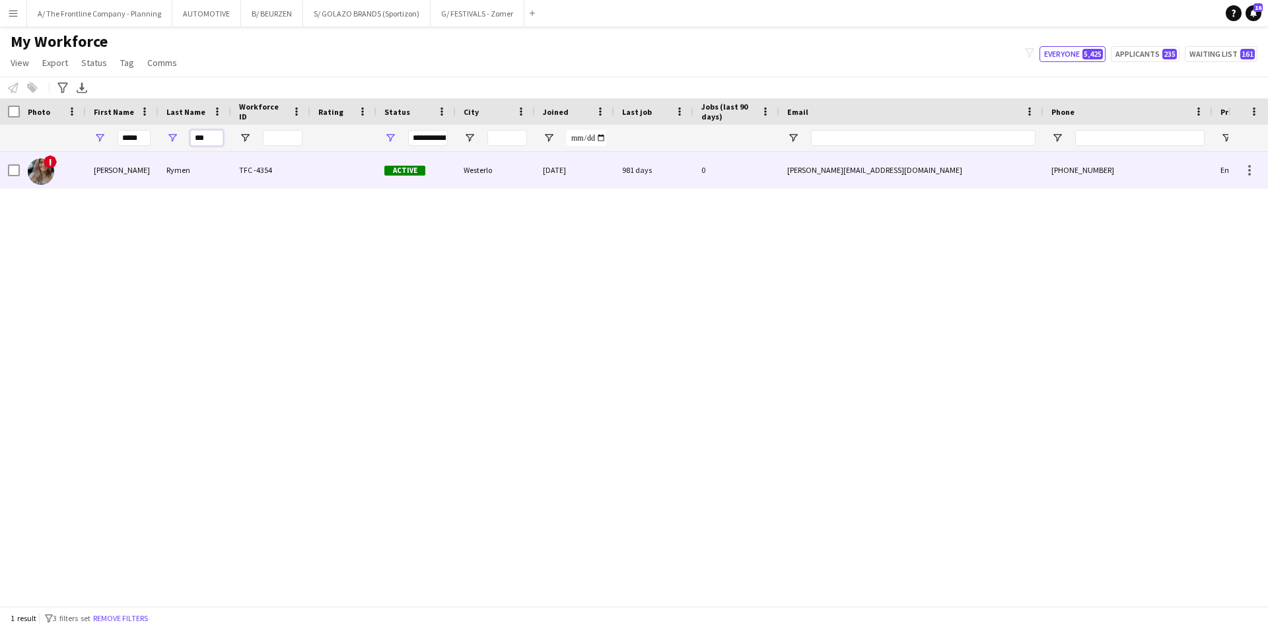
type input "***"
click at [106, 167] on div "Kelly" at bounding box center [122, 170] width 73 height 36
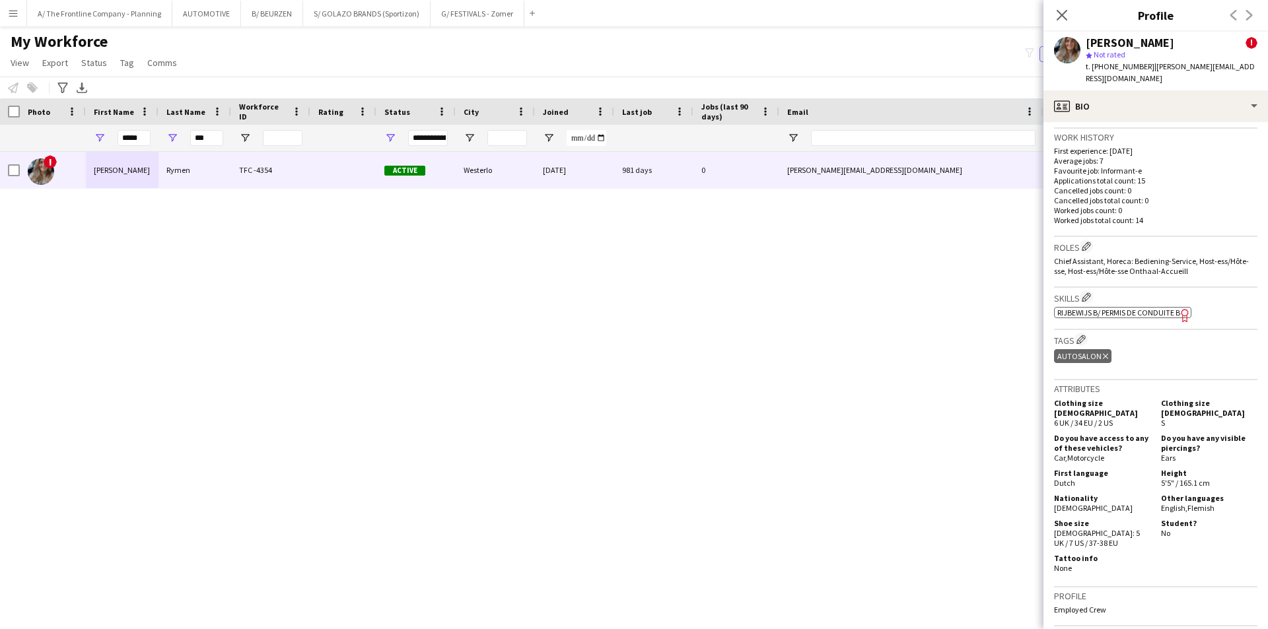
scroll to position [462, 0]
click at [131, 139] on input "*****" at bounding box center [134, 138] width 33 height 16
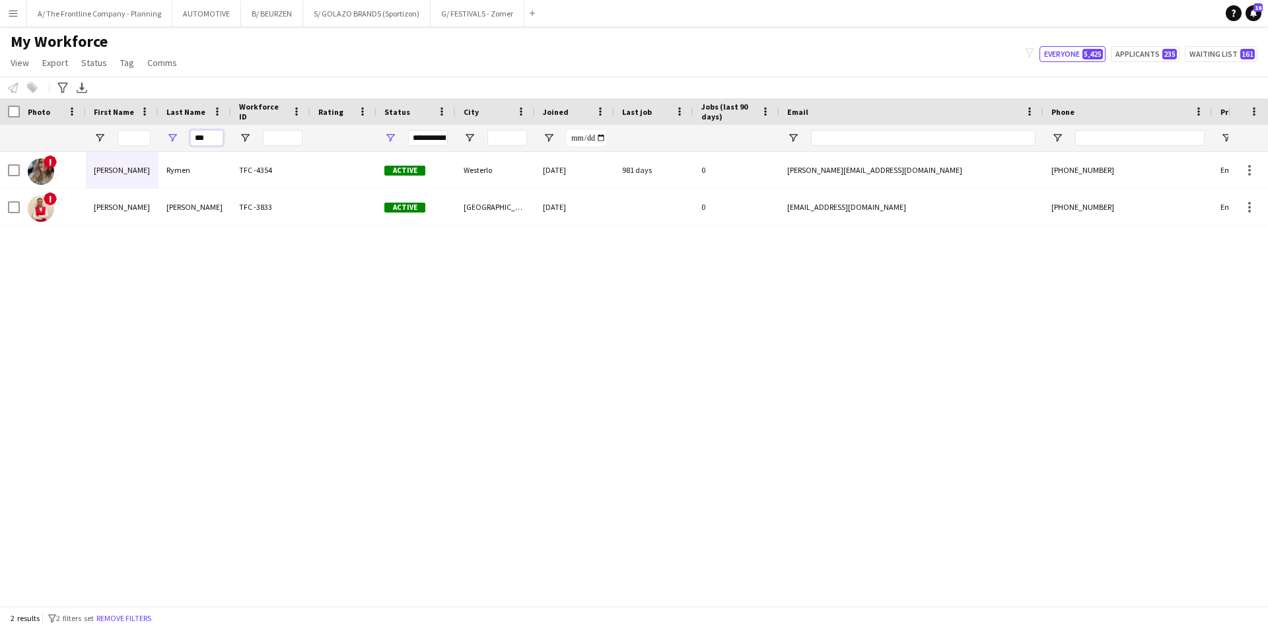
click at [197, 133] on input "***" at bounding box center [206, 138] width 33 height 16
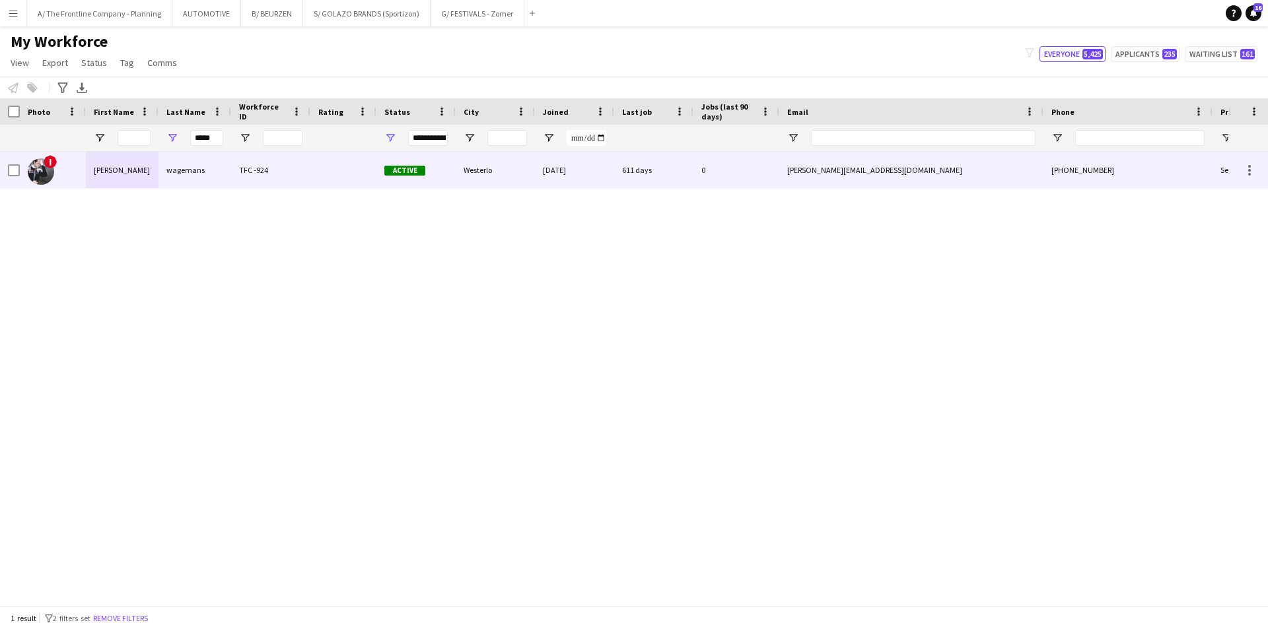
click at [113, 180] on div "joachim" at bounding box center [122, 170] width 73 height 36
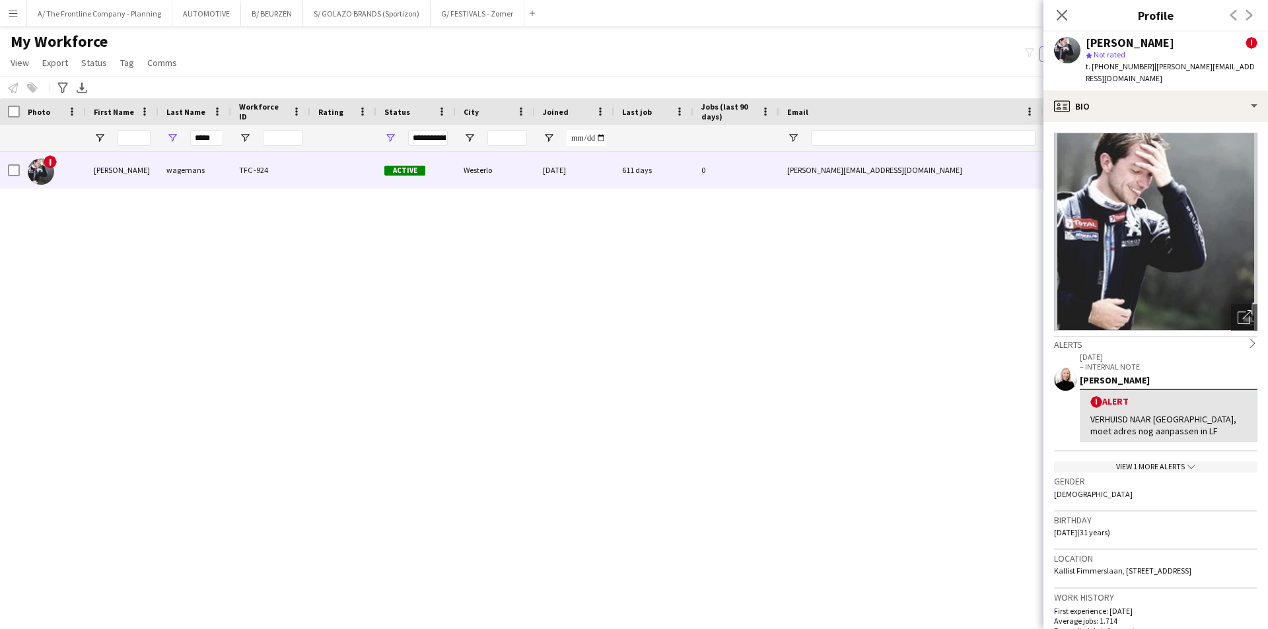
click at [185, 341] on div "! joachim wagemans TFC -924 Active Westerlo 15-09-2020 611 days 0 joachim.wagem…" at bounding box center [614, 374] width 1228 height 444
click at [217, 143] on input "*****" at bounding box center [206, 138] width 33 height 16
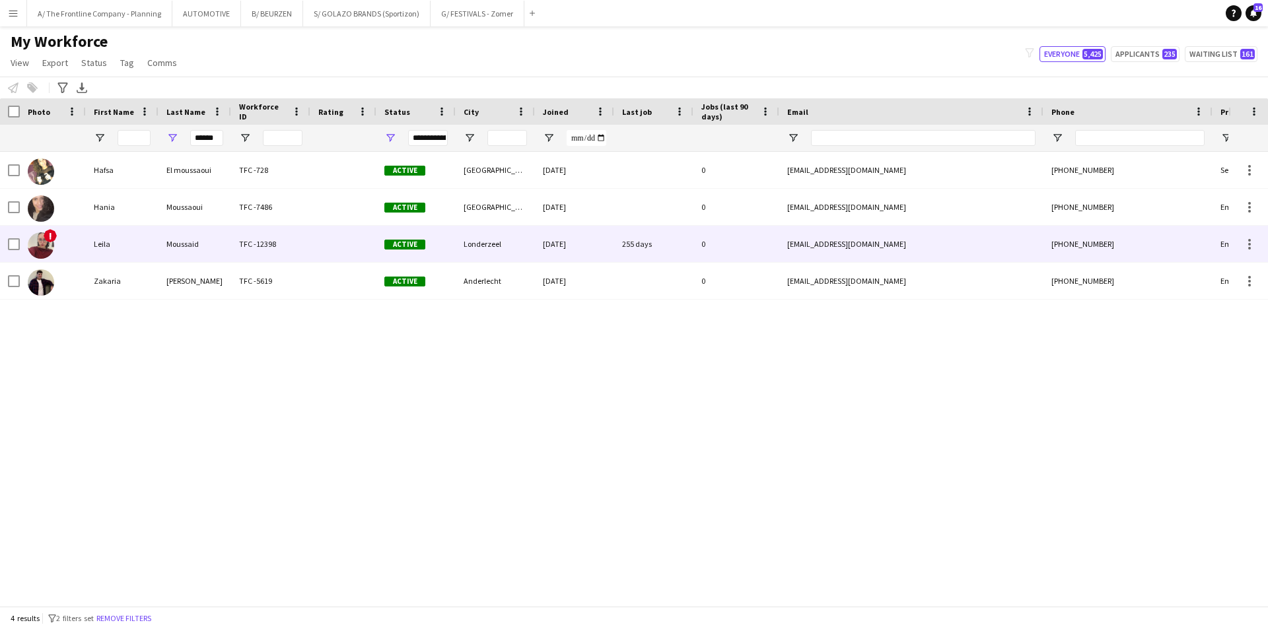
click at [108, 244] on div "Leila" at bounding box center [122, 244] width 73 height 36
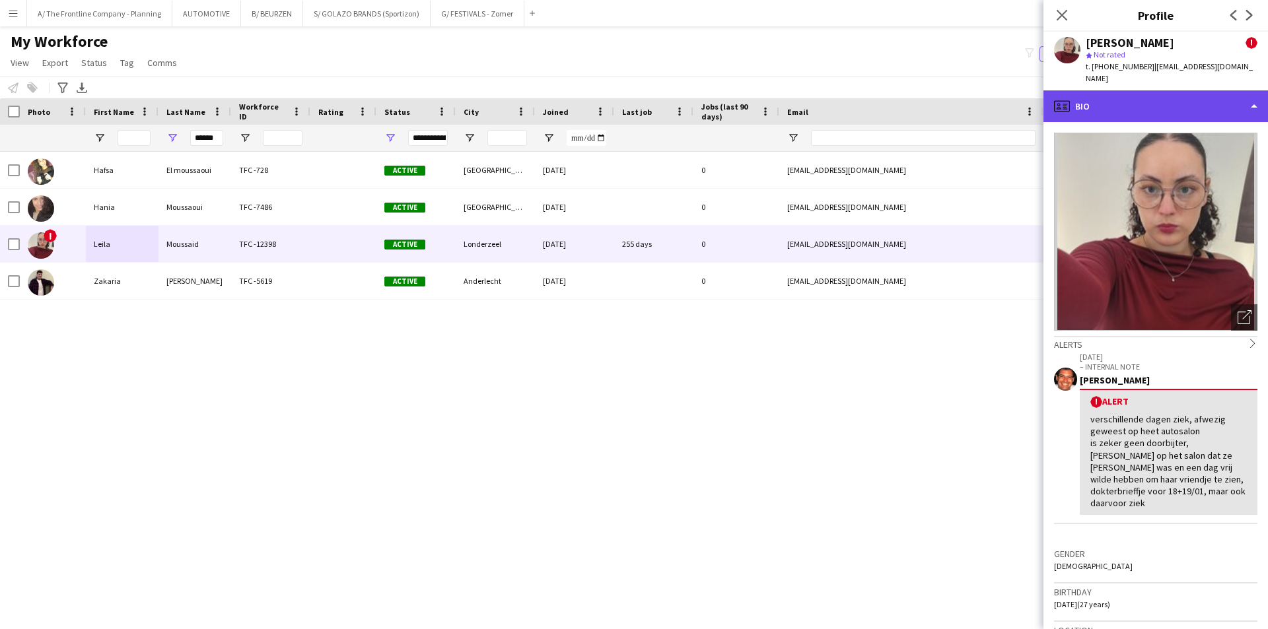
click at [1141, 94] on div "profile Bio" at bounding box center [1156, 106] width 225 height 32
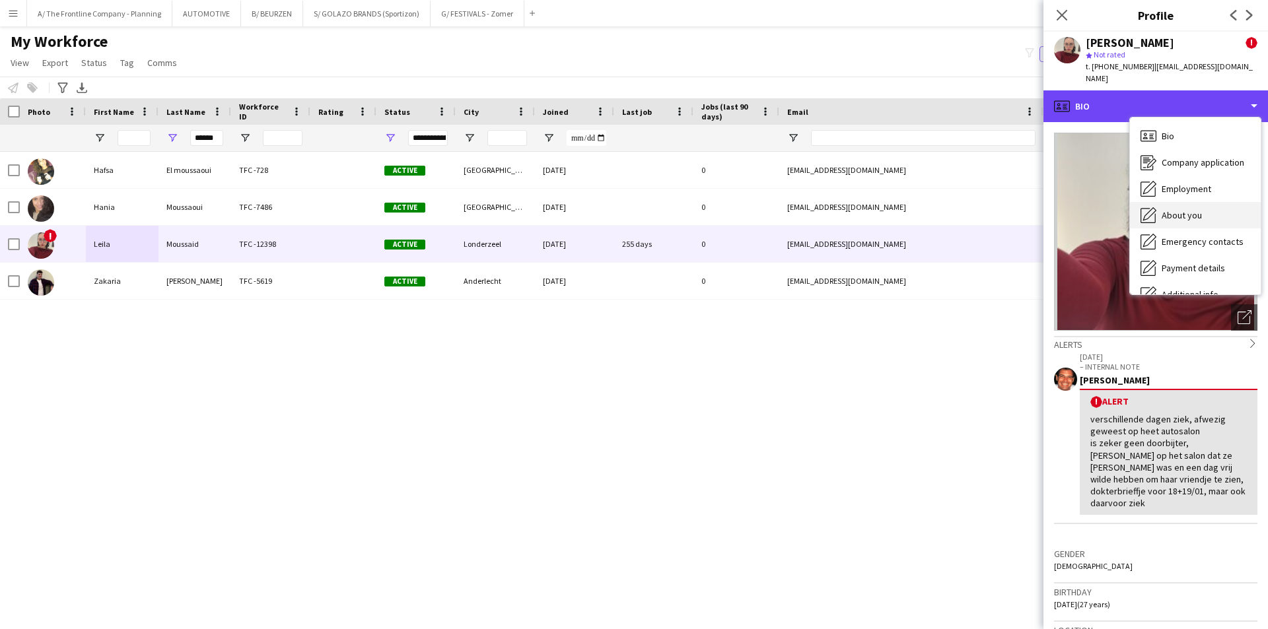
scroll to position [98, 0]
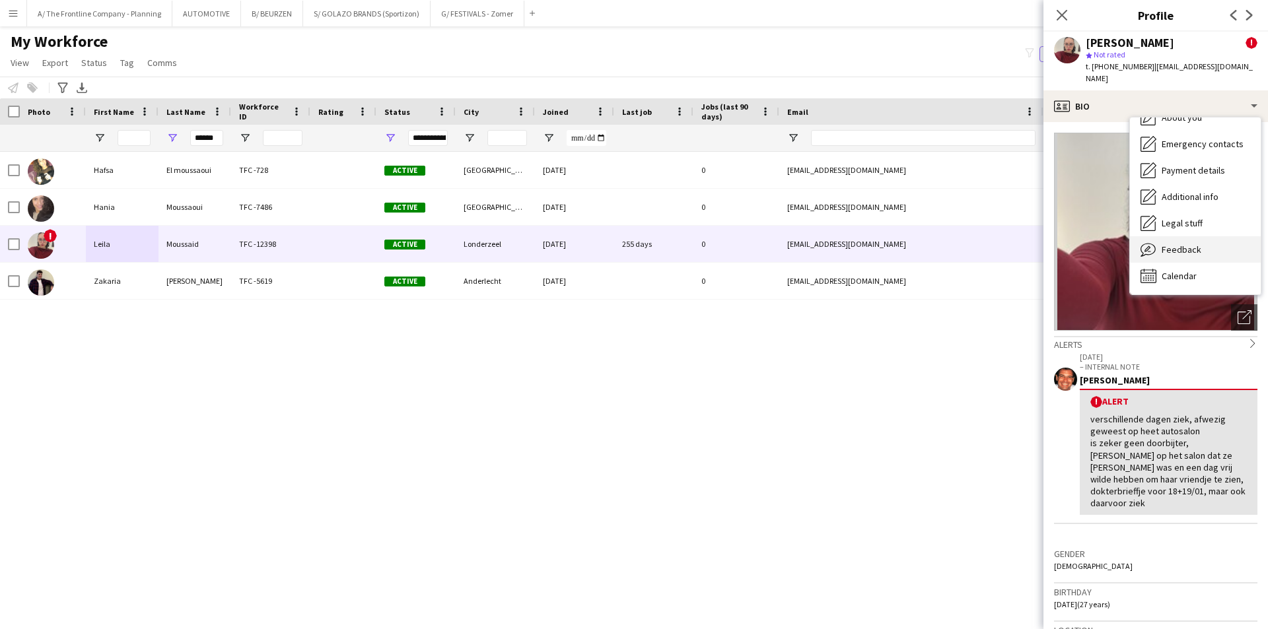
click at [1175, 244] on span "Feedback" at bounding box center [1182, 250] width 40 height 12
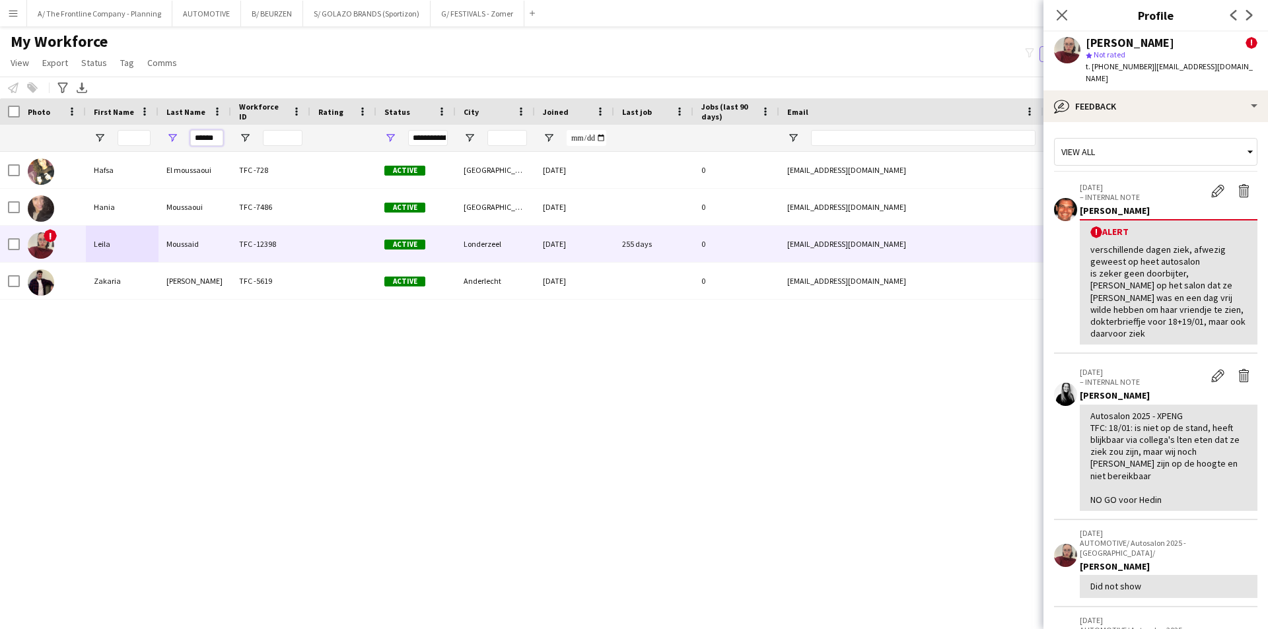
click at [211, 137] on input "******" at bounding box center [206, 138] width 33 height 16
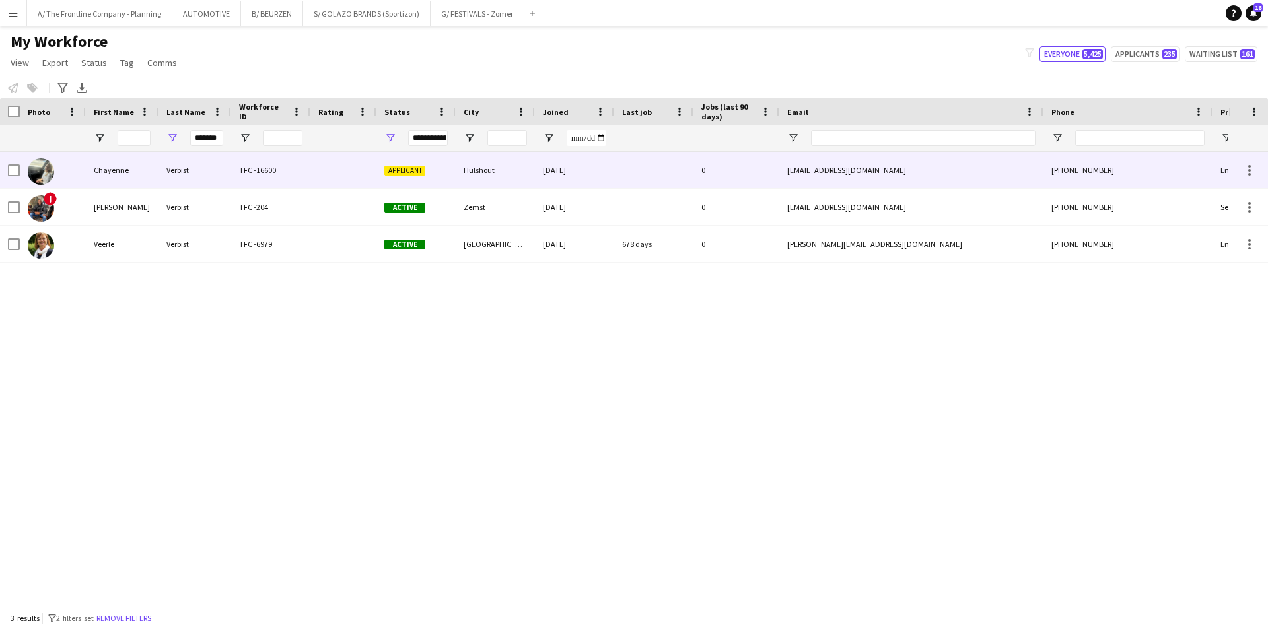
click at [177, 170] on div "Verbist" at bounding box center [195, 170] width 73 height 36
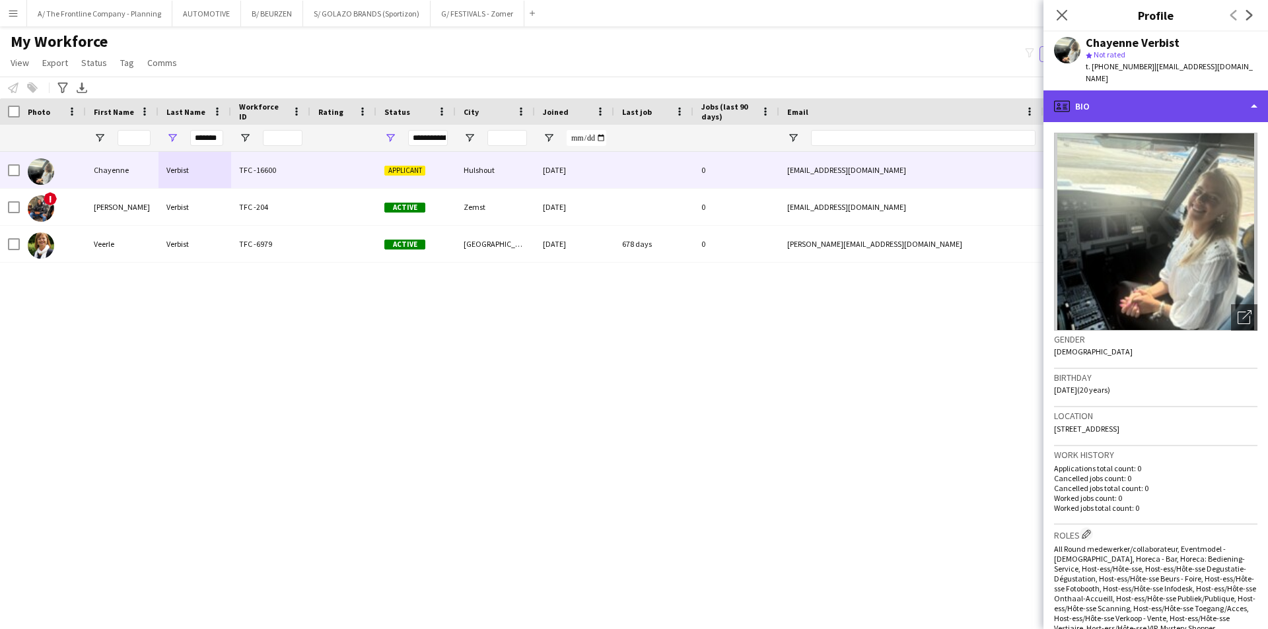
click at [1166, 90] on div "profile Bio" at bounding box center [1156, 106] width 225 height 32
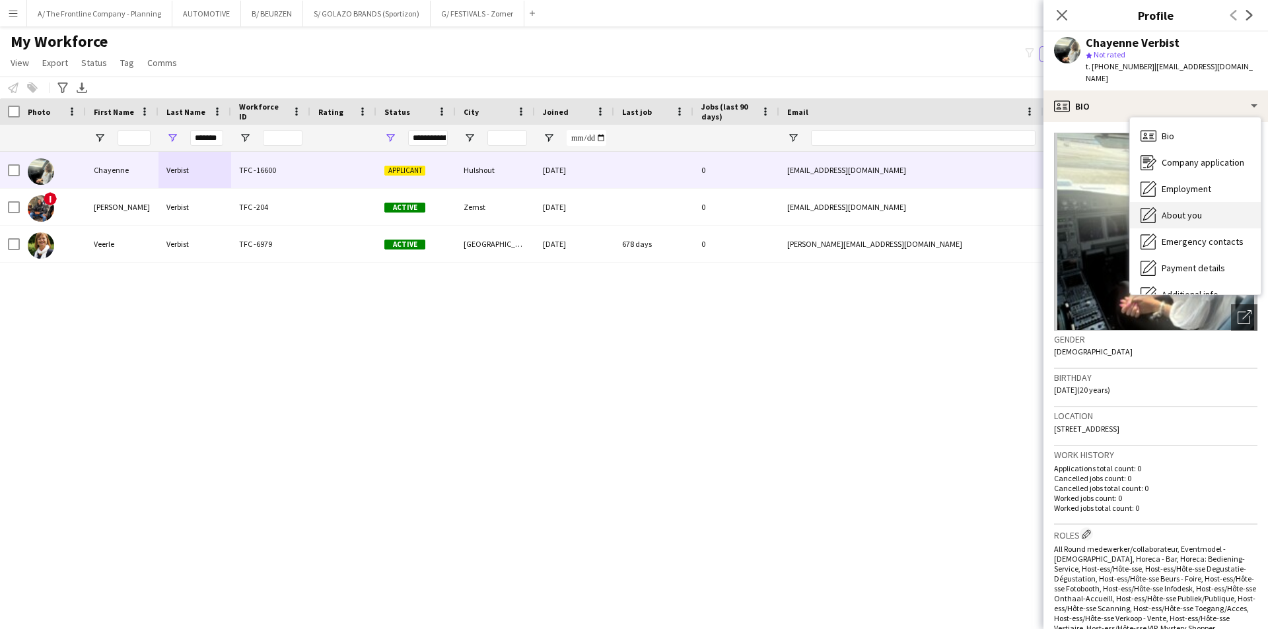
click at [1173, 209] on span "About you" at bounding box center [1182, 215] width 40 height 12
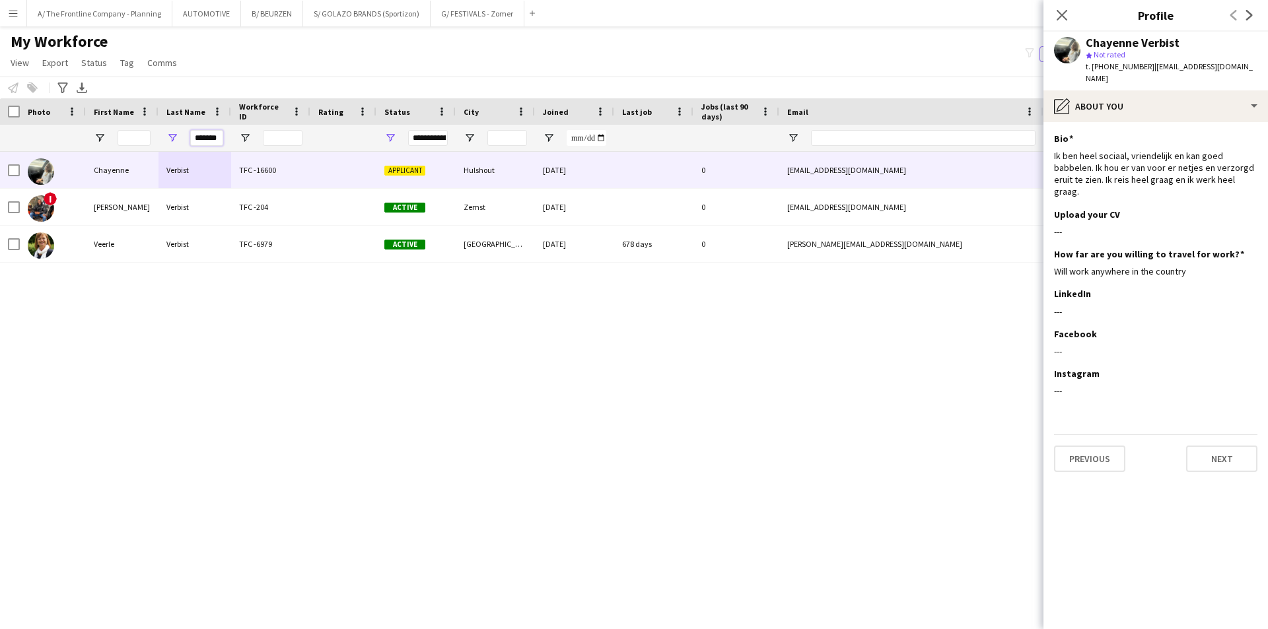
click at [207, 133] on input "*******" at bounding box center [206, 138] width 33 height 16
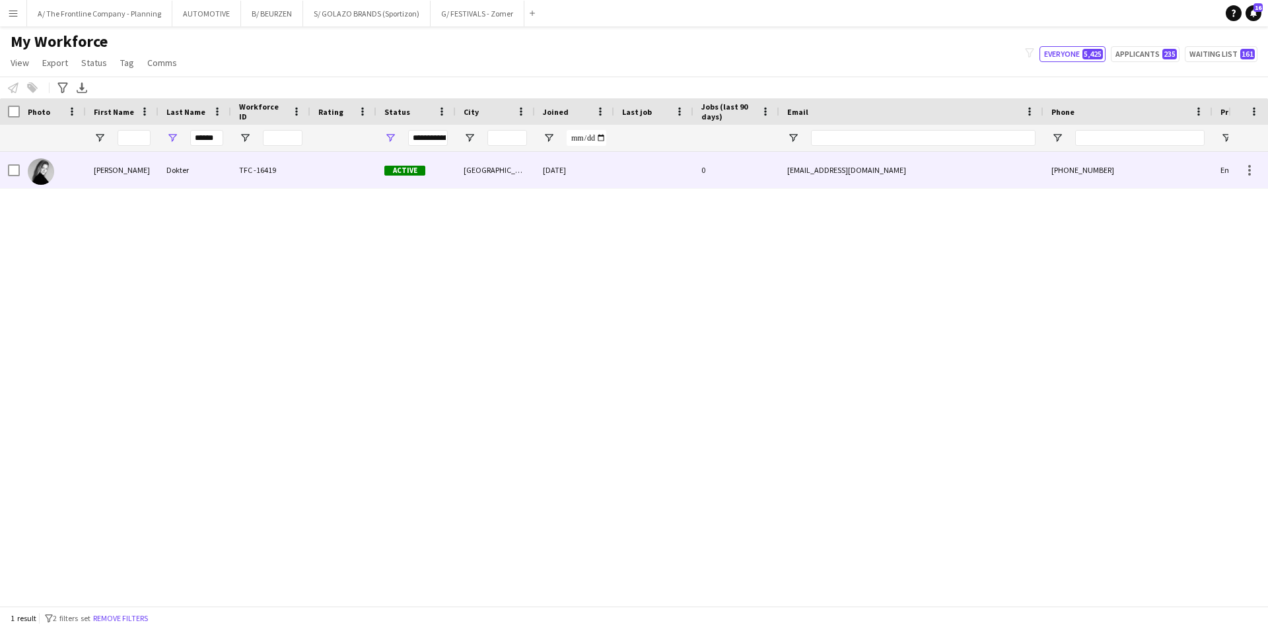
click at [131, 174] on div "Chloe" at bounding box center [122, 170] width 73 height 36
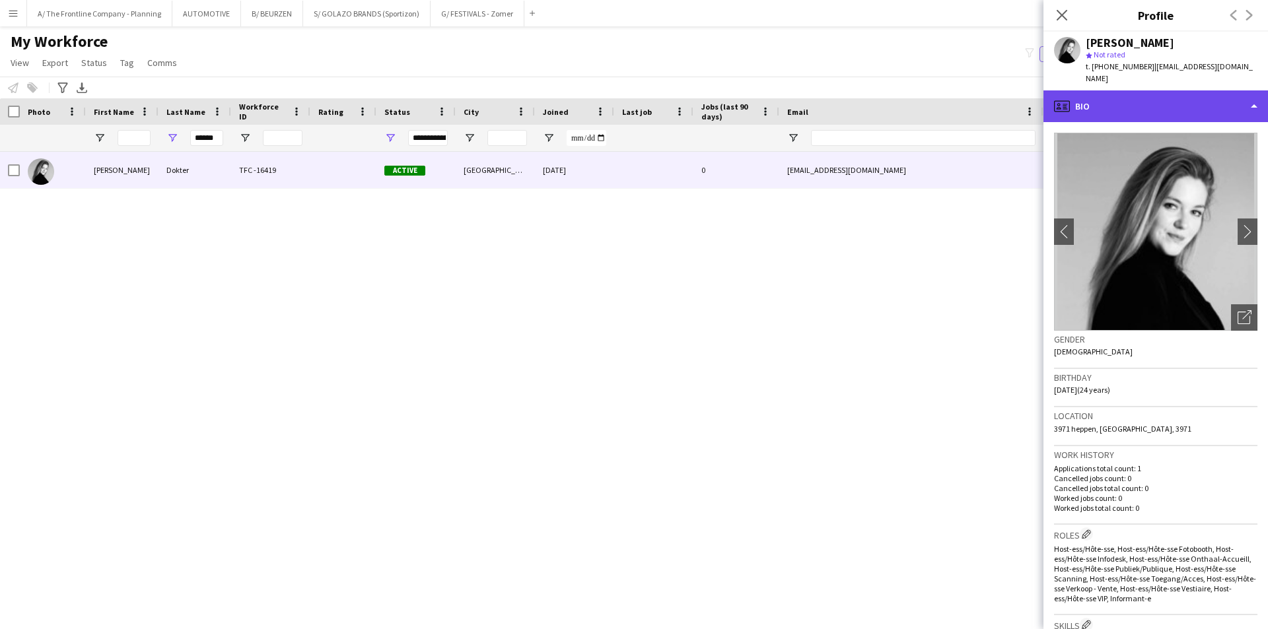
click at [1176, 90] on div "profile Bio" at bounding box center [1156, 106] width 225 height 32
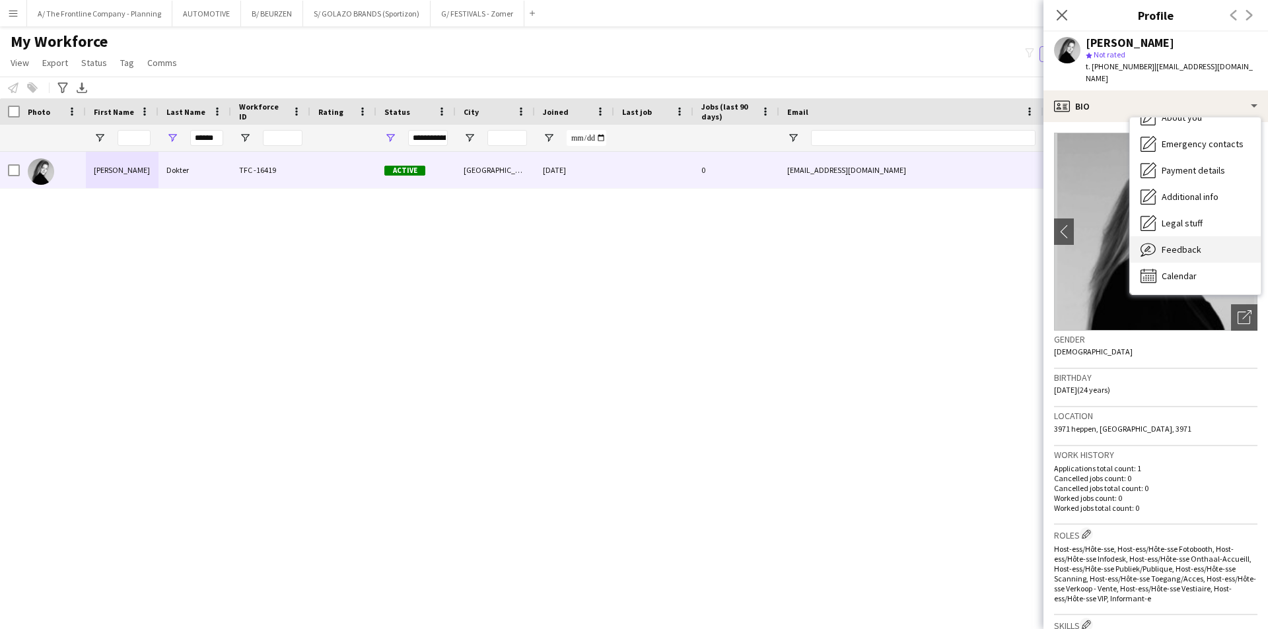
click at [1174, 244] on span "Feedback" at bounding box center [1182, 250] width 40 height 12
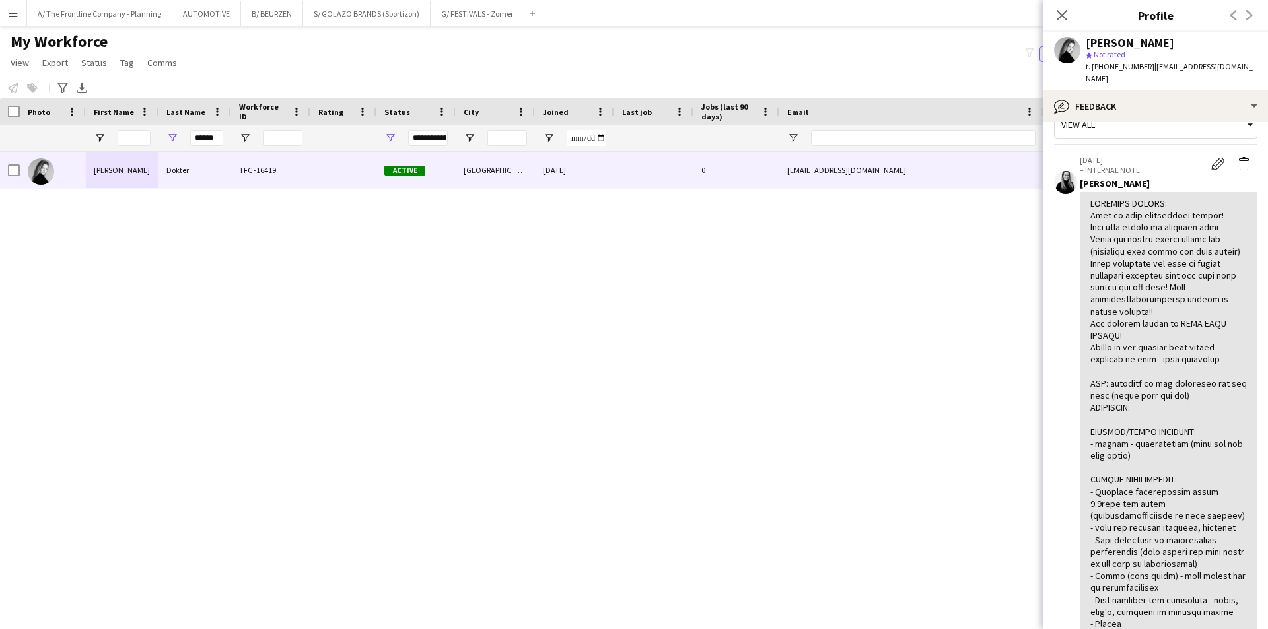
scroll to position [0, 0]
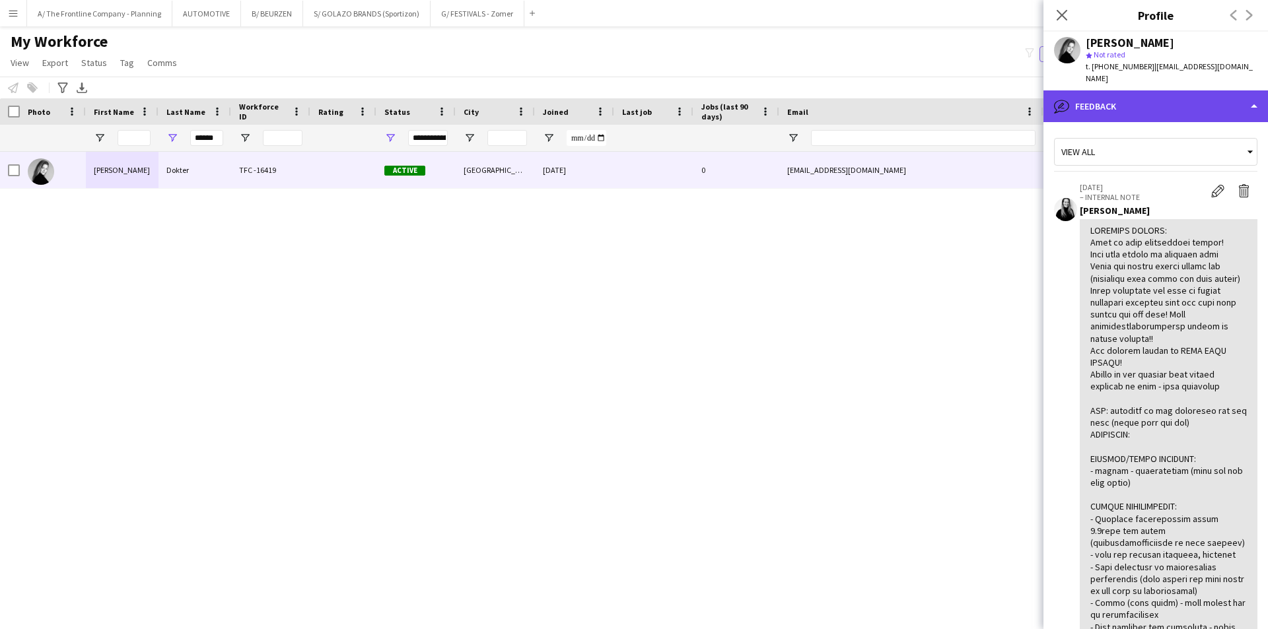
click at [1190, 93] on div "bubble-pencil Feedback" at bounding box center [1156, 106] width 225 height 32
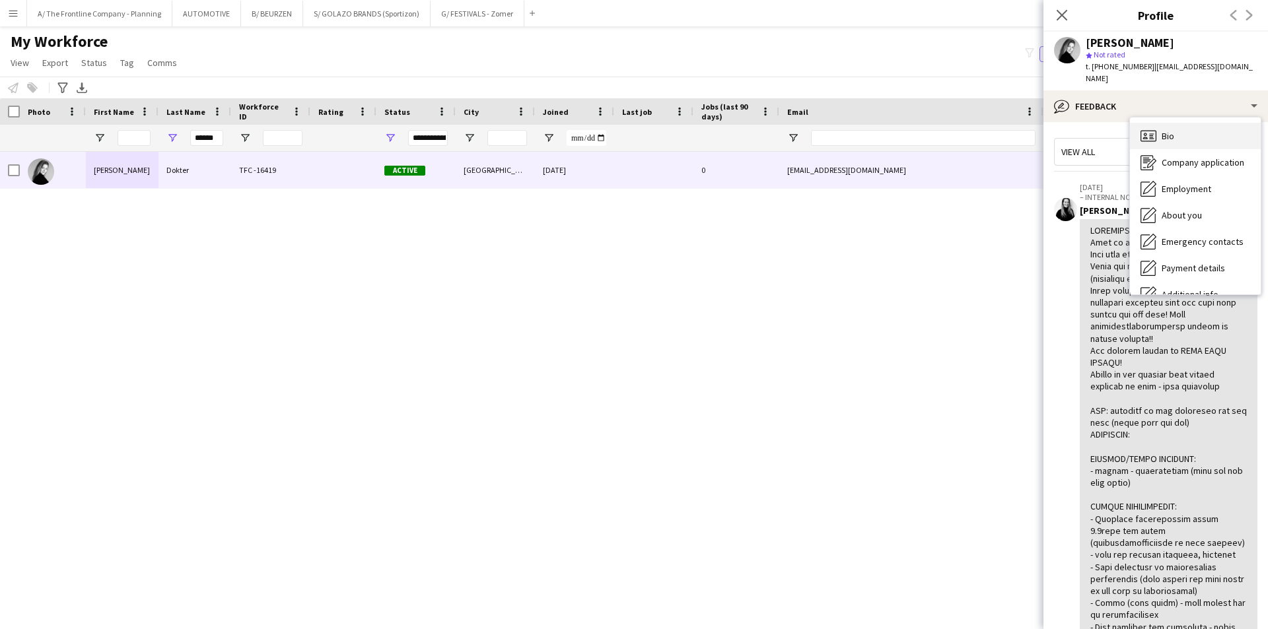
click at [1197, 125] on div "Bio Bio" at bounding box center [1195, 136] width 131 height 26
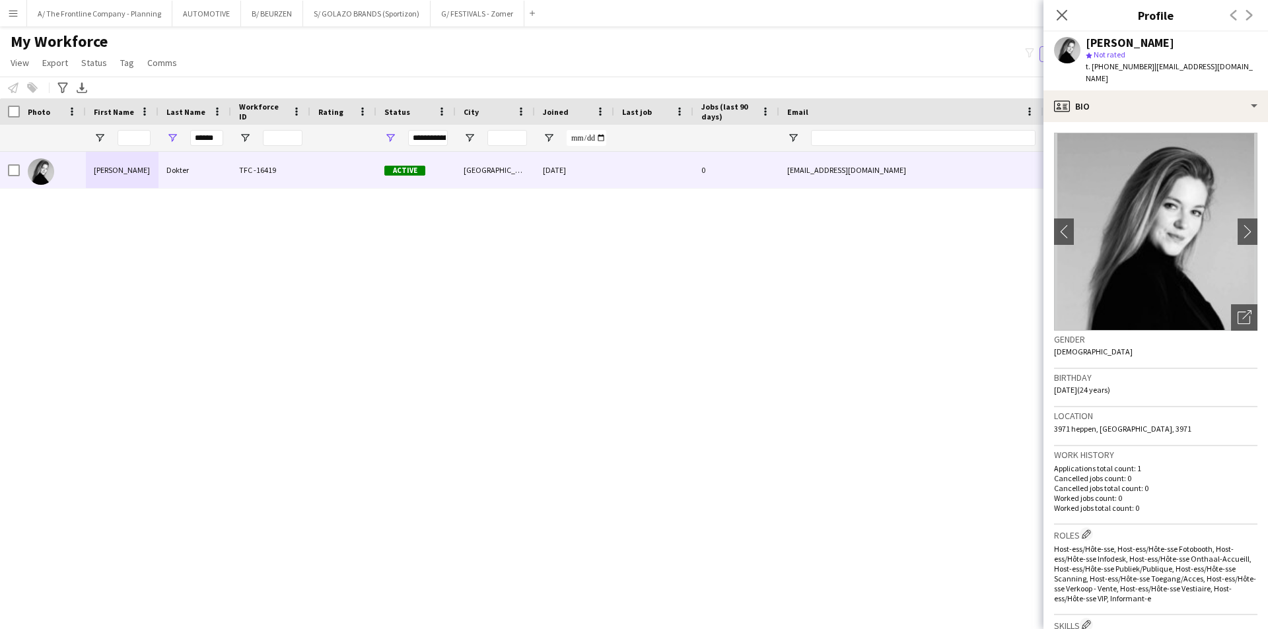
click at [748, 370] on div "Chloe Dokter TFC -16419 Active Leopoldsburg 09-09-2025 0 chloedokter2610@gmail.…" at bounding box center [614, 374] width 1228 height 444
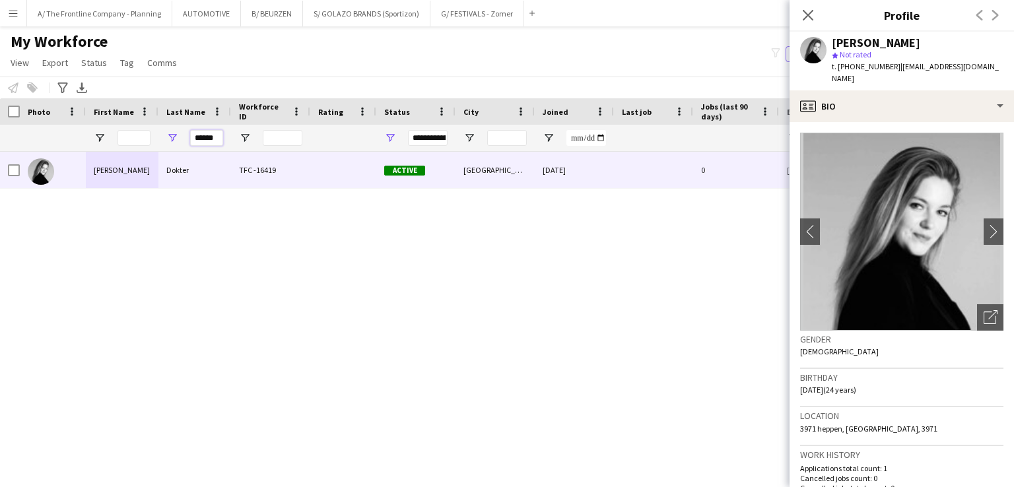
click at [207, 137] on input "******" at bounding box center [206, 138] width 33 height 16
type input "********"
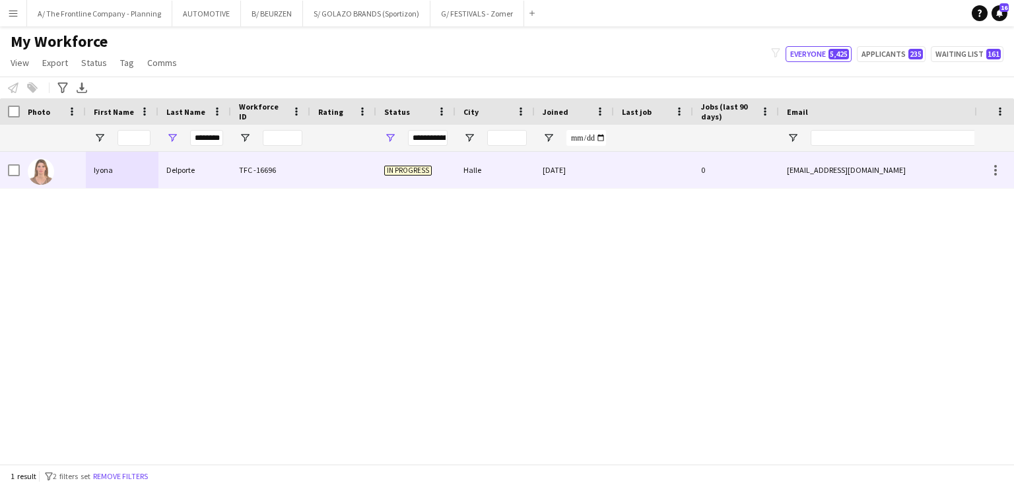
click at [80, 167] on div at bounding box center [53, 170] width 66 height 36
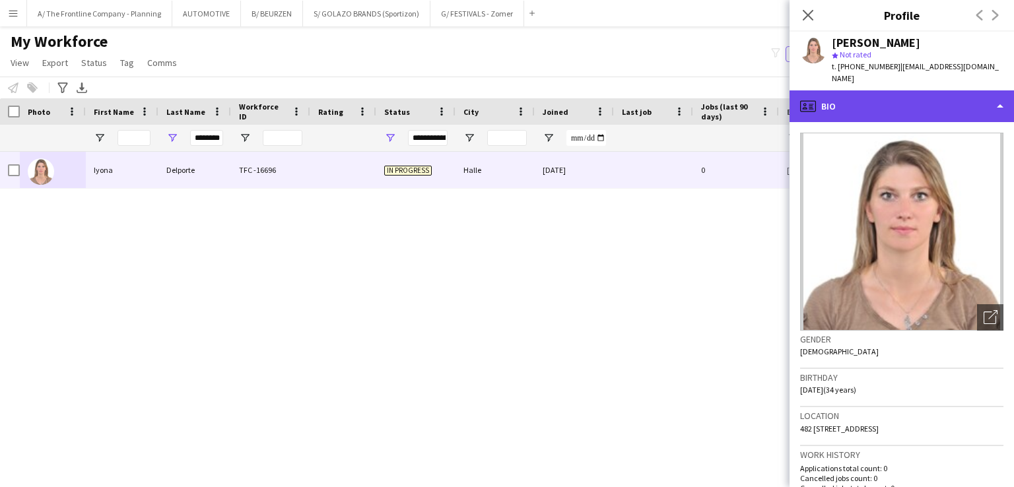
click at [929, 92] on div "profile Bio" at bounding box center [902, 106] width 225 height 32
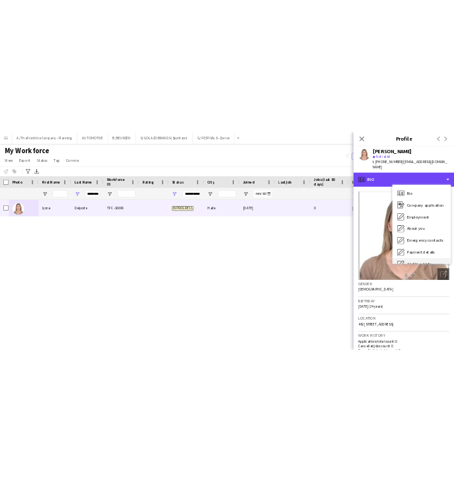
scroll to position [98, 0]
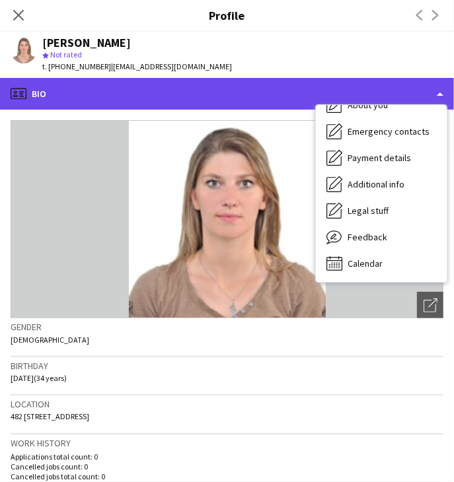
click at [279, 89] on div "profile Bio" at bounding box center [227, 94] width 454 height 32
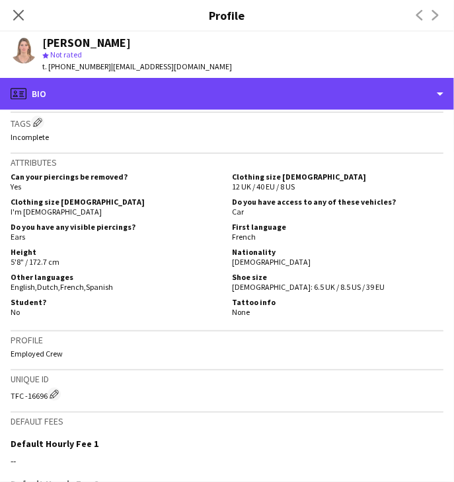
scroll to position [555, 0]
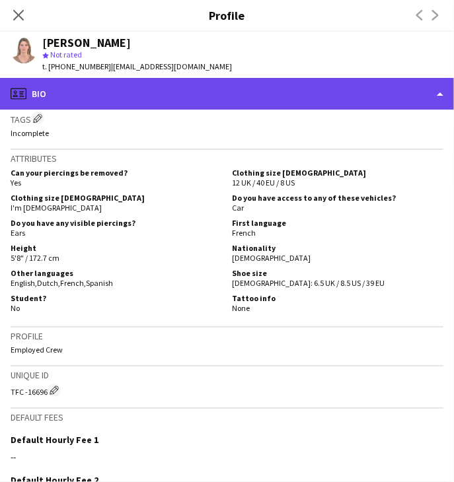
click at [262, 98] on div "profile Bio" at bounding box center [227, 94] width 454 height 32
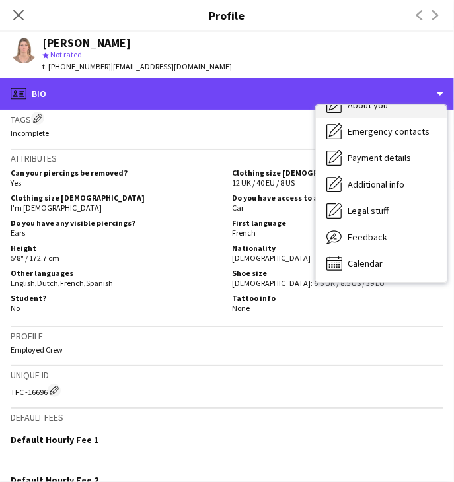
scroll to position [0, 0]
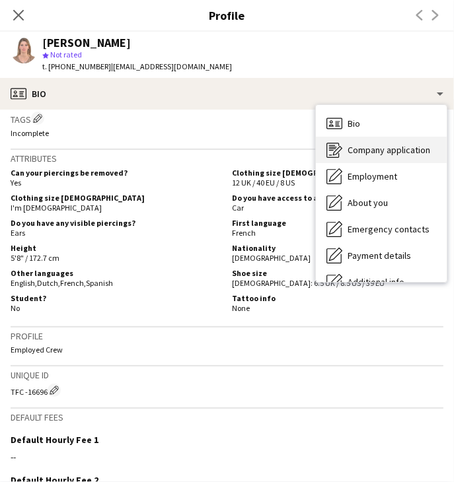
click at [365, 148] on span "Company application" at bounding box center [388, 150] width 83 height 12
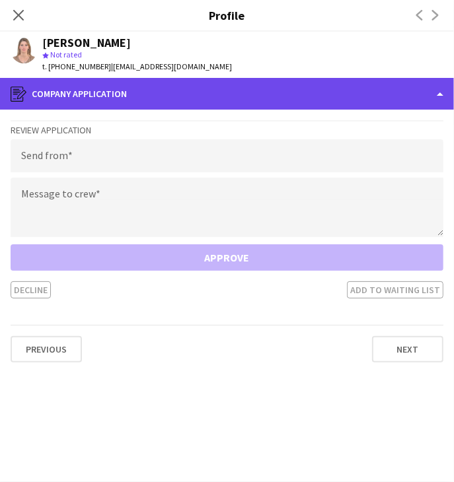
click at [355, 97] on div "register Company application" at bounding box center [227, 94] width 454 height 32
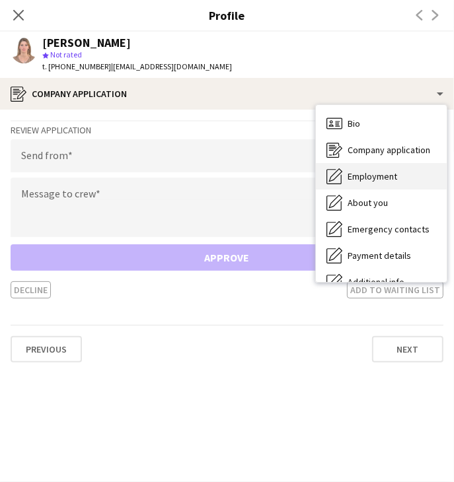
click at [372, 172] on span "Employment" at bounding box center [372, 176] width 50 height 12
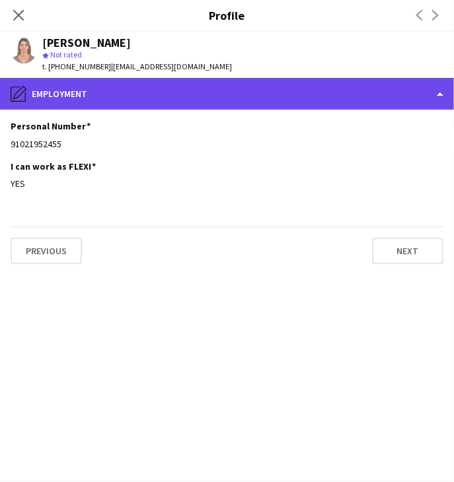
click at [317, 98] on div "pencil4 Employment" at bounding box center [227, 94] width 454 height 32
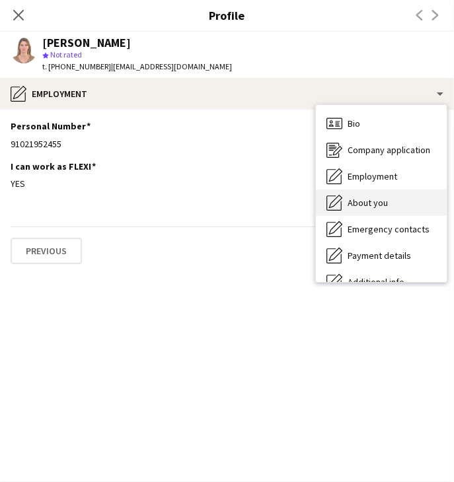
click at [347, 207] on span "About you" at bounding box center [367, 203] width 40 height 12
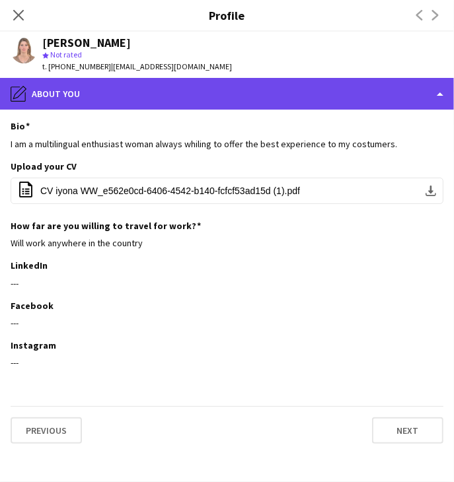
click at [306, 96] on div "pencil4 About you" at bounding box center [227, 94] width 454 height 32
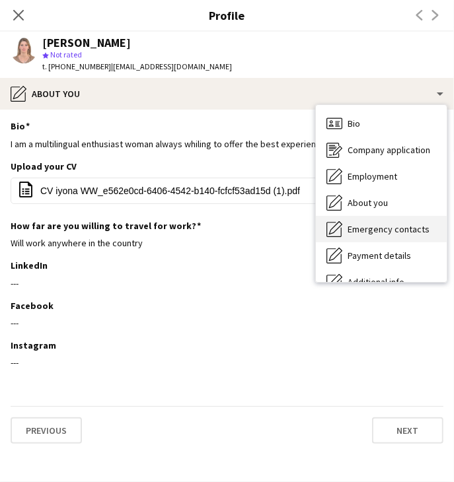
click at [353, 225] on span "Emergency contacts" at bounding box center [388, 229] width 82 height 12
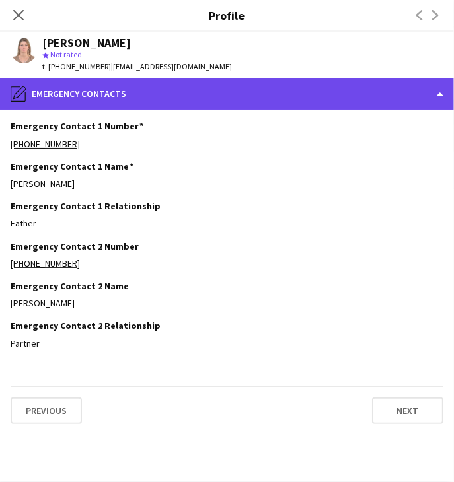
click at [290, 101] on div "pencil4 Emergency contacts" at bounding box center [227, 94] width 454 height 32
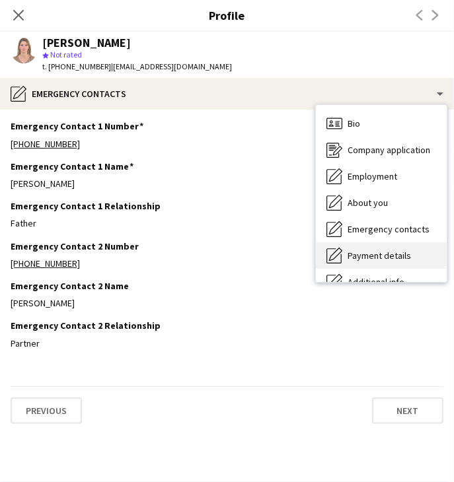
click at [347, 254] on span "Payment details" at bounding box center [378, 256] width 63 height 12
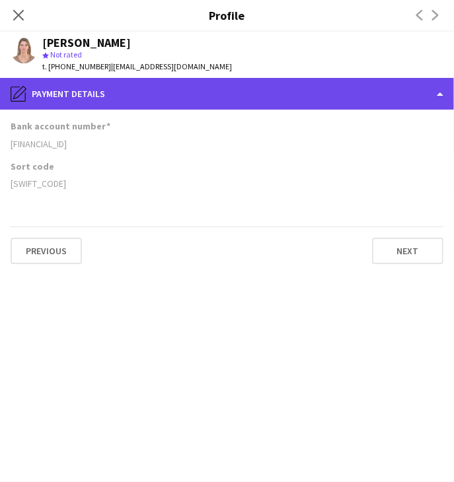
click at [317, 99] on div "pencil4 Payment details" at bounding box center [227, 94] width 454 height 32
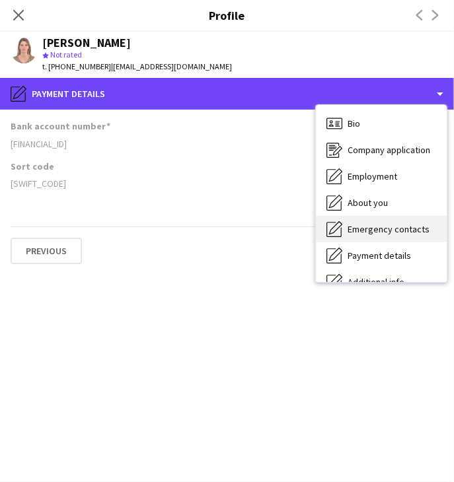
scroll to position [98, 0]
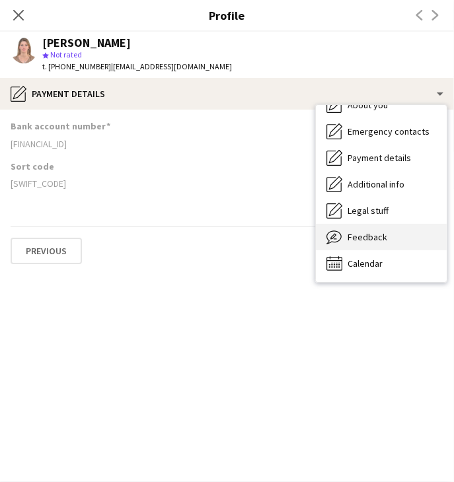
click at [363, 242] on span "Feedback" at bounding box center [367, 237] width 40 height 12
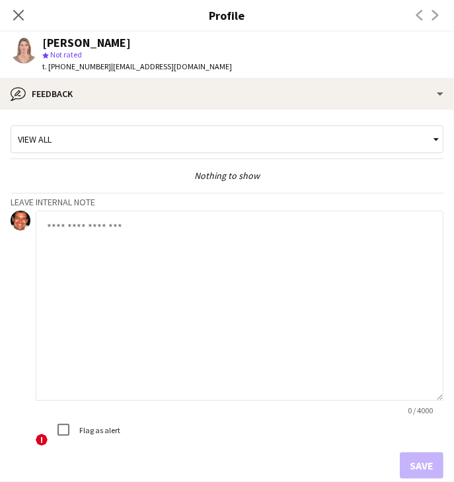
drag, startPoint x: 439, startPoint y: 267, endPoint x: 407, endPoint y: 394, distance: 131.4
click at [407, 394] on textarea at bounding box center [240, 306] width 408 height 190
click at [225, 301] on textarea at bounding box center [240, 306] width 408 height 190
click at [81, 248] on textarea at bounding box center [240, 306] width 408 height 190
click at [92, 303] on textarea "**********" at bounding box center [240, 306] width 408 height 190
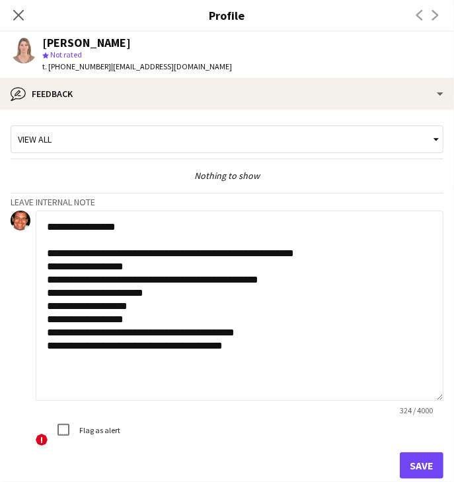
click at [129, 344] on textarea "**********" at bounding box center [240, 306] width 408 height 190
click at [61, 343] on textarea "**********" at bounding box center [240, 306] width 408 height 190
click at [264, 352] on textarea "**********" at bounding box center [240, 306] width 408 height 190
click at [256, 346] on textarea "**********" at bounding box center [240, 306] width 408 height 190
click at [357, 349] on textarea "**********" at bounding box center [240, 306] width 408 height 190
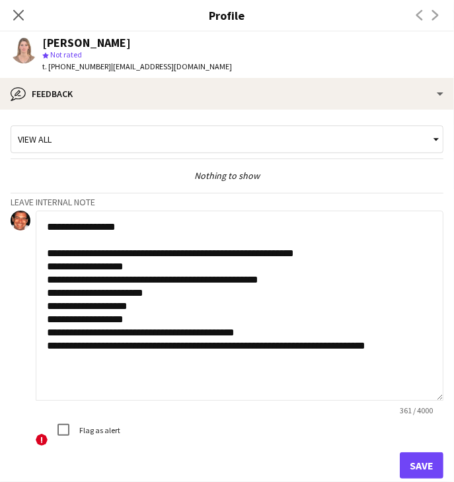
click at [173, 332] on textarea "**********" at bounding box center [240, 306] width 408 height 190
click at [195, 343] on textarea "**********" at bounding box center [240, 306] width 408 height 190
click at [135, 277] on textarea "**********" at bounding box center [240, 306] width 408 height 190
click at [60, 367] on textarea "**********" at bounding box center [240, 306] width 408 height 190
click at [262, 281] on textarea "**********" at bounding box center [240, 306] width 408 height 190
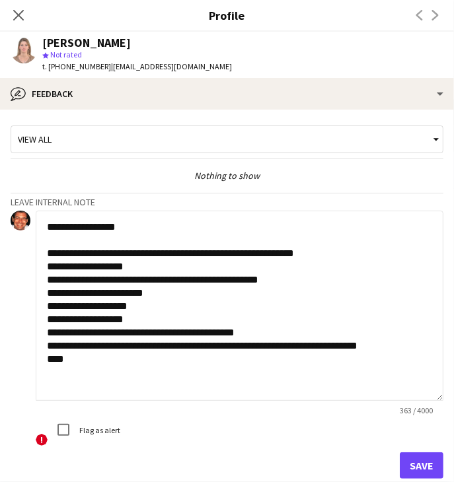
click at [262, 281] on textarea "**********" at bounding box center [240, 306] width 408 height 190
click at [90, 361] on textarea "**********" at bounding box center [240, 306] width 408 height 190
click at [251, 279] on textarea "**********" at bounding box center [240, 306] width 408 height 190
click at [300, 279] on textarea "**********" at bounding box center [240, 306] width 408 height 190
click at [312, 287] on textarea "**********" at bounding box center [240, 306] width 408 height 190
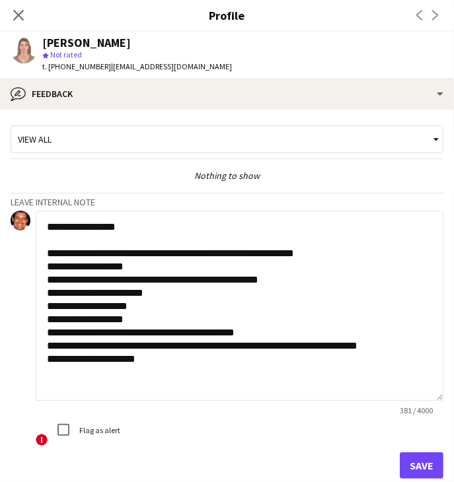
click at [306, 287] on textarea "**********" at bounding box center [240, 306] width 408 height 190
click at [297, 279] on textarea "**********" at bounding box center [240, 306] width 408 height 190
click at [188, 312] on textarea "**********" at bounding box center [240, 306] width 408 height 190
click at [172, 307] on textarea "**********" at bounding box center [240, 306] width 408 height 190
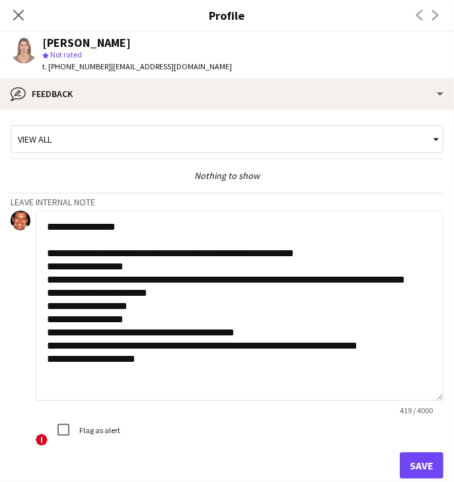
click at [172, 307] on textarea "**********" at bounding box center [240, 306] width 408 height 190
click at [169, 306] on textarea "**********" at bounding box center [240, 306] width 408 height 190
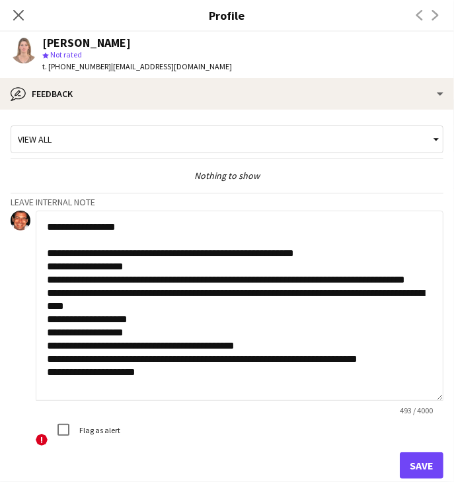
click at [234, 306] on textarea "**********" at bounding box center [240, 306] width 408 height 190
click at [143, 400] on textarea "**********" at bounding box center [240, 306] width 408 height 190
drag, startPoint x: 427, startPoint y: 395, endPoint x: 417, endPoint y: 487, distance: 93.1
click at [417, 482] on html "Menu Boards Boards Boards All jobs Status Workforce Workforce My Workforce Recr…" at bounding box center [227, 241] width 454 height 482
click at [171, 240] on textarea "**********" at bounding box center [240, 352] width 408 height 283
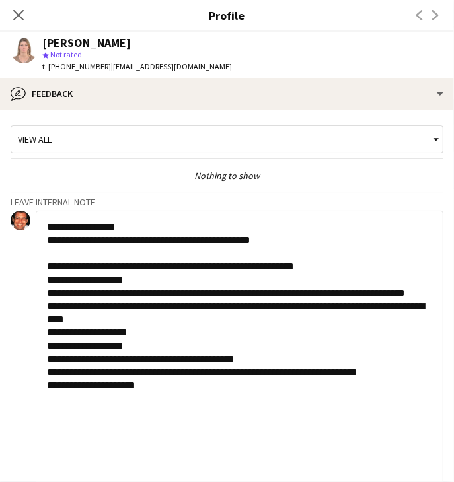
click at [188, 400] on textarea "**********" at bounding box center [240, 352] width 408 height 283
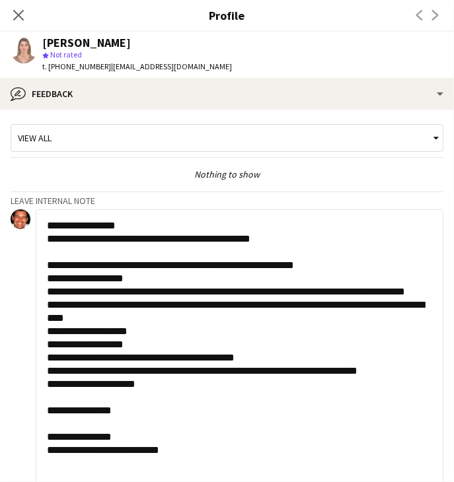
scroll to position [1, 0]
click at [79, 448] on textarea "**********" at bounding box center [235, 350] width 398 height 283
click at [110, 461] on textarea "**********" at bounding box center [235, 350] width 398 height 283
click at [188, 460] on textarea "**********" at bounding box center [235, 350] width 398 height 283
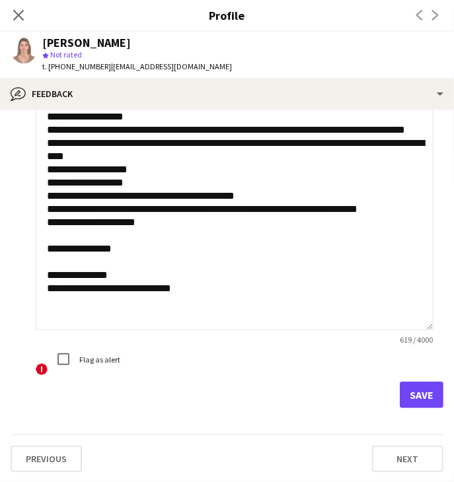
click at [176, 317] on textarea "**********" at bounding box center [235, 189] width 398 height 283
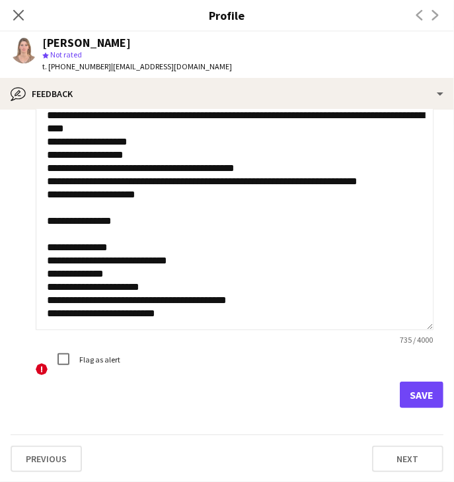
scroll to position [45, 0]
click at [137, 307] on textarea "**********" at bounding box center [235, 189] width 398 height 283
click at [93, 244] on textarea "**********" at bounding box center [235, 189] width 398 height 283
click at [217, 266] on textarea "**********" at bounding box center [235, 189] width 398 height 283
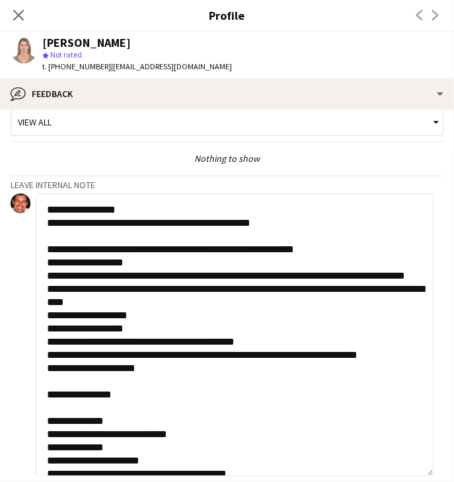
scroll to position [20, 0]
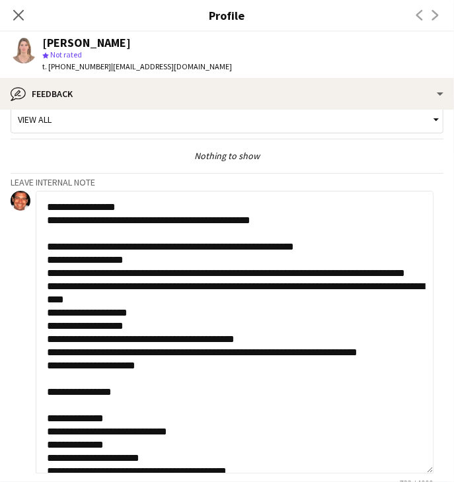
click at [213, 234] on textarea "**********" at bounding box center [235, 332] width 398 height 283
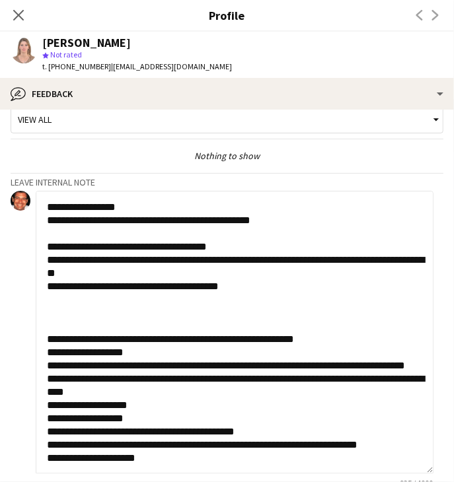
click at [111, 287] on textarea "**********" at bounding box center [235, 332] width 398 height 283
click at [238, 279] on textarea "**********" at bounding box center [235, 332] width 398 height 283
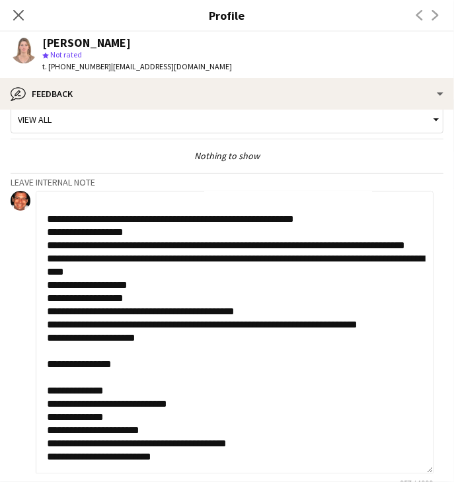
scroll to position [0, 0]
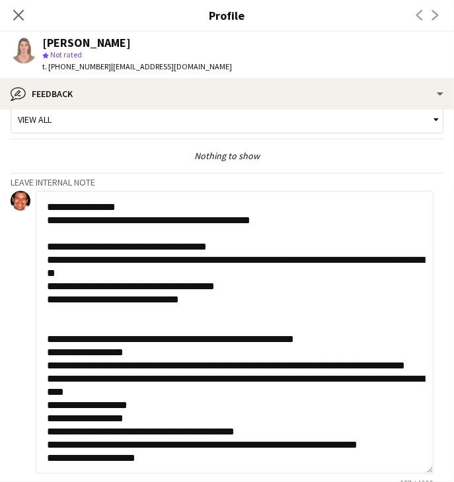
type textarea "**********"
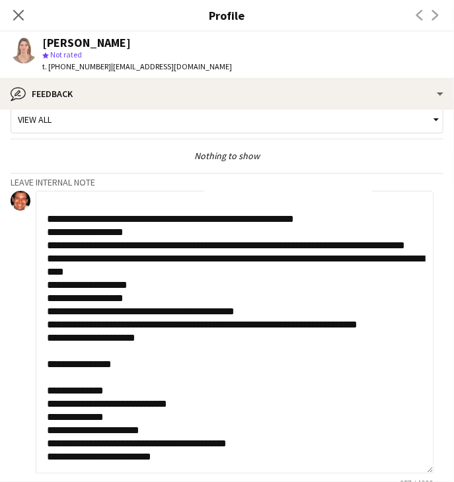
scroll to position [163, 0]
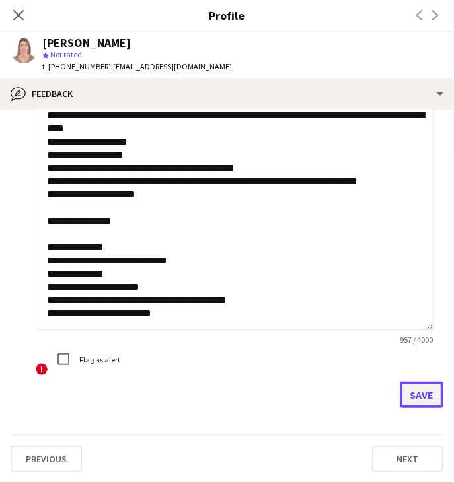
click at [400, 399] on button "Save" at bounding box center [422, 395] width 44 height 26
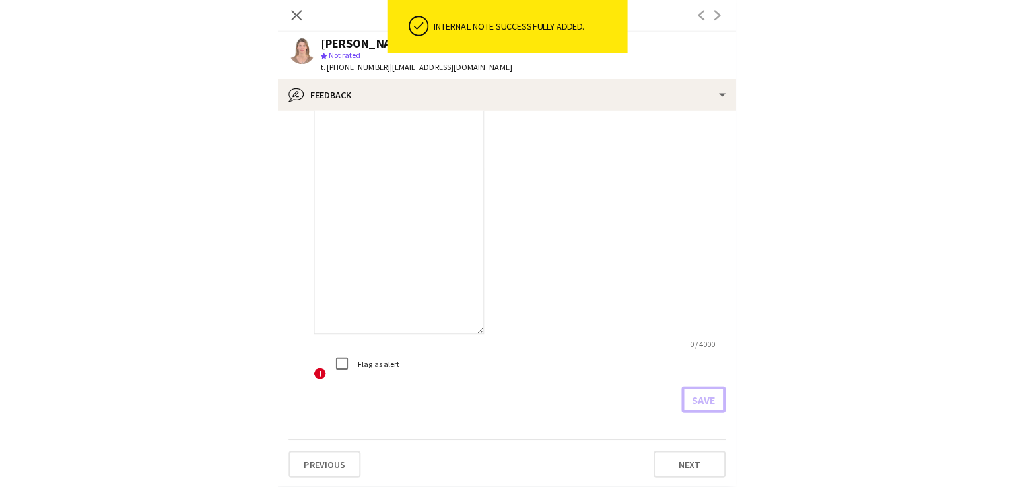
scroll to position [695, 0]
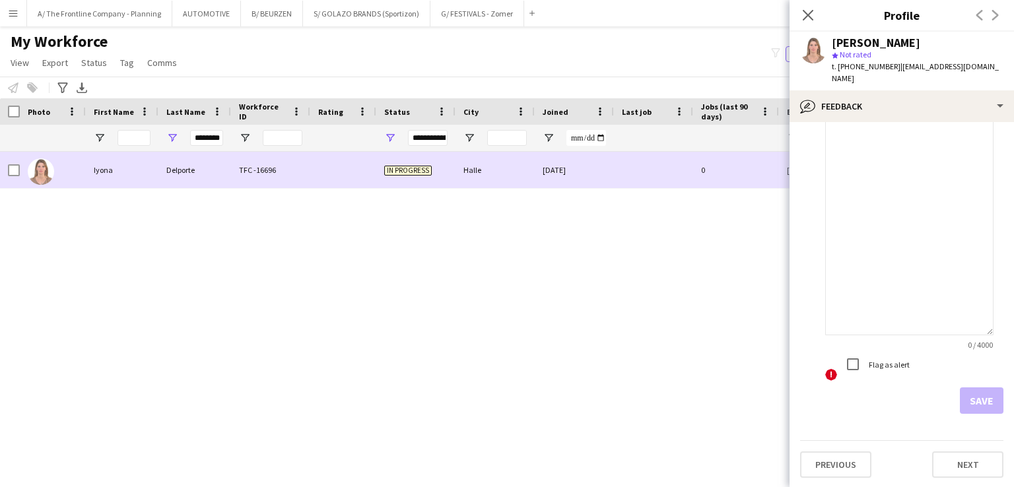
click at [147, 171] on div "Iyona" at bounding box center [122, 170] width 73 height 36
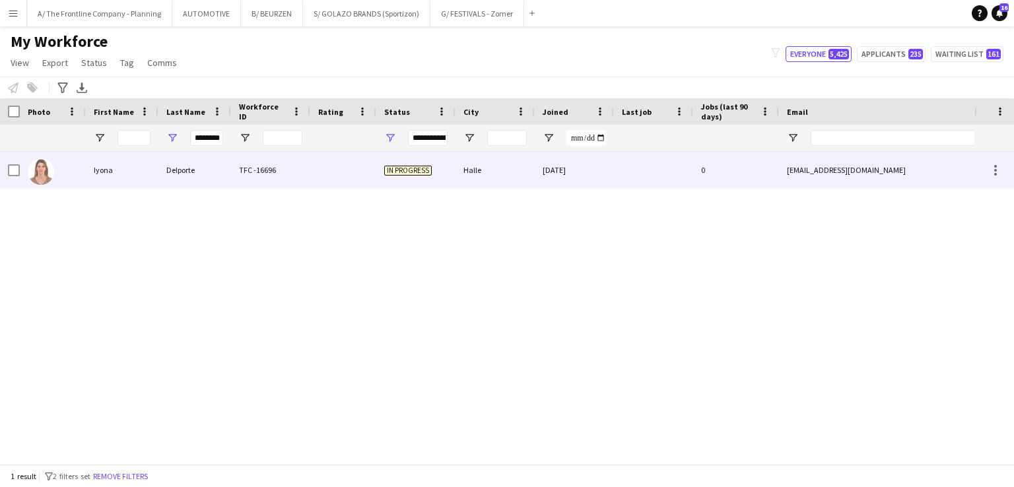
click at [147, 178] on div "Iyona" at bounding box center [122, 170] width 73 height 36
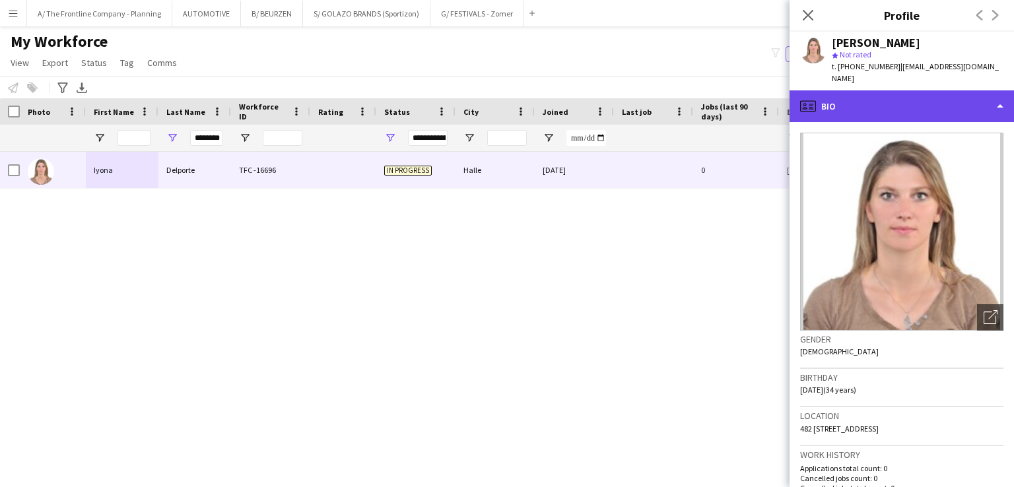
click at [897, 90] on div "profile Bio" at bounding box center [902, 106] width 225 height 32
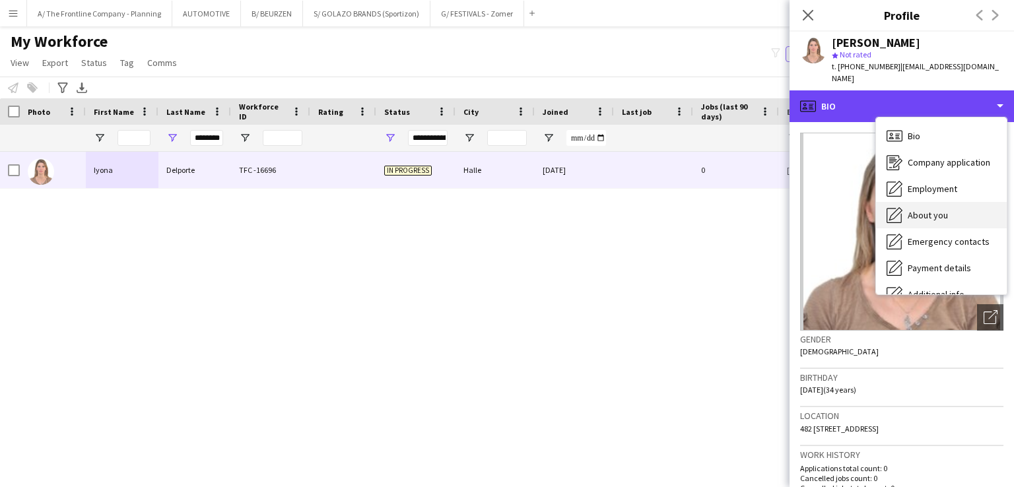
scroll to position [98, 0]
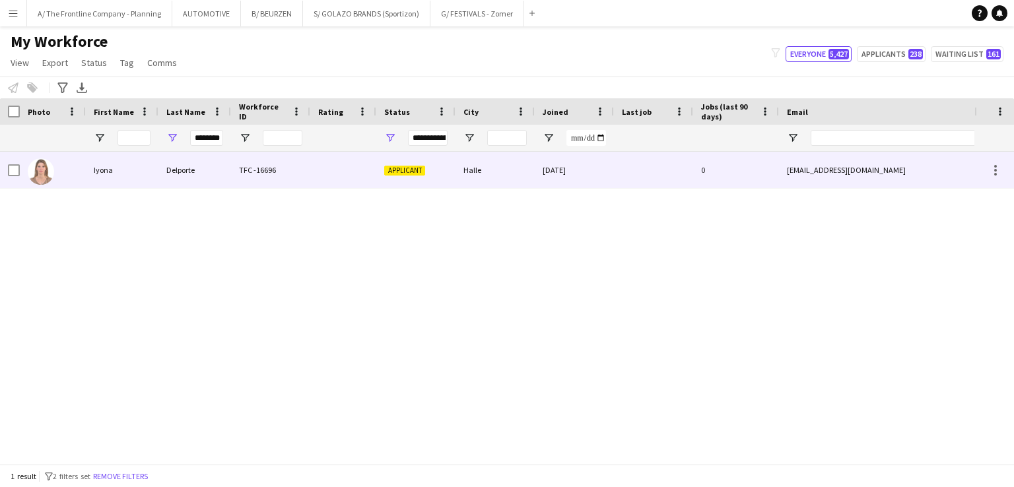
click at [110, 178] on div "Iyona" at bounding box center [122, 170] width 73 height 36
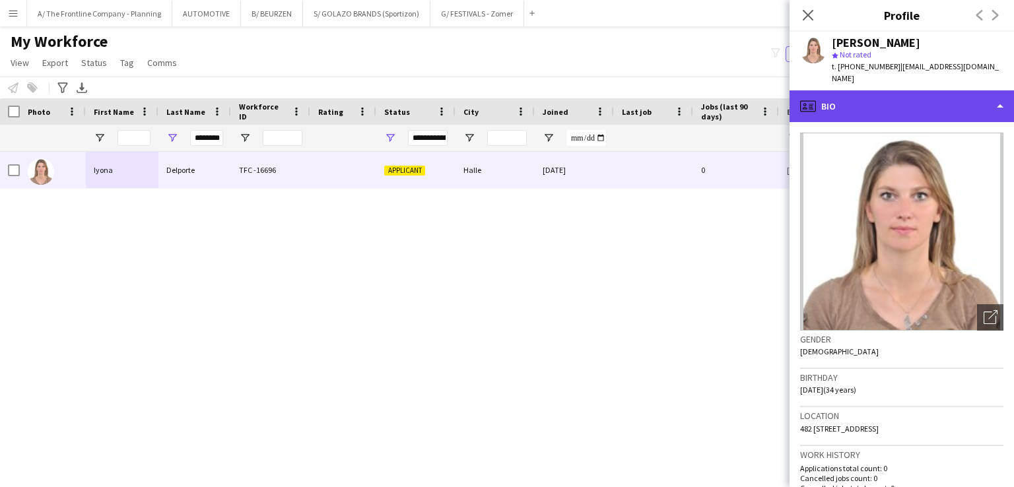
click at [869, 98] on div "profile Bio" at bounding box center [902, 106] width 225 height 32
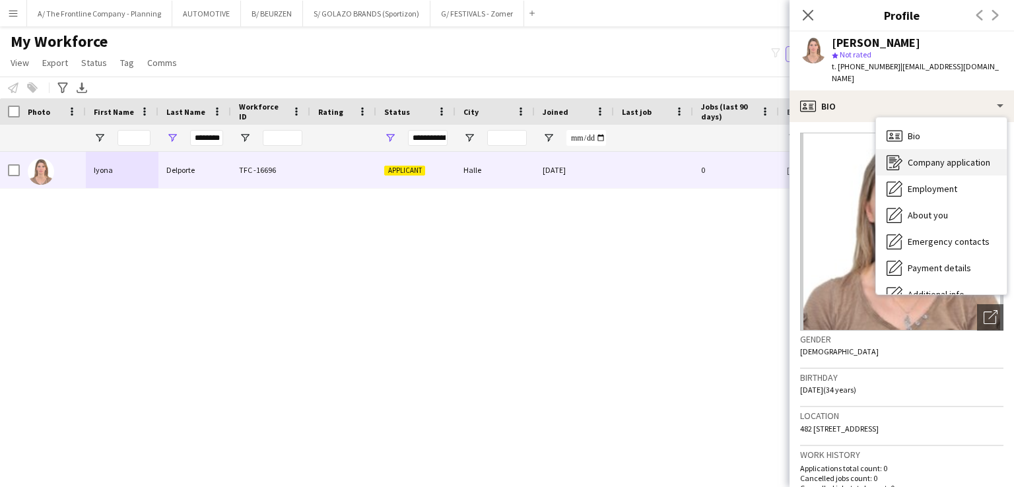
click at [908, 157] on span "Company application" at bounding box center [949, 163] width 83 height 12
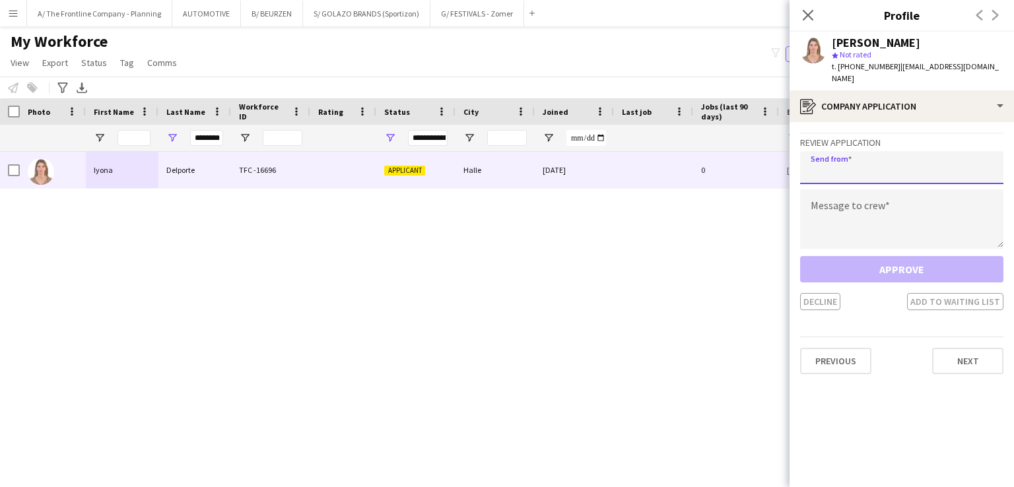
click at [867, 162] on input "email" at bounding box center [901, 167] width 203 height 33
type input "**********"
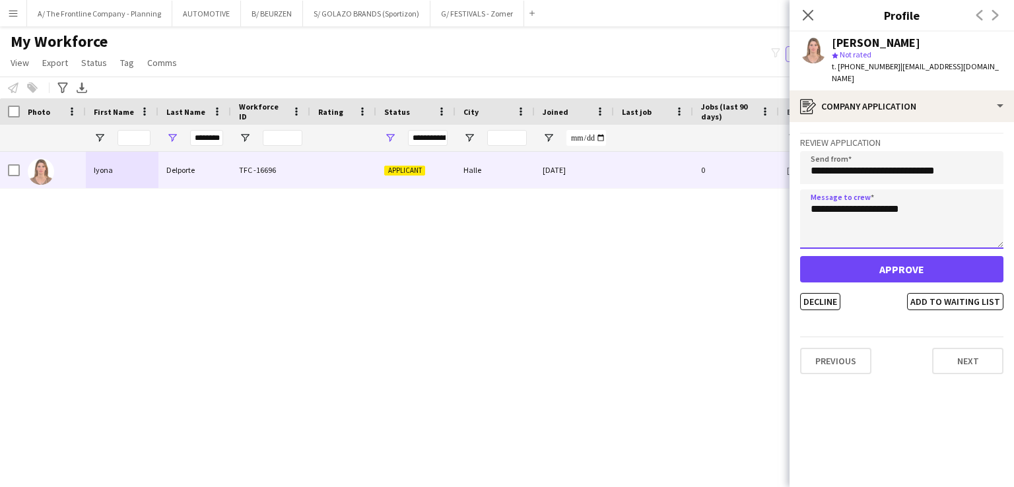
type textarea "**********"
click at [902, 158] on input "**********" at bounding box center [901, 167] width 203 height 33
type input "**********"
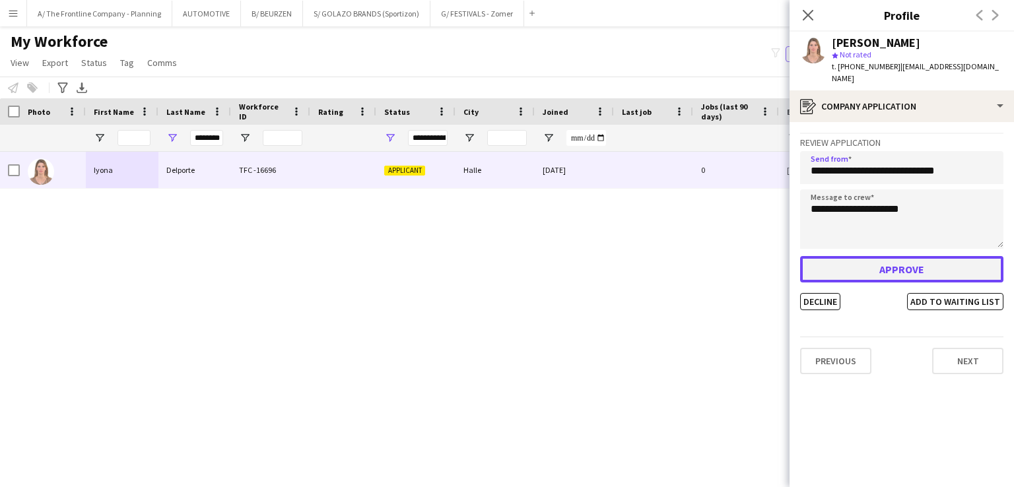
click at [889, 268] on button "Approve" at bounding box center [901, 269] width 203 height 26
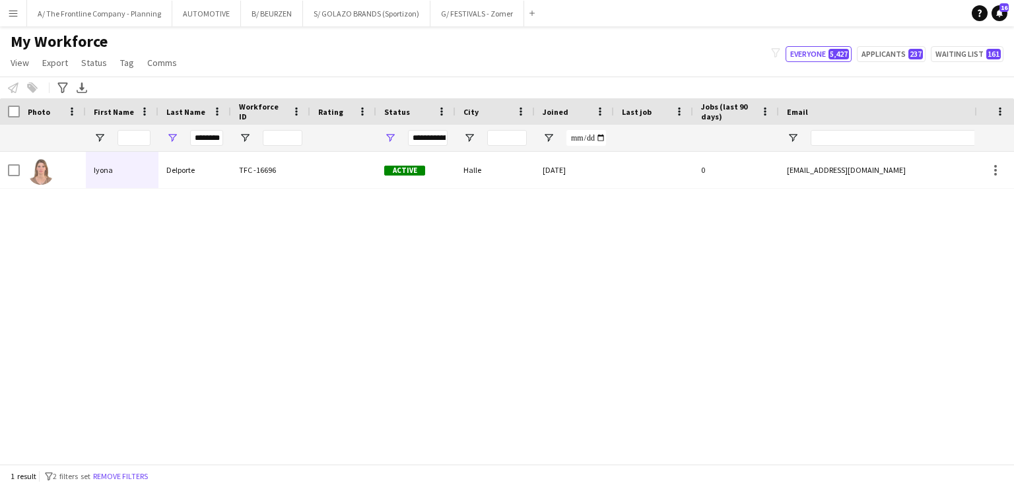
click at [11, 12] on app-icon "Menu" at bounding box center [13, 13] width 11 height 11
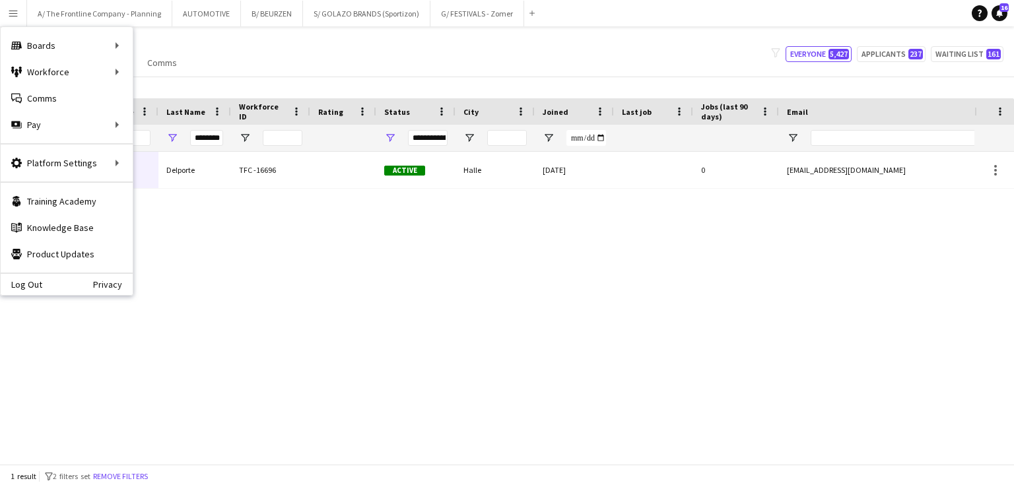
click at [394, 59] on div "My Workforce View Views Default view New view Update view Delete view Edit name…" at bounding box center [507, 54] width 1014 height 45
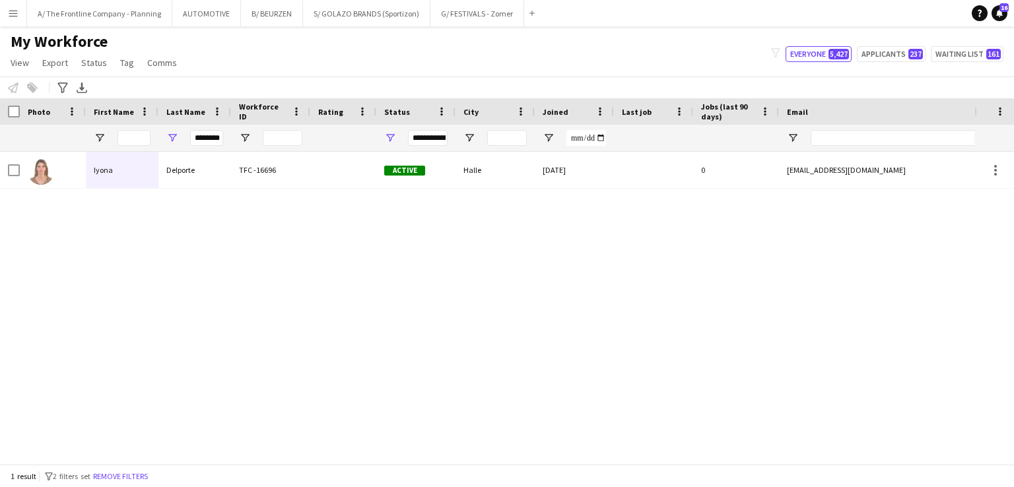
click at [563, 81] on div "Notify workforce Add to tag Select at least one crew to tag him or her. Advance…" at bounding box center [507, 88] width 1014 height 22
click at [36, 9] on button "A/ The Frontline Company - Planning Close" at bounding box center [99, 14] width 145 height 26
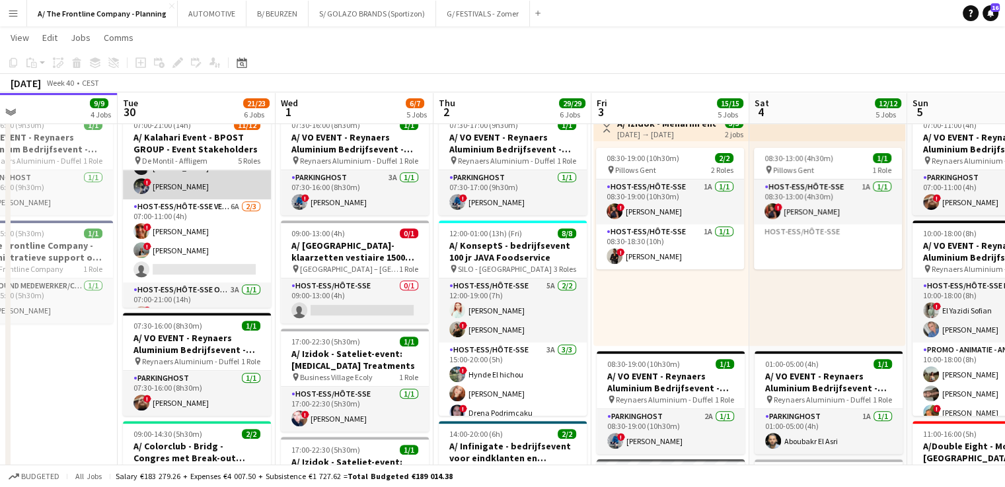
scroll to position [61, 0]
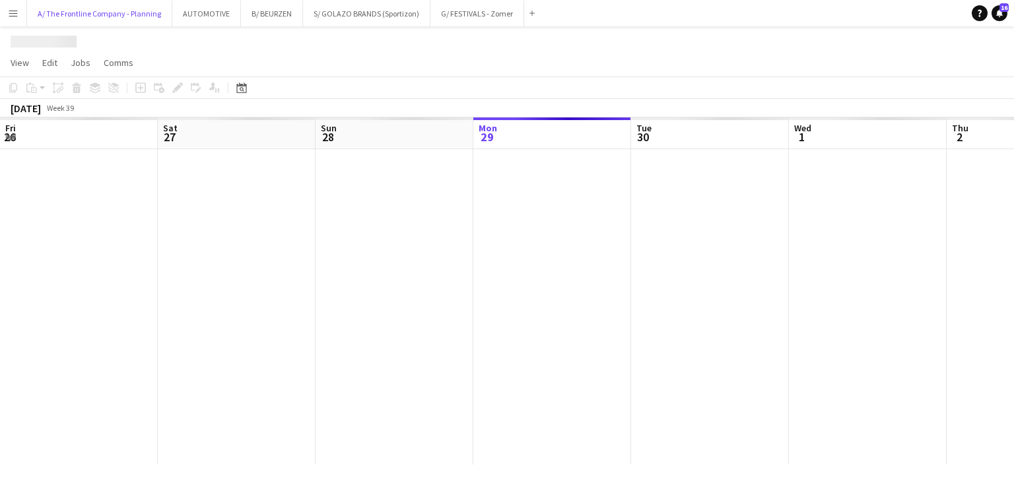
scroll to position [0, 316]
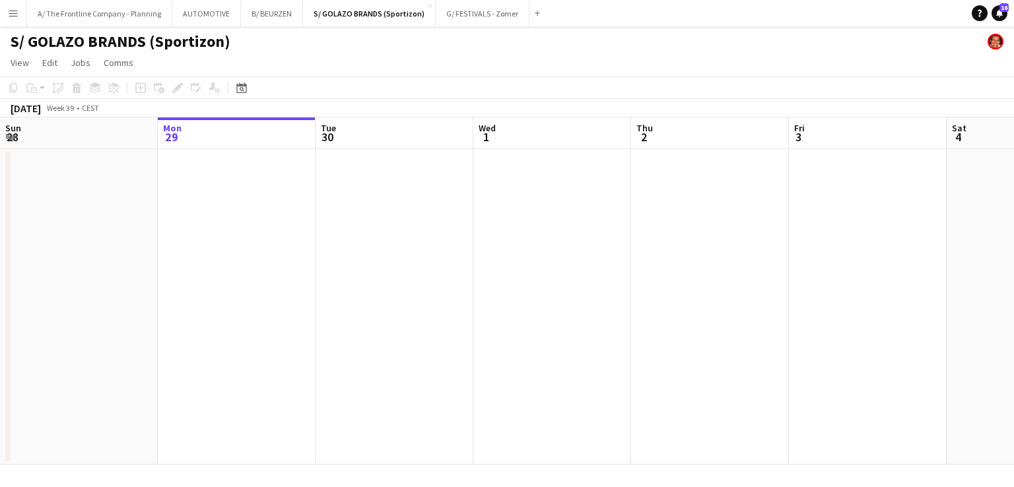
click at [464, 75] on app-page-menu "View Day view expanded Day view collapsed Month view Date picker Jump to today …" at bounding box center [507, 64] width 1014 height 25
click at [145, 1] on button "A/ The Frontline Company - Planning Close" at bounding box center [99, 14] width 145 height 26
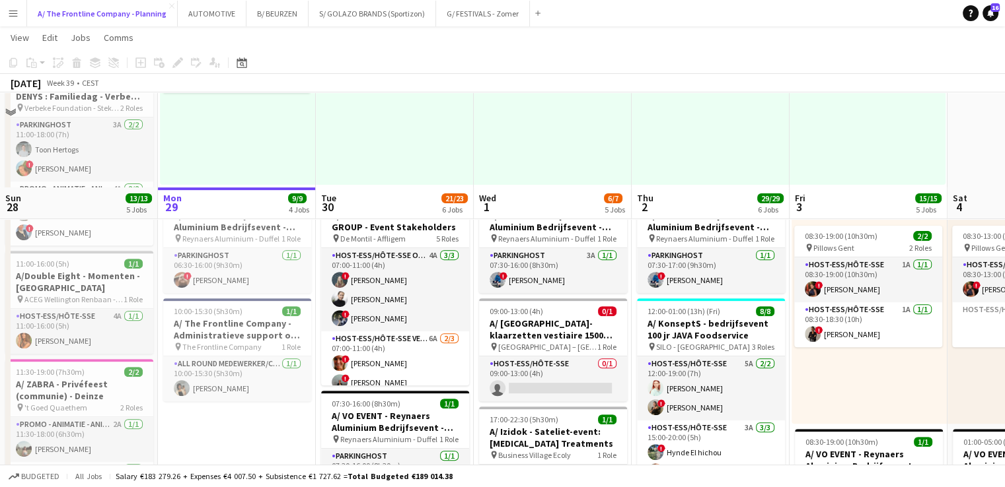
scroll to position [540, 0]
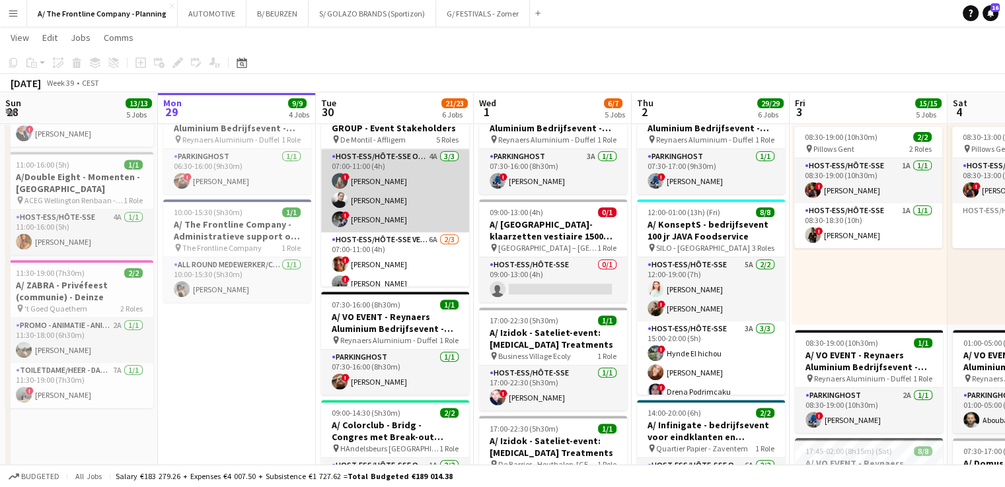
click at [378, 190] on app-card-role "Host-ess/Hôte-sse Onthaal-Accueill 4A [DATE] 07:00-11:00 (4h) ! [PERSON_NAME] […" at bounding box center [395, 190] width 148 height 83
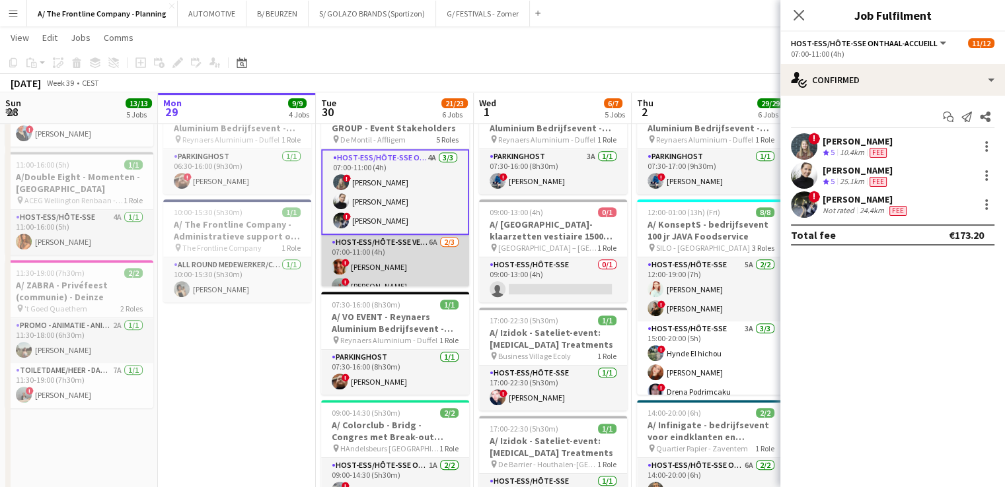
click at [385, 258] on app-card-role "Host-ess/Hôte-sse Vestiaire 6A 2/3 07:00-11:00 (4h) ! Isabelle de Bock ! Ann Wi…" at bounding box center [395, 276] width 148 height 83
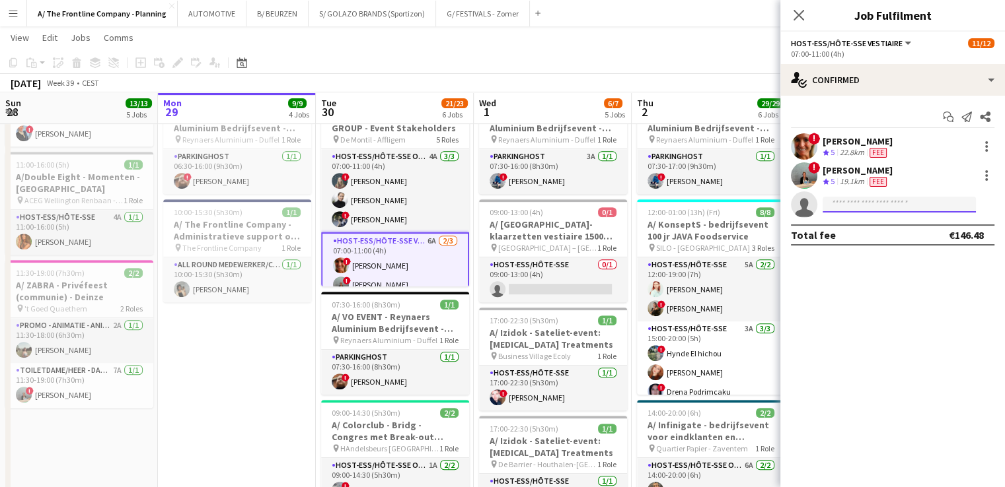
click at [855, 207] on input at bounding box center [898, 205] width 153 height 16
type input "*"
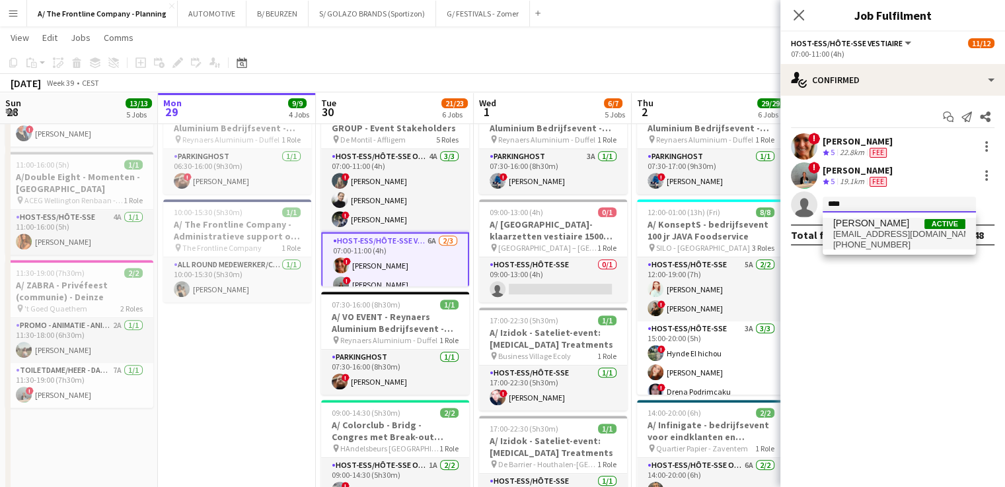
type input "****"
click at [864, 229] on span "iyona.delporte@hotmail.com" at bounding box center [899, 234] width 132 height 11
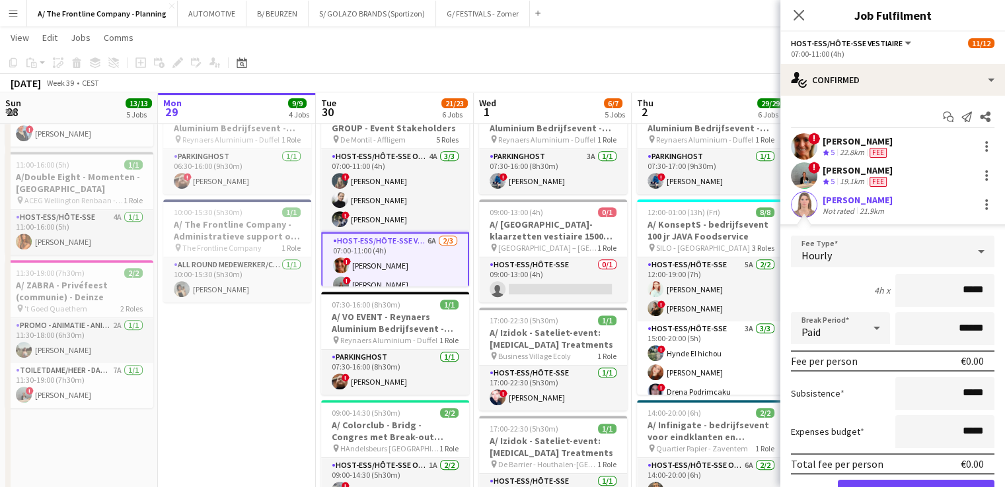
click at [843, 201] on div "Iyona Delporte" at bounding box center [857, 200] width 70 height 12
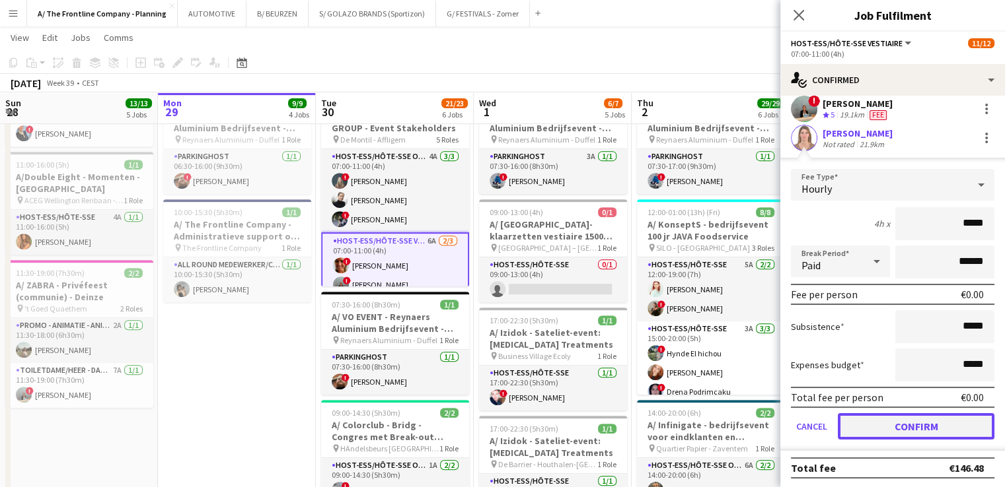
click at [892, 427] on button "Confirm" at bounding box center [915, 426] width 157 height 26
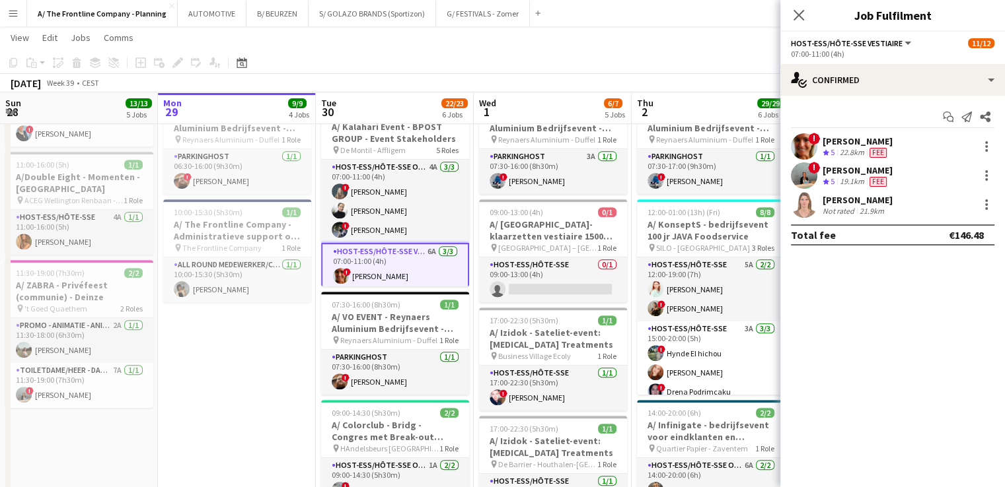
scroll to position [0, 0]
click at [842, 176] on div "19.1km" at bounding box center [852, 181] width 30 height 11
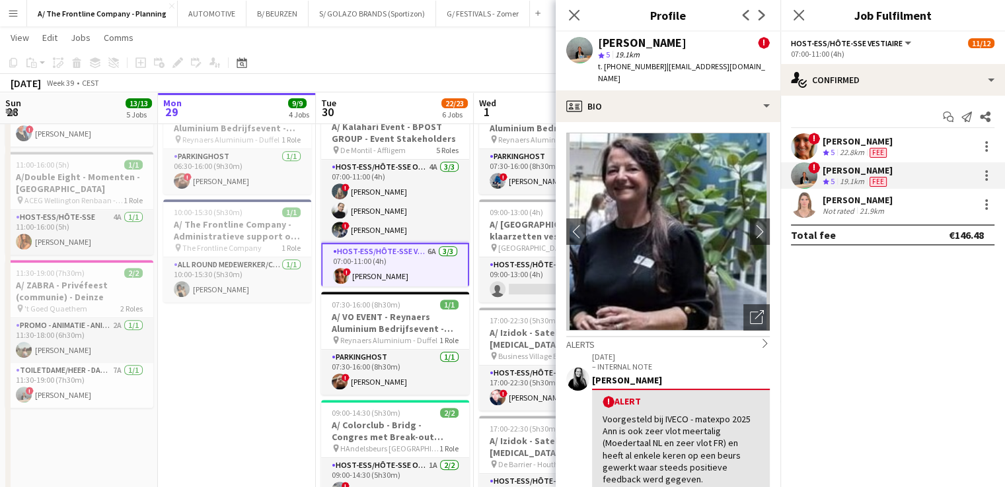
click at [424, 74] on div "September 2025 Week 39 • CEST Publish 1 job Revert 1 job" at bounding box center [502, 83] width 1005 height 18
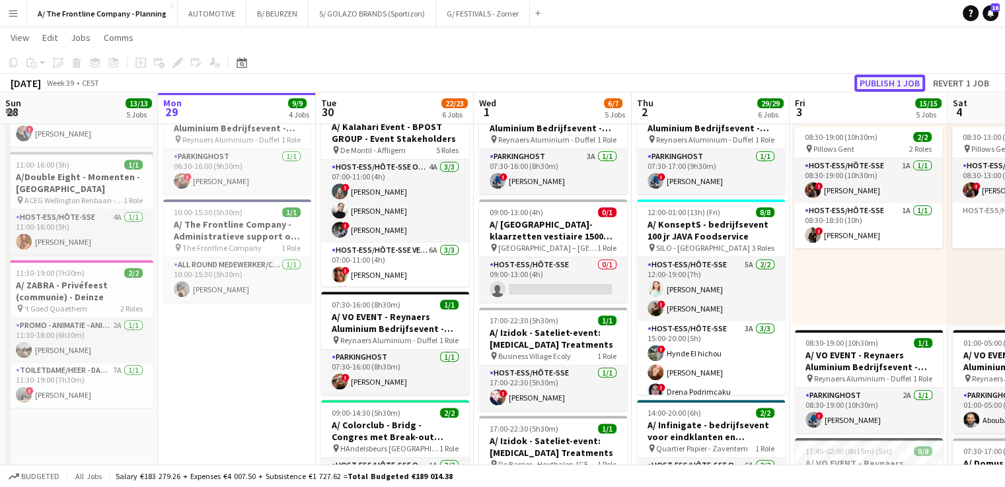
click at [898, 76] on button "Publish 1 job" at bounding box center [889, 83] width 71 height 17
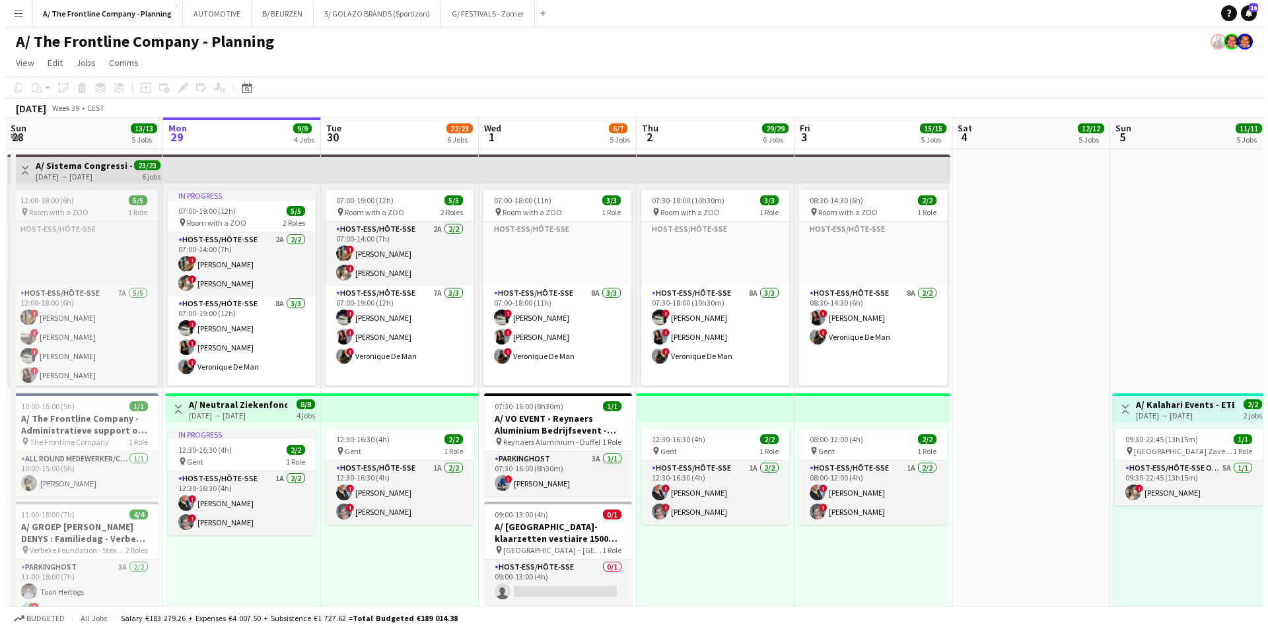
scroll to position [22, 0]
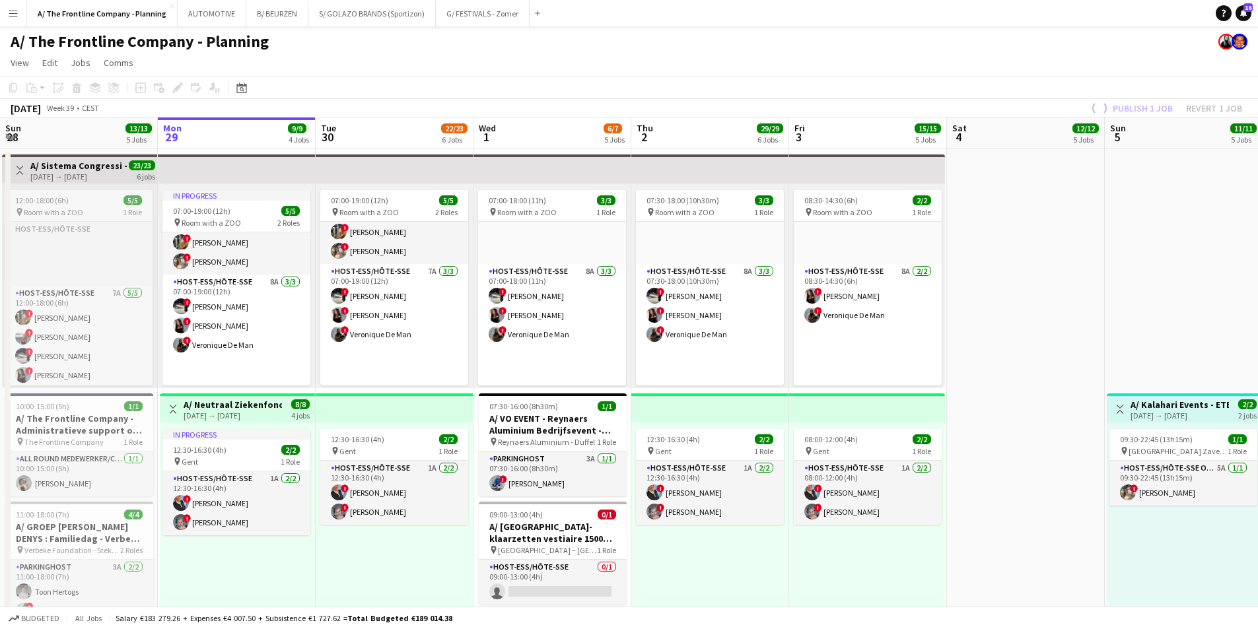
click at [18, 20] on button "Menu" at bounding box center [13, 13] width 26 height 26
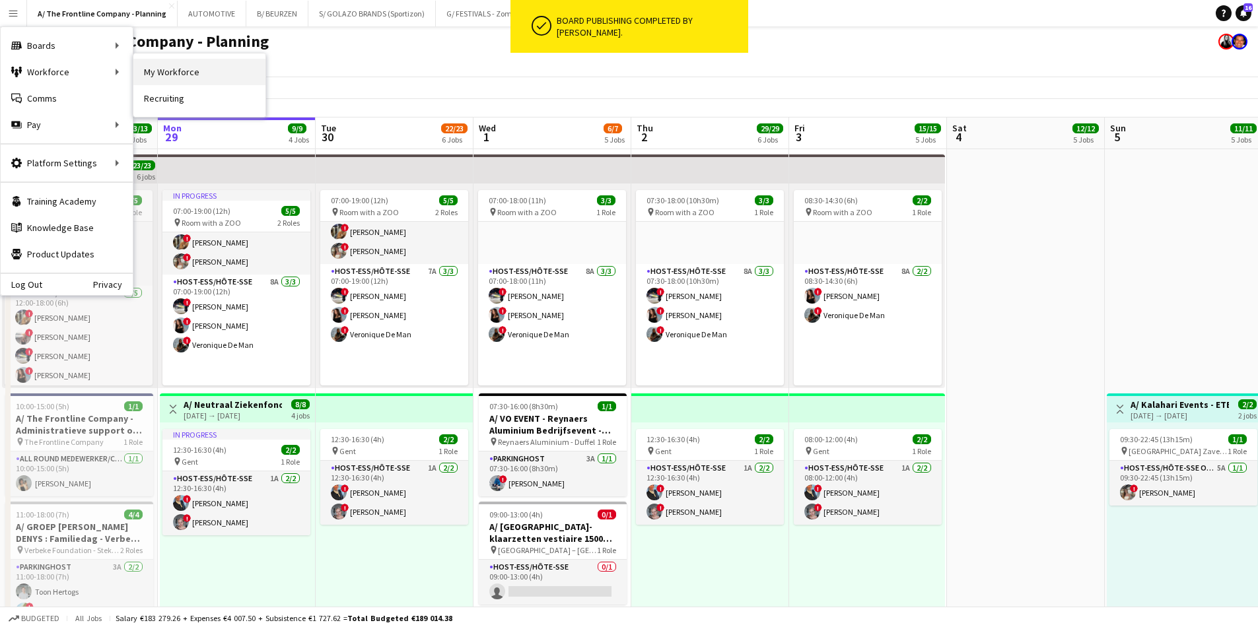
click at [186, 73] on link "My Workforce" at bounding box center [199, 72] width 132 height 26
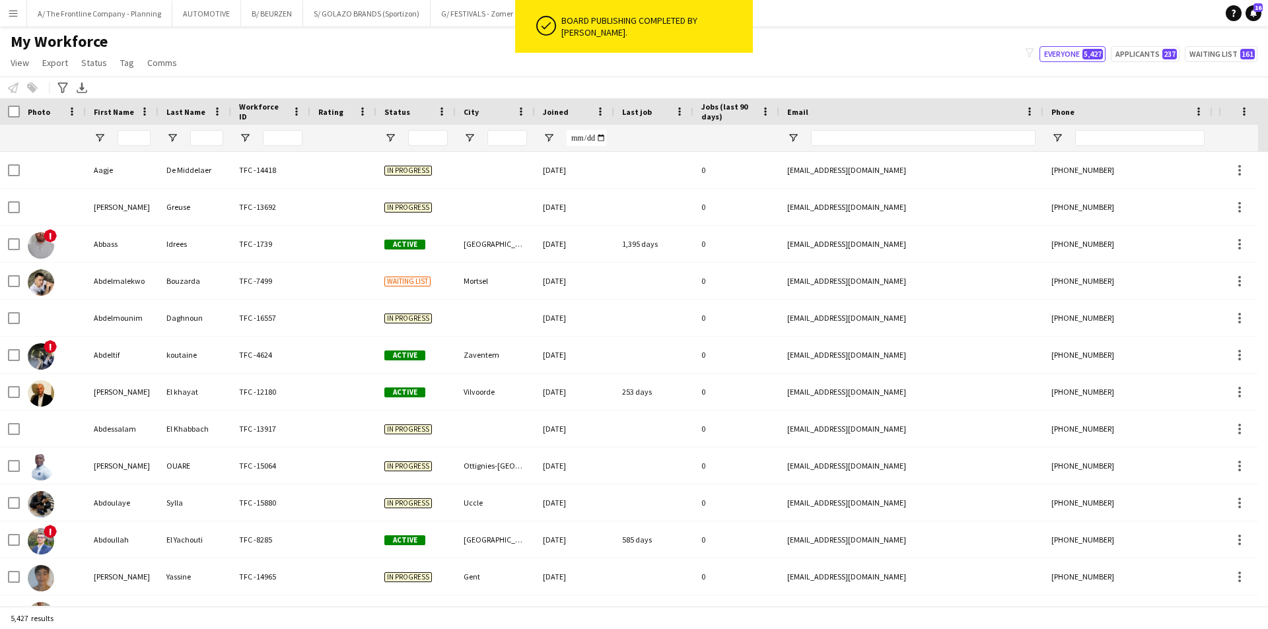
type input "********"
type input "**********"
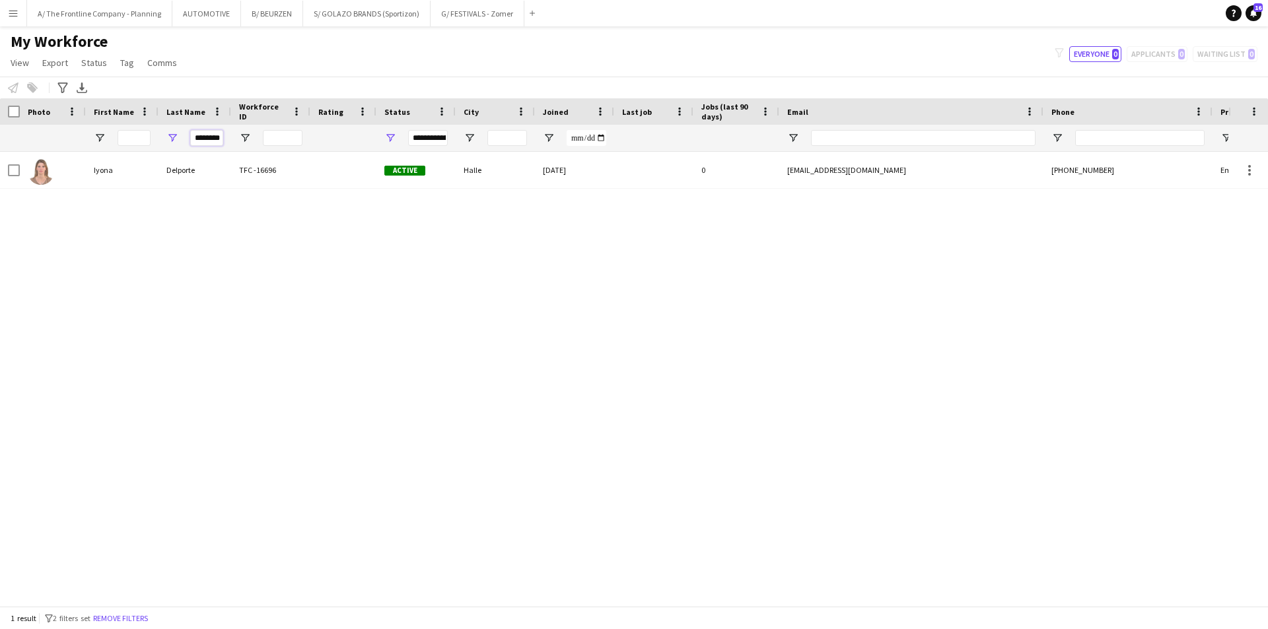
click at [213, 137] on input "********" at bounding box center [206, 138] width 33 height 16
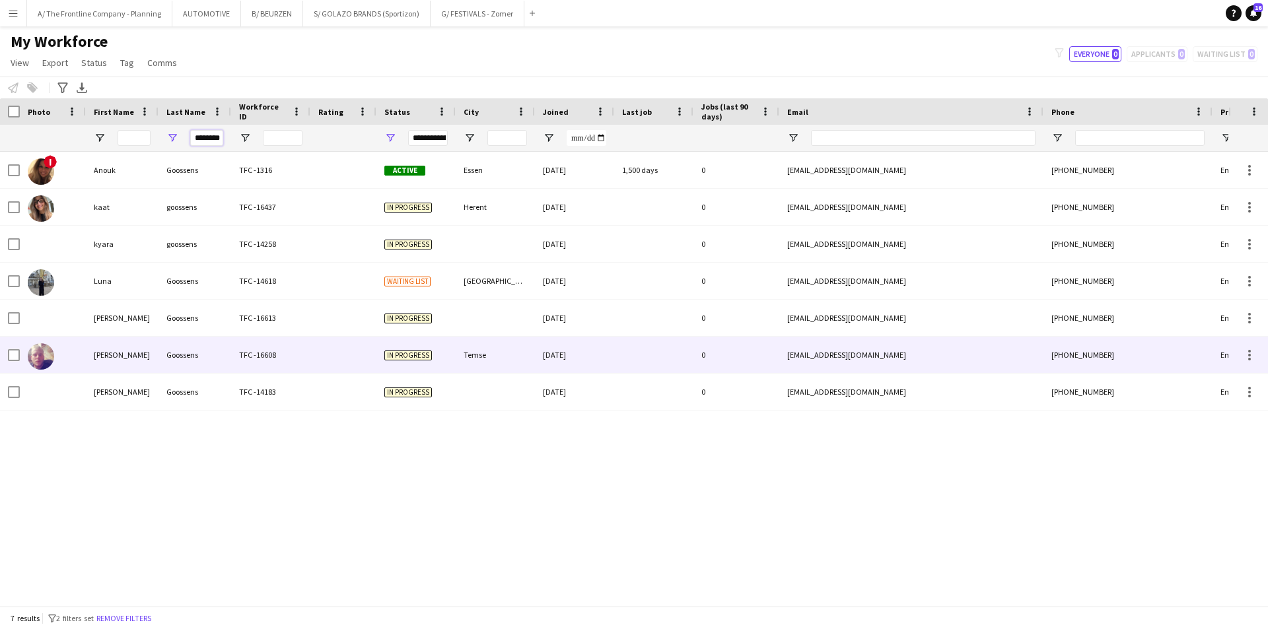
type input "********"
click at [153, 357] on div "Michael" at bounding box center [122, 355] width 73 height 36
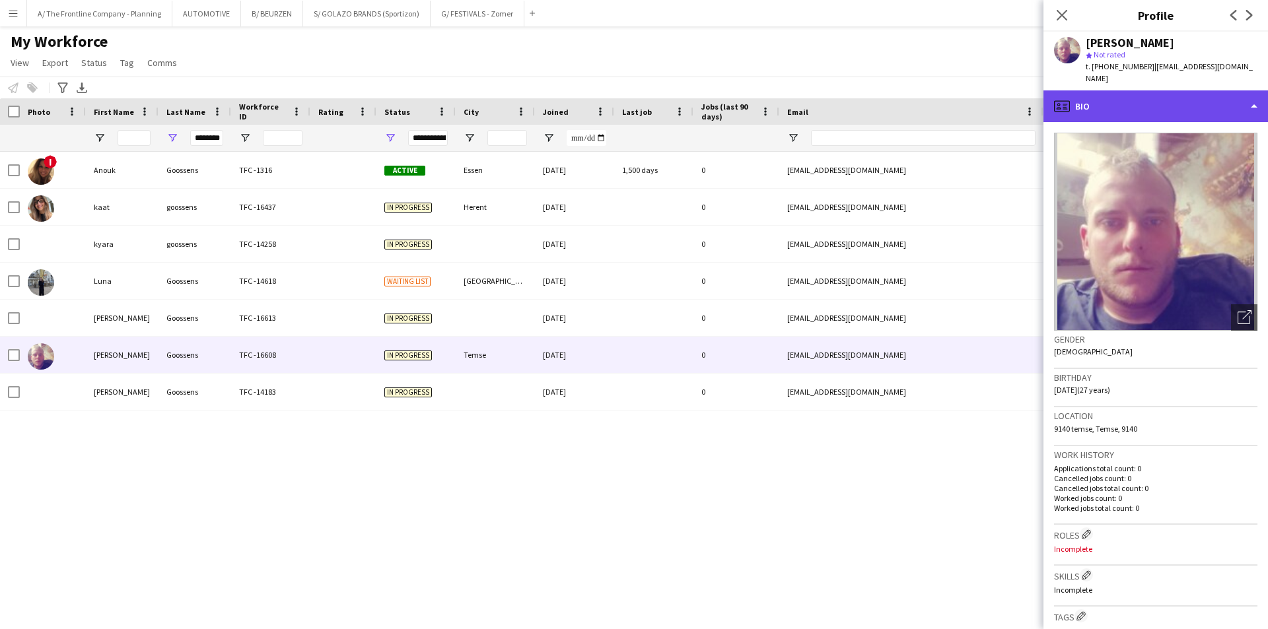
click at [1014, 90] on div "profile Bio" at bounding box center [1156, 106] width 225 height 32
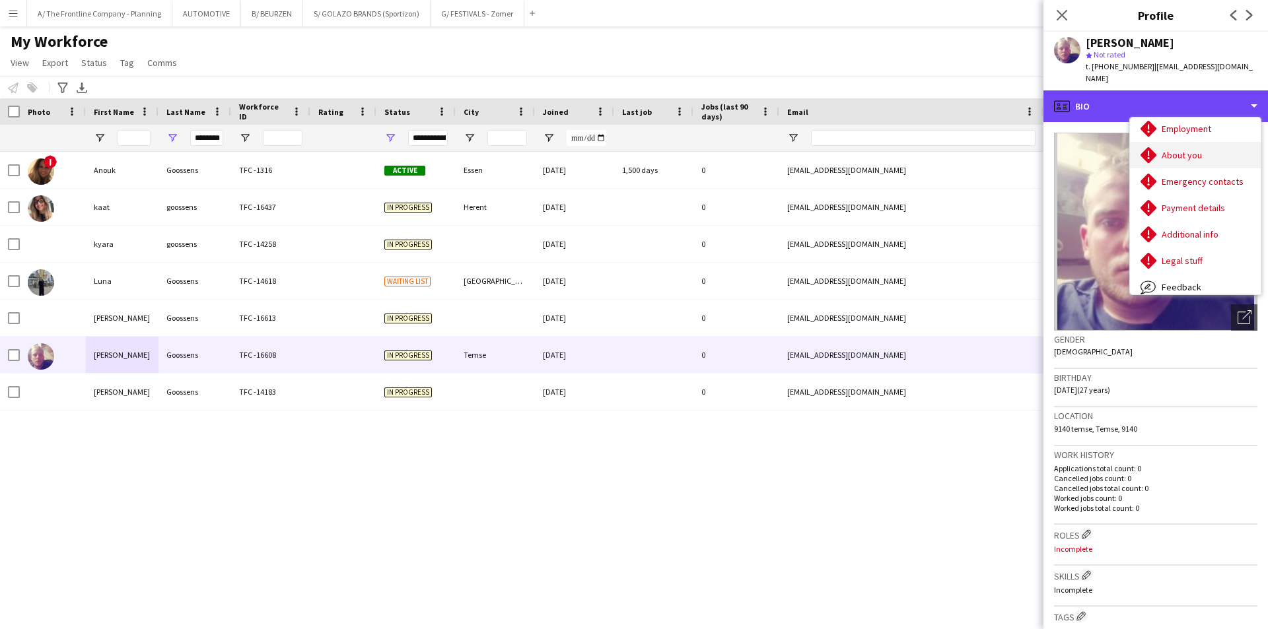
scroll to position [98, 0]
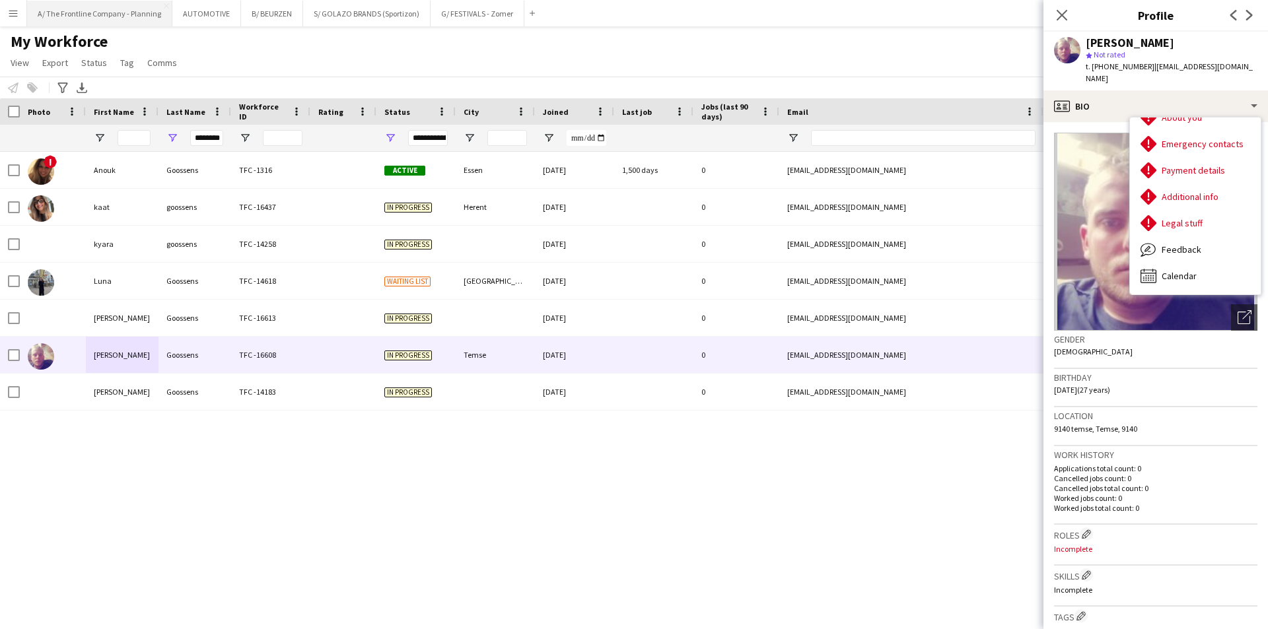
click at [94, 9] on button "A/ The Frontline Company - Planning Close" at bounding box center [99, 14] width 145 height 26
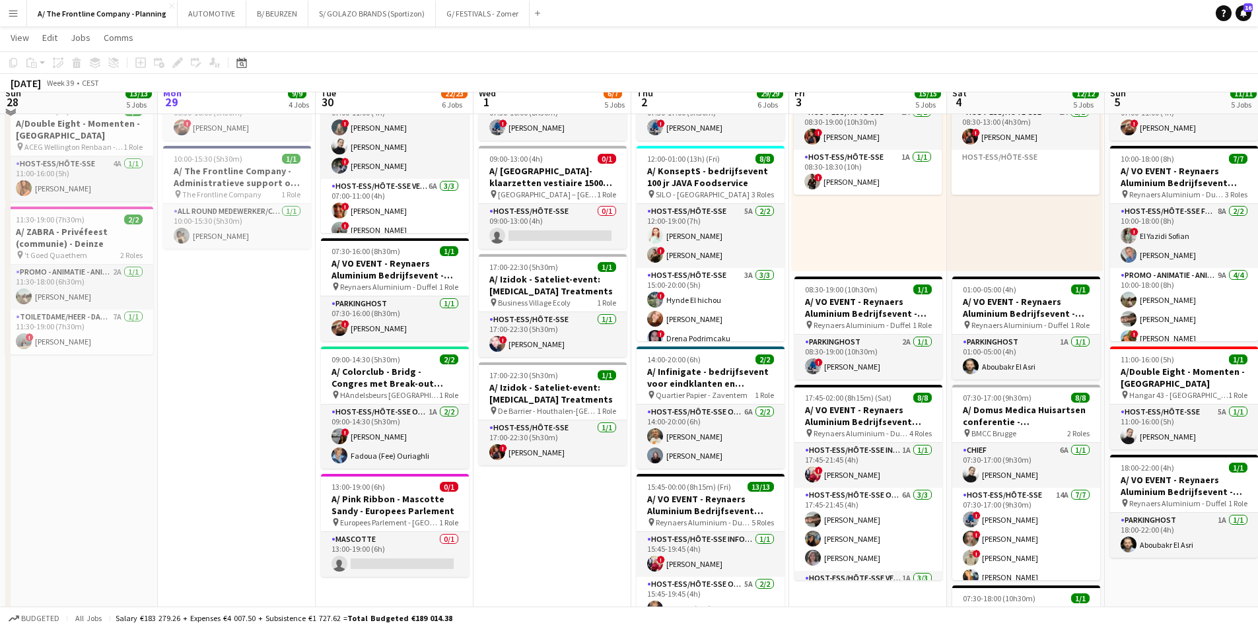
scroll to position [594, 0]
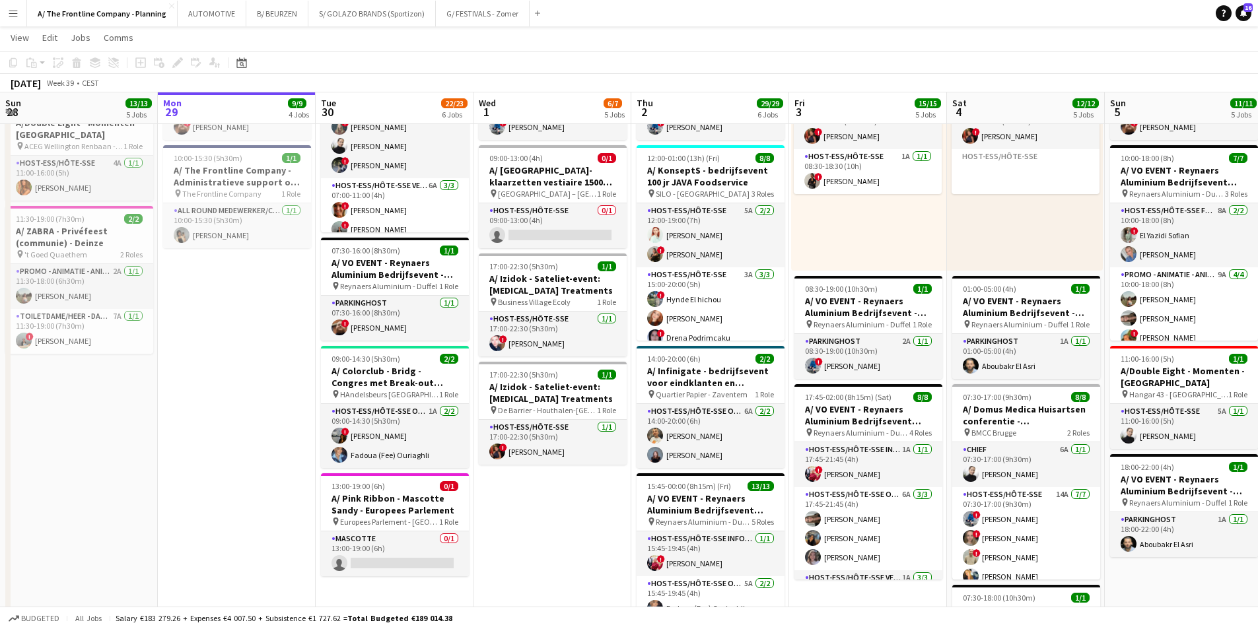
drag, startPoint x: 250, startPoint y: 353, endPoint x: 250, endPoint y: 389, distance: 35.7
click at [250, 389] on app-date-cell "In progress 07:00-19:00 (12h) 5/5 pin Room with a ZOO 2 Roles Host-ess/Hôte-sse…" at bounding box center [237, 190] width 158 height 1273
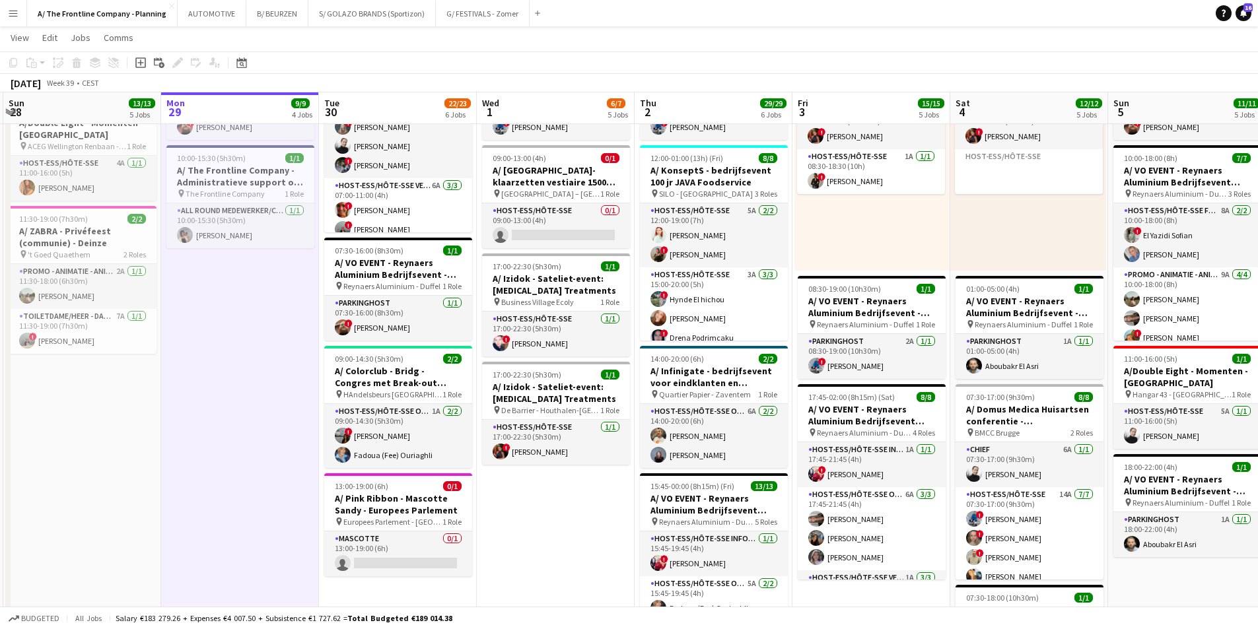
drag, startPoint x: 248, startPoint y: 374, endPoint x: 251, endPoint y: 351, distance: 23.3
click at [251, 351] on app-date-cell "In progress 07:00-19:00 (12h) 5/5 pin Room with a ZOO 2 Roles Host-ess/Hôte-sse…" at bounding box center [240, 190] width 158 height 1273
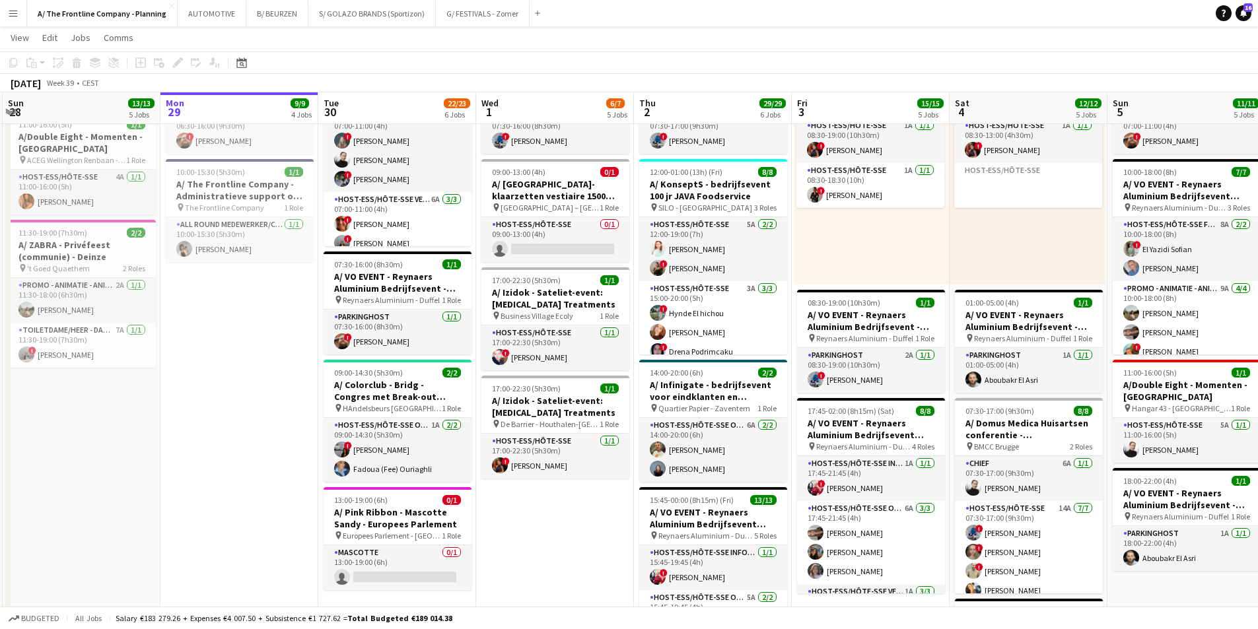
scroll to position [572, 0]
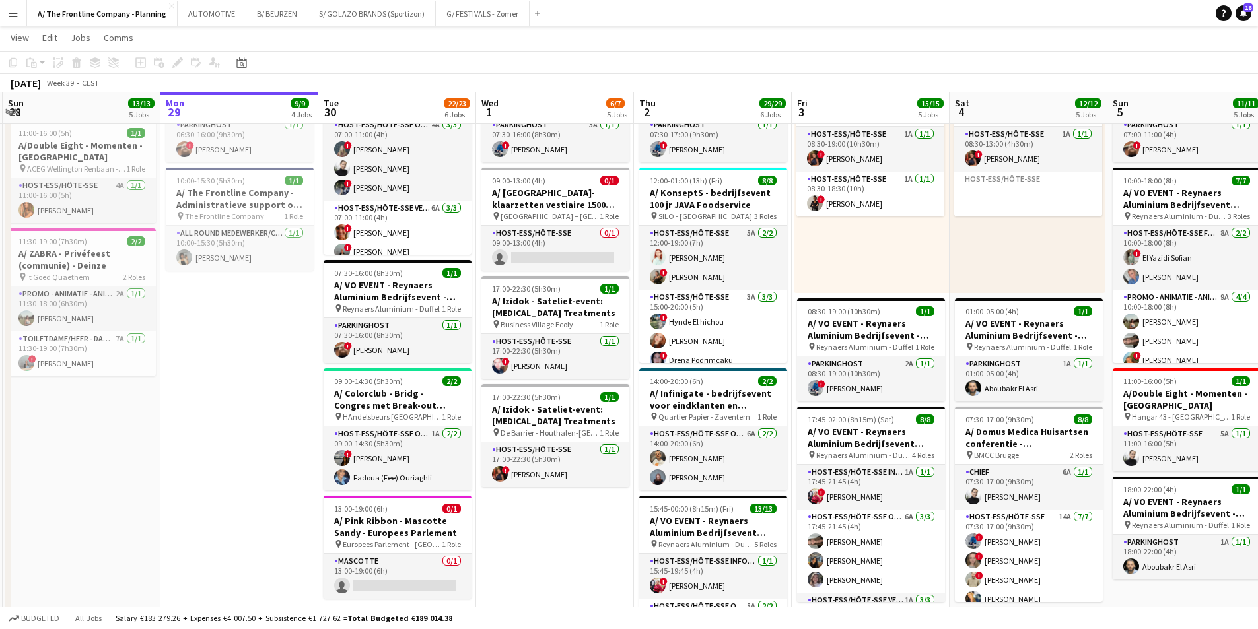
click at [239, 374] on app-date-cell "In progress 07:00-19:00 (12h) 5/5 pin Room with a ZOO 2 Roles Host-ess/Hôte-sse…" at bounding box center [239, 212] width 158 height 1273
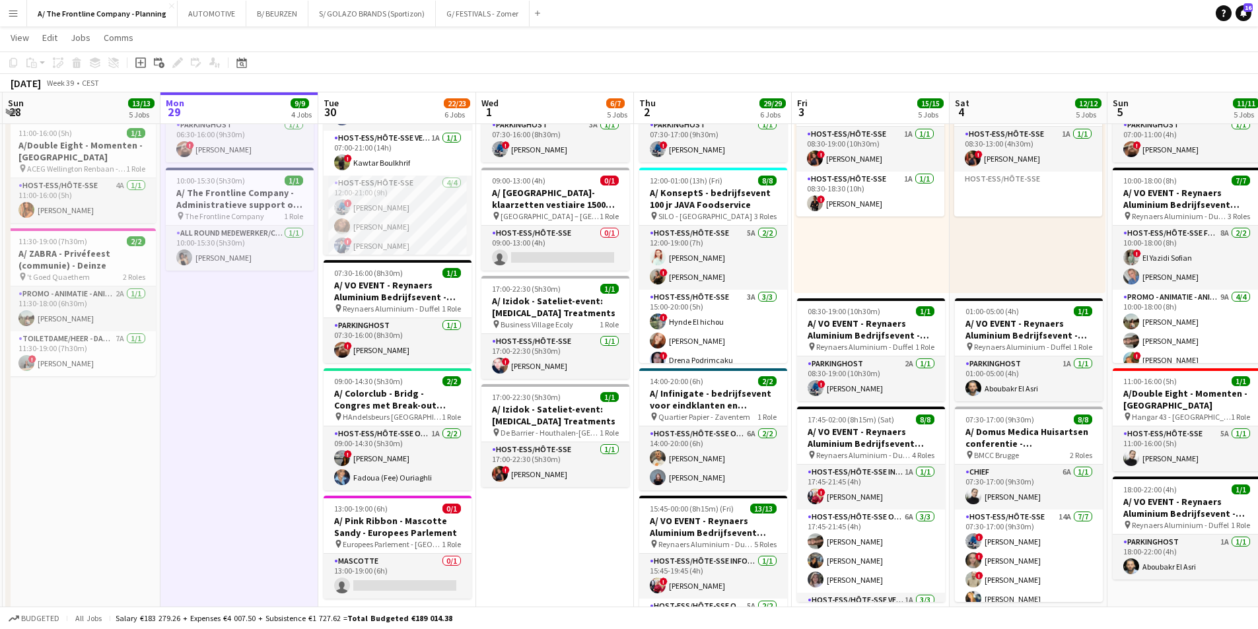
click at [203, 392] on app-date-cell "In progress 07:00-19:00 (12h) 5/5 pin Room with a ZOO 2 Roles Host-ess/Hôte-sse…" at bounding box center [239, 212] width 158 height 1273
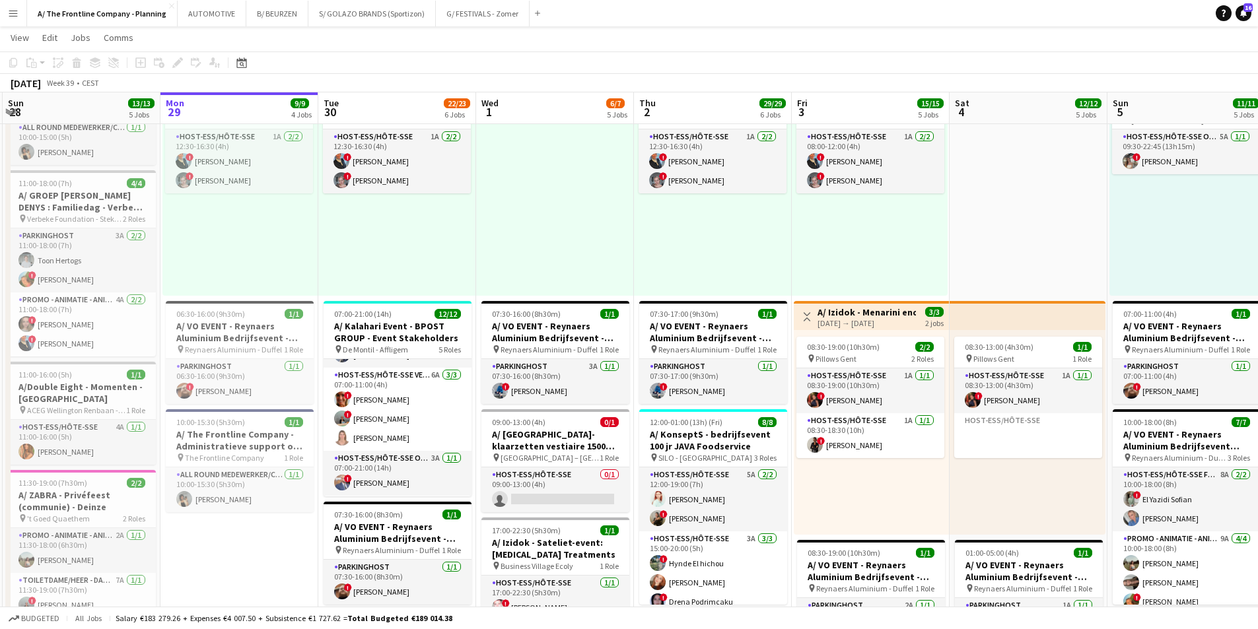
scroll to position [0, 0]
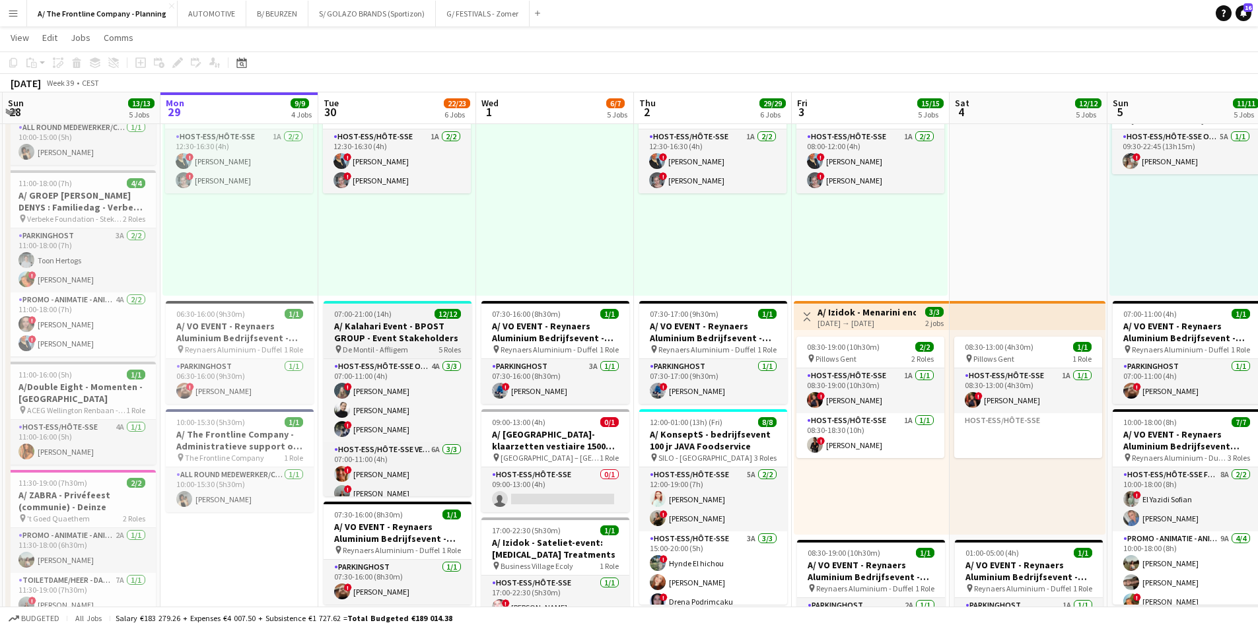
click at [398, 342] on h3 "A/ Kalahari Event - BPOST GROUP - Event Stakeholders" at bounding box center [398, 332] width 148 height 24
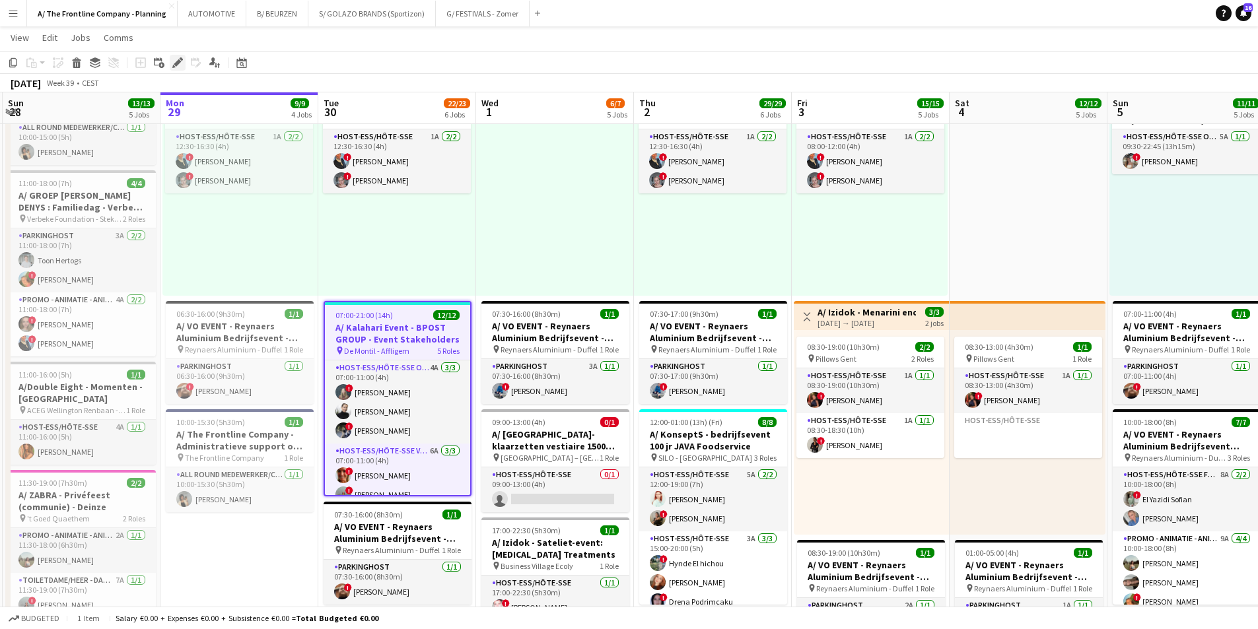
click at [178, 66] on icon "Edit" at bounding box center [177, 62] width 11 height 11
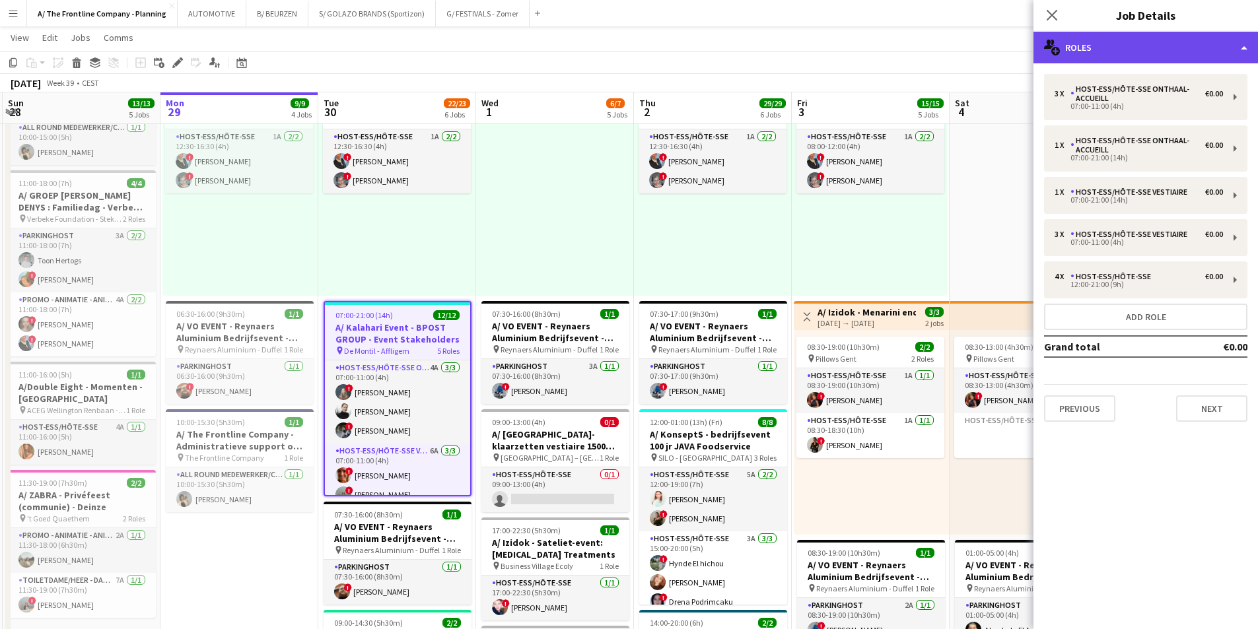
click at [1014, 47] on div "multiple-users-add Roles" at bounding box center [1146, 48] width 225 height 32
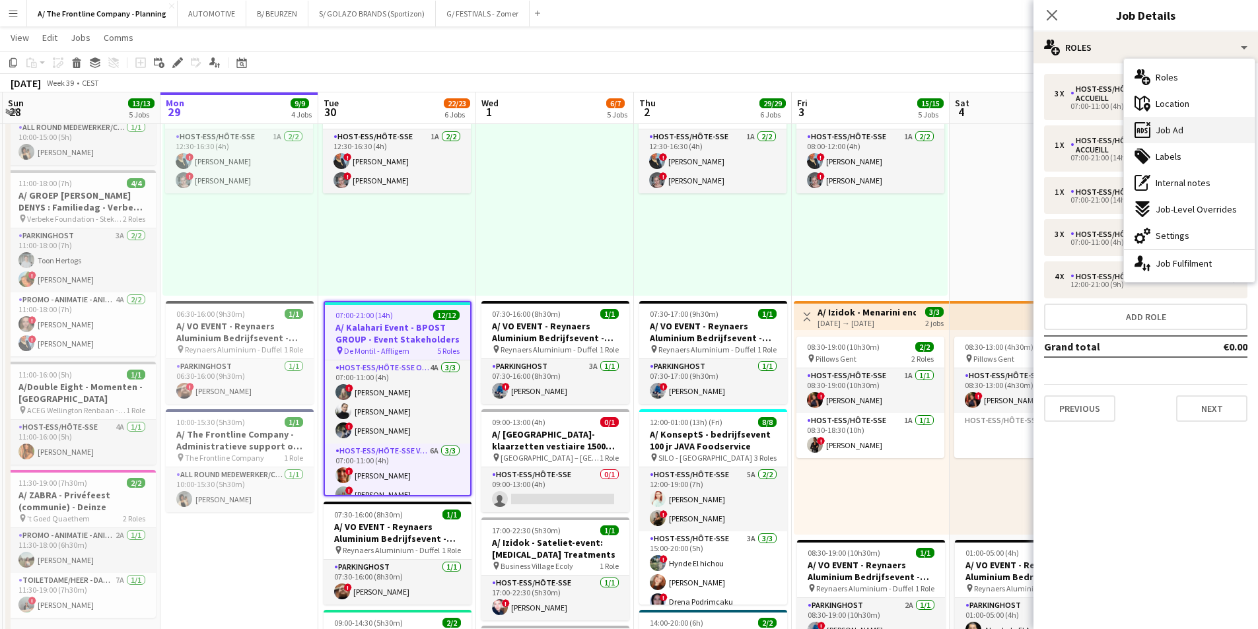
click at [1014, 132] on span "Job Ad" at bounding box center [1170, 130] width 28 height 12
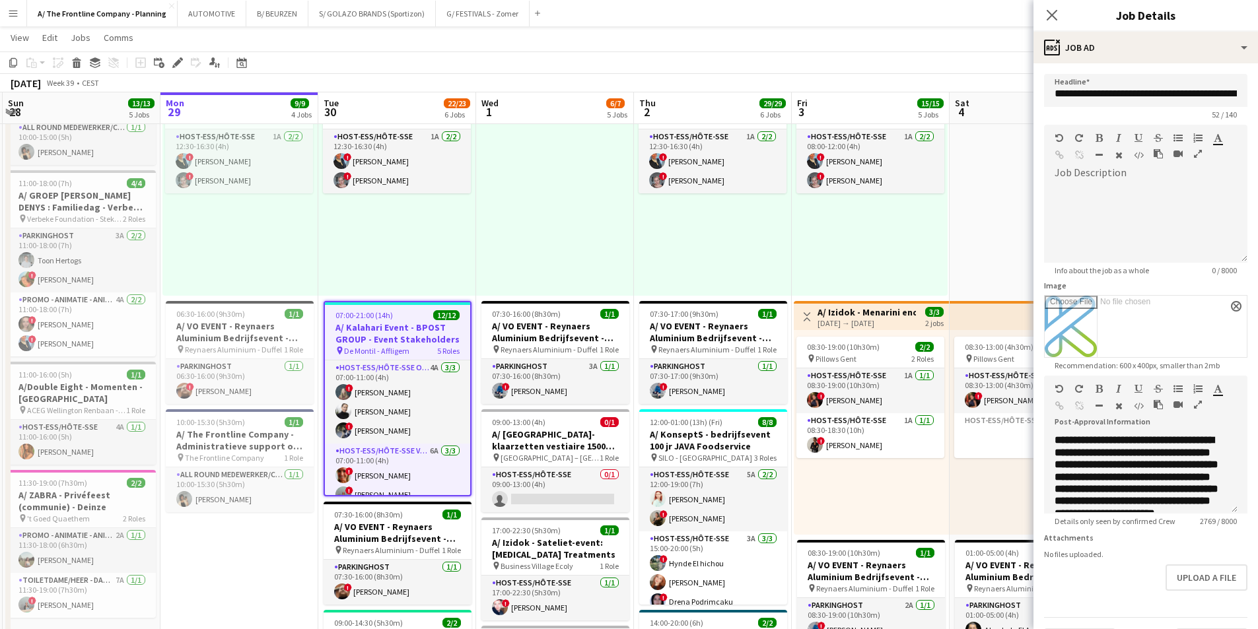
click at [1014, 402] on icon "button" at bounding box center [1198, 404] width 8 height 9
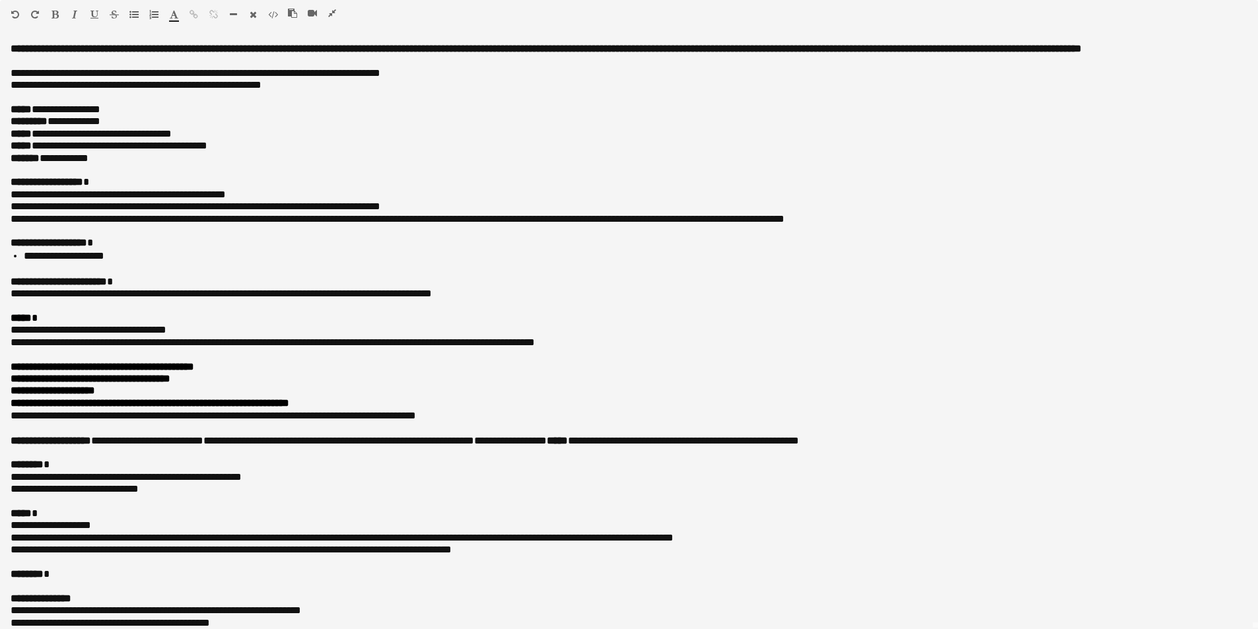
click at [328, 12] on icon "button" at bounding box center [332, 13] width 8 height 9
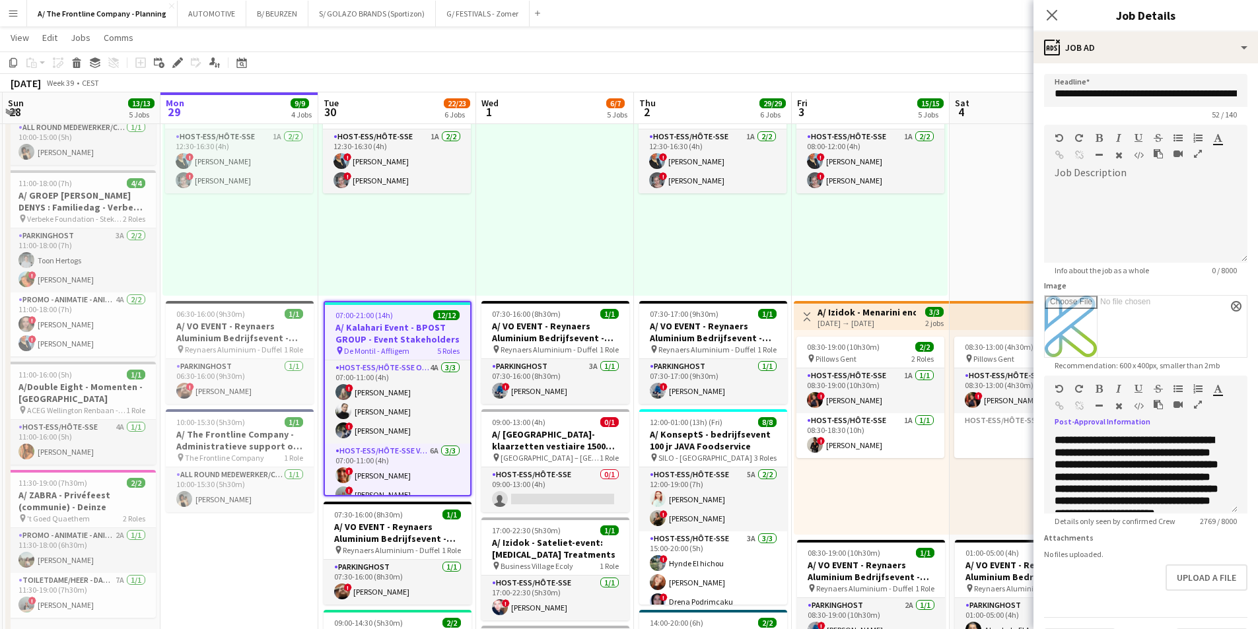
click at [405, 240] on div "12:30-16:30 (4h) 2/2 pin Gent 1 Role Host-ess/Hôte-sse 1A [DATE] 12:30-16:30 (4…" at bounding box center [397, 193] width 158 height 205
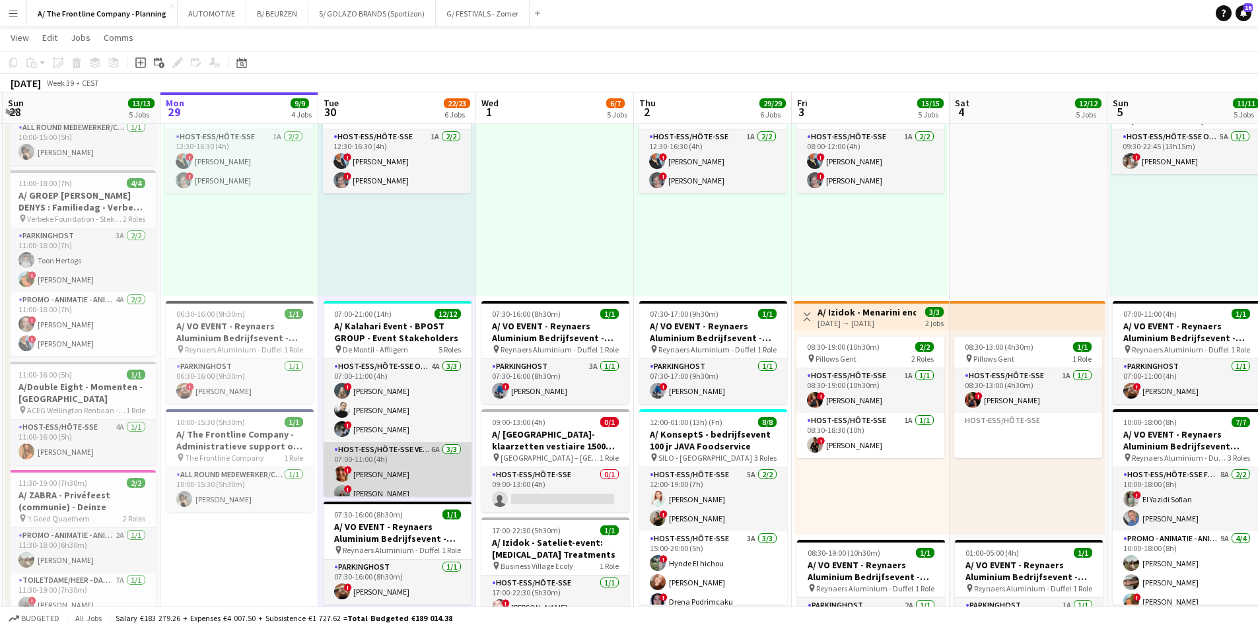
scroll to position [66, 0]
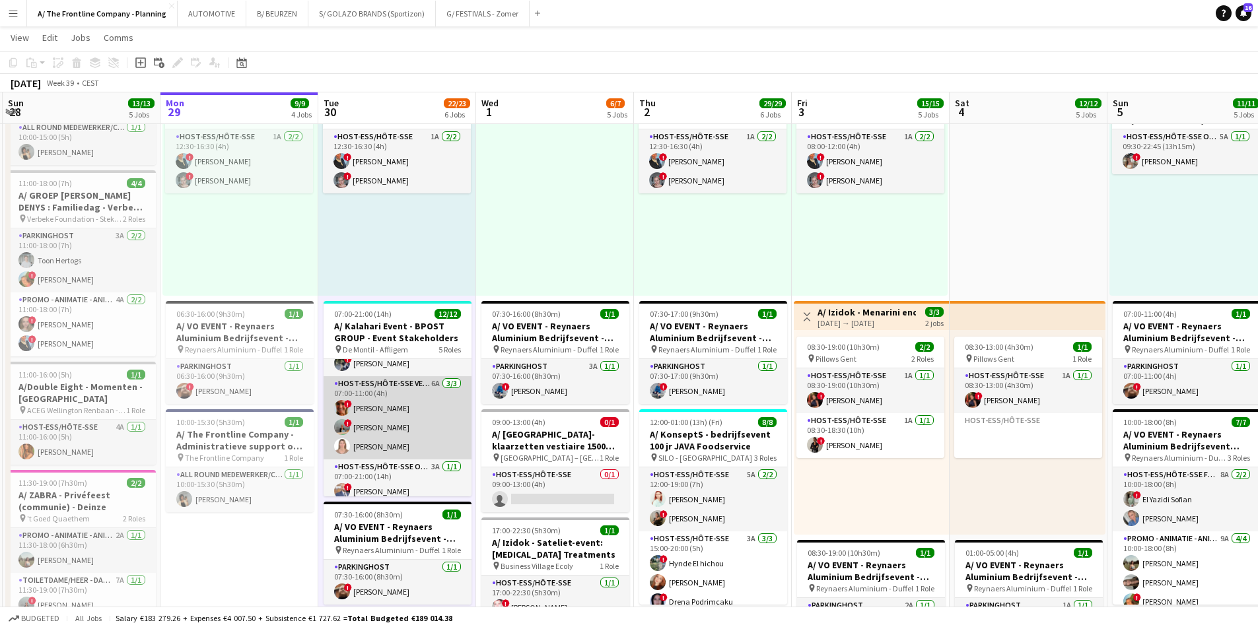
click at [390, 432] on app-card-role "Host-ess/Hôte-sse Vestiaire 6A 3/3 07:00-11:00 (4h) ! Isabelle de Bock ! Ann Wi…" at bounding box center [398, 417] width 148 height 83
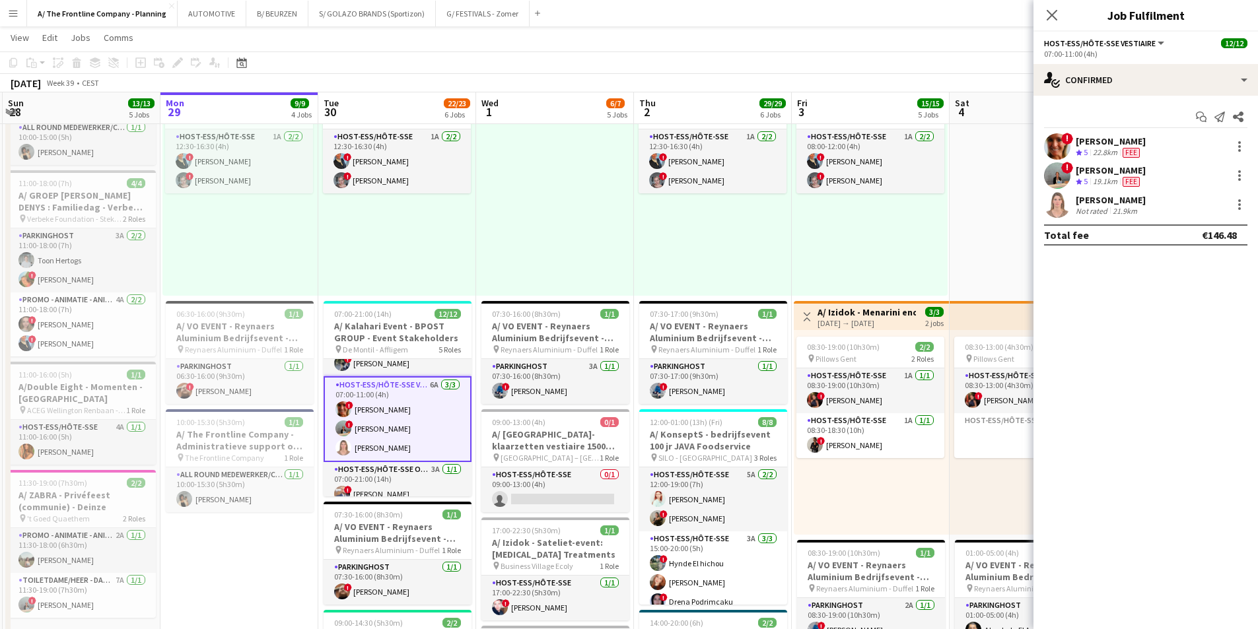
click at [240, 487] on app-date-cell "In progress 07:00-19:00 (12h) 5/5 pin Room with a ZOO 2 Roles Host-ess/Hôte-sse…" at bounding box center [239, 454] width 158 height 1273
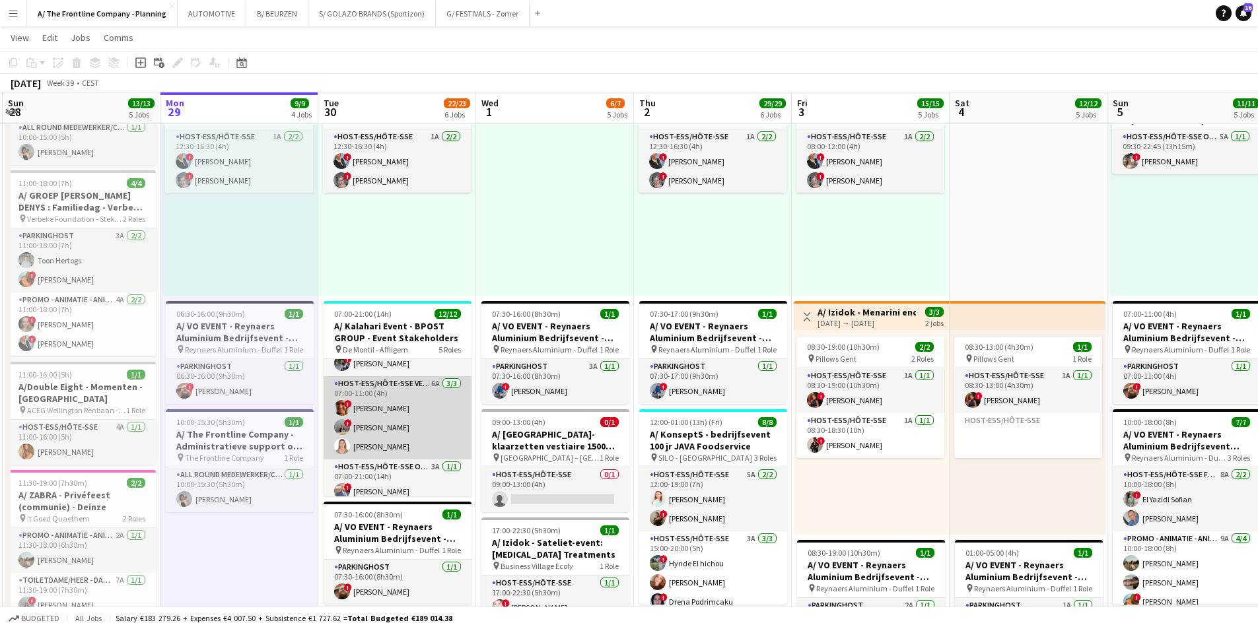
click at [395, 431] on app-card-role "Host-ess/Hôte-sse Vestiaire 6A 3/3 07:00-11:00 (4h) ! Isabelle de Bock ! Ann Wi…" at bounding box center [398, 417] width 148 height 83
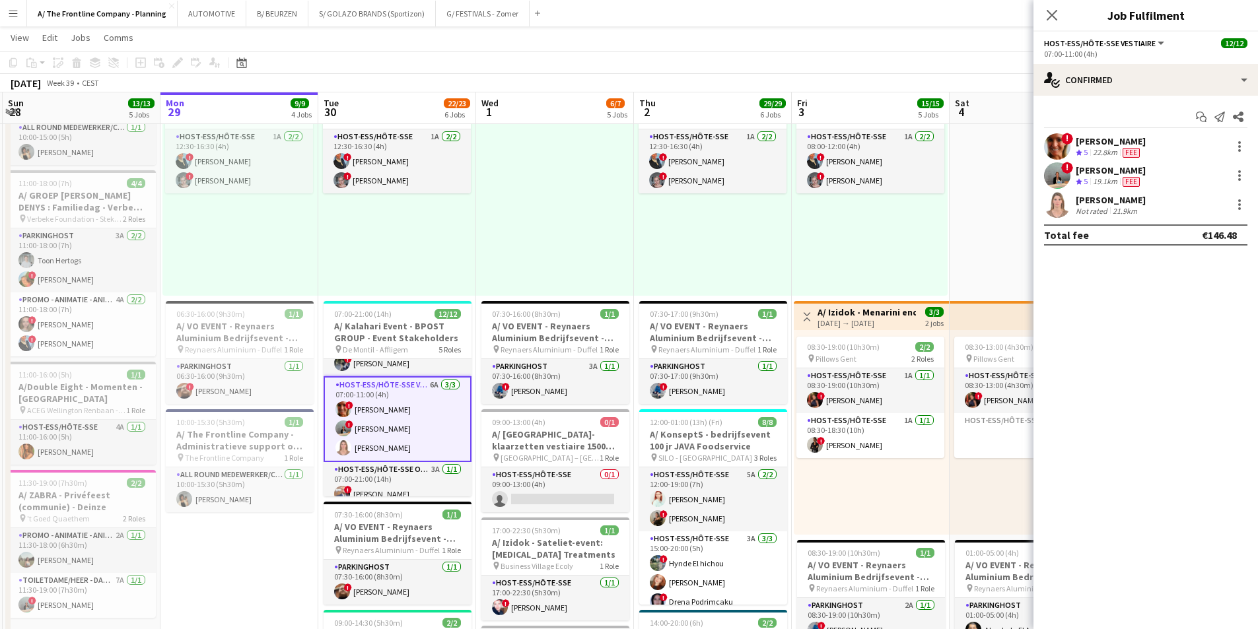
click at [443, 250] on div "12:30-16:30 (4h) 2/2 pin Gent 1 Role Host-ess/Hôte-sse 1A [DATE] 12:30-16:30 (4…" at bounding box center [397, 193] width 158 height 205
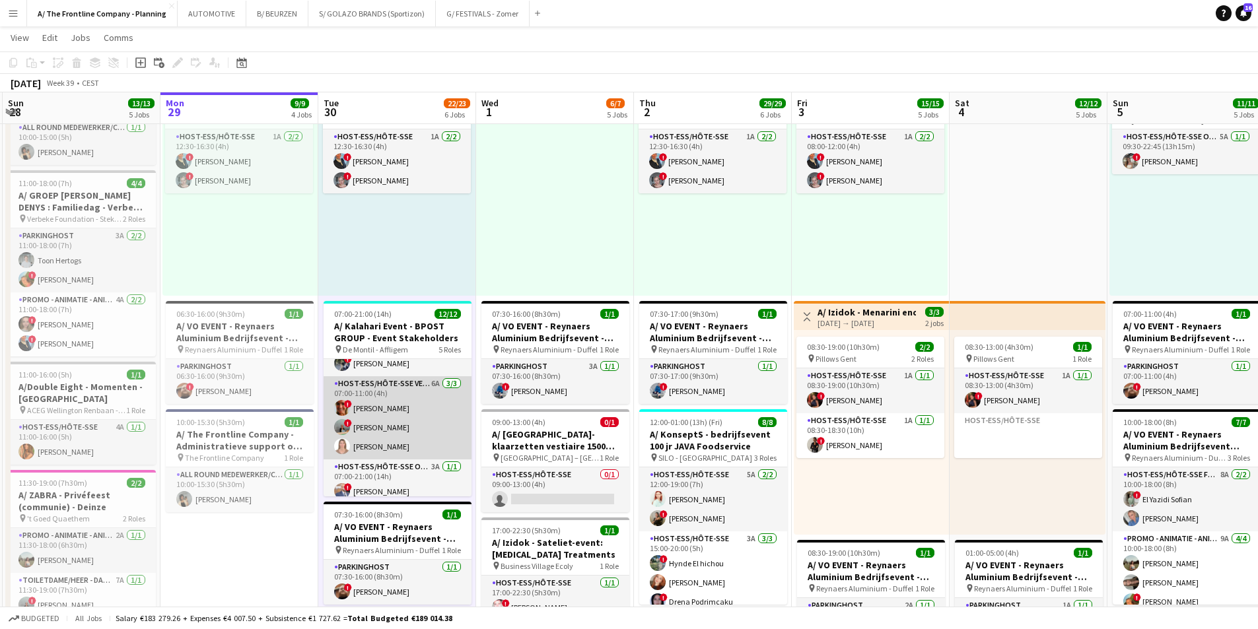
scroll to position [132, 0]
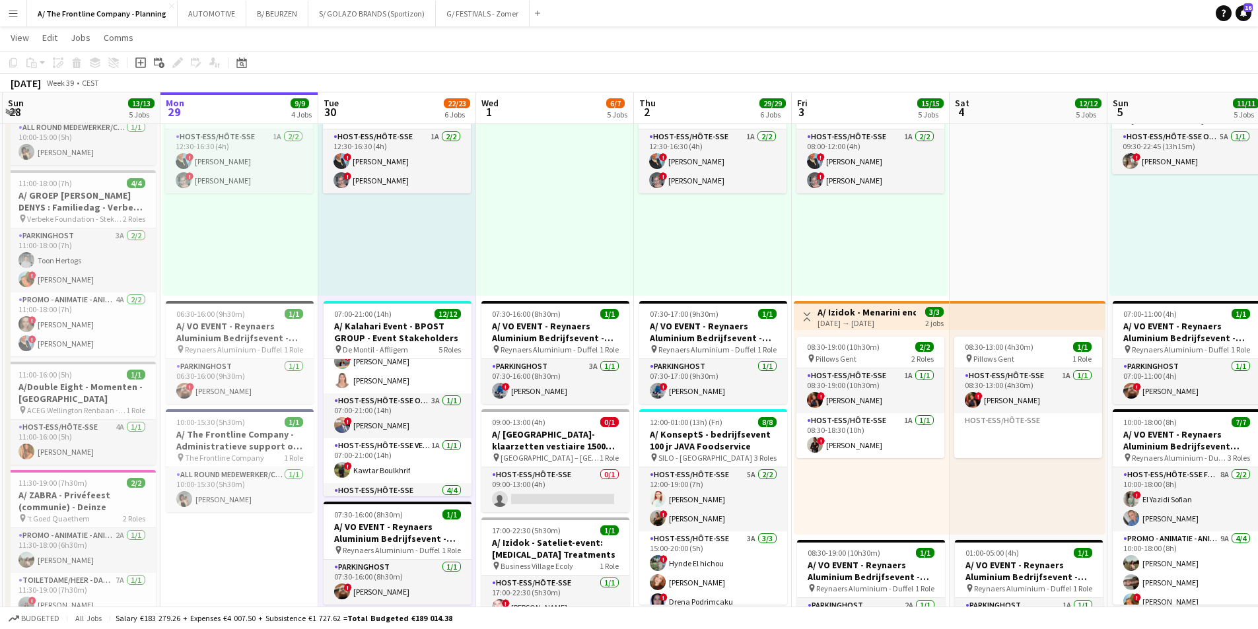
click at [238, 487] on app-date-cell "In progress 07:00-19:00 (12h) 5/5 pin Room with a ZOO 2 Roles Host-ess/Hôte-sse…" at bounding box center [239, 454] width 158 height 1273
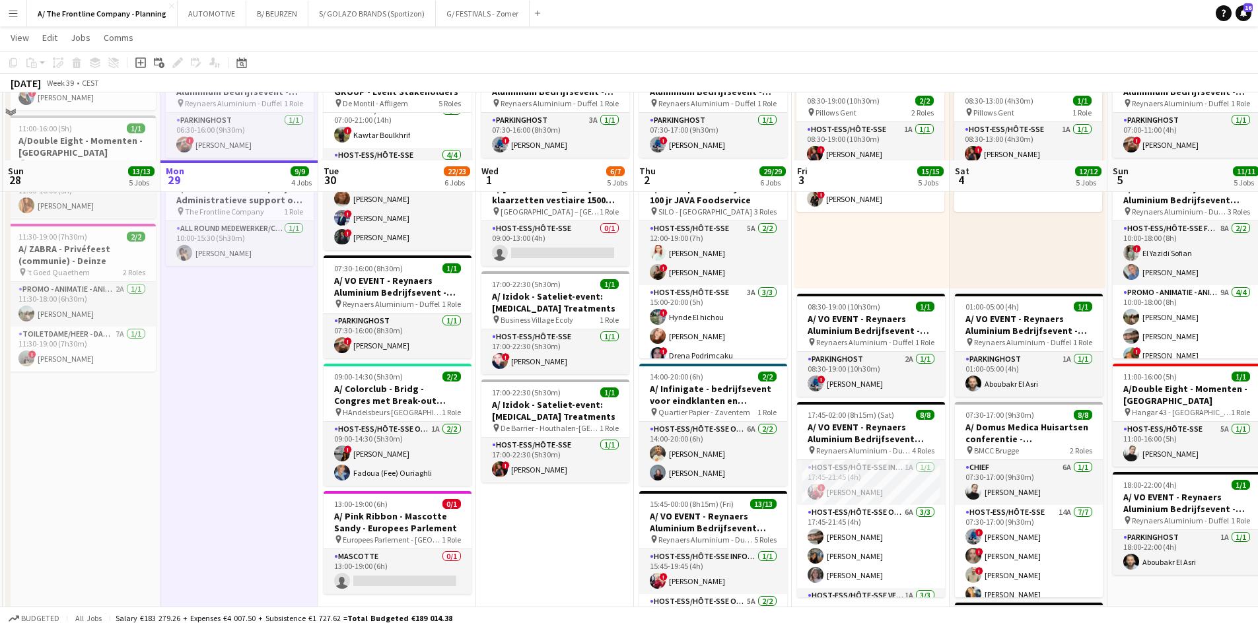
scroll to position [727, 0]
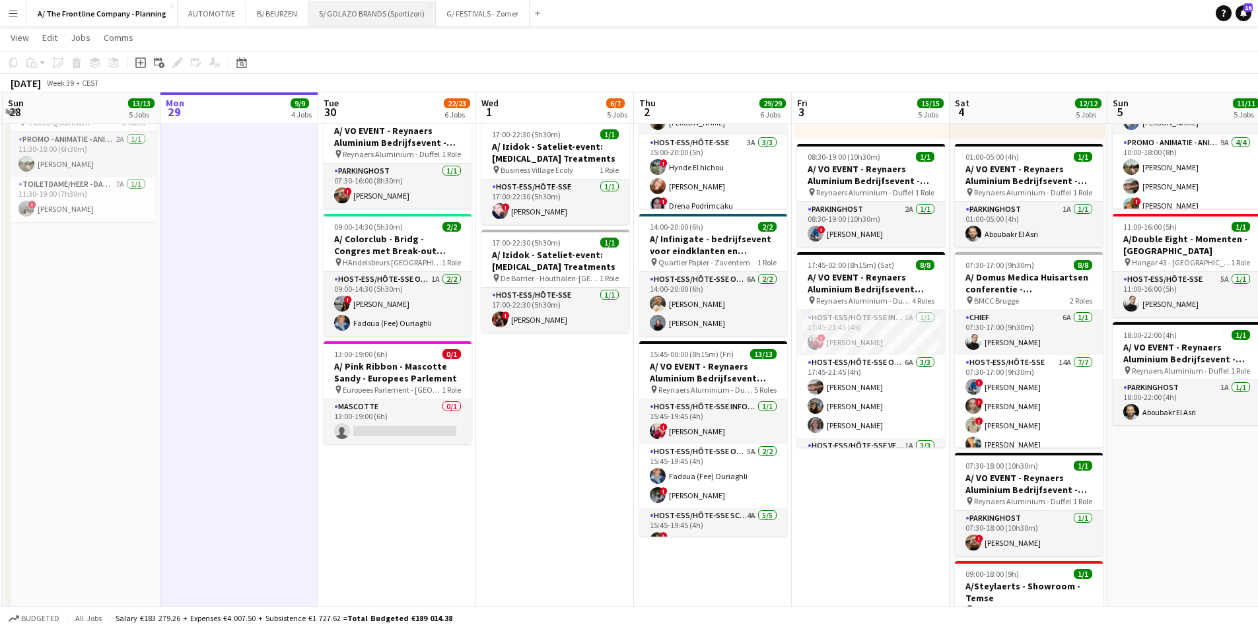
click at [350, 20] on button "S/ GOLAZO BRANDS (Sportizon) Close" at bounding box center [371, 14] width 127 height 26
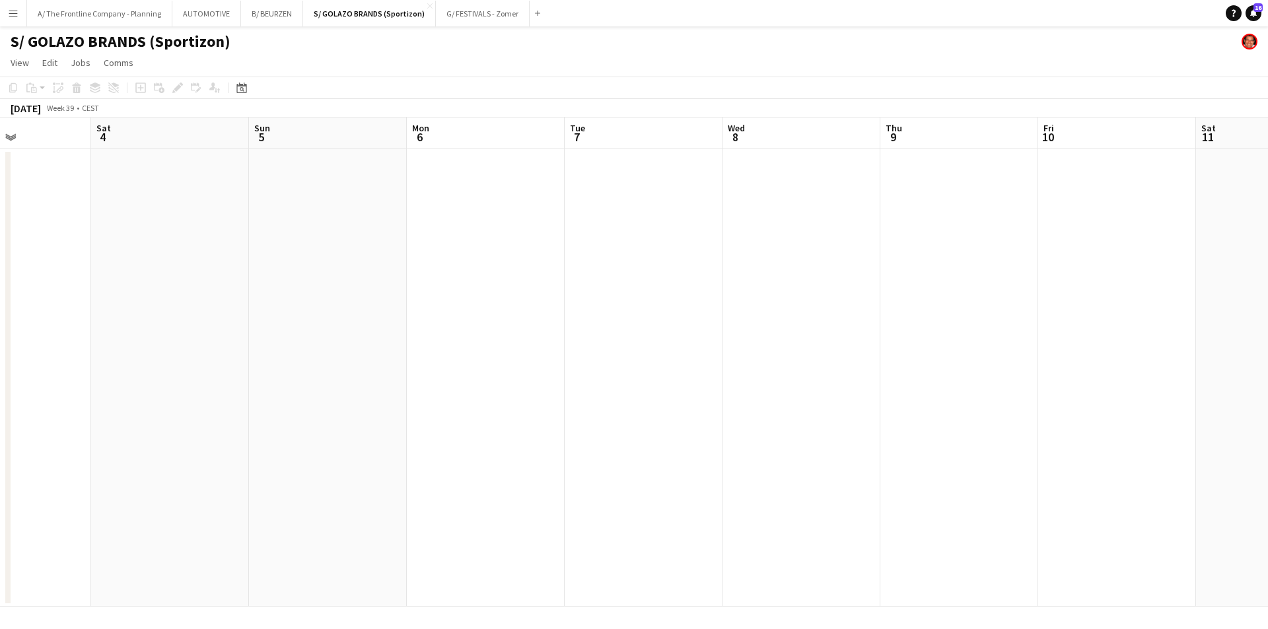
drag, startPoint x: 912, startPoint y: 286, endPoint x: 250, endPoint y: 285, distance: 662.4
click at [0, 285] on html "Menu Boards Boards Boards All jobs Status Workforce Workforce My Workforce Recr…" at bounding box center [634, 314] width 1268 height 629
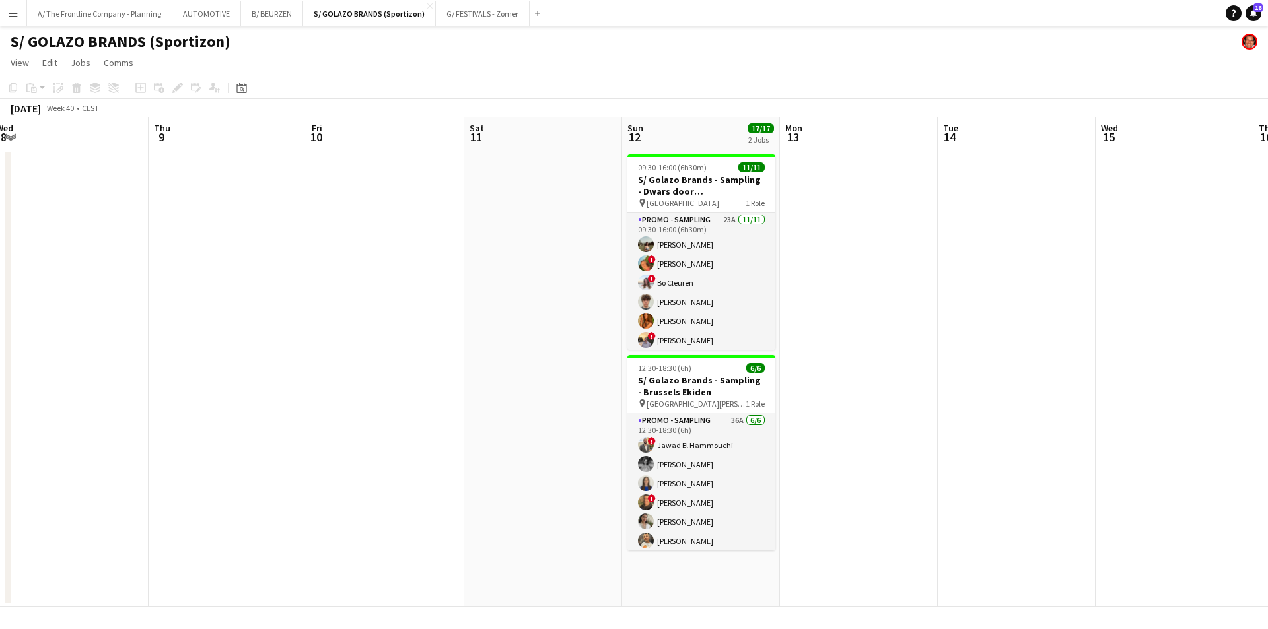
drag, startPoint x: -104, startPoint y: 274, endPoint x: -186, endPoint y: 284, distance: 83.2
click at [0, 284] on html "Menu Boards Boards Boards All jobs Status Workforce Workforce My Workforce Recr…" at bounding box center [634, 314] width 1268 height 629
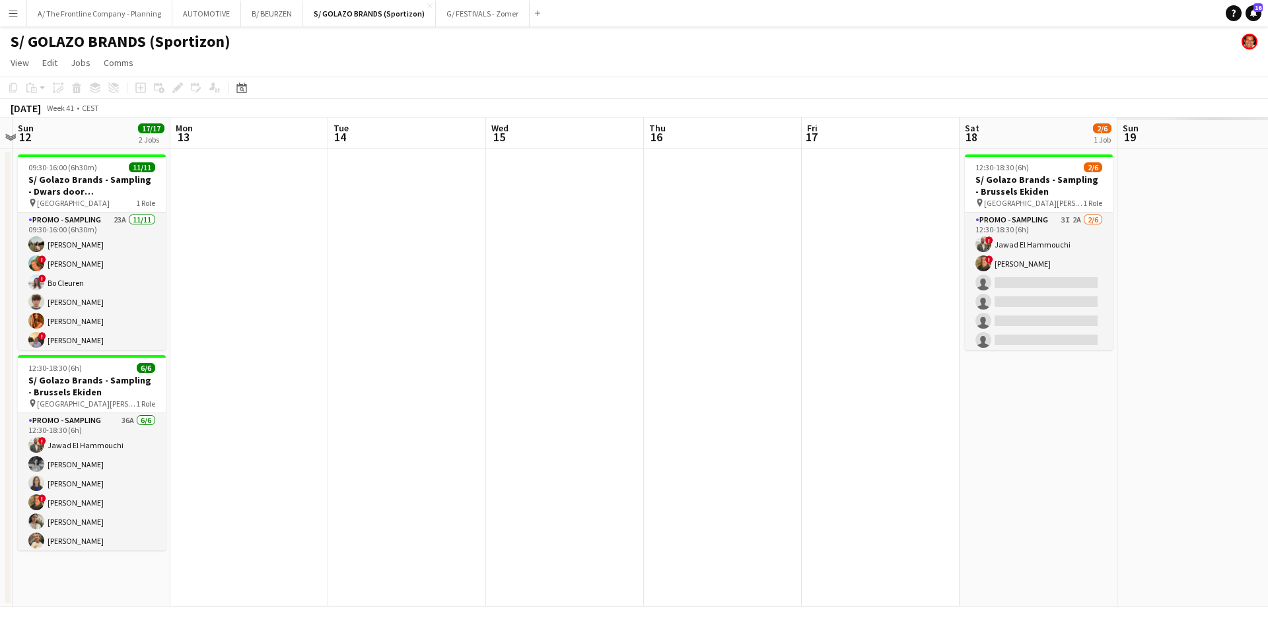
drag, startPoint x: 629, startPoint y: 294, endPoint x: -16, endPoint y: 283, distance: 644.7
click at [0, 283] on html "Menu Boards Boards Boards All jobs Status Workforce Workforce My Workforce Recr…" at bounding box center [634, 314] width 1268 height 629
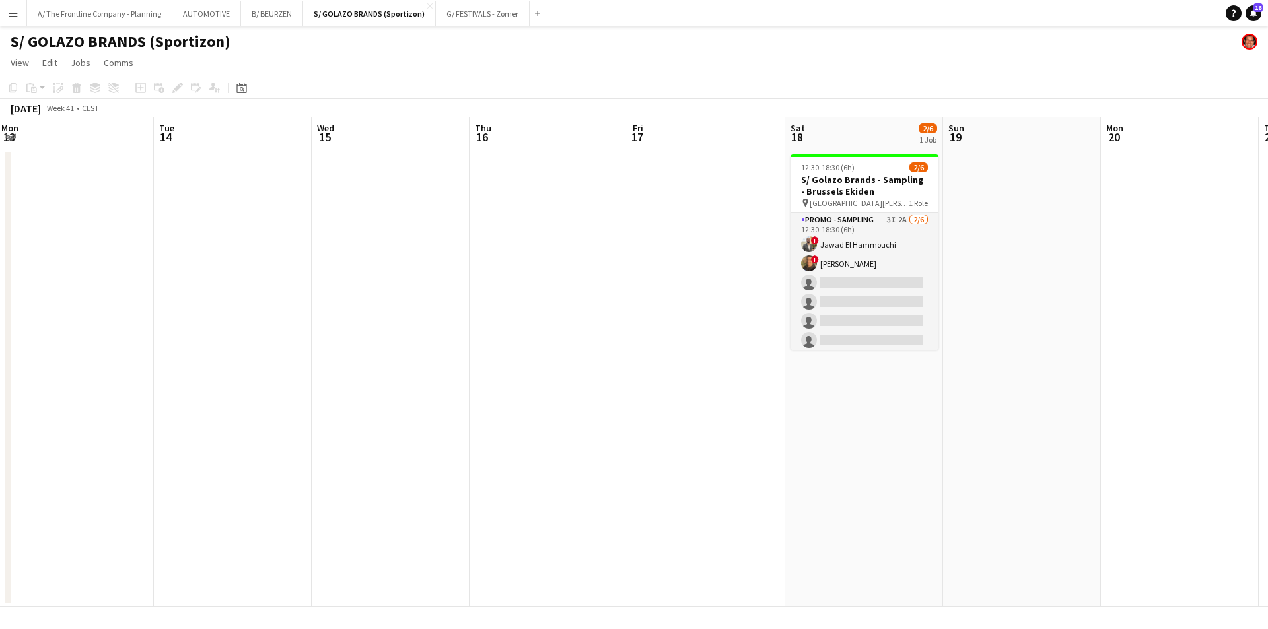
drag, startPoint x: 417, startPoint y: 280, endPoint x: 239, endPoint y: 279, distance: 177.7
click at [207, 280] on app-calendar-viewport "Fri 10 Sat 11 Sun 12 17/17 2 Jobs Mon 13 Tue 14 Wed 15 Thu 16 Fri 17 Sat 18 2/6…" at bounding box center [634, 362] width 1268 height 489
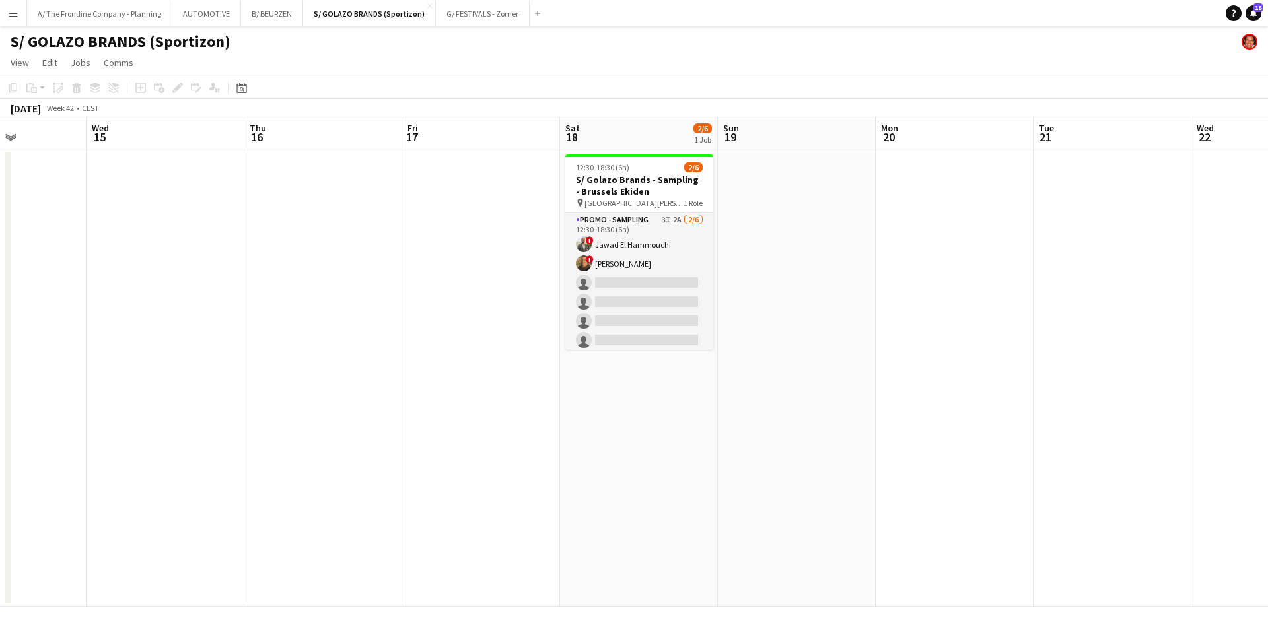
drag, startPoint x: 876, startPoint y: 287, endPoint x: 534, endPoint y: 288, distance: 342.8
click at [522, 288] on app-calendar-viewport "Sun 12 17/17 2 Jobs Mon 13 Tue 14 Wed 15 Thu 16 Fri 17 Sat 18 2/6 1 Job Sun 19 …" at bounding box center [634, 362] width 1268 height 489
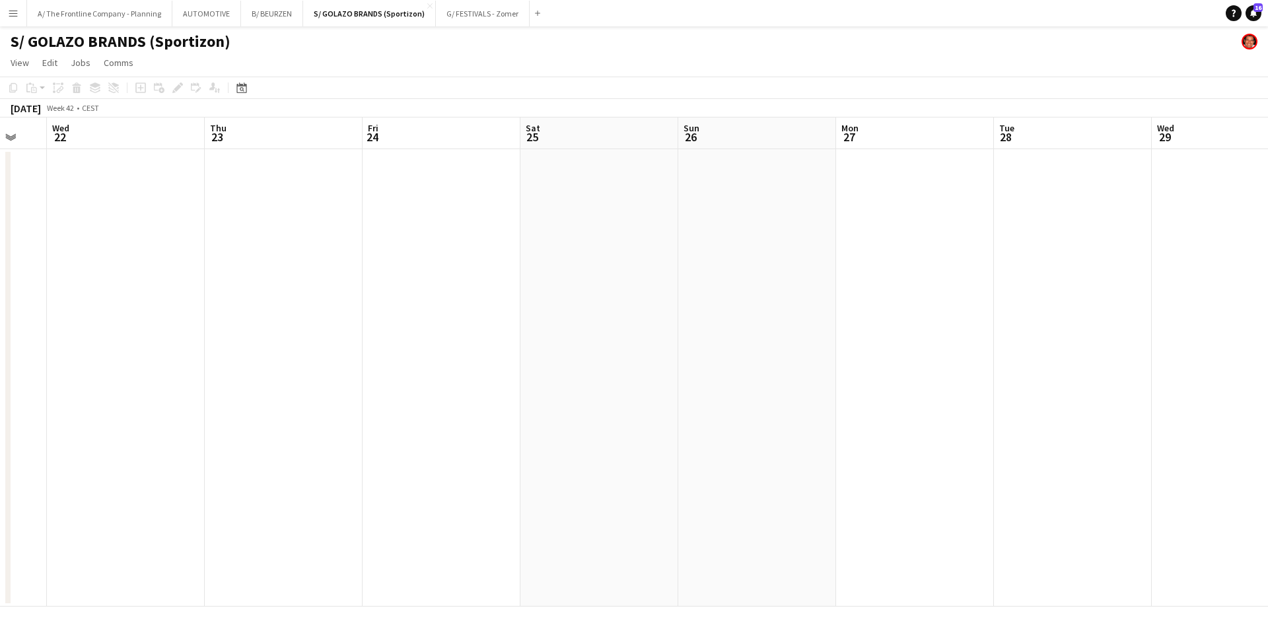
drag, startPoint x: 213, startPoint y: 291, endPoint x: 172, endPoint y: 293, distance: 41.7
click at [133, 291] on app-calendar-viewport "Sun 19 Mon 20 Tue 21 Wed 22 Thu 23 Fri 24 Sat 25 Sun 26 Mon 27 Tue 28 Wed 29 Th…" at bounding box center [634, 362] width 1268 height 489
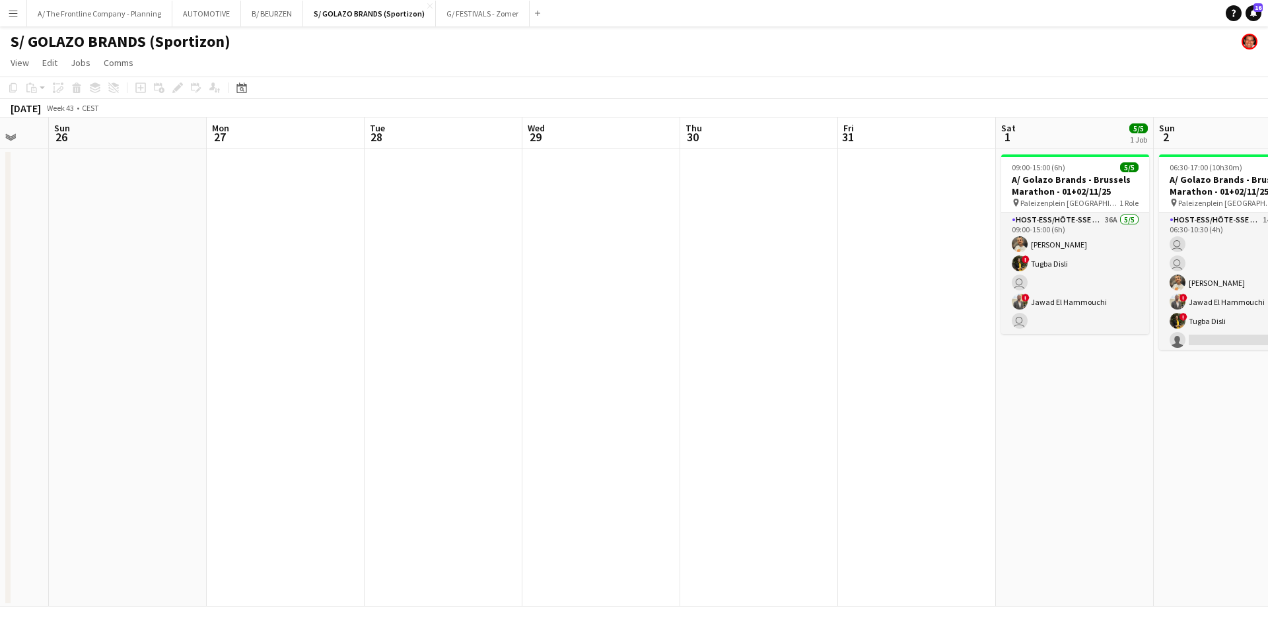
drag, startPoint x: 185, startPoint y: 288, endPoint x: 286, endPoint y: 289, distance: 101.1
click at [170, 289] on app-calendar-viewport "Thu 23 Fri 24 Sat 25 Sun 26 Mon 27 Tue 28 Wed 29 Thu 30 Fri 31 Sat 1 5/5 1 Job …" at bounding box center [634, 362] width 1268 height 489
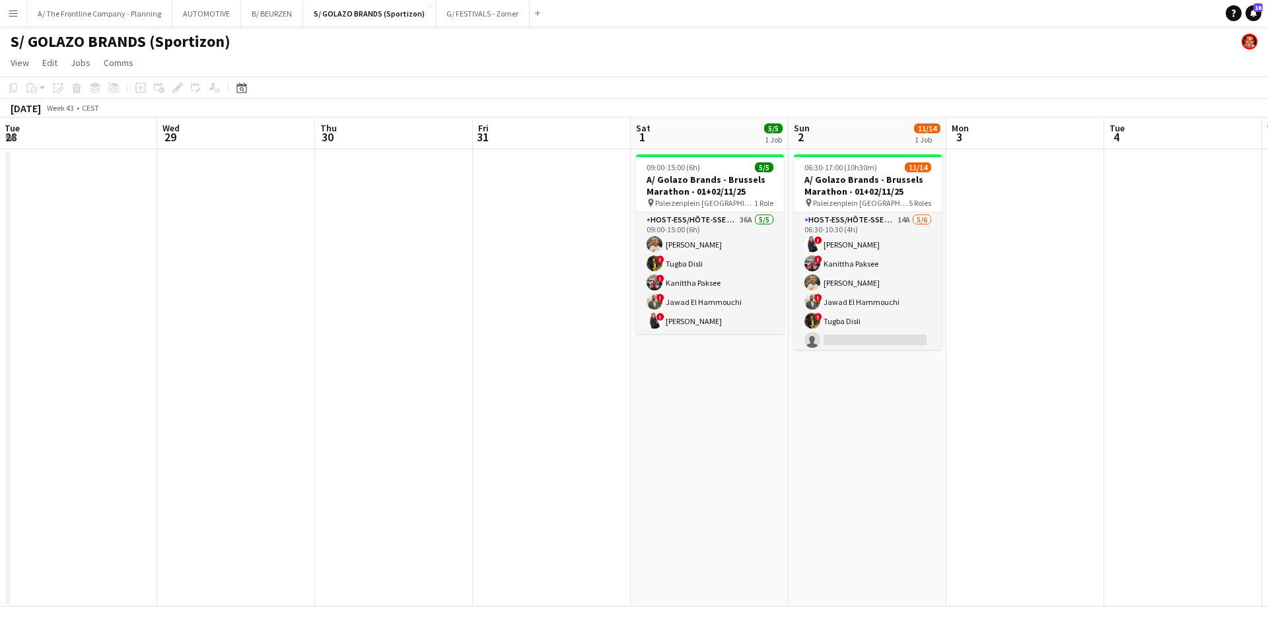
scroll to position [0, 526]
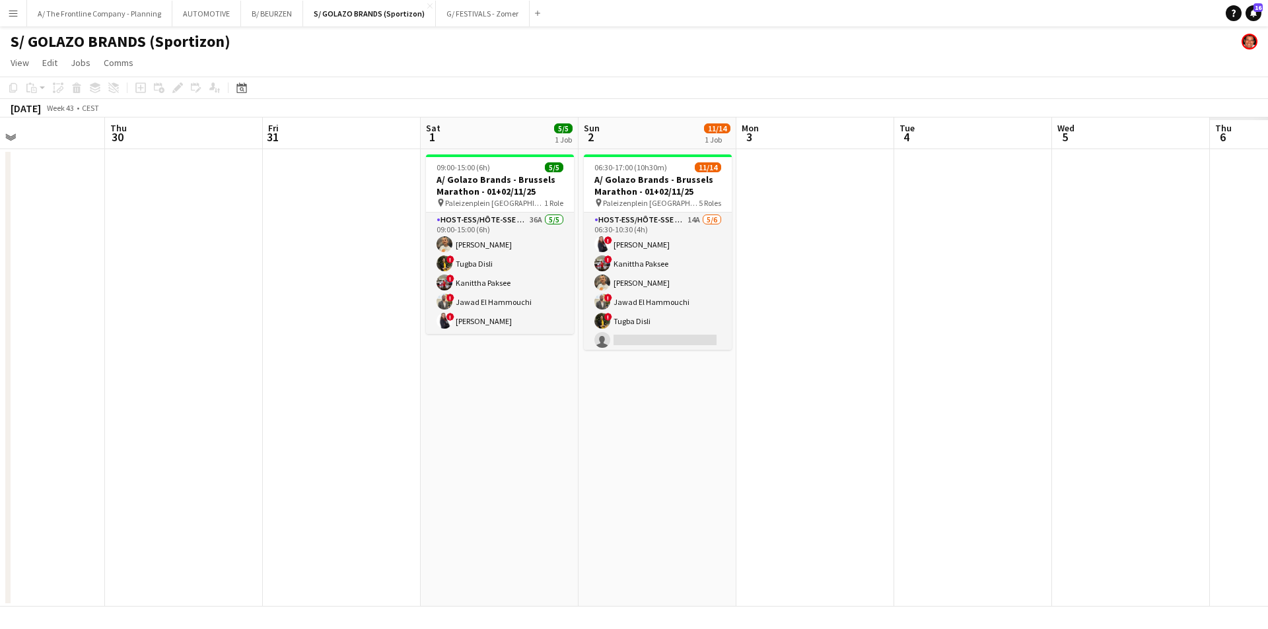
drag, startPoint x: 435, startPoint y: 277, endPoint x: 316, endPoint y: 277, distance: 118.9
click at [316, 277] on app-calendar-viewport "Sun 26 Mon 27 Tue 28 Wed 29 Thu 30 Fri 31 Sat 1 5/5 1 Job Sun 2 11/14 1 Job Mon…" at bounding box center [634, 362] width 1268 height 489
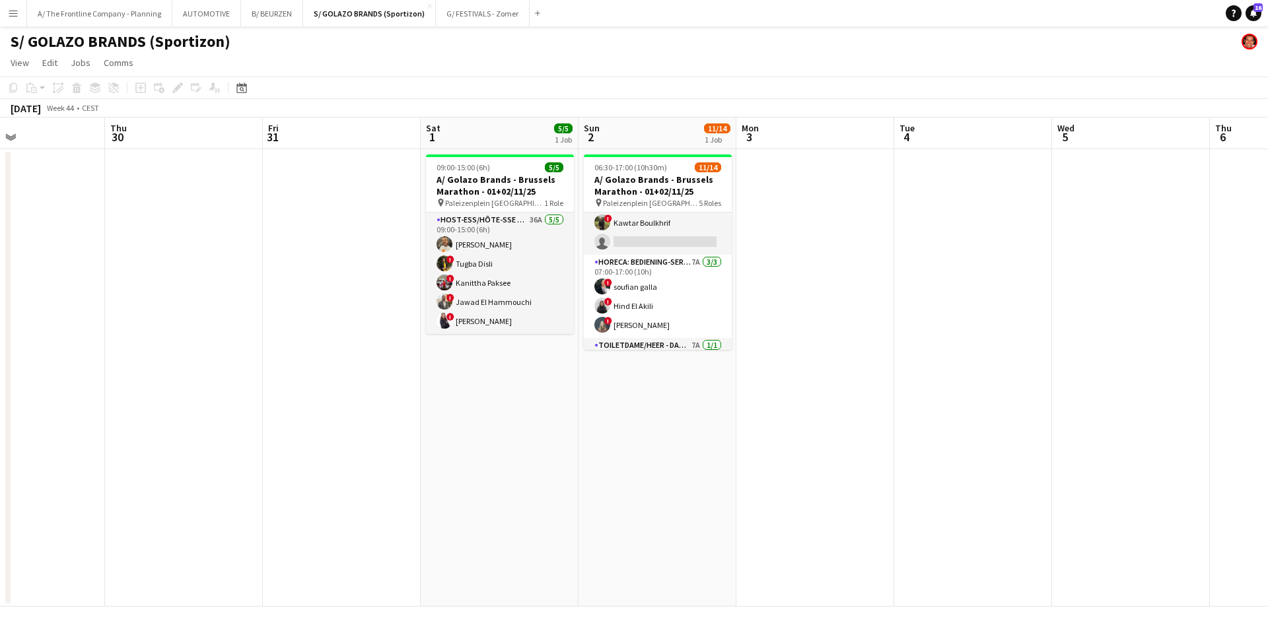
scroll to position [260, 0]
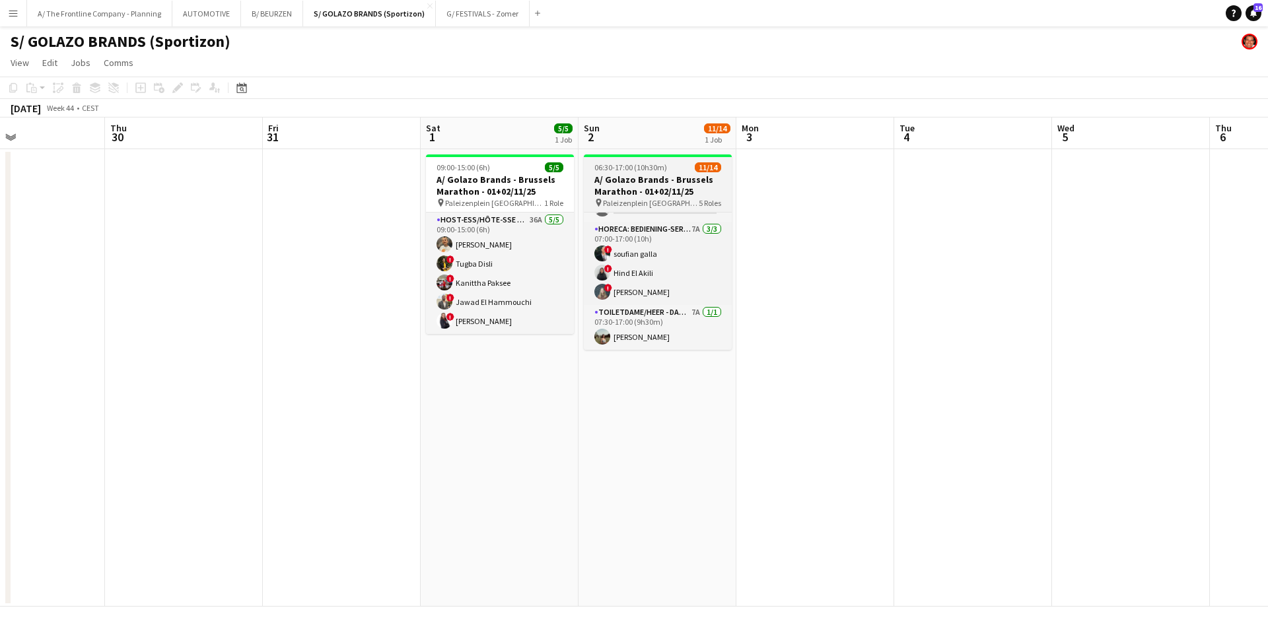
click at [629, 192] on h3 "A/ Golazo Brands - Brussels Marathon - 01+02/11/25" at bounding box center [658, 186] width 148 height 24
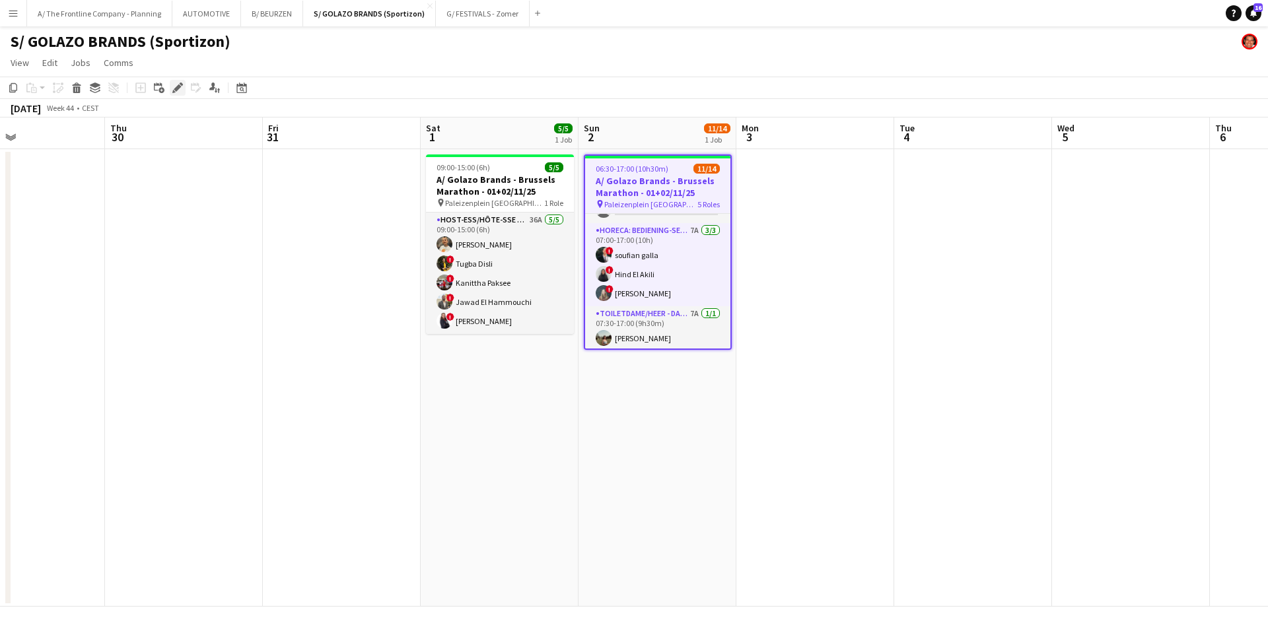
click at [174, 88] on icon "Edit" at bounding box center [177, 88] width 11 height 11
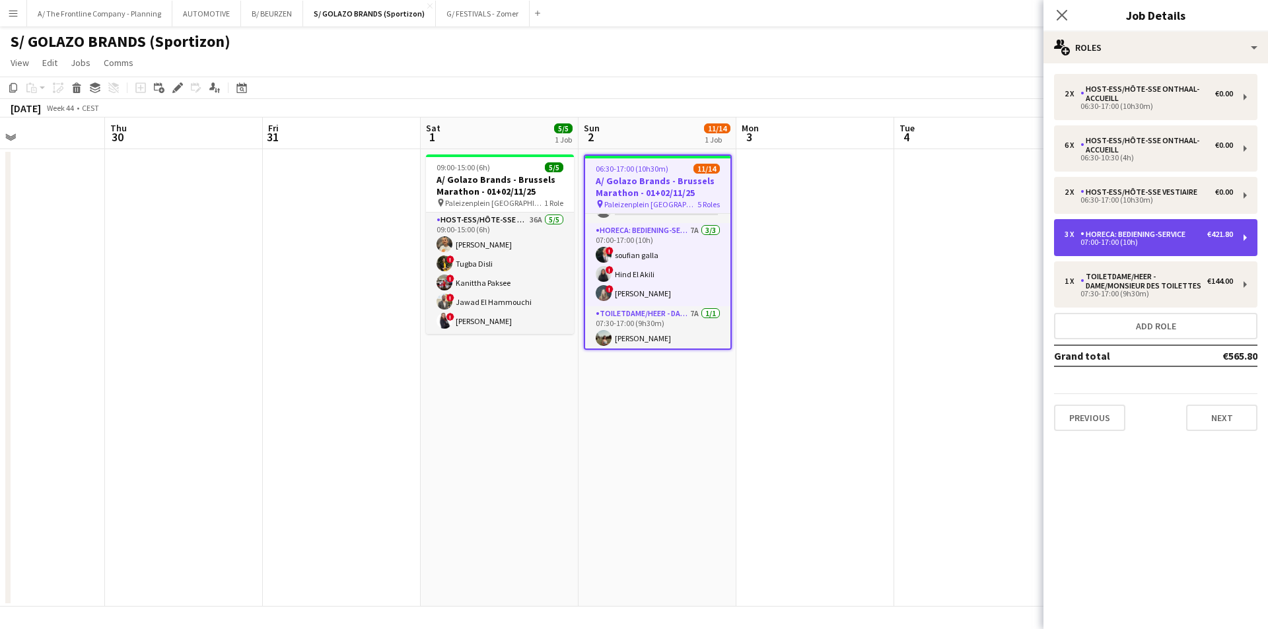
click at [1014, 231] on div "Horeca: Bediening-Service" at bounding box center [1136, 234] width 110 height 9
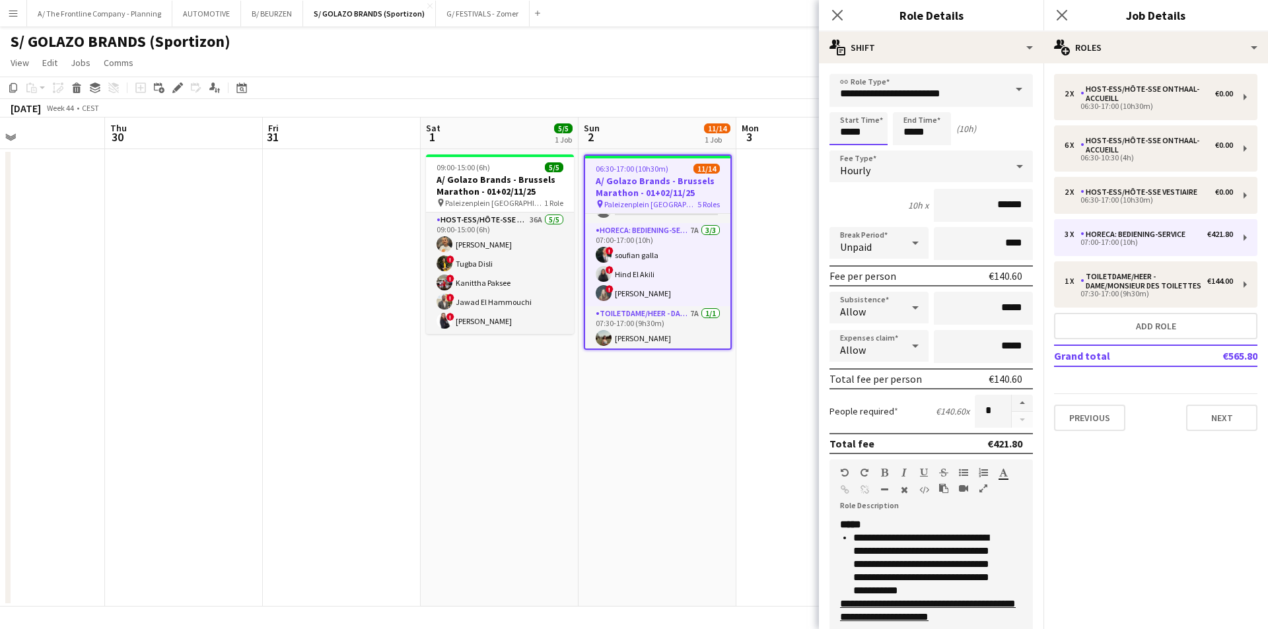
click at [847, 132] on input "*****" at bounding box center [859, 128] width 58 height 33
click at [845, 108] on div at bounding box center [845, 105] width 26 height 13
type input "*****"
click at [845, 108] on div at bounding box center [845, 105] width 26 height 13
click at [793, 222] on app-date-cell at bounding box center [815, 378] width 158 height 458
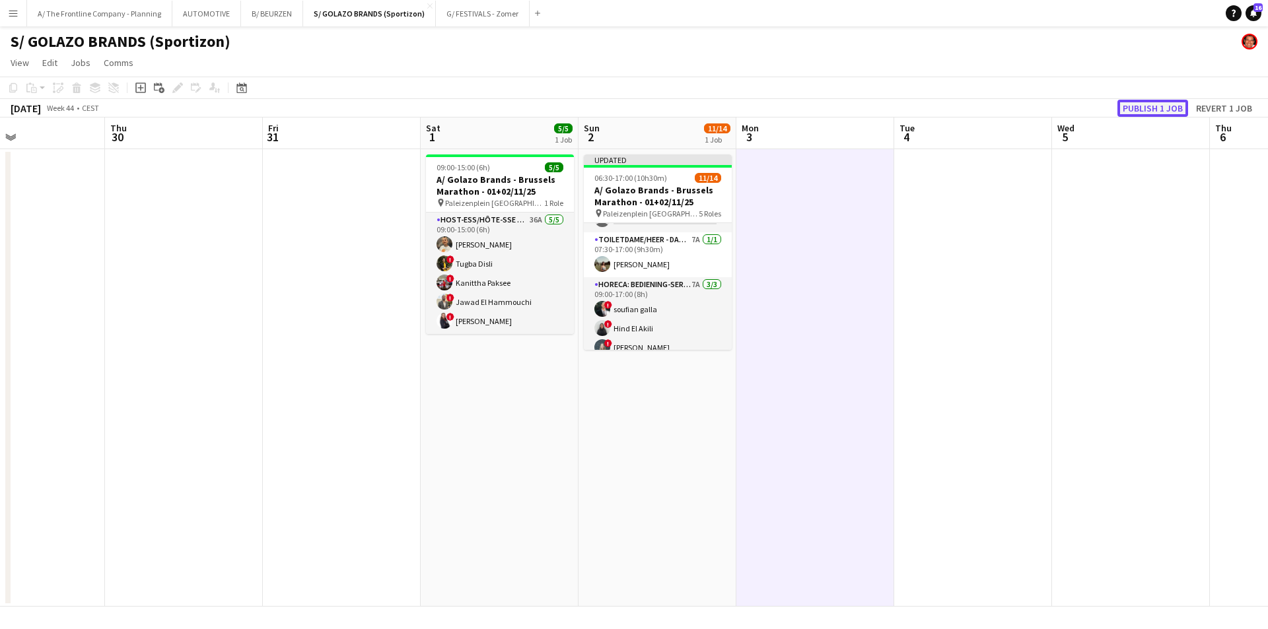
click at [1014, 106] on button "Publish 1 job" at bounding box center [1153, 108] width 71 height 17
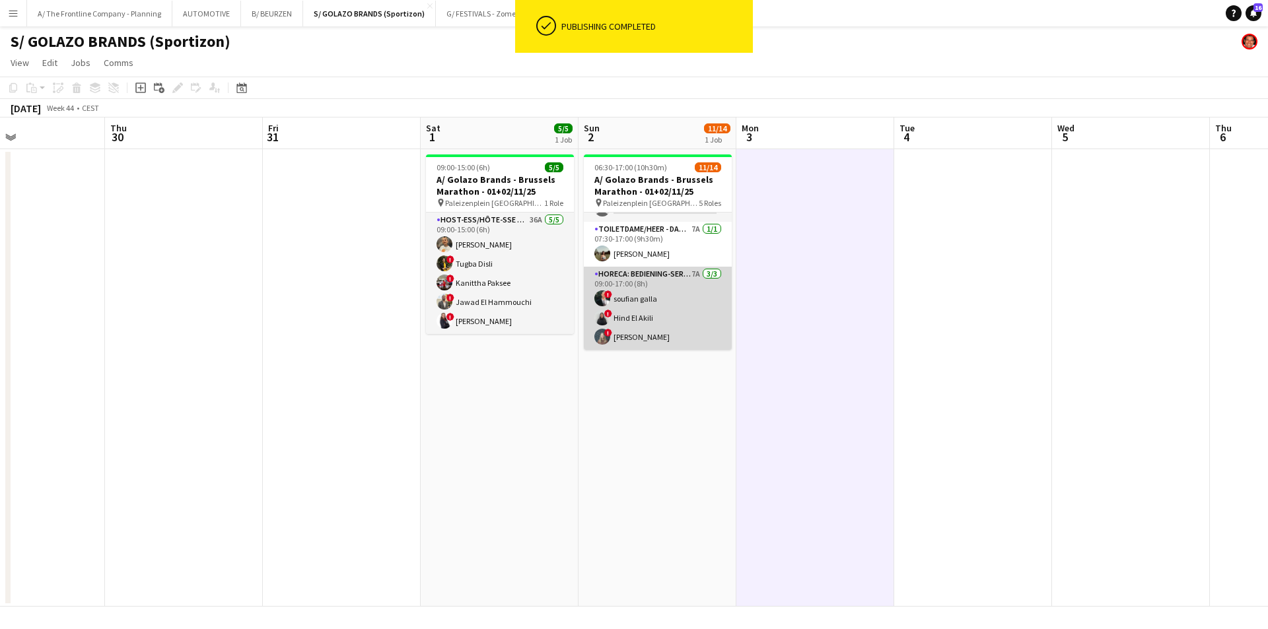
click at [657, 314] on app-card-role "Horeca: Bediening-Service 7A 3/3 09:00-17:00 (8h) ! soufian galla ! Hind El Aki…" at bounding box center [658, 308] width 148 height 83
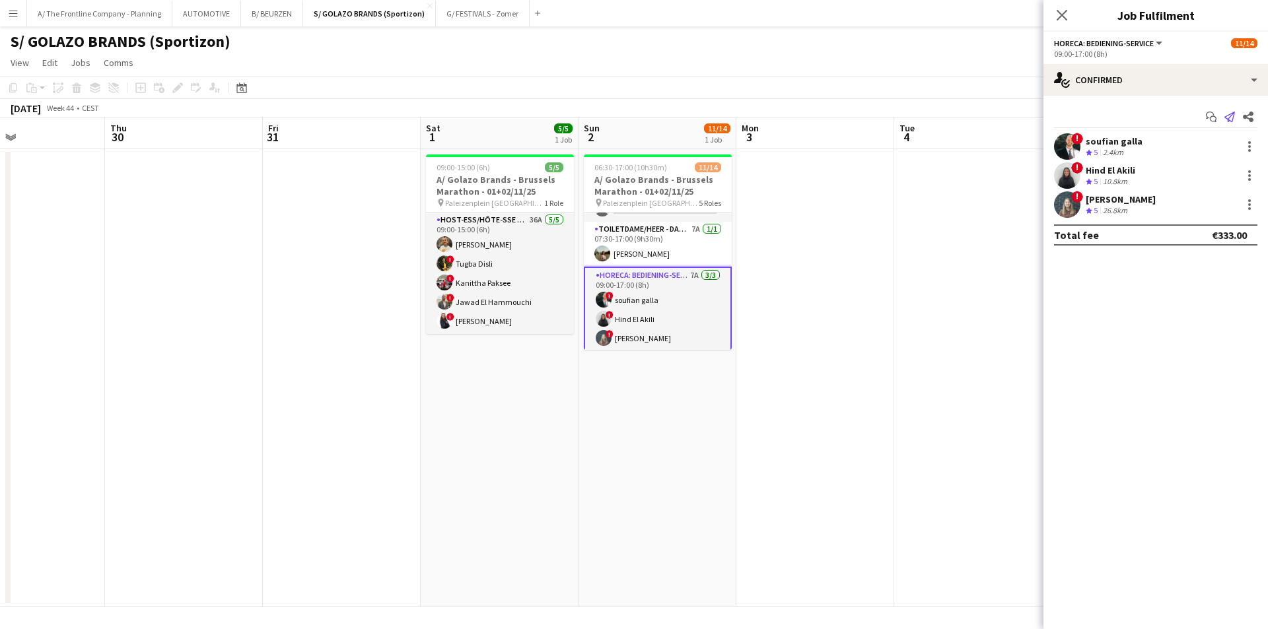
click at [1014, 118] on icon "Send notification" at bounding box center [1230, 117] width 11 height 11
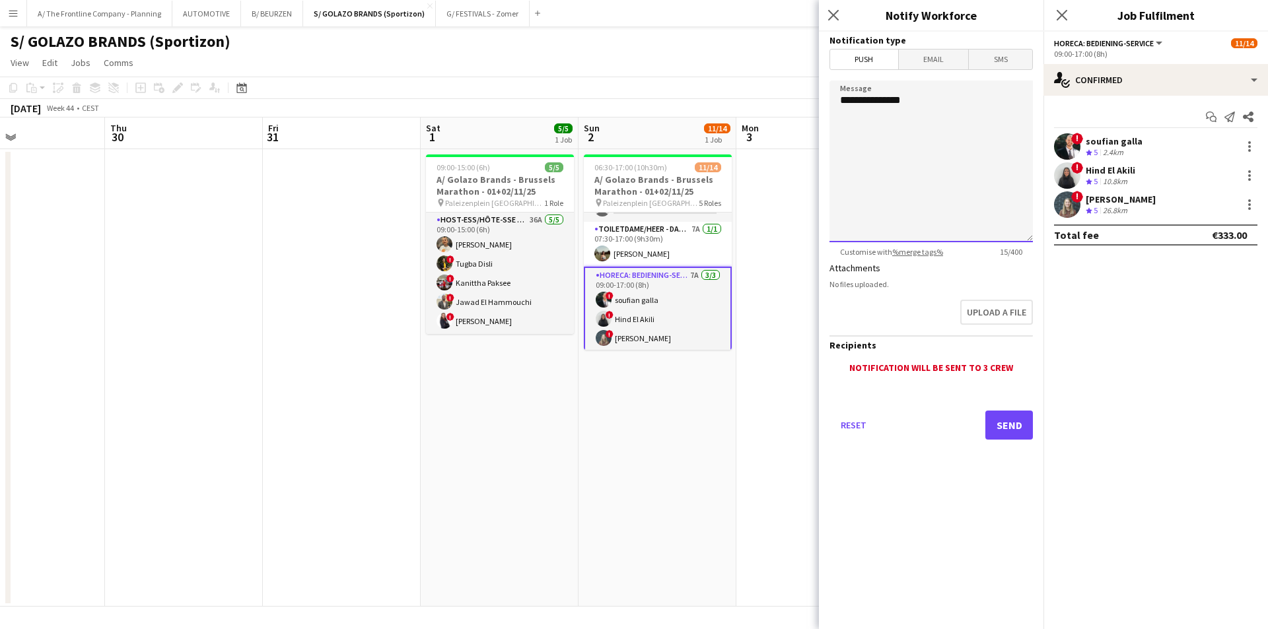
click at [935, 100] on textarea "**********" at bounding box center [931, 162] width 203 height 162
type textarea "**********"
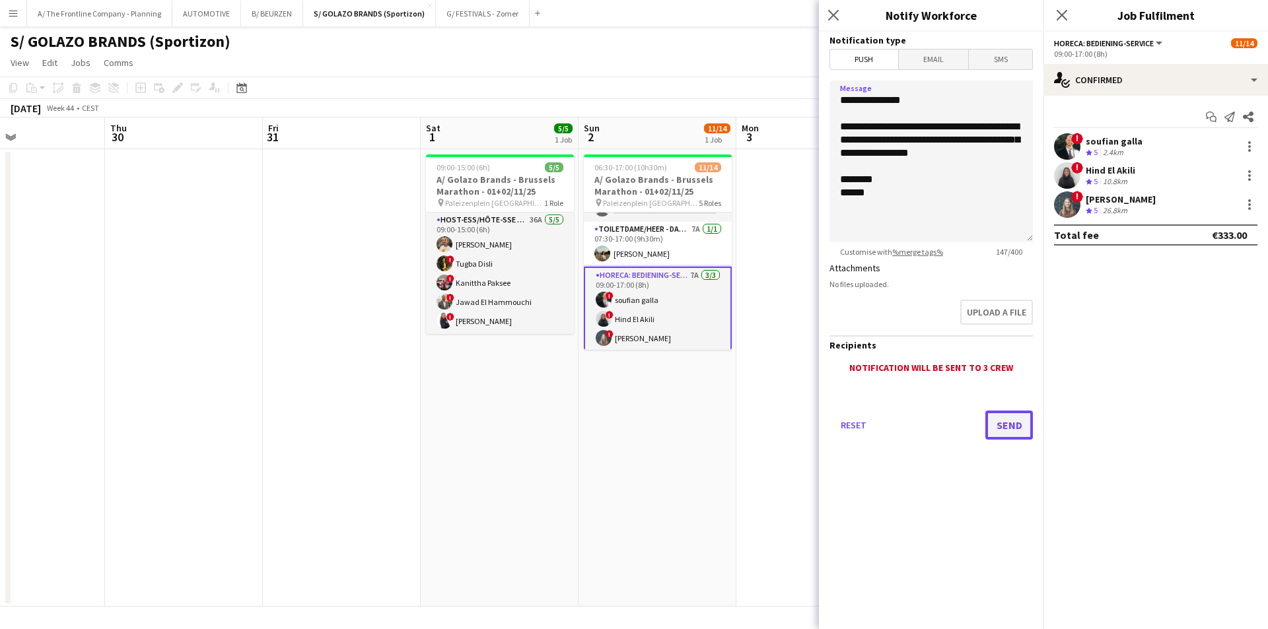
click at [1014, 427] on button "Send" at bounding box center [1009, 425] width 48 height 29
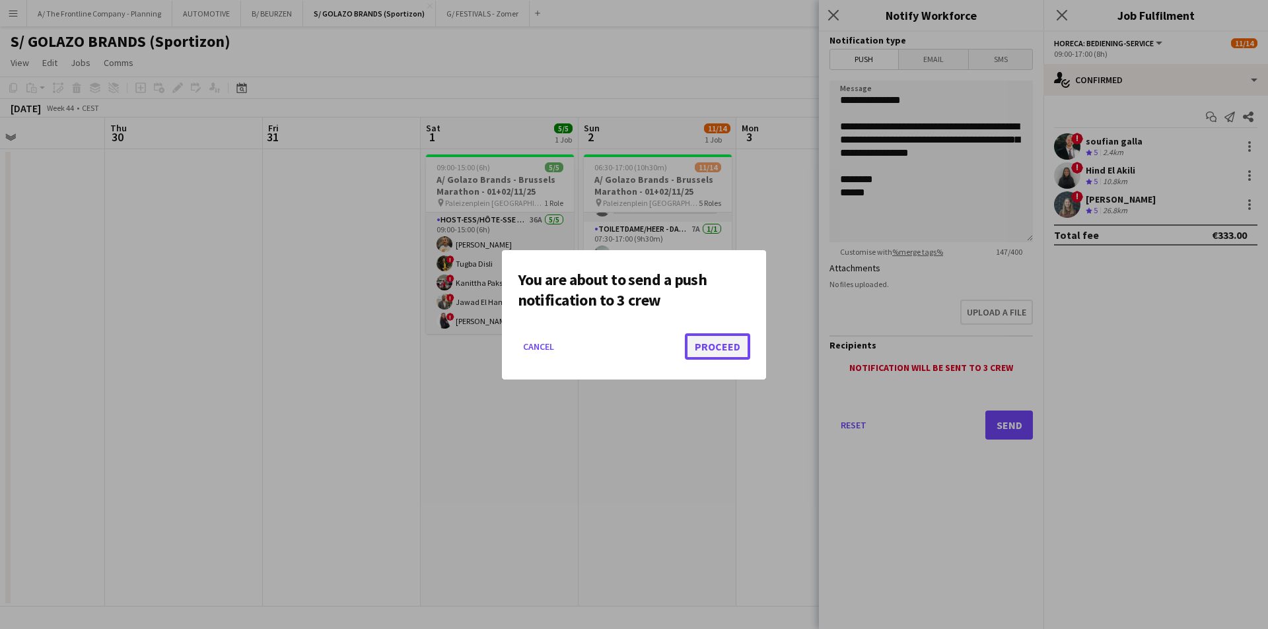
click at [735, 345] on button "Proceed" at bounding box center [717, 347] width 65 height 26
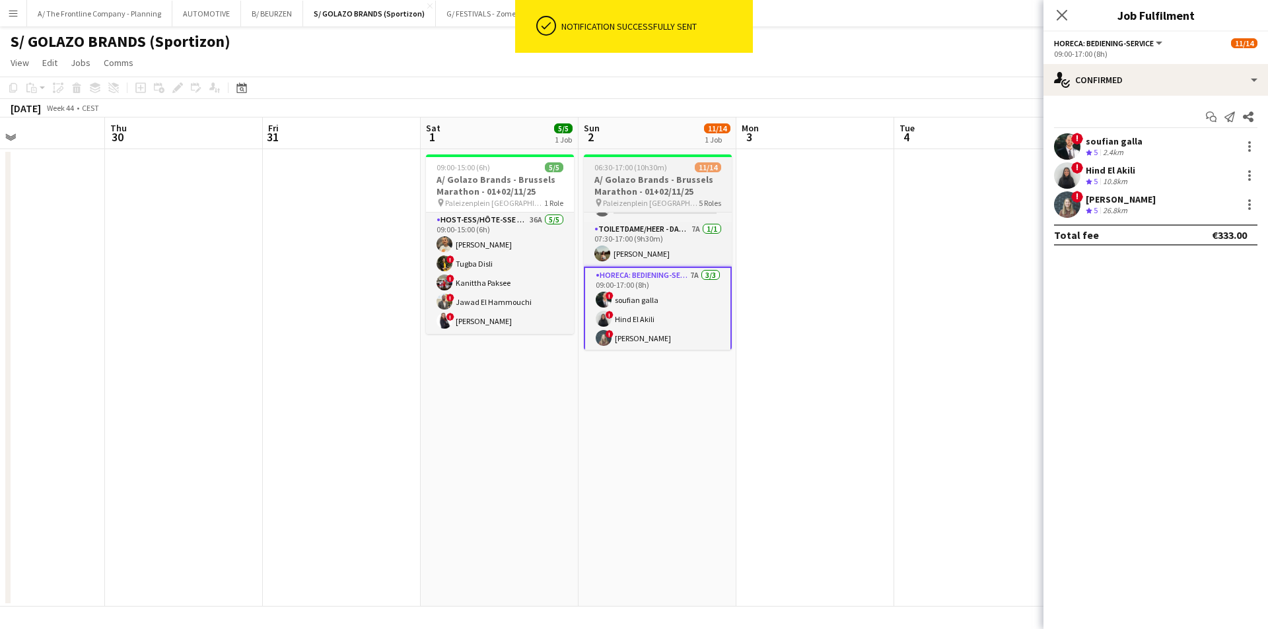
click at [669, 198] on span "Paleizenplein Brussel" at bounding box center [651, 203] width 96 height 10
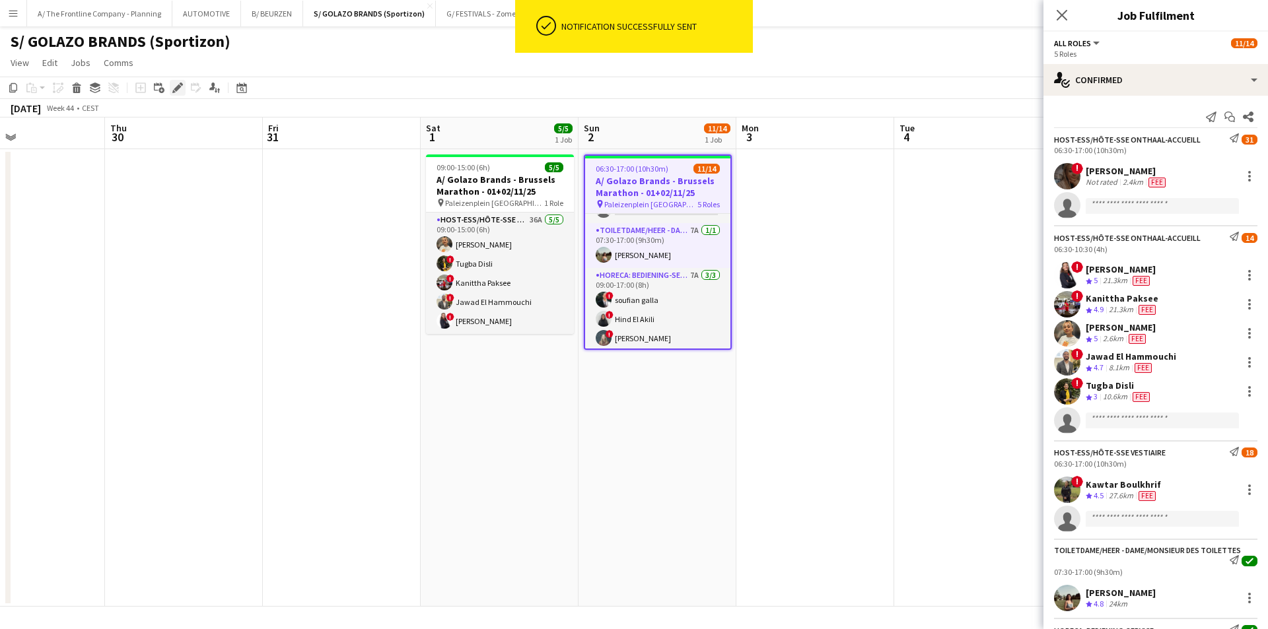
click at [176, 90] on icon at bounding box center [177, 88] width 7 height 7
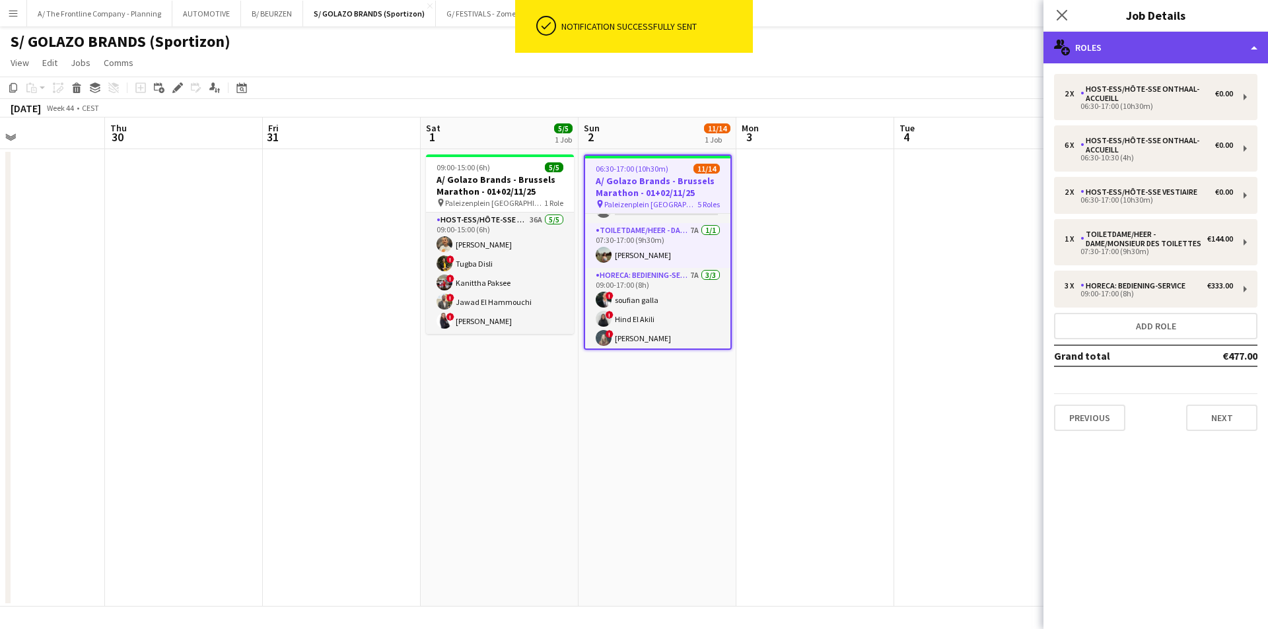
click at [1014, 43] on div "multiple-users-add Roles" at bounding box center [1156, 48] width 225 height 32
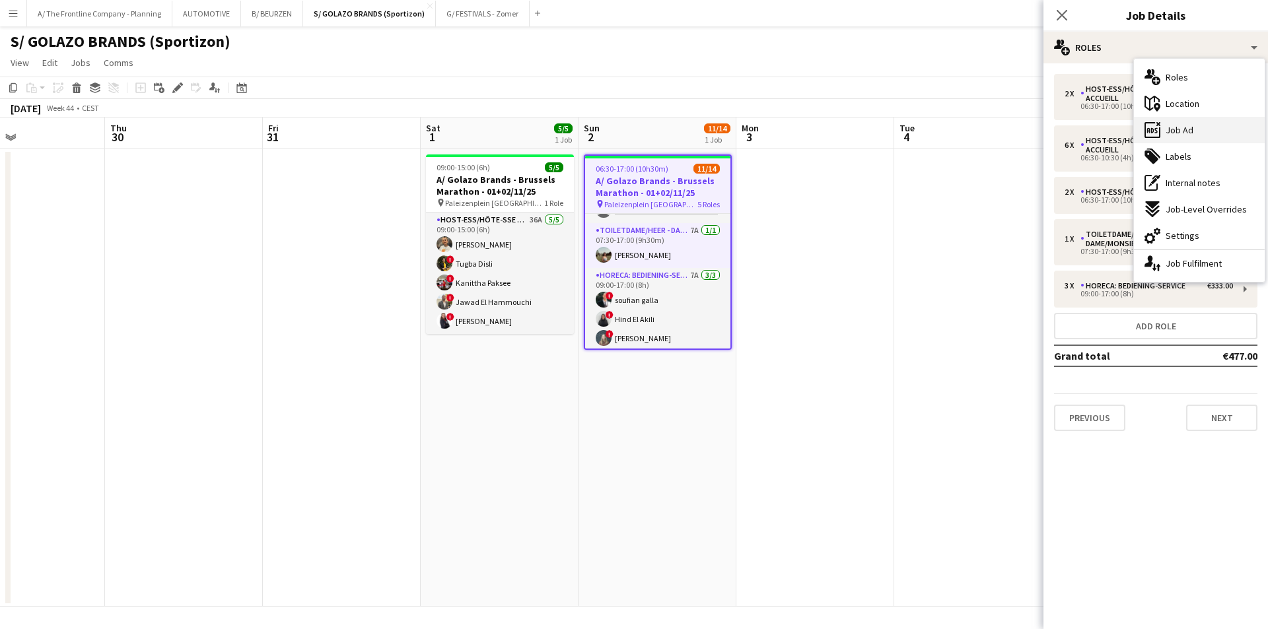
click at [1014, 128] on span "Job Ad" at bounding box center [1180, 130] width 28 height 12
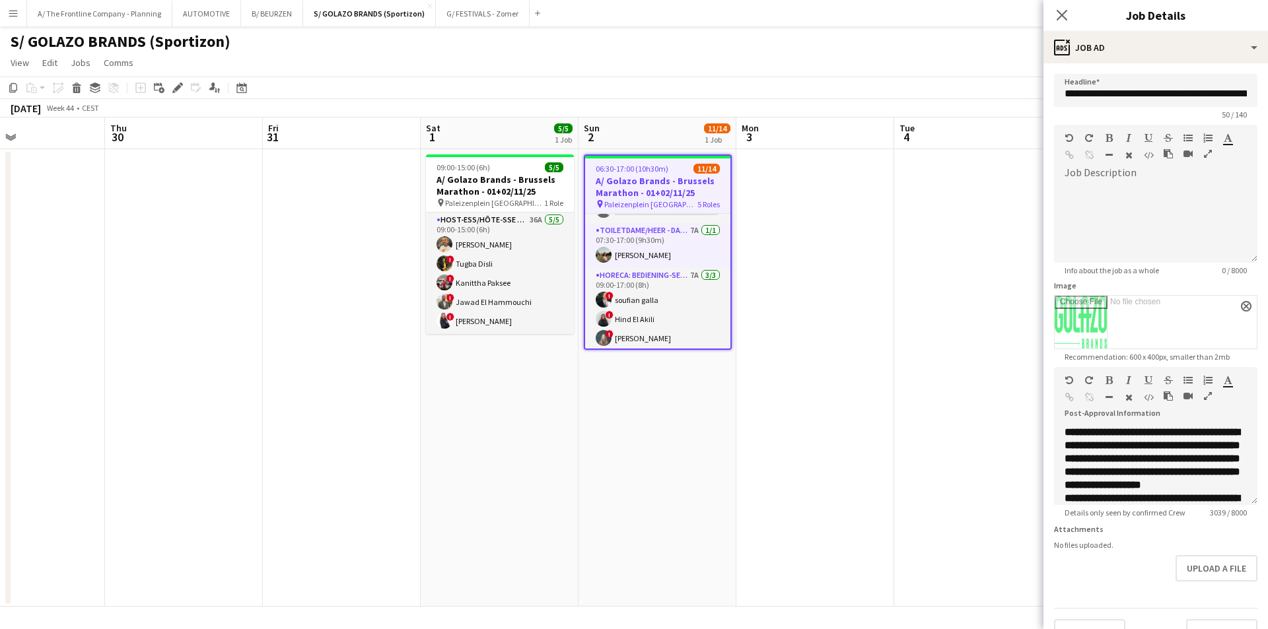
click at [1014, 391] on button "button" at bounding box center [1207, 396] width 9 height 11
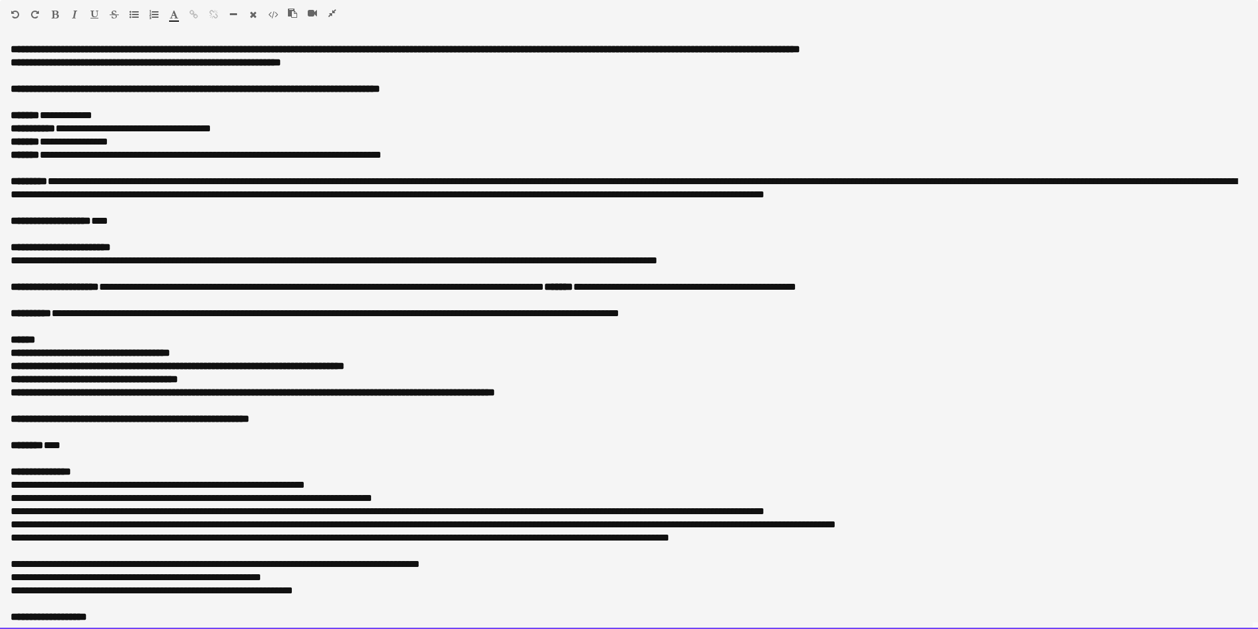
click at [44, 405] on div at bounding box center [629, 406] width 1237 height 13
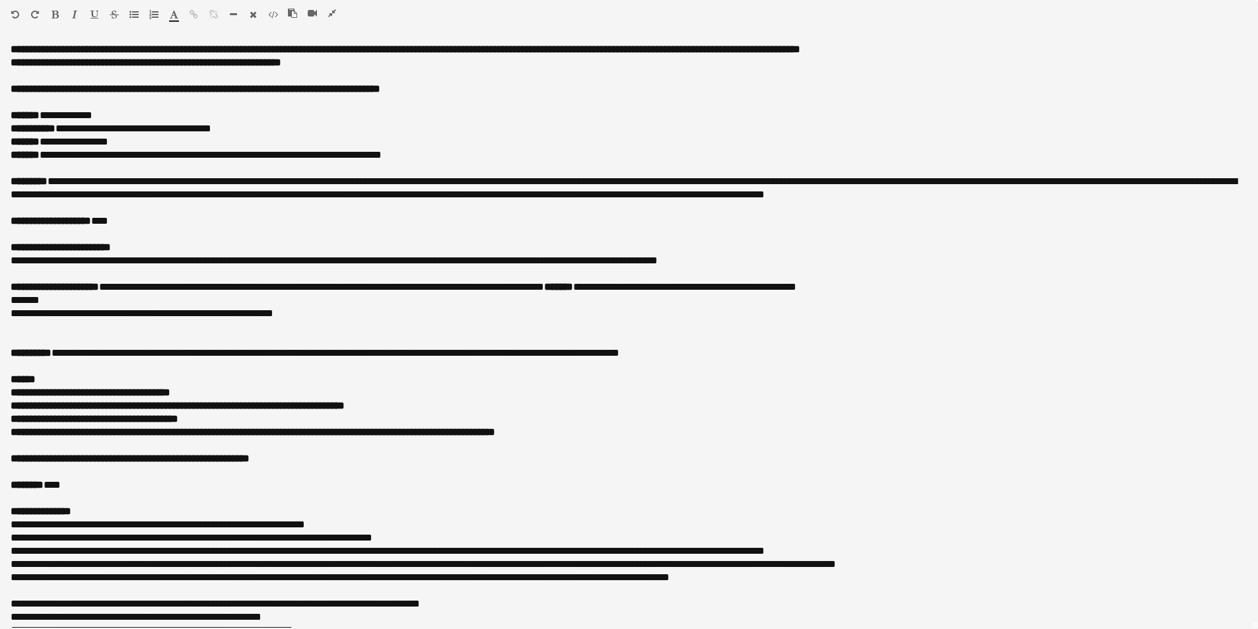
click at [133, 18] on icon "button" at bounding box center [133, 14] width 9 height 9
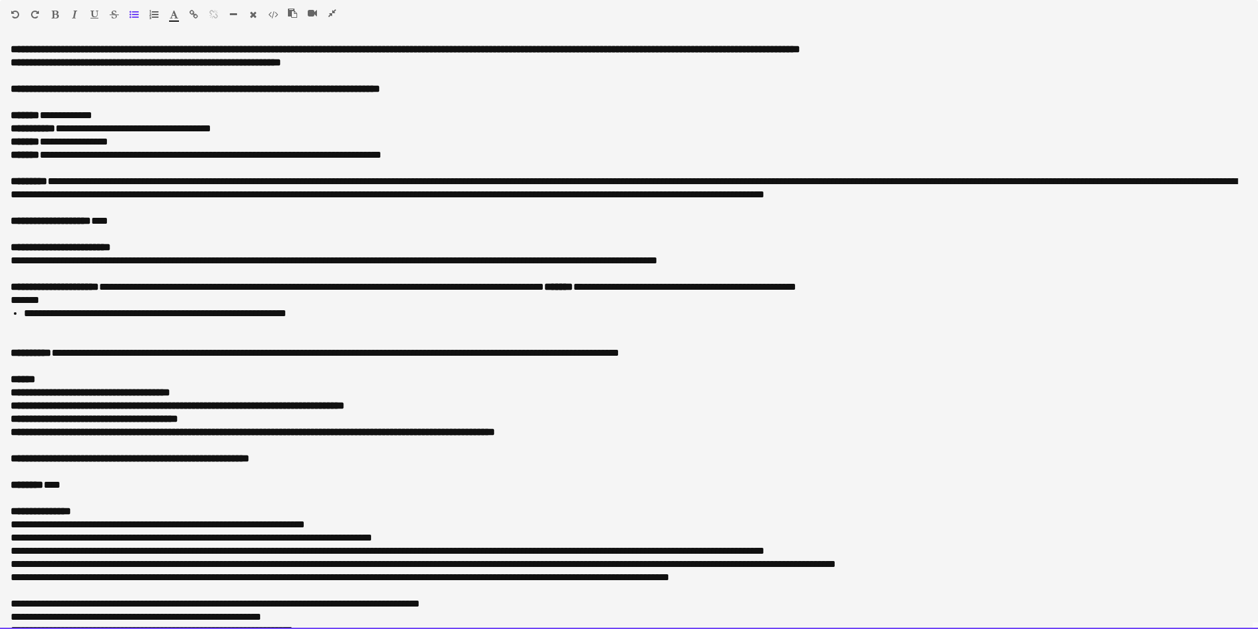
drag, startPoint x: 349, startPoint y: 316, endPoint x: 20, endPoint y: 302, distance: 328.6
click at [20, 302] on div "**********" at bounding box center [629, 336] width 1258 height 586
click at [20, 302] on div "*******" at bounding box center [624, 300] width 1227 height 13
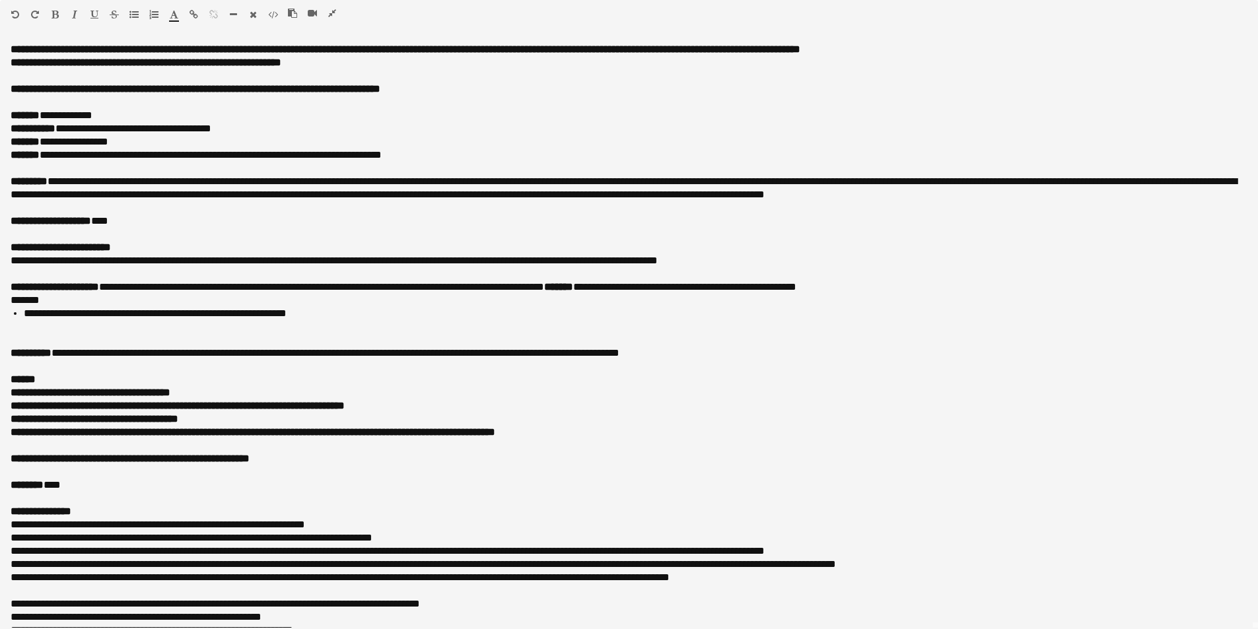
click at [56, 17] on icon "button" at bounding box center [55, 14] width 7 height 9
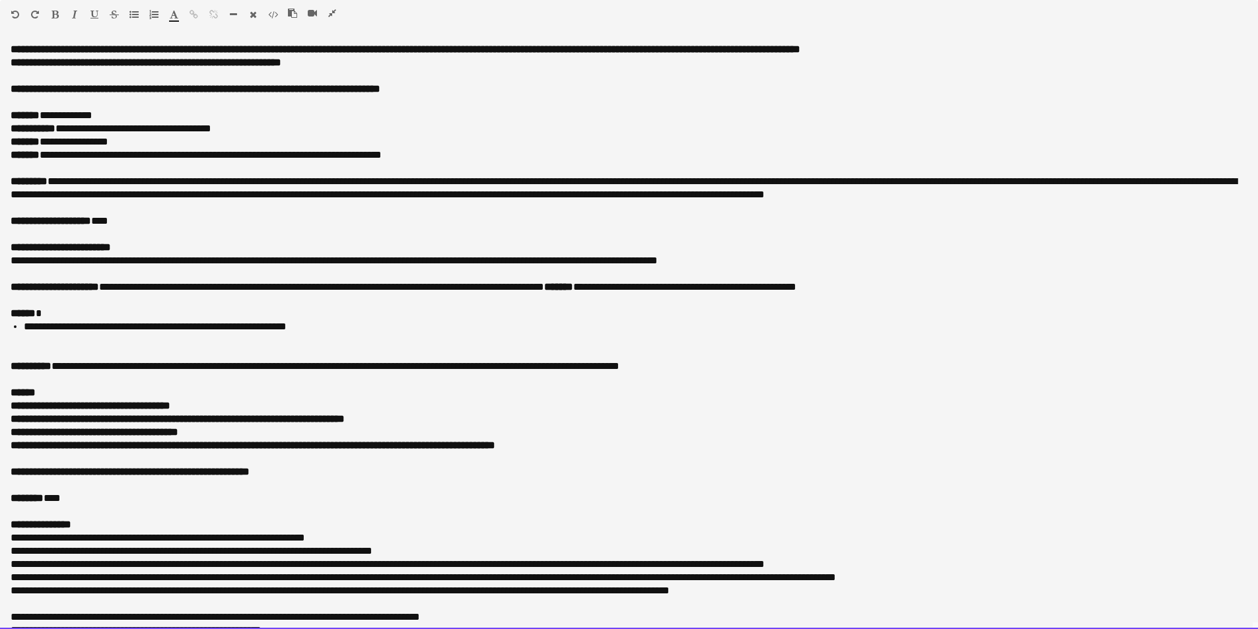
click at [341, 326] on li "**********" at bounding box center [631, 326] width 1214 height 13
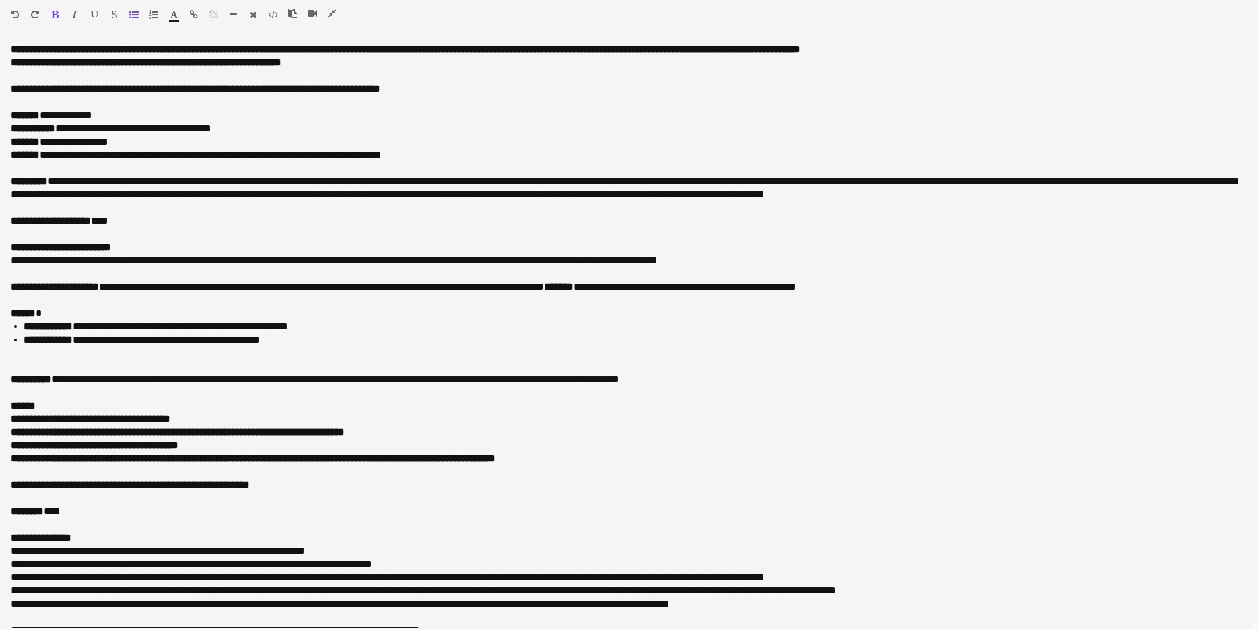
click at [332, 15] on icon "button" at bounding box center [332, 13] width 8 height 9
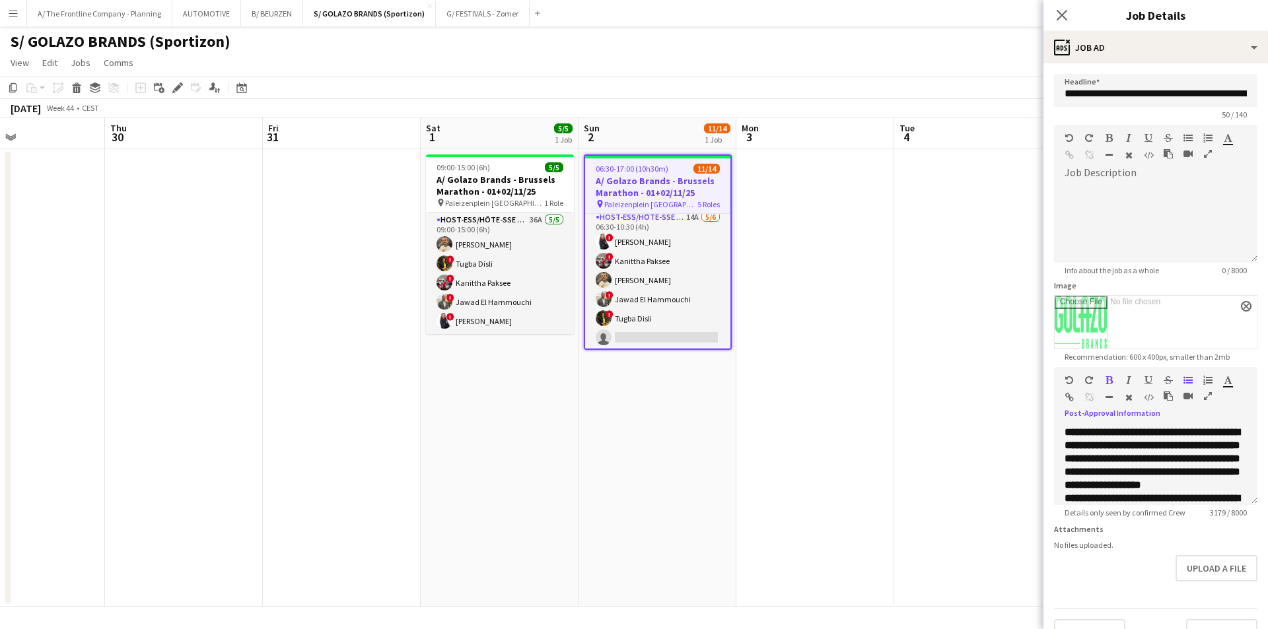
scroll to position [0, 0]
click at [948, 242] on app-date-cell at bounding box center [973, 378] width 158 height 458
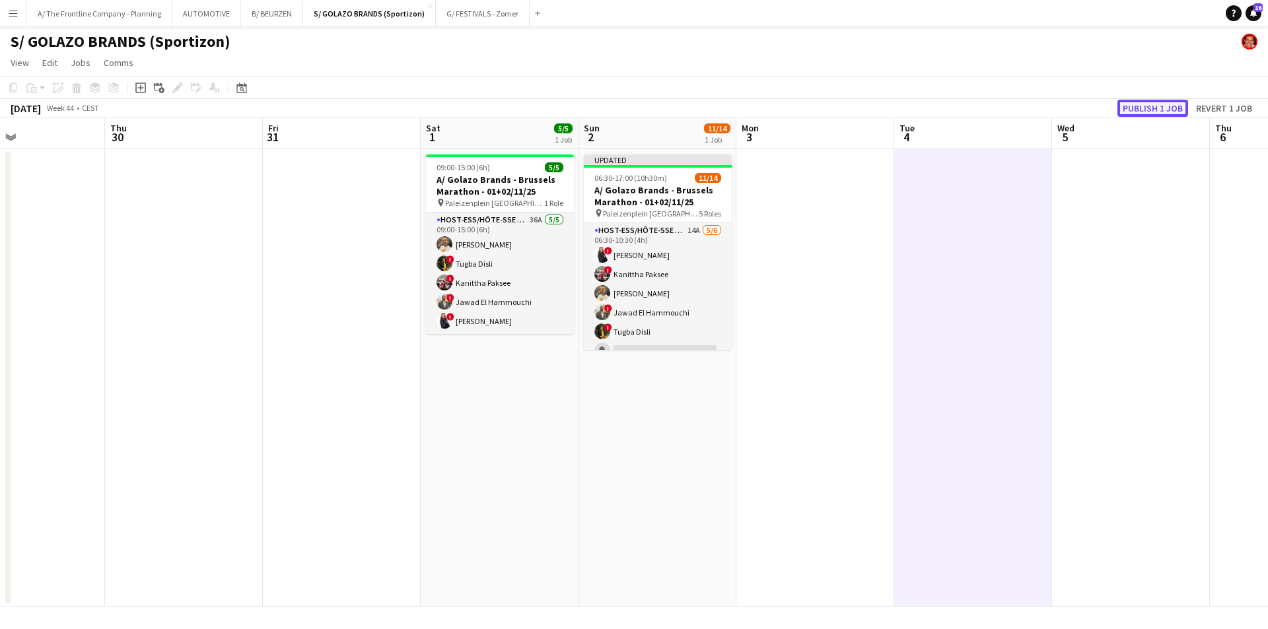
click at [1014, 104] on button "Publish 1 job" at bounding box center [1153, 108] width 71 height 17
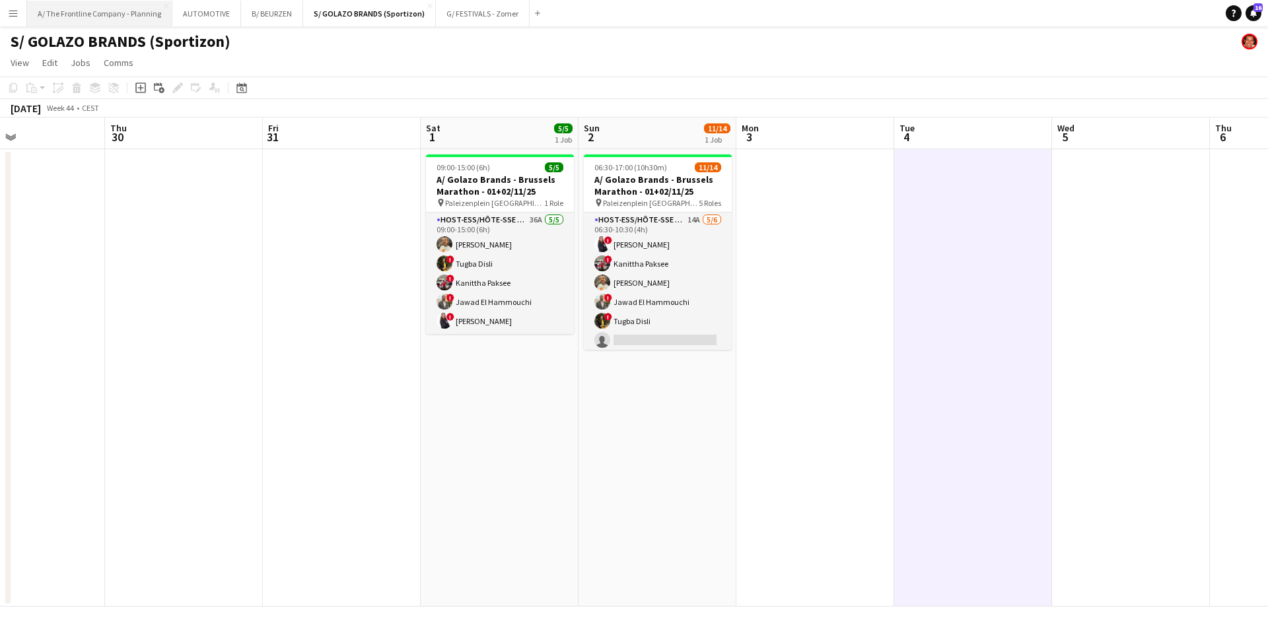
click at [123, 17] on button "A/ The Frontline Company - Planning Close" at bounding box center [99, 14] width 145 height 26
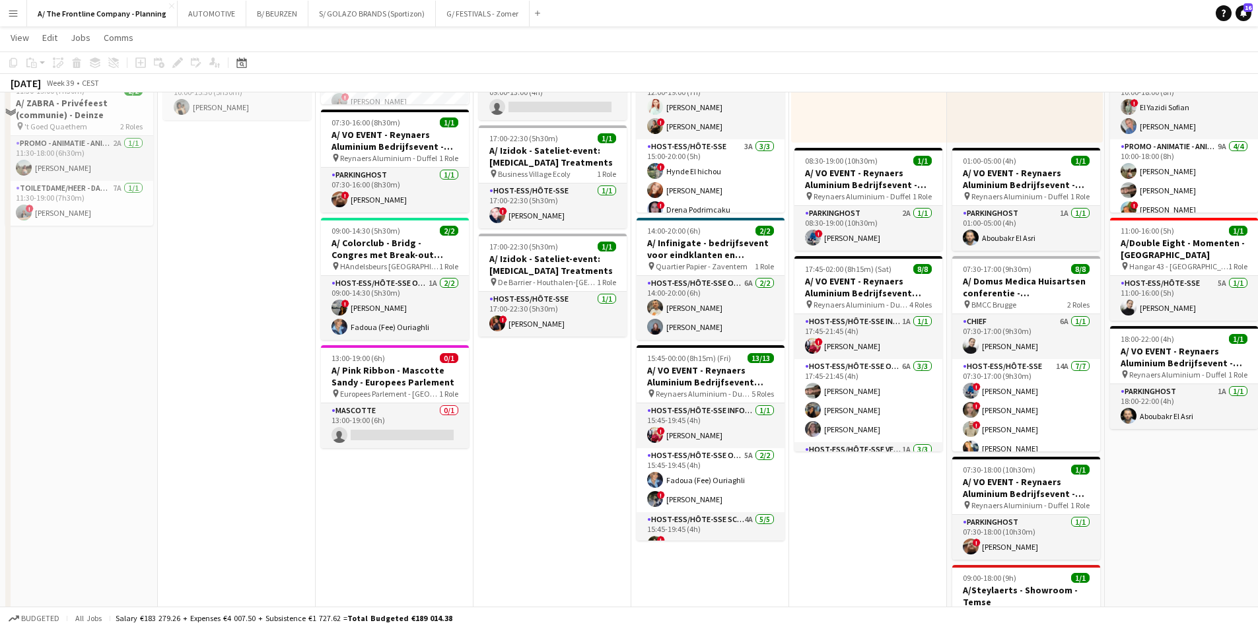
scroll to position [727, 0]
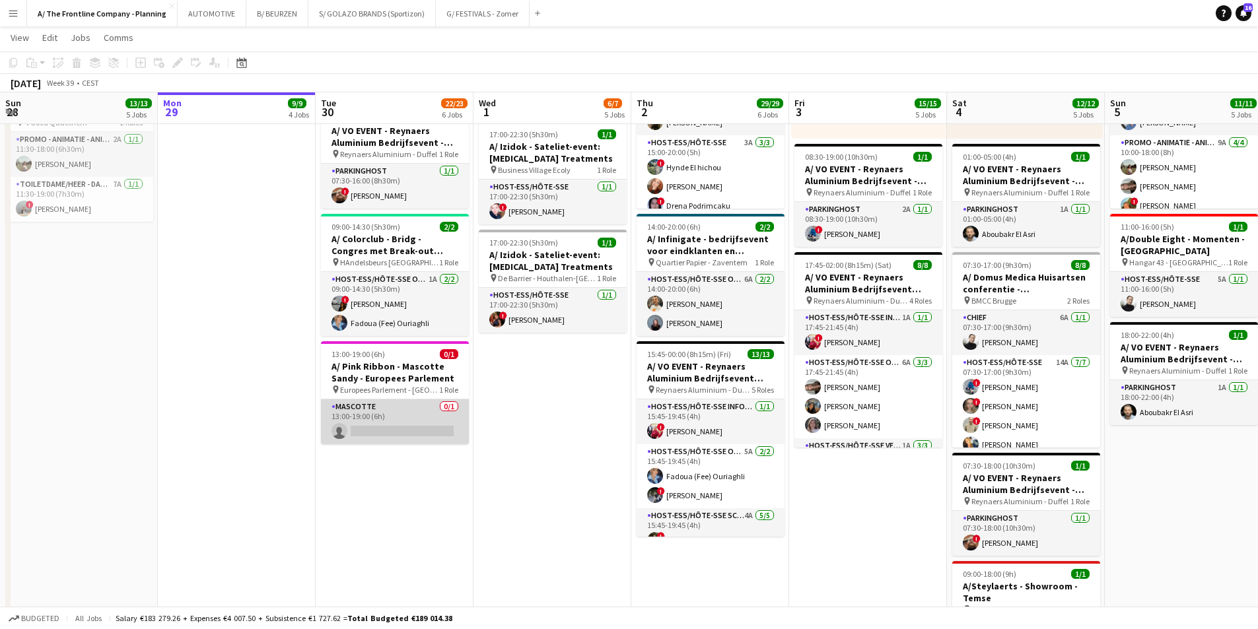
click at [400, 405] on app-card-role "Mascotte 0/1 13:00-19:00 (6h) single-neutral-actions" at bounding box center [395, 422] width 148 height 45
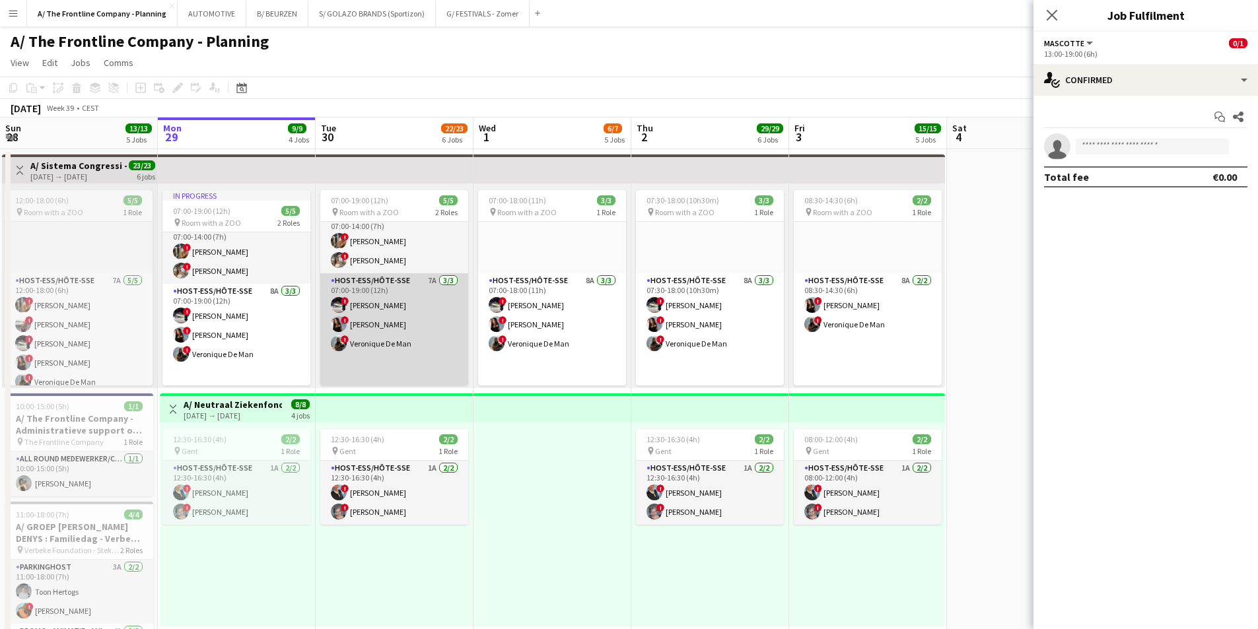
scroll to position [0, 0]
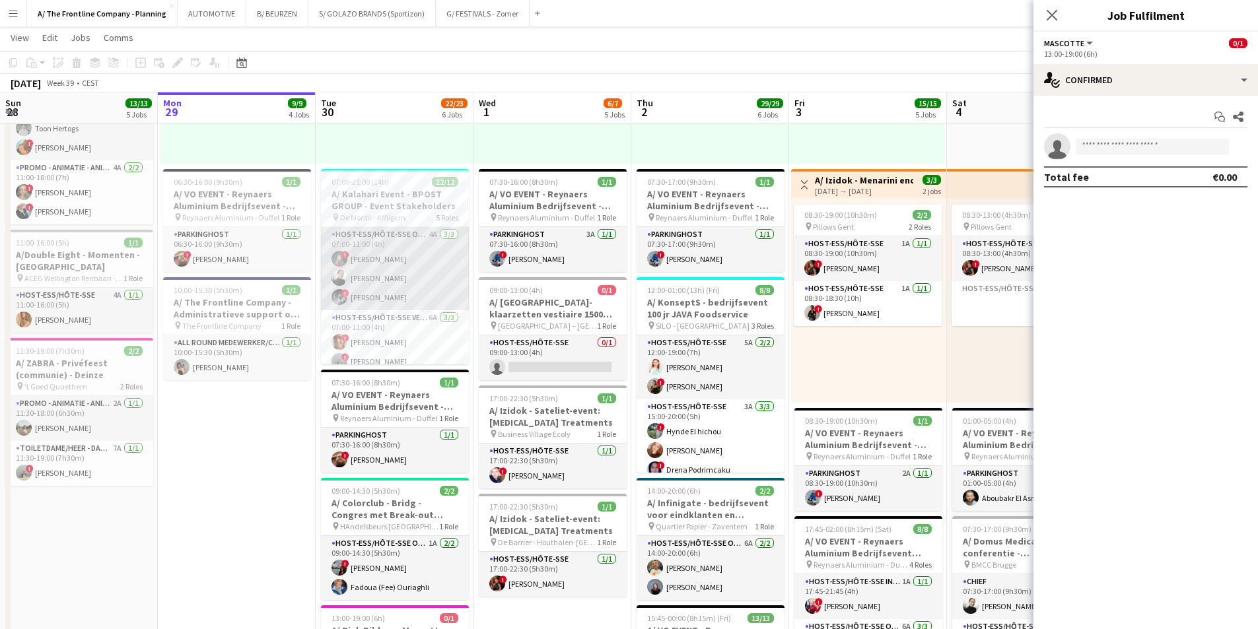
click at [376, 262] on app-card-role "Host-ess/Hôte-sse Onthaal-Accueill 4A [DATE] 07:00-11:00 (4h) ! [PERSON_NAME] […" at bounding box center [395, 268] width 148 height 83
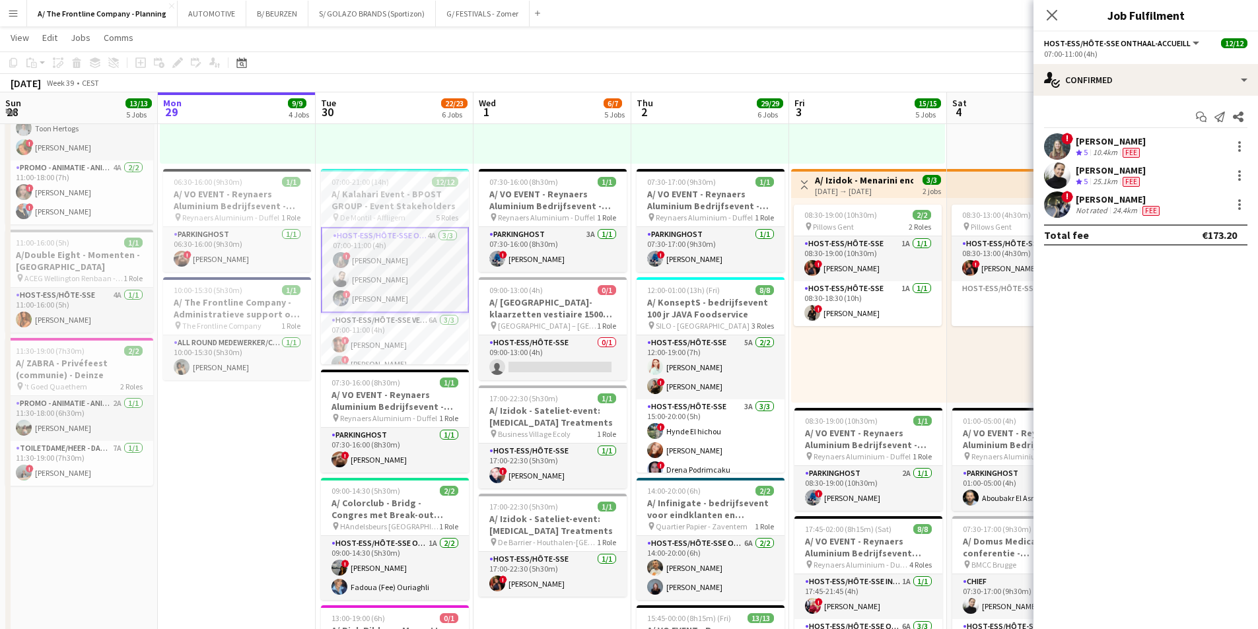
click at [1014, 162] on div "Delphine Van Snick Crew rating 5 25.1km Fee" at bounding box center [1146, 175] width 225 height 26
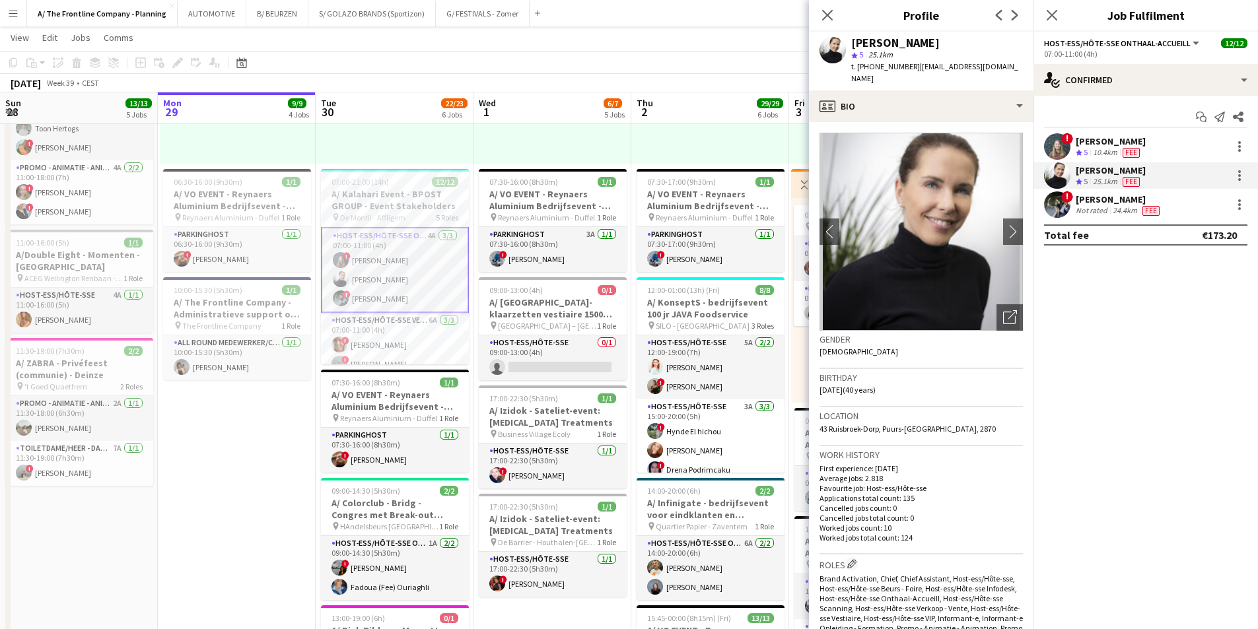
click at [1014, 151] on div "Crew rating 5" at bounding box center [1083, 152] width 15 height 11
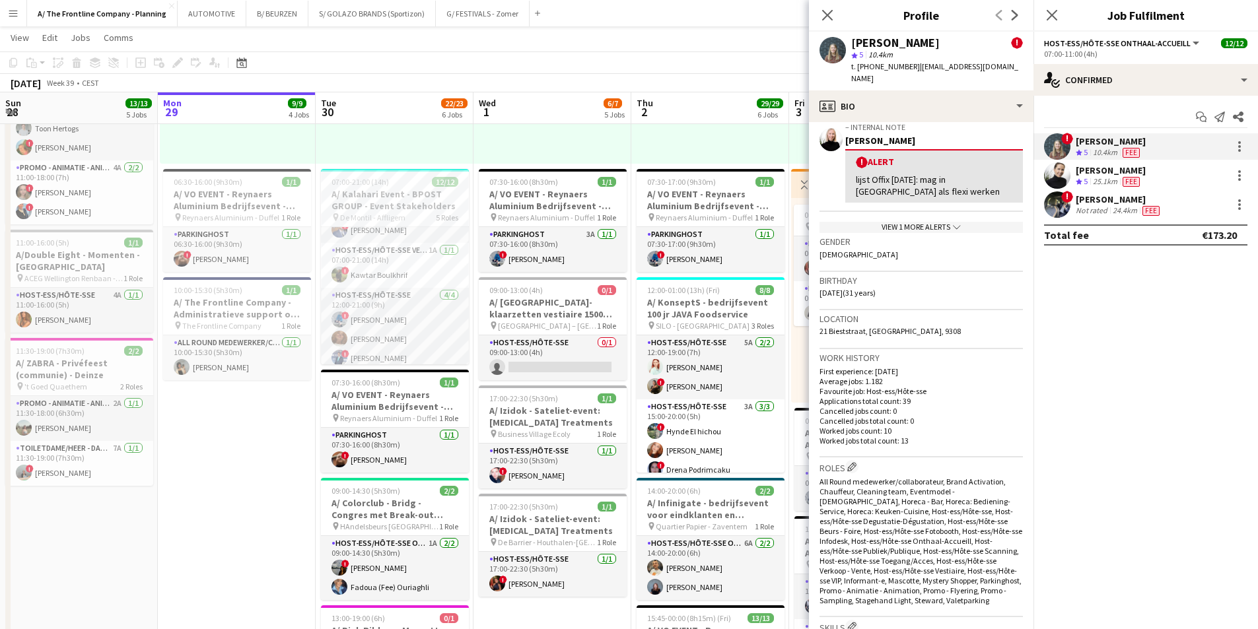
scroll to position [528, 0]
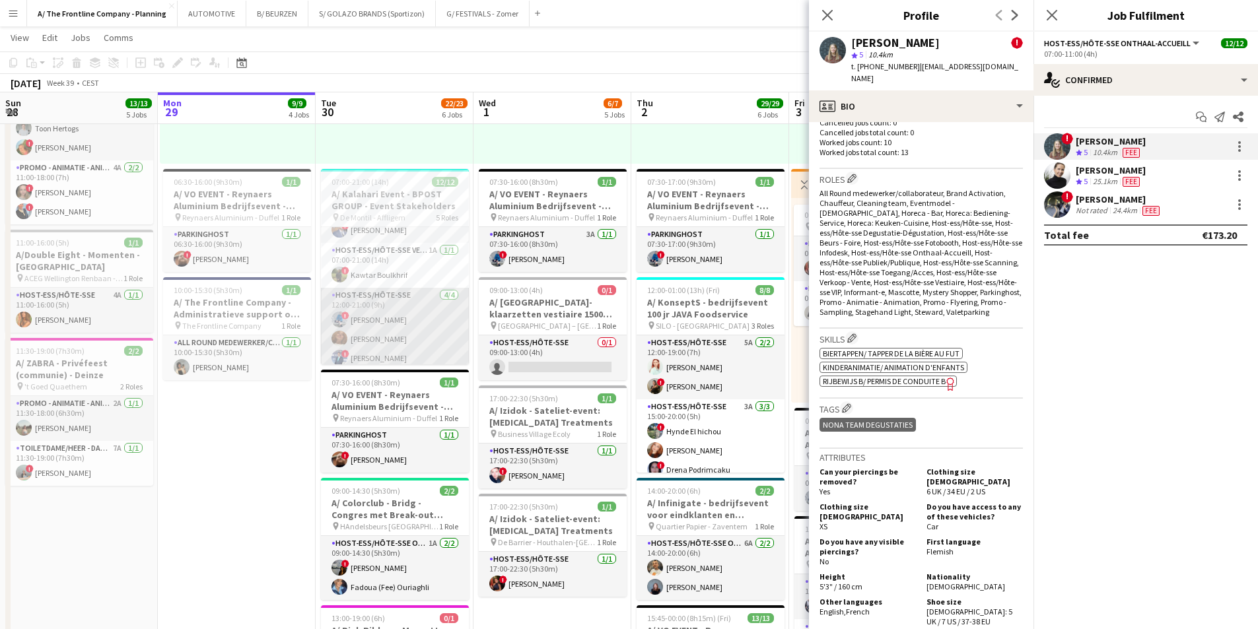
click at [408, 332] on app-card-role "Host-ess/Hôte-sse [DATE] 12:00-21:00 (9h) ! [PERSON_NAME] [PERSON_NAME] ! [PERS…" at bounding box center [395, 339] width 148 height 102
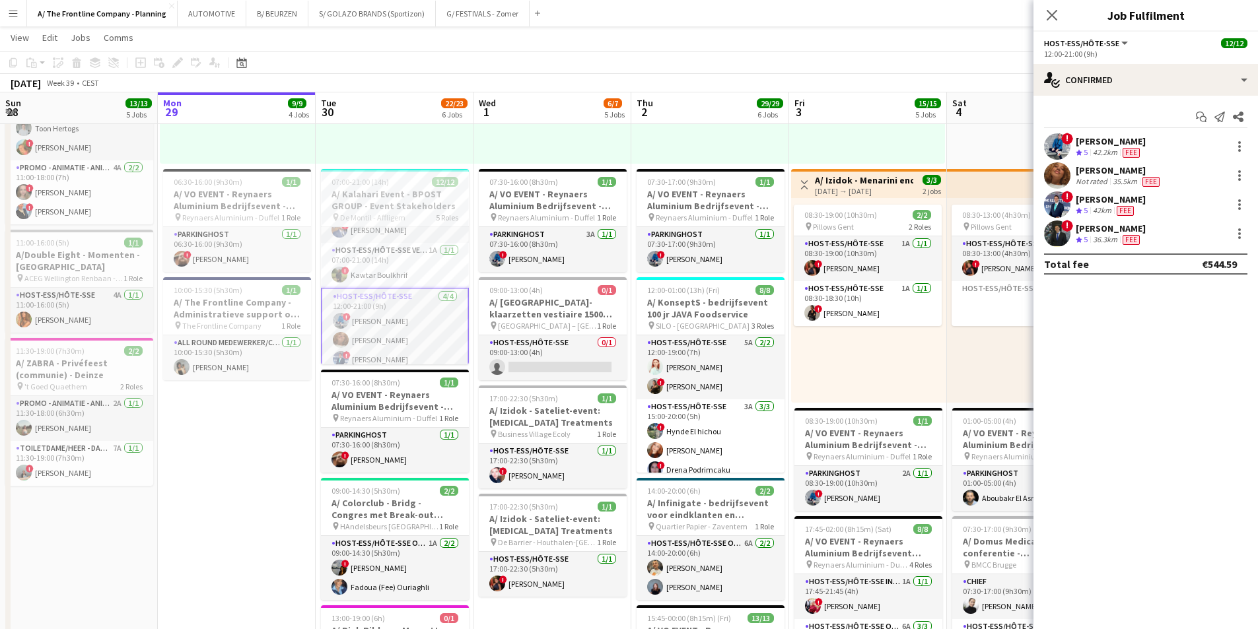
click at [408, 332] on app-card-role "Host-ess/Hôte-sse [DATE] 12:00-21:00 (9h) ! [PERSON_NAME] [PERSON_NAME] ! [PERS…" at bounding box center [395, 340] width 148 height 105
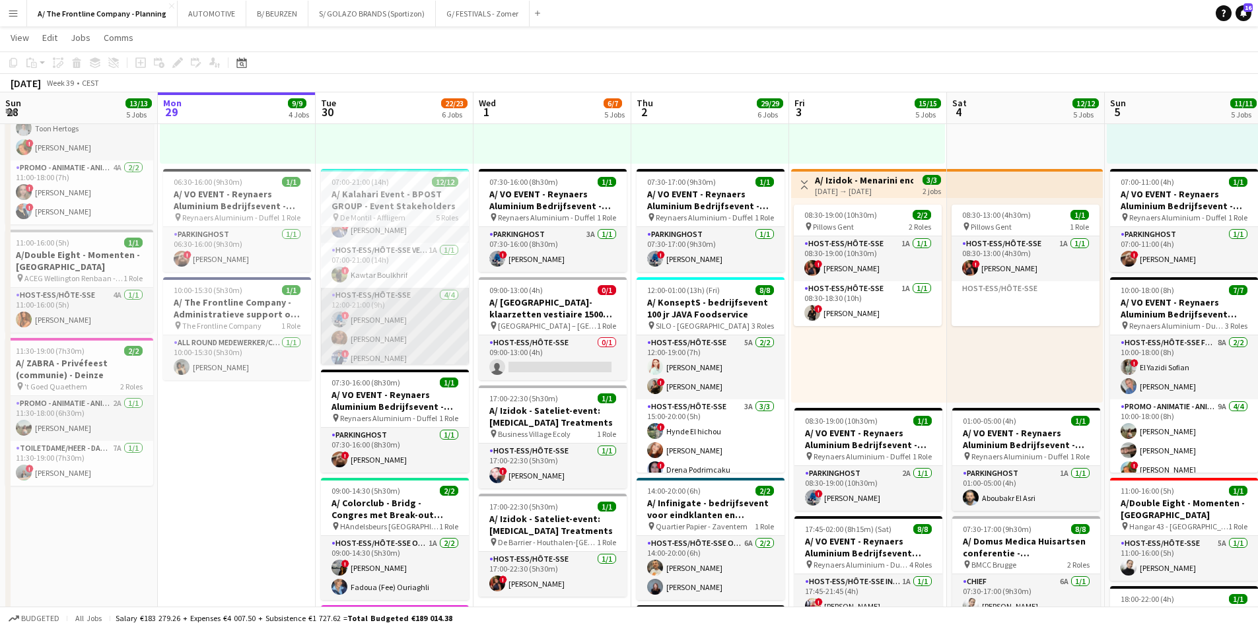
click at [383, 327] on app-card-role "Host-ess/Hôte-sse [DATE] 12:00-21:00 (9h) ! [PERSON_NAME] [PERSON_NAME] ! [PERS…" at bounding box center [395, 339] width 148 height 102
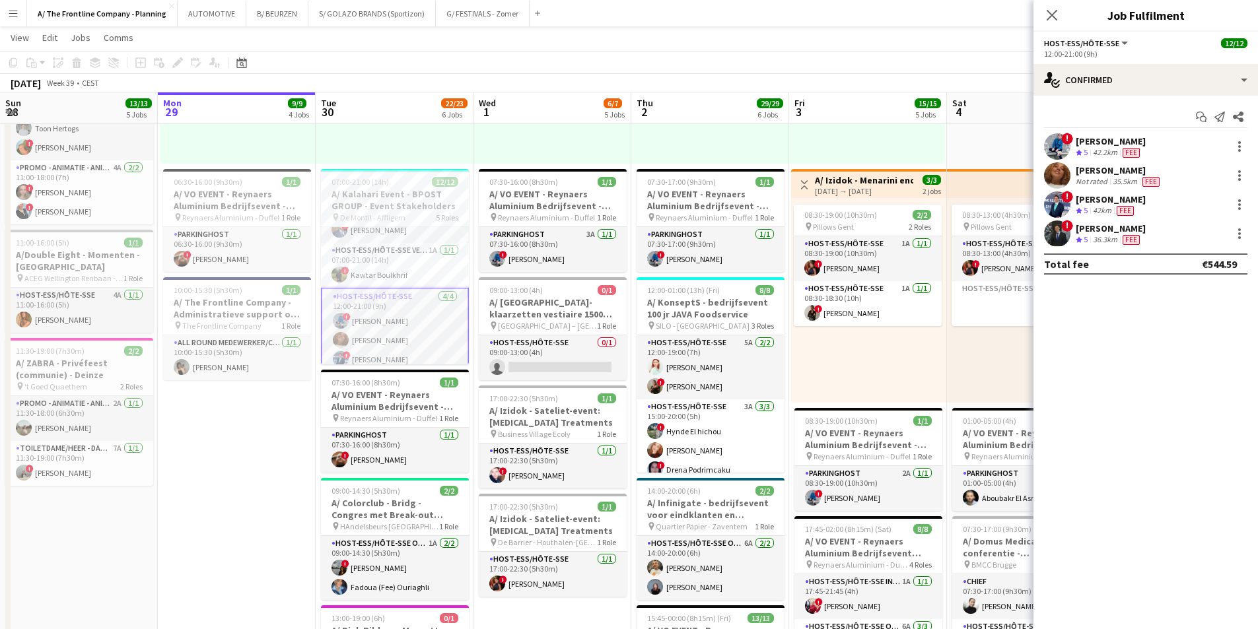
click at [1014, 176] on div "[PERSON_NAME]" at bounding box center [1119, 170] width 87 height 12
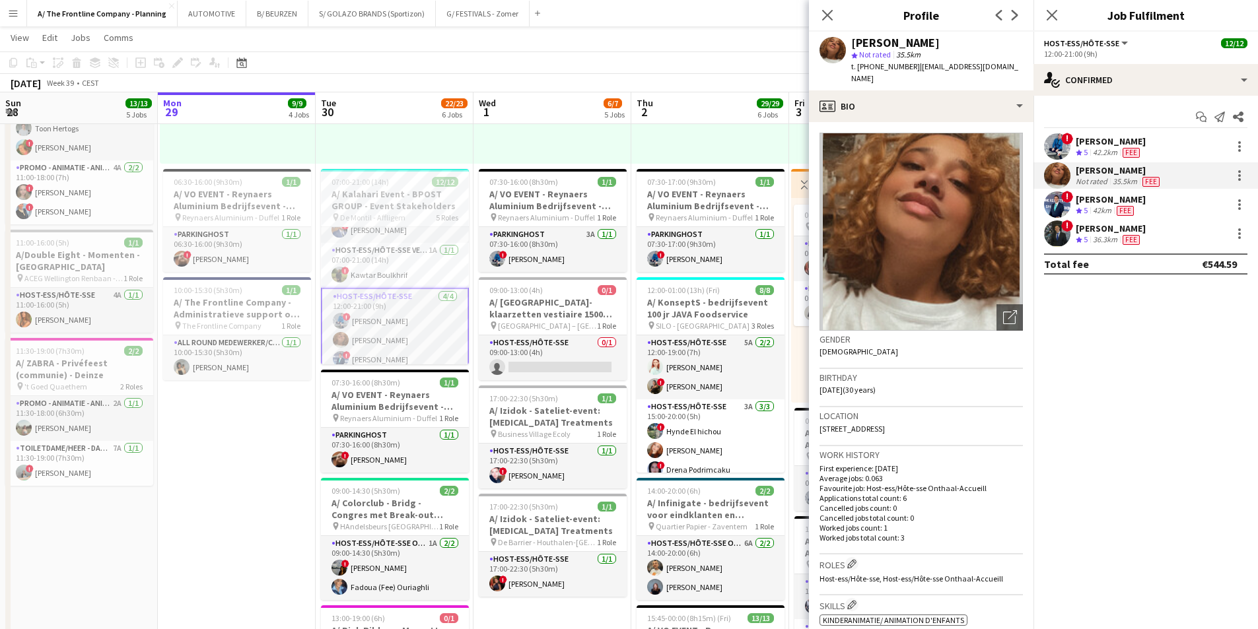
click at [1014, 150] on div "42.2km" at bounding box center [1105, 152] width 30 height 11
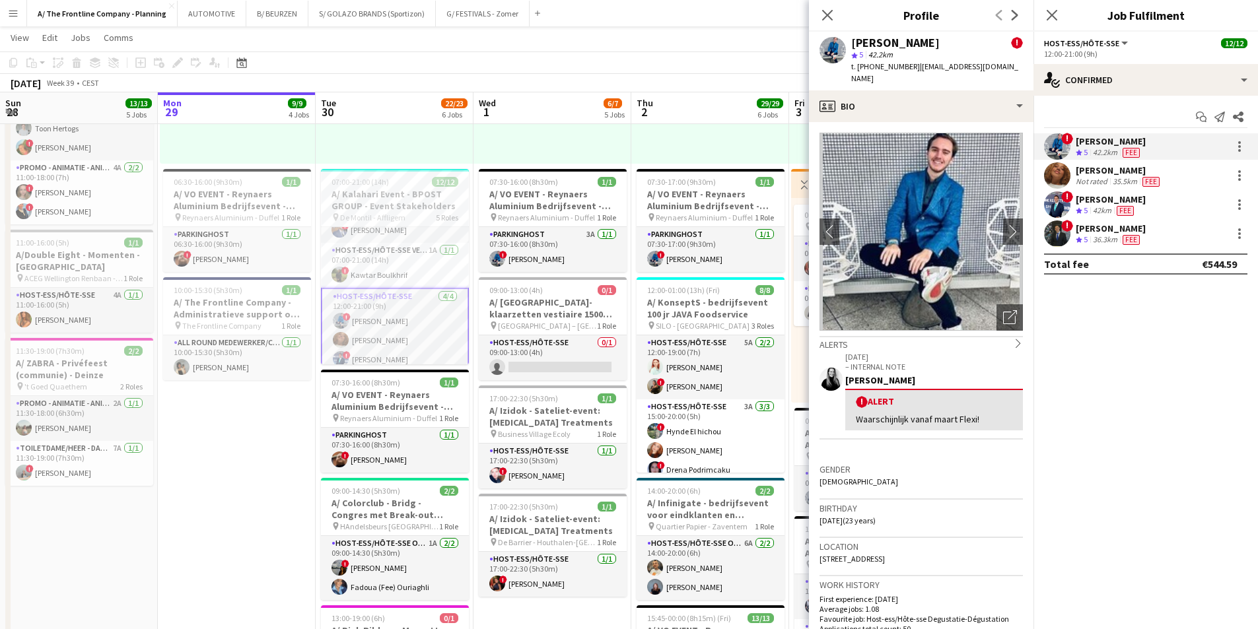
click at [1014, 198] on div "[PERSON_NAME]" at bounding box center [1111, 200] width 70 height 12
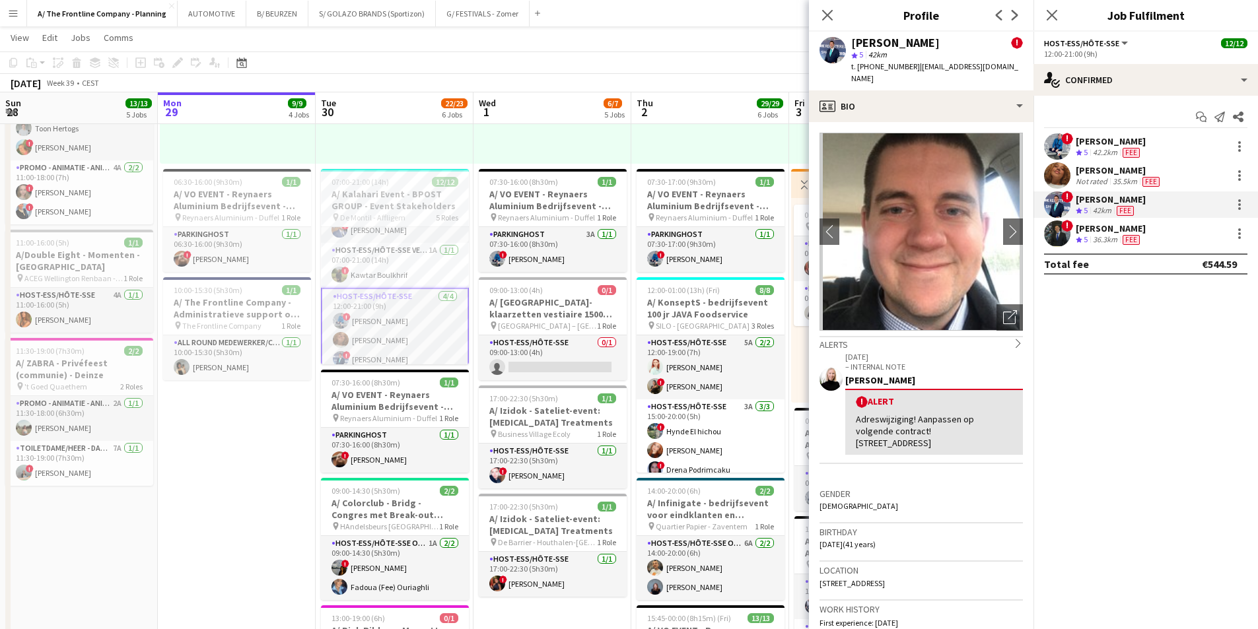
click at [1014, 144] on div "[PERSON_NAME]" at bounding box center [1111, 141] width 70 height 12
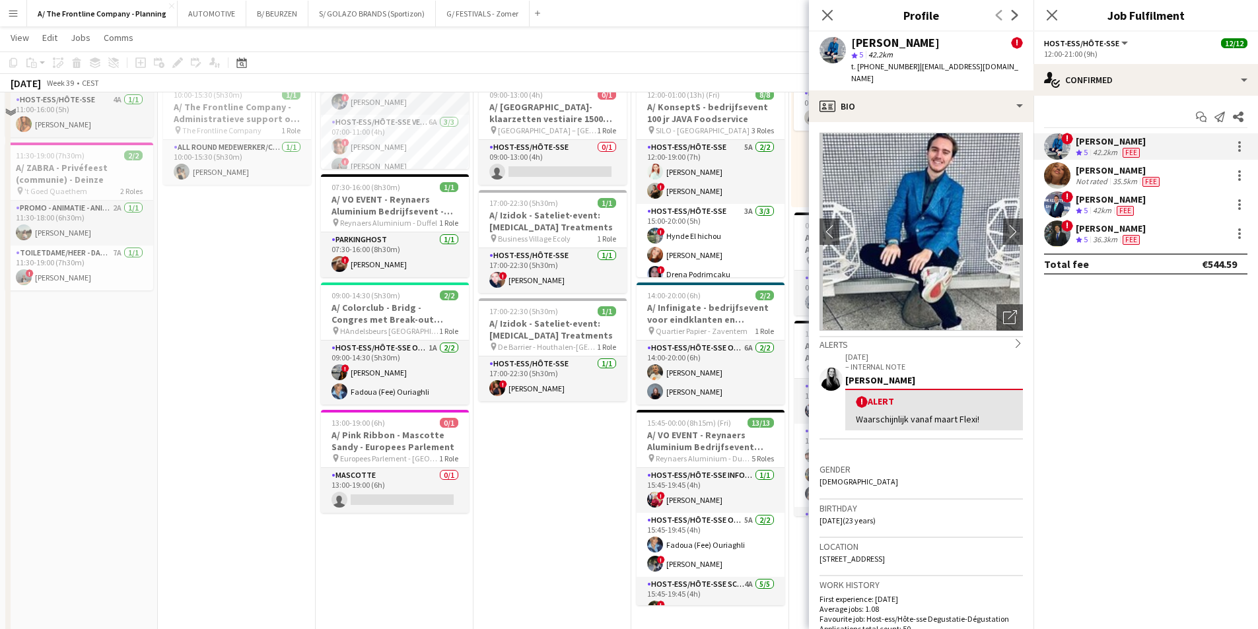
scroll to position [660, 0]
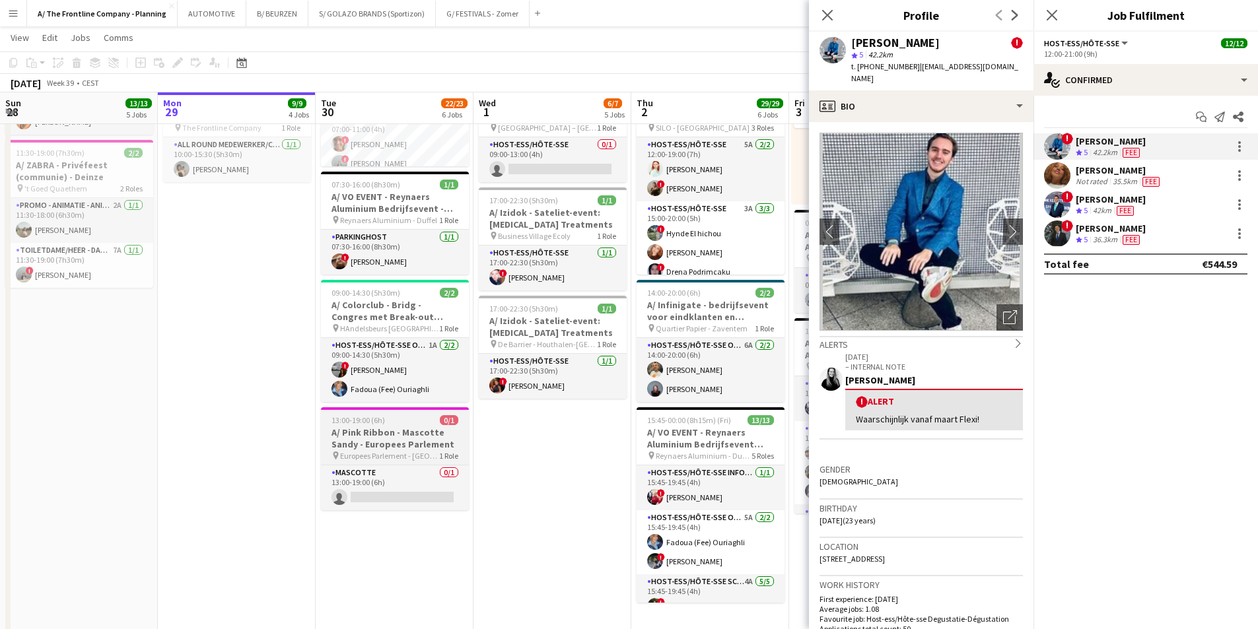
click at [362, 421] on span "13:00-19:00 (6h)" at bounding box center [358, 420] width 53 height 10
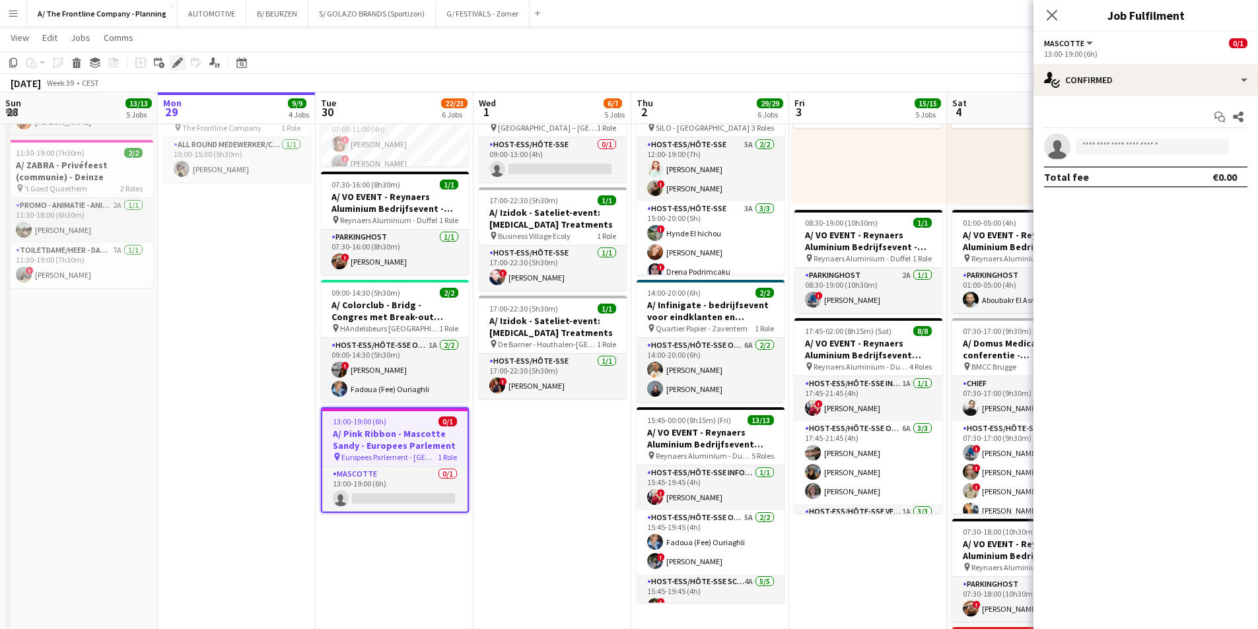
click at [180, 62] on icon at bounding box center [177, 62] width 7 height 7
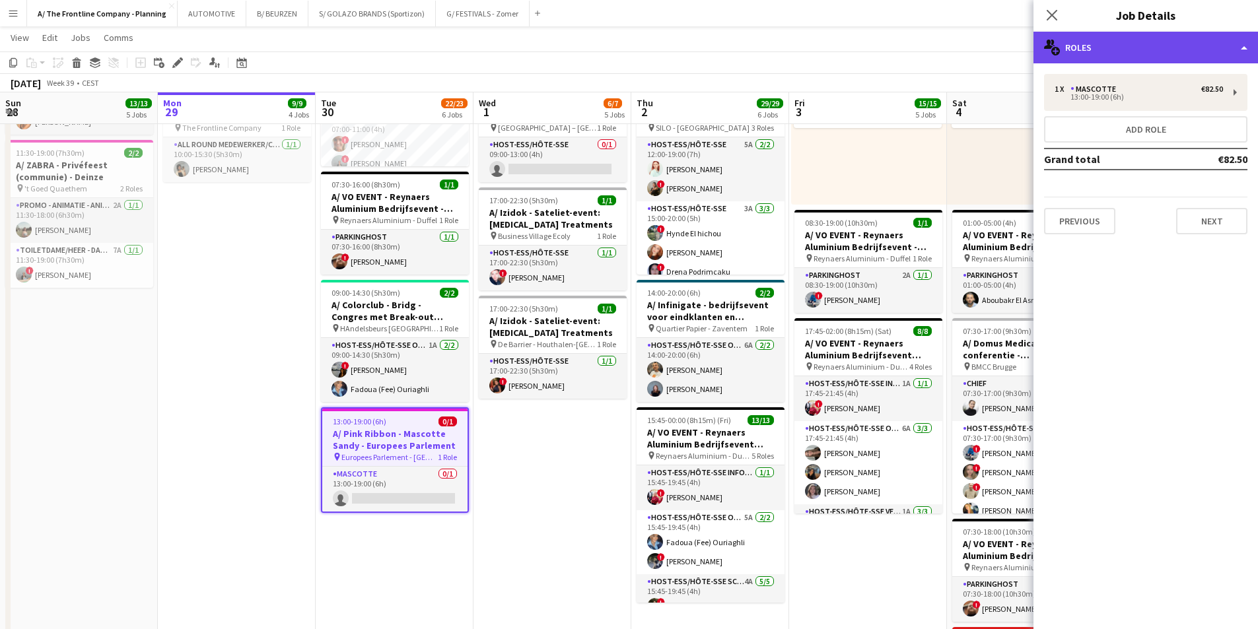
click at [1014, 52] on div "multiple-users-add Roles" at bounding box center [1146, 48] width 225 height 32
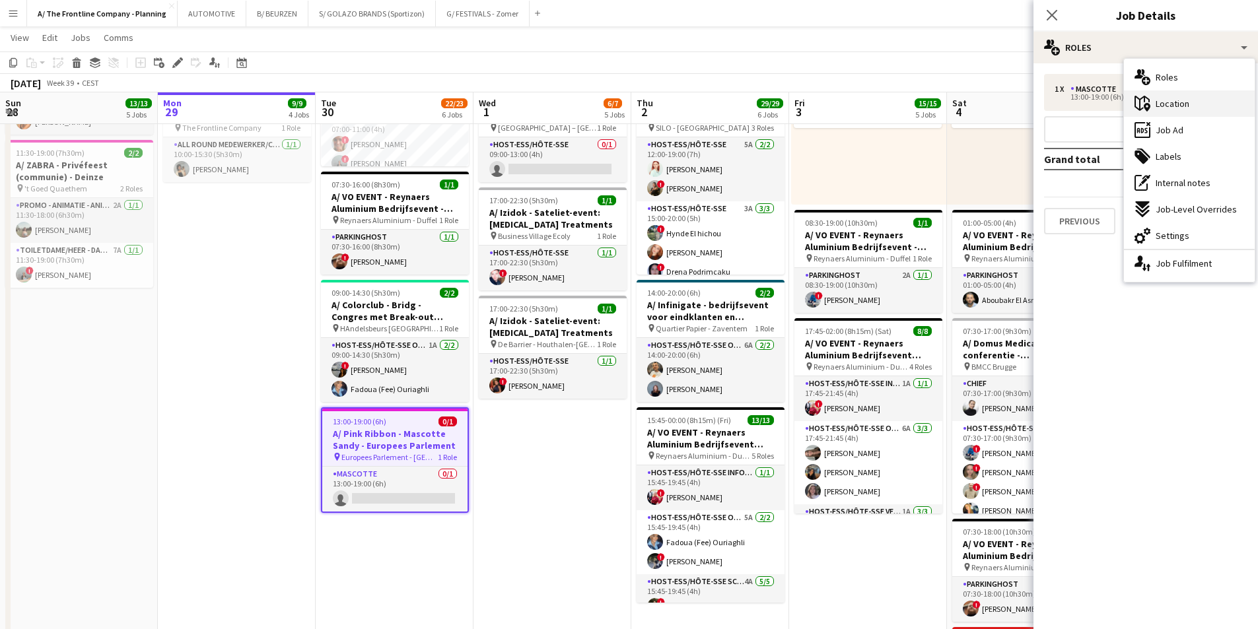
click at [1014, 99] on icon at bounding box center [1142, 103] width 15 height 15
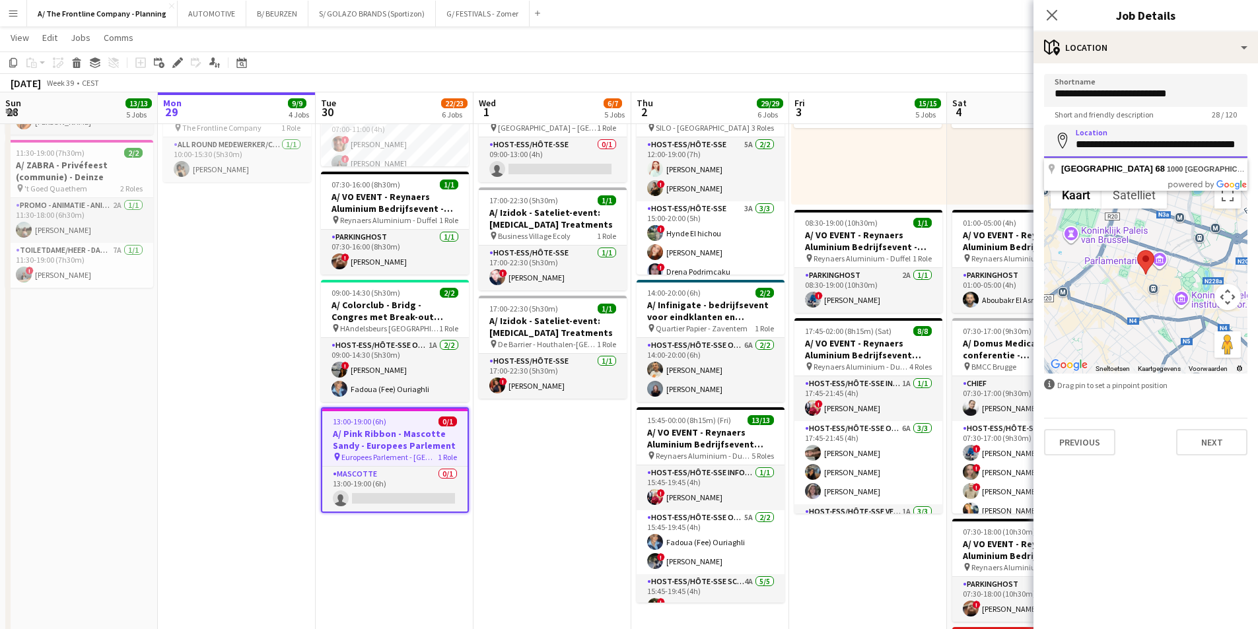
click at [1014, 141] on input "**********" at bounding box center [1145, 141] width 203 height 33
click at [1014, 199] on button "Weergave op volledig scherm aan- of uitzetten" at bounding box center [1228, 195] width 26 height 26
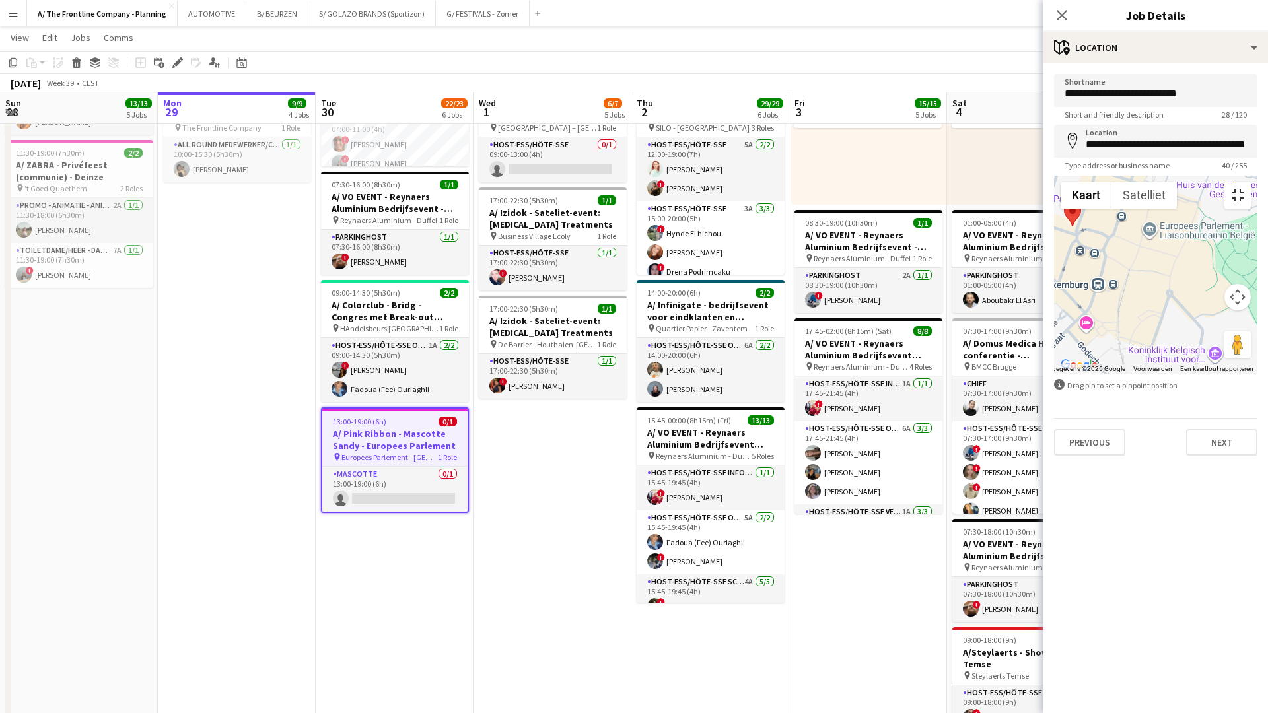
click at [1014, 182] on button "Weergave op volledig scherm aan- of uitzetten" at bounding box center [1238, 195] width 26 height 26
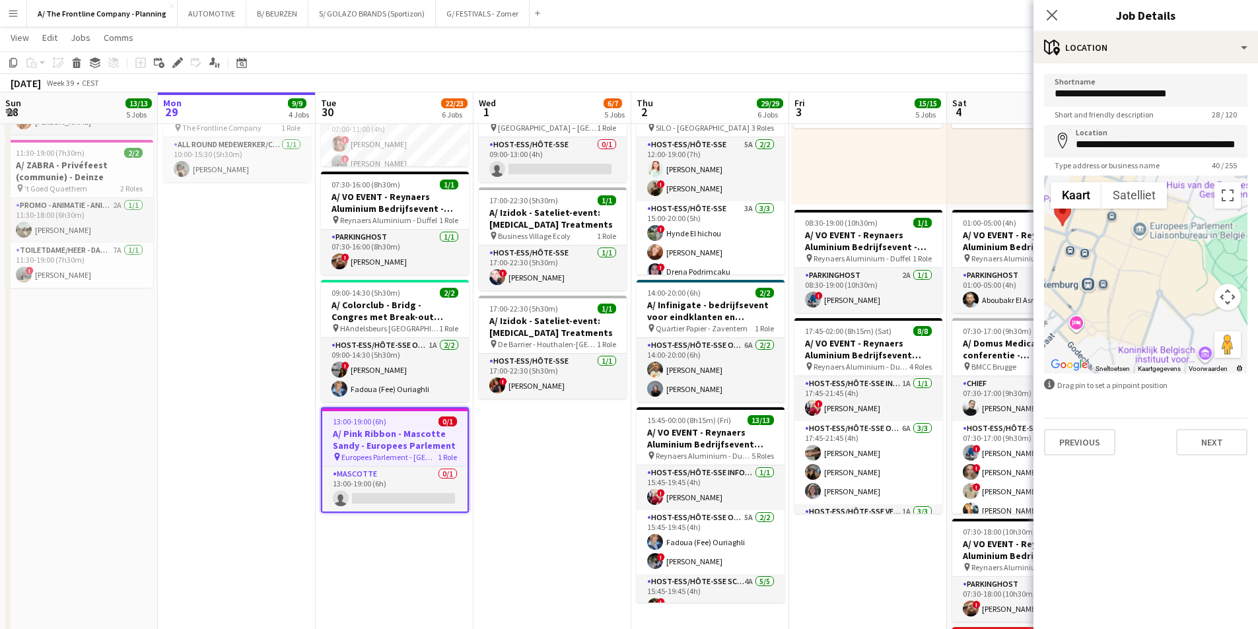
click at [214, 350] on app-date-cell "In progress 07:00-19:00 (12h) 5/5 pin Room with a ZOO 2 Roles Host-ess/Hôte-sse…" at bounding box center [237, 123] width 158 height 1273
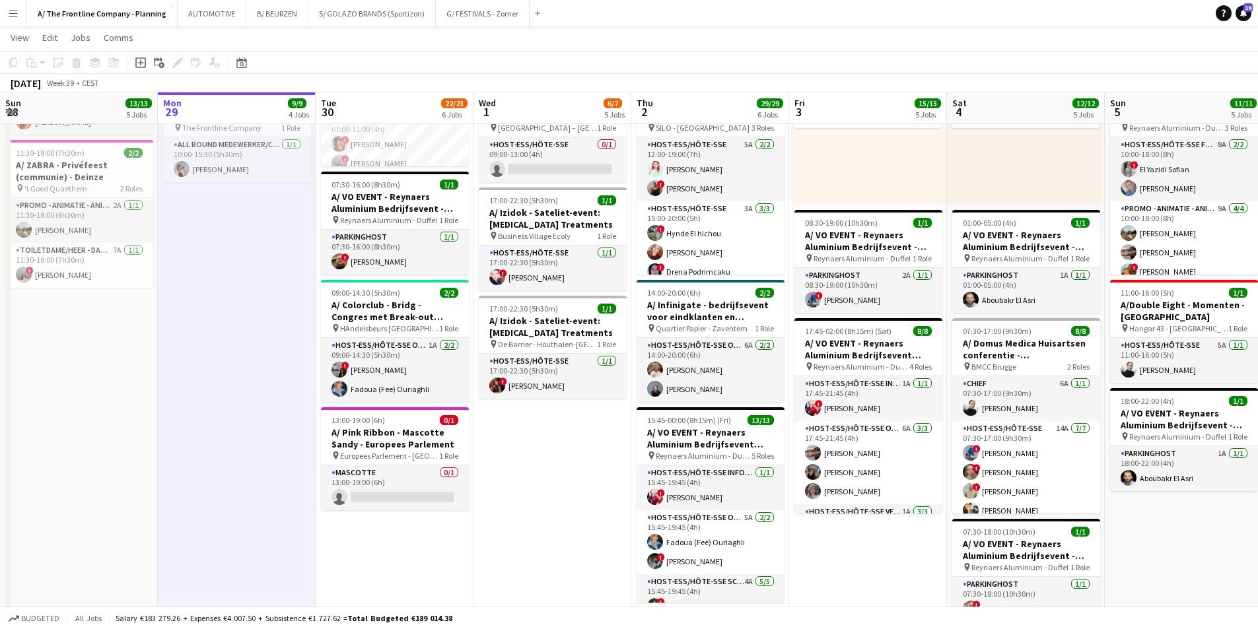
click at [258, 374] on app-date-cell "In progress 07:00-19:00 (12h) 5/5 pin Room with a ZOO 2 Roles Host-ess/Hôte-sse…" at bounding box center [237, 123] width 158 height 1273
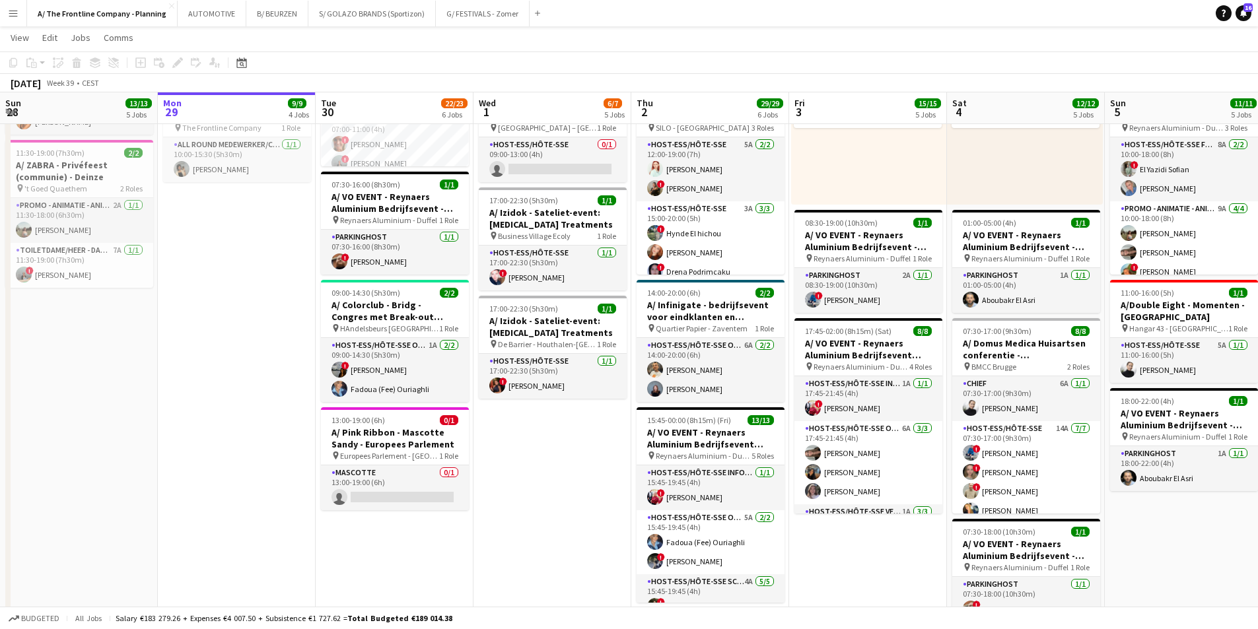
click at [368, 487] on app-date-cell "07:00-19:00 (12h) 5/5 pin Room with a ZOO 2 Roles Host-ess/Hôte-sse 2A 2/2 07:0…" at bounding box center [395, 123] width 158 height 1273
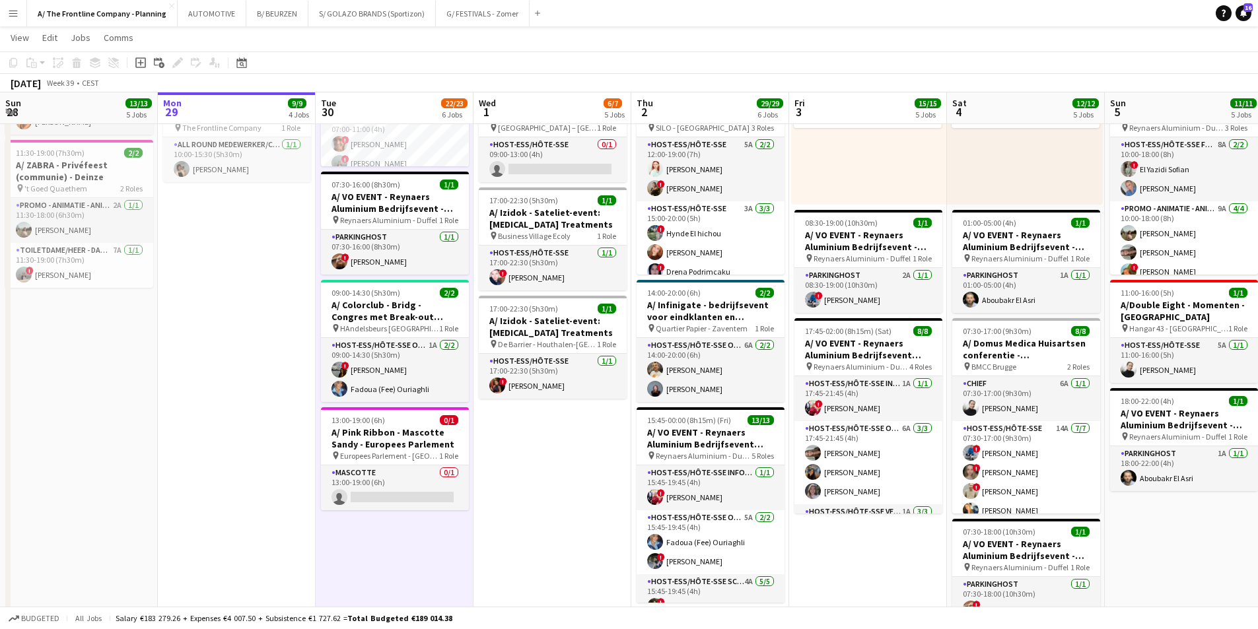
click at [507, 483] on app-date-cell "07:00-18:00 (11h) 3/3 pin Room with a ZOO 1 Role Host-ess/Hôte-sse Click to add…" at bounding box center [553, 123] width 158 height 1273
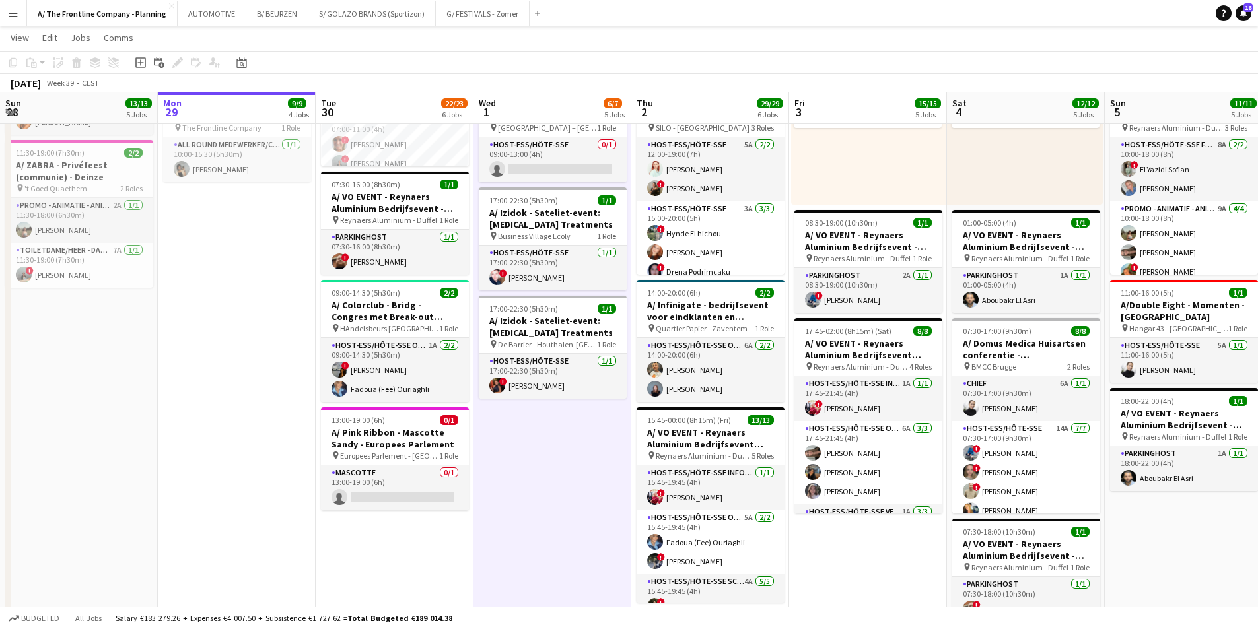
click at [386, 487] on app-date-cell "07:00-19:00 (12h) 5/5 pin Room with a ZOO 2 Roles Host-ess/Hôte-sse 2A 2/2 07:0…" at bounding box center [395, 123] width 158 height 1273
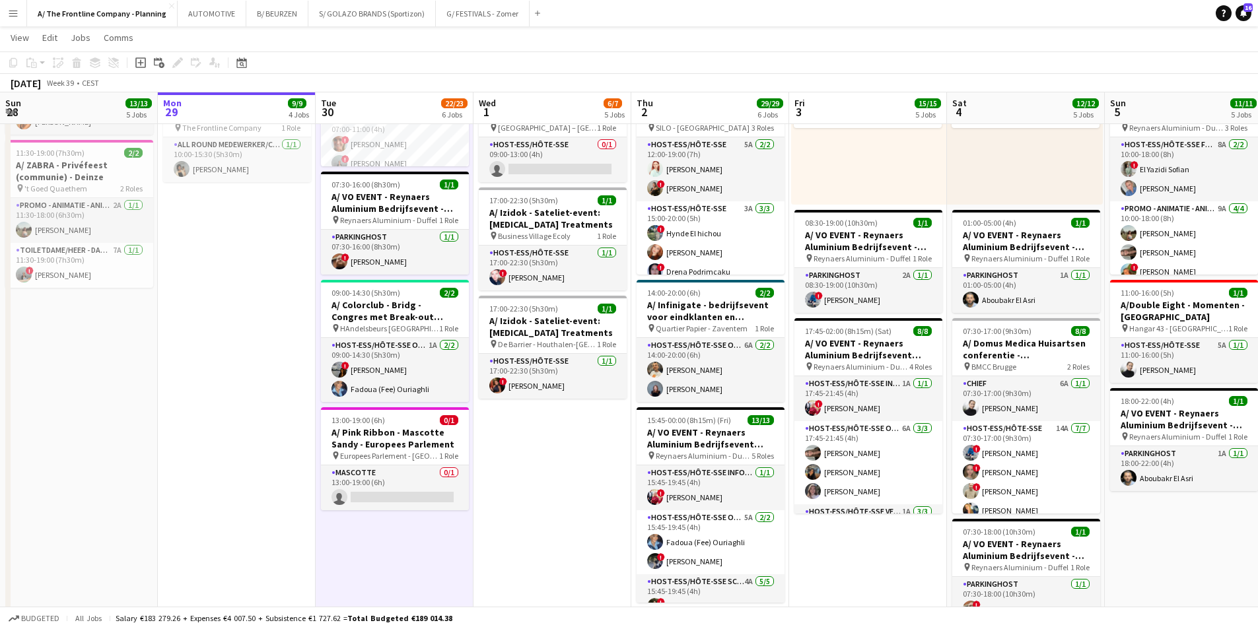
click at [256, 466] on app-date-cell "In progress 07:00-19:00 (12h) 5/5 pin Room with a ZOO 2 Roles Host-ess/Hôte-sse…" at bounding box center [237, 123] width 158 height 1273
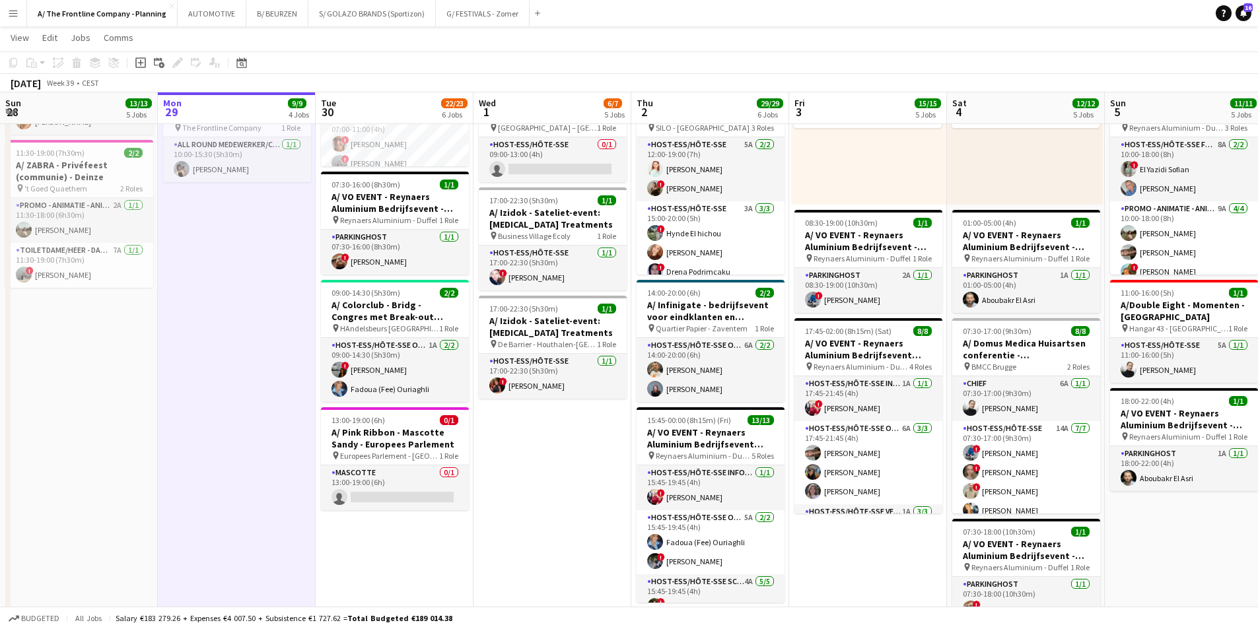
click at [232, 423] on app-date-cell "In progress 07:00-19:00 (12h) 5/5 pin Room with a ZOO 2 Roles Host-ess/Hôte-sse…" at bounding box center [237, 123] width 158 height 1273
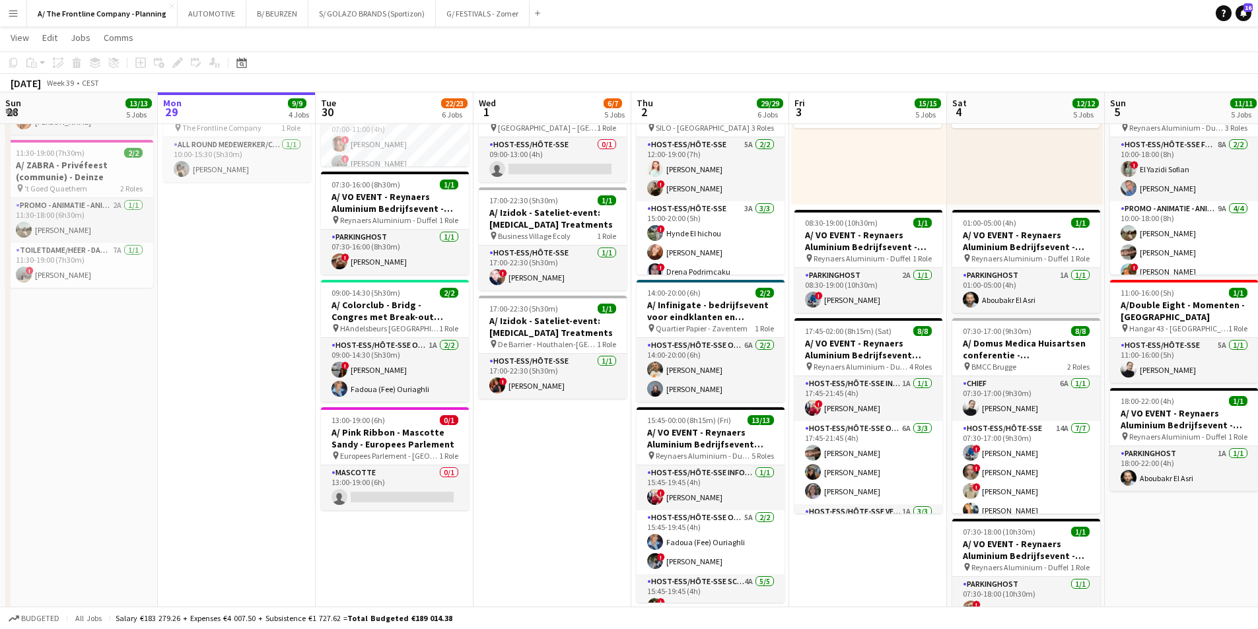
click at [390, 487] on app-date-cell "07:00-19:00 (12h) 5/5 pin Room with a ZOO 2 Roles Host-ess/Hôte-sse 2A 2/2 07:0…" at bounding box center [395, 123] width 158 height 1273
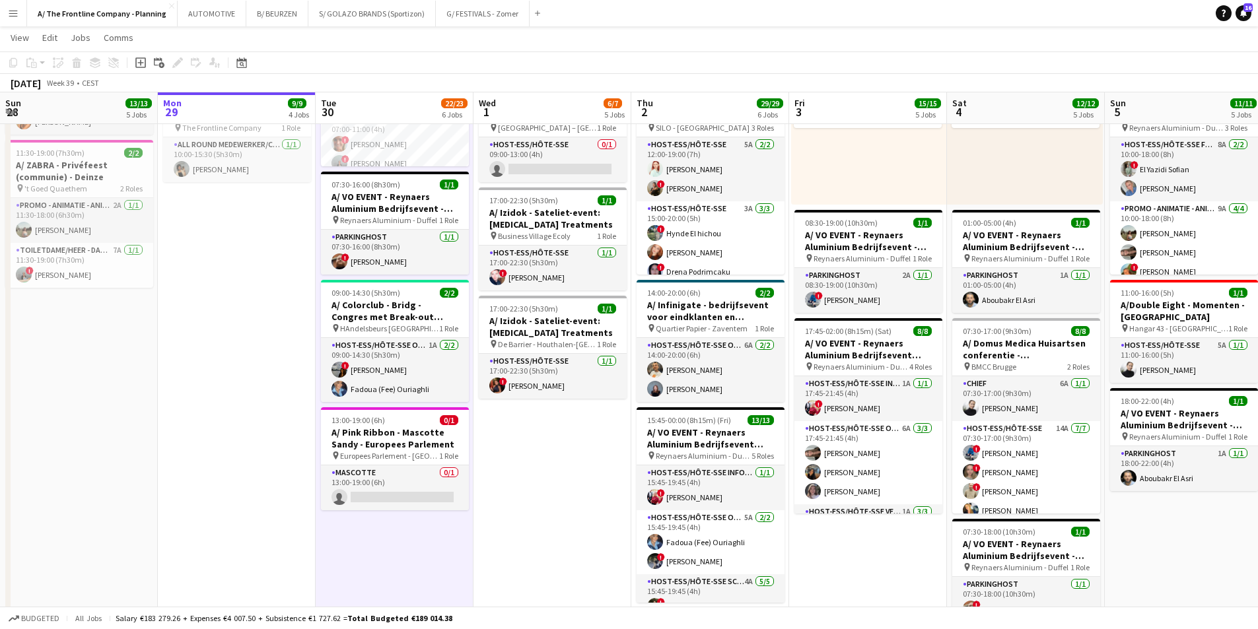
click at [559, 463] on app-date-cell "07:00-18:00 (11h) 3/3 pin Room with a ZOO 1 Role Host-ess/Hôte-sse Click to add…" at bounding box center [553, 123] width 158 height 1273
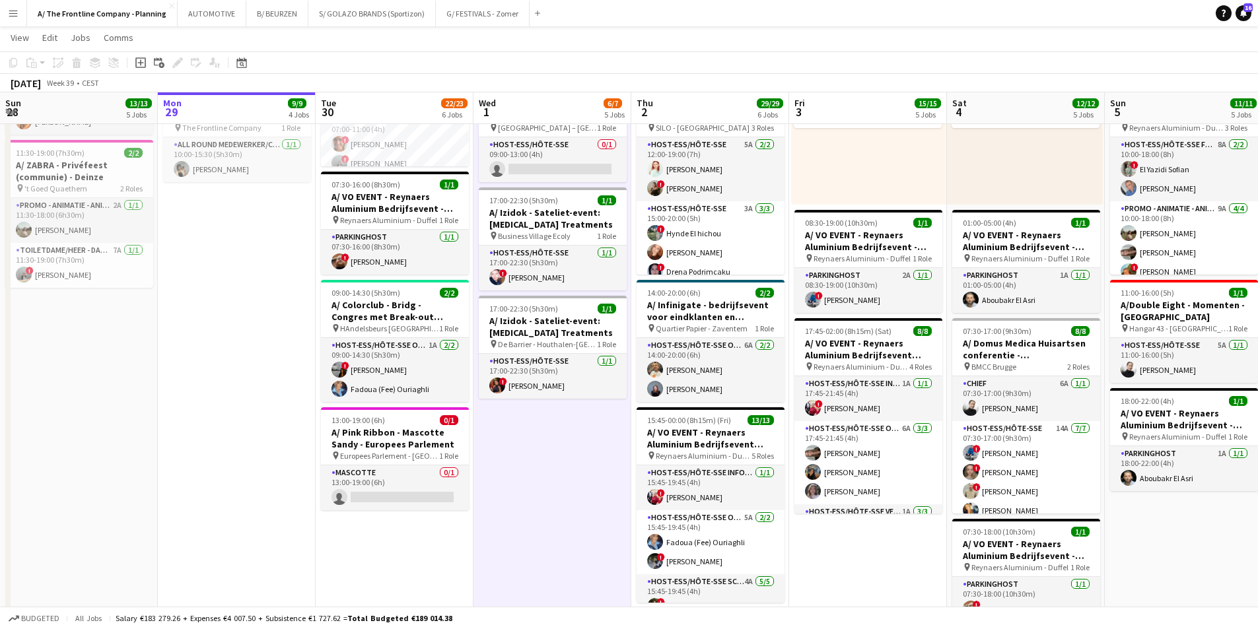
click at [381, 487] on app-date-cell "07:00-19:00 (12h) 5/5 pin Room with a ZOO 2 Roles Host-ess/Hôte-sse 2A 2/2 07:0…" at bounding box center [395, 123] width 158 height 1273
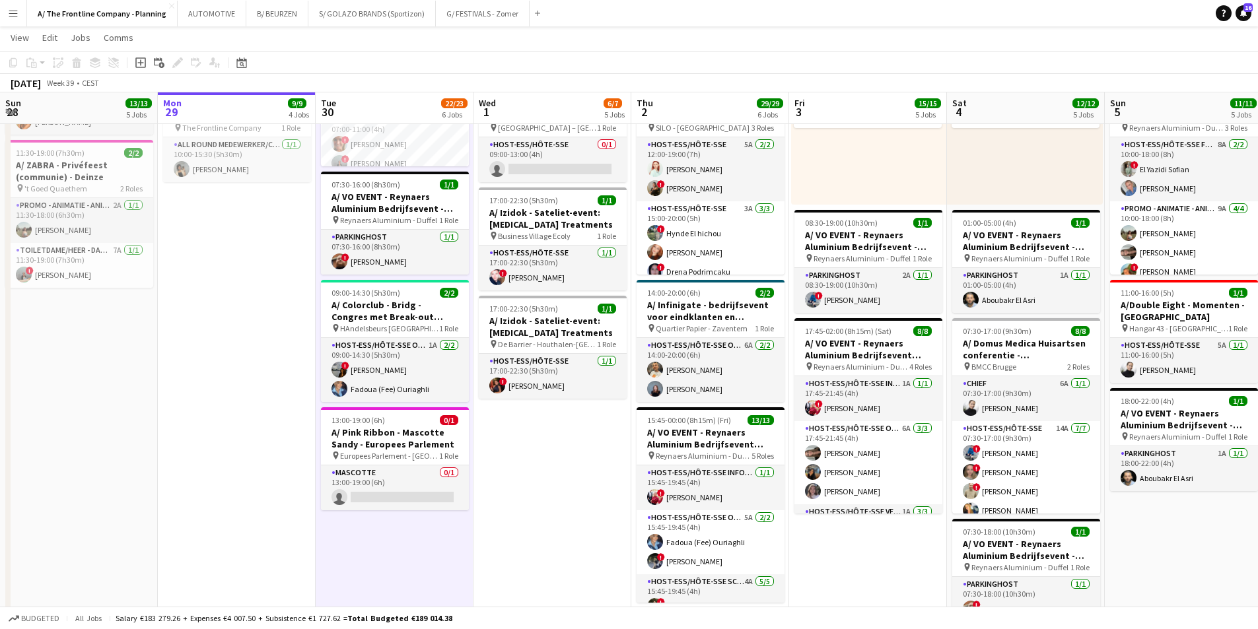
click at [258, 470] on app-date-cell "In progress 07:00-19:00 (12h) 5/5 pin Room with a ZOO 2 Roles Host-ess/Hôte-sse…" at bounding box center [237, 123] width 158 height 1273
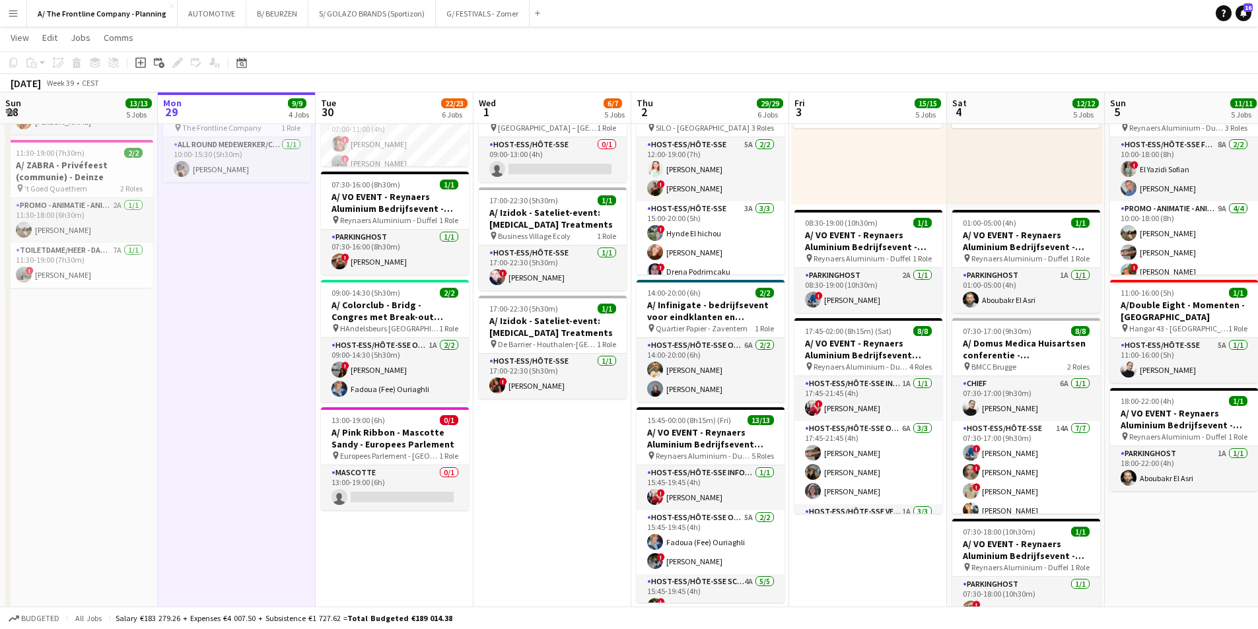
click at [378, 487] on app-date-cell "07:00-19:00 (12h) 5/5 pin Room with a ZOO 2 Roles Host-ess/Hôte-sse 2A 2/2 07:0…" at bounding box center [395, 123] width 158 height 1273
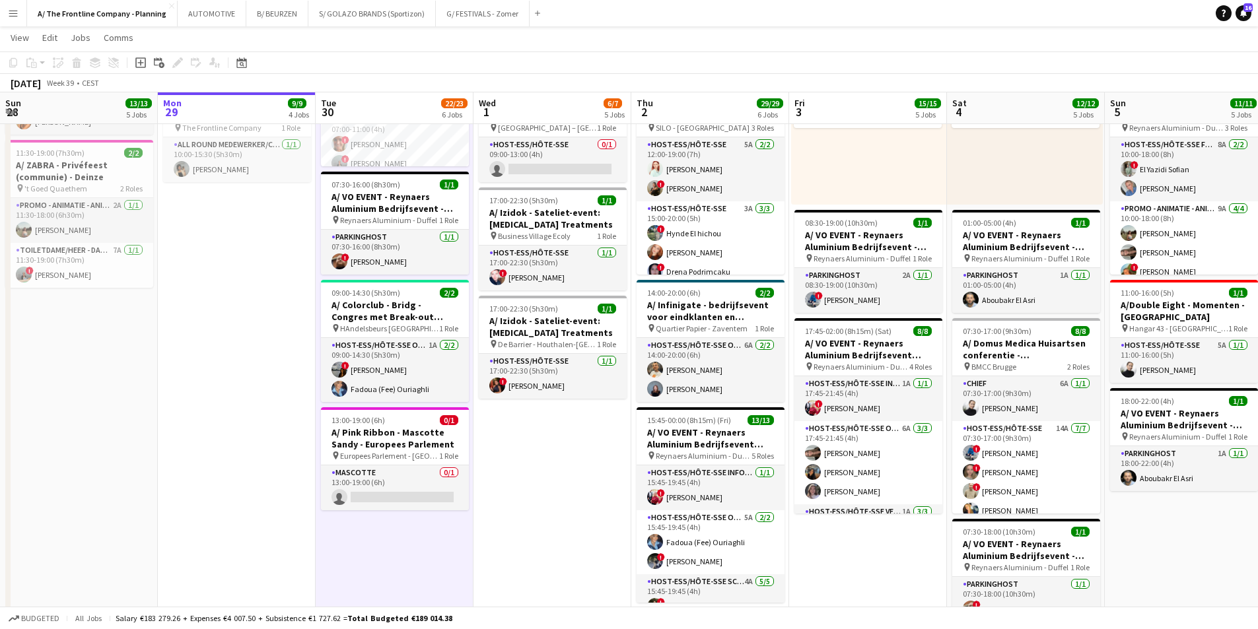
click at [575, 448] on app-date-cell "07:00-18:00 (11h) 3/3 pin Room with a ZOO 1 Role Host-ess/Hôte-sse Click to add…" at bounding box center [553, 123] width 158 height 1273
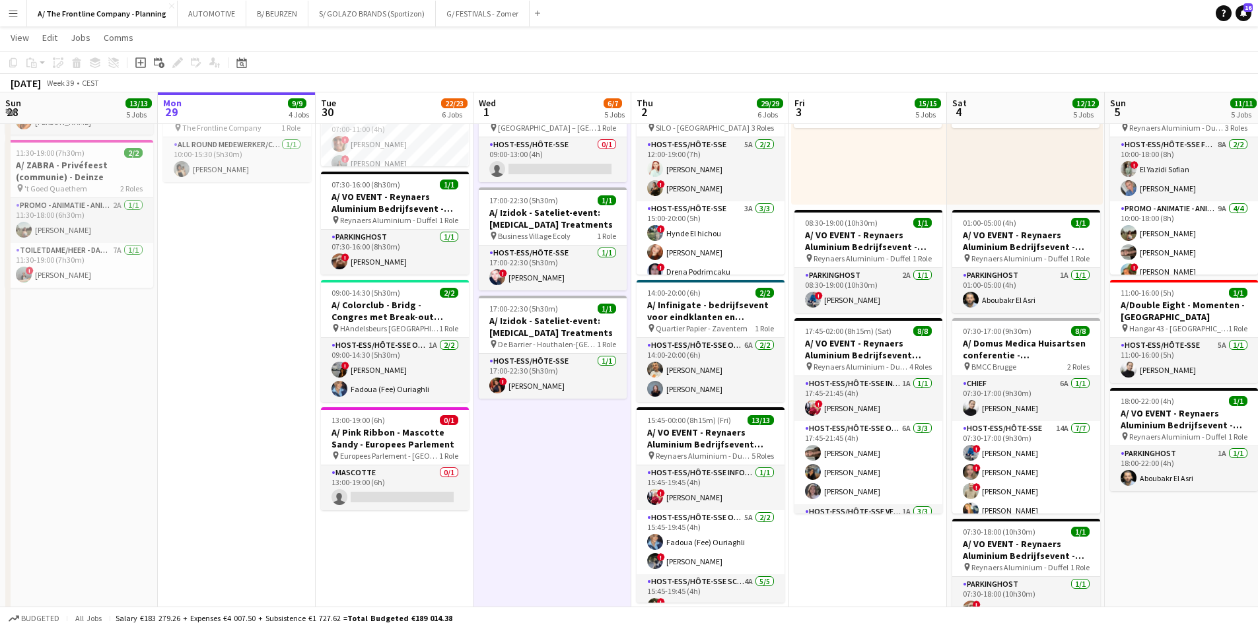
click at [374, 487] on app-date-cell "07:00-19:00 (12h) 5/5 pin Room with a ZOO 2 Roles Host-ess/Hôte-sse 2A 2/2 07:0…" at bounding box center [395, 123] width 158 height 1273
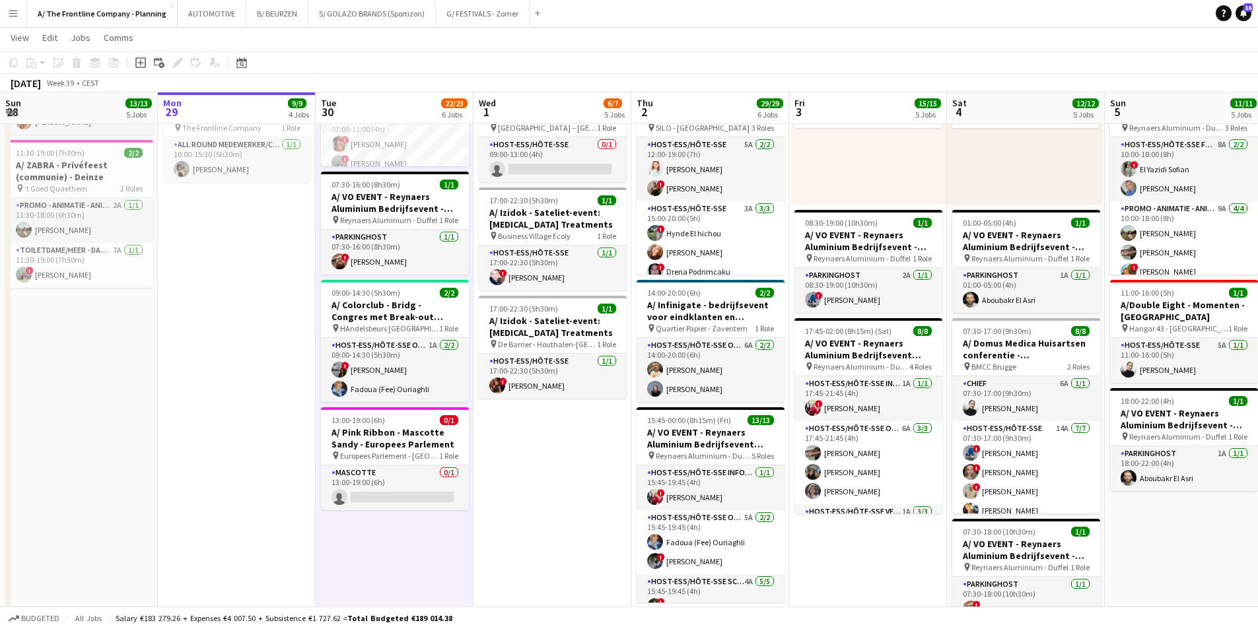
click at [240, 487] on app-date-cell "In progress 07:00-19:00 (12h) 5/5 pin Room with a ZOO 2 Roles Host-ess/Hôte-sse…" at bounding box center [237, 123] width 158 height 1273
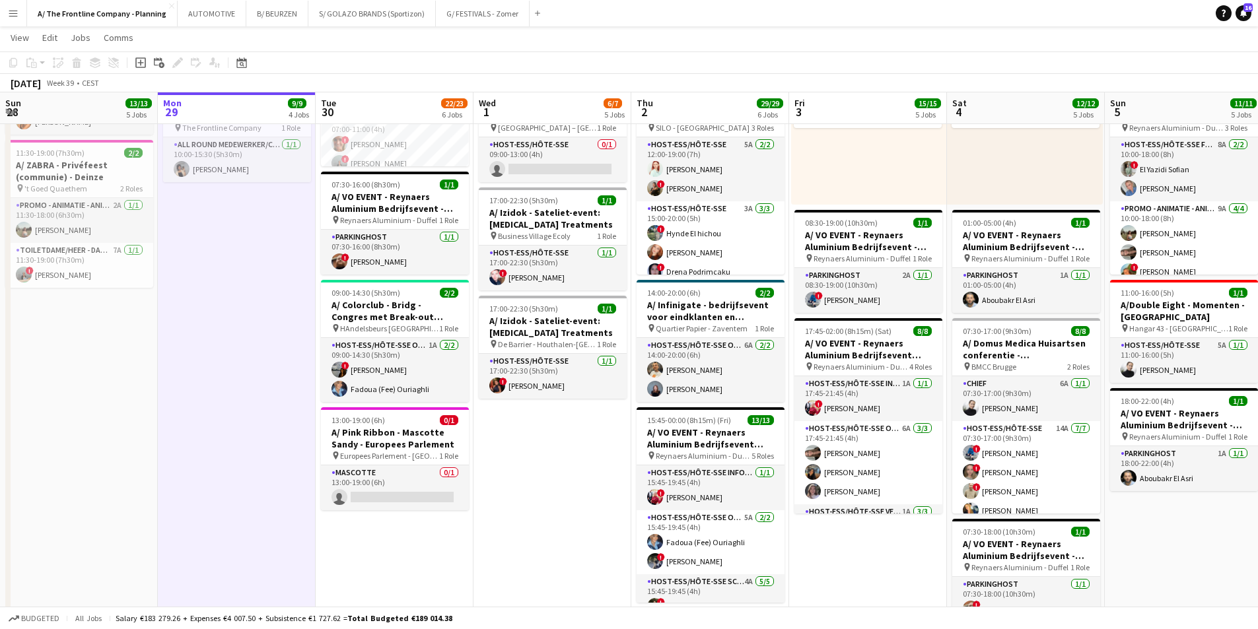
click at [396, 487] on app-date-cell "07:00-19:00 (12h) 5/5 pin Room with a ZOO 2 Roles Host-ess/Hôte-sse 2A 2/2 07:0…" at bounding box center [395, 123] width 158 height 1273
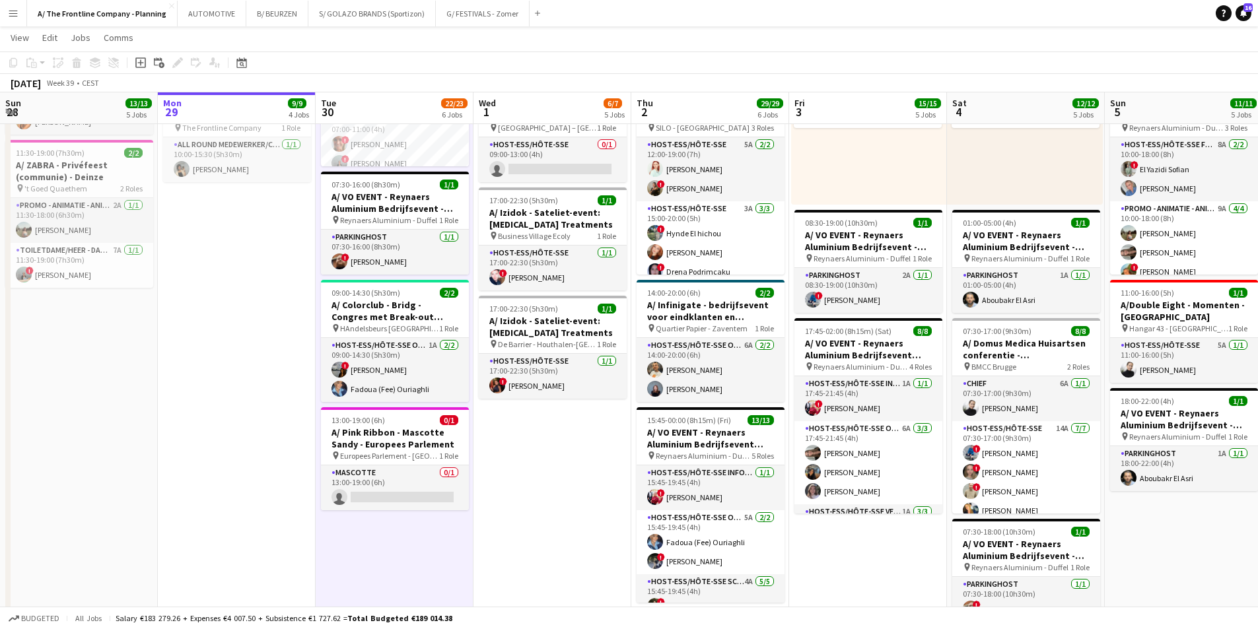
click at [525, 463] on app-date-cell "07:00-18:00 (11h) 3/3 pin Room with a ZOO 1 Role Host-ess/Hôte-sse Click to add…" at bounding box center [553, 123] width 158 height 1273
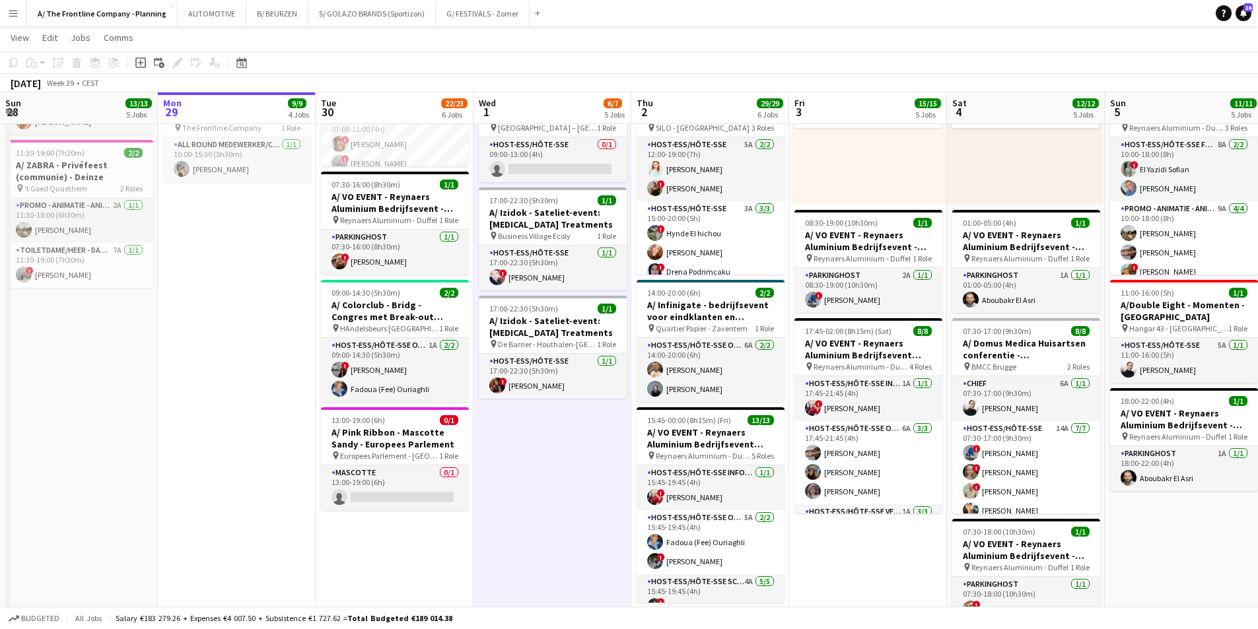
click at [404, 487] on app-date-cell "07:00-19:00 (12h) 5/5 pin Room with a ZOO 2 Roles Host-ess/Hôte-sse 2A 2/2 07:0…" at bounding box center [395, 123] width 158 height 1273
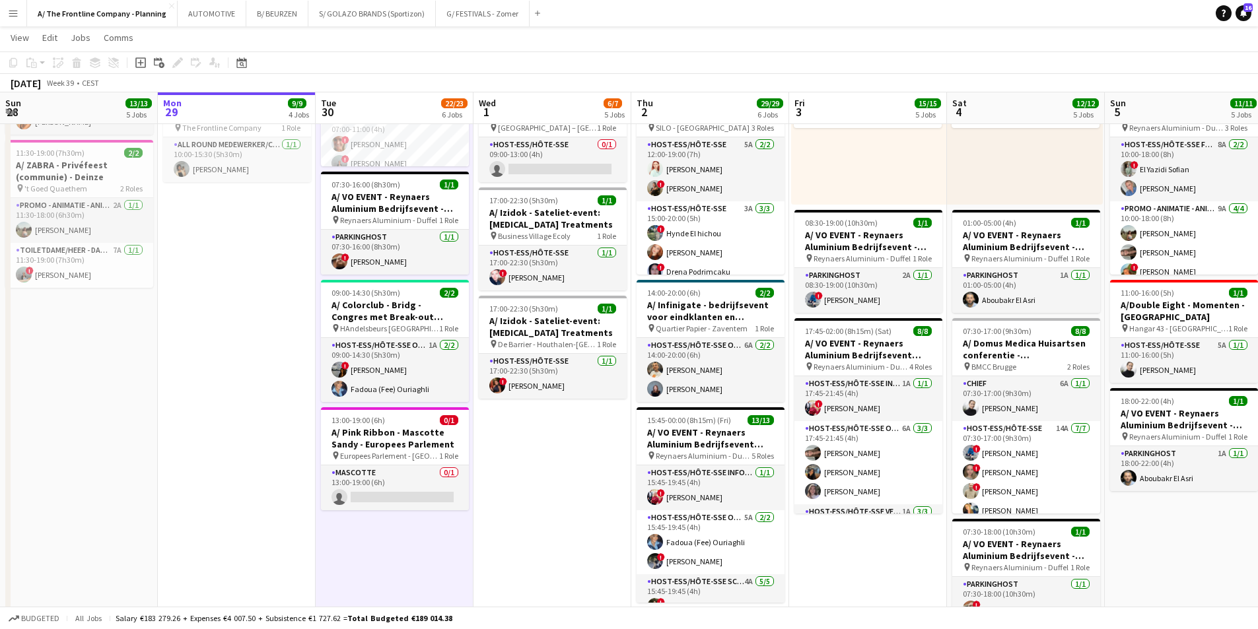
click at [211, 458] on app-date-cell "In progress 07:00-19:00 (12h) 5/5 pin Room with a ZOO 2 Roles Host-ess/Hôte-sse…" at bounding box center [237, 123] width 158 height 1273
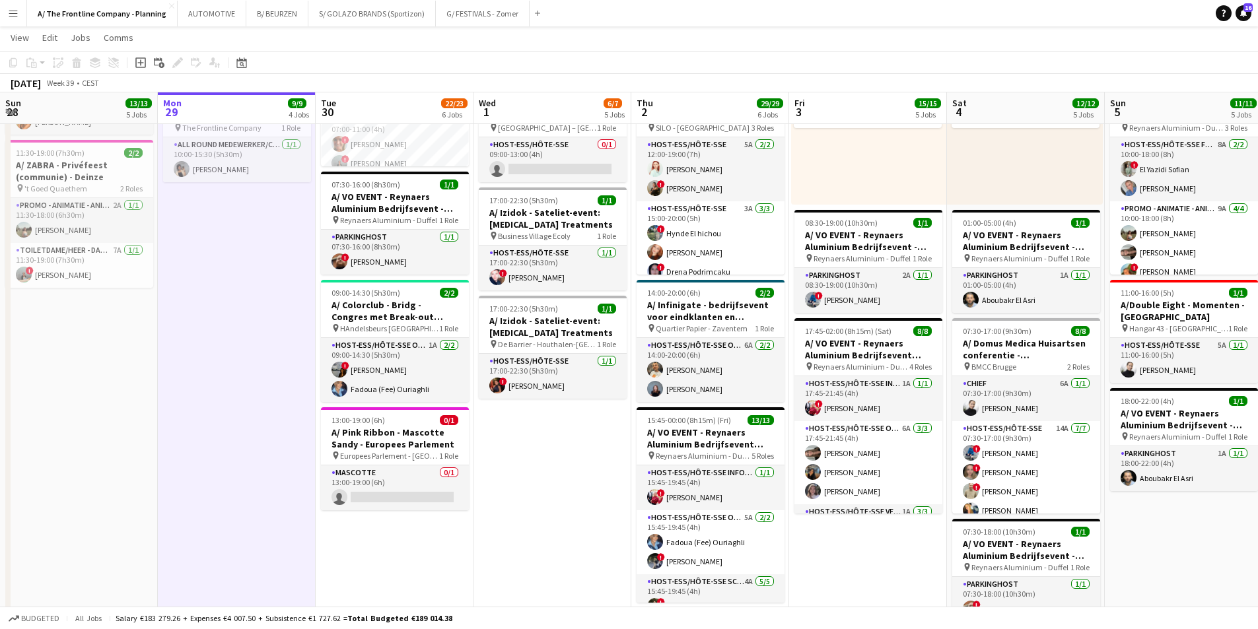
click at [366, 487] on app-date-cell "07:00-19:00 (12h) 5/5 pin Room with a ZOO 2 Roles Host-ess/Hôte-sse 2A 2/2 07:0…" at bounding box center [395, 123] width 158 height 1273
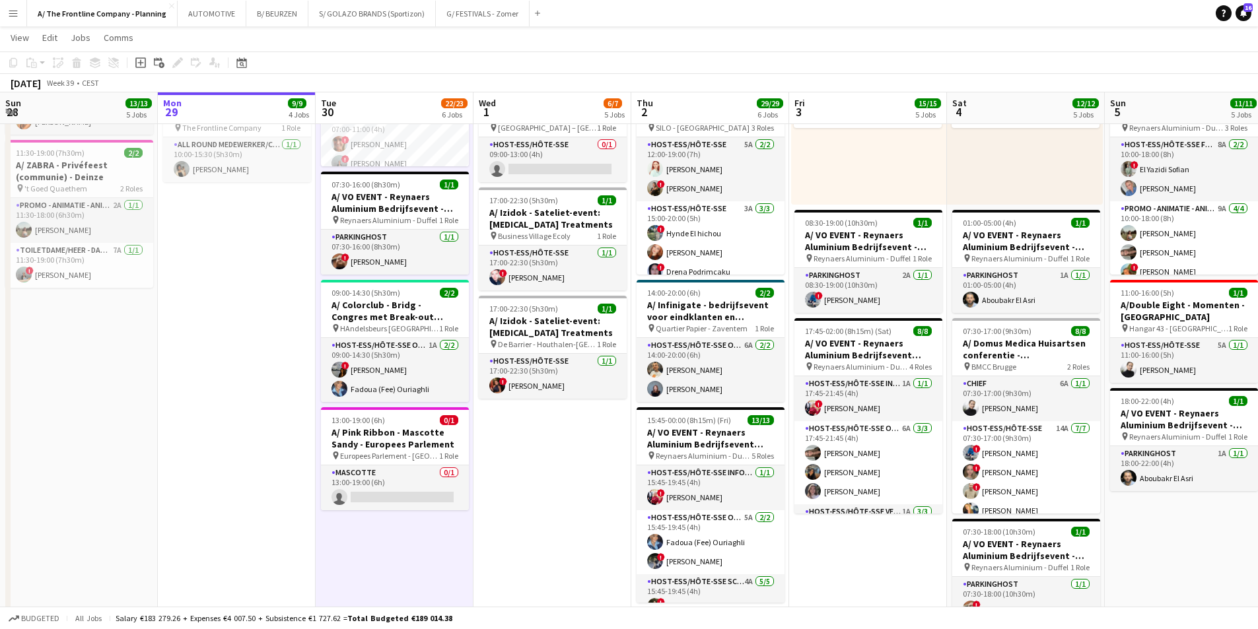
click at [524, 485] on app-date-cell "07:00-18:00 (11h) 3/3 pin Room with a ZOO 1 Role Host-ess/Hôte-sse Click to add…" at bounding box center [553, 123] width 158 height 1273
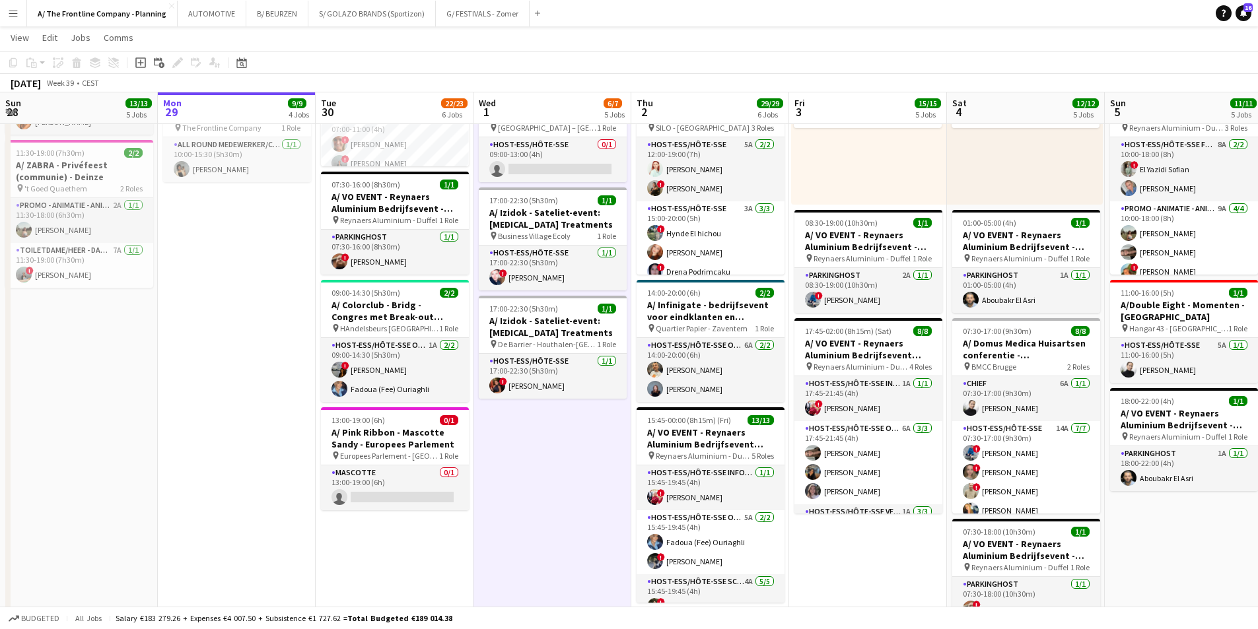
click at [394, 487] on app-date-cell "07:00-19:00 (12h) 5/5 pin Room with a ZOO 2 Roles Host-ess/Hôte-sse 2A 2/2 07:0…" at bounding box center [395, 123] width 158 height 1273
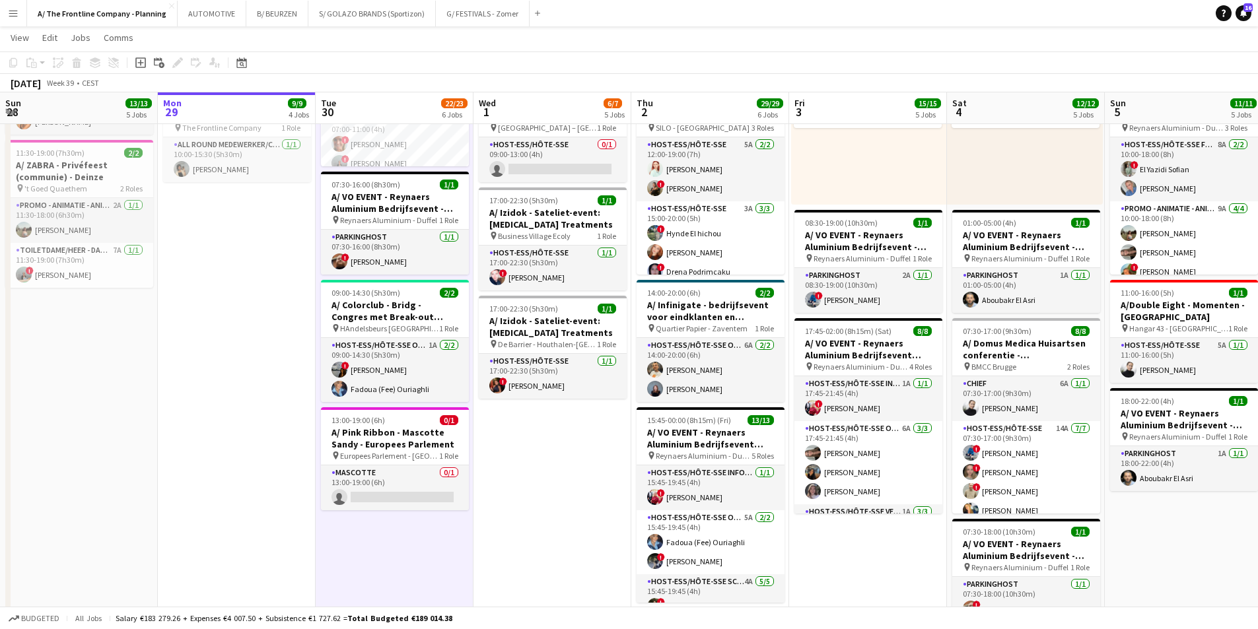
click at [285, 431] on app-date-cell "In progress 07:00-19:00 (12h) 5/5 pin Room with a ZOO 2 Roles Host-ess/Hôte-sse…" at bounding box center [237, 123] width 158 height 1273
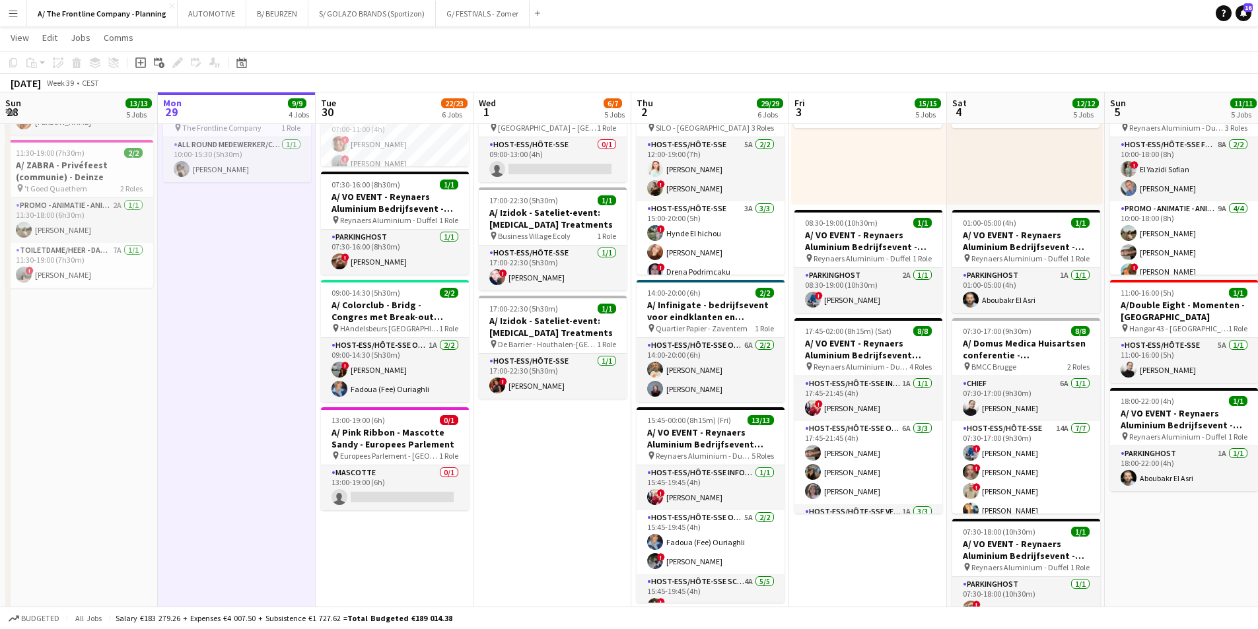
click at [379, 487] on app-date-cell "07:00-19:00 (12h) 5/5 pin Room with a ZOO 2 Roles Host-ess/Hôte-sse 2A 2/2 07:0…" at bounding box center [395, 123] width 158 height 1273
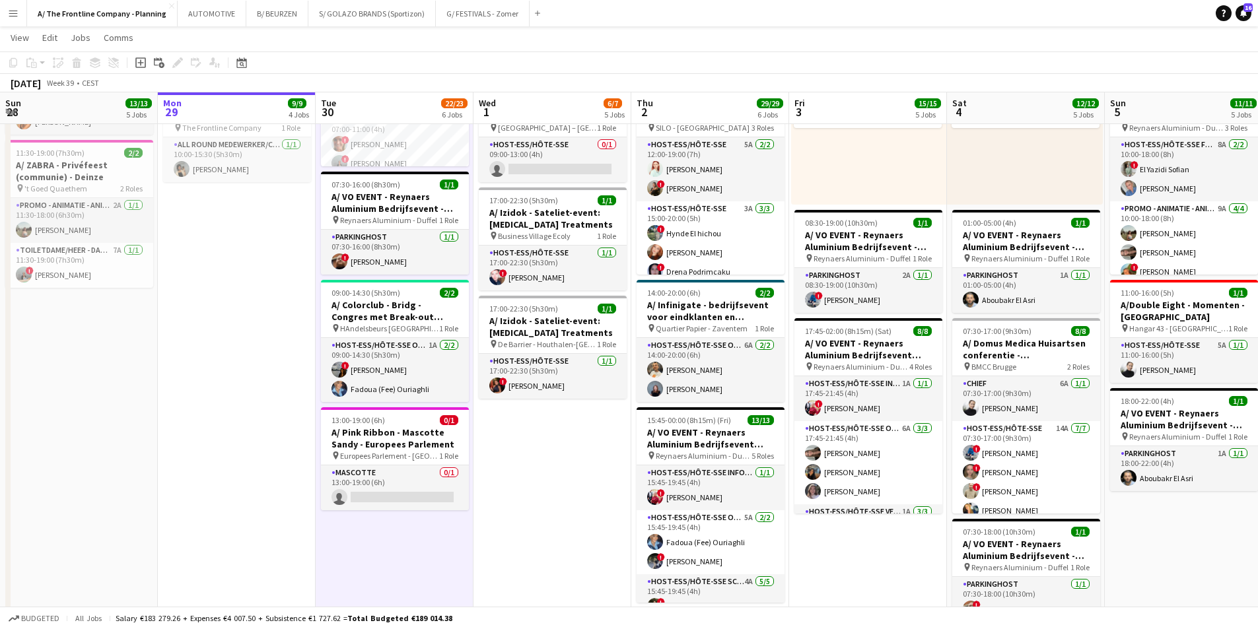
click at [528, 460] on app-date-cell "07:00-18:00 (11h) 3/3 pin Room with a ZOO 1 Role Host-ess/Hôte-sse Click to add…" at bounding box center [553, 123] width 158 height 1273
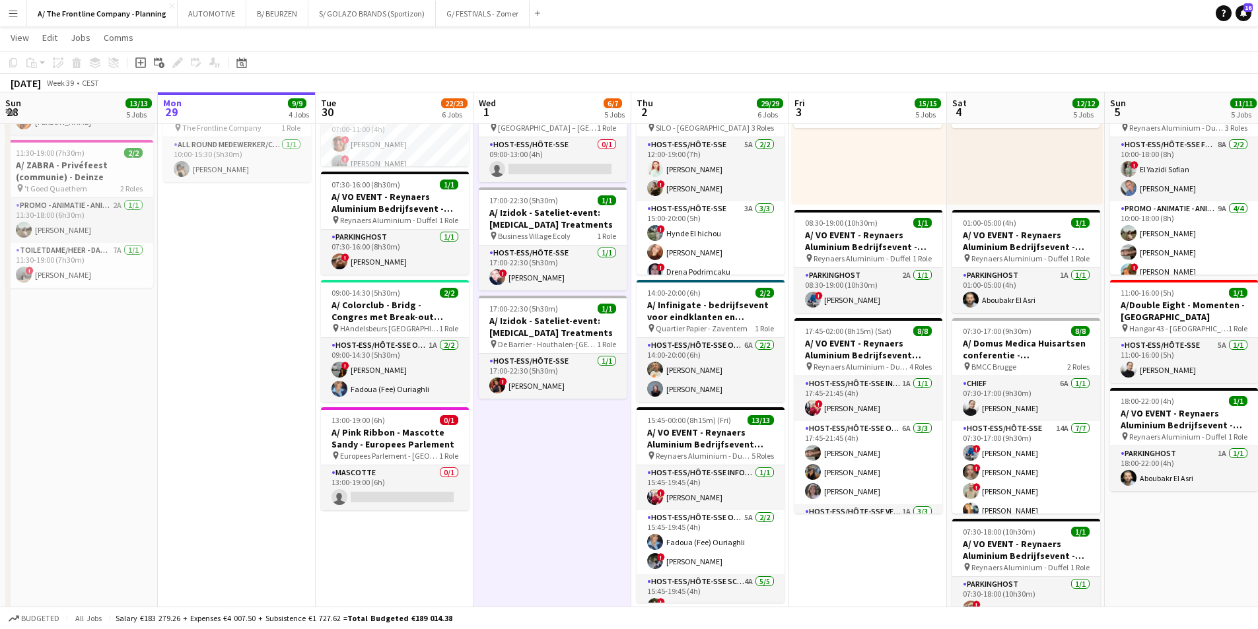
click at [427, 487] on app-date-cell "07:00-19:00 (12h) 5/5 pin Room with a ZOO 2 Roles Host-ess/Hôte-sse 2A 2/2 07:0…" at bounding box center [395, 123] width 158 height 1273
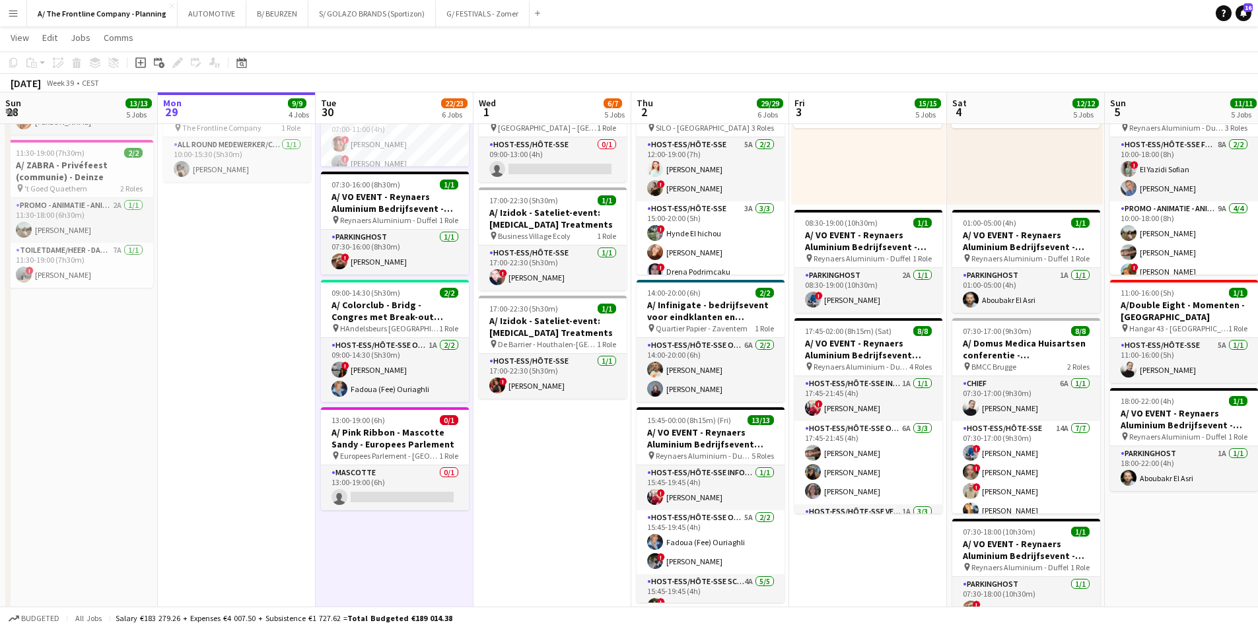
click at [223, 450] on app-date-cell "In progress 07:00-19:00 (12h) 5/5 pin Room with a ZOO 2 Roles Host-ess/Hôte-sse…" at bounding box center [237, 123] width 158 height 1273
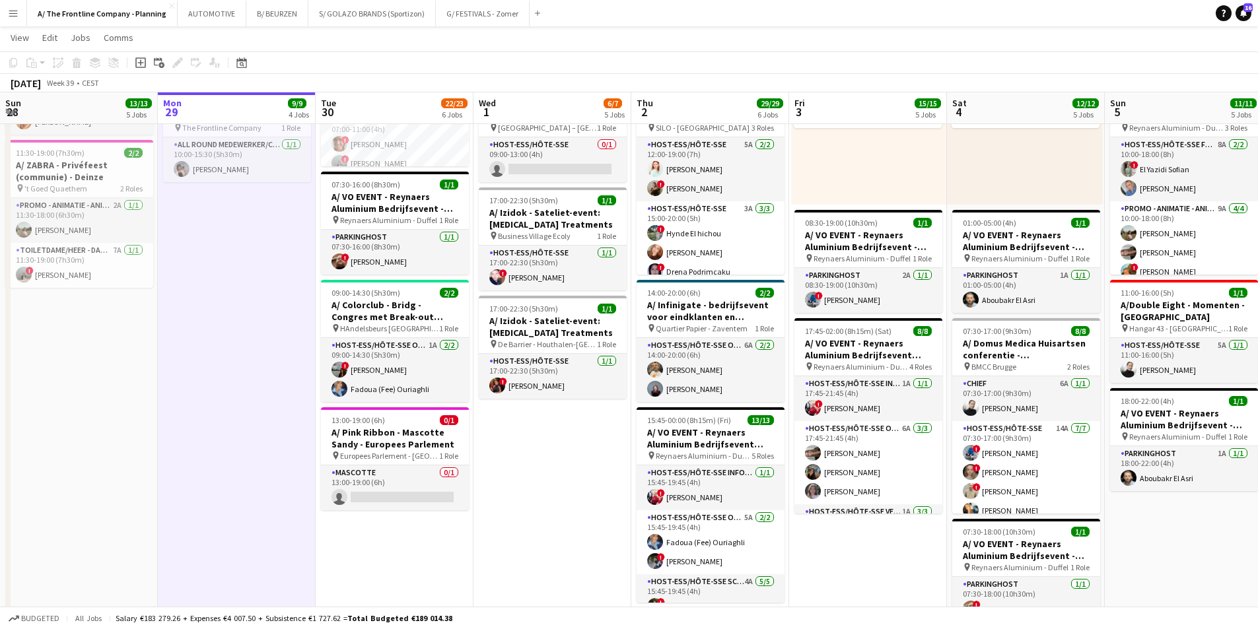
click at [353, 487] on app-date-cell "07:00-19:00 (12h) 5/5 pin Room with a ZOO 2 Roles Host-ess/Hôte-sse 2A 2/2 07:0…" at bounding box center [395, 123] width 158 height 1273
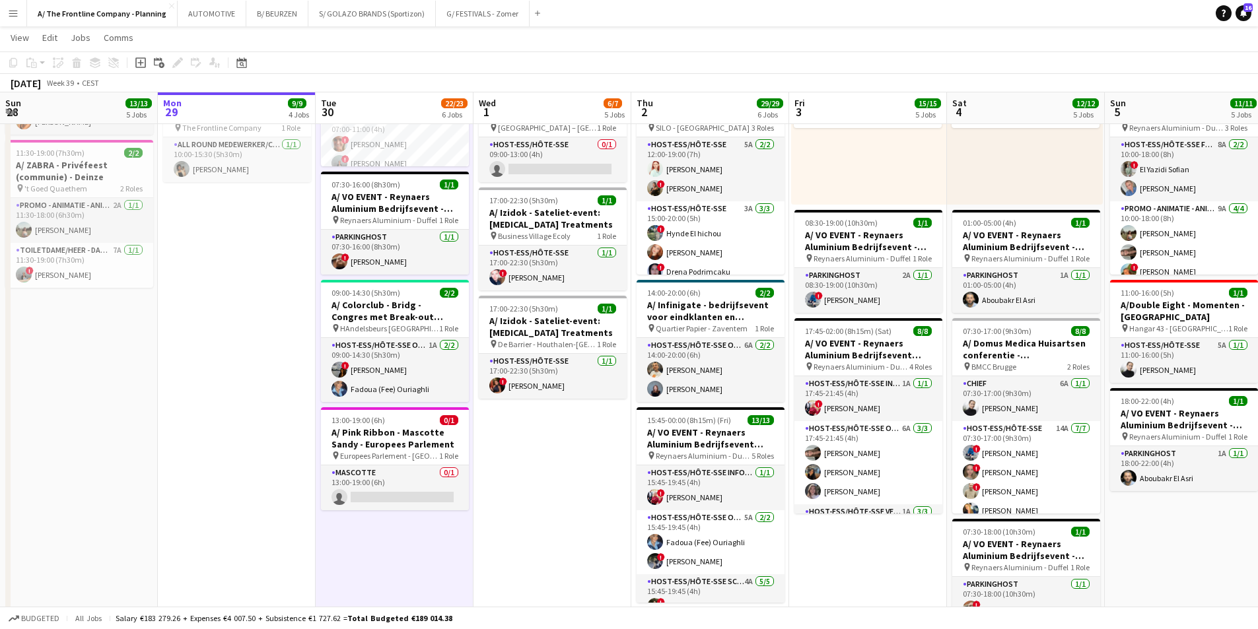
click at [521, 476] on app-date-cell "07:00-18:00 (11h) 3/3 pin Room with a ZOO 1 Role Host-ess/Hôte-sse Click to add…" at bounding box center [553, 123] width 158 height 1273
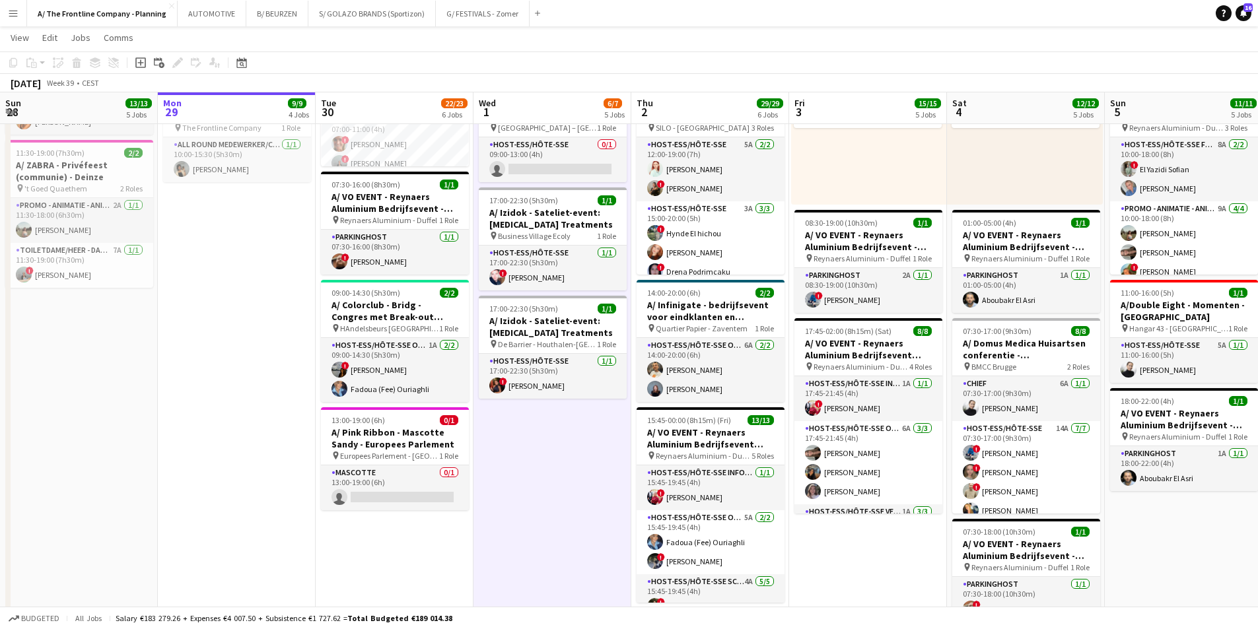
click at [358, 487] on app-date-cell "07:00-19:00 (12h) 5/5 pin Room with a ZOO 2 Roles Host-ess/Hôte-sse 2A 2/2 07:0…" at bounding box center [395, 123] width 158 height 1273
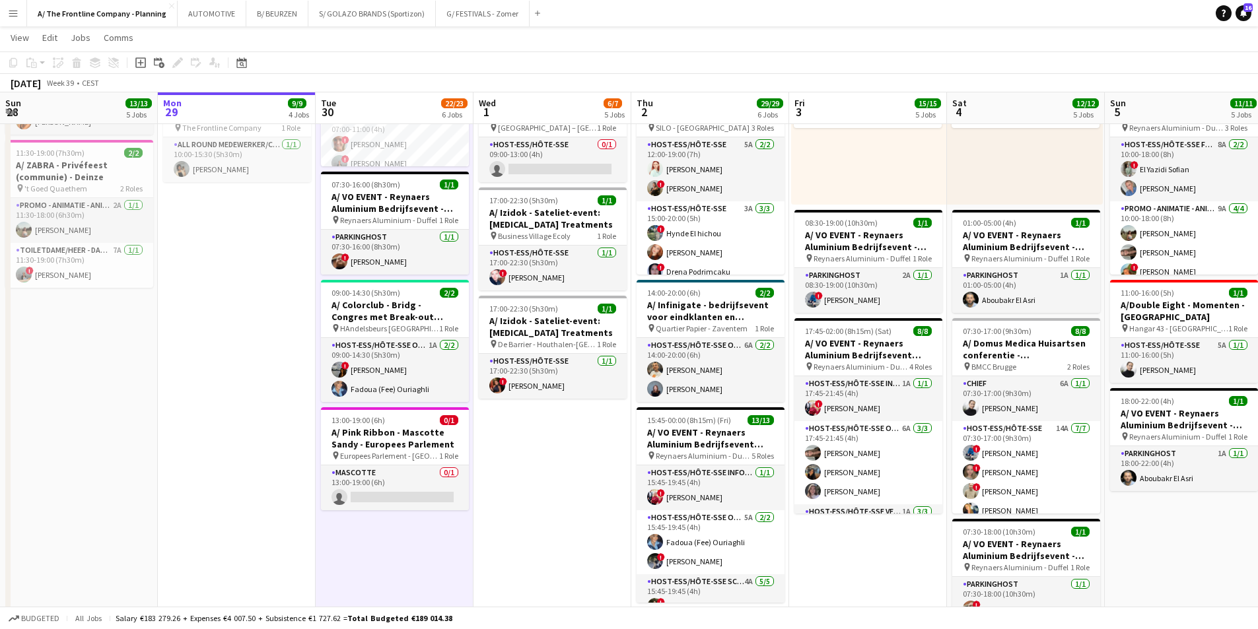
click at [184, 485] on app-date-cell "In progress 07:00-19:00 (12h) 5/5 pin Room with a ZOO 2 Roles Host-ess/Hôte-sse…" at bounding box center [237, 123] width 158 height 1273
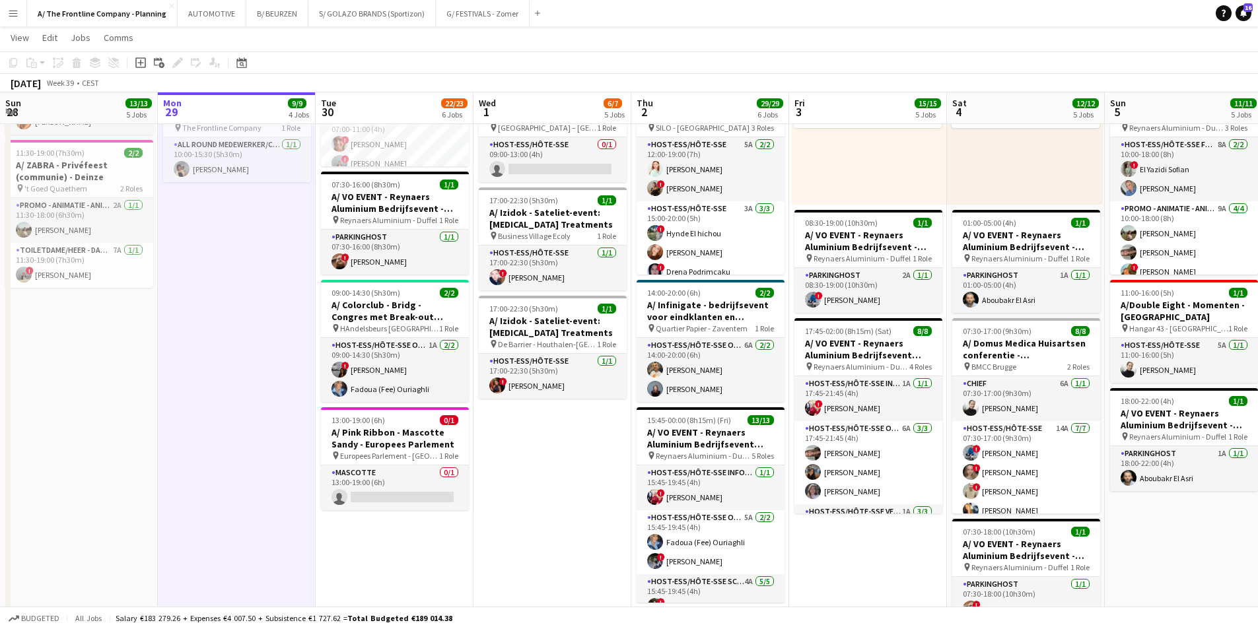
click at [386, 487] on app-date-cell "07:00-19:00 (12h) 5/5 pin Room with a ZOO 2 Roles Host-ess/Hôte-sse 2A 2/2 07:0…" at bounding box center [395, 123] width 158 height 1273
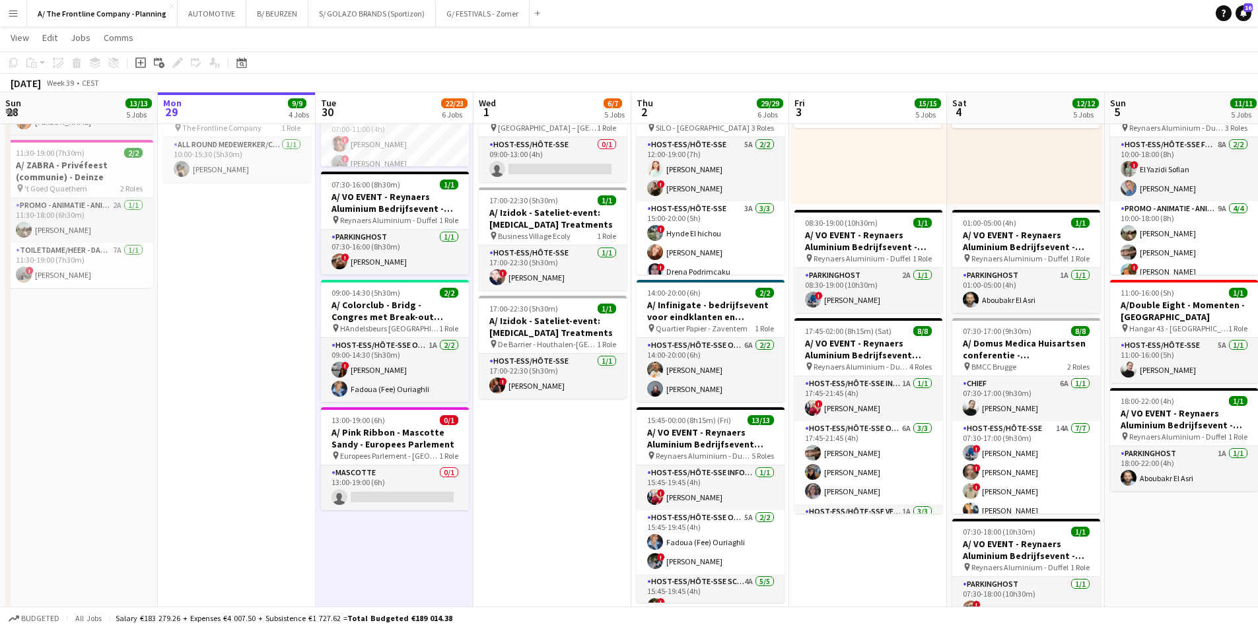
click at [540, 469] on app-date-cell "07:00-18:00 (11h) 3/3 pin Room with a ZOO 1 Role Host-ess/Hôte-sse Click to add…" at bounding box center [553, 123] width 158 height 1273
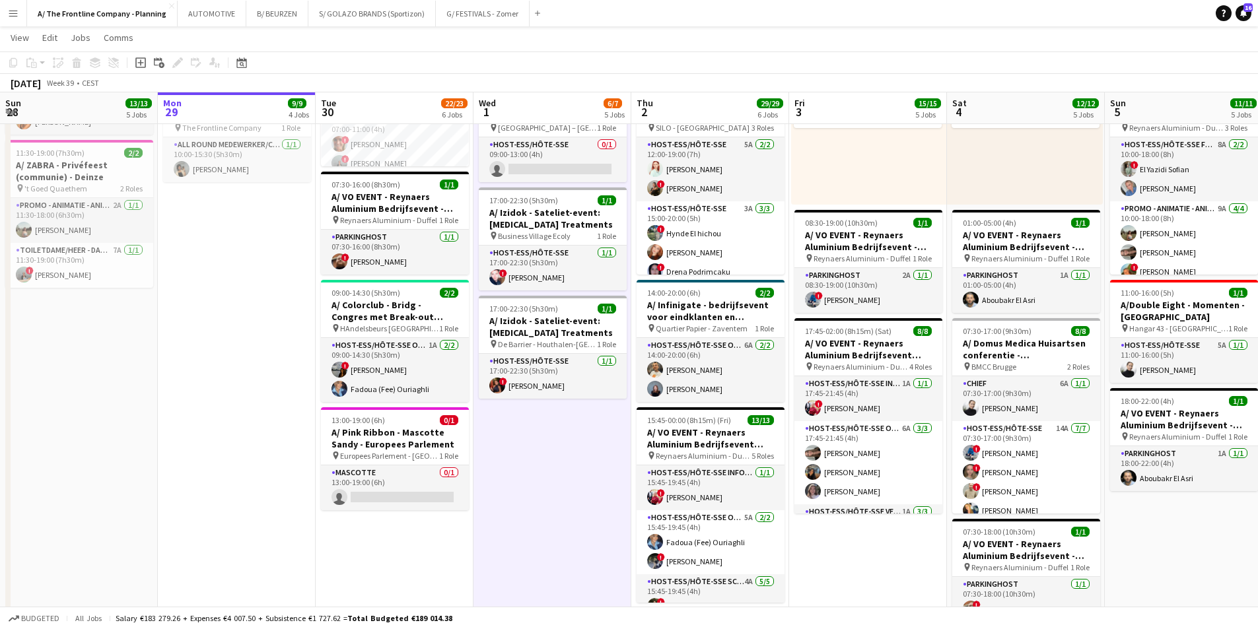
click at [389, 487] on app-date-cell "07:00-19:00 (12h) 5/5 pin Room with a ZOO 2 Roles Host-ess/Hôte-sse 2A 2/2 07:0…" at bounding box center [395, 123] width 158 height 1273
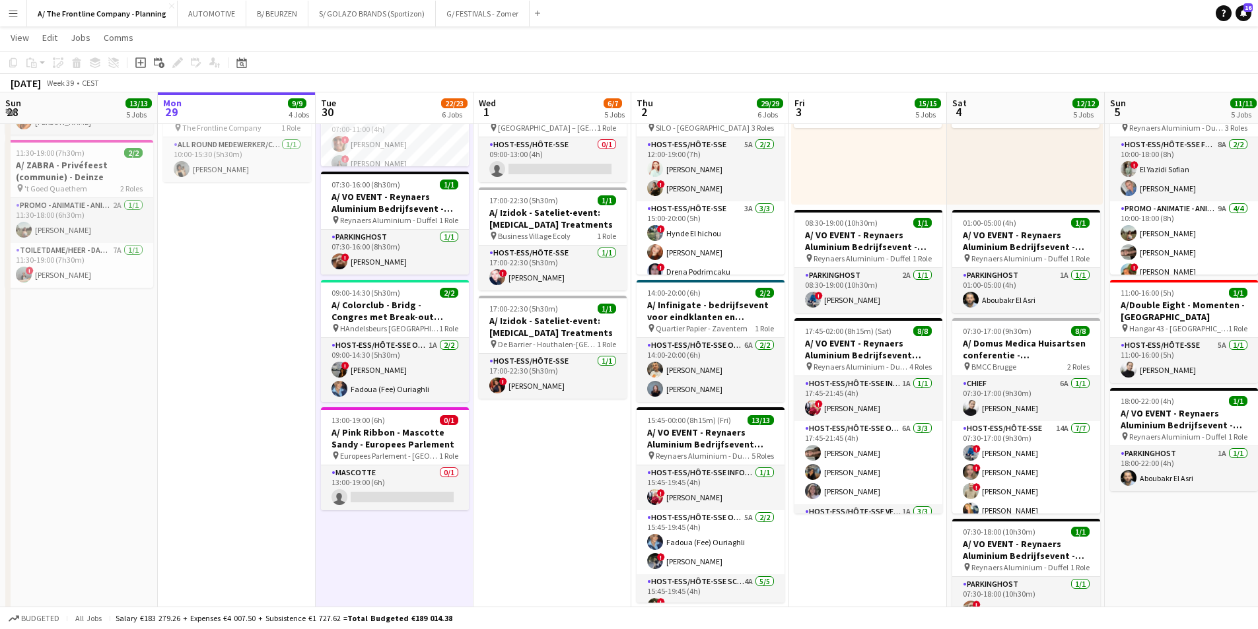
click at [219, 454] on app-date-cell "In progress 07:00-19:00 (12h) 5/5 pin Room with a ZOO 2 Roles Host-ess/Hôte-sse…" at bounding box center [237, 123] width 158 height 1273
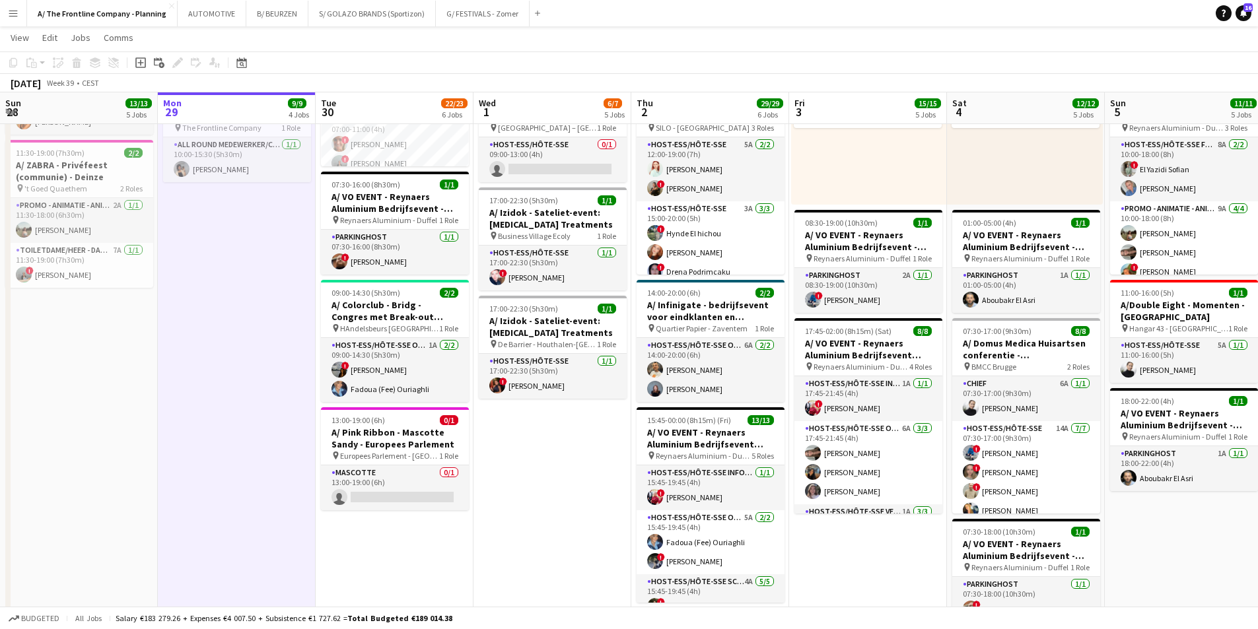
click at [397, 487] on app-date-cell "07:00-19:00 (12h) 5/5 pin Room with a ZOO 2 Roles Host-ess/Hôte-sse 2A 2/2 07:0…" at bounding box center [395, 123] width 158 height 1273
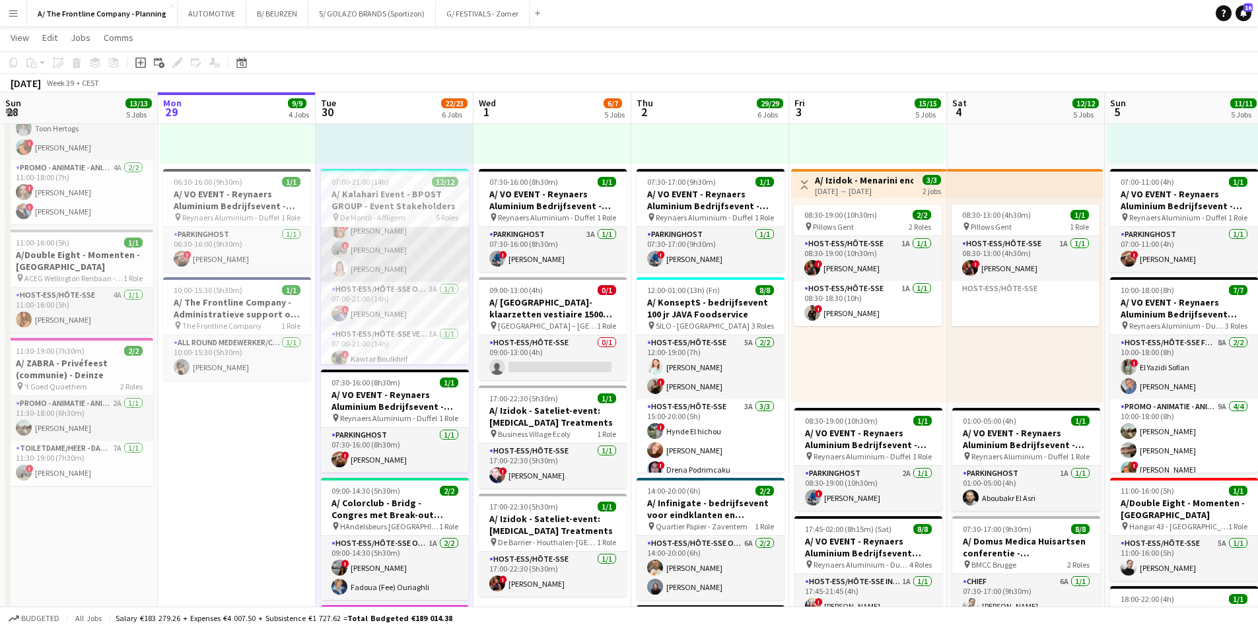
scroll to position [132, 0]
click at [289, 444] on app-date-cell "In progress 07:00-19:00 (12h) 5/5 pin Room with a ZOO 2 Roles Host-ess/Hôte-sse…" at bounding box center [237, 322] width 158 height 1273
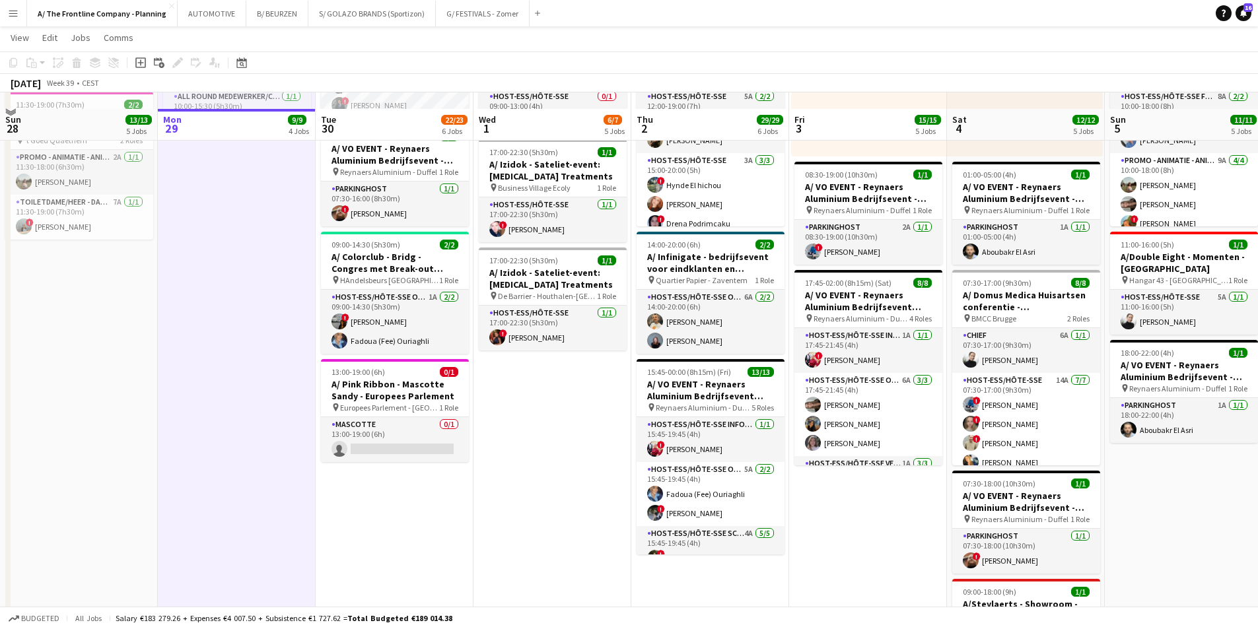
scroll to position [727, 0]
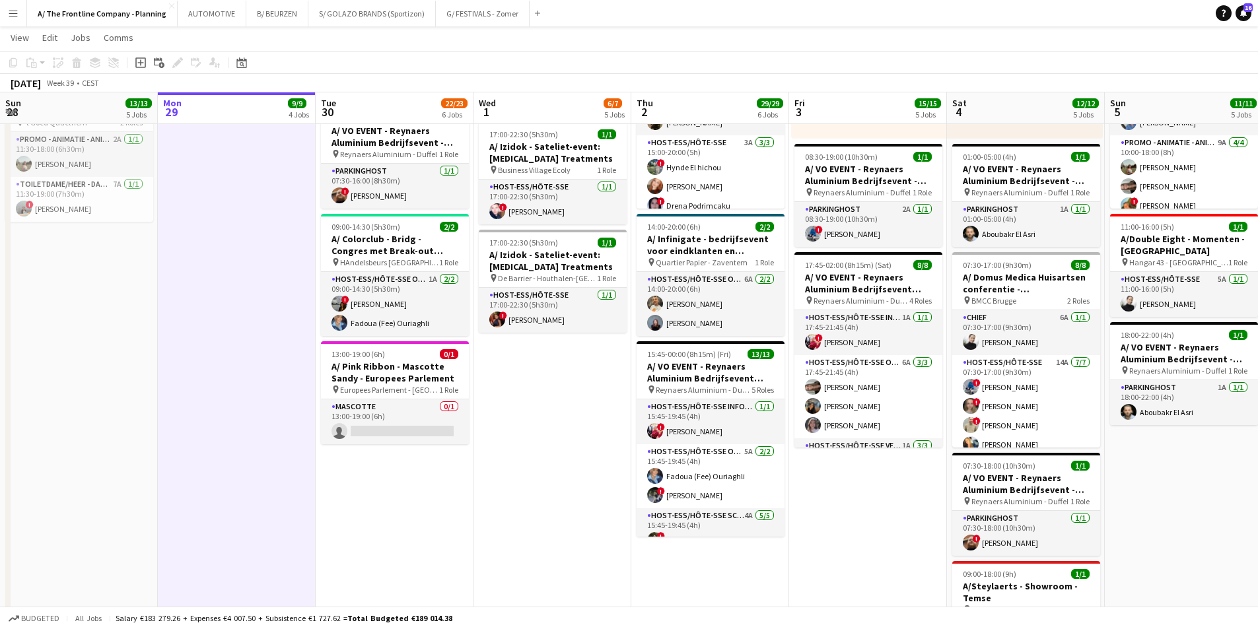
click at [377, 487] on app-date-cell "07:00-19:00 (12h) 5/5 pin Room with a ZOO 2 Roles Host-ess/Hôte-sse 2A 2/2 07:0…" at bounding box center [395, 57] width 158 height 1273
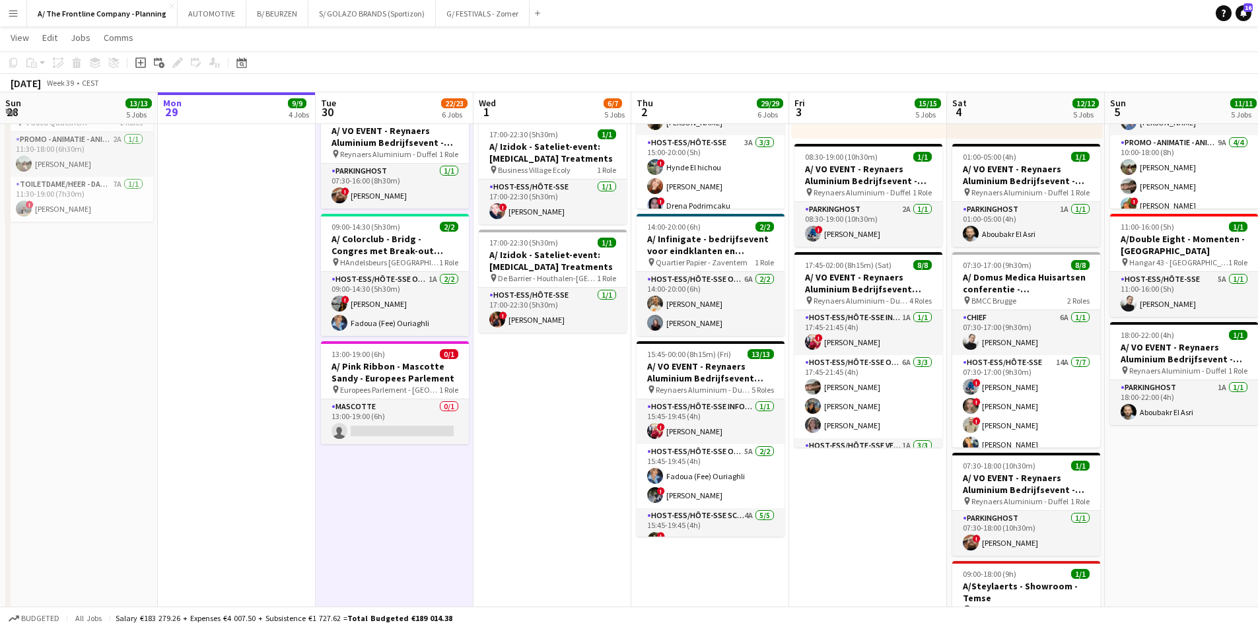
click at [556, 420] on app-date-cell "07:00-18:00 (11h) 3/3 pin Room with a ZOO 1 Role Host-ess/Hôte-sse Click to add…" at bounding box center [553, 57] width 158 height 1273
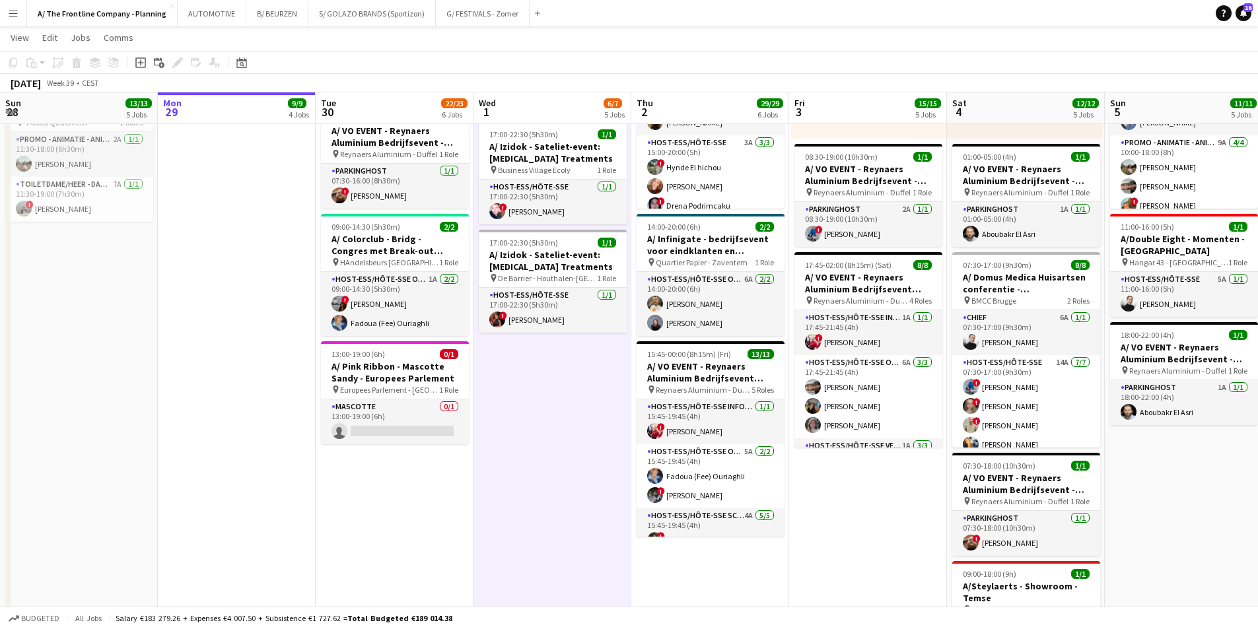
click at [406, 481] on app-date-cell "07:00-19:00 (12h) 5/5 pin Room with a ZOO 2 Roles Host-ess/Hôte-sse 2A 2/2 07:0…" at bounding box center [395, 57] width 158 height 1273
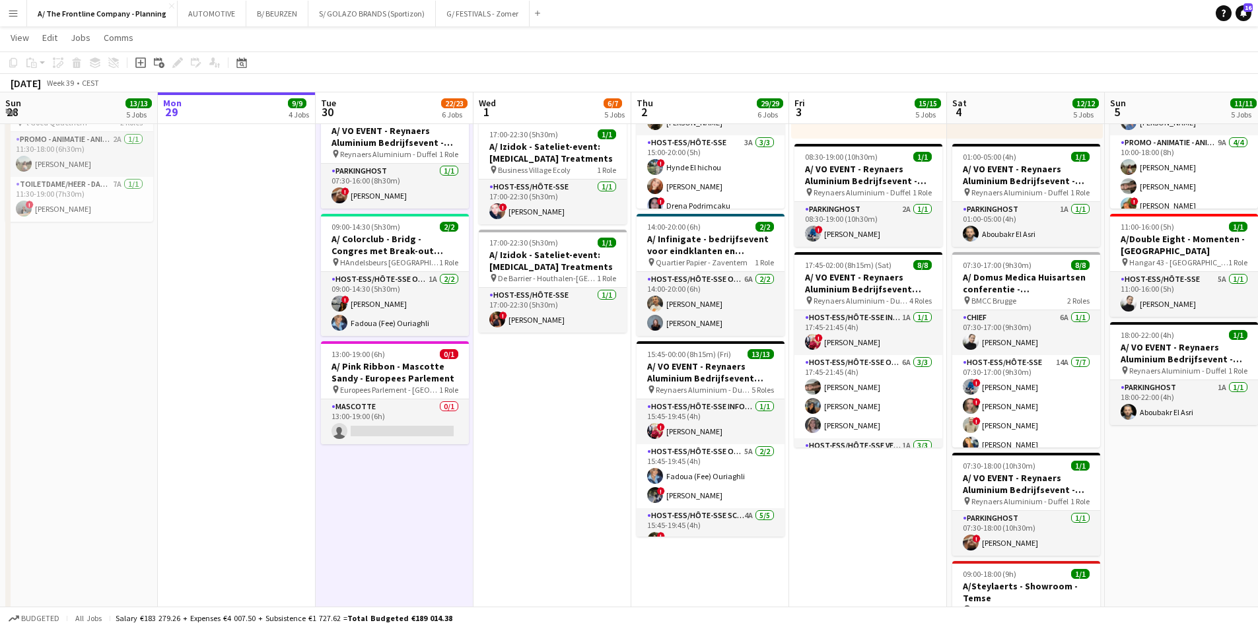
click at [226, 446] on app-date-cell "In progress 07:00-19:00 (12h) 5/5 pin Room with a ZOO 2 Roles Host-ess/Hôte-sse…" at bounding box center [237, 57] width 158 height 1273
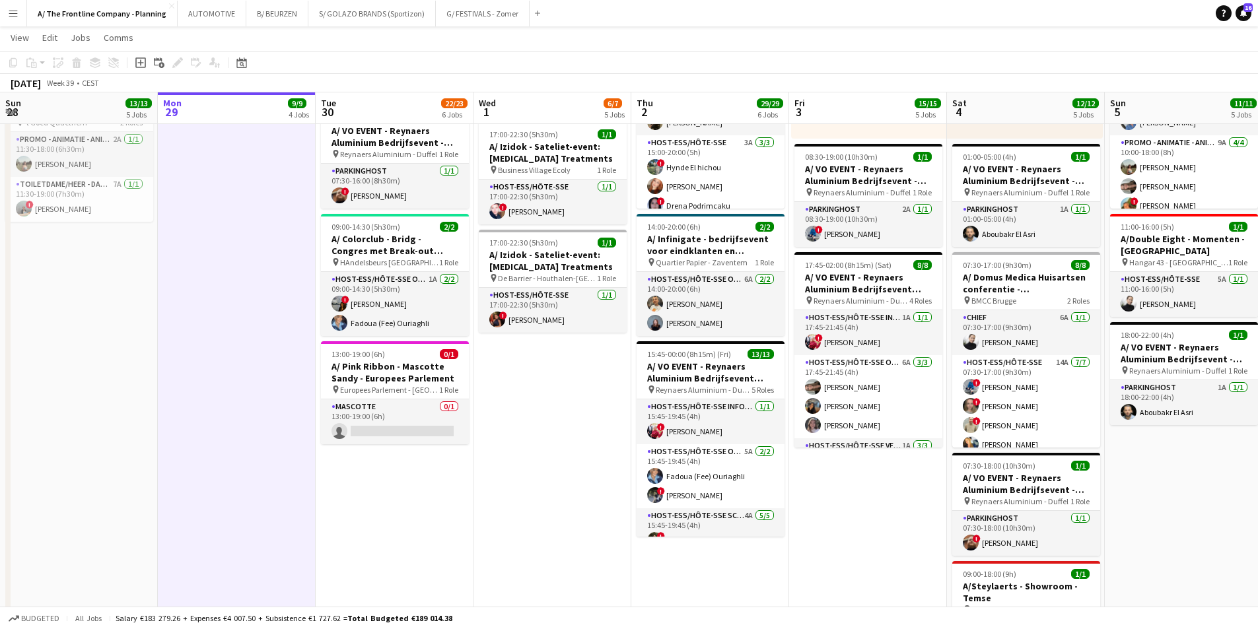
drag, startPoint x: 366, startPoint y: 485, endPoint x: 405, endPoint y: 465, distance: 44.0
click at [367, 485] on app-date-cell "07:00-19:00 (12h) 5/5 pin Room with a ZOO 2 Roles Host-ess/Hôte-sse 2A 2/2 07:0…" at bounding box center [395, 57] width 158 height 1273
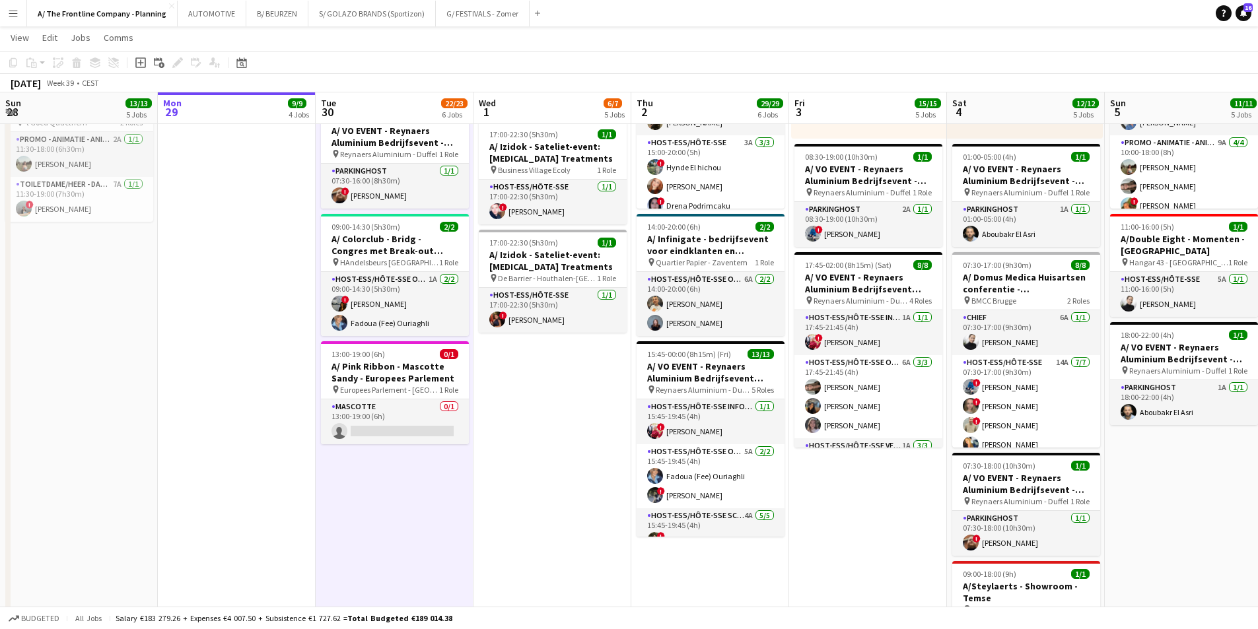
scroll to position [0, 315]
click at [529, 422] on app-date-cell "07:00-18:00 (11h) 3/3 pin Room with a ZOO 1 Role Host-ess/Hôte-sse Click to add…" at bounding box center [553, 57] width 158 height 1273
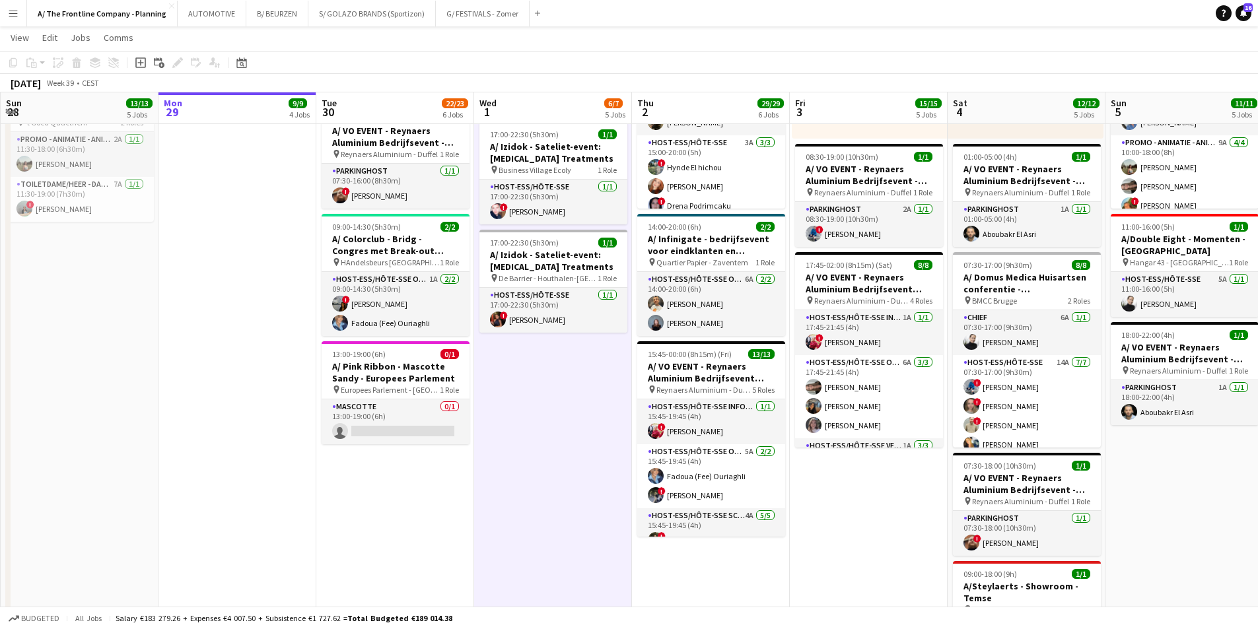
click at [390, 487] on app-date-cell "07:00-19:00 (12h) 5/5 pin Room with a ZOO 2 Roles Host-ess/Hôte-sse 2A 2/2 07:0…" at bounding box center [395, 57] width 158 height 1273
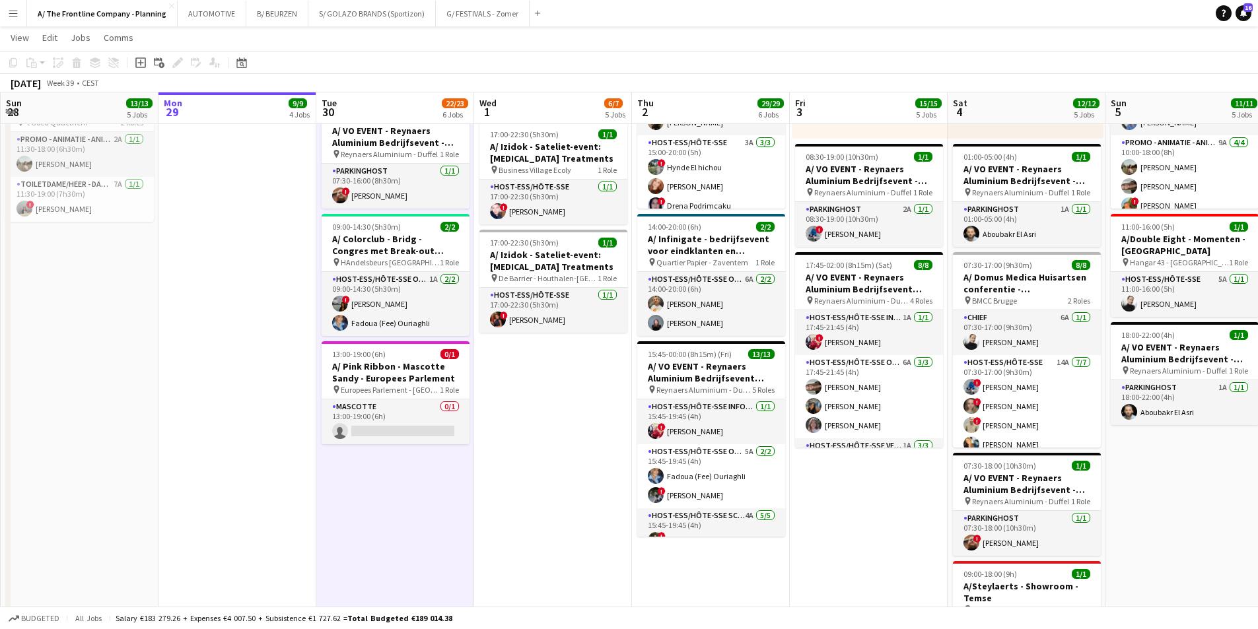
click at [200, 444] on app-date-cell "In progress 07:00-19:00 (12h) 5/5 pin Room with a ZOO 2 Roles Host-ess/Hôte-sse…" at bounding box center [238, 57] width 158 height 1273
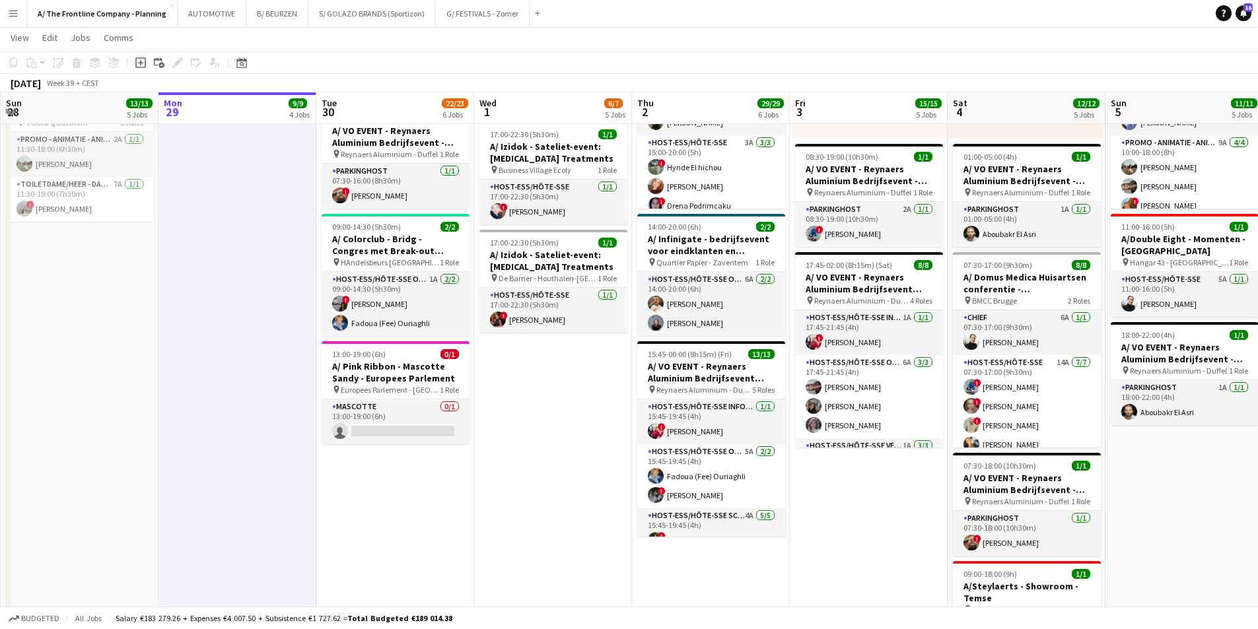
click at [383, 487] on app-date-cell "07:00-19:00 (12h) 5/5 pin Room with a ZOO 2 Roles Host-ess/Hôte-sse 2A 2/2 07:0…" at bounding box center [395, 57] width 158 height 1273
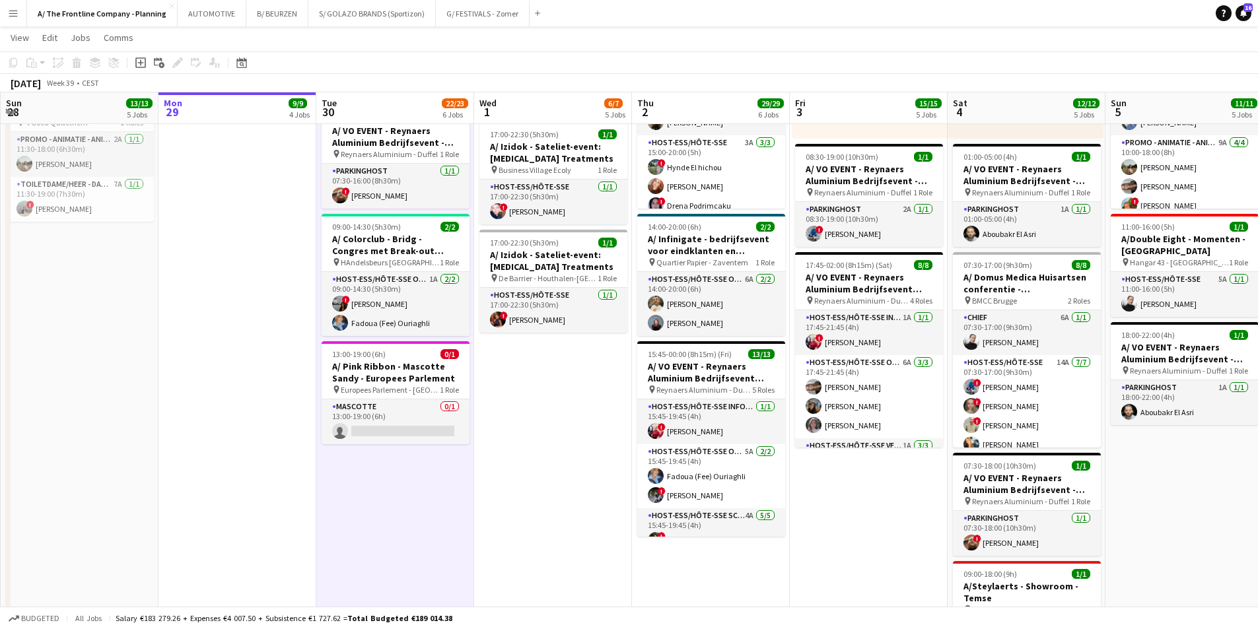
click at [515, 424] on app-date-cell "07:00-18:00 (11h) 3/3 pin Room with a ZOO 1 Role Host-ess/Hôte-sse Click to add…" at bounding box center [553, 57] width 158 height 1273
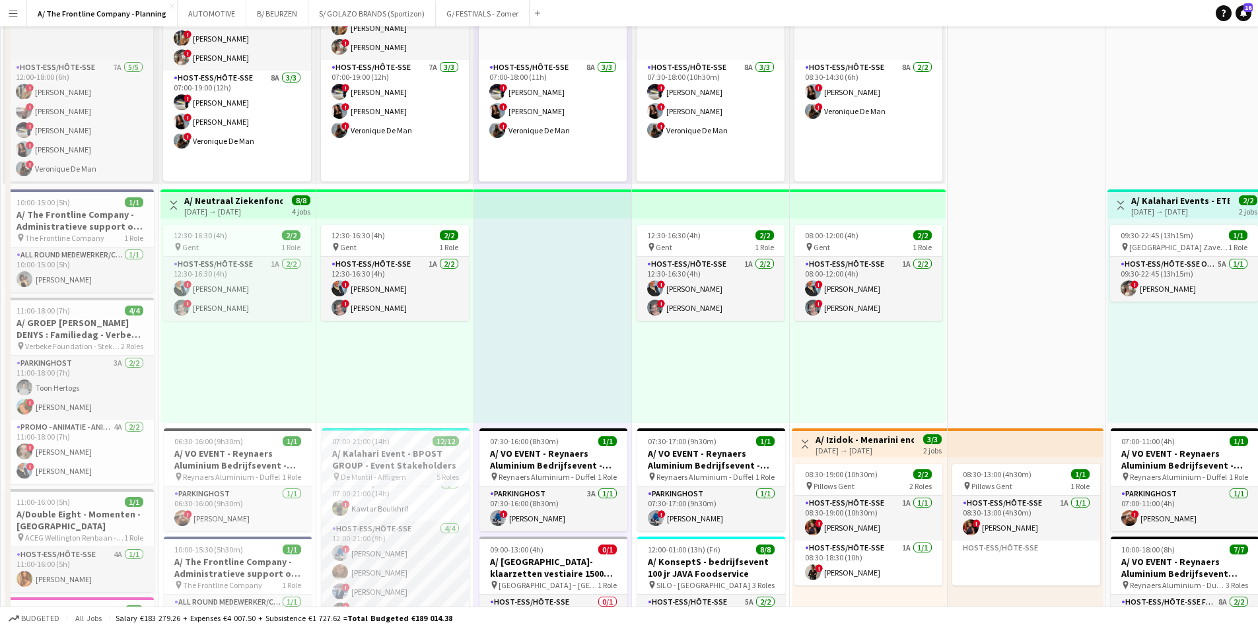
scroll to position [330, 0]
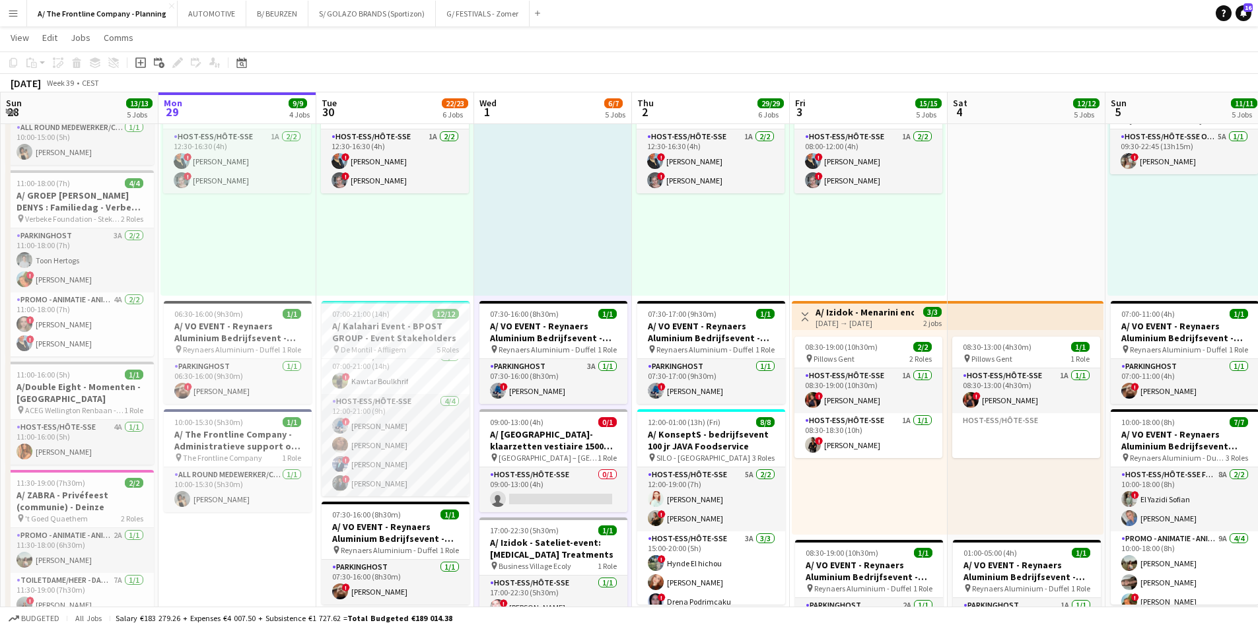
click at [243, 487] on app-date-cell "In progress 07:00-19:00 (12h) 5/5 pin Room with a ZOO 2 Roles Host-ess/Hôte-sse…" at bounding box center [238, 454] width 158 height 1273
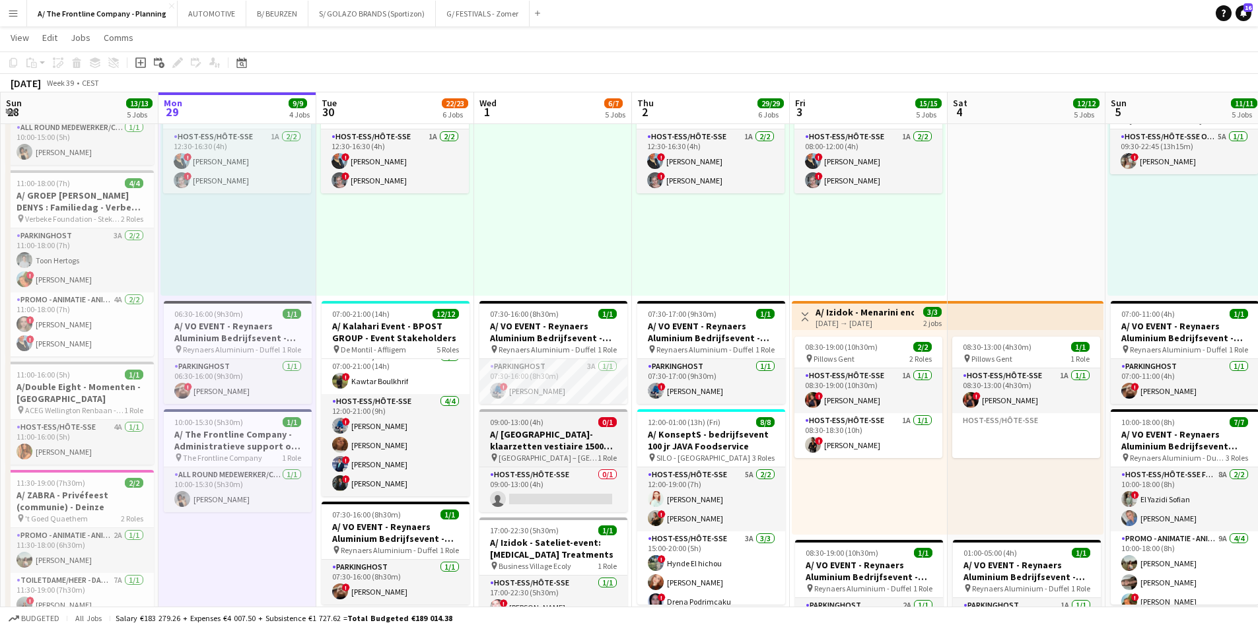
click at [551, 447] on h3 "A/ [GEOGRAPHIC_DATA]- klaarzetten vestiaire 1500 pax - Préparation du vestiaire…" at bounding box center [553, 441] width 148 height 24
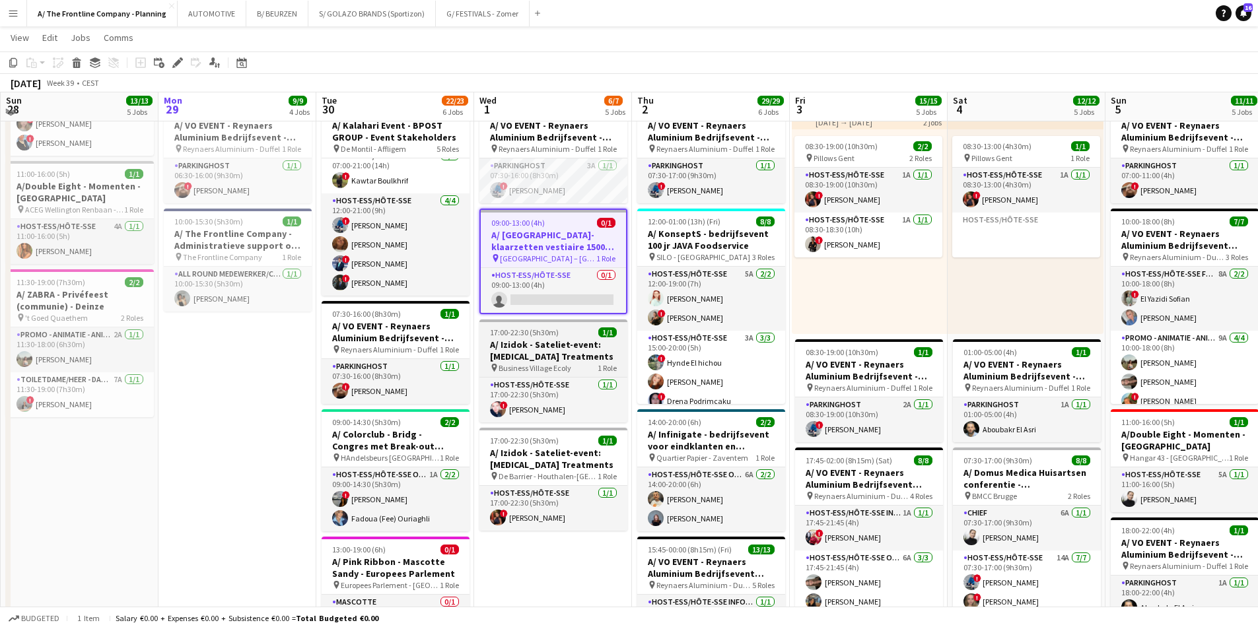
scroll to position [528, 0]
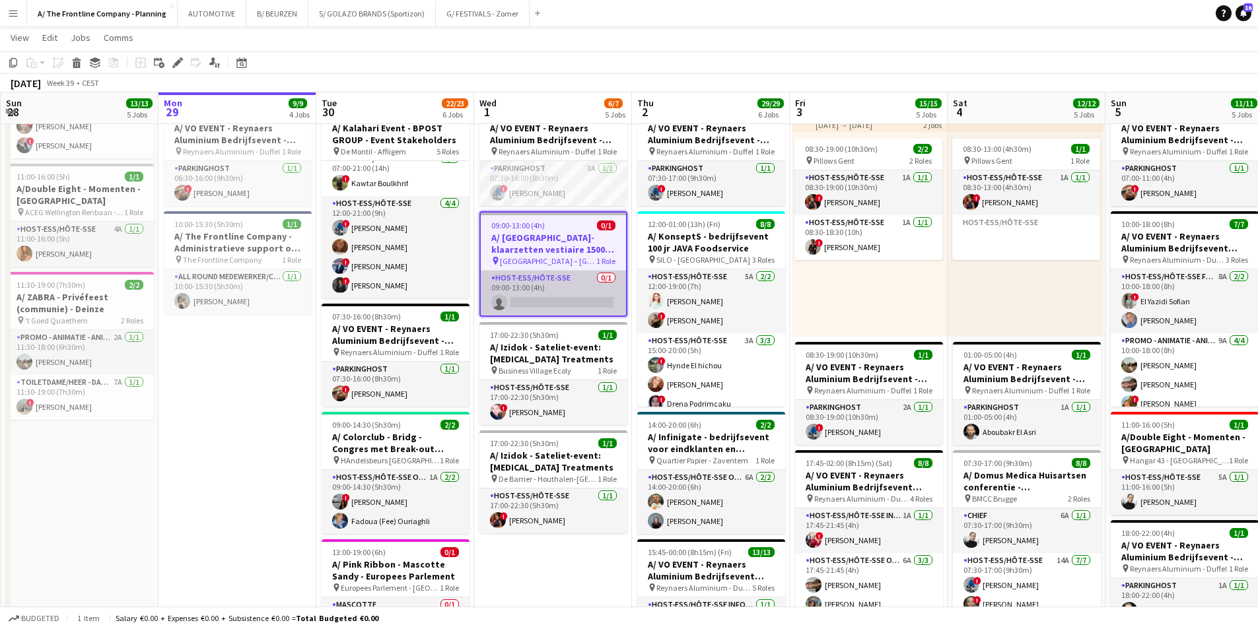
click at [562, 301] on app-card-role "Host-ess/Hôte-sse 0/1 09:00-13:00 (4h) single-neutral-actions" at bounding box center [553, 293] width 145 height 45
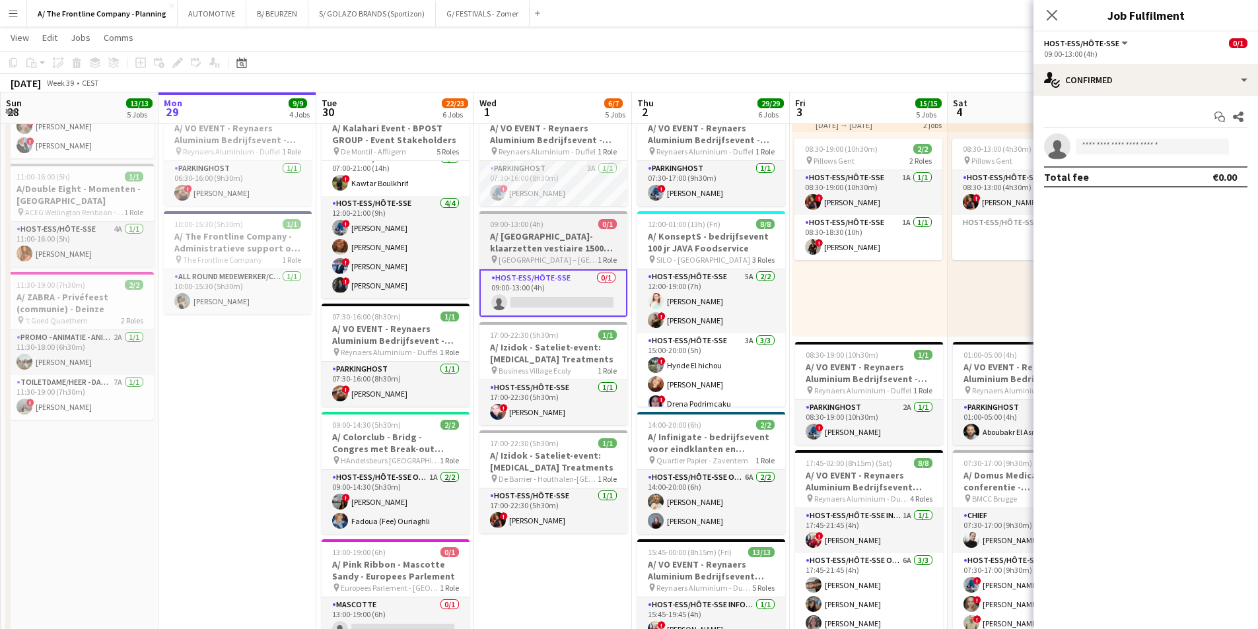
click at [528, 252] on h3 "A/ [GEOGRAPHIC_DATA]- klaarzetten vestiaire 1500 pax - Préparation du vestiaire…" at bounding box center [553, 243] width 148 height 24
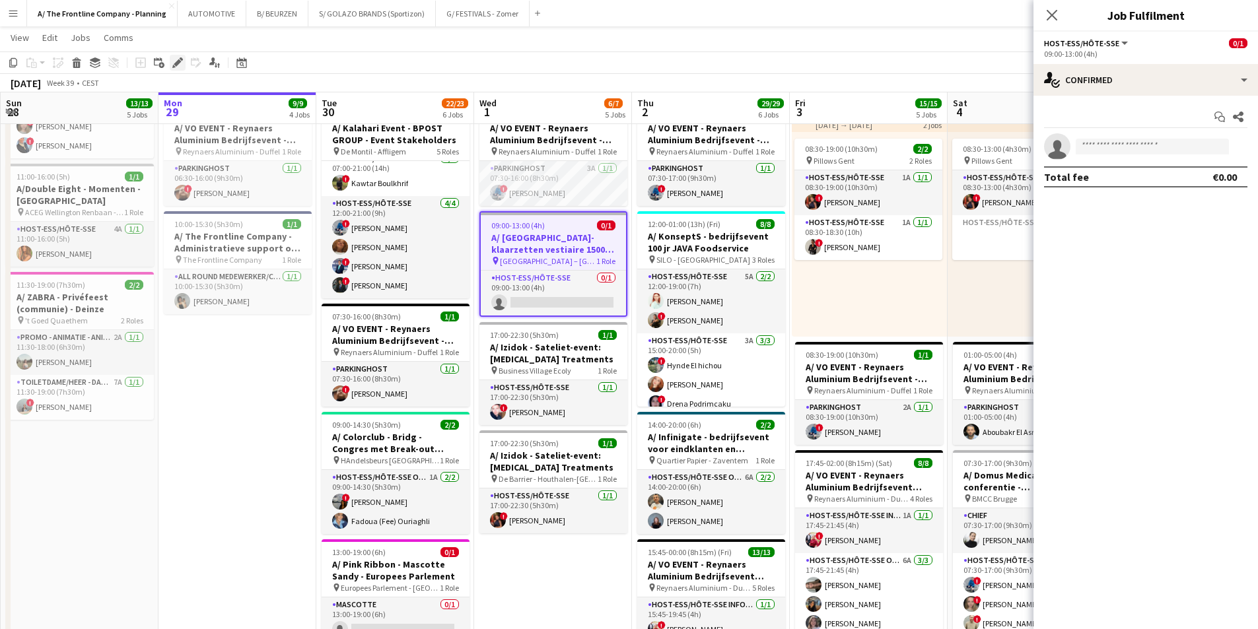
click at [173, 65] on icon at bounding box center [173, 66] width 3 height 3
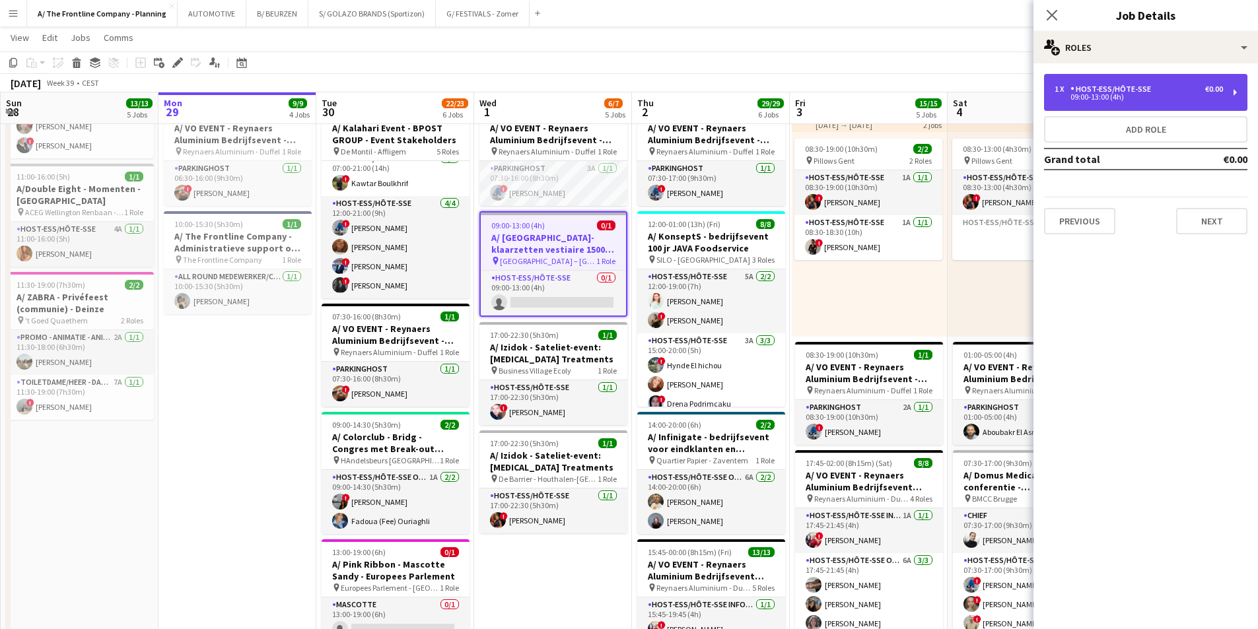
click at [1014, 91] on div "1 x Host-ess/Hôte-sse €0.00" at bounding box center [1139, 89] width 168 height 9
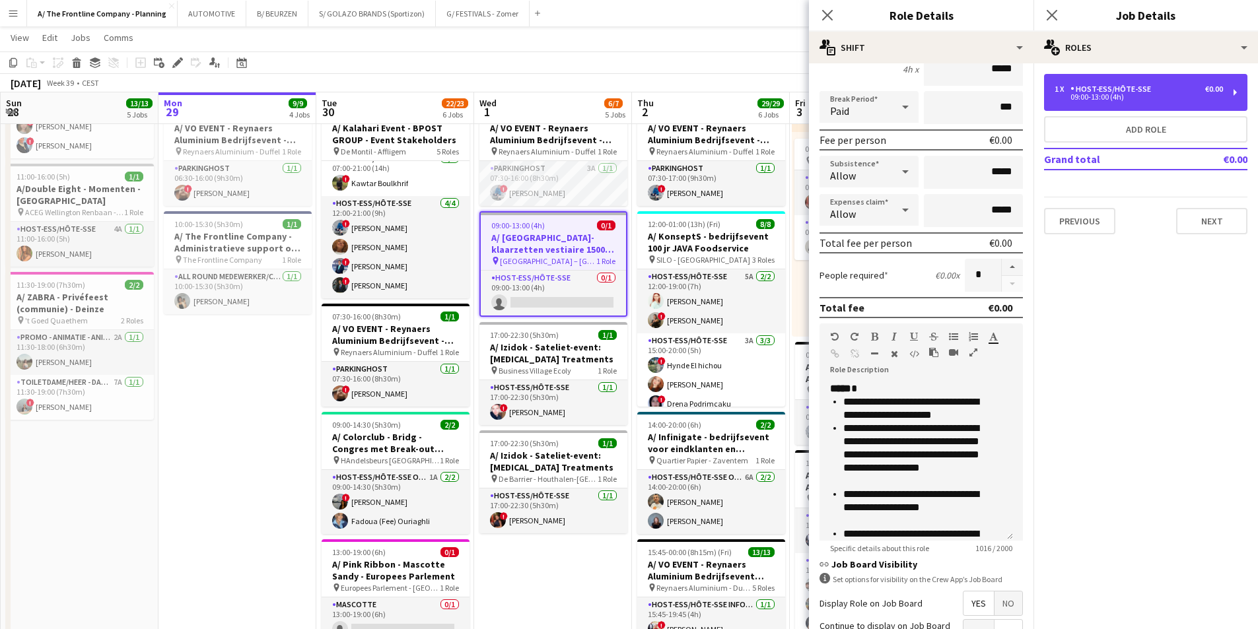
scroll to position [266, 0]
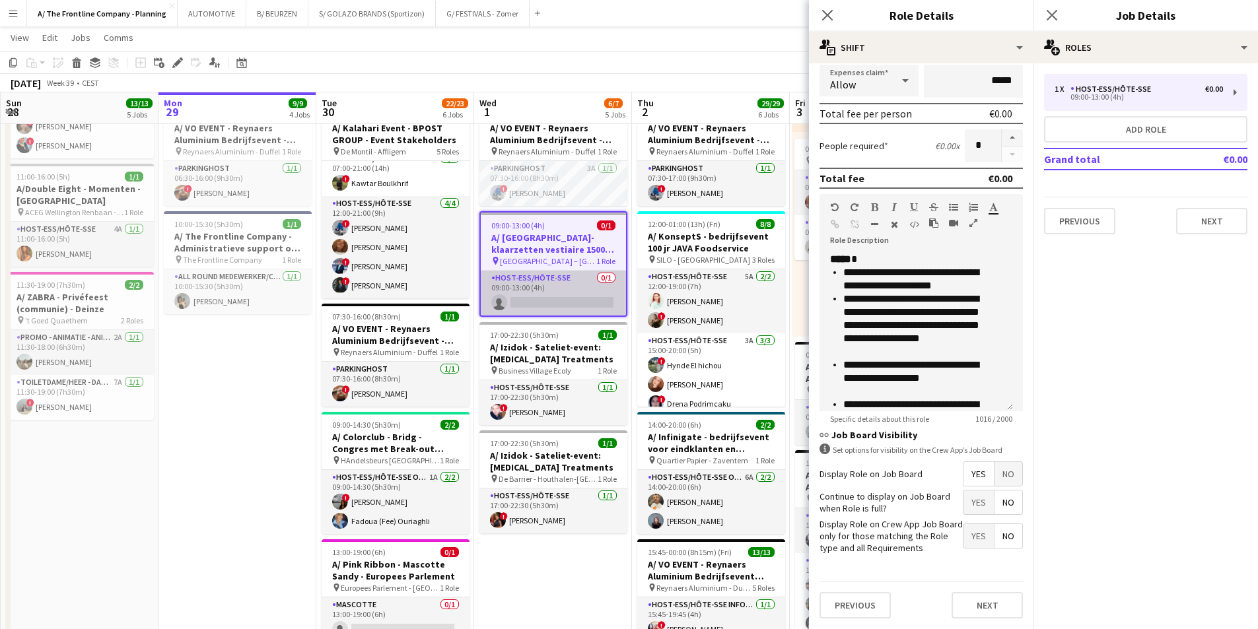
click at [588, 280] on app-card-role "Host-ess/Hôte-sse 0/1 09:00-13:00 (4h) single-neutral-actions" at bounding box center [553, 293] width 145 height 45
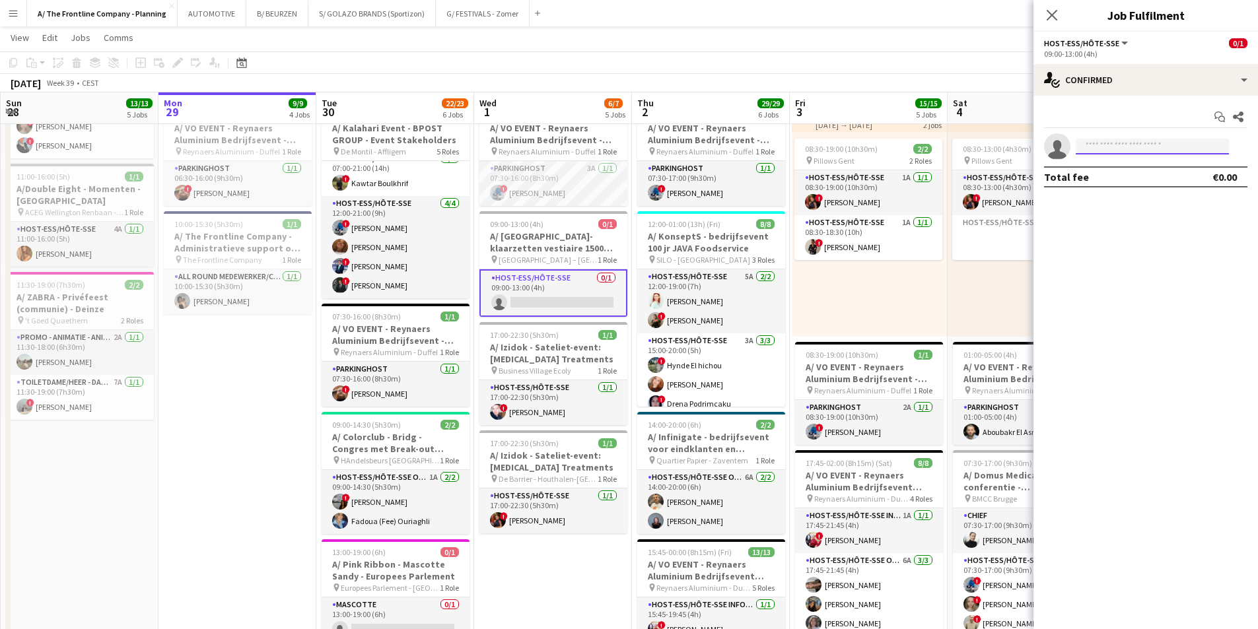
click at [1014, 149] on input at bounding box center [1152, 147] width 153 height 16
type input "*********"
click at [1014, 177] on span "verachtert.evelien@hotmail.com" at bounding box center [1152, 176] width 132 height 11
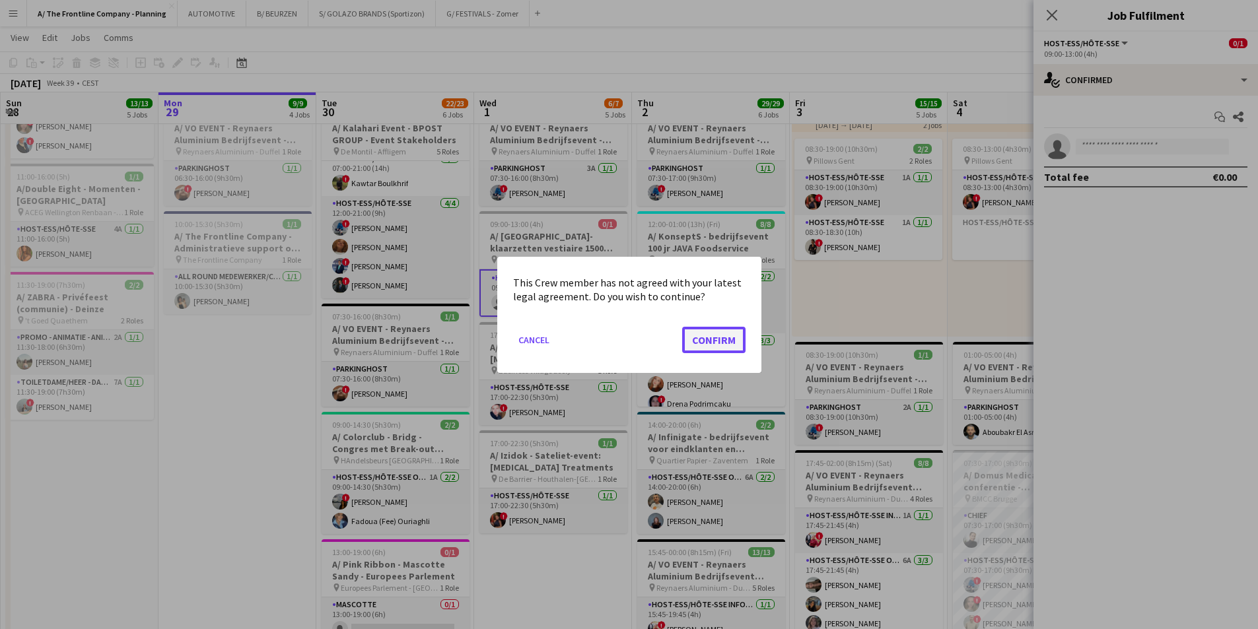
click at [721, 345] on button "Confirm" at bounding box center [713, 339] width 63 height 26
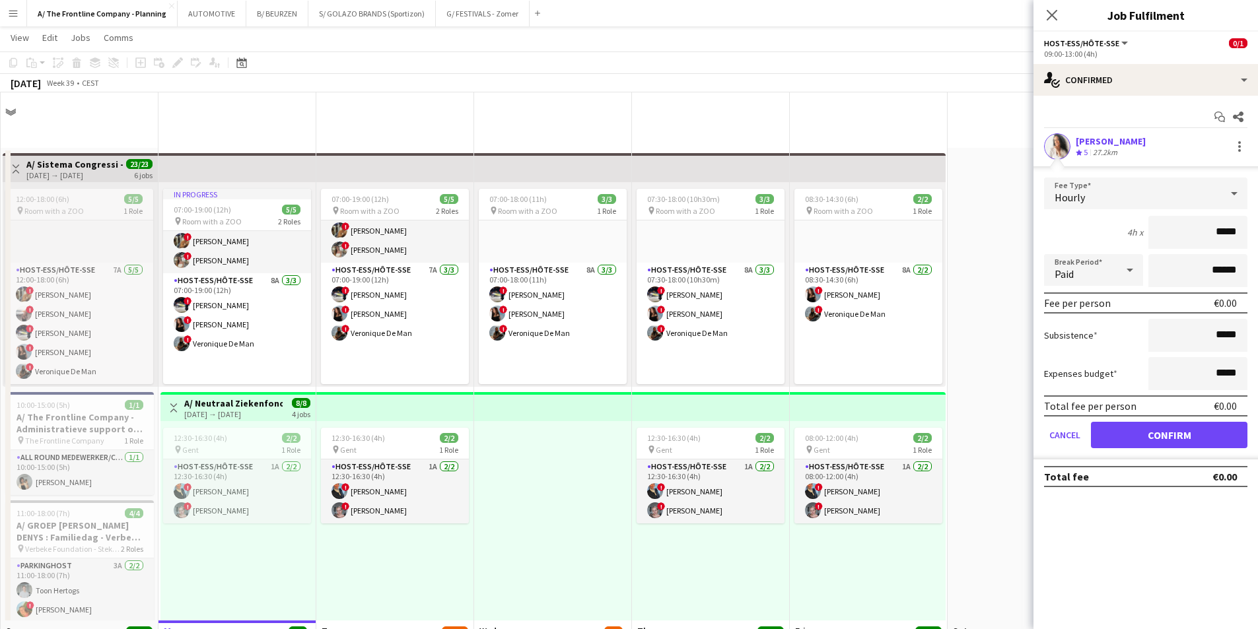
scroll to position [528, 0]
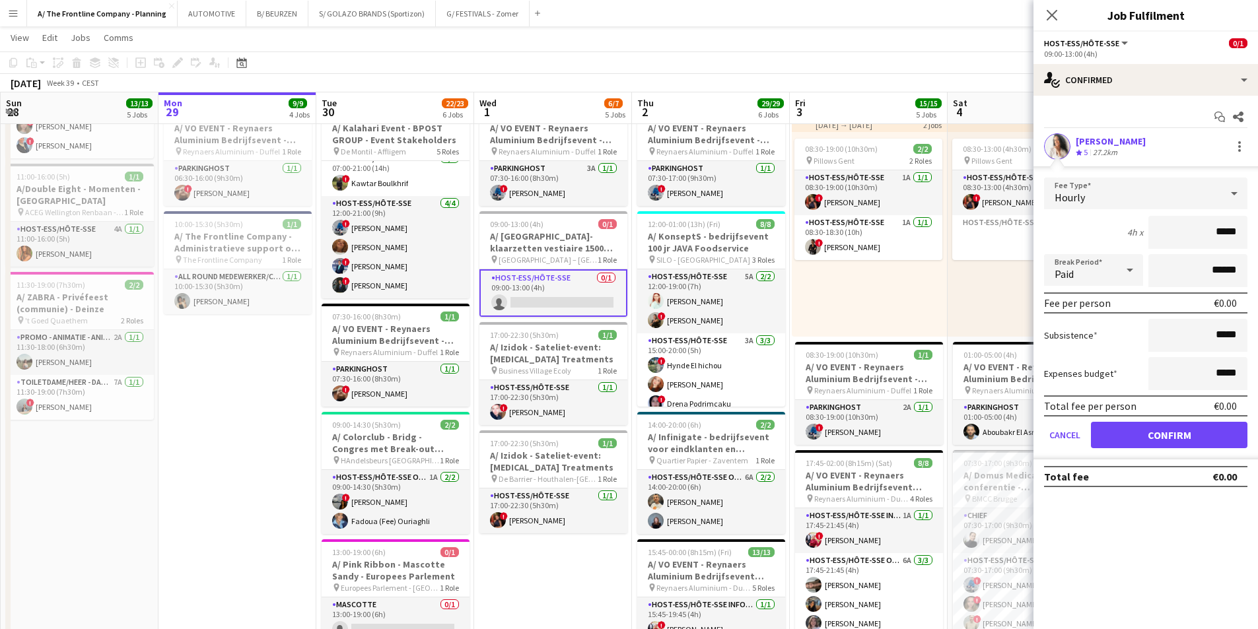
drag, startPoint x: 1182, startPoint y: 234, endPoint x: 1267, endPoint y: 234, distance: 85.2
click at [1014, 234] on html "Menu Boards Boards Boards All jobs Status Workforce Workforce My Workforce Recr…" at bounding box center [629, 254] width 1258 height 1565
type input "***"
click at [1014, 147] on div "[PERSON_NAME]" at bounding box center [1111, 141] width 70 height 12
click at [1014, 444] on button "Confirm" at bounding box center [1169, 435] width 157 height 26
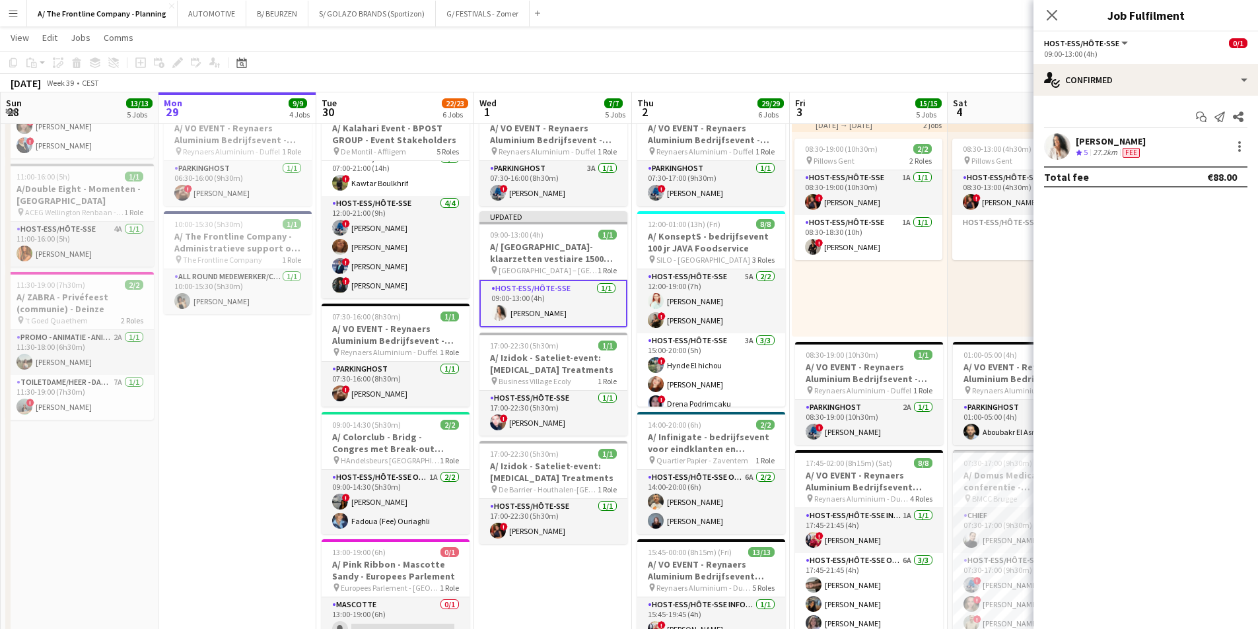
click at [1014, 137] on div "[PERSON_NAME]" at bounding box center [1111, 141] width 70 height 12
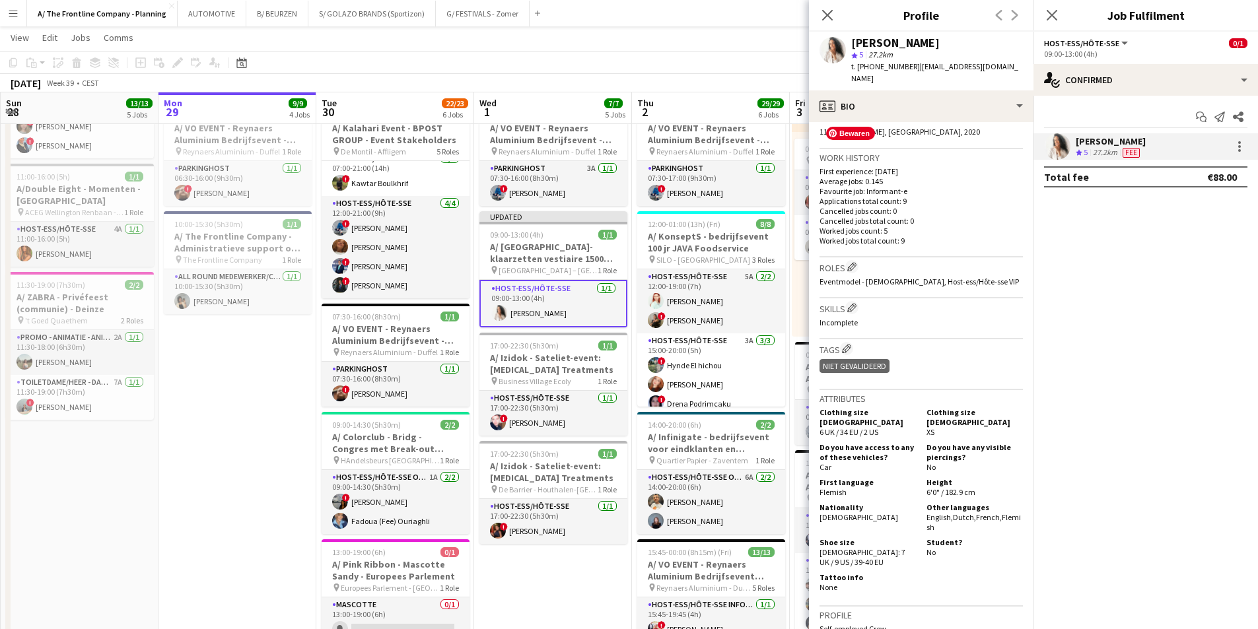
scroll to position [330, 0]
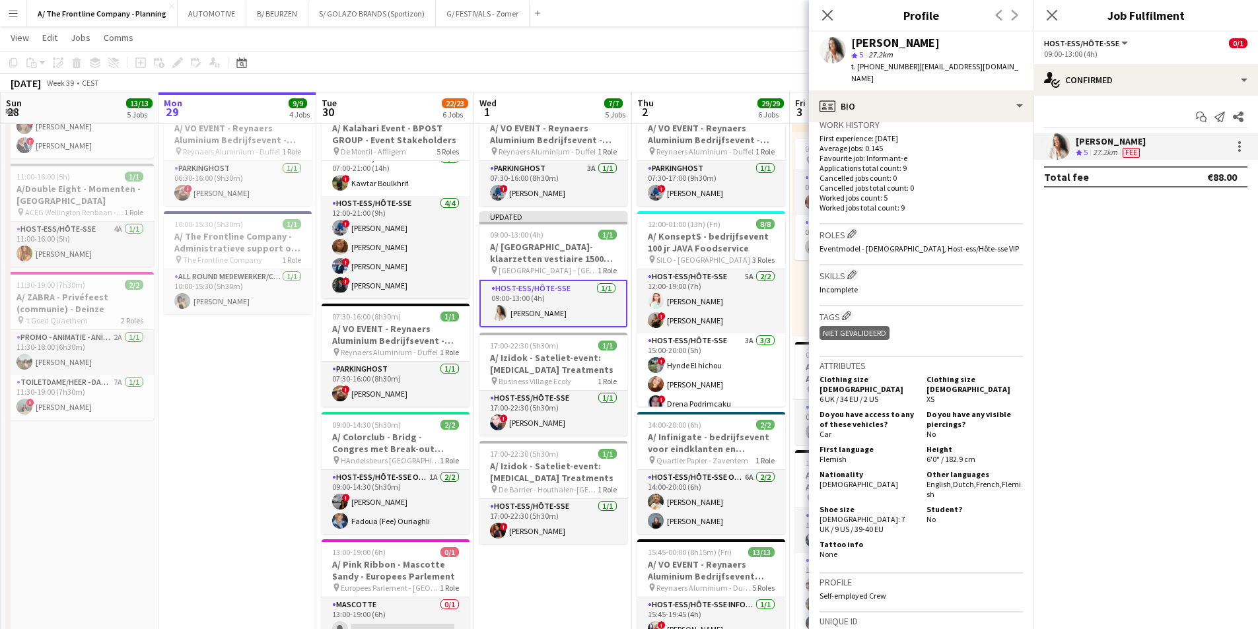
click at [595, 73] on app-toolbar "Copy Paste Paste Ctrl+V Paste with crew Ctrl+Shift+V Paste linked Job [GEOGRAPH…" at bounding box center [629, 63] width 1258 height 22
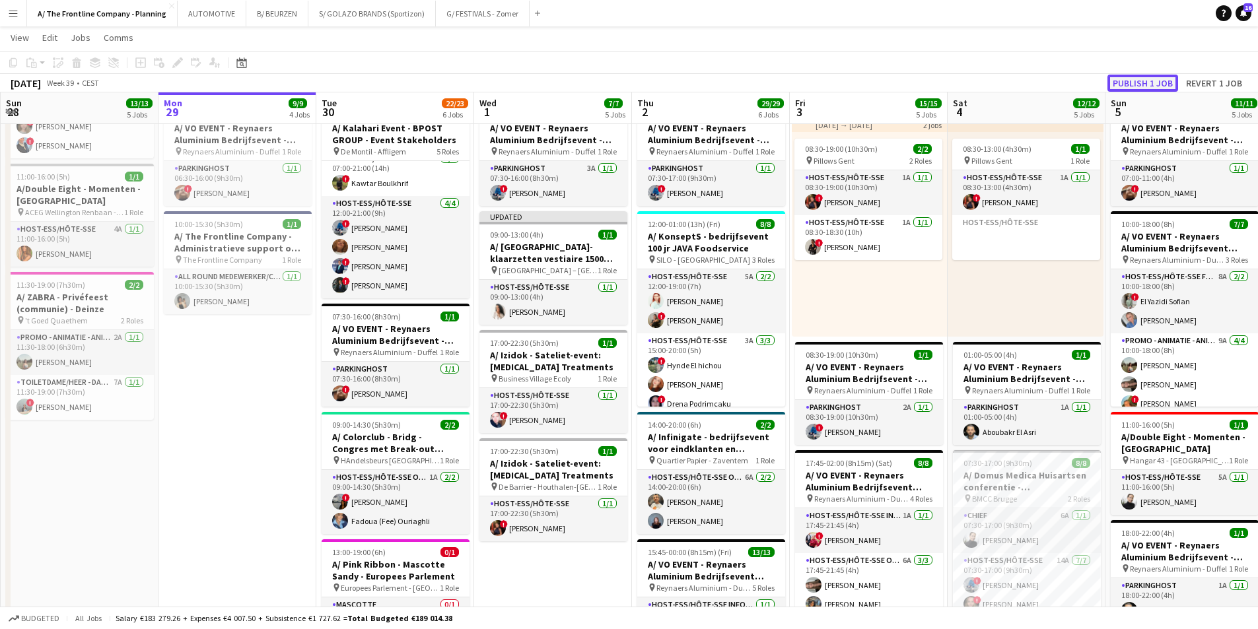
click at [1014, 84] on button "Publish 1 job" at bounding box center [1143, 83] width 71 height 17
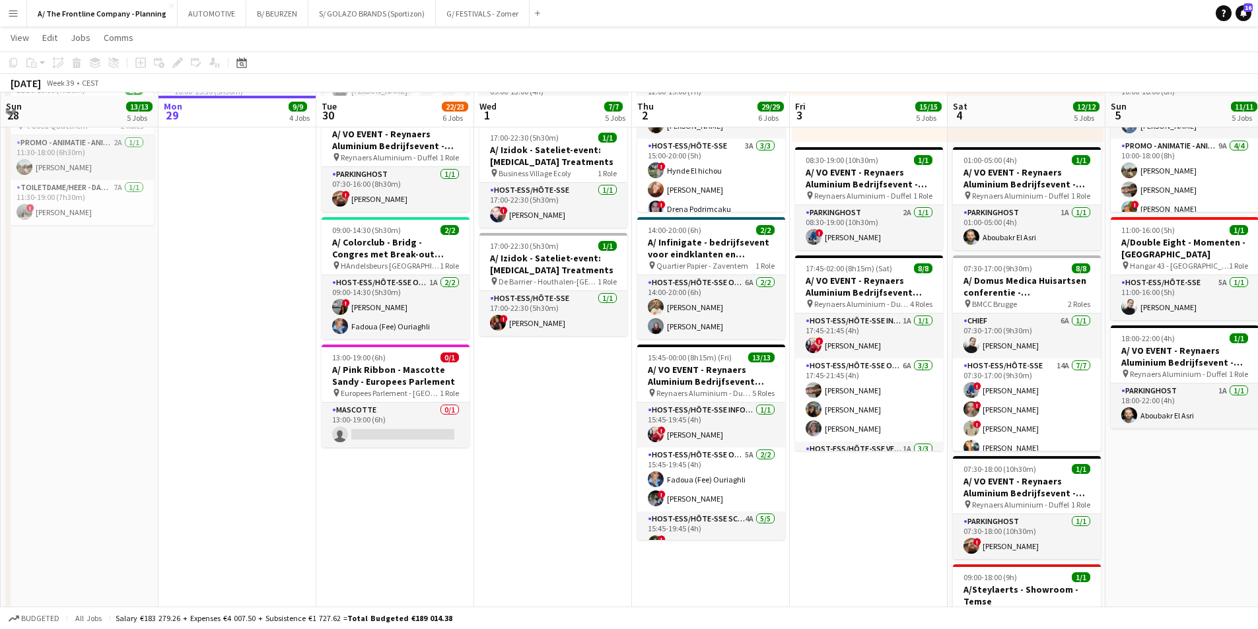
scroll to position [727, 0]
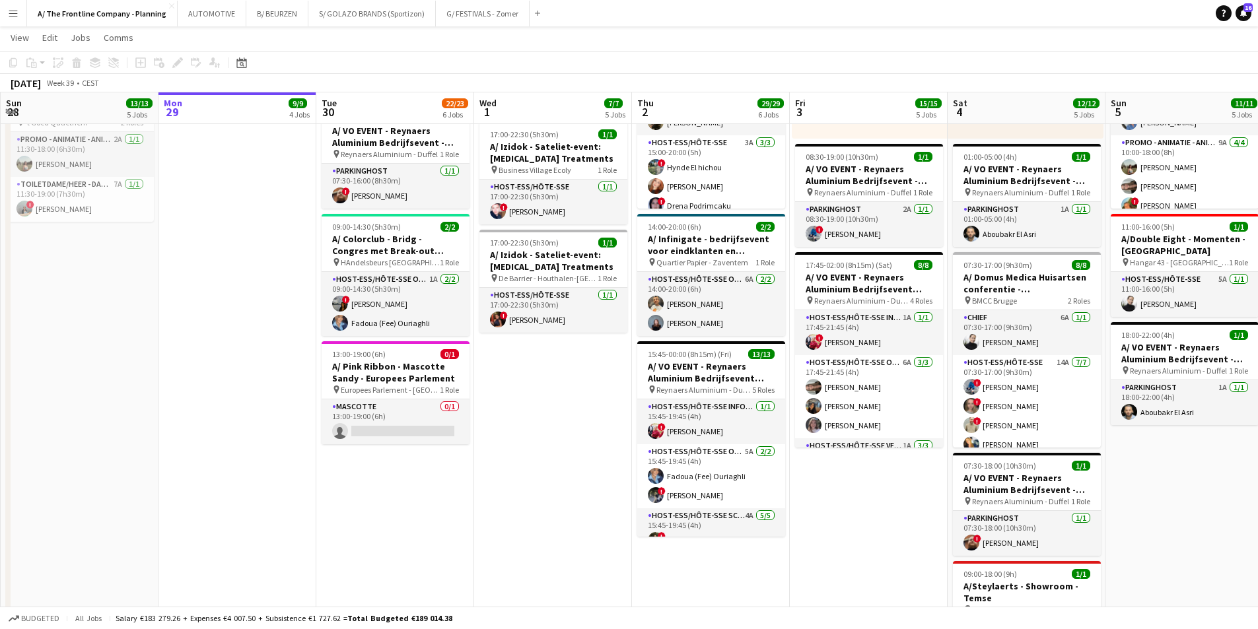
click at [506, 426] on app-date-cell "07:00-18:00 (11h) 3/3 pin Room with a ZOO 1 Role Host-ess/Hôte-sse Click to add…" at bounding box center [553, 57] width 158 height 1273
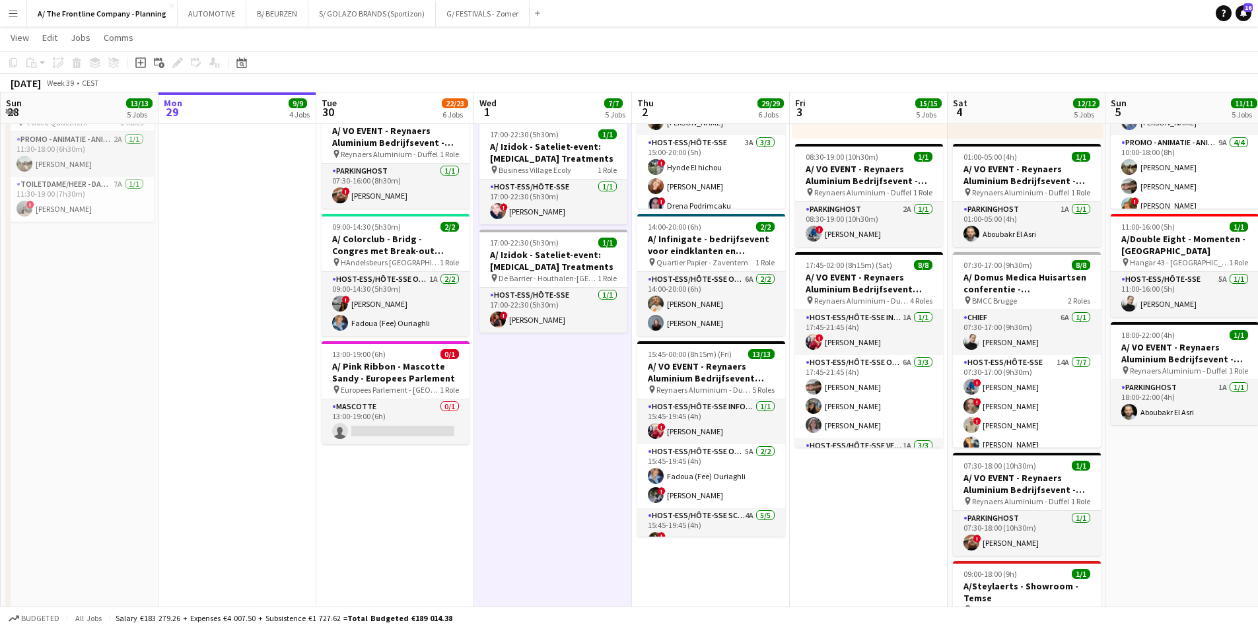
click at [355, 487] on app-date-cell "07:00-19:00 (12h) 5/5 pin Room with a ZOO 2 Roles Host-ess/Hôte-sse 2A 2/2 07:0…" at bounding box center [395, 57] width 158 height 1273
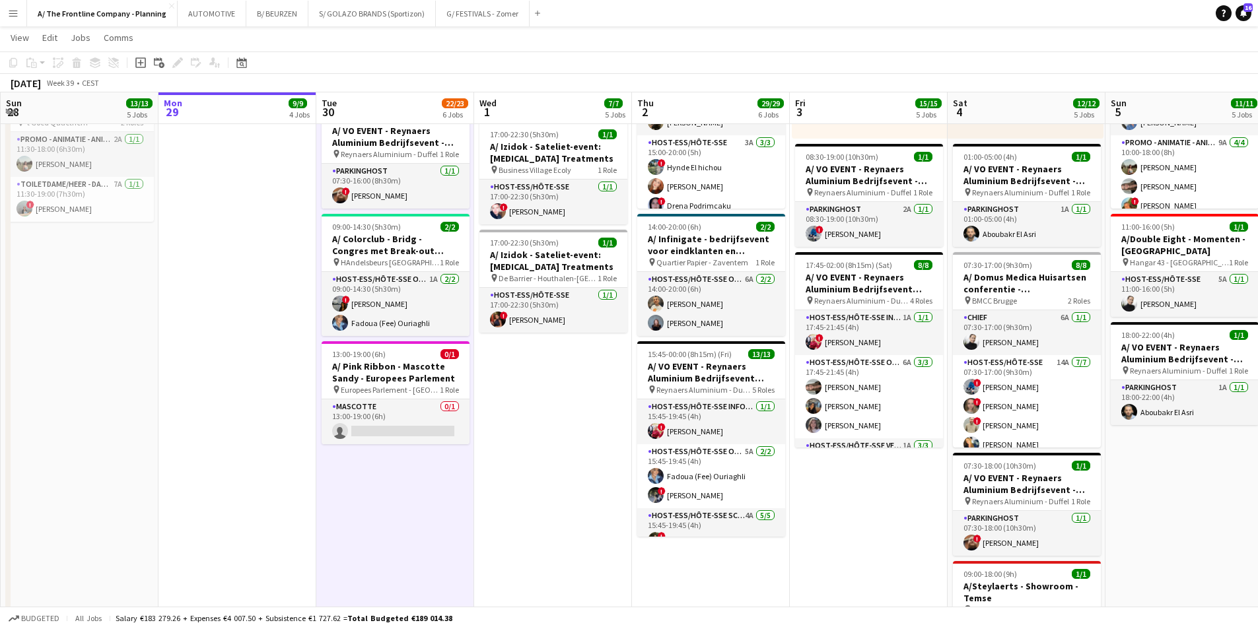
click at [208, 443] on app-date-cell "In progress 07:00-19:00 (12h) 5/5 pin Room with a ZOO 2 Roles Host-ess/Hôte-sse…" at bounding box center [238, 57] width 158 height 1273
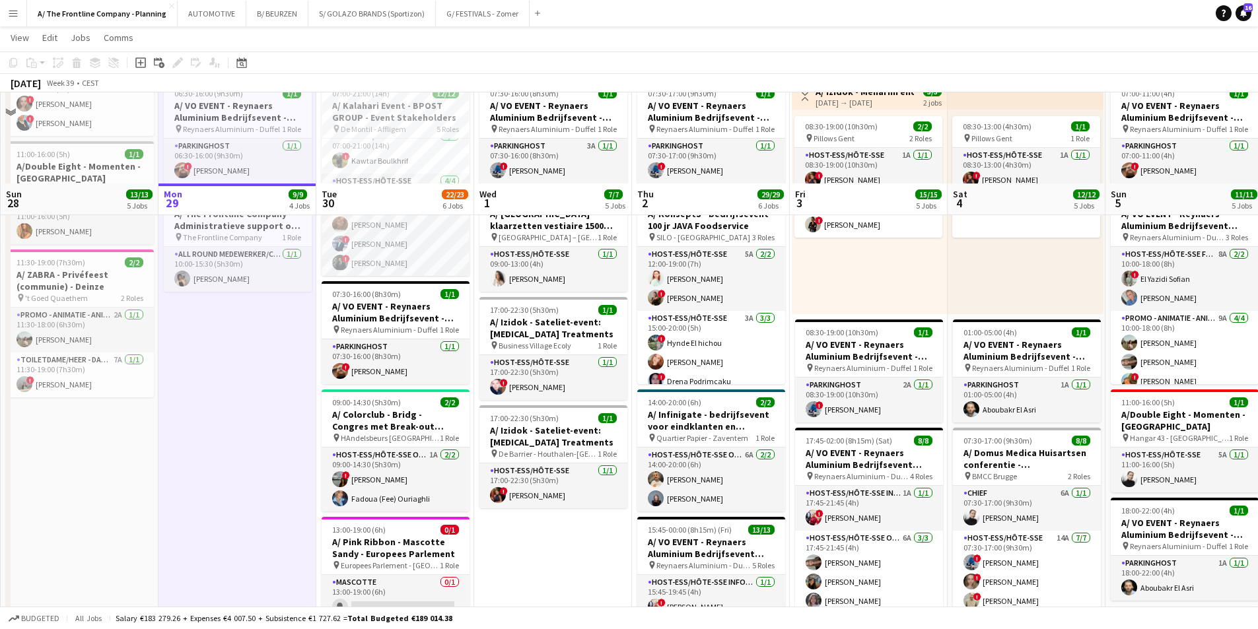
scroll to position [528, 0]
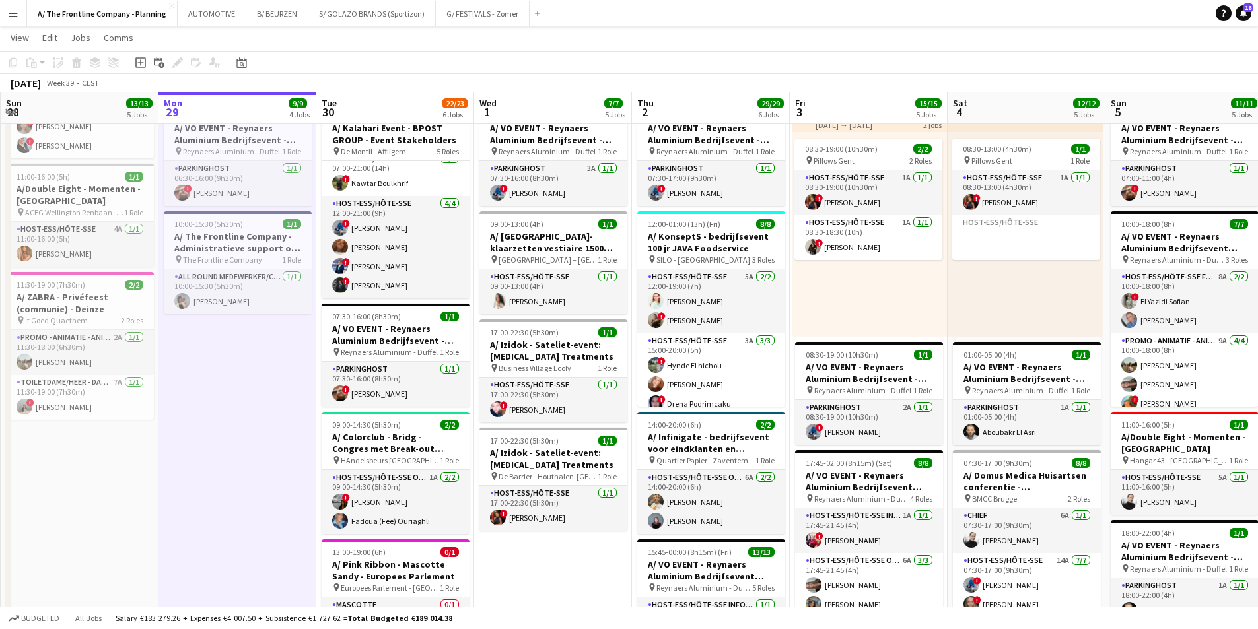
click at [295, 430] on app-date-cell "In progress 07:00-19:00 (12h) 5/5 pin Room with a ZOO 2 Roles Host-ess/Hôte-sse…" at bounding box center [238, 256] width 158 height 1273
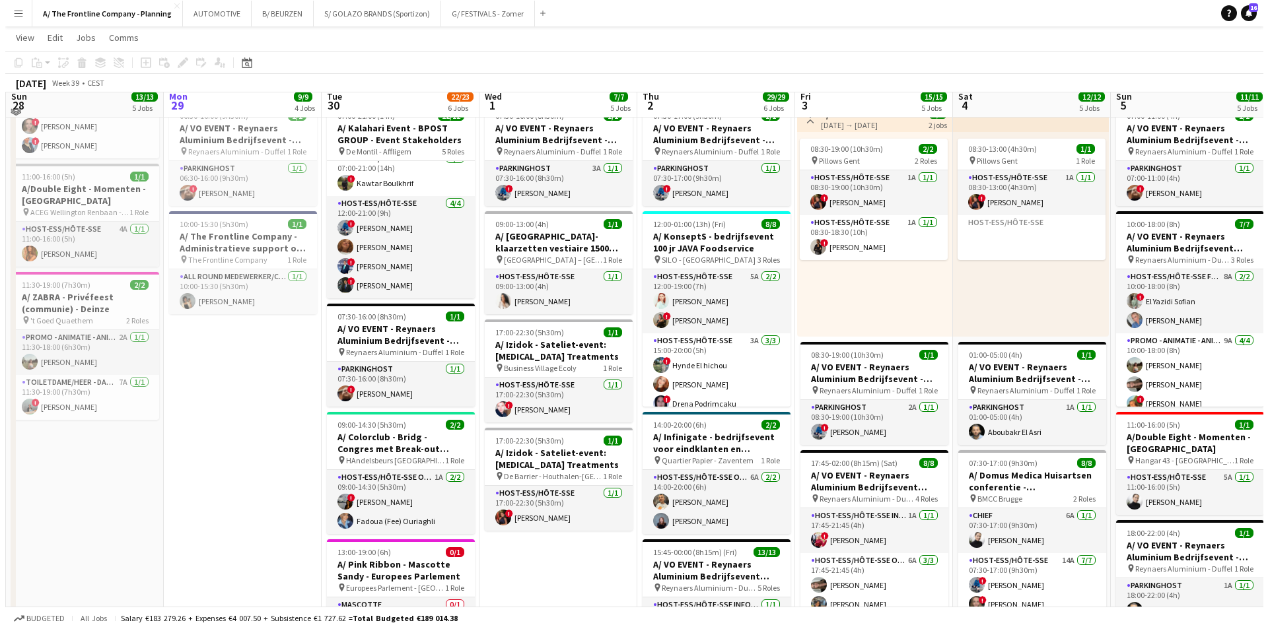
scroll to position [0, 0]
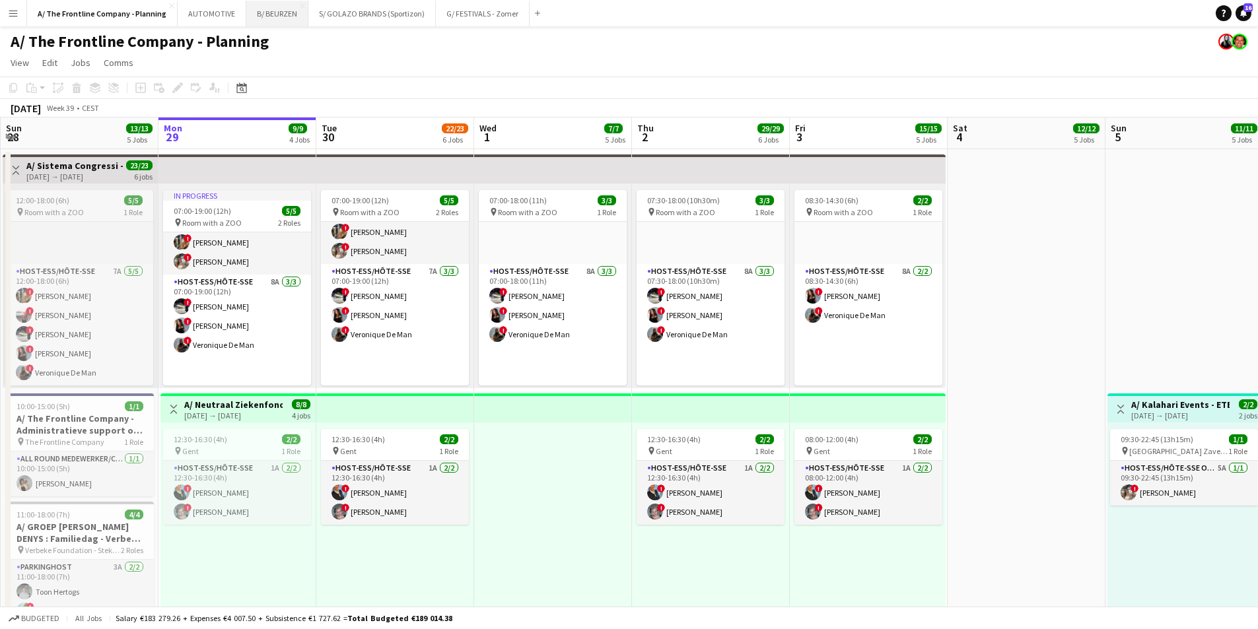
click at [273, 15] on button "B/ BEURZEN Close" at bounding box center [277, 14] width 62 height 26
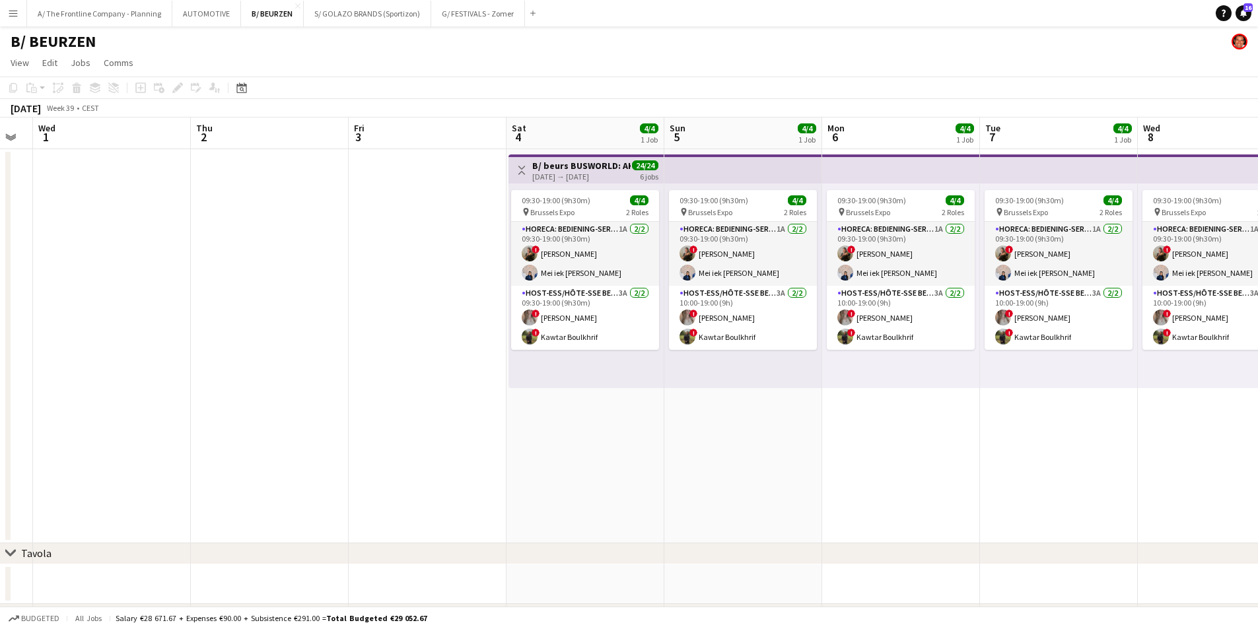
scroll to position [0, 515]
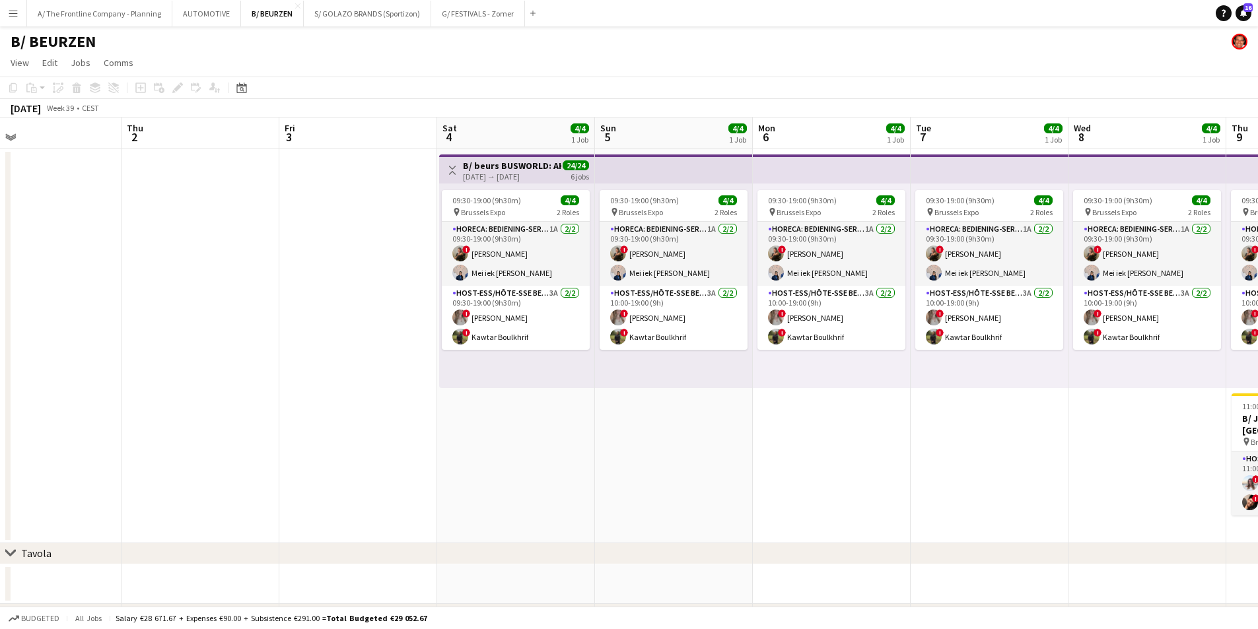
drag, startPoint x: 769, startPoint y: 312, endPoint x: 190, endPoint y: 285, distance: 580.5
click at [184, 287] on app-calendar-viewport "Sun 28 Mon 29 Tue 30 Wed 1 Thu 2 Fri 3 Sat 4 4/4 1 Job Sun 5 4/4 1 Job Mon 6 4/…" at bounding box center [629, 422] width 1258 height 608
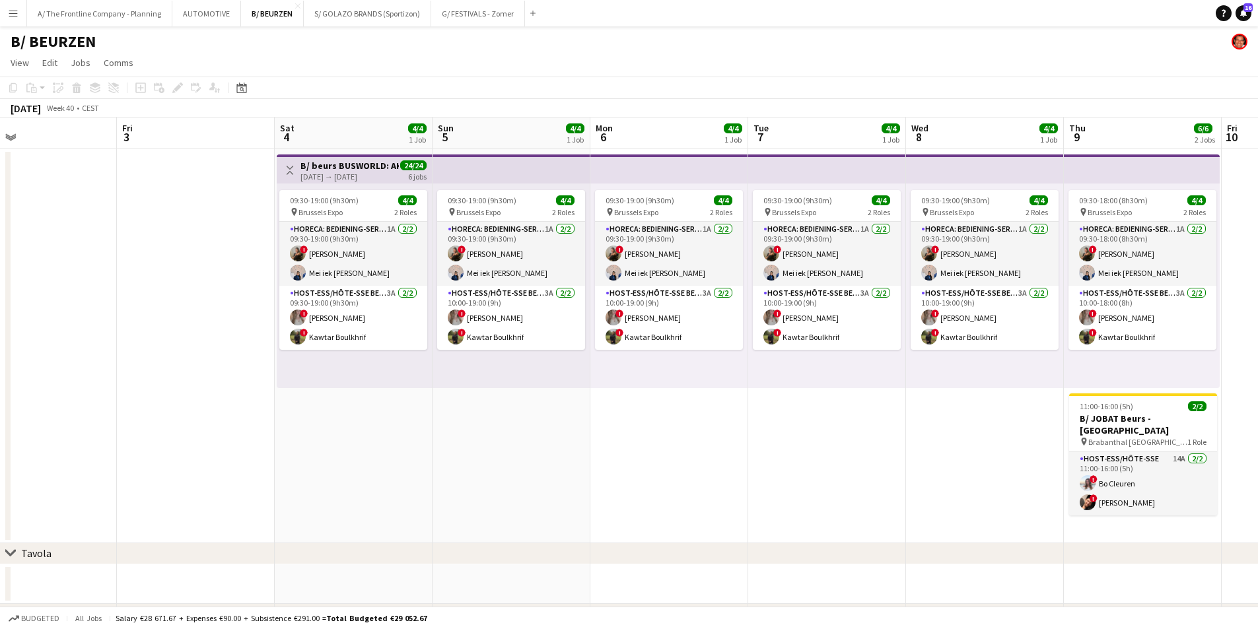
click at [355, 162] on h3 "B/ beurs BUSWORLD: AKTUAL - Geyushi Motors (Bussen) - 04 tem 09/10/25)" at bounding box center [350, 166] width 98 height 12
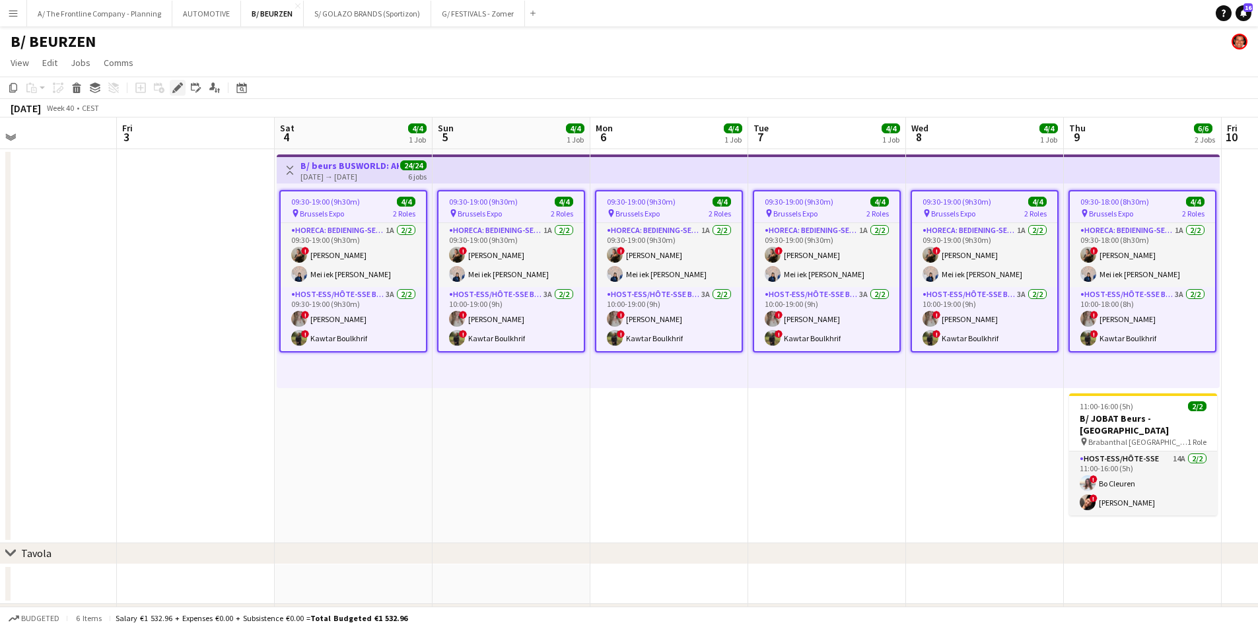
click at [176, 88] on icon at bounding box center [177, 88] width 7 height 7
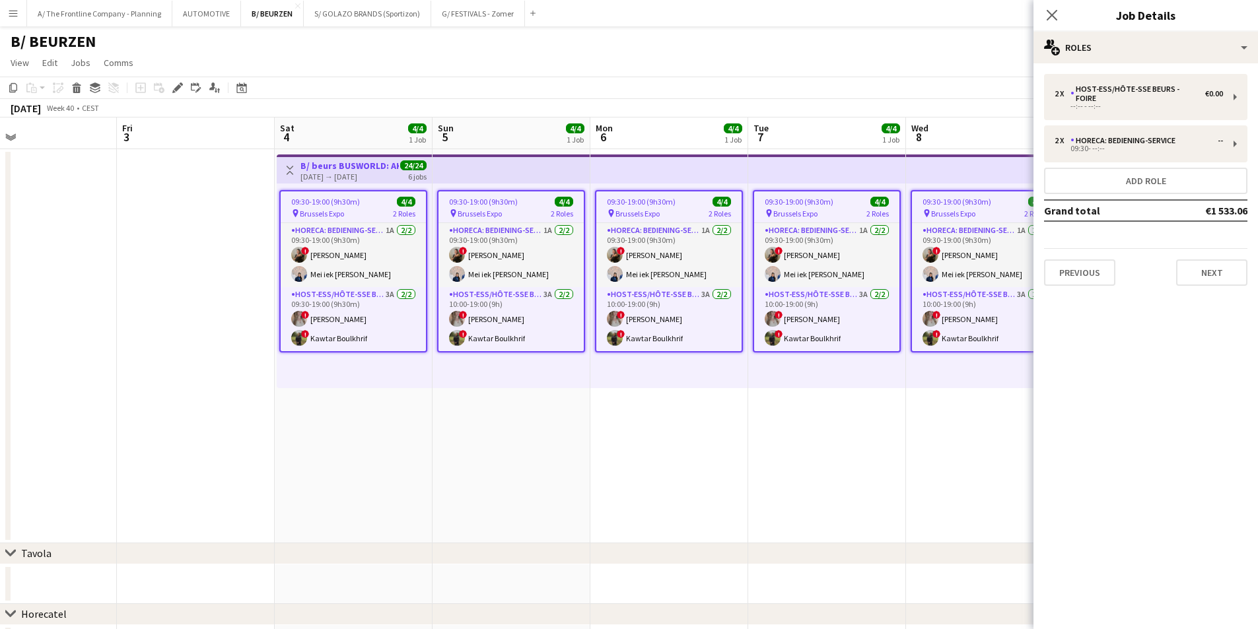
click at [800, 418] on app-date-cell "09:30-19:00 (9h30m) 4/4 pin Brussels Expo 2 Roles Horeca: Bediening-Service 1A …" at bounding box center [827, 346] width 158 height 394
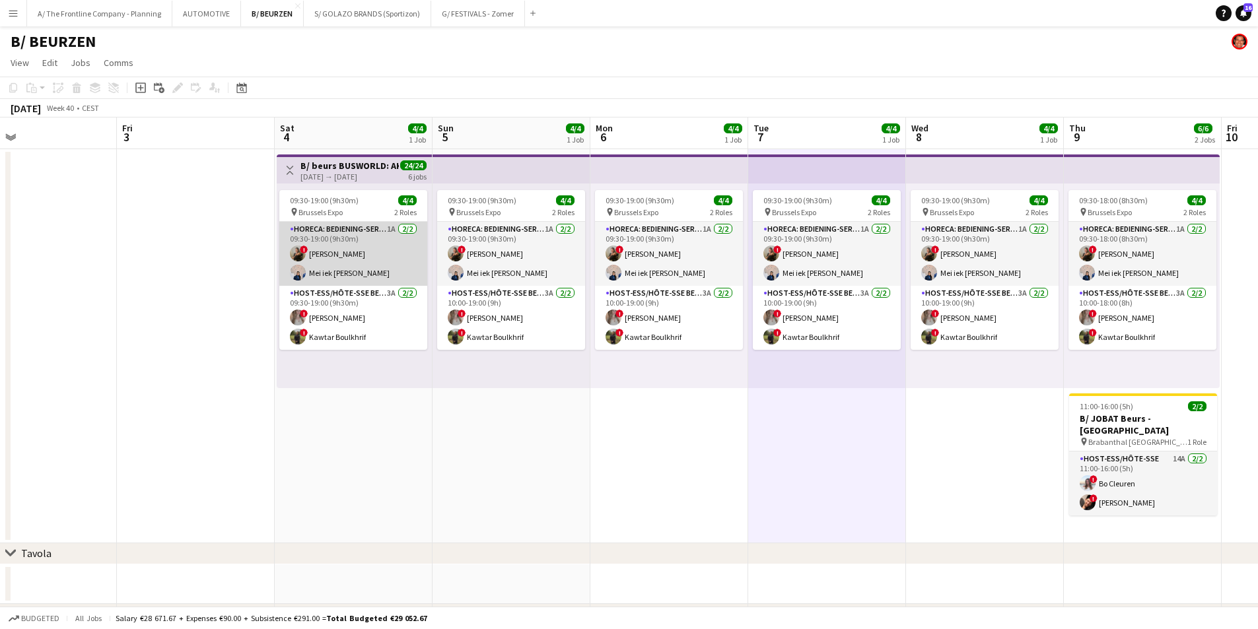
click at [373, 260] on app-card-role "Horeca: Bediening-Service 1A 2/2 09:30-19:00 (9h30m) ! Zoë Vanderaa Mei iek Wen…" at bounding box center [353, 254] width 148 height 64
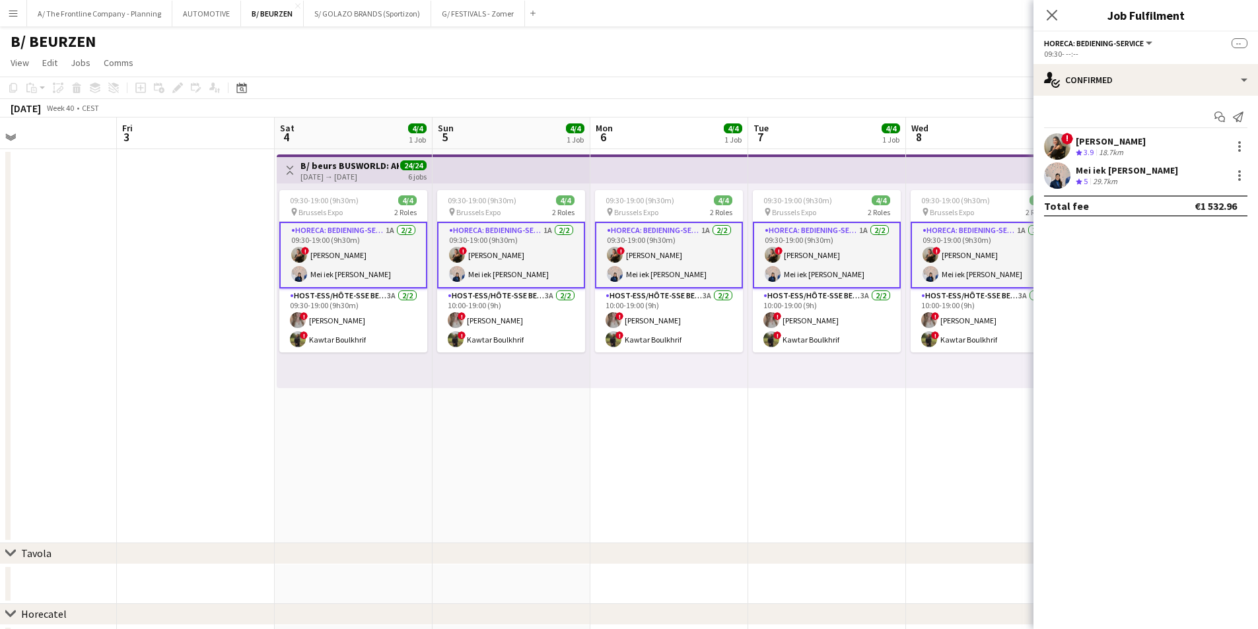
click at [1014, 143] on div "[PERSON_NAME]" at bounding box center [1111, 141] width 70 height 12
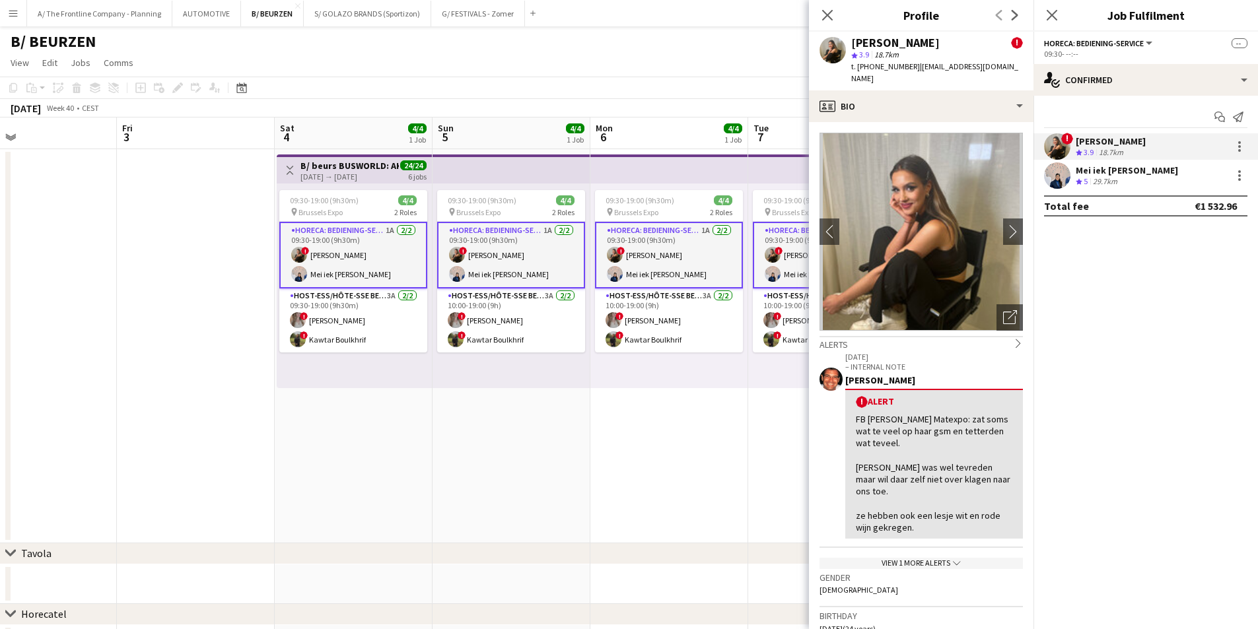
click at [888, 63] on span "t. +32468270313" at bounding box center [885, 66] width 69 height 10
copy span "32468270313"
click at [1014, 182] on div "Crew rating 5 29.7km" at bounding box center [1127, 181] width 102 height 11
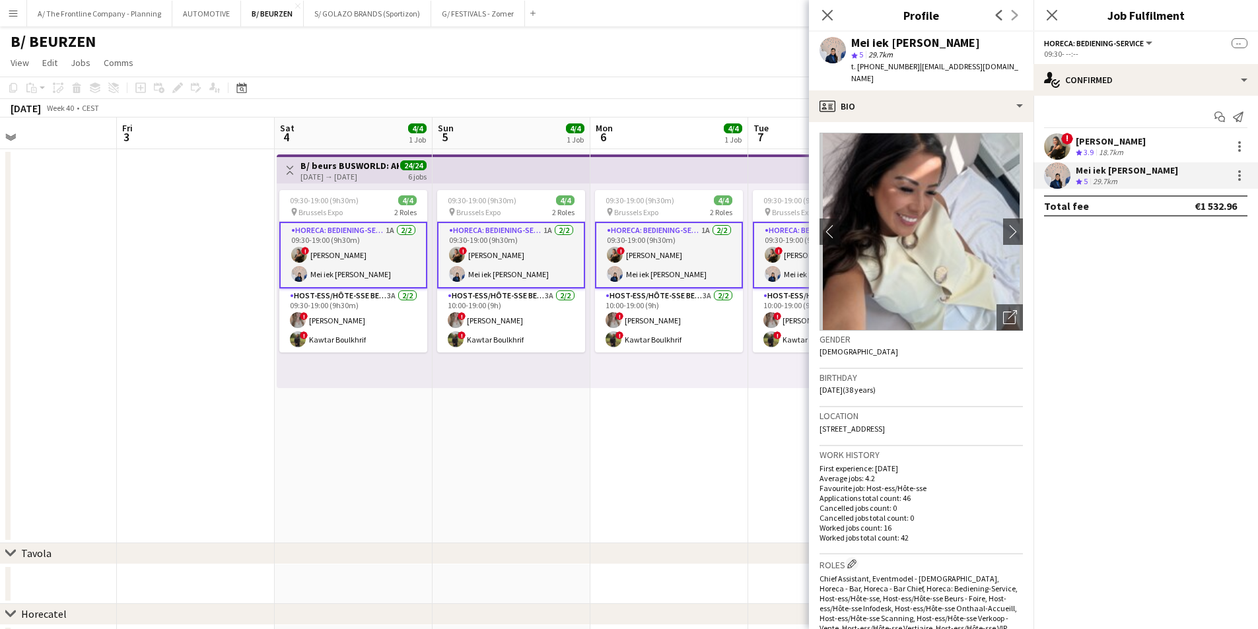
click at [886, 67] on span "t. +32474279453" at bounding box center [885, 66] width 69 height 10
copy span "32474279453"
drag, startPoint x: 1003, startPoint y: 68, endPoint x: 912, endPoint y: 65, distance: 90.5
click at [912, 65] on div "Mei iek Wendy Soeng star 5 29.7km t. +32474279453 | wendysoeng@hotmail.com" at bounding box center [921, 61] width 225 height 59
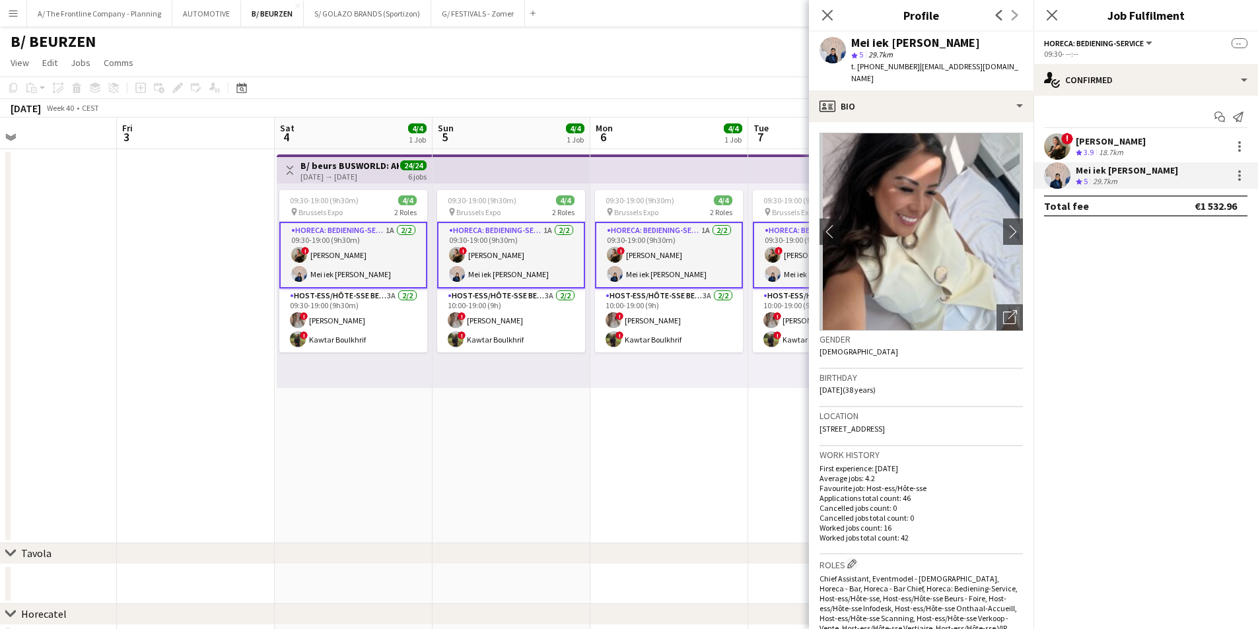
copy span "wendysoeng@hotmail.com"
click at [1014, 141] on div "[PERSON_NAME]" at bounding box center [1111, 141] width 70 height 12
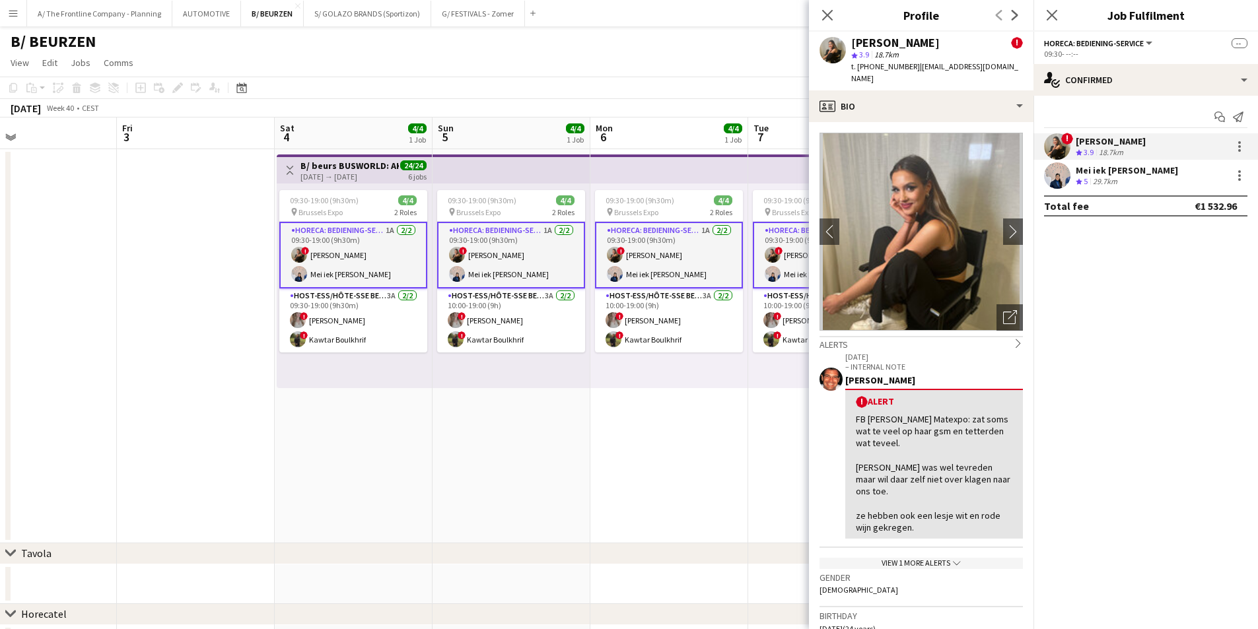
drag, startPoint x: 1012, startPoint y: 69, endPoint x: 911, endPoint y: 71, distance: 100.4
click at [911, 71] on div "Zoë Vanderaa ! star 3.9 18.7km t. +32468270313 | zoetje.vanderaa@gmail.com" at bounding box center [921, 61] width 225 height 59
copy span "zoetje.vanderaa@gmail.com"
click at [363, 323] on app-card-role "Host-ess/Hôte-sse Beurs - Foire 3A 2/2 09:30-19:00 (9h30m) ! elke van den Broec…" at bounding box center [353, 321] width 148 height 64
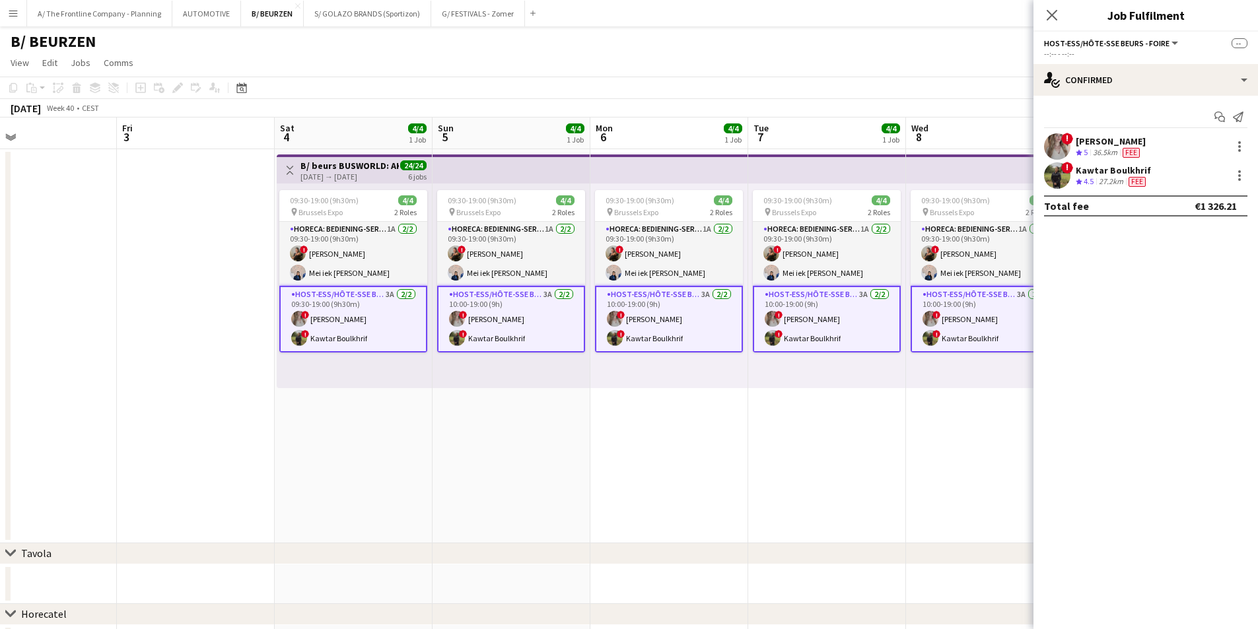
click at [1014, 143] on div "elke van den Broeck" at bounding box center [1111, 141] width 70 height 12
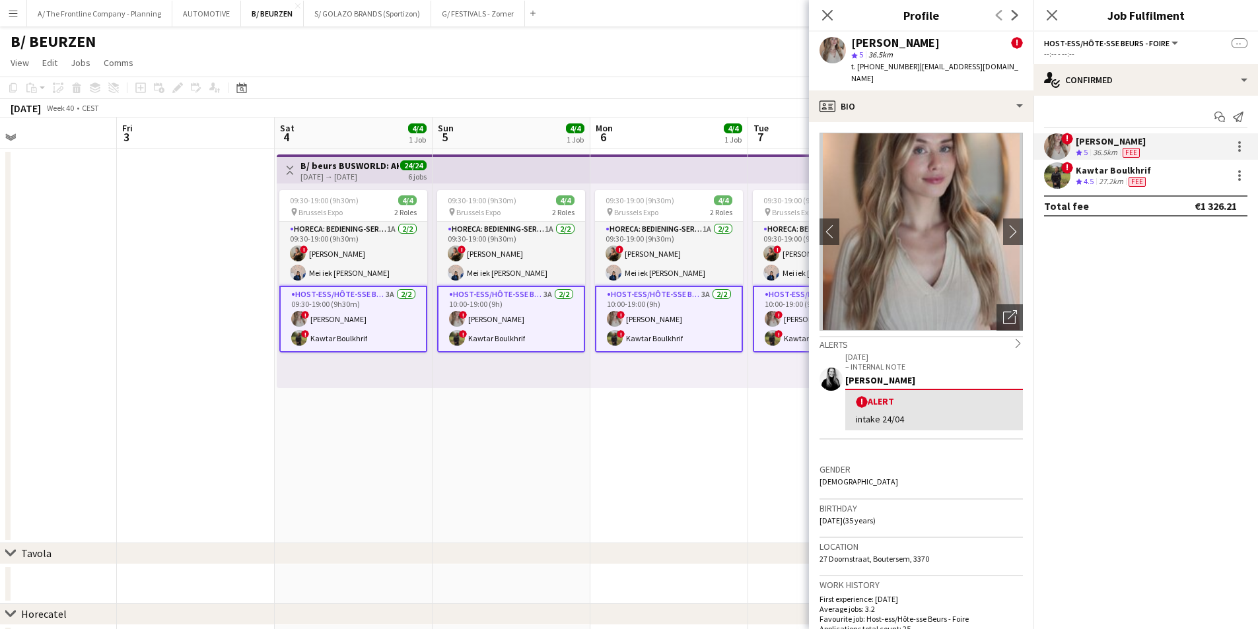
click at [885, 67] on span "t. +320497698556" at bounding box center [885, 66] width 69 height 10
copy span "320497698556"
drag, startPoint x: 997, startPoint y: 67, endPoint x: 915, endPoint y: 73, distance: 82.8
click at [915, 73] on div "elke van den Broeck ! star 5 36.5km t. +320497698556 | elkeshari@hotmail.com" at bounding box center [921, 61] width 225 height 59
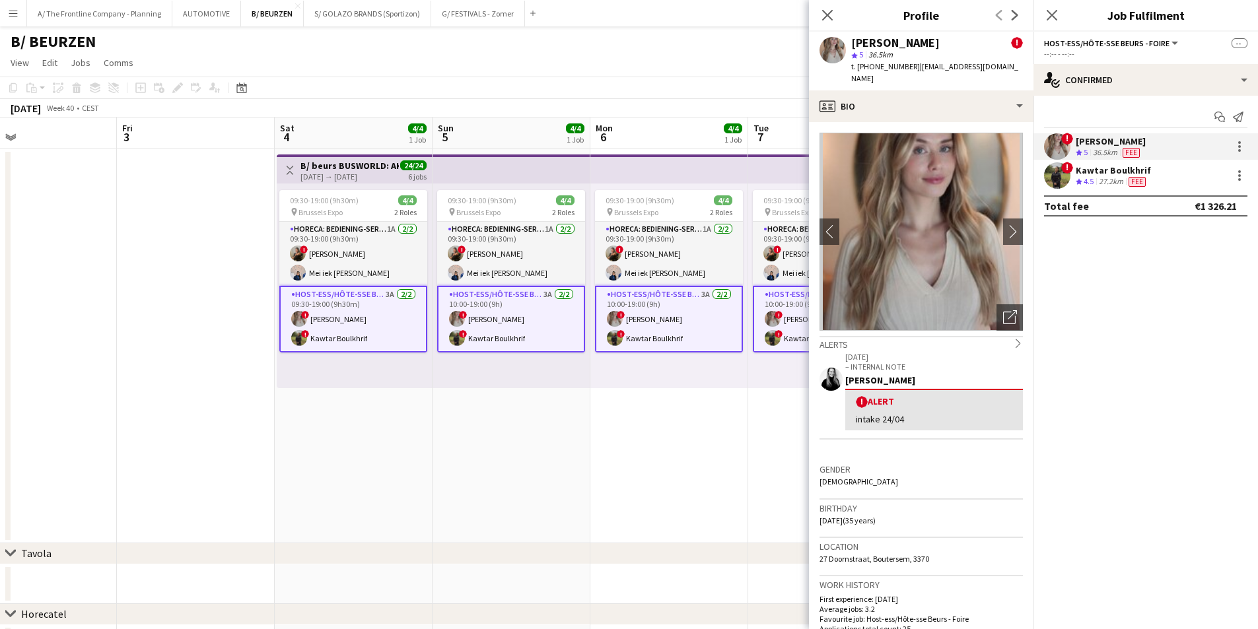
copy span "elkeshari@hotmail.com"
click at [1014, 173] on div "Kawtar Boulkhrif" at bounding box center [1113, 170] width 75 height 12
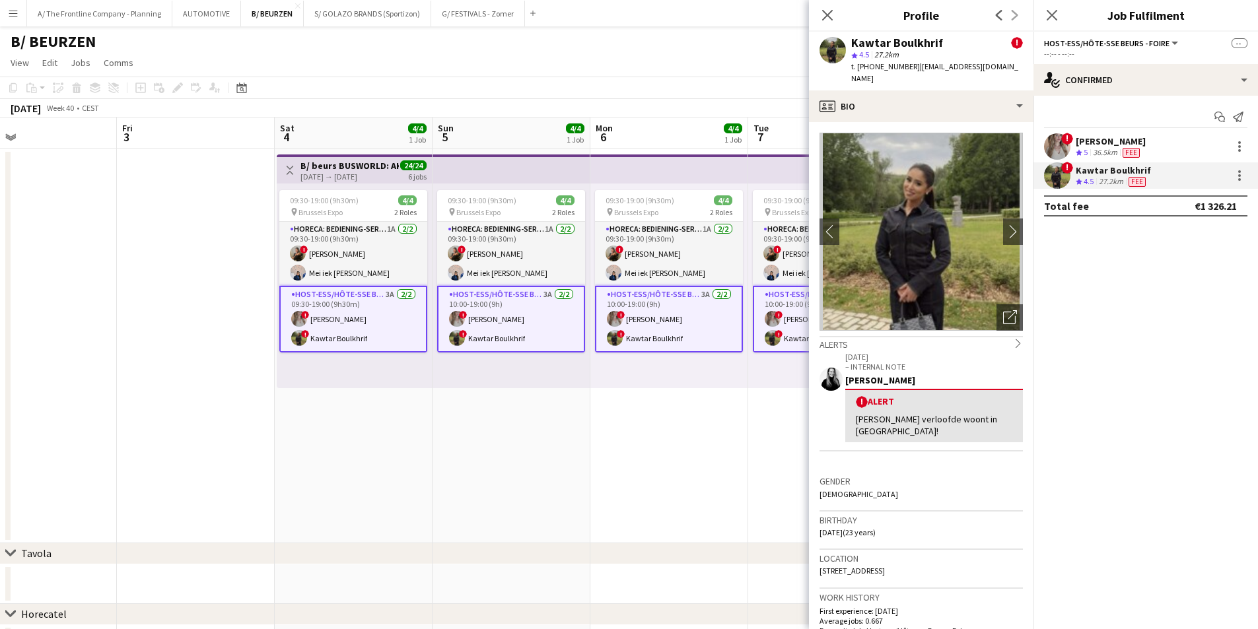
click at [889, 57] on span "27.2km" at bounding box center [887, 55] width 30 height 10
click at [886, 67] on span "t. +32493184113" at bounding box center [885, 66] width 69 height 10
copy span "32493184113"
drag, startPoint x: 998, startPoint y: 61, endPoint x: 909, endPoint y: 68, distance: 89.5
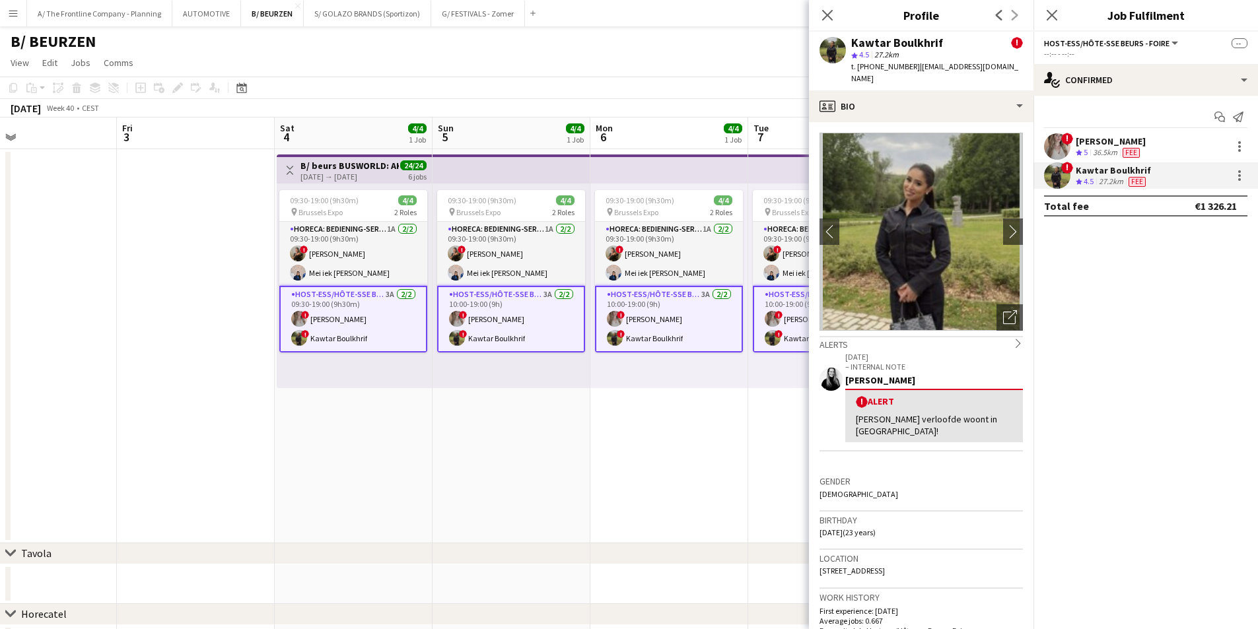
click at [909, 68] on div "Kawtar Boulkhrif ! star 4.5 27.2km t. +32493184113 | kawtar.blkh@icloud.com" at bounding box center [921, 61] width 225 height 59
copy span "kawtar.blkh@icloud.com"
click at [366, 250] on app-card-role "Horeca: Bediening-Service 1A 2/2 09:30-19:00 (9h30m) ! Zoë Vanderaa Mei iek Wen…" at bounding box center [353, 254] width 148 height 64
